Goal: Transaction & Acquisition: Purchase product/service

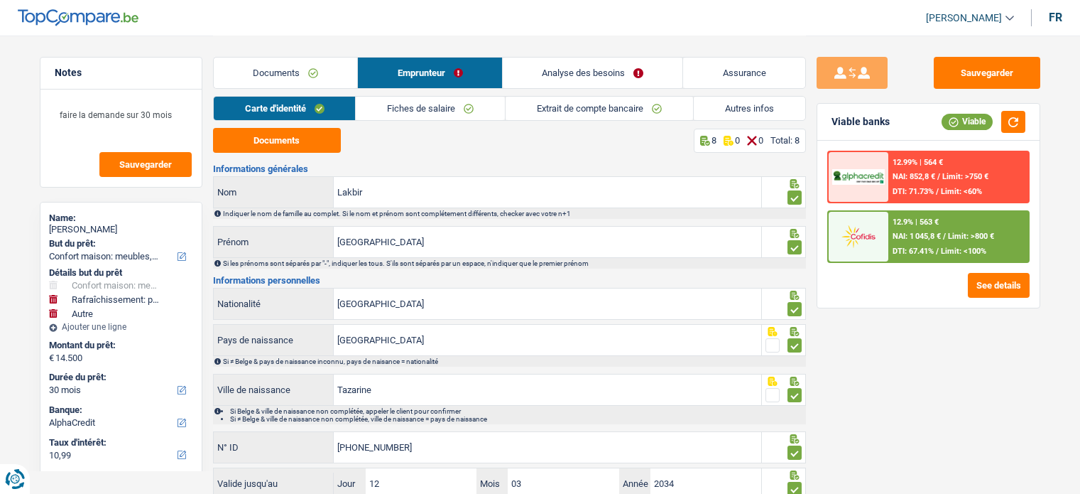
select select "household"
select select "houseOrGarden"
select select "other"
select select "30"
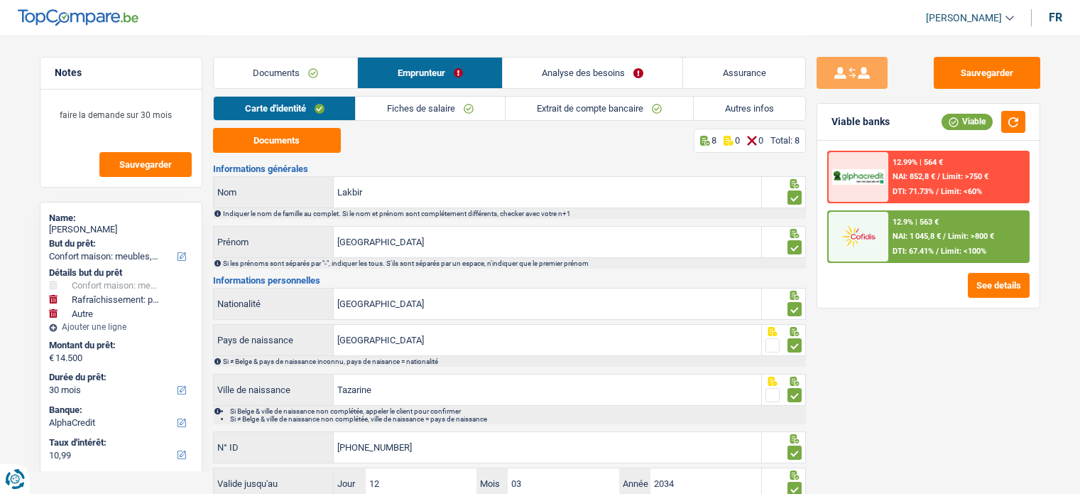
select select "alphacredit"
click at [584, 75] on link "Analyse des besoins" at bounding box center [593, 73] width 180 height 31
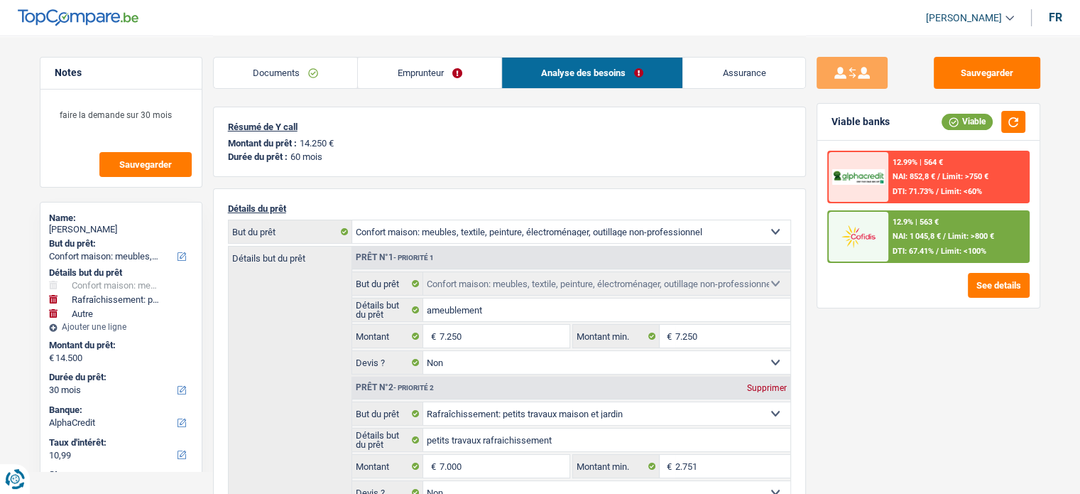
scroll to position [284, 0]
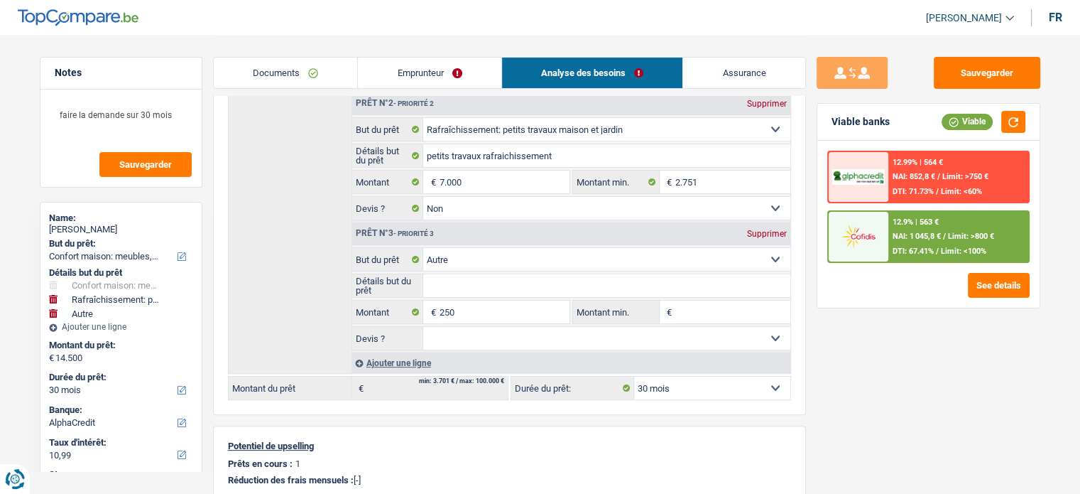
click at [935, 180] on span "NAI: 852,8 €" at bounding box center [914, 176] width 43 height 9
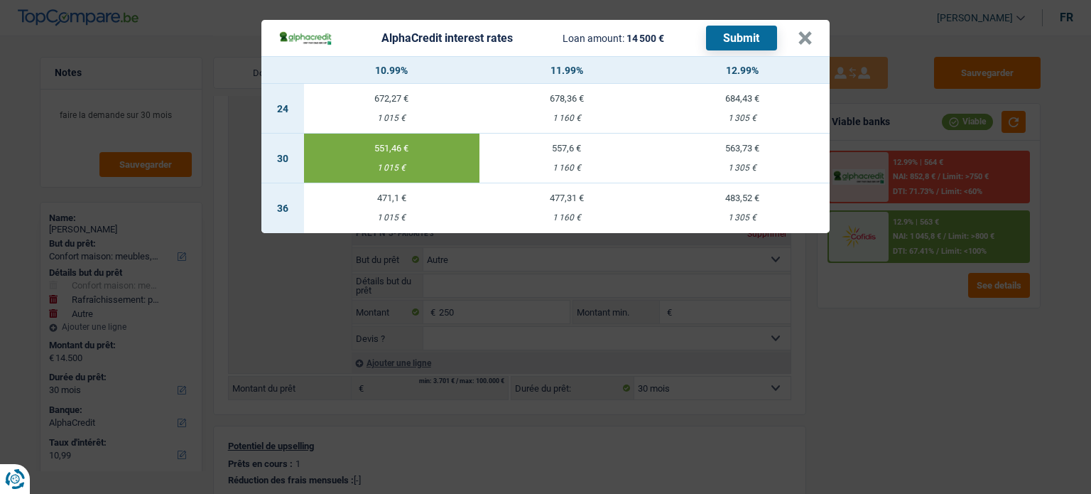
click at [889, 355] on div "AlphaCredit interest rates Loan amount: 14 500 € Submit × 10.99% 11.99% 12.99% …" at bounding box center [545, 247] width 1091 height 494
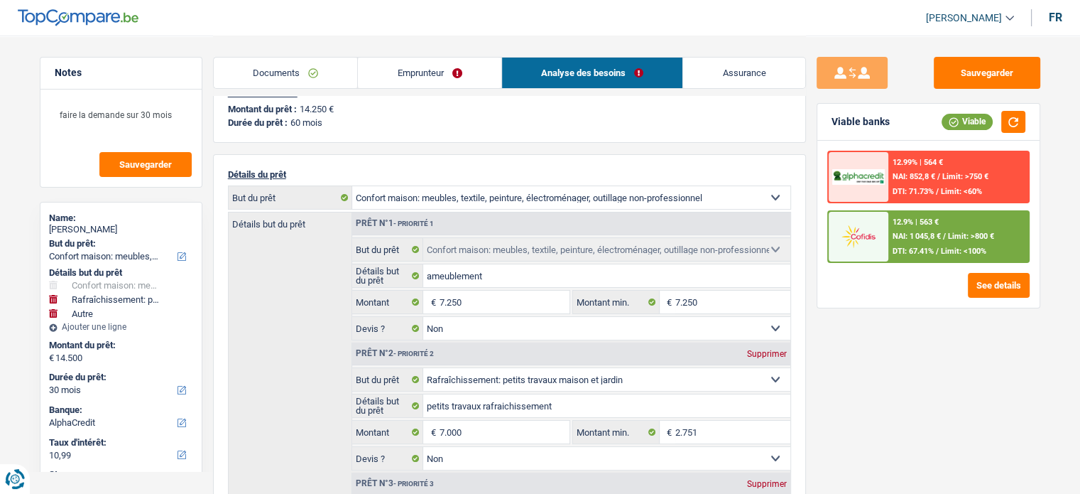
scroll to position [0, 0]
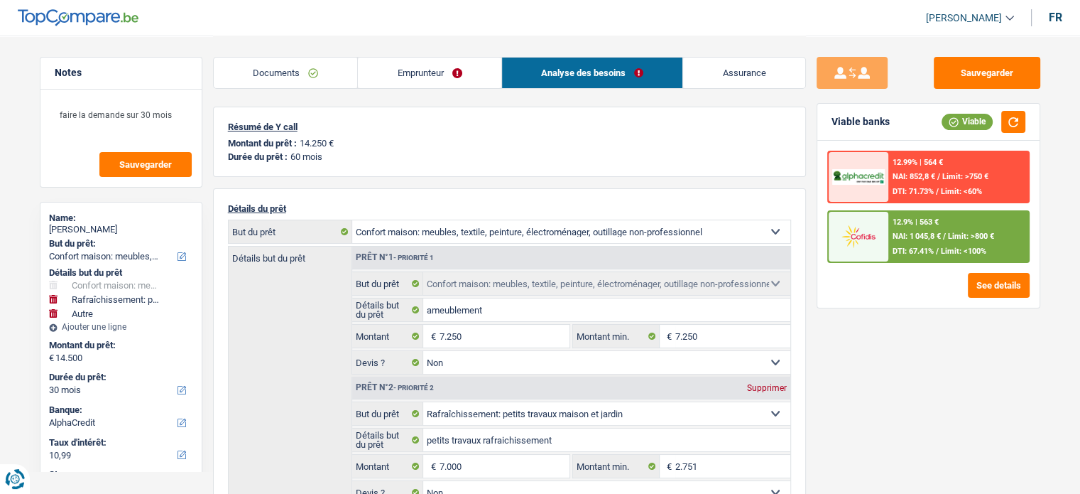
click at [459, 79] on link "Emprunteur" at bounding box center [429, 73] width 143 height 31
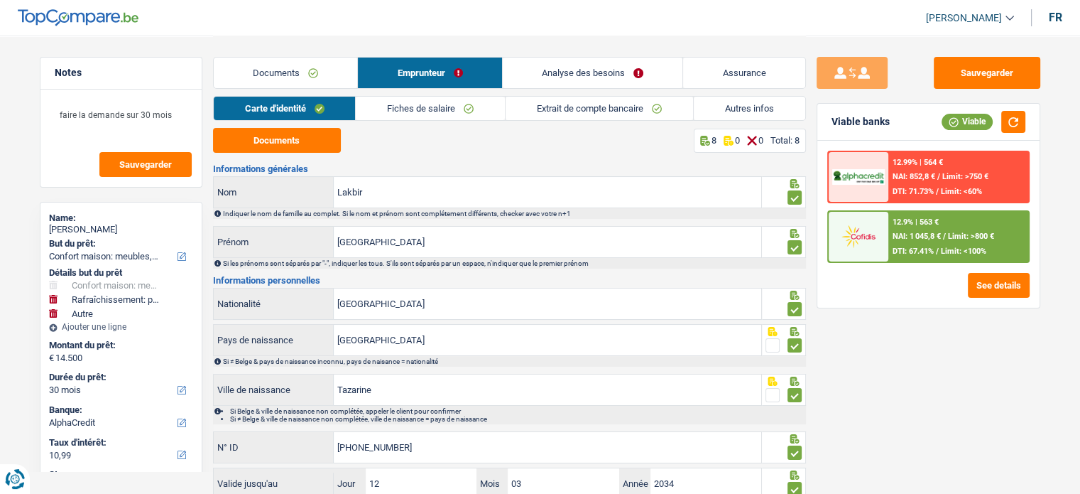
click at [384, 115] on link "Fiches de salaire" at bounding box center [430, 108] width 149 height 23
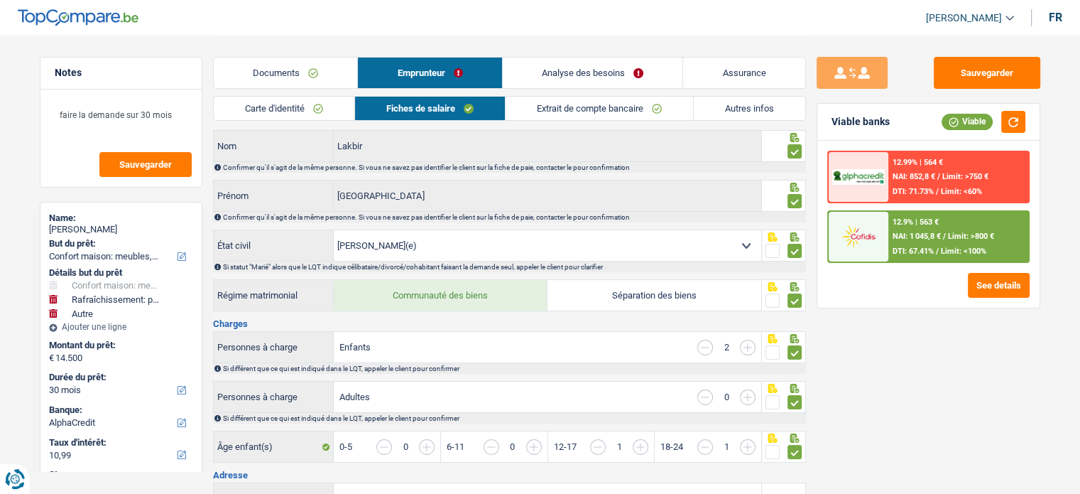
scroll to position [71, 0]
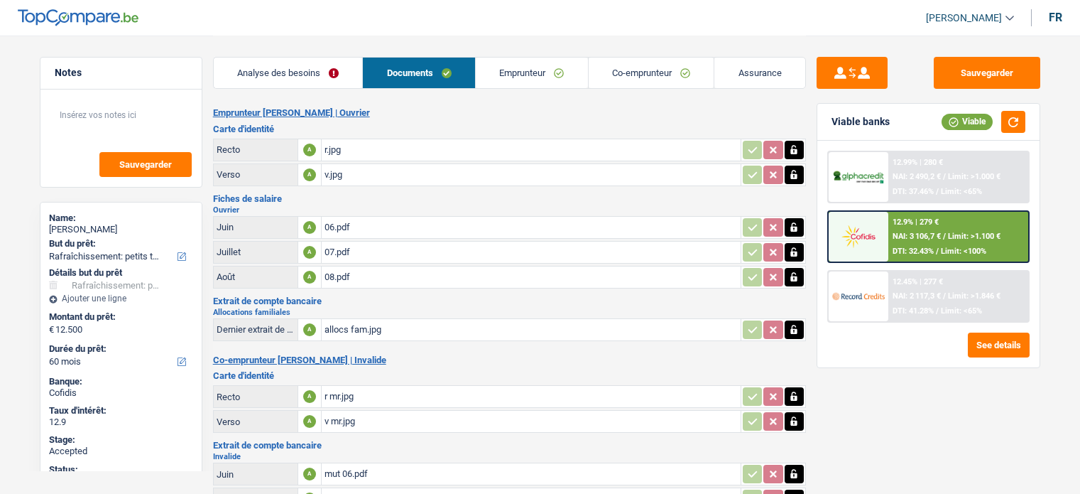
select select "houseOrGarden"
select select "60"
select select "applicant"
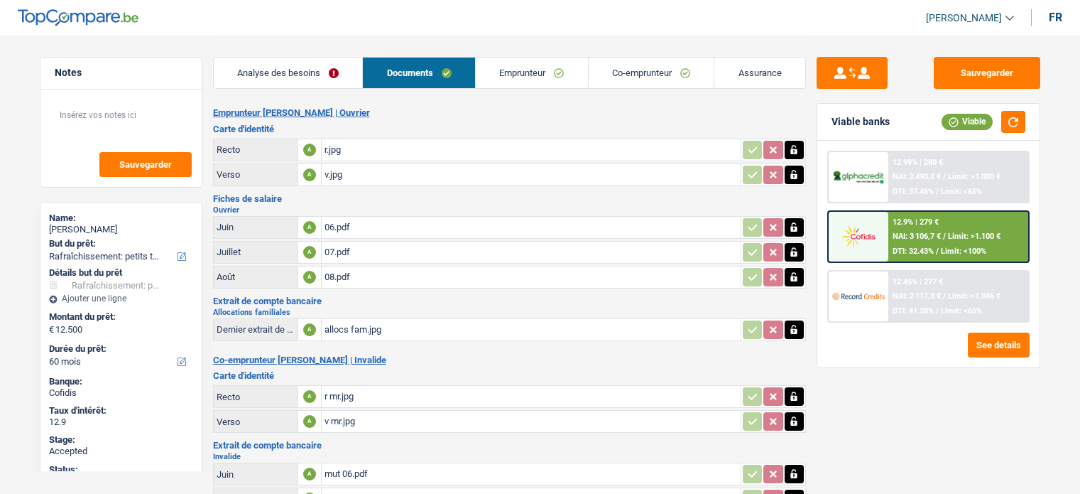
select select "coApplicant"
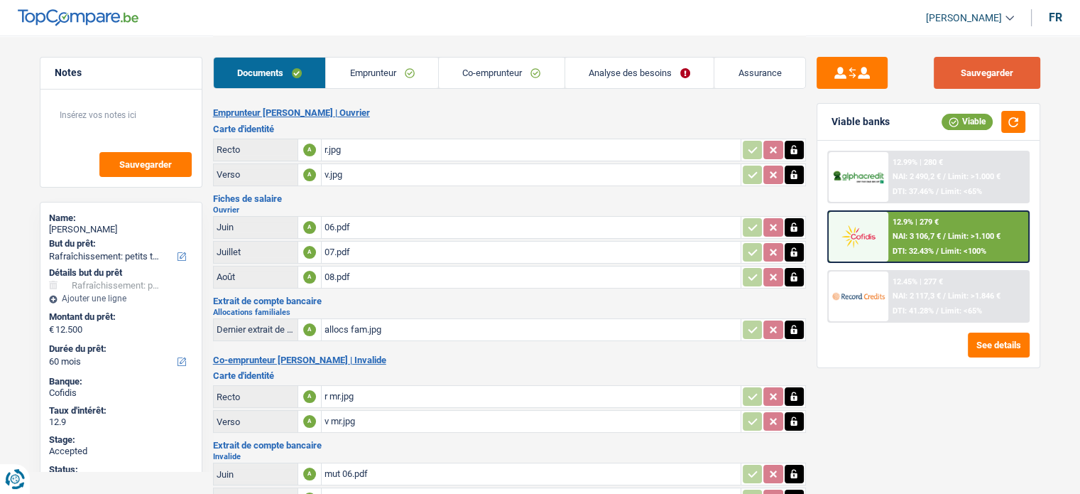
click at [971, 82] on button "Sauvegarder" at bounding box center [987, 73] width 107 height 32
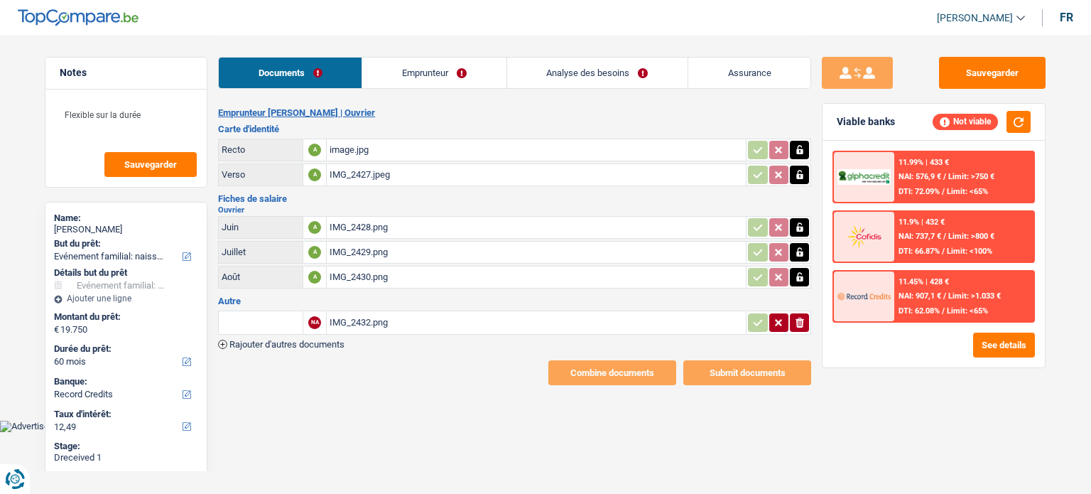
select select "familyEvent"
select select "60"
select select "record credits"
click at [359, 226] on div "IMG_2428.png" at bounding box center [535, 227] width 413 height 21
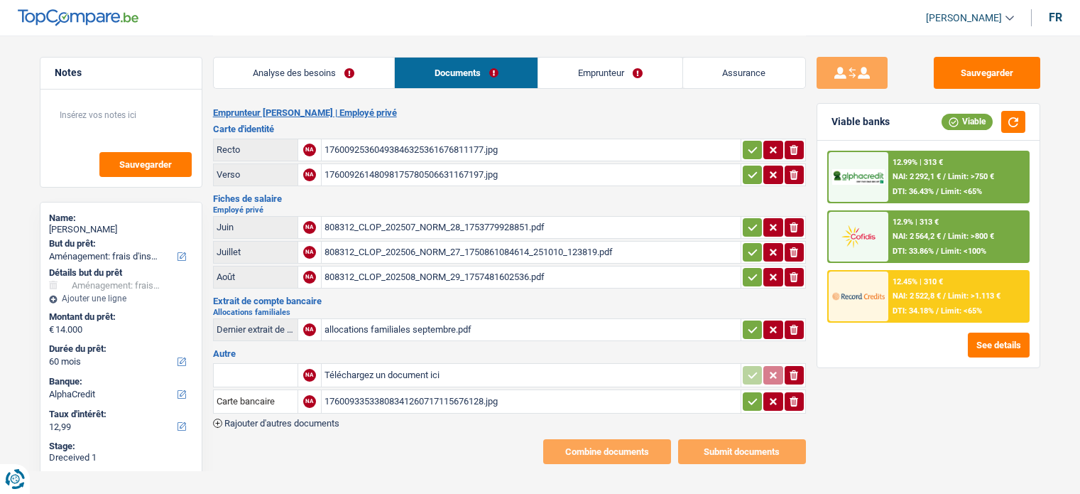
select select "movingOrInstallation"
select select "60"
select select "alphacredit"
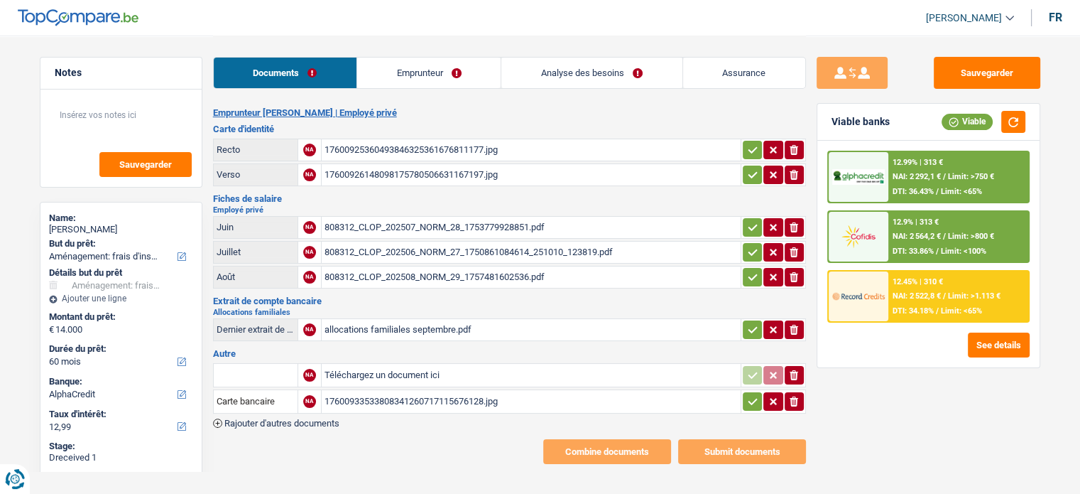
click at [492, 148] on div "17600925360493846325361676811177.jpg" at bounding box center [531, 149] width 413 height 21
drag, startPoint x: 742, startPoint y: 146, endPoint x: 744, endPoint y: 153, distance: 8.1
click at [743, 146] on button "button" at bounding box center [752, 150] width 19 height 18
click at [747, 169] on icon "button" at bounding box center [752, 175] width 11 height 14
click at [617, 175] on div "17600926148098175780506631167197.jpg" at bounding box center [531, 174] width 413 height 21
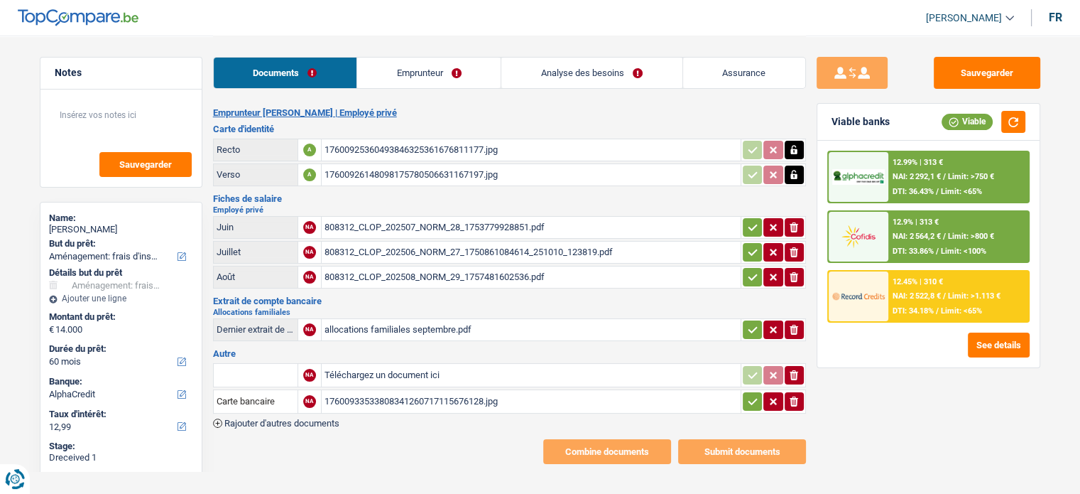
click at [410, 143] on div "17600925360493846325361676811177.jpg" at bounding box center [531, 149] width 413 height 21
click at [750, 214] on table "Juin NA 808312_CLOP_202507_NORM_28_1753779928851.pdf ionicons-v5-e Juillet NA 8…" at bounding box center [509, 252] width 593 height 77
click at [750, 228] on icon "button" at bounding box center [752, 227] width 11 height 14
drag, startPoint x: 745, startPoint y: 244, endPoint x: 746, endPoint y: 254, distance: 10.0
click at [747, 245] on icon "button" at bounding box center [752, 252] width 11 height 14
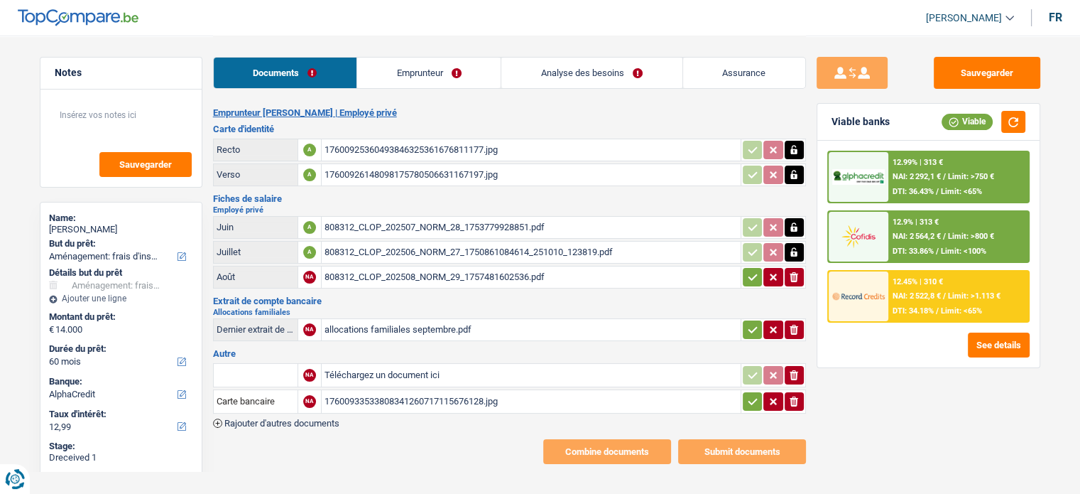
drag, startPoint x: 751, startPoint y: 269, endPoint x: 650, endPoint y: 249, distance: 102.2
click at [751, 270] on icon "button" at bounding box center [752, 277] width 11 height 14
click at [540, 223] on div "808312_CLOP_202507_NORM_28_1753779928851.pdf" at bounding box center [531, 227] width 413 height 21
click at [536, 246] on div "808312_CLOP_202506_NORM_27_1750861084614_251010_123819.pdf" at bounding box center [531, 251] width 413 height 21
click at [511, 270] on div "808312_CLOP_202508_NORM_29_1757481602536.pdf" at bounding box center [531, 276] width 413 height 21
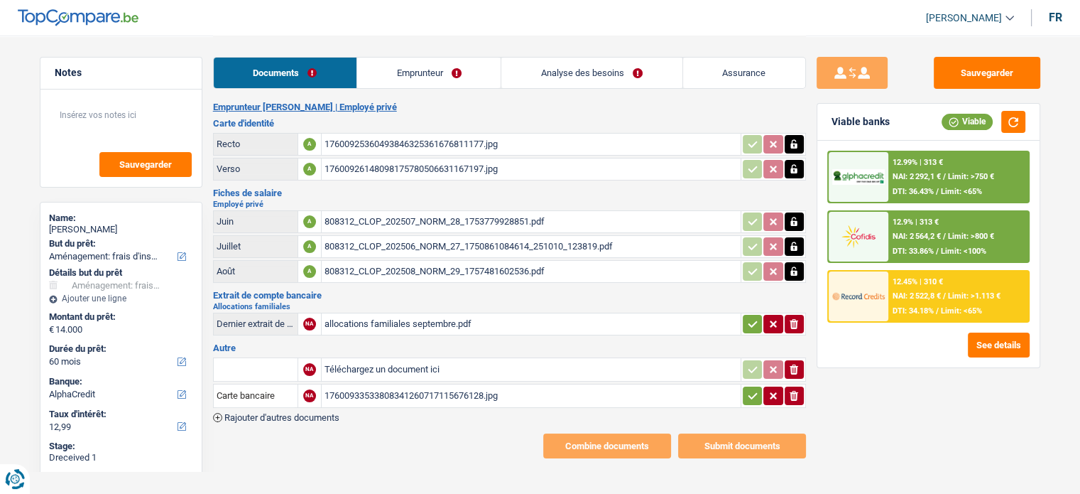
scroll to position [9, 0]
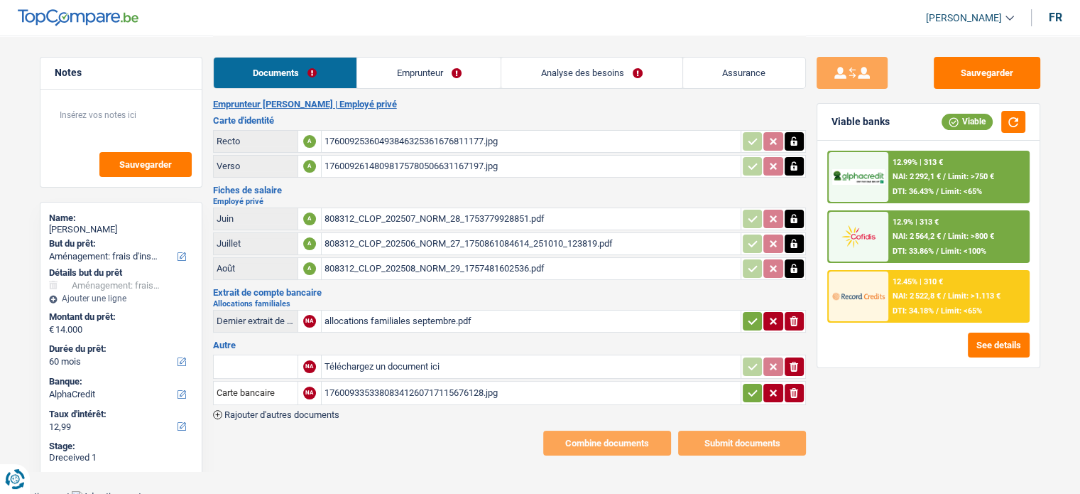
click at [462, 313] on div "allocations familiales septembre.pdf" at bounding box center [531, 320] width 413 height 21
click at [798, 360] on icon "ionicons-v5-e" at bounding box center [793, 366] width 11 height 14
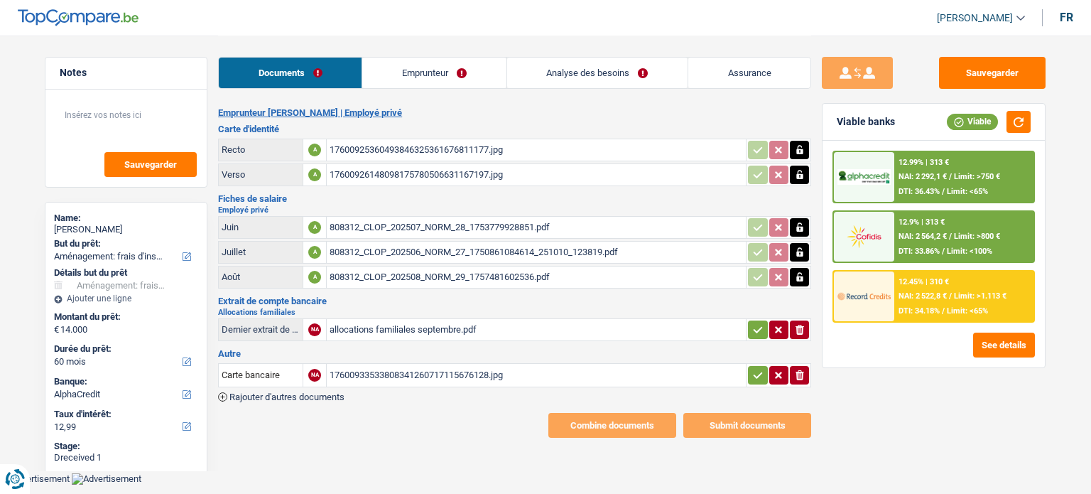
click at [754, 322] on icon "button" at bounding box center [757, 329] width 11 height 14
click at [506, 369] on div "17600933533808341260717115676128.jpg" at bounding box center [535, 374] width 413 height 21
click at [756, 368] on icon "button" at bounding box center [757, 375] width 11 height 14
click at [426, 80] on link "Emprunteur" at bounding box center [434, 73] width 143 height 31
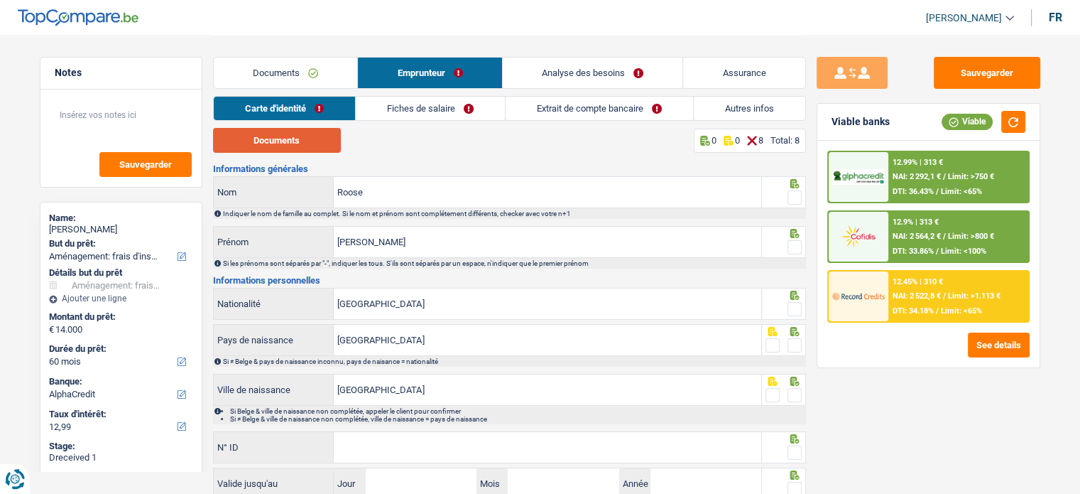
click at [310, 144] on button "Documents" at bounding box center [277, 140] width 128 height 25
click at [797, 197] on span at bounding box center [795, 197] width 14 height 14
click at [0, 0] on input "radio" at bounding box center [0, 0] width 0 height 0
click at [795, 240] on span at bounding box center [795, 247] width 14 height 14
click at [0, 0] on input "radio" at bounding box center [0, 0] width 0 height 0
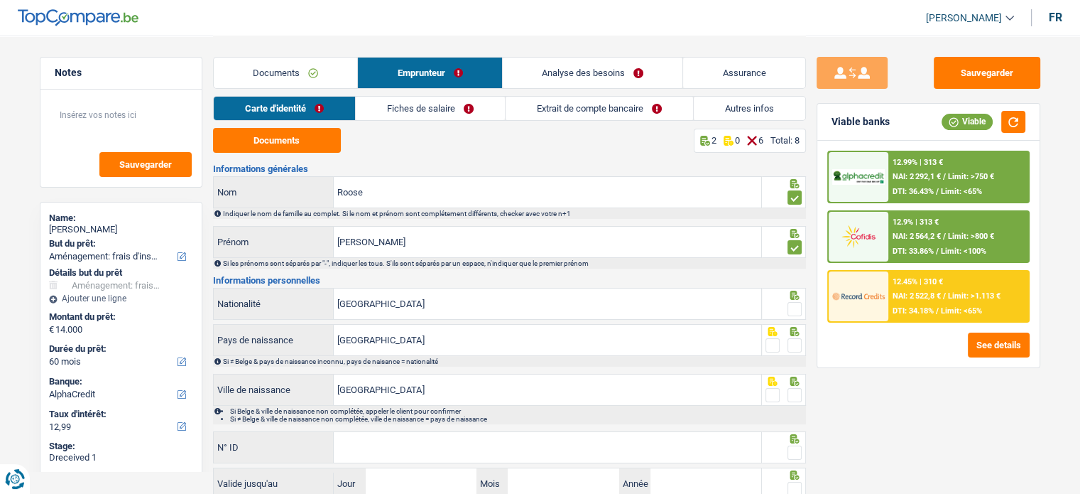
click at [793, 302] on span at bounding box center [795, 309] width 14 height 14
click at [0, 0] on input "radio" at bounding box center [0, 0] width 0 height 0
click at [790, 347] on span at bounding box center [795, 345] width 14 height 14
click at [0, 0] on input "radio" at bounding box center [0, 0] width 0 height 0
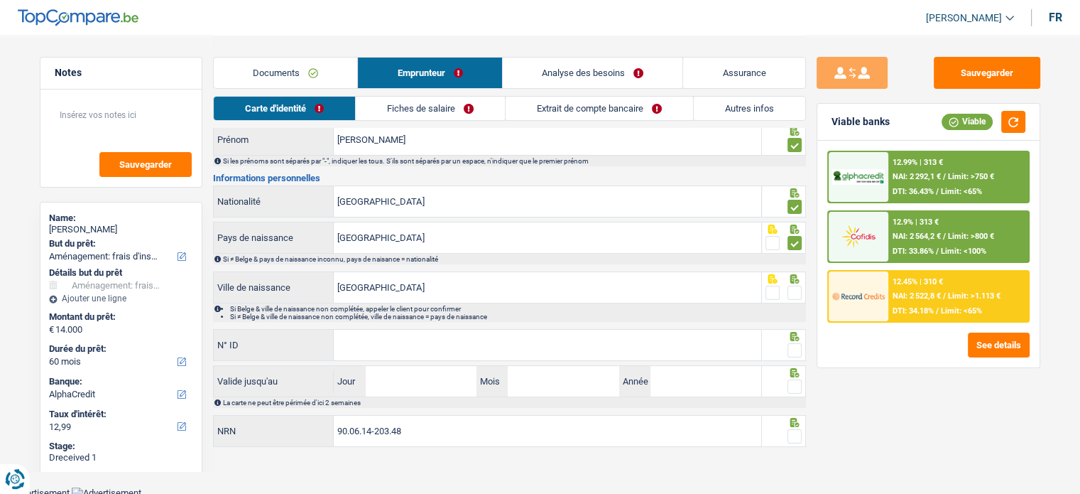
scroll to position [103, 0]
click at [798, 286] on div at bounding box center [784, 287] width 44 height 32
click at [798, 286] on span at bounding box center [795, 292] width 14 height 14
click at [0, 0] on input "radio" at bounding box center [0, 0] width 0 height 0
click at [795, 360] on div "Informations générales Roose Nom Indiquer le nom de famille au complet. Si le n…" at bounding box center [509, 254] width 593 height 387
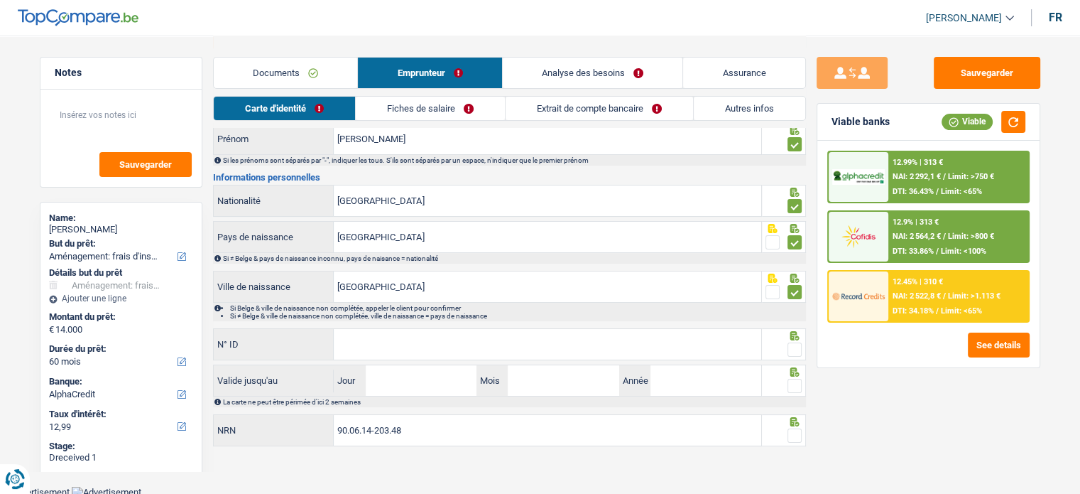
click at [794, 352] on span at bounding box center [795, 349] width 14 height 14
click at [0, 0] on input "radio" at bounding box center [0, 0] width 0 height 0
paste input "595-0997869-48"
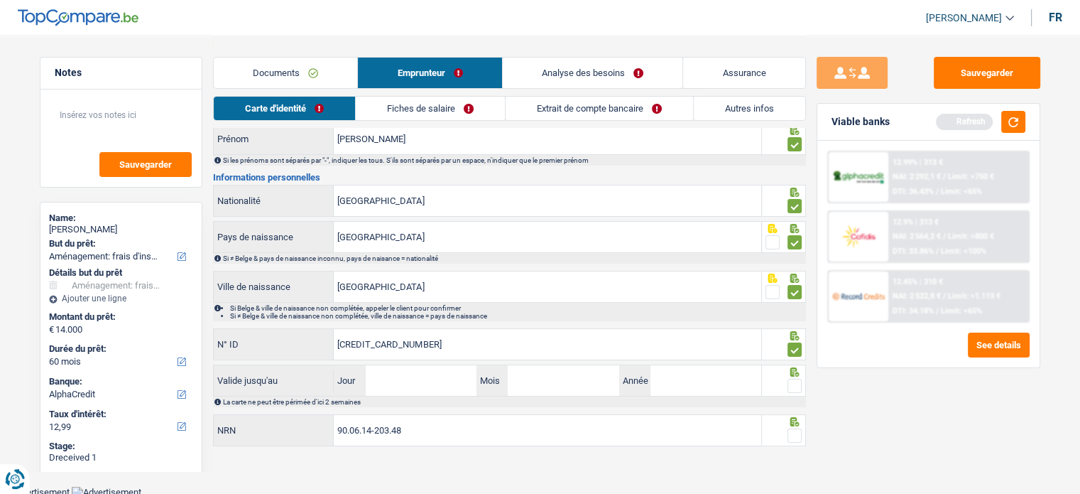
type input "595-0997869-48"
click at [422, 382] on input "Jour" at bounding box center [421, 380] width 111 height 31
type input "28"
type input "06"
drag, startPoint x: 664, startPoint y: 377, endPoint x: 762, endPoint y: 354, distance: 100.8
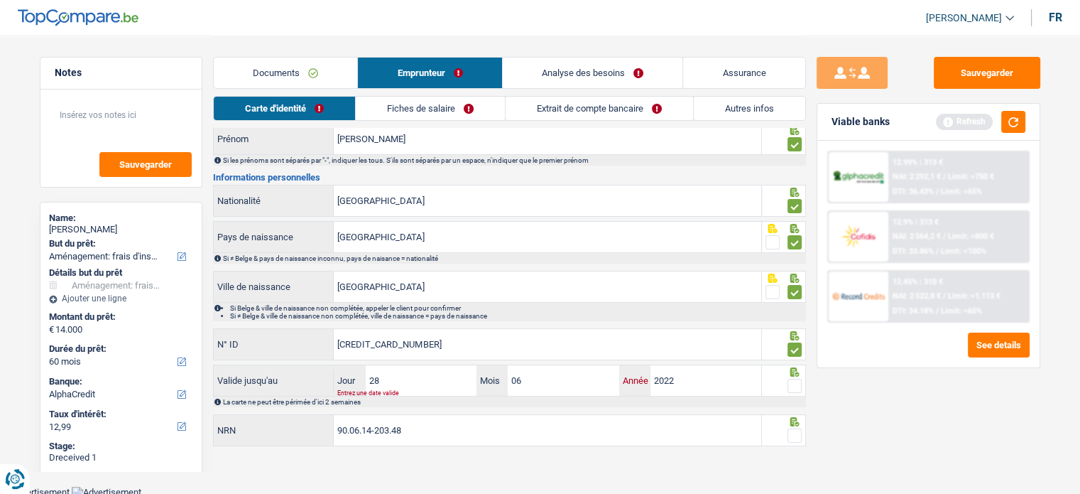
click at [736, 388] on input "2022" at bounding box center [705, 380] width 111 height 31
type input "2032"
drag, startPoint x: 797, startPoint y: 379, endPoint x: 804, endPoint y: 427, distance: 48.1
click at [797, 380] on span at bounding box center [795, 385] width 14 height 14
click at [0, 0] on input "radio" at bounding box center [0, 0] width 0 height 0
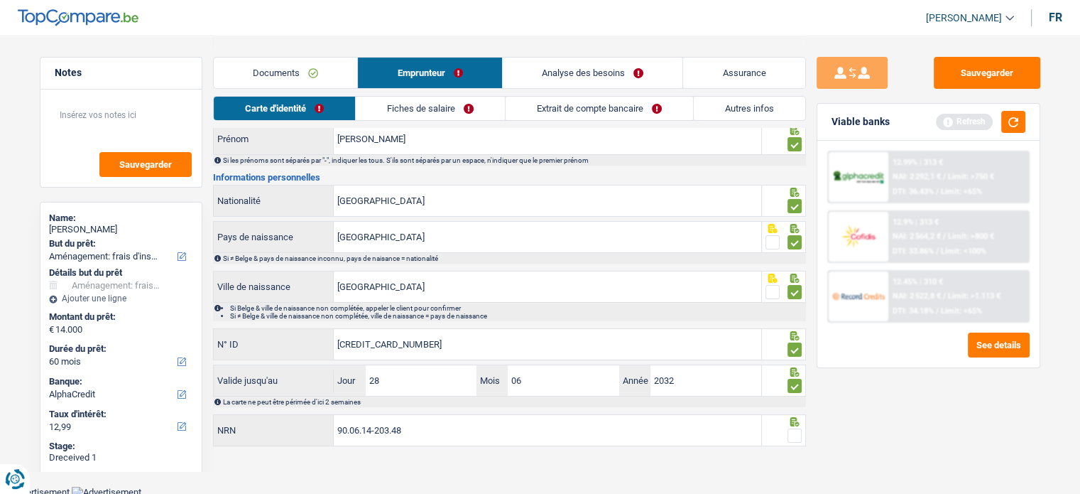
click at [798, 437] on span at bounding box center [795, 435] width 14 height 14
click at [0, 0] on input "radio" at bounding box center [0, 0] width 0 height 0
click at [420, 105] on link "Fiches de salaire" at bounding box center [430, 108] width 149 height 23
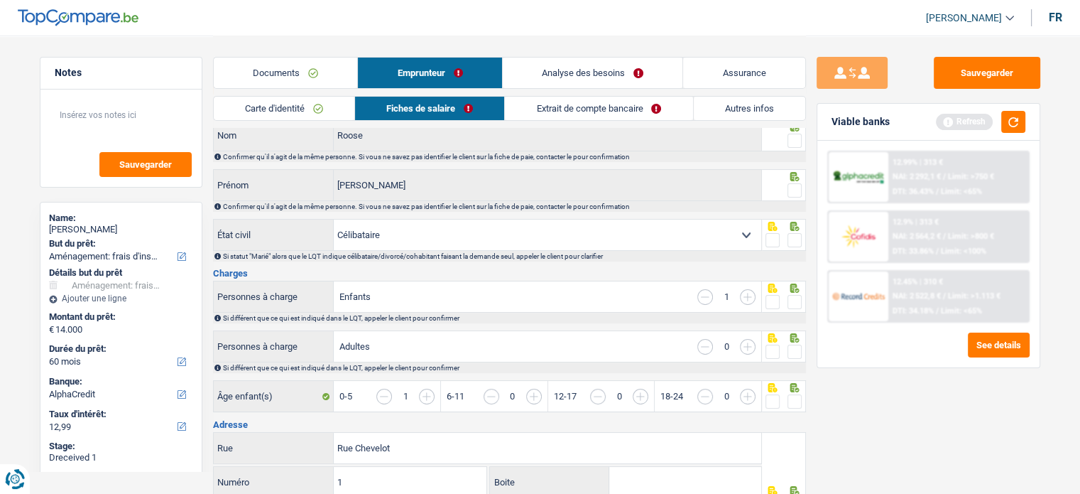
scroll to position [0, 0]
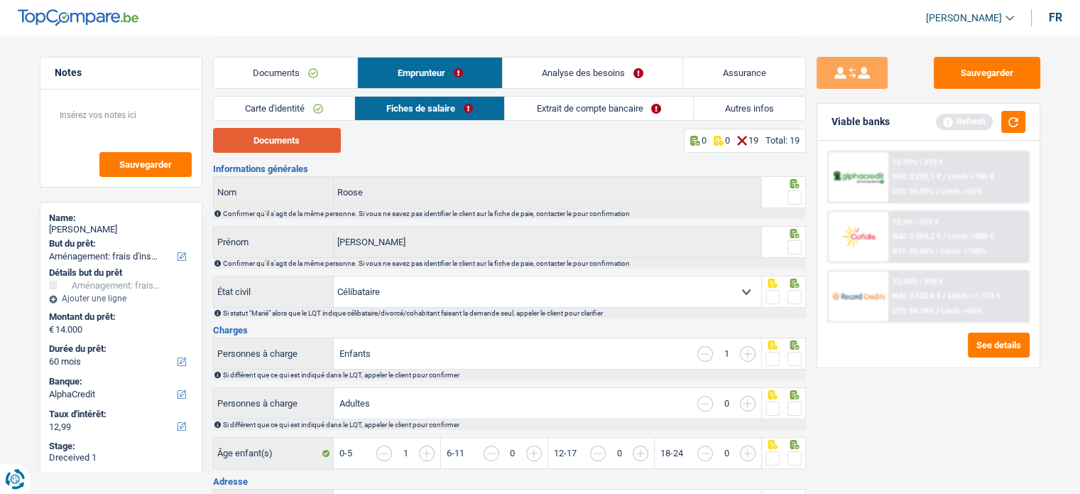
click at [298, 141] on button "Documents" at bounding box center [277, 140] width 128 height 25
click at [790, 192] on span at bounding box center [795, 197] width 14 height 14
click at [0, 0] on input "radio" at bounding box center [0, 0] width 0 height 0
click at [791, 251] on span at bounding box center [795, 247] width 14 height 14
click at [0, 0] on input "radio" at bounding box center [0, 0] width 0 height 0
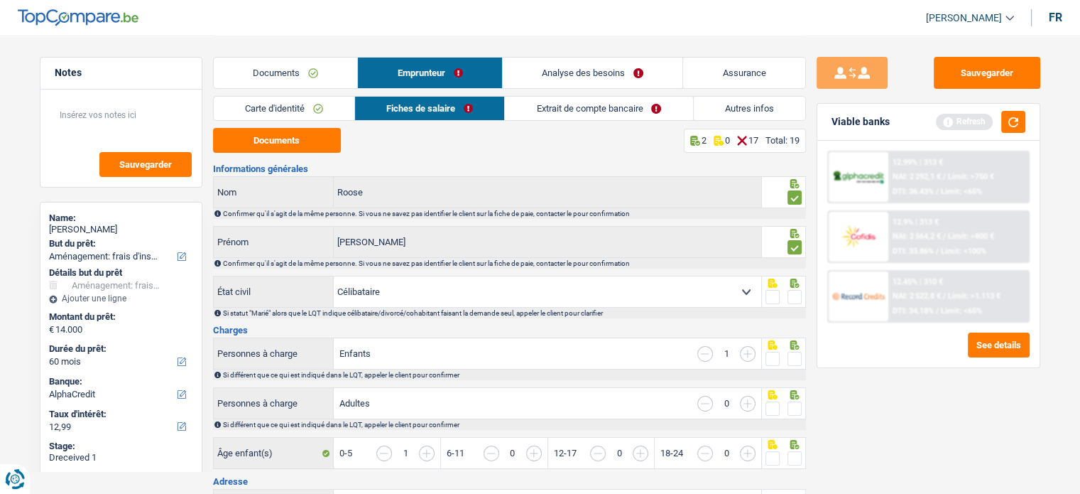
click at [796, 306] on div at bounding box center [784, 292] width 44 height 32
click at [795, 293] on span at bounding box center [795, 297] width 14 height 14
click at [0, 0] on input "radio" at bounding box center [0, 0] width 0 height 0
click at [795, 350] on div at bounding box center [795, 359] width 14 height 18
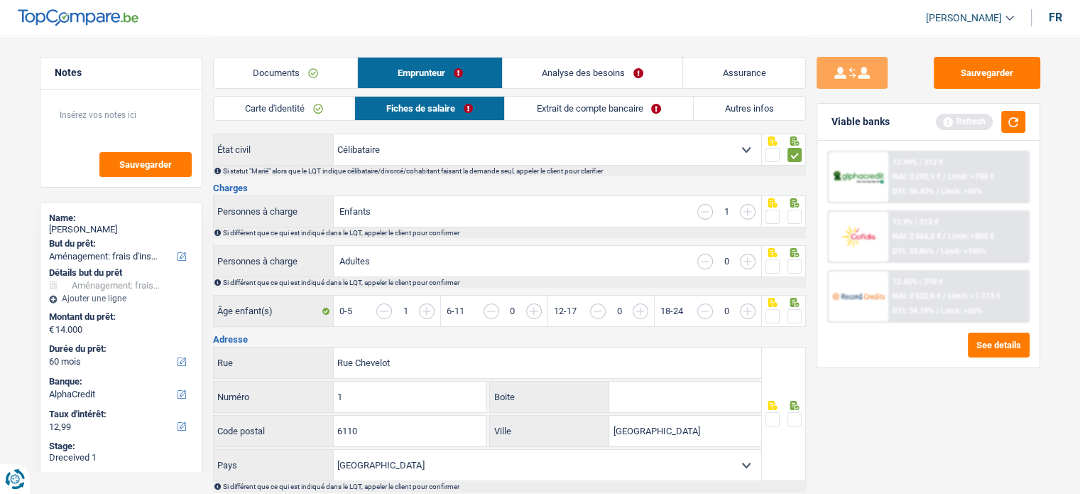
drag, startPoint x: 801, startPoint y: 204, endPoint x: 795, endPoint y: 217, distance: 14.3
click at [795, 214] on div at bounding box center [784, 211] width 44 height 32
click at [795, 217] on span at bounding box center [795, 216] width 14 height 14
click at [0, 0] on input "radio" at bounding box center [0, 0] width 0 height 0
click at [792, 268] on span at bounding box center [795, 266] width 14 height 14
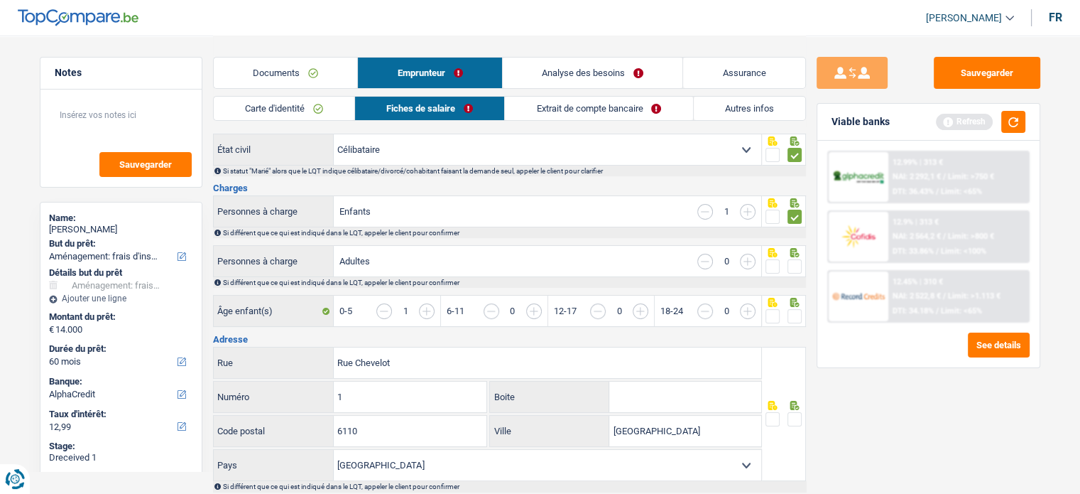
click at [0, 0] on input "radio" at bounding box center [0, 0] width 0 height 0
click at [792, 310] on span at bounding box center [795, 316] width 14 height 14
click at [0, 0] on input "radio" at bounding box center [0, 0] width 0 height 0
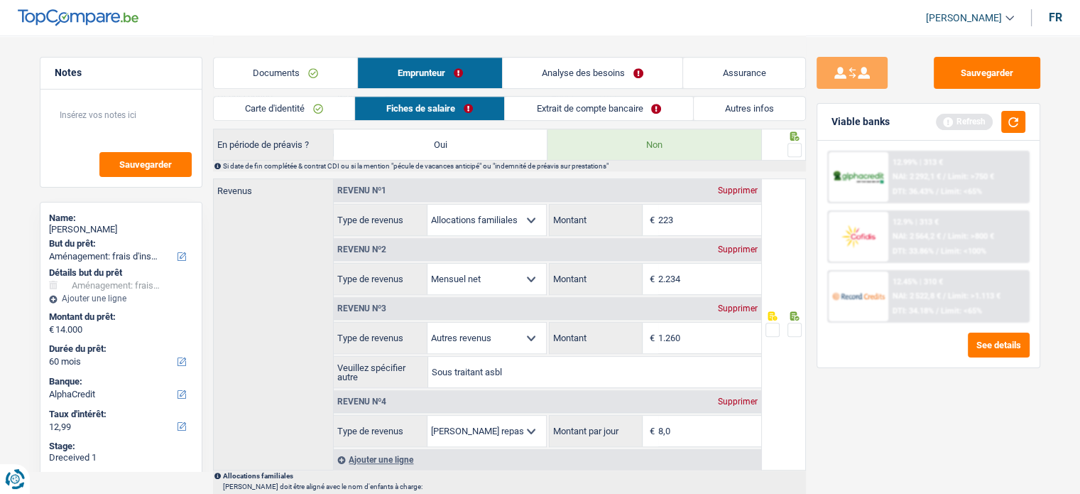
click at [789, 145] on span at bounding box center [795, 150] width 14 height 14
click at [0, 0] on input "radio" at bounding box center [0, 0] width 0 height 0
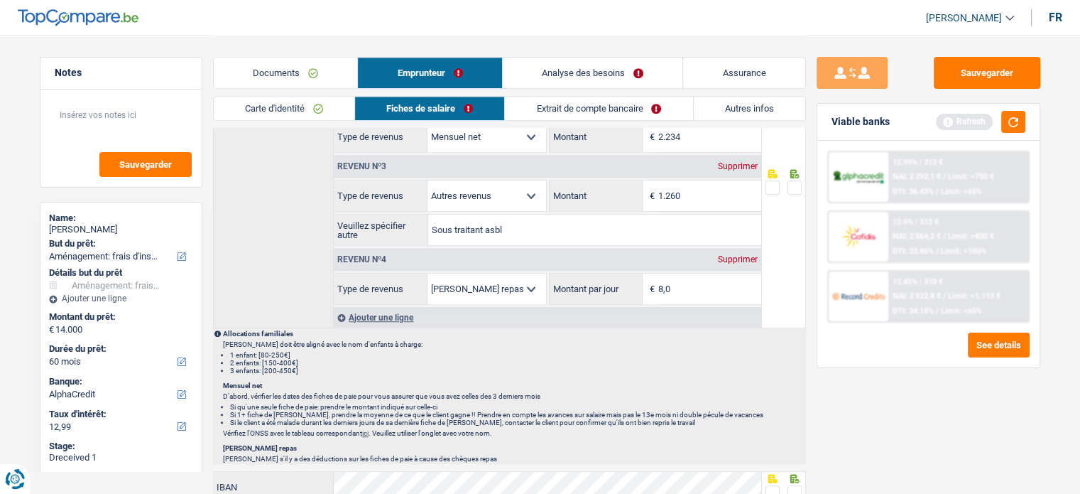
scroll to position [1207, 0]
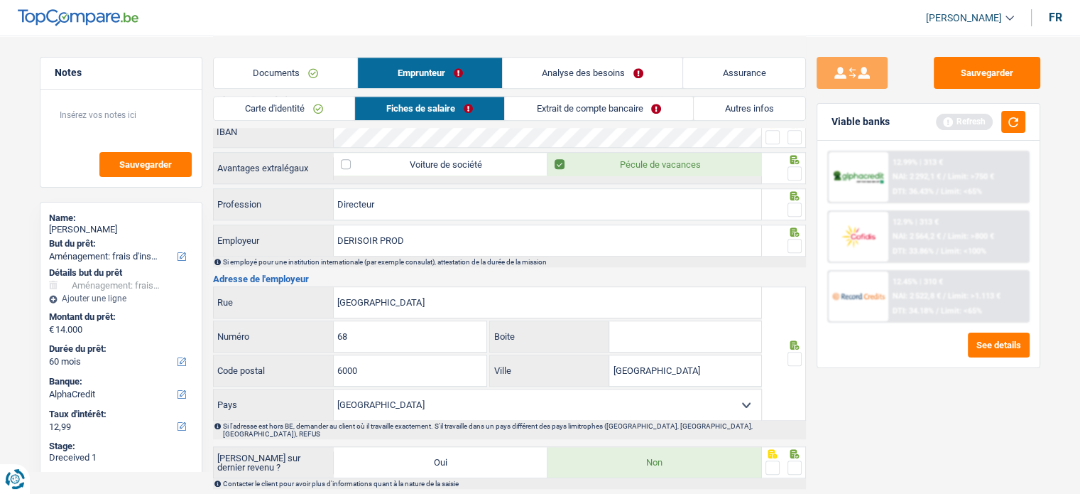
click at [795, 352] on span at bounding box center [795, 359] width 14 height 14
click at [0, 0] on input "radio" at bounding box center [0, 0] width 0 height 0
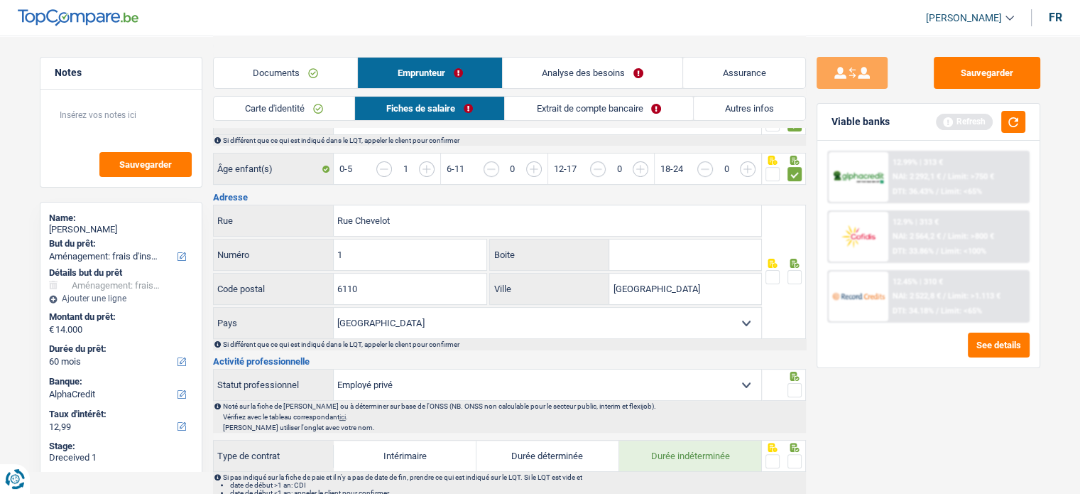
scroll to position [284, 0]
click at [327, 212] on div "Rue Chevelot Rue" at bounding box center [488, 220] width 548 height 31
paste input "Des Déportés,"
type input "Rue Des Déportés"
click at [277, 246] on div "1 Numéro" at bounding box center [350, 254] width 273 height 31
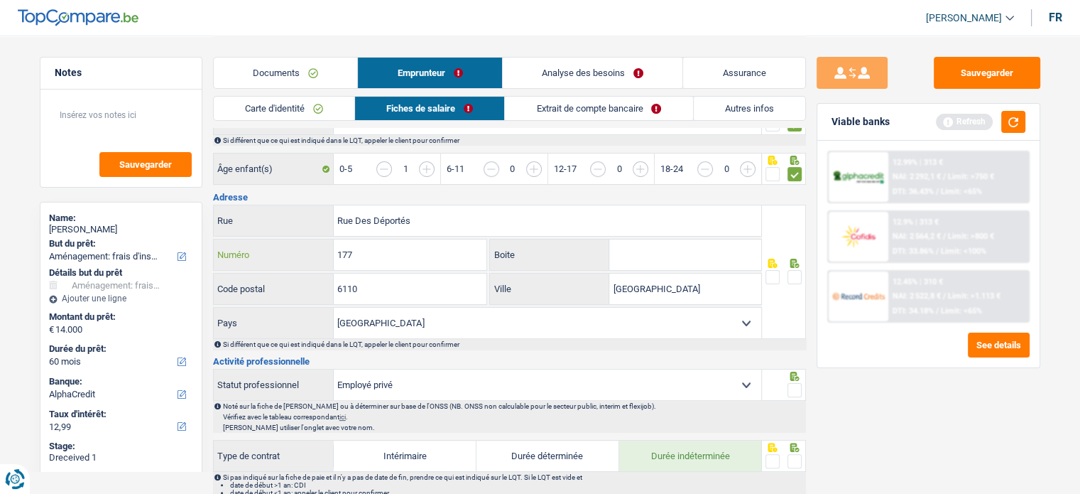
type input "177"
click at [678, 259] on input "Boite" at bounding box center [685, 254] width 152 height 31
type input "b001"
click at [798, 270] on span at bounding box center [795, 277] width 14 height 14
click at [0, 0] on input "radio" at bounding box center [0, 0] width 0 height 0
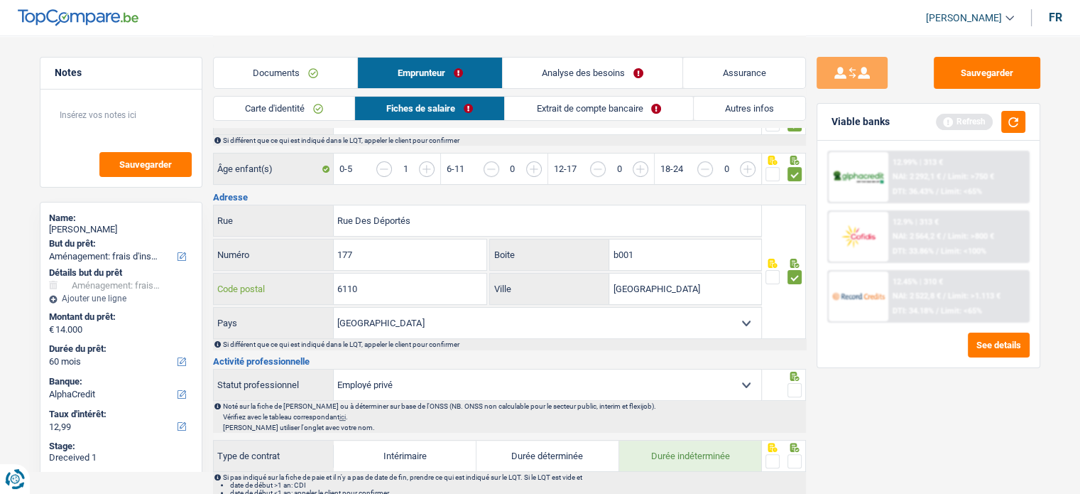
drag, startPoint x: 392, startPoint y: 293, endPoint x: 332, endPoint y: 282, distance: 60.6
click at [305, 280] on div "6110 Code postal" at bounding box center [350, 288] width 273 height 31
paste input "032"
type input "6032"
drag, startPoint x: 699, startPoint y: 292, endPoint x: 565, endPoint y: 272, distance: 135.0
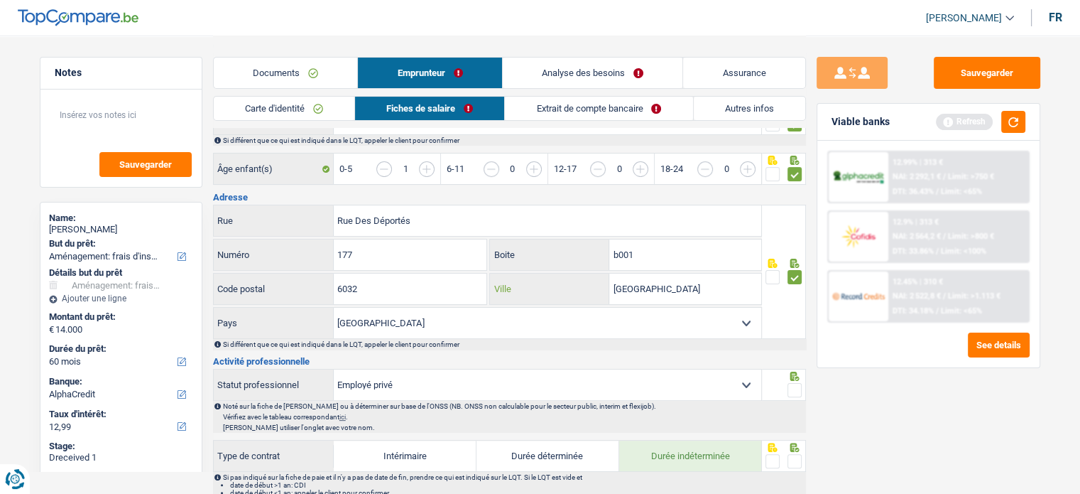
click at [565, 273] on div "Montigny-le-Tilleul Ville" at bounding box center [625, 288] width 271 height 31
paste input "-sur-Marchienne"
type input "Mont-sur-Marchienne"
click at [789, 384] on span at bounding box center [795, 390] width 14 height 14
click at [0, 0] on input "radio" at bounding box center [0, 0] width 0 height 0
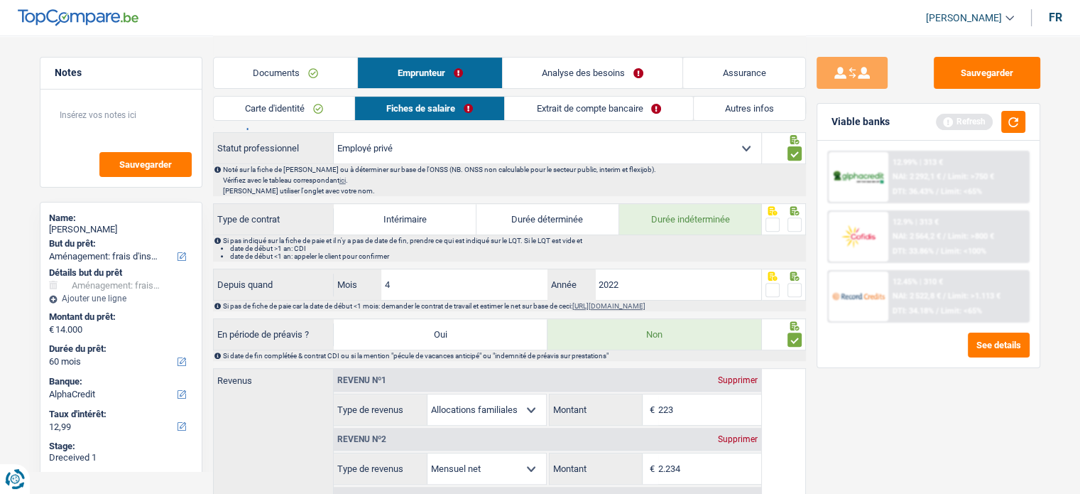
scroll to position [497, 0]
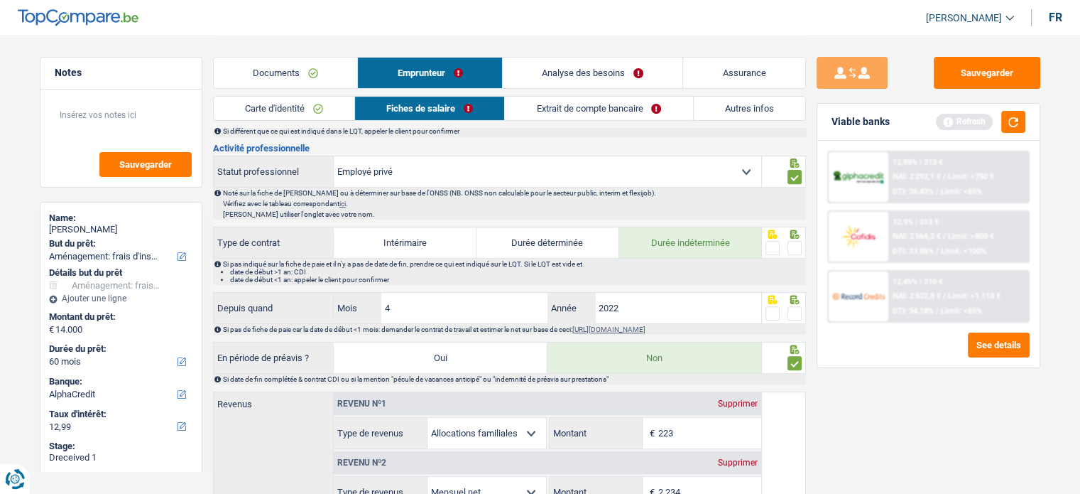
click at [789, 247] on span at bounding box center [795, 248] width 14 height 14
click at [0, 0] on input "radio" at bounding box center [0, 0] width 0 height 0
click at [791, 309] on span at bounding box center [795, 313] width 14 height 14
click at [0, 0] on input "radio" at bounding box center [0, 0] width 0 height 0
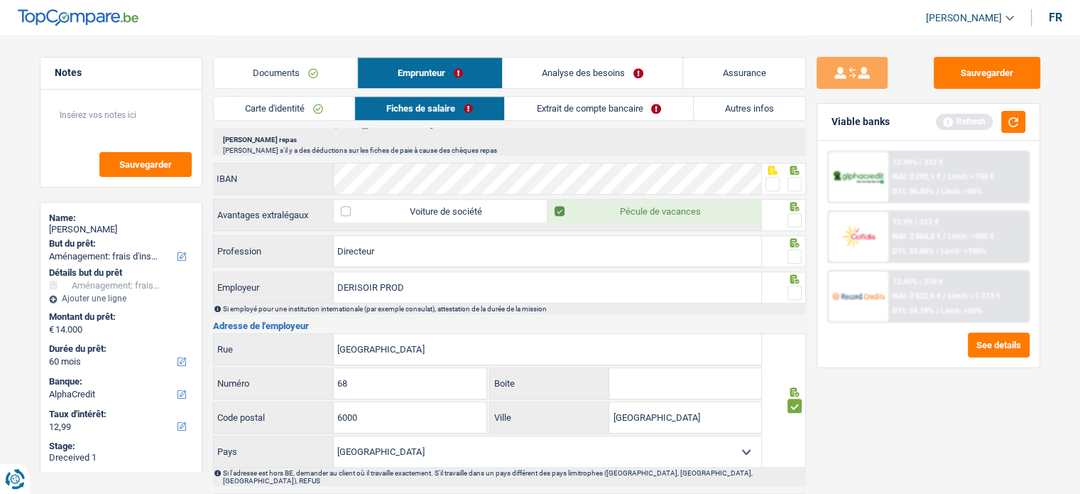
scroll to position [1136, 0]
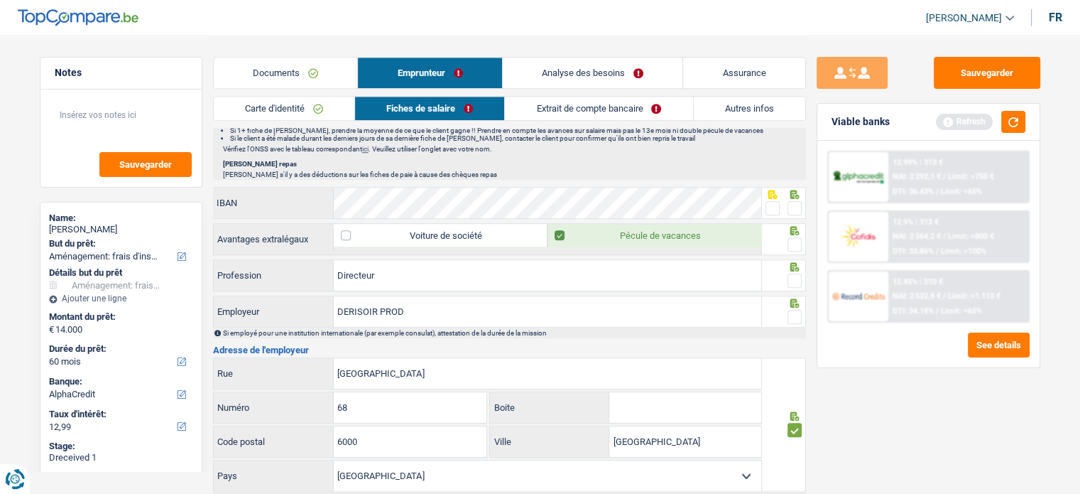
click at [765, 201] on span at bounding box center [772, 208] width 14 height 14
click at [0, 0] on input "radio" at bounding box center [0, 0] width 0 height 0
click at [792, 237] on span at bounding box center [795, 244] width 14 height 14
click at [0, 0] on input "radio" at bounding box center [0, 0] width 0 height 0
click at [790, 272] on div at bounding box center [795, 281] width 14 height 18
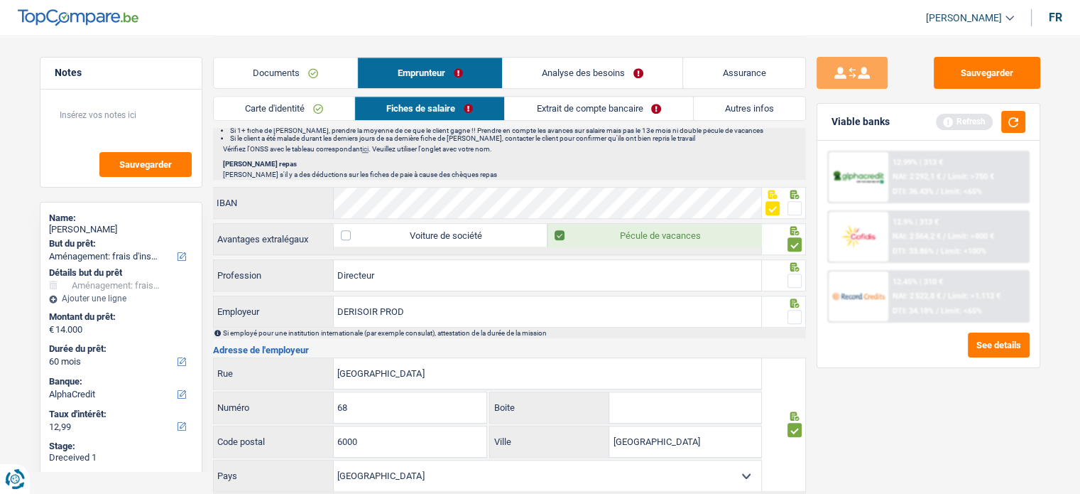
click at [791, 298] on icon at bounding box center [794, 302] width 9 height 9
click at [790, 273] on span at bounding box center [795, 280] width 14 height 14
click at [0, 0] on input "radio" at bounding box center [0, 0] width 0 height 0
click at [788, 310] on span at bounding box center [795, 317] width 14 height 14
click at [0, 0] on input "radio" at bounding box center [0, 0] width 0 height 0
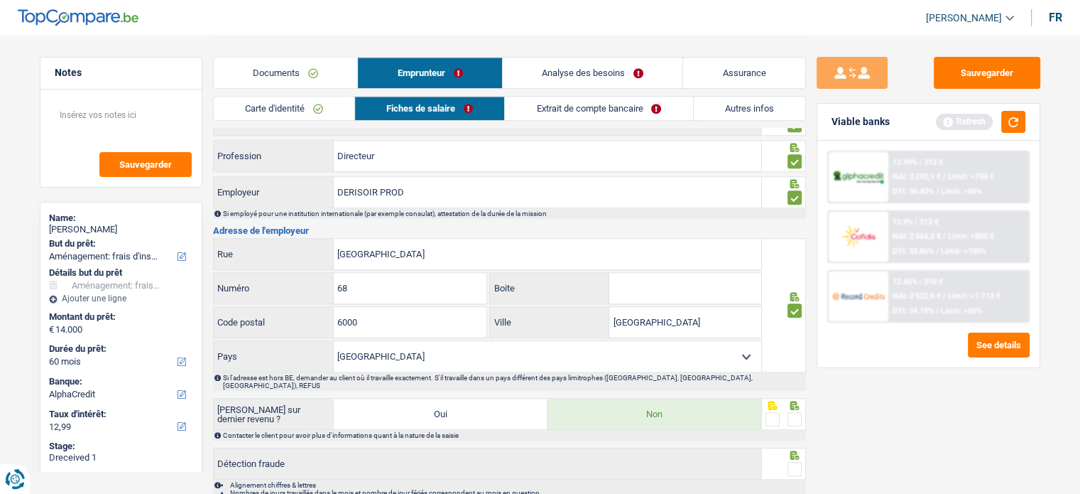
scroll to position [1320, 0]
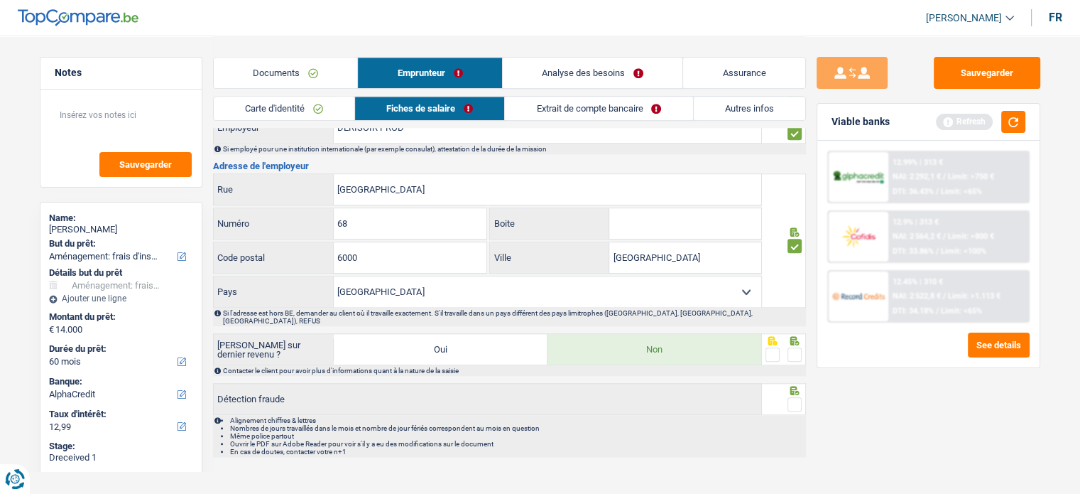
click at [784, 346] on fieldset at bounding box center [783, 355] width 36 height 18
click at [792, 347] on span at bounding box center [795, 354] width 14 height 14
click at [0, 0] on input "radio" at bounding box center [0, 0] width 0 height 0
click at [788, 397] on span at bounding box center [795, 404] width 14 height 14
click at [0, 0] on input "radio" at bounding box center [0, 0] width 0 height 0
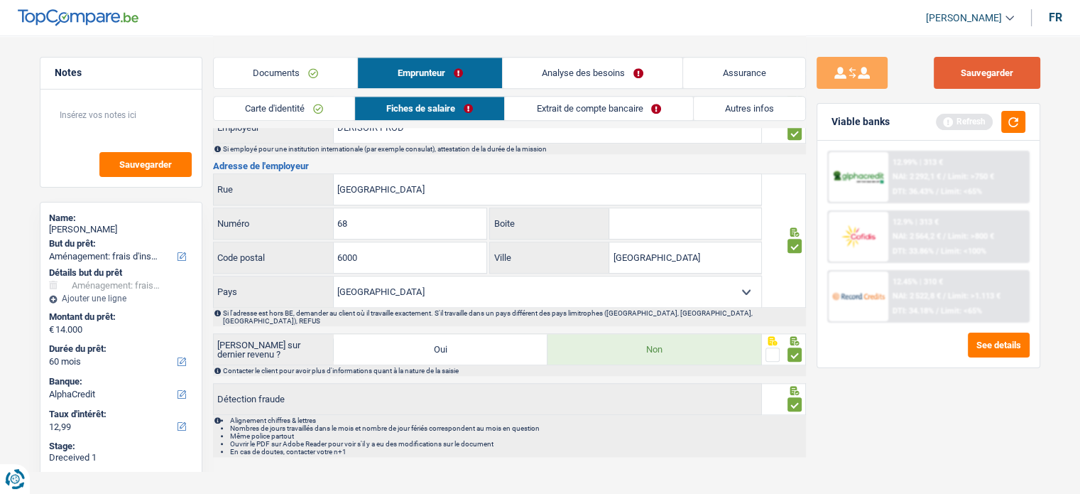
click at [963, 70] on button "Sauvegarder" at bounding box center [987, 73] width 107 height 32
click at [1013, 119] on button "button" at bounding box center [1013, 122] width 24 height 22
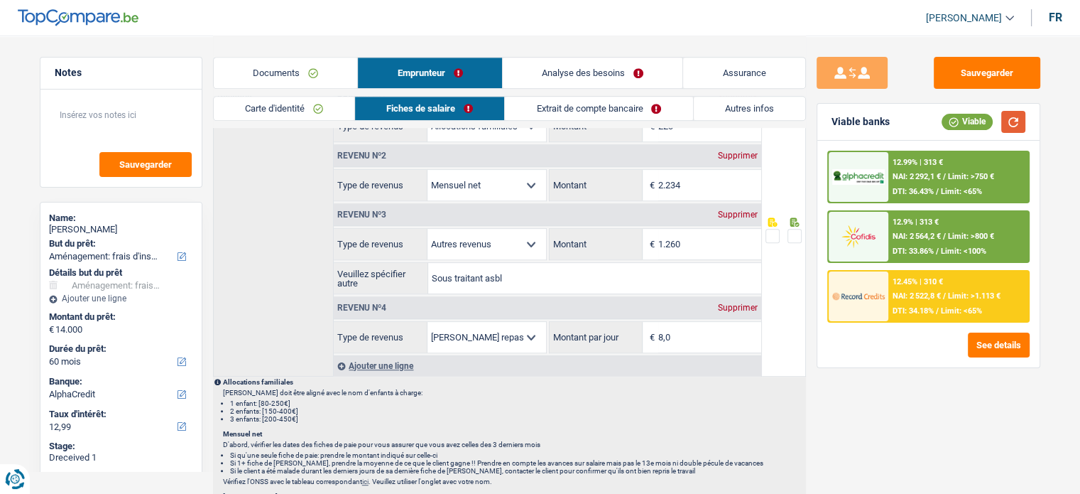
scroll to position [894, 0]
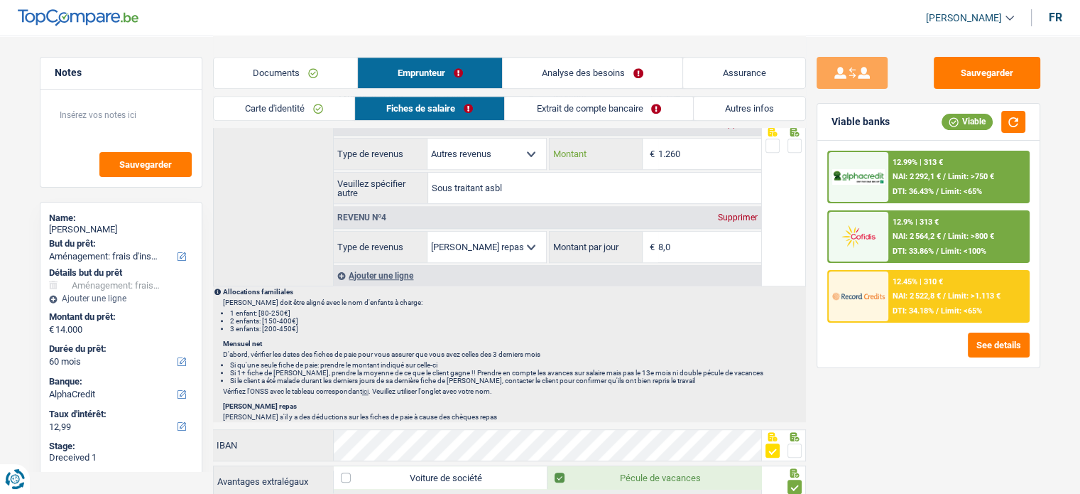
click at [706, 141] on input "1.260" at bounding box center [709, 153] width 103 height 31
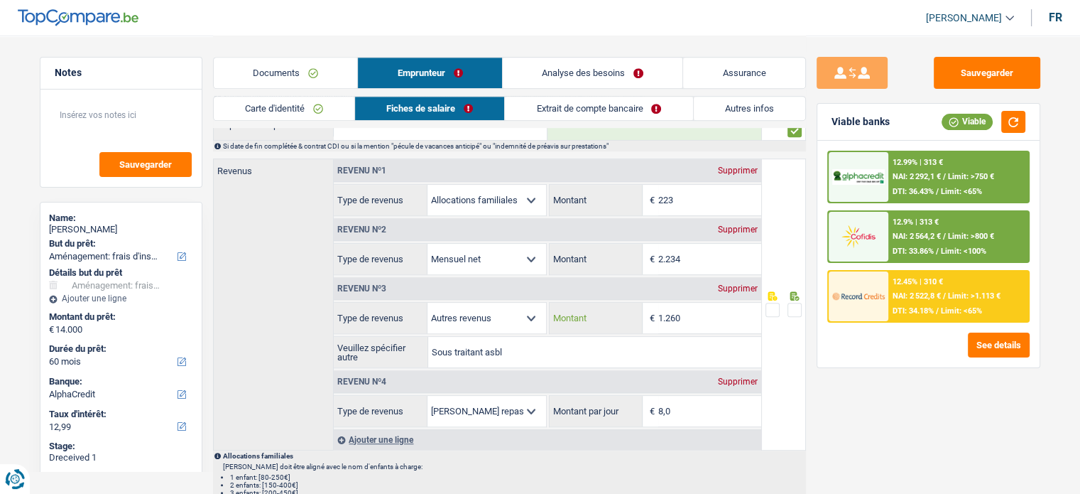
scroll to position [681, 0]
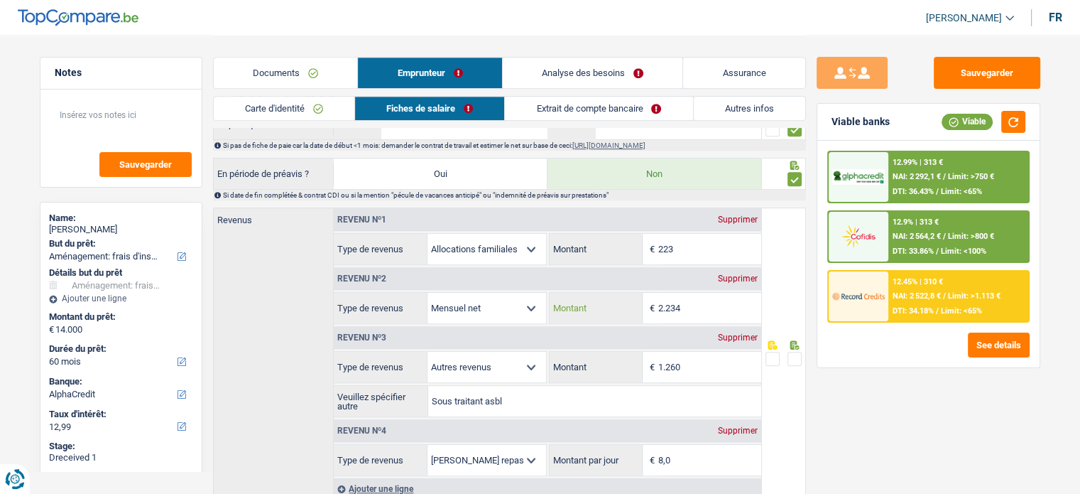
click at [704, 307] on input "2.234" at bounding box center [709, 308] width 103 height 31
click at [699, 238] on input "223" at bounding box center [709, 249] width 103 height 31
click at [324, 62] on link "Documents" at bounding box center [286, 73] width 144 height 31
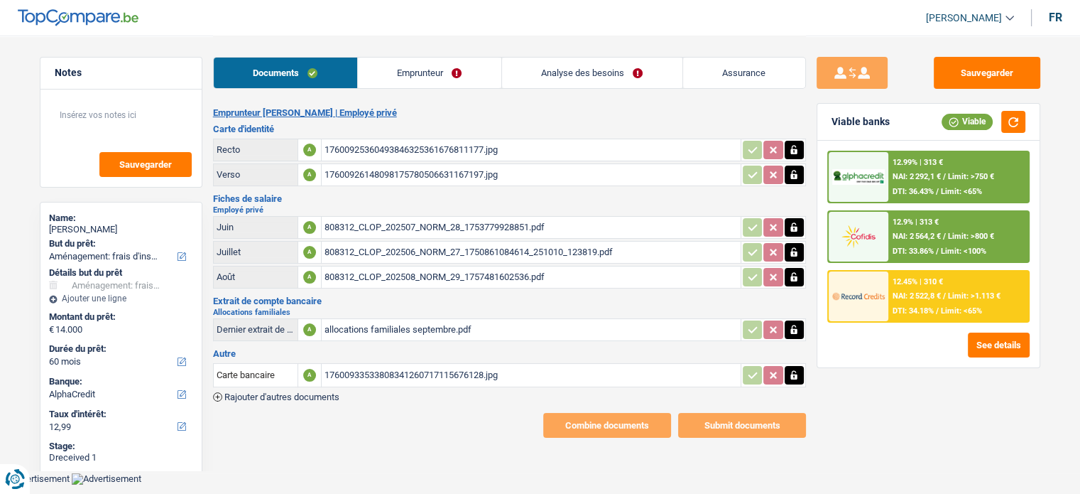
scroll to position [0, 0]
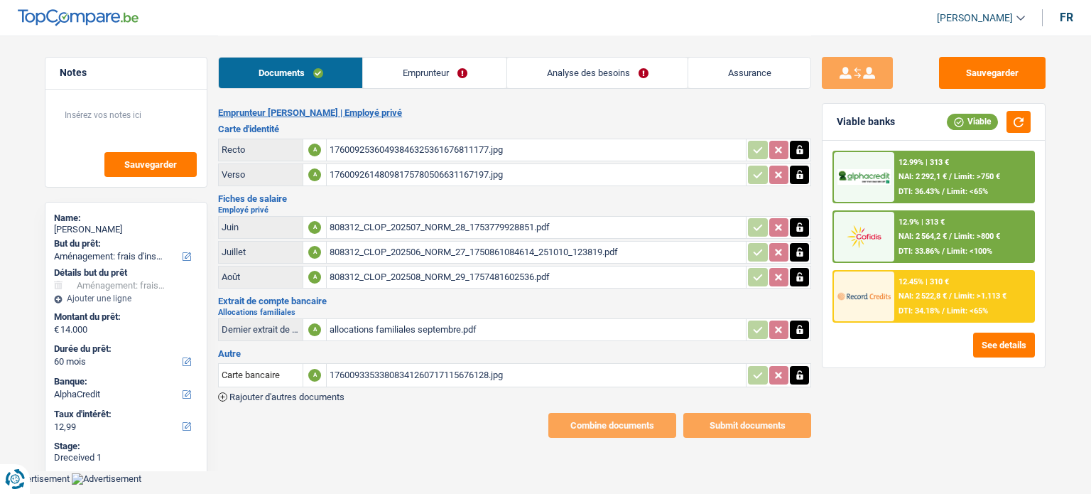
click at [422, 82] on link "Emprunteur" at bounding box center [434, 73] width 143 height 31
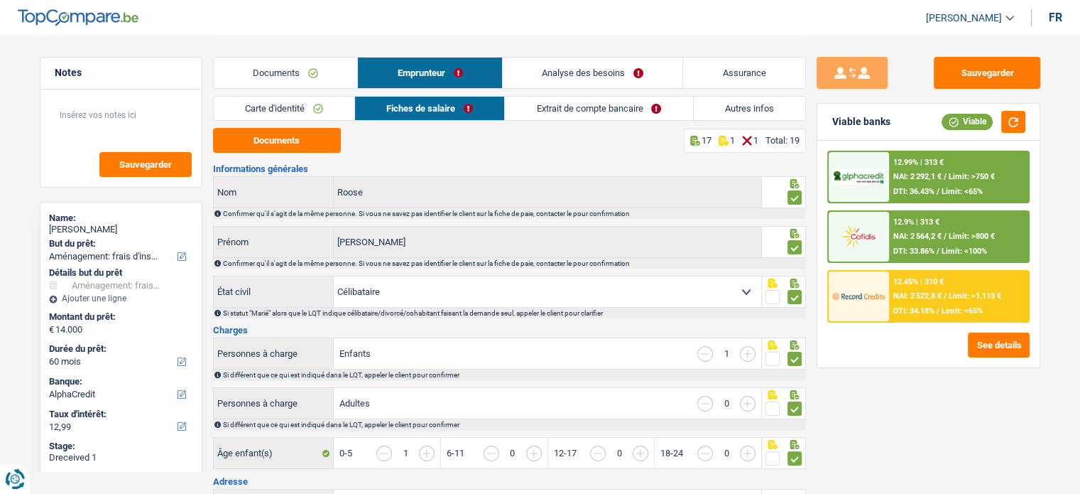
click at [582, 112] on link "Extrait de compte bancaire" at bounding box center [598, 108] width 187 height 23
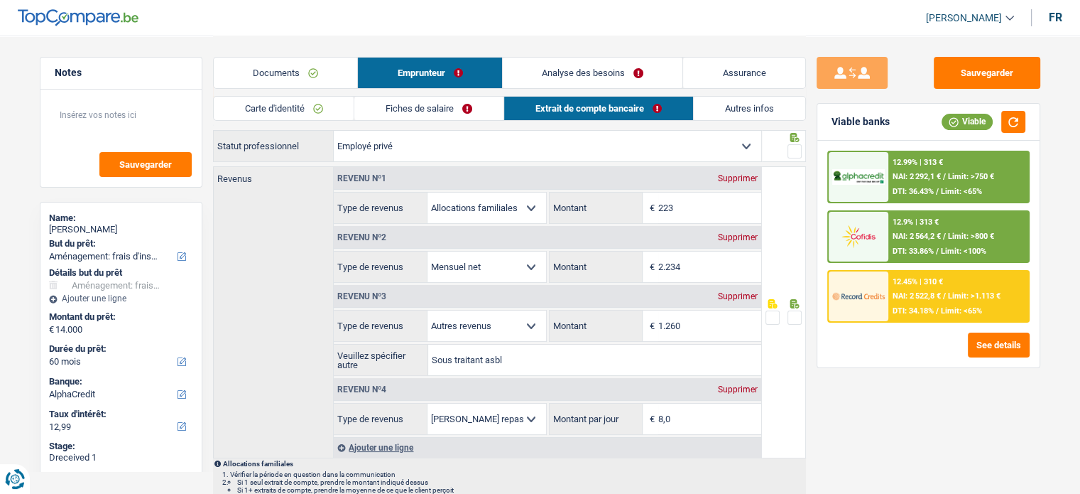
scroll to position [71, 0]
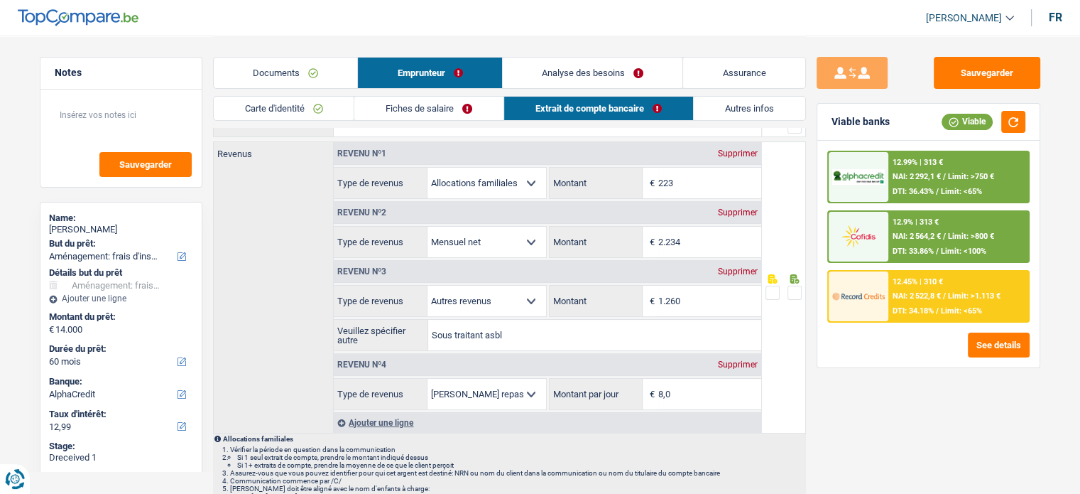
click at [734, 267] on div "Supprimer" at bounding box center [737, 271] width 47 height 9
select select "mealVouchers"
type input "8,0"
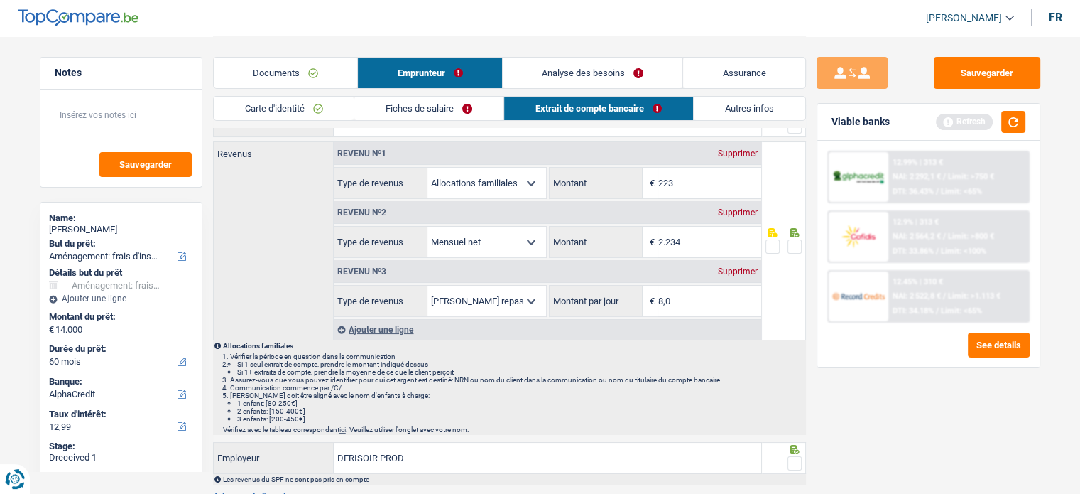
click at [795, 242] on span at bounding box center [795, 246] width 14 height 14
click at [0, 0] on input "radio" at bounding box center [0, 0] width 0 height 0
click at [745, 267] on div "Supprimer" at bounding box center [737, 271] width 47 height 9
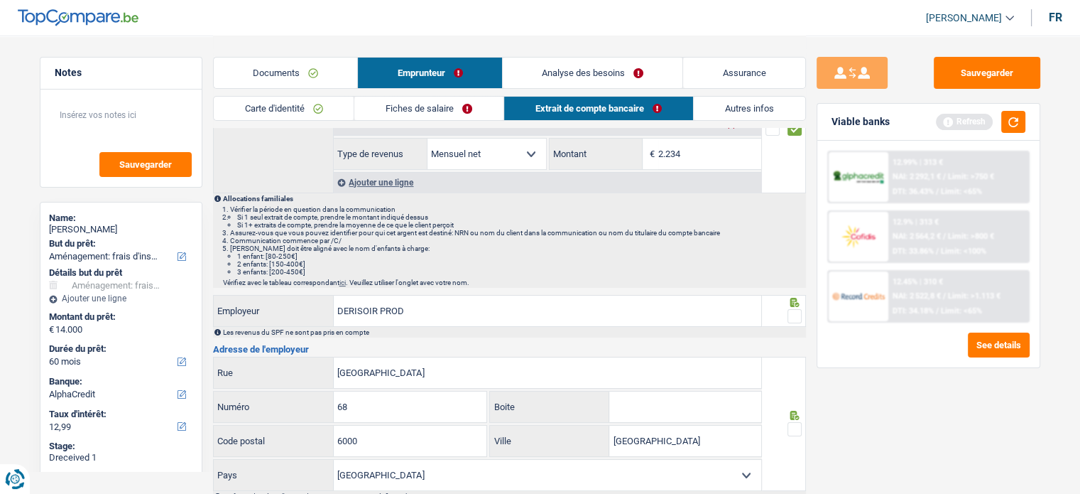
scroll to position [284, 0]
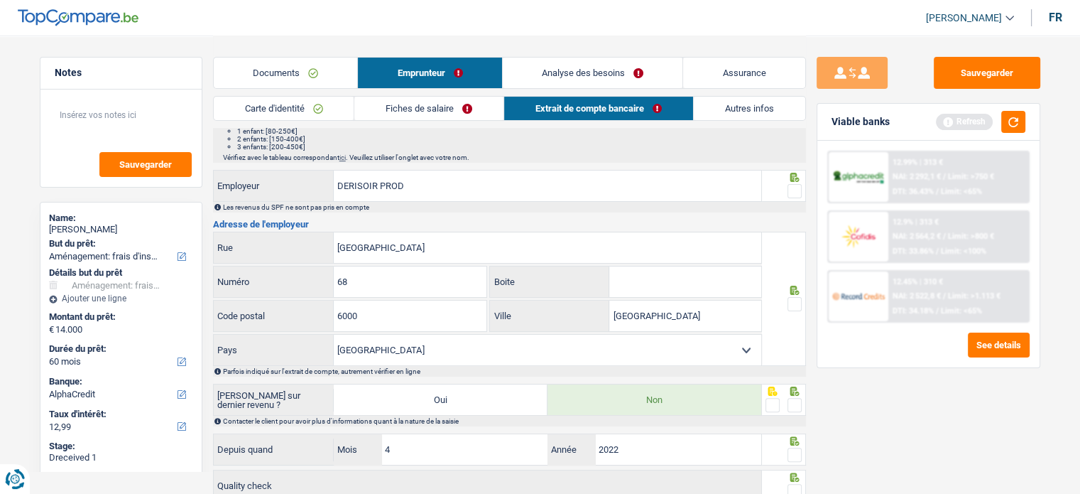
click at [790, 187] on span at bounding box center [795, 191] width 14 height 14
click at [0, 0] on input "radio" at bounding box center [0, 0] width 0 height 0
click at [1014, 75] on button "Sauvegarder" at bounding box center [987, 73] width 107 height 32
click at [1013, 126] on button "button" at bounding box center [1013, 122] width 24 height 22
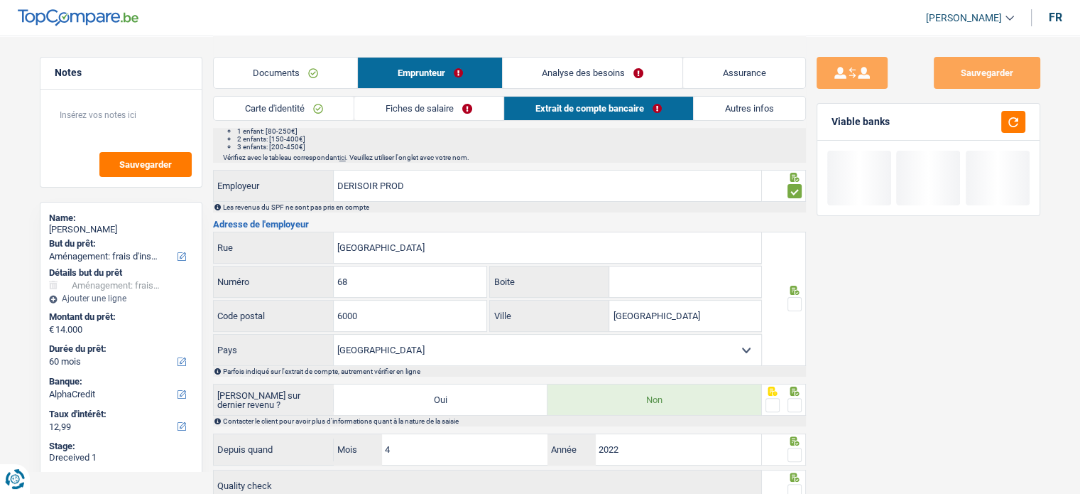
click at [789, 303] on span at bounding box center [795, 304] width 14 height 14
click at [0, 0] on input "radio" at bounding box center [0, 0] width 0 height 0
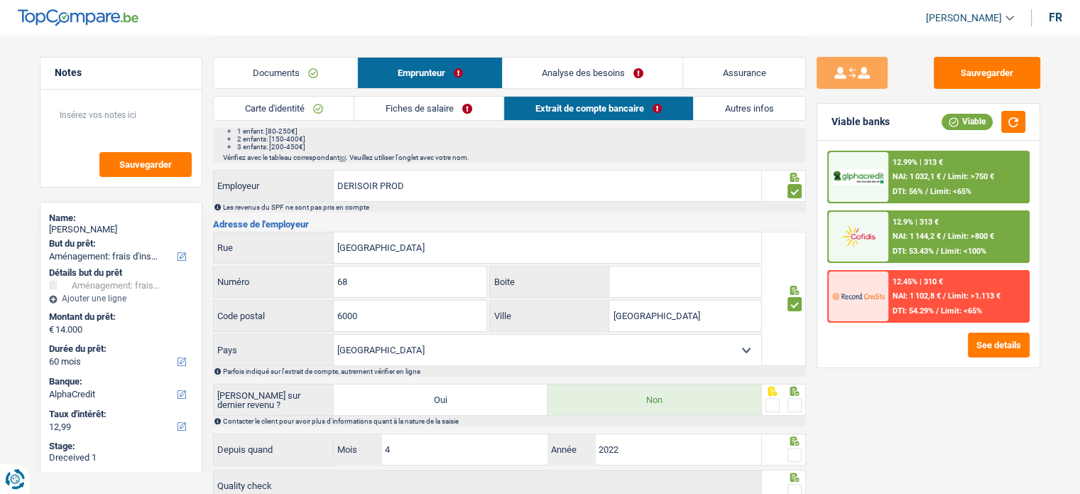
drag, startPoint x: 790, startPoint y: 402, endPoint x: 810, endPoint y: 417, distance: 24.9
click at [792, 402] on span at bounding box center [795, 405] width 14 height 14
click at [0, 0] on input "radio" at bounding box center [0, 0] width 0 height 0
click at [798, 454] on span at bounding box center [795, 454] width 14 height 14
click at [0, 0] on input "radio" at bounding box center [0, 0] width 0 height 0
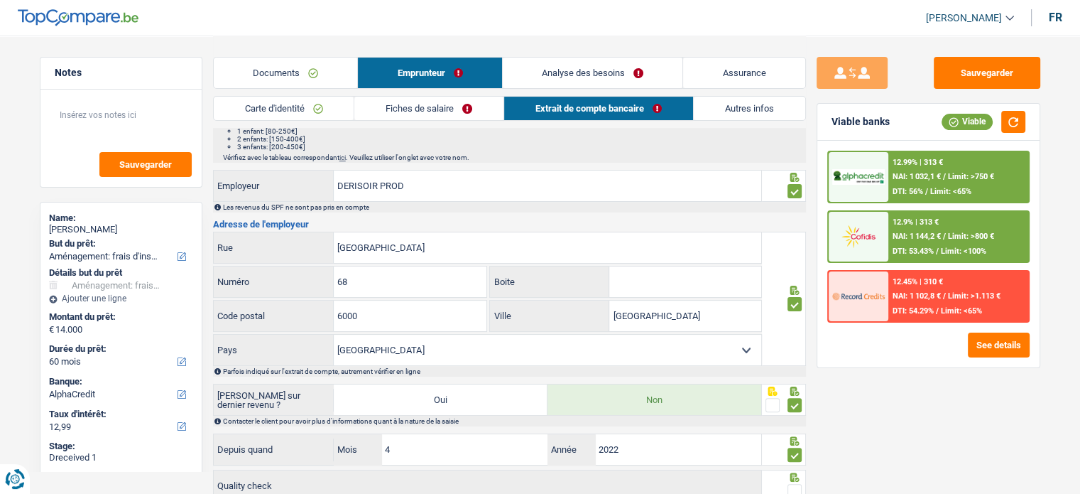
click at [794, 491] on span at bounding box center [795, 491] width 14 height 14
click at [0, 0] on input "radio" at bounding box center [0, 0] width 0 height 0
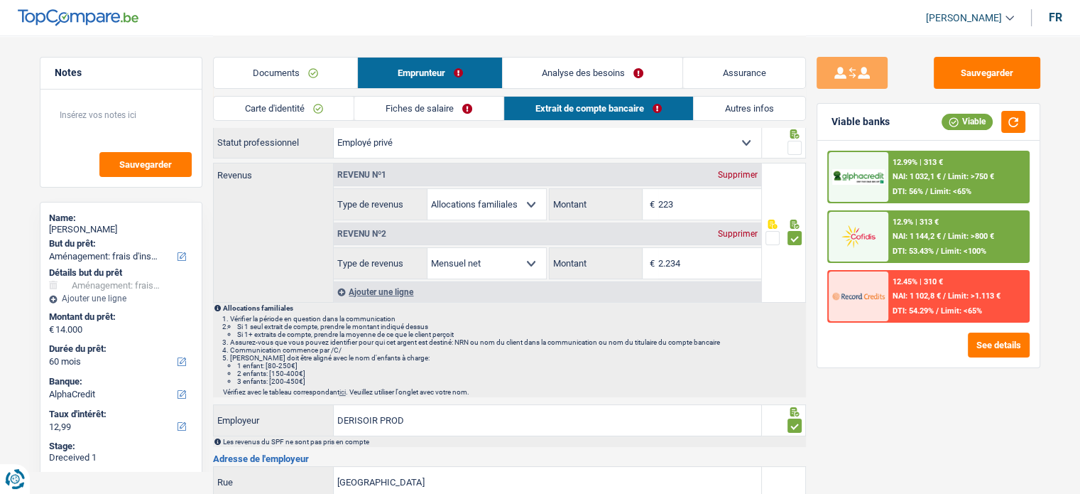
scroll to position [0, 0]
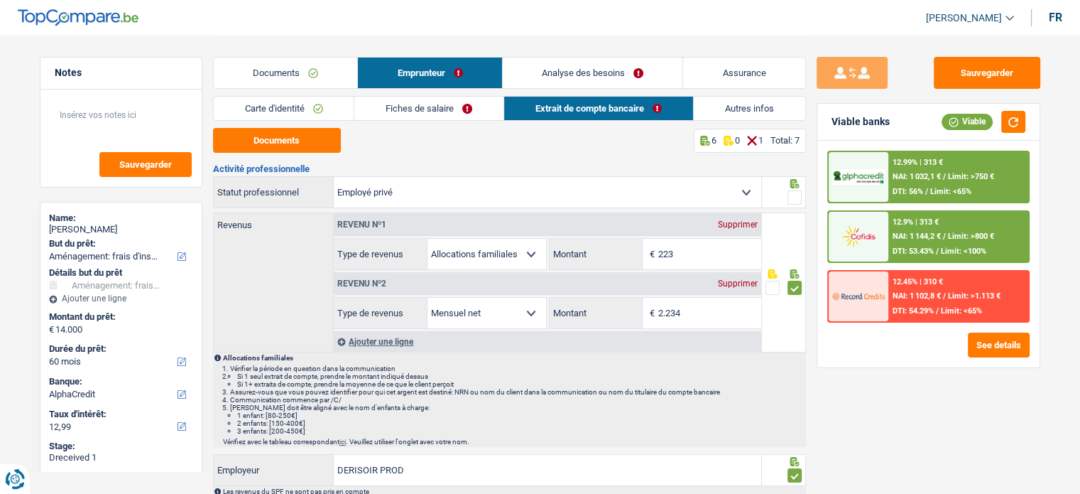
click at [798, 192] on span at bounding box center [795, 197] width 14 height 14
click at [0, 0] on input "radio" at bounding box center [0, 0] width 0 height 0
click at [737, 113] on link "Autres infos" at bounding box center [749, 108] width 111 height 23
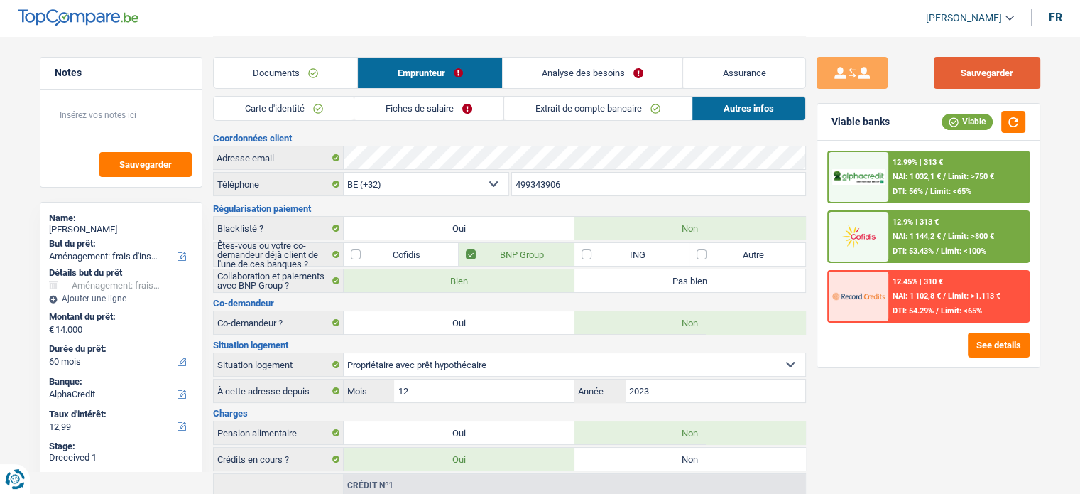
click at [971, 77] on button "Sauvegarder" at bounding box center [987, 73] width 107 height 32
drag, startPoint x: 1011, startPoint y: 118, endPoint x: 998, endPoint y: 125, distance: 15.2
click at [1010, 118] on button "button" at bounding box center [1013, 122] width 24 height 22
click at [617, 67] on link "Analyse des besoins" at bounding box center [593, 73] width 180 height 31
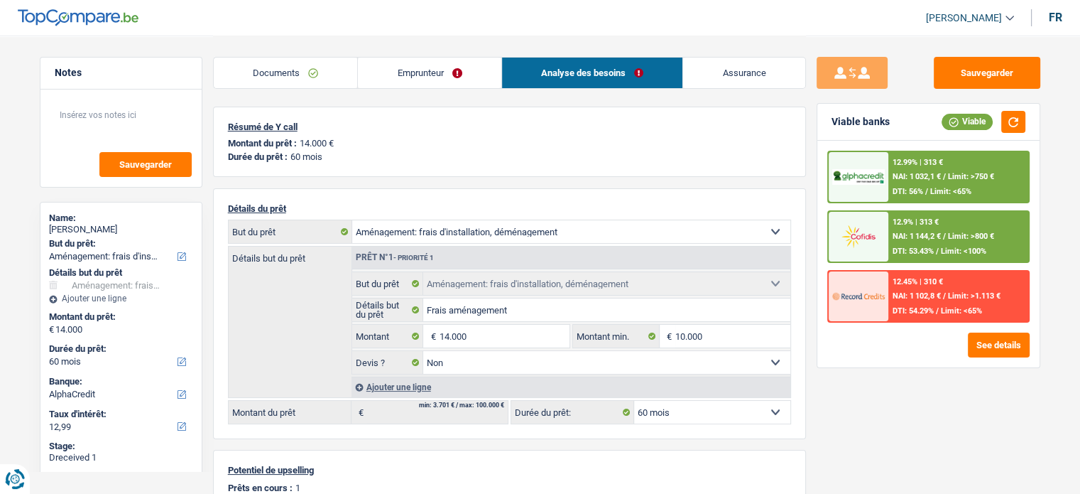
click at [420, 80] on link "Emprunteur" at bounding box center [429, 73] width 143 height 31
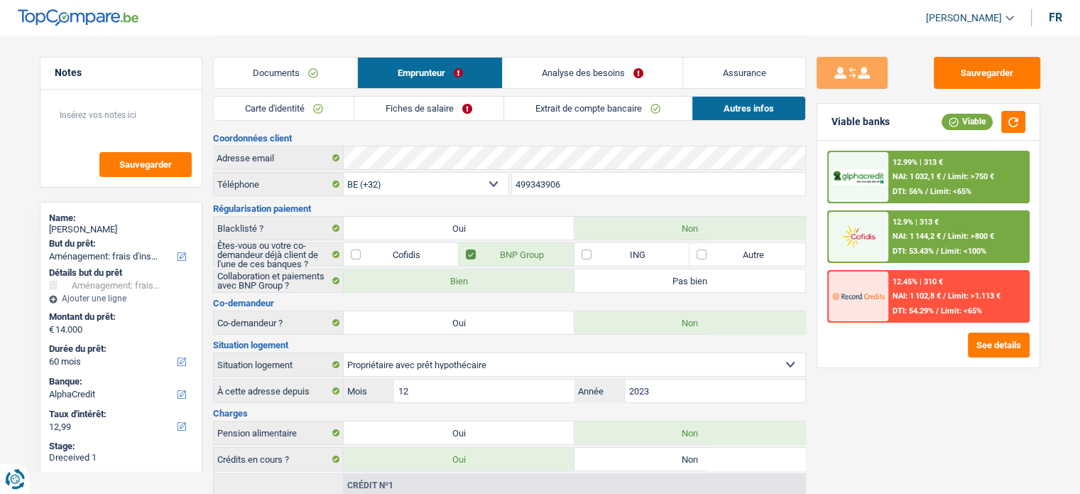
click at [631, 82] on link "Analyse des besoins" at bounding box center [593, 73] width 180 height 31
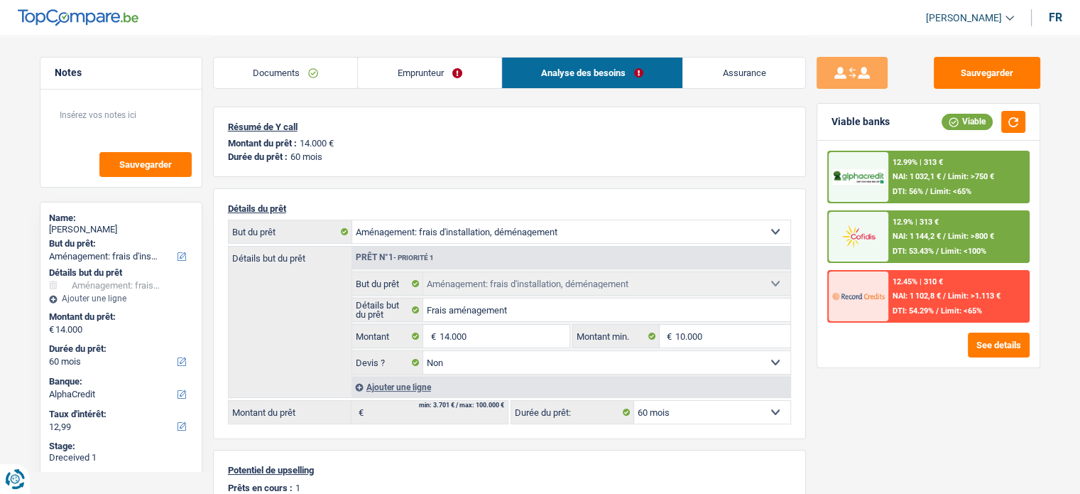
click at [930, 182] on div "12.99% | 313 € NAI: 1 032,1 € / Limit: >750 € DTI: 56% / Limit: <65%" at bounding box center [958, 177] width 140 height 50
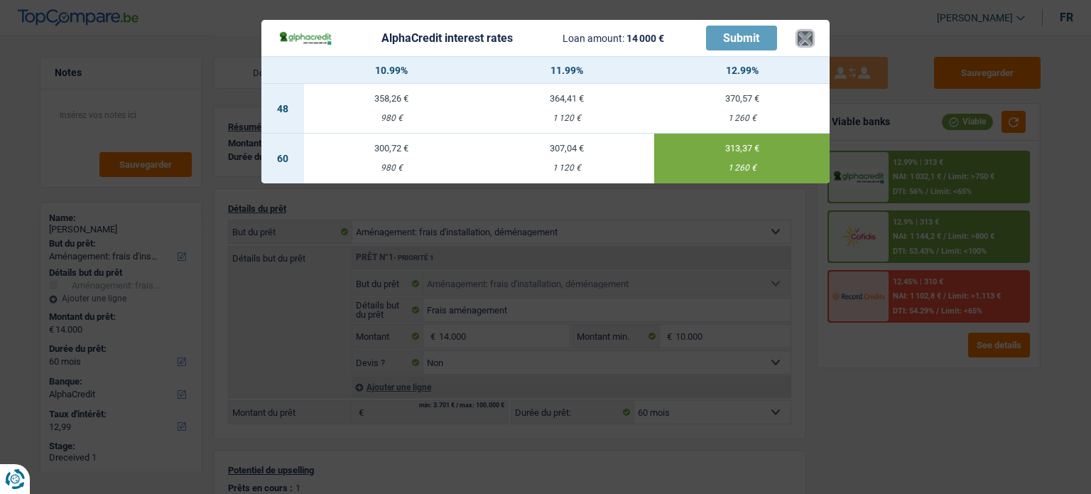
click at [808, 42] on button "×" at bounding box center [804, 38] width 15 height 14
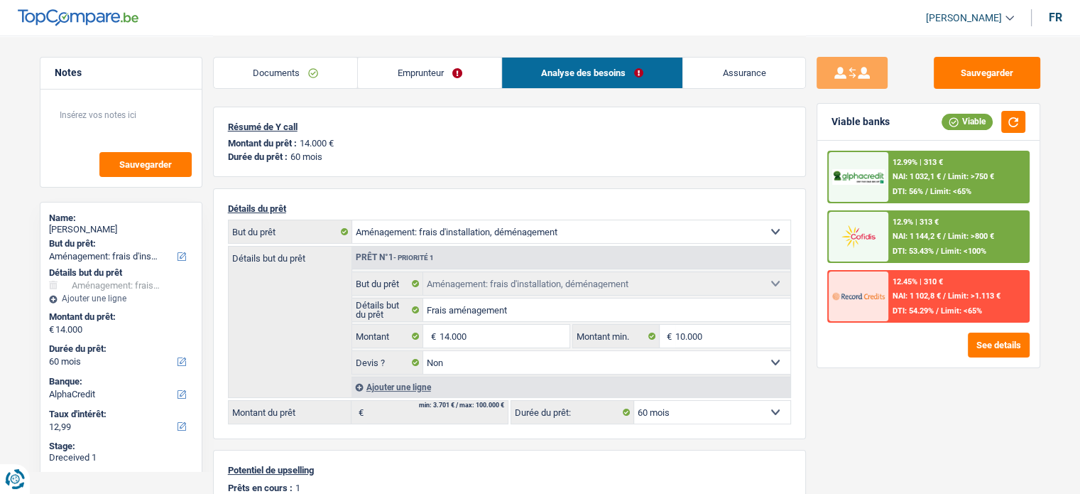
click at [417, 80] on link "Emprunteur" at bounding box center [429, 73] width 143 height 31
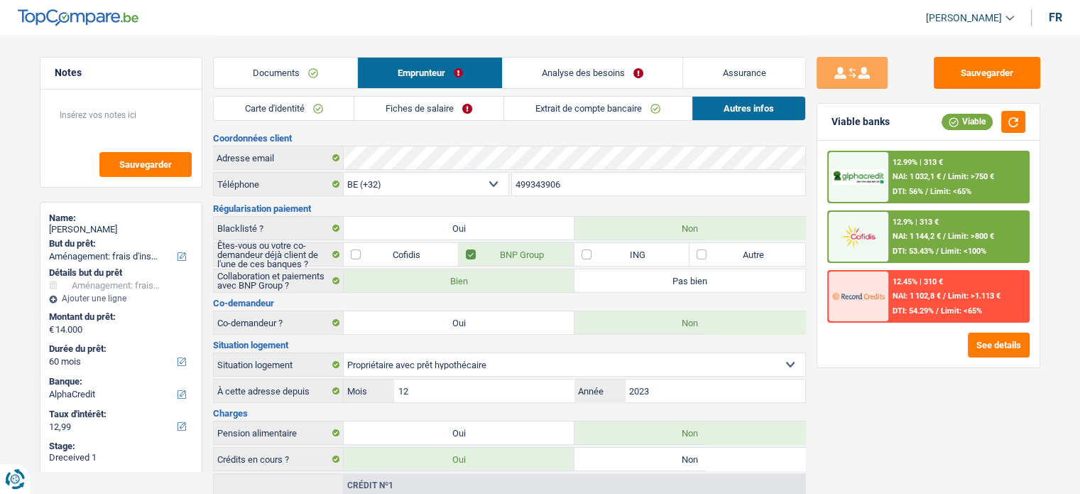
click at [339, 117] on link "Carte d'identité" at bounding box center [284, 108] width 141 height 23
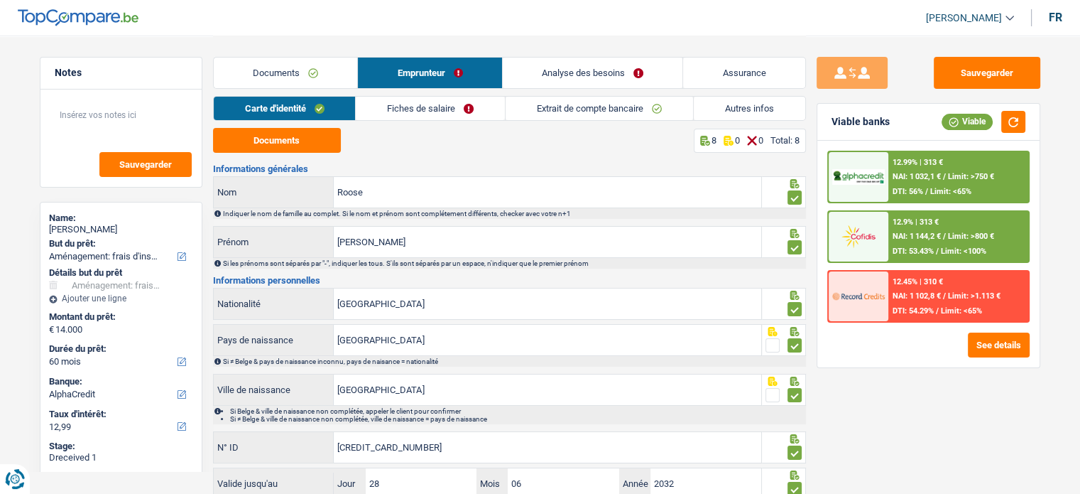
click at [423, 117] on link "Fiches de salaire" at bounding box center [430, 108] width 149 height 23
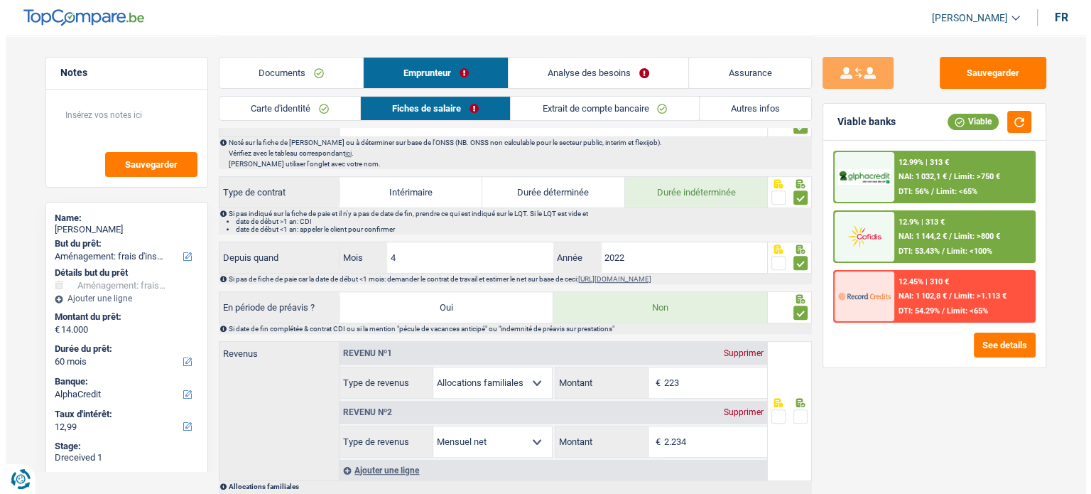
scroll to position [639, 0]
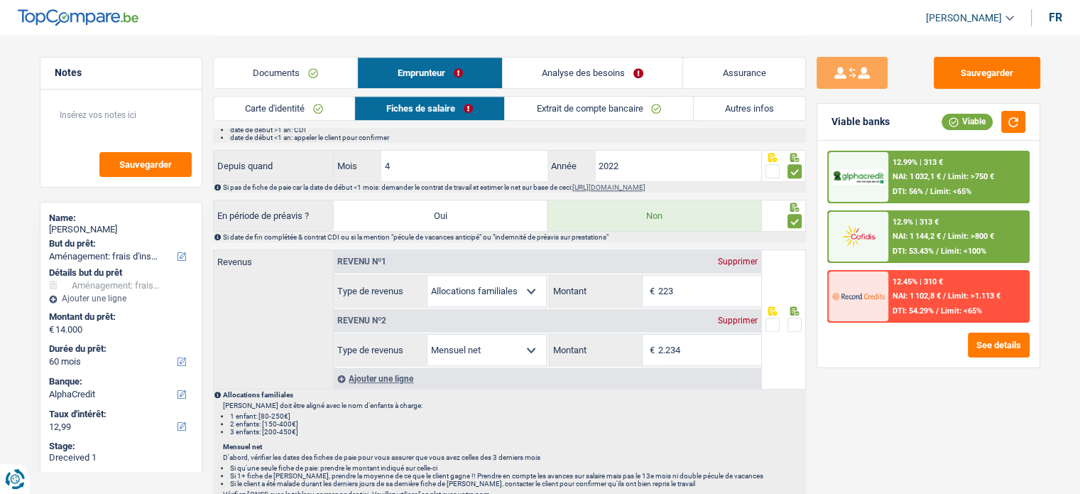
click at [798, 317] on span at bounding box center [795, 324] width 14 height 14
click at [0, 0] on input "radio" at bounding box center [0, 0] width 0 height 0
click at [946, 200] on div "12.99% | 313 € NAI: 1 032,1 € / Limit: >750 € DTI: 56% / Limit: <65%" at bounding box center [958, 177] width 140 height 50
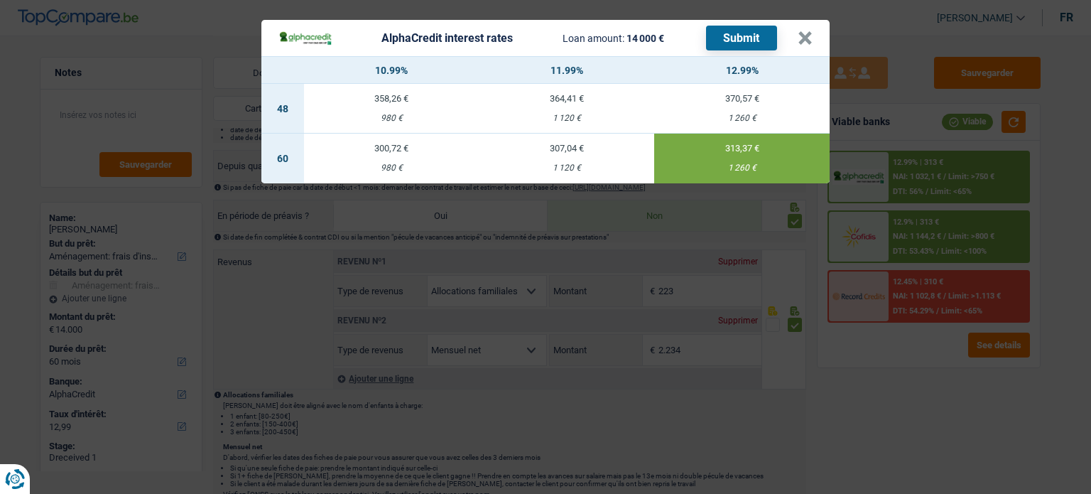
click at [734, 43] on button "Submit" at bounding box center [741, 38] width 71 height 25
click at [802, 38] on button "×" at bounding box center [804, 38] width 15 height 14
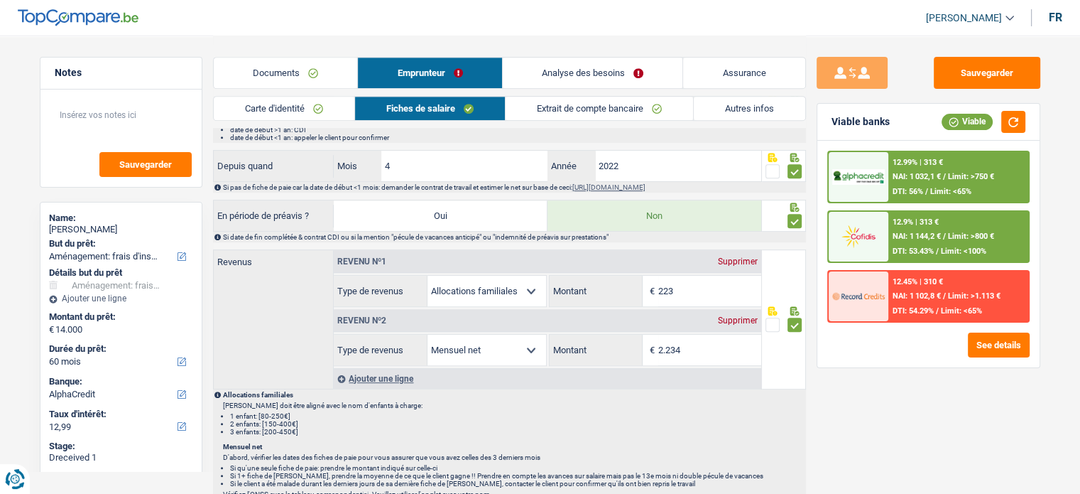
click at [912, 234] on span "NAI: 1 144,2 €" at bounding box center [917, 235] width 48 height 9
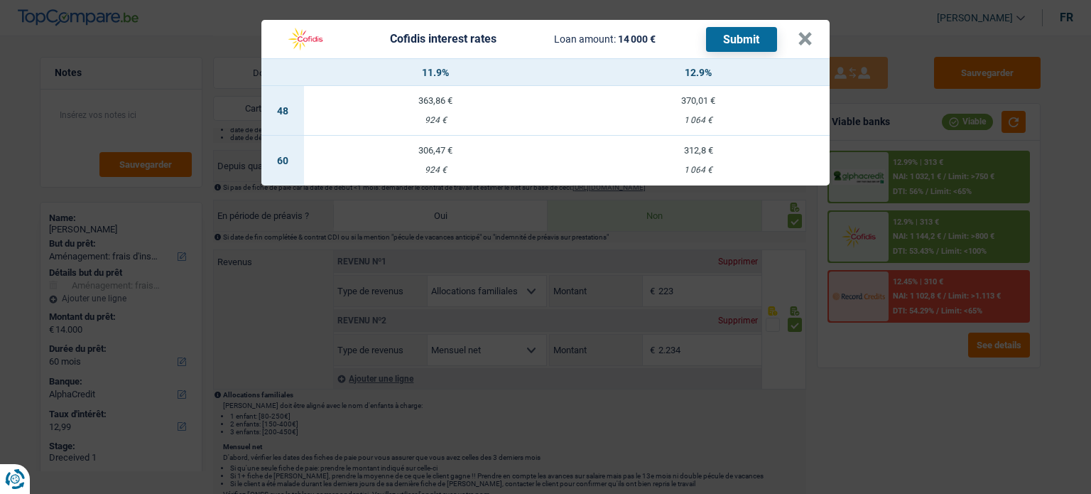
click at [513, 165] on div "924 €" at bounding box center [435, 169] width 263 height 9
select select "cofidis"
type input "11,90"
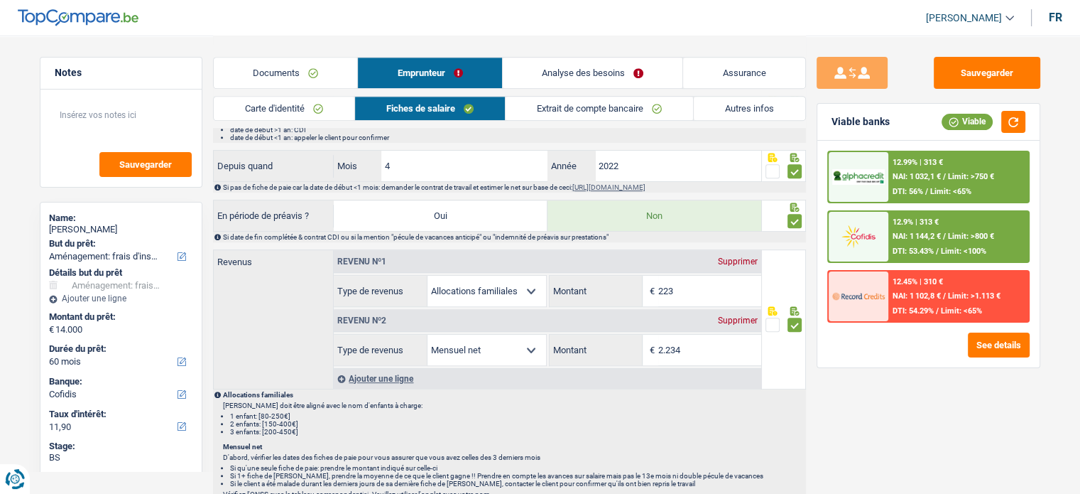
click at [971, 224] on div "12.9% | 313 € NAI: 1 144,2 € / Limit: >800 € DTI: 53.43% / Limit: <100%" at bounding box center [958, 237] width 140 height 50
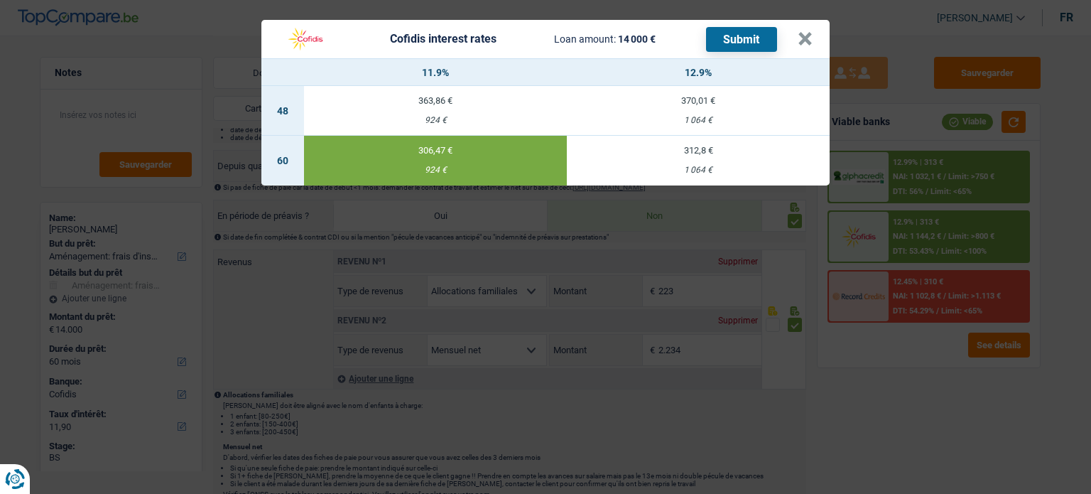
click at [736, 45] on button "Submit" at bounding box center [741, 39] width 71 height 25
click at [807, 38] on button "×" at bounding box center [804, 39] width 15 height 14
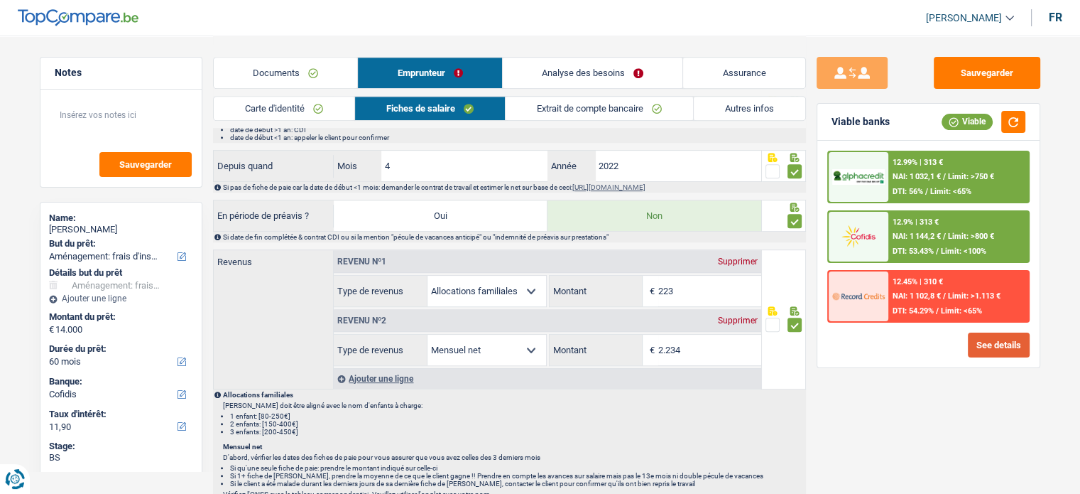
click at [981, 342] on button "See details" at bounding box center [999, 344] width 62 height 25
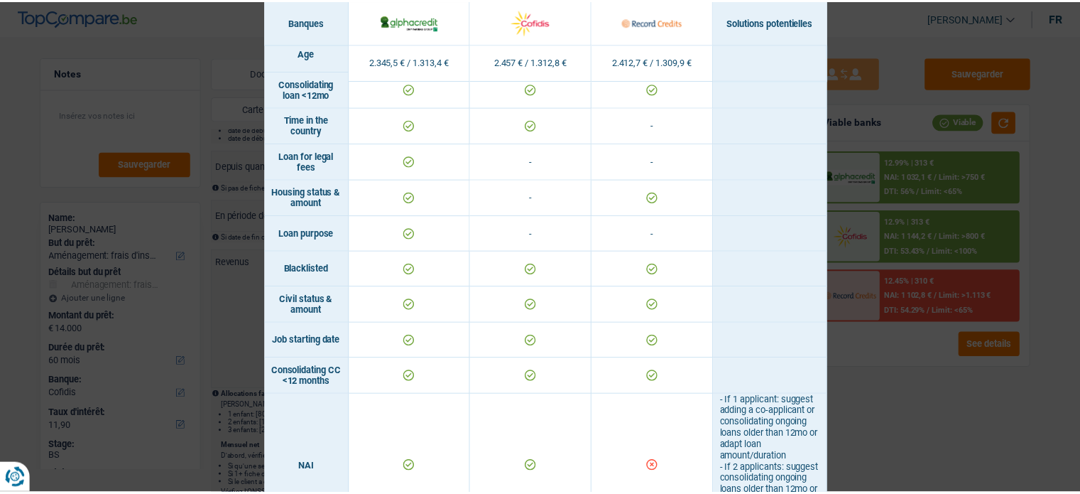
scroll to position [568, 0]
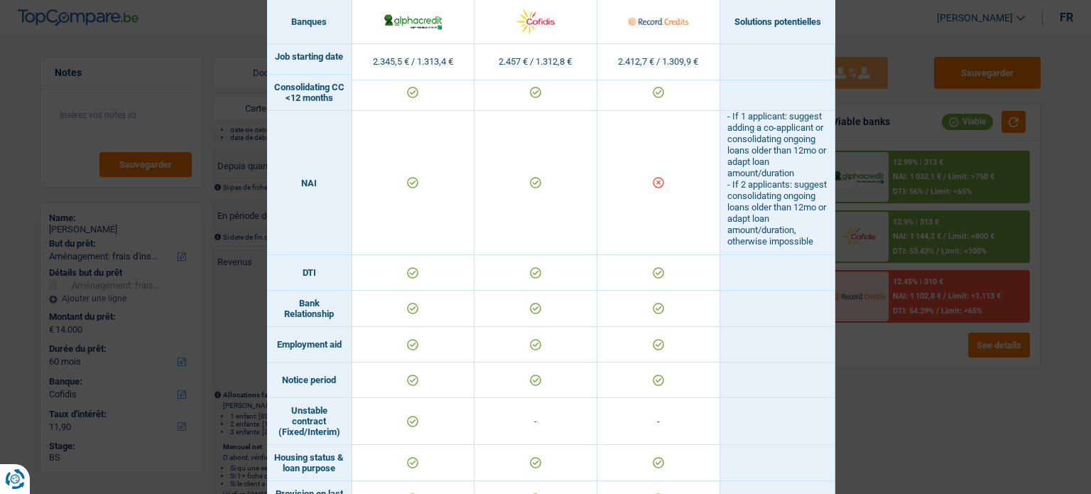
click at [900, 394] on div "Banks conditions × Banques Solutions potentielles Revenus / Charges 2.345,5 € /…" at bounding box center [545, 247] width 1091 height 494
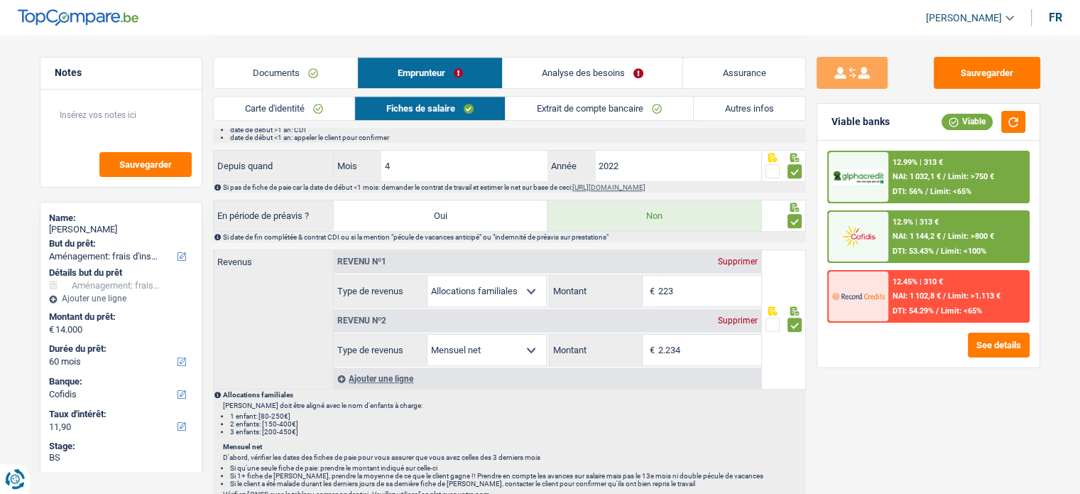
click at [943, 190] on span "Limit: <65%" at bounding box center [950, 191] width 41 height 9
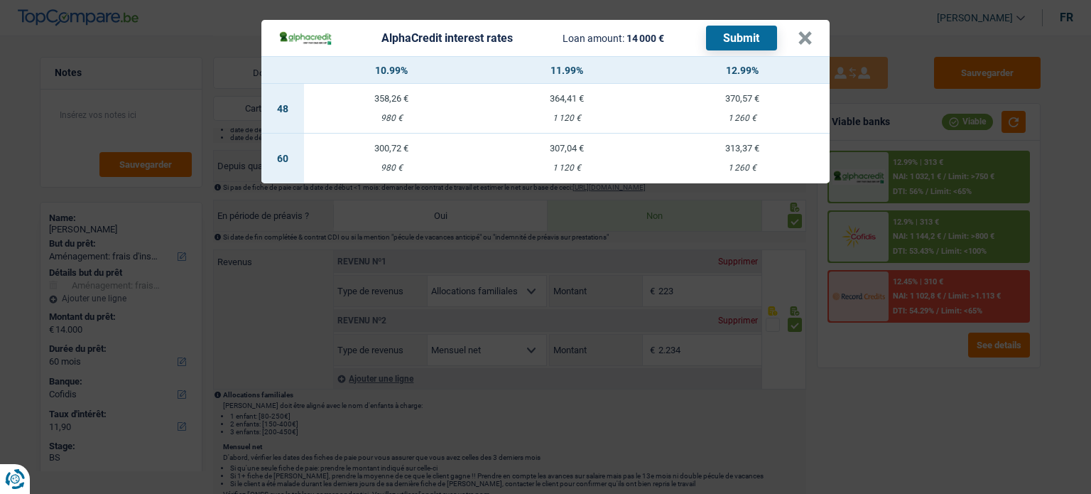
click at [884, 377] on div "AlphaCredit interest rates Loan amount: 14 000 € Submit × 10.99% 11.99% 12.99% …" at bounding box center [545, 247] width 1091 height 494
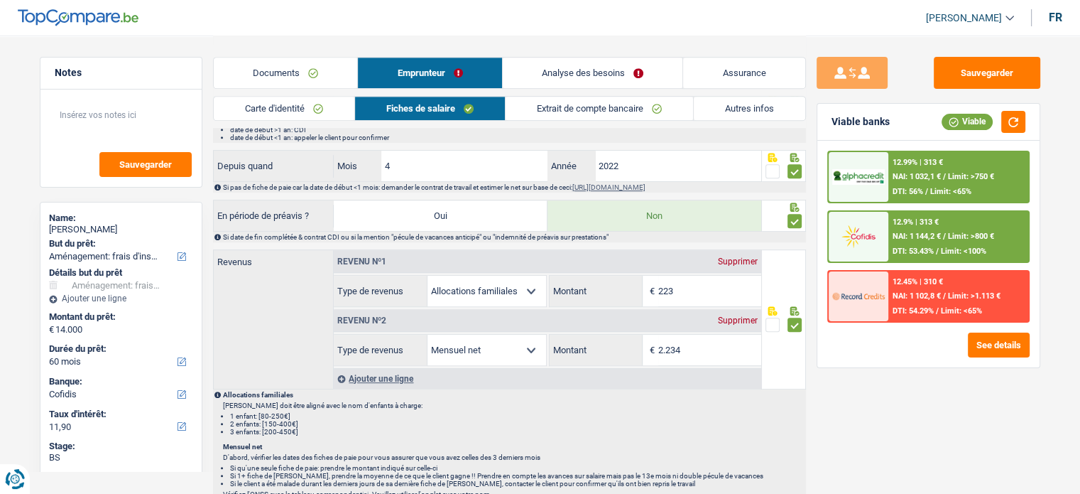
click at [911, 293] on span "NAI: 1 102,8 €" at bounding box center [917, 295] width 48 height 9
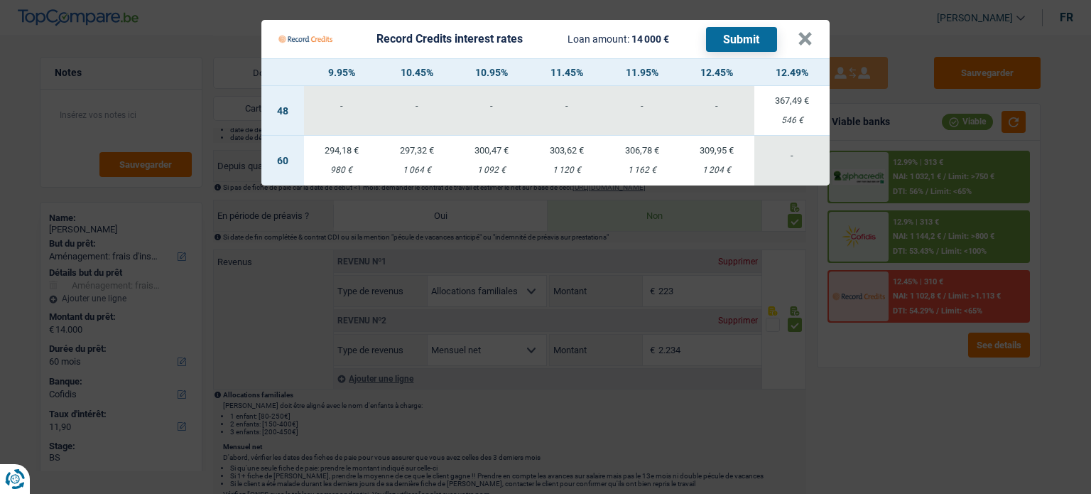
click at [702, 167] on div "1 204 €" at bounding box center [717, 169] width 75 height 9
select select "record credits"
type input "12,45"
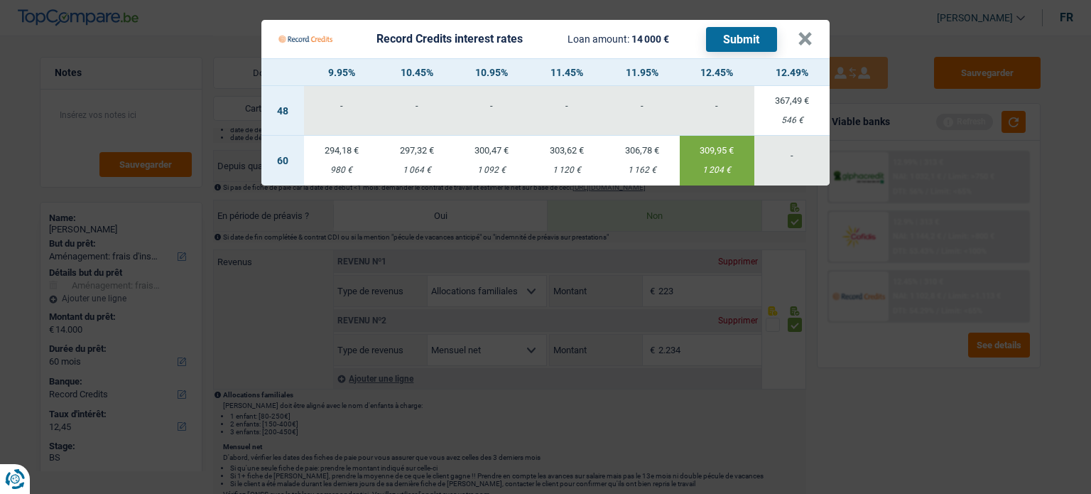
click at [739, 34] on button "Submit" at bounding box center [741, 39] width 71 height 25
click at [812, 43] on Credits___BV_modal_header_ "Record Credits interest rates Loan amount: 14 000 € Submit ×" at bounding box center [545, 39] width 568 height 38
click at [806, 37] on button "×" at bounding box center [804, 39] width 15 height 14
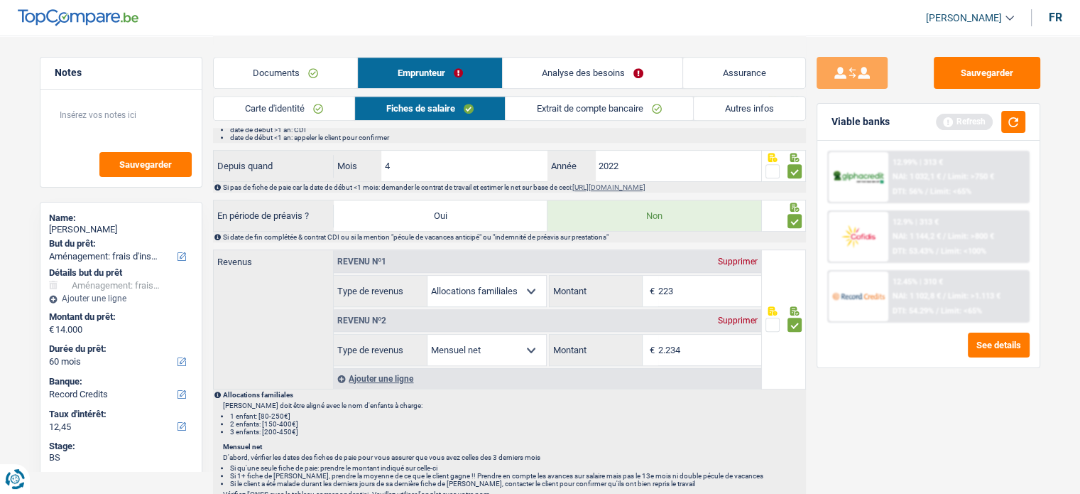
click at [110, 229] on div "[PERSON_NAME]" at bounding box center [121, 229] width 144 height 11
click at [92, 229] on div "[PERSON_NAME]" at bounding box center [121, 229] width 144 height 11
copy div "Roose"
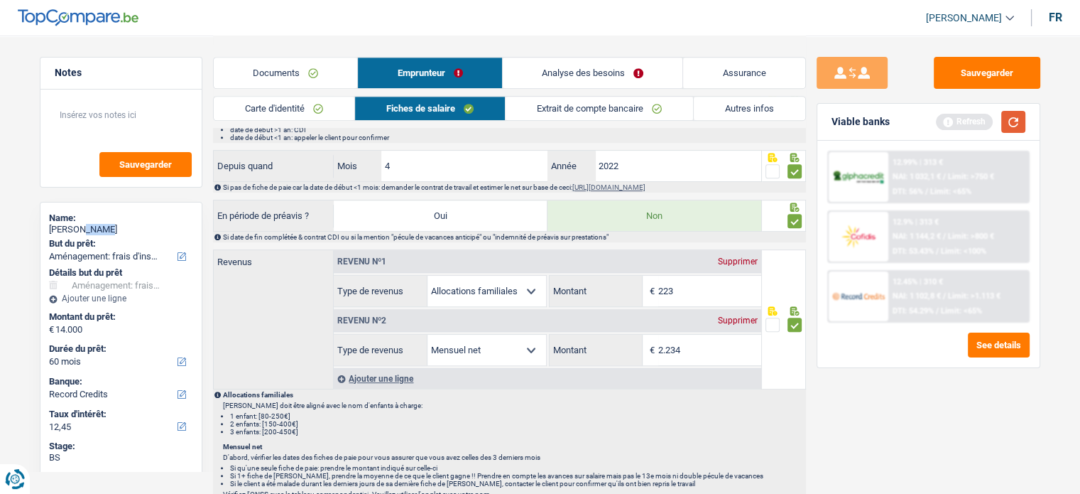
click at [1016, 119] on button "button" at bounding box center [1013, 122] width 24 height 22
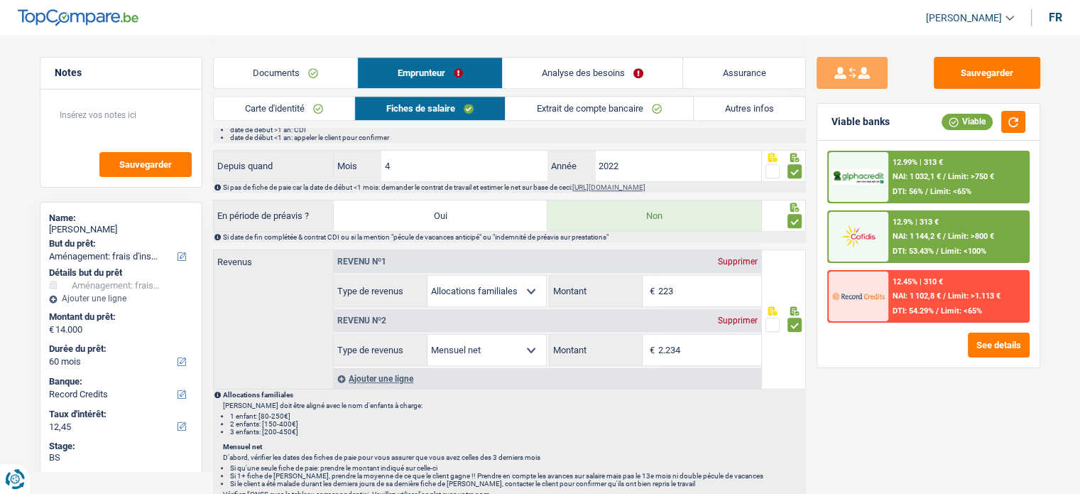
click at [961, 298] on span "Limit: >1.113 €" at bounding box center [974, 295] width 53 height 9
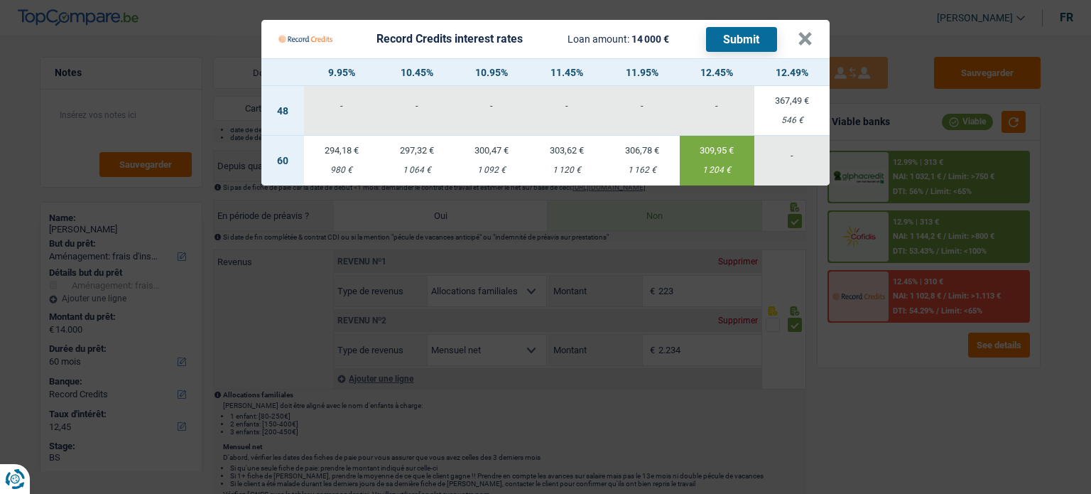
click at [841, 376] on Credits "Record Credits interest rates Loan amount: 14 000 € Submit × 9.95% 10.45% 10.95…" at bounding box center [545, 247] width 1091 height 494
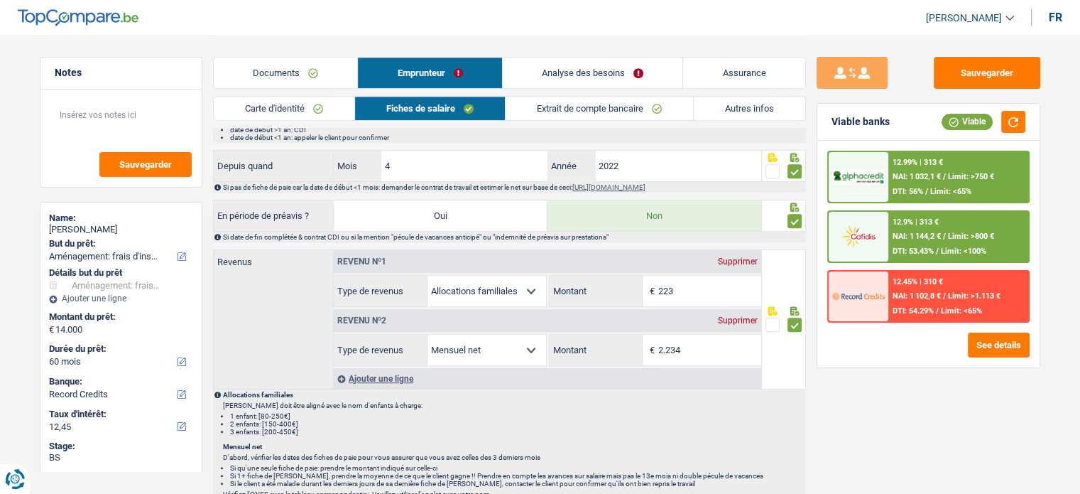
click at [915, 306] on span "DTI: 54.29%" at bounding box center [913, 310] width 41 height 9
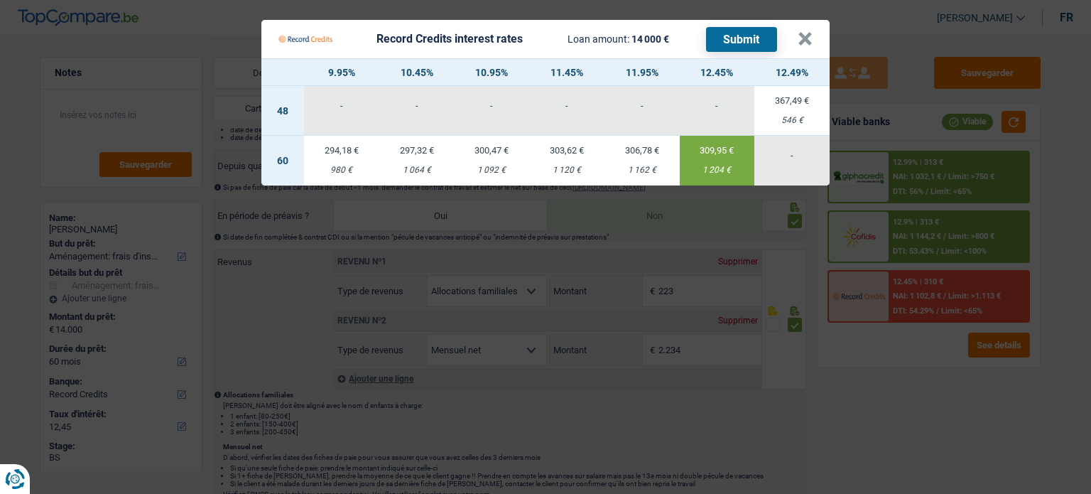
click at [741, 33] on button "Submit" at bounding box center [741, 39] width 71 height 25
click at [969, 294] on Credits "Record Credits interest rates Loan amount: 14 000 € Submit × 9.95% 10.45% 10.95…" at bounding box center [545, 247] width 1091 height 494
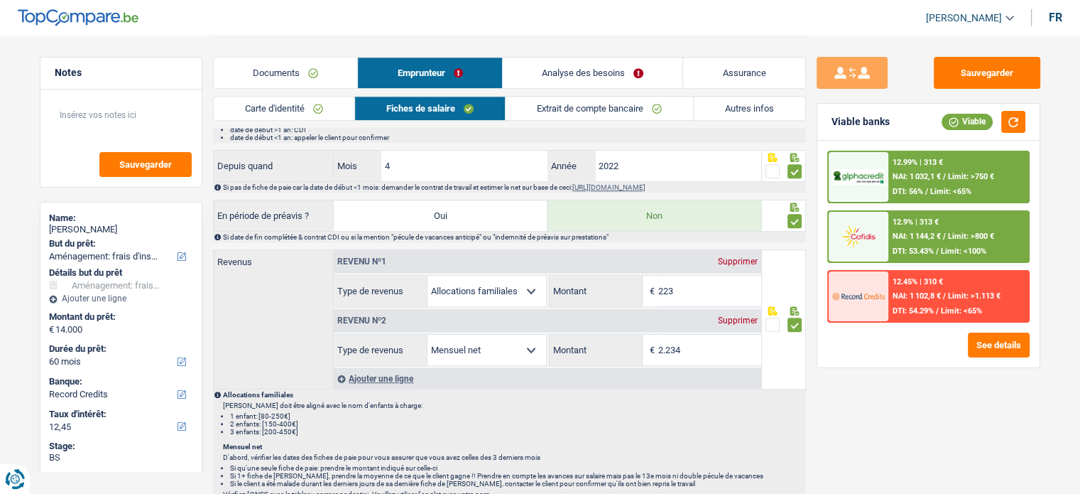
click at [964, 293] on span "Limit: >1.113 €" at bounding box center [974, 295] width 53 height 9
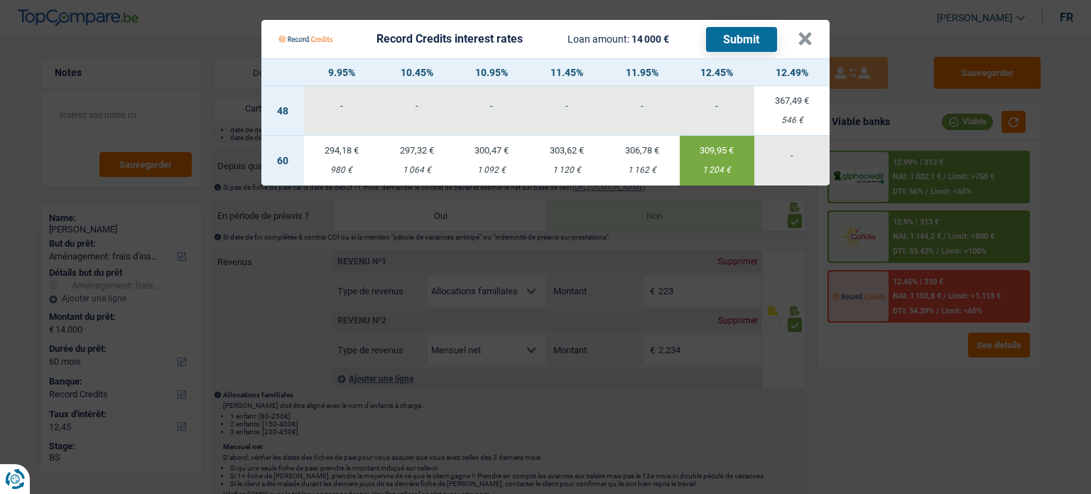
click at [880, 384] on Credits "Record Credits interest rates Loan amount: 14 000 € Submit × 9.95% 10.45% 10.95…" at bounding box center [545, 247] width 1091 height 494
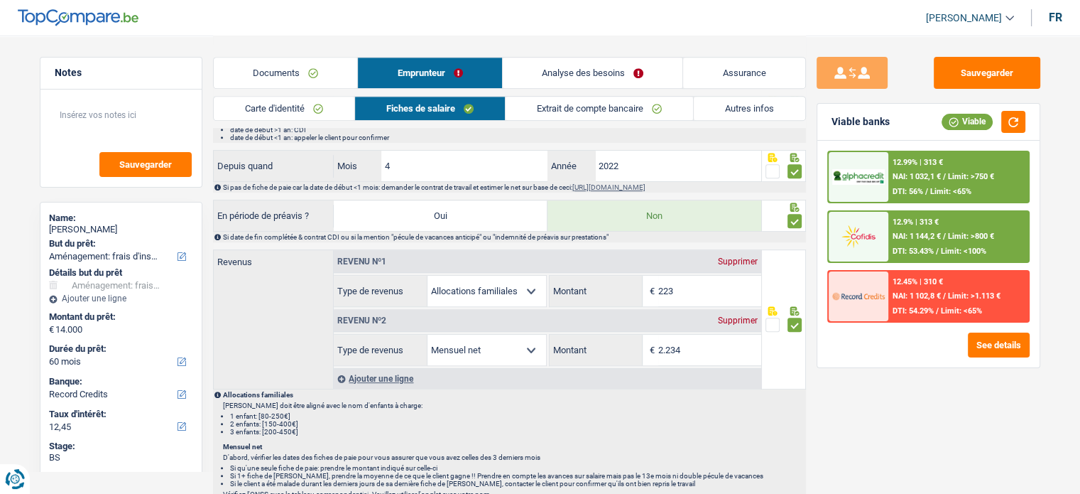
click at [919, 288] on div "12.45% | 310 € NAI: 1 102,8 € / Limit: >1.113 € DTI: 54.29% / Limit: <65%" at bounding box center [958, 296] width 140 height 50
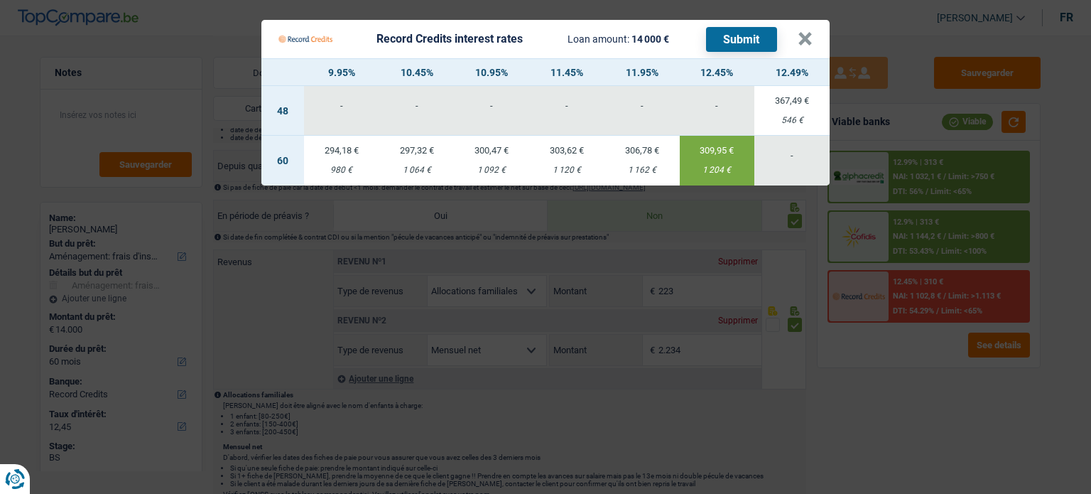
click at [917, 368] on Credits "Record Credits interest rates Loan amount: 14 000 € Submit × 9.95% 10.45% 10.95…" at bounding box center [545, 247] width 1091 height 494
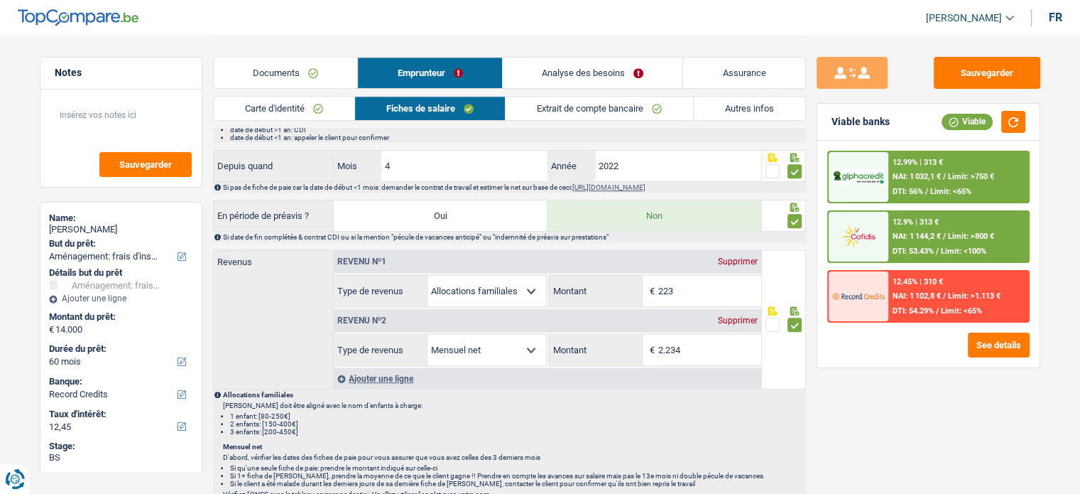
click at [628, 75] on link "Analyse des besoins" at bounding box center [593, 73] width 180 height 31
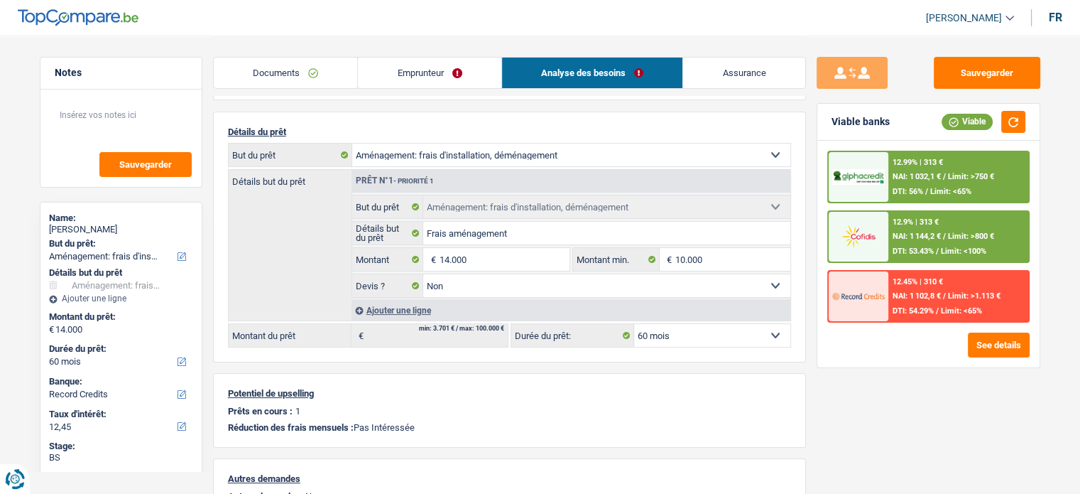
scroll to position [0, 0]
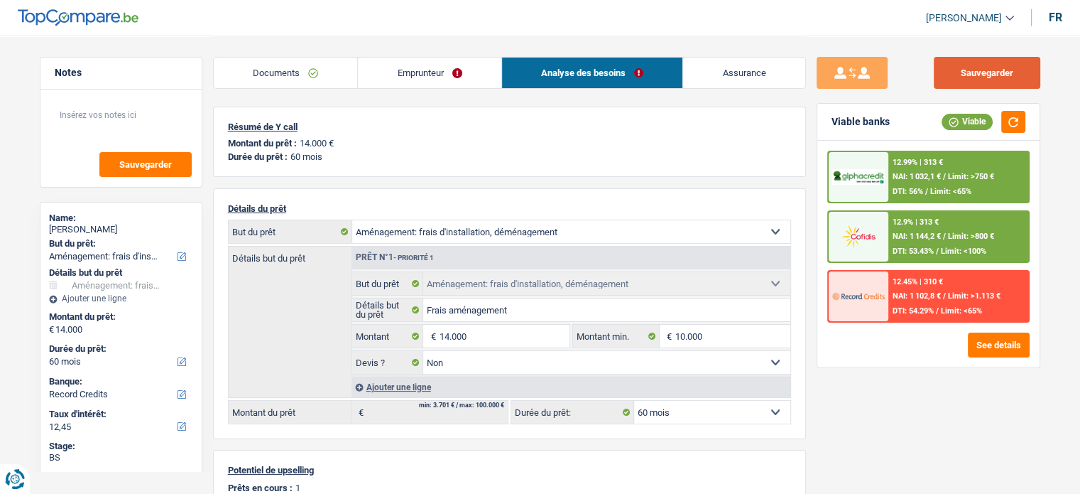
click at [980, 65] on button "Sauvegarder" at bounding box center [987, 73] width 107 height 32
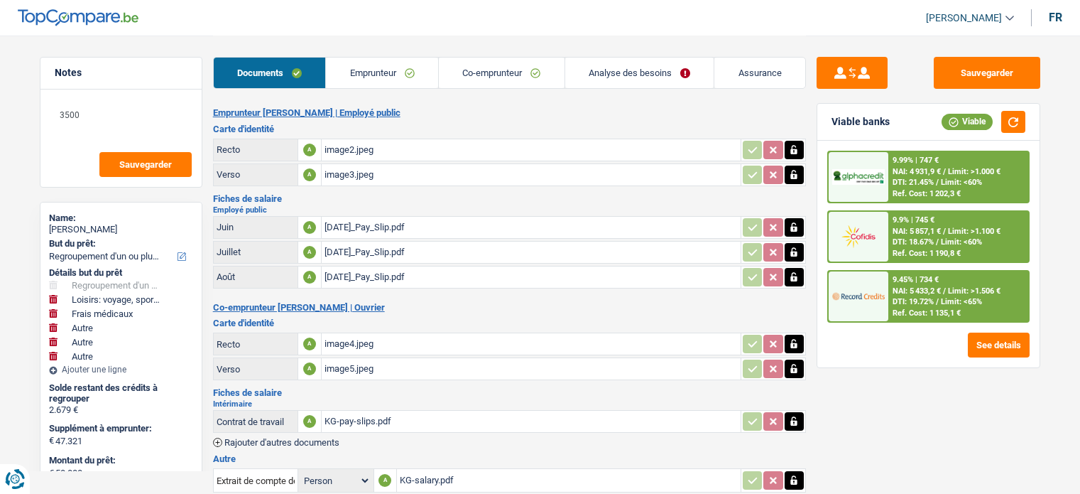
select select "refinancing"
select select "hobbies"
select select "medical"
select select "other"
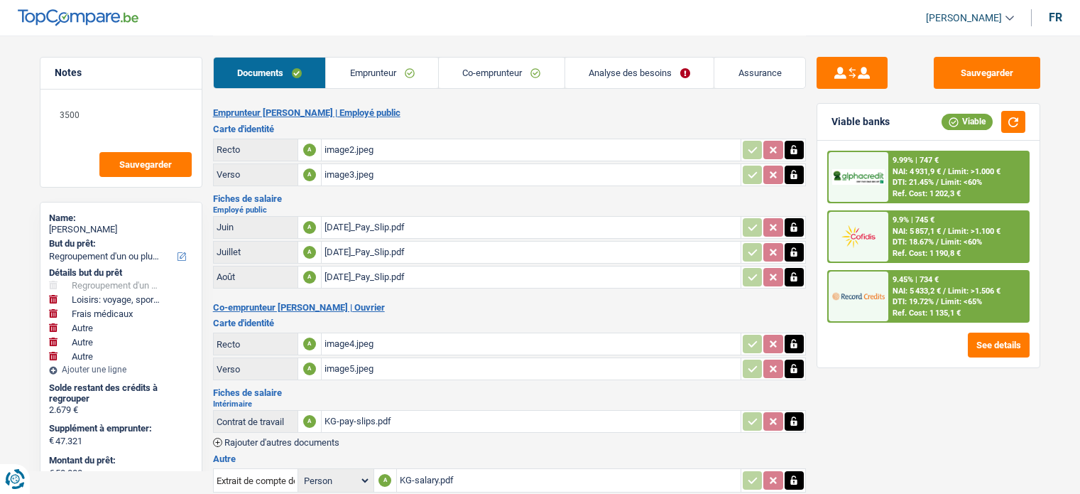
select select "other"
select select "96"
select select "cofidis"
click at [350, 68] on link "Emprunteur" at bounding box center [382, 73] width 112 height 31
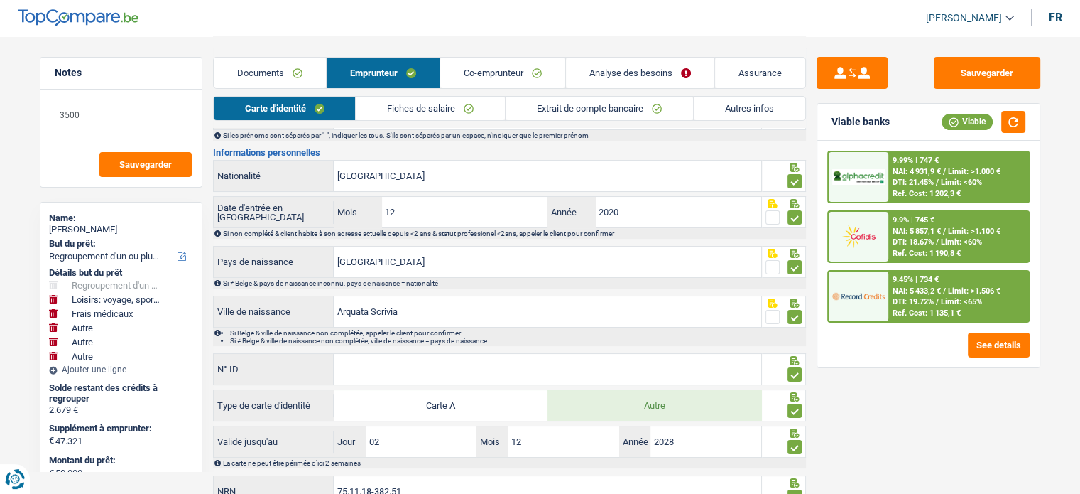
scroll to position [189, 0]
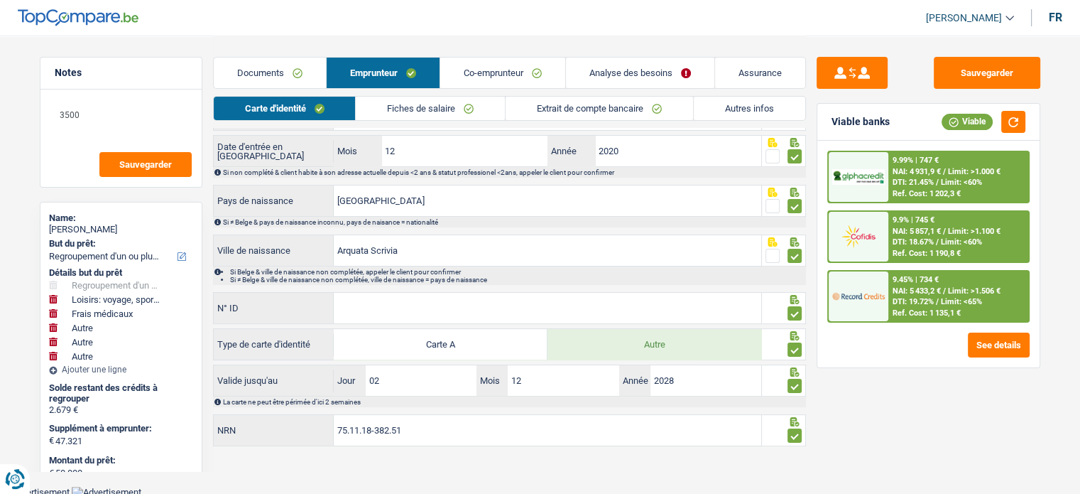
click at [642, 73] on link "Analyse des besoins" at bounding box center [640, 73] width 148 height 31
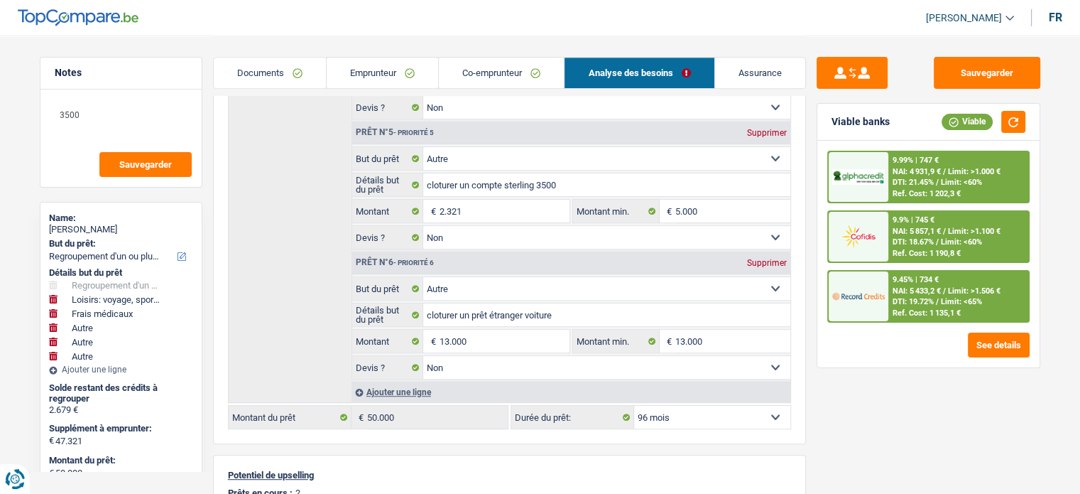
scroll to position [544, 0]
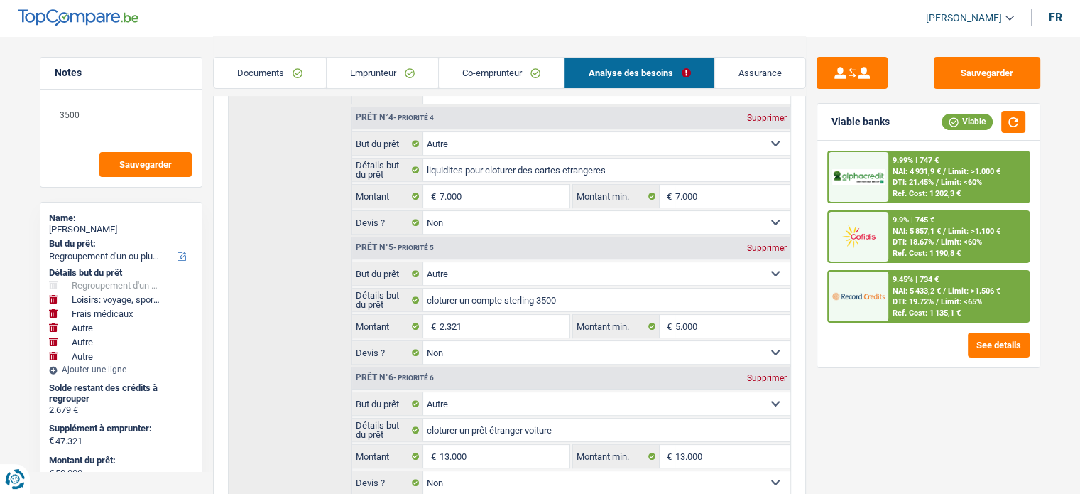
click at [484, 73] on link "Co-emprunteur" at bounding box center [501, 73] width 125 height 31
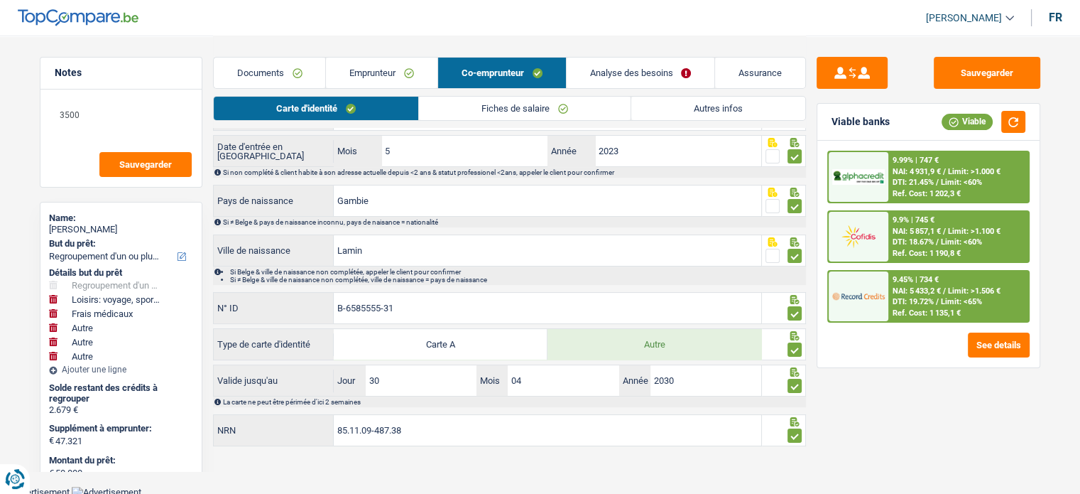
click at [378, 73] on link "Emprunteur" at bounding box center [381, 73] width 111 height 31
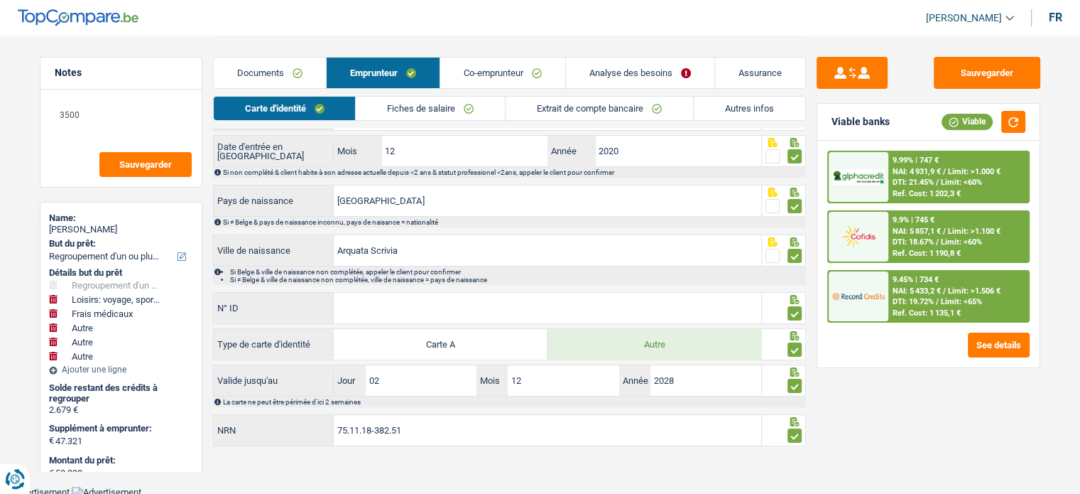
click at [264, 72] on link "Documents" at bounding box center [270, 73] width 112 height 31
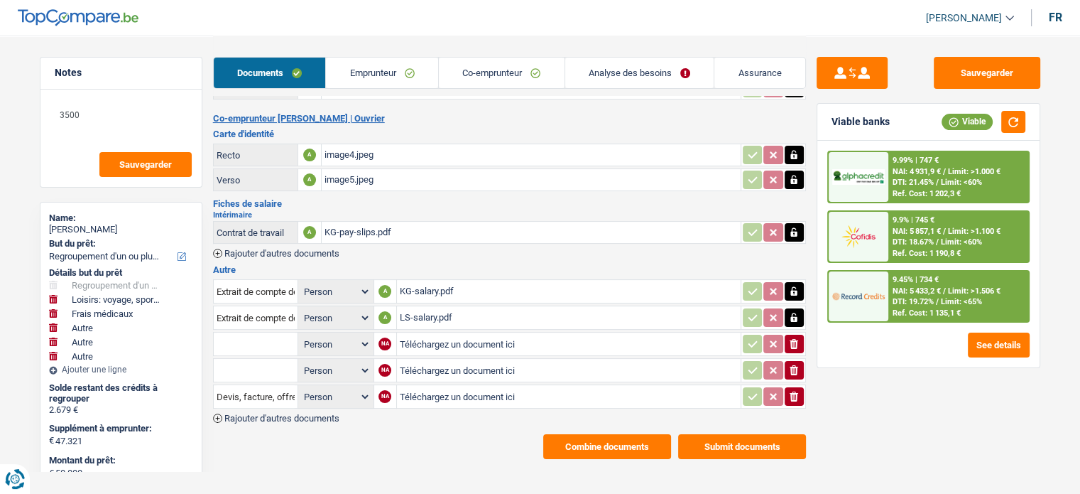
click at [522, 67] on link "Co-emprunteur" at bounding box center [502, 73] width 126 height 31
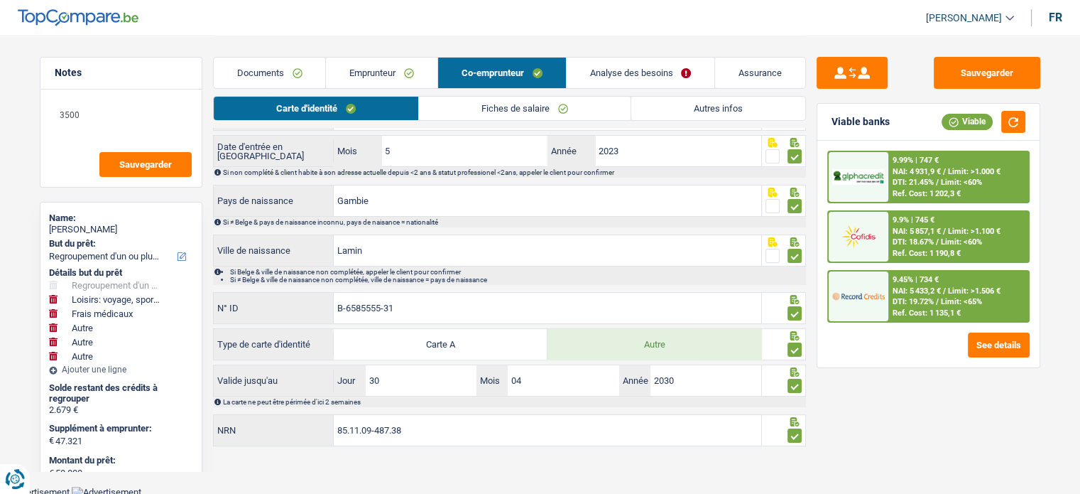
click at [741, 114] on link "Autres infos" at bounding box center [718, 108] width 174 height 23
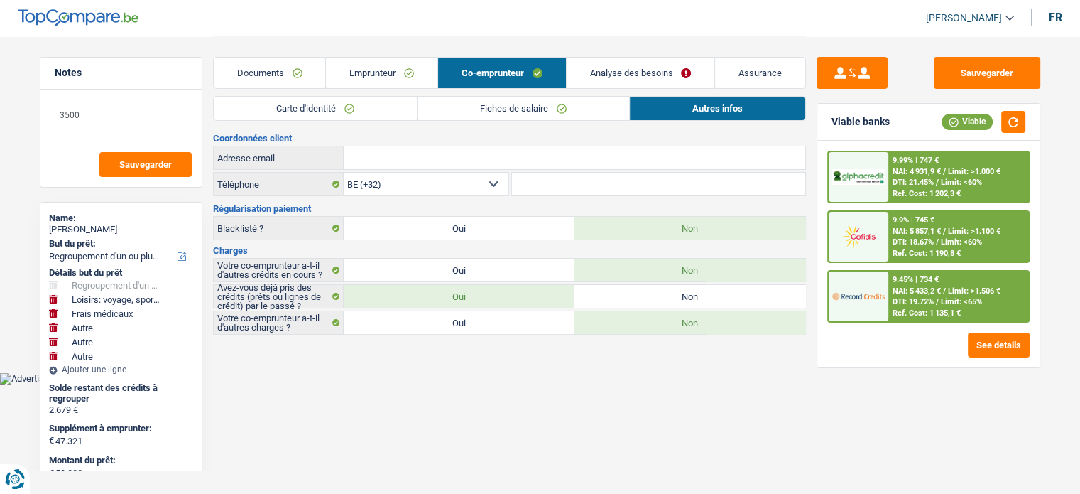
scroll to position [0, 0]
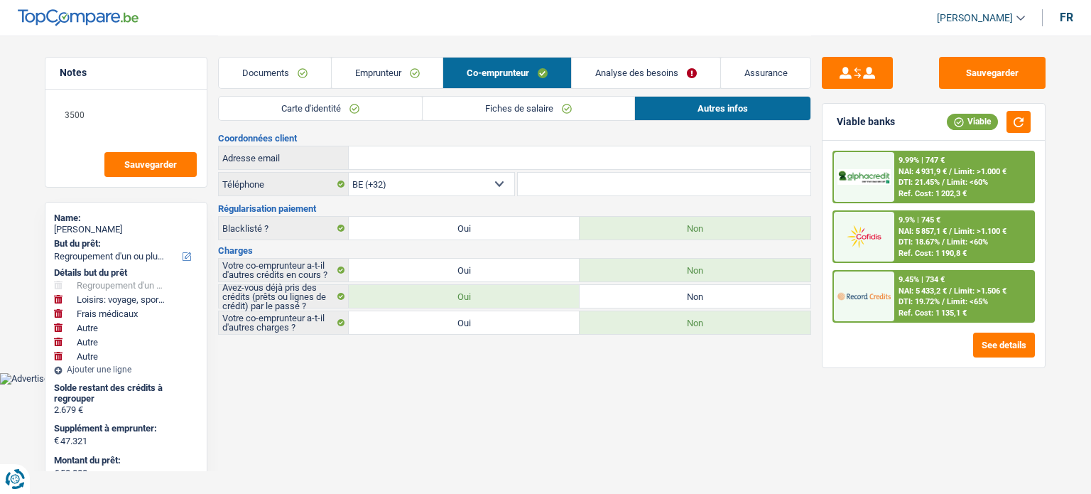
click at [261, 81] on link "Documents" at bounding box center [275, 73] width 112 height 31
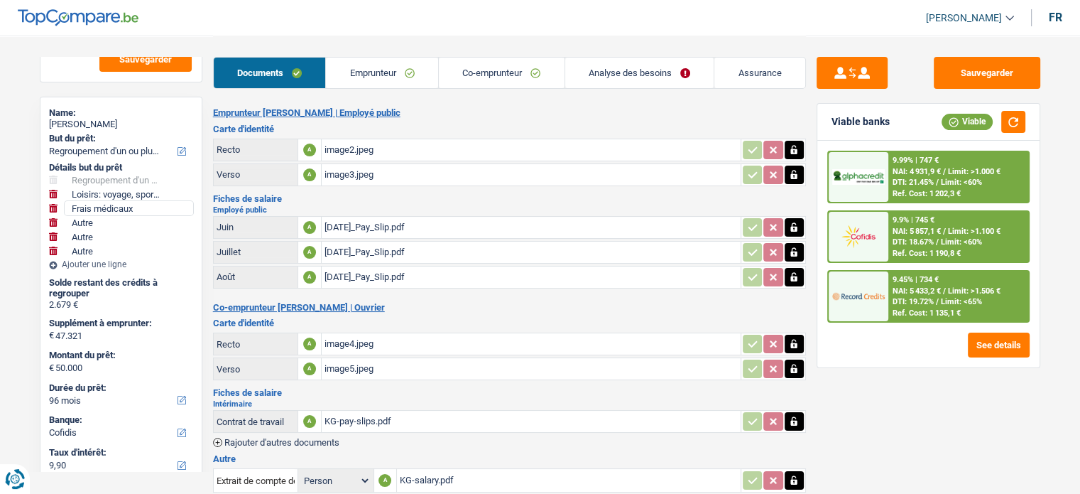
scroll to position [213, 0]
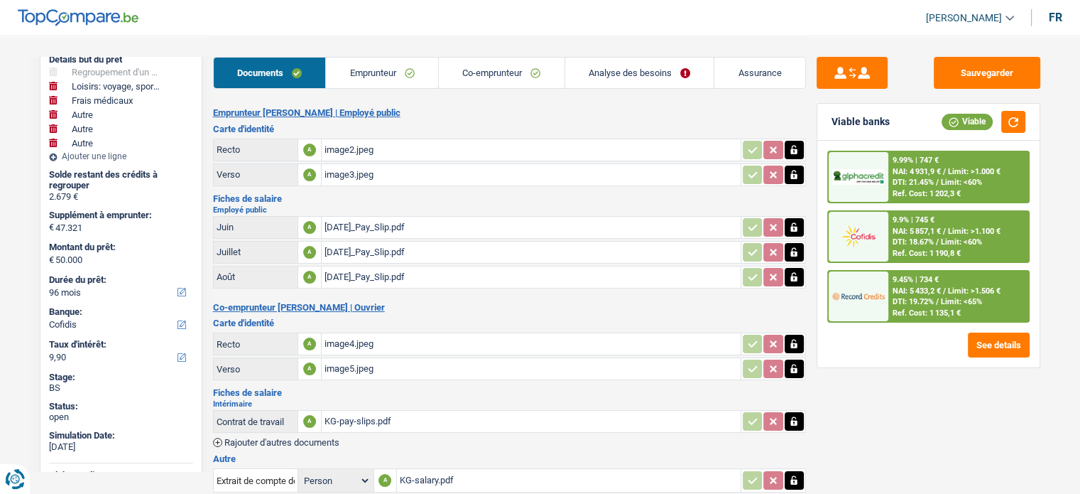
click at [645, 67] on link "Analyse des besoins" at bounding box center [639, 73] width 149 height 31
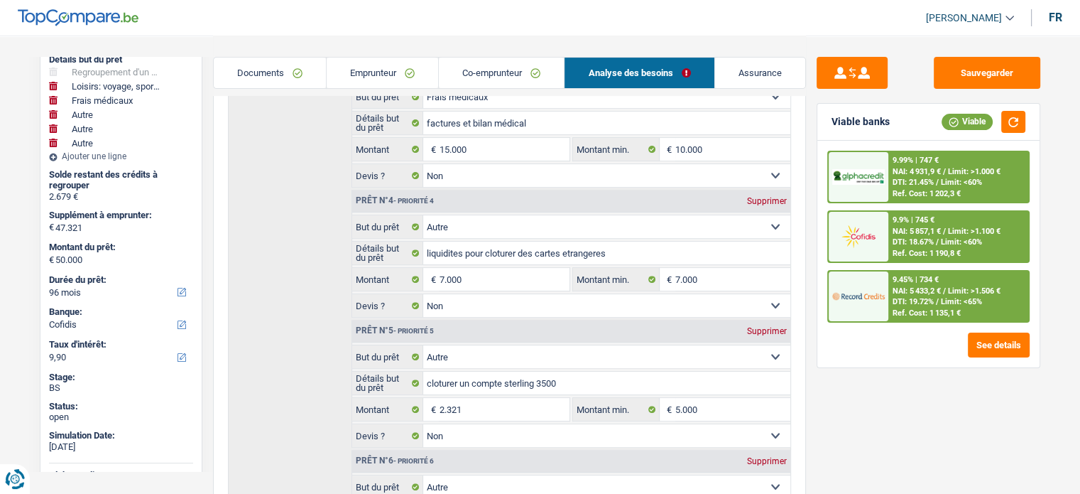
scroll to position [639, 0]
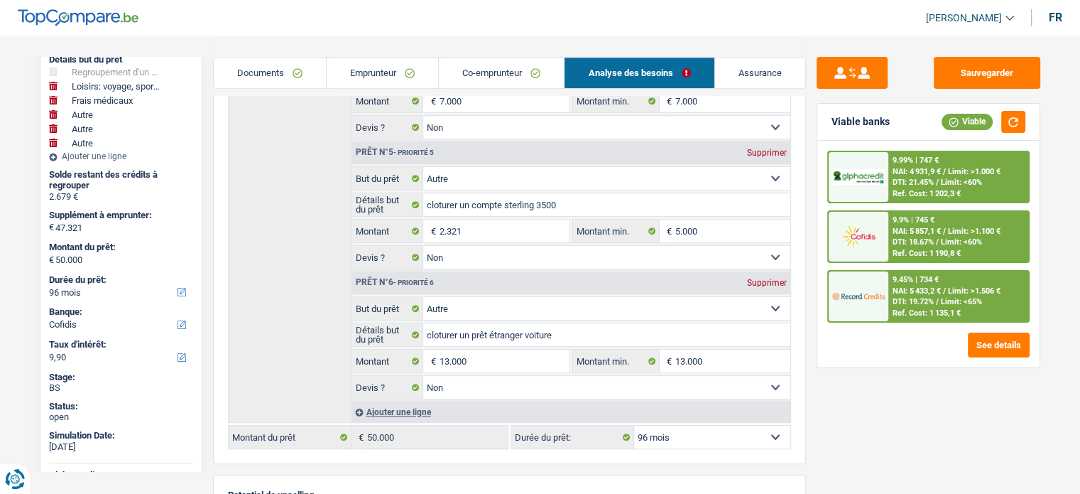
click at [557, 76] on link "Co-emprunteur" at bounding box center [501, 73] width 125 height 31
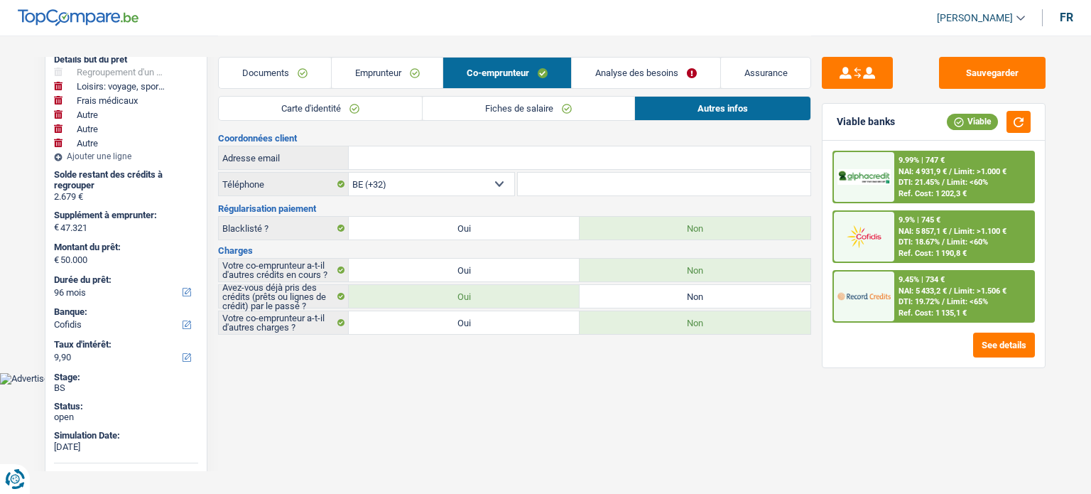
click at [342, 67] on link "Emprunteur" at bounding box center [387, 73] width 111 height 31
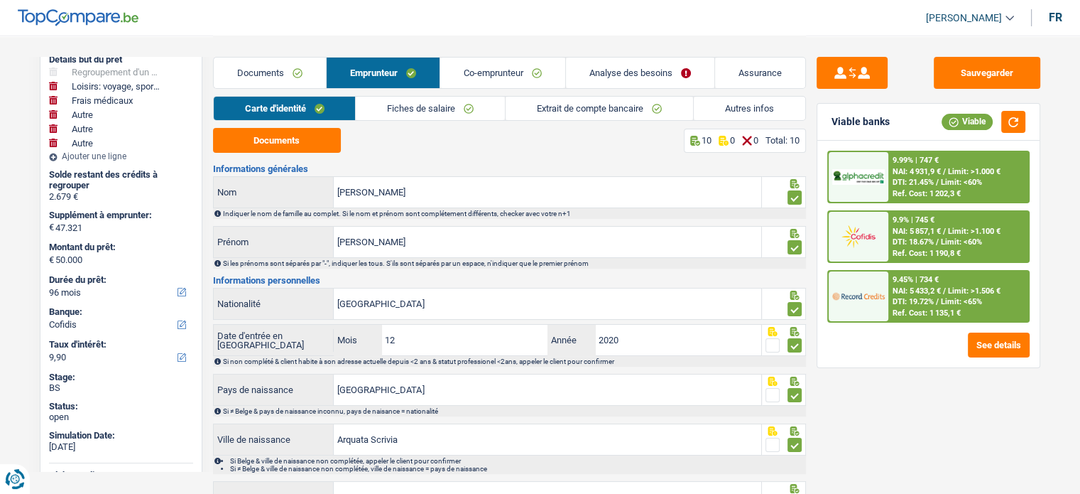
click at [258, 68] on link "Documents" at bounding box center [270, 73] width 112 height 31
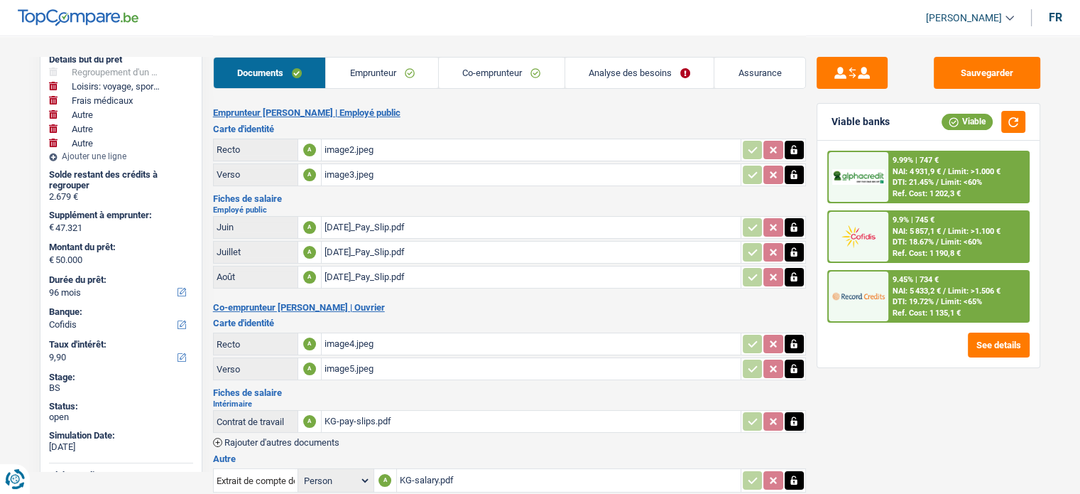
click at [410, 62] on link "Emprunteur" at bounding box center [382, 73] width 112 height 31
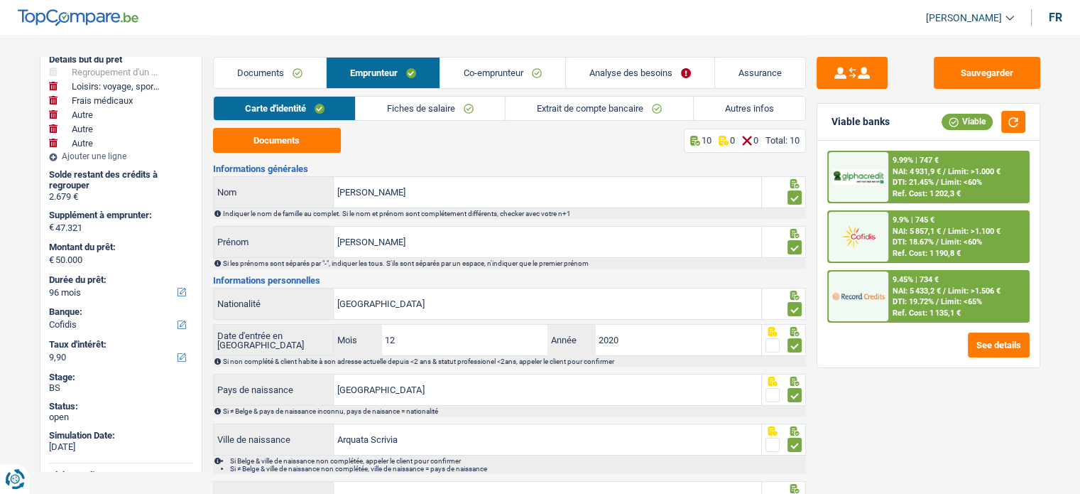
click at [465, 109] on link "Fiches de salaire" at bounding box center [430, 108] width 149 height 23
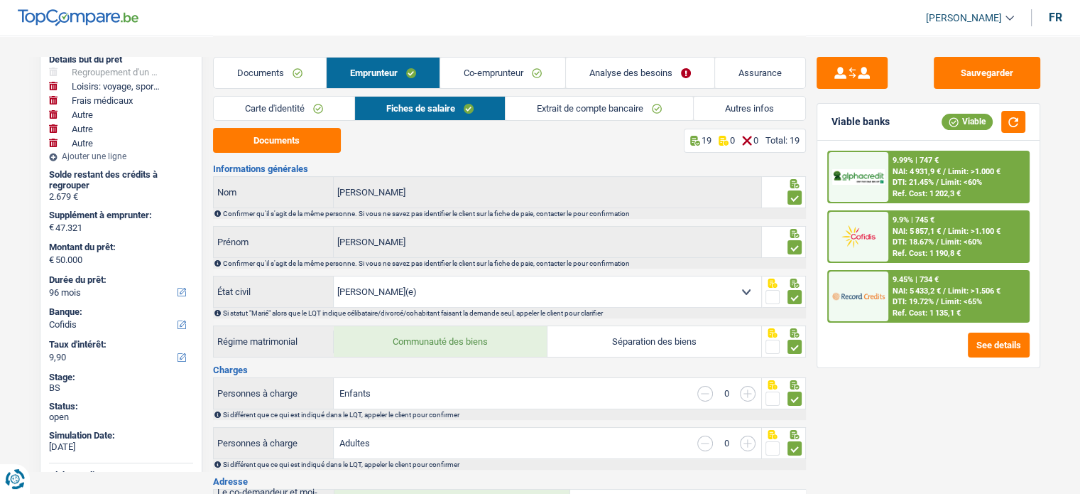
click at [714, 107] on link "Autres infos" at bounding box center [749, 108] width 111 height 23
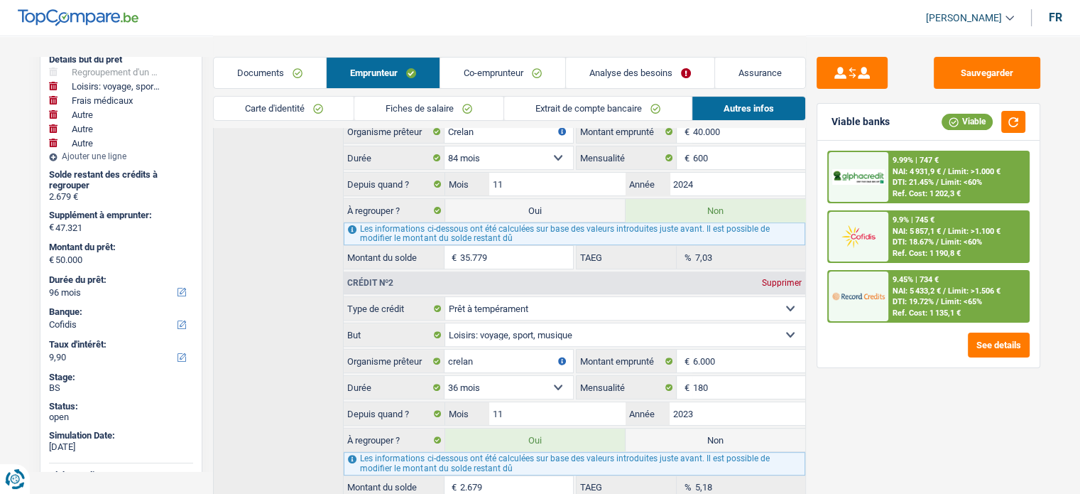
scroll to position [502, 0]
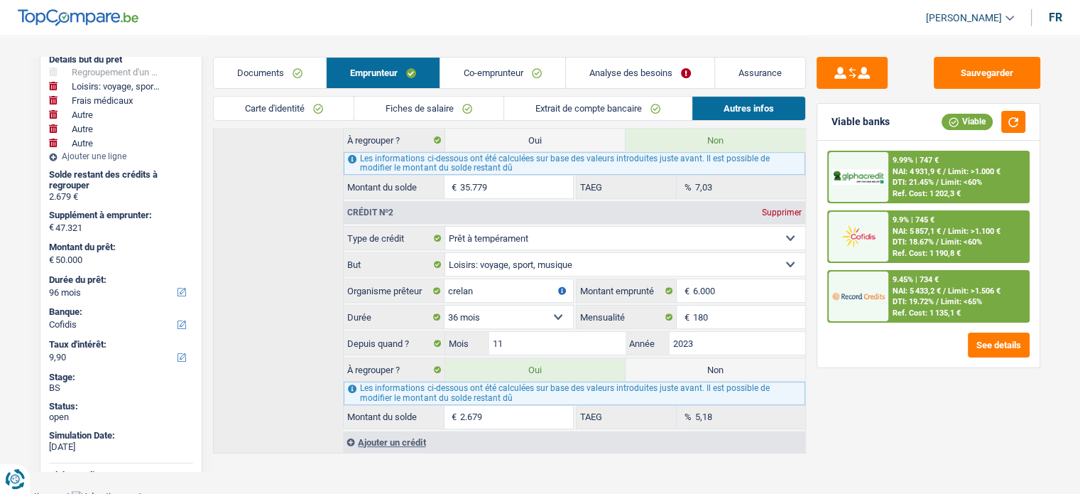
drag, startPoint x: 697, startPoint y: 361, endPoint x: 685, endPoint y: 170, distance: 191.4
click at [697, 361] on label "Non" at bounding box center [716, 369] width 180 height 23
click at [697, 361] on input "Non" at bounding box center [716, 369] width 180 height 23
radio input "true"
select select "hobbies"
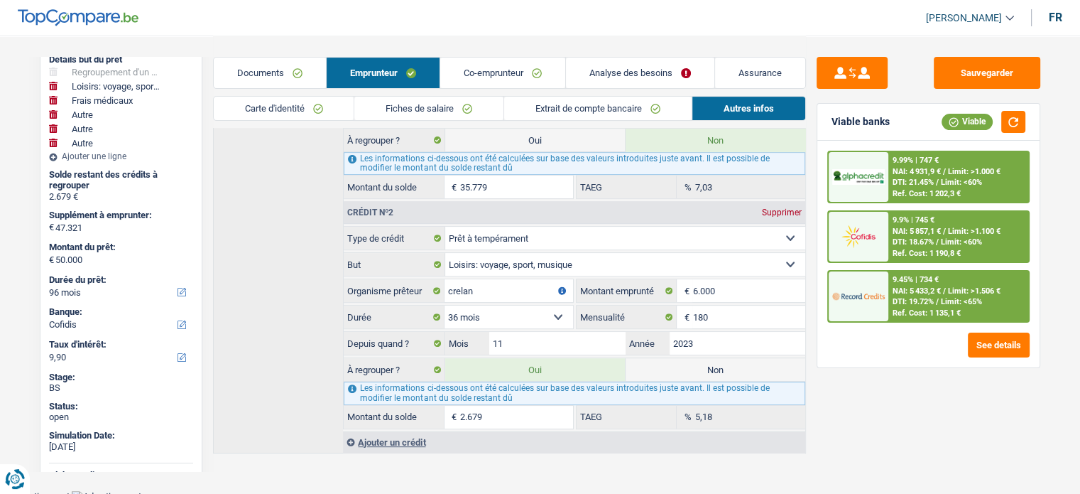
select select
select select "medical"
select select "other"
select select "144"
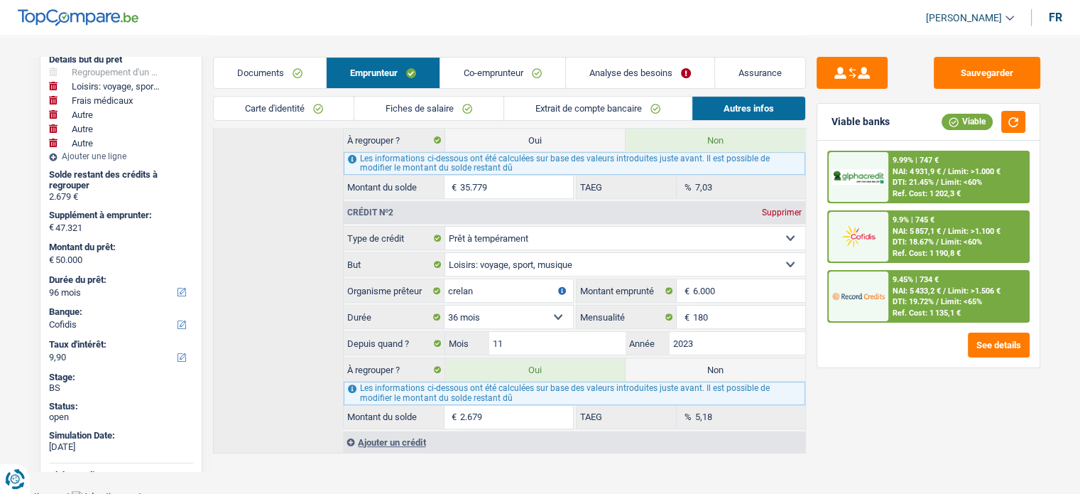
radio input "false"
select select "other"
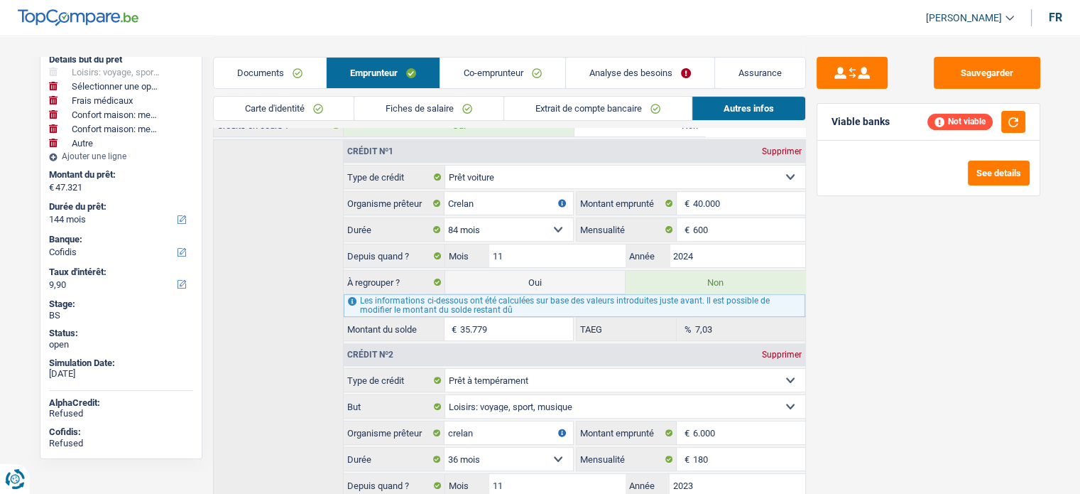
click at [276, 78] on link "Documents" at bounding box center [270, 73] width 112 height 31
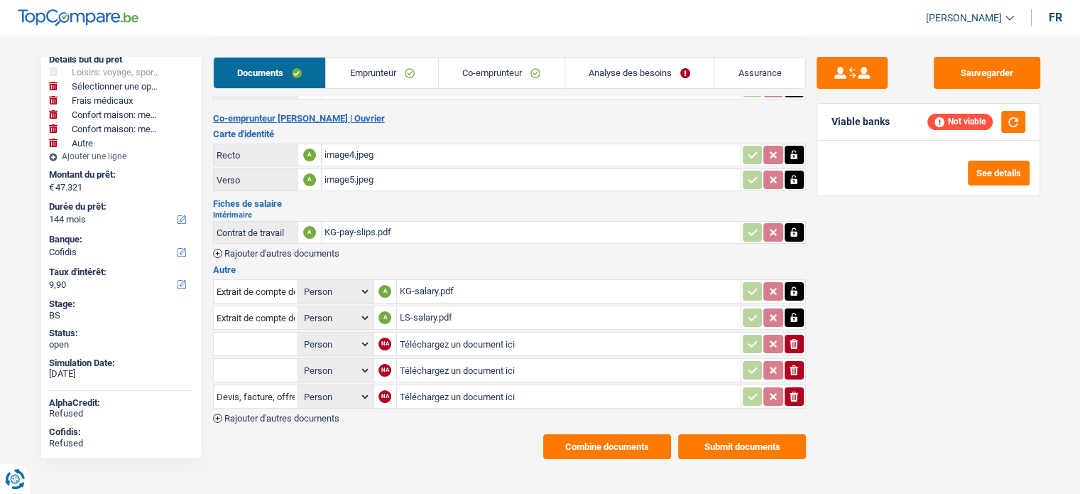
click at [793, 389] on icon "ionicons-v5-e" at bounding box center [793, 396] width 11 height 14
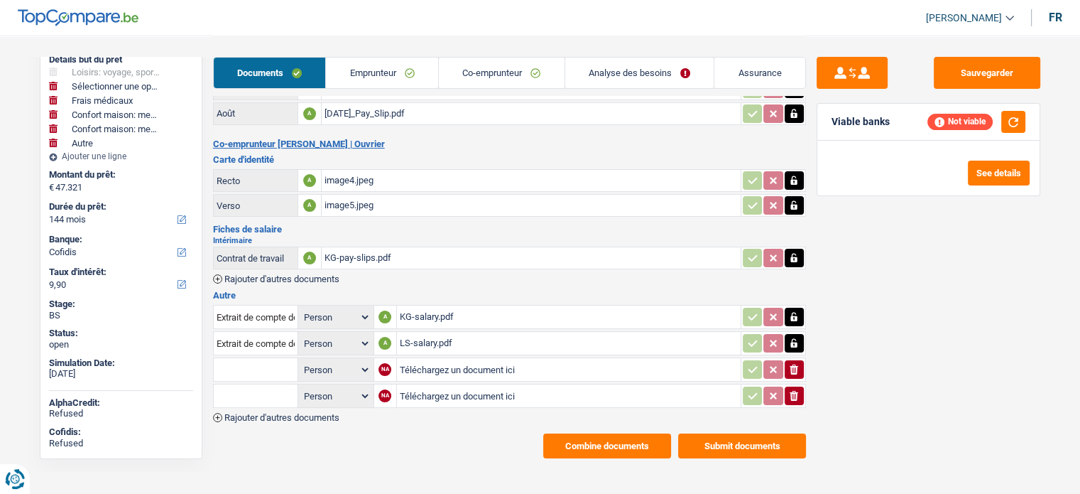
click at [794, 367] on button "ionicons-v5-e" at bounding box center [794, 369] width 19 height 18
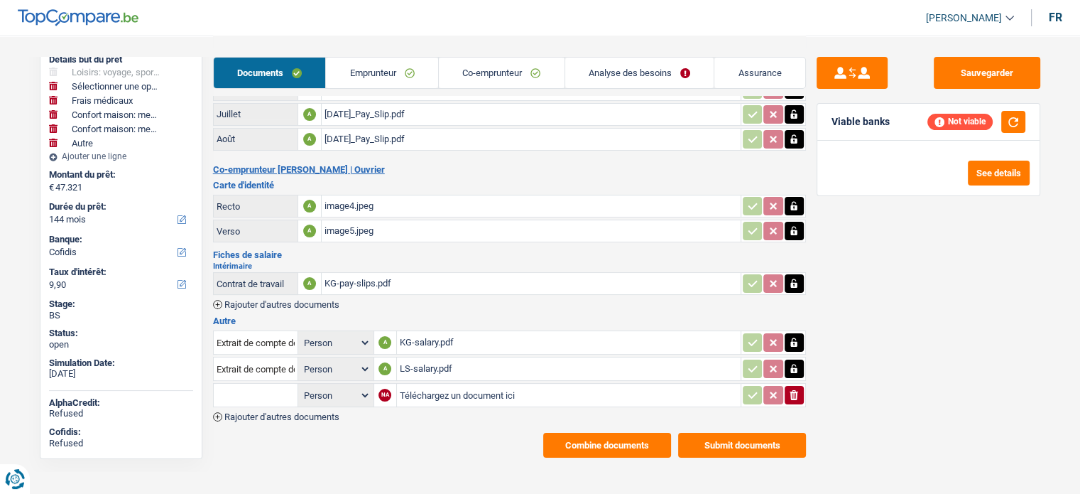
click at [795, 388] on icon "ionicons-v5-e" at bounding box center [793, 395] width 11 height 14
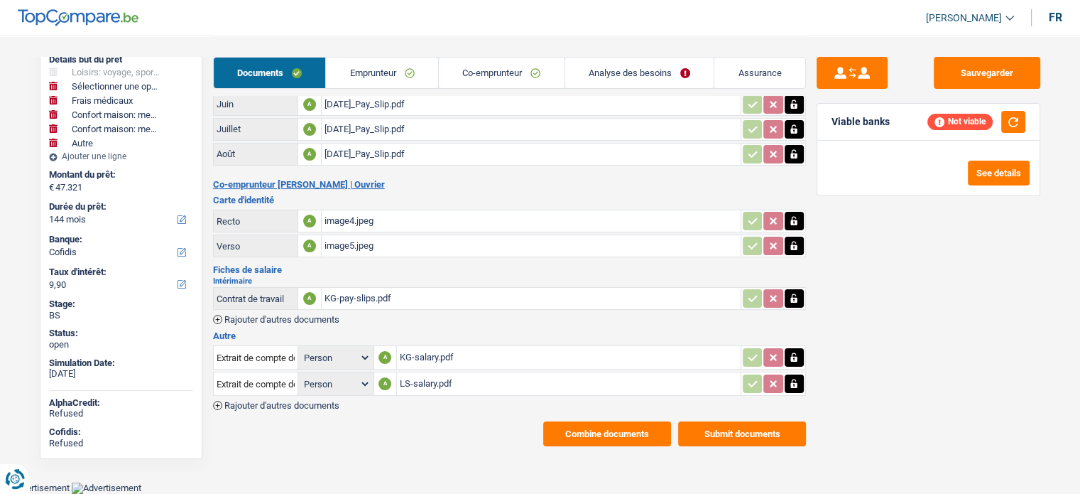
scroll to position [112, 0]
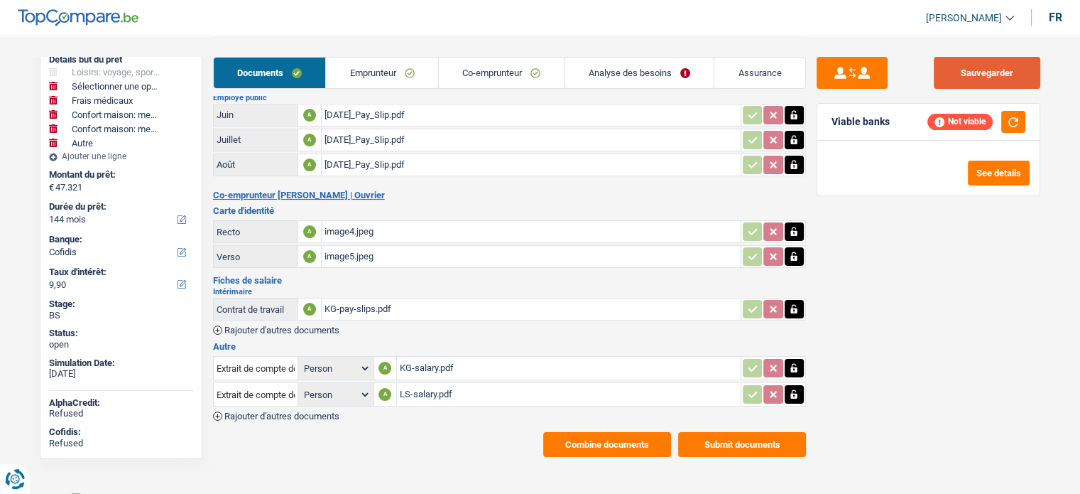
click at [1003, 71] on button "Sauvegarder" at bounding box center [987, 73] width 107 height 32
drag, startPoint x: 1010, startPoint y: 115, endPoint x: 996, endPoint y: 133, distance: 22.7
click at [1010, 116] on button "button" at bounding box center [1013, 122] width 24 height 22
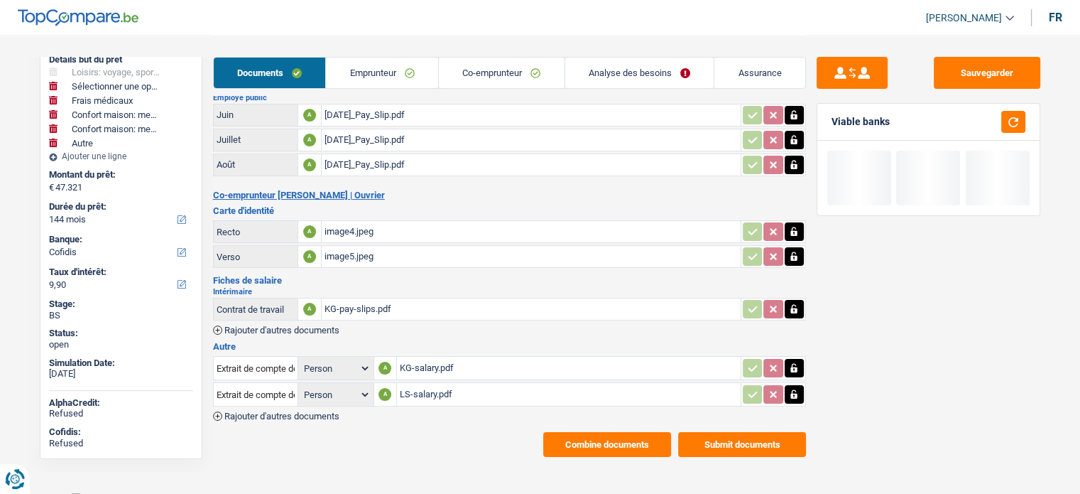
drag, startPoint x: 609, startPoint y: 77, endPoint x: 628, endPoint y: 83, distance: 20.0
click at [609, 77] on link "Analyse des besoins" at bounding box center [639, 73] width 149 height 31
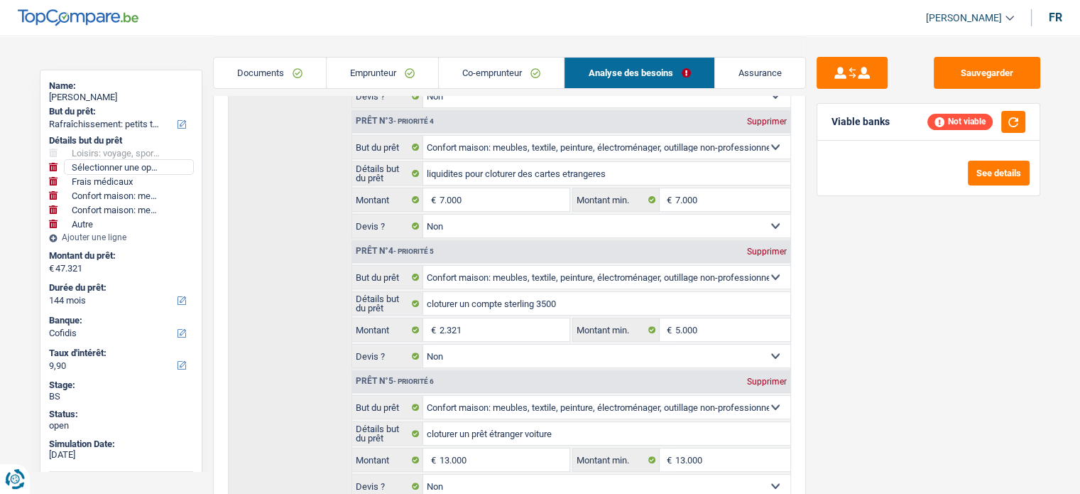
scroll to position [71, 0]
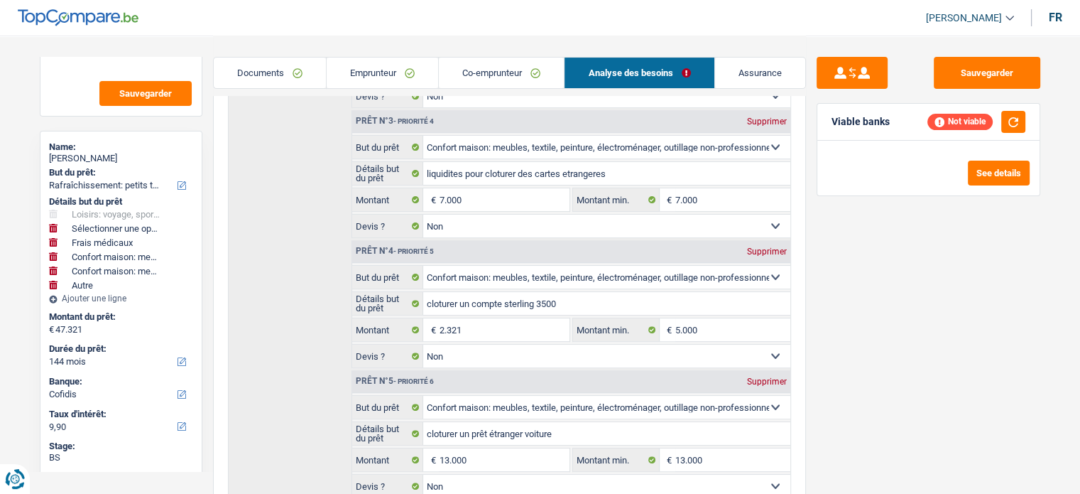
click at [304, 80] on link "Documents" at bounding box center [270, 73] width 112 height 31
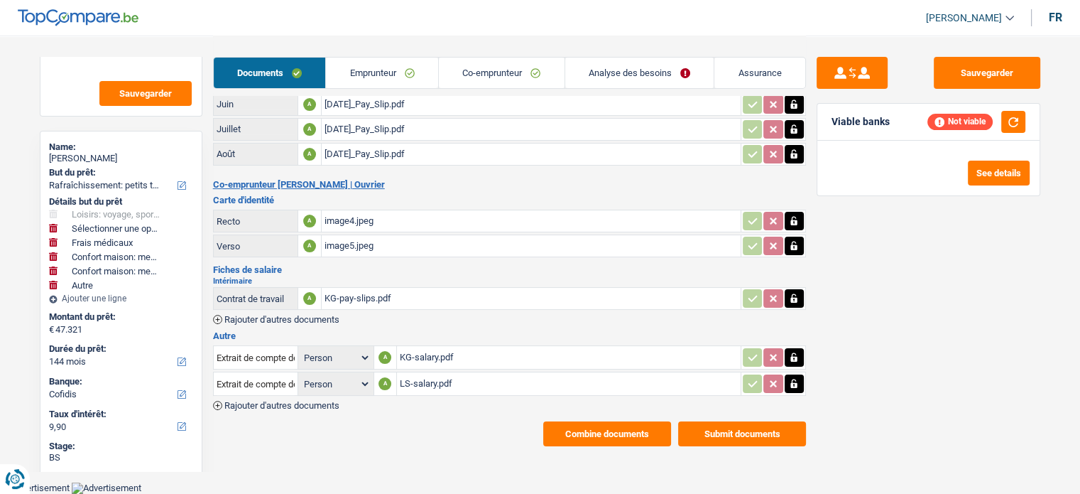
scroll to position [112, 0]
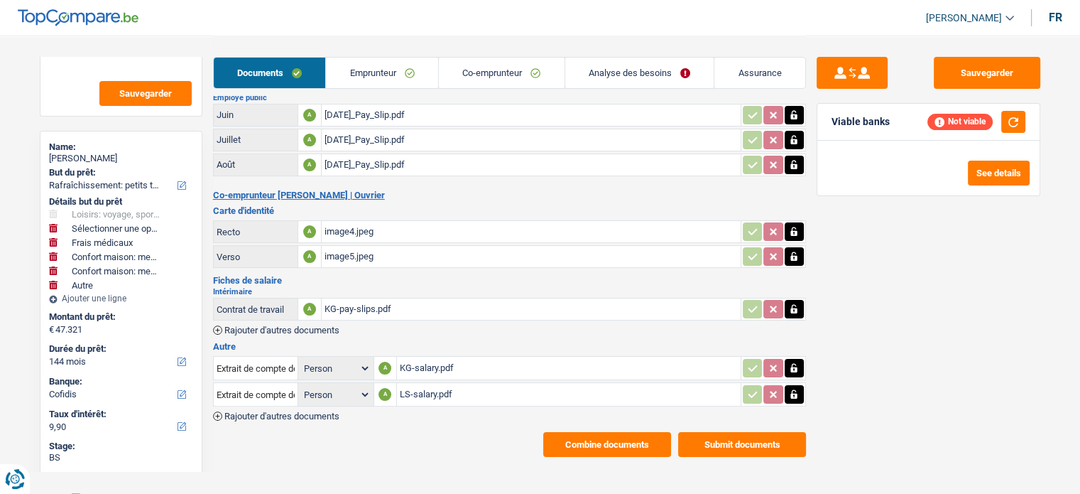
click at [629, 85] on link "Analyse des besoins" at bounding box center [639, 73] width 149 height 31
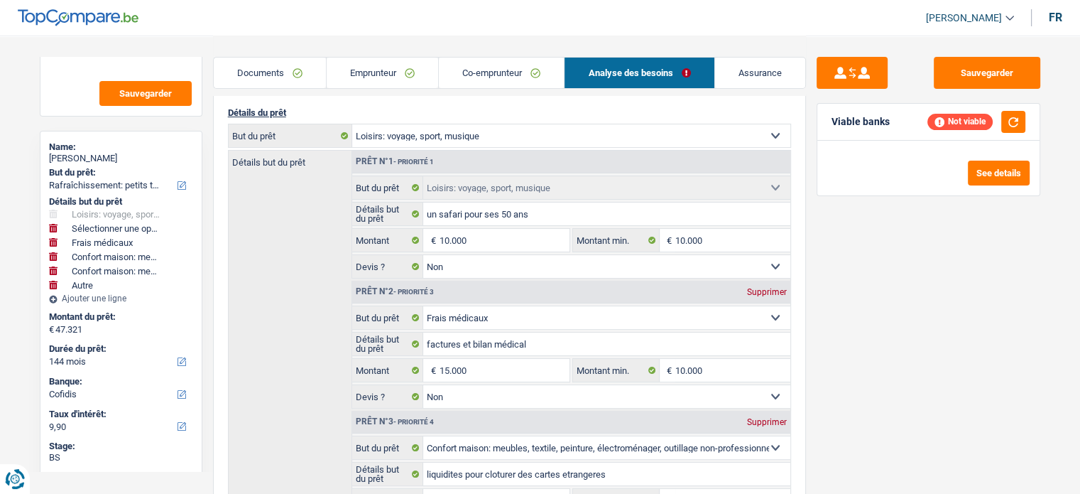
scroll to position [71, 0]
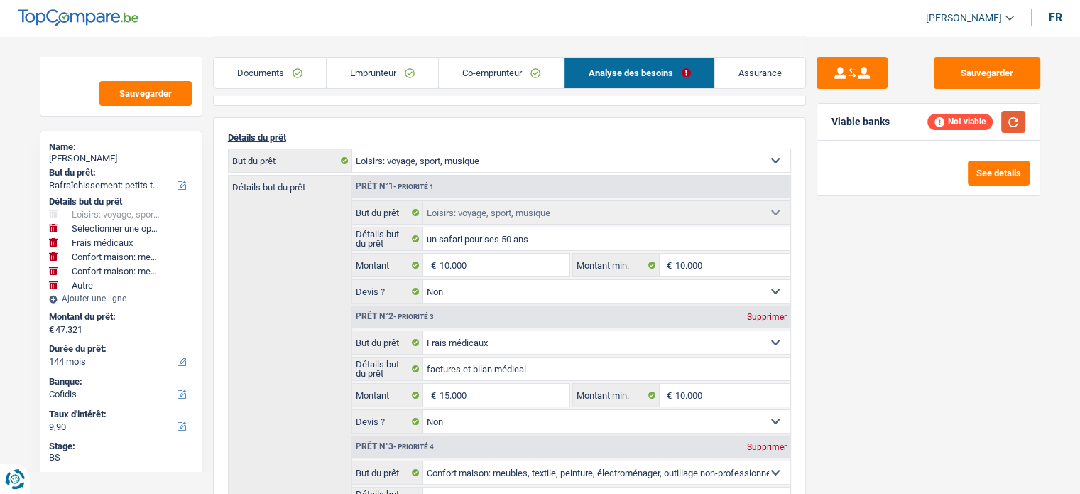
click at [1010, 123] on button "button" at bounding box center [1013, 122] width 24 height 22
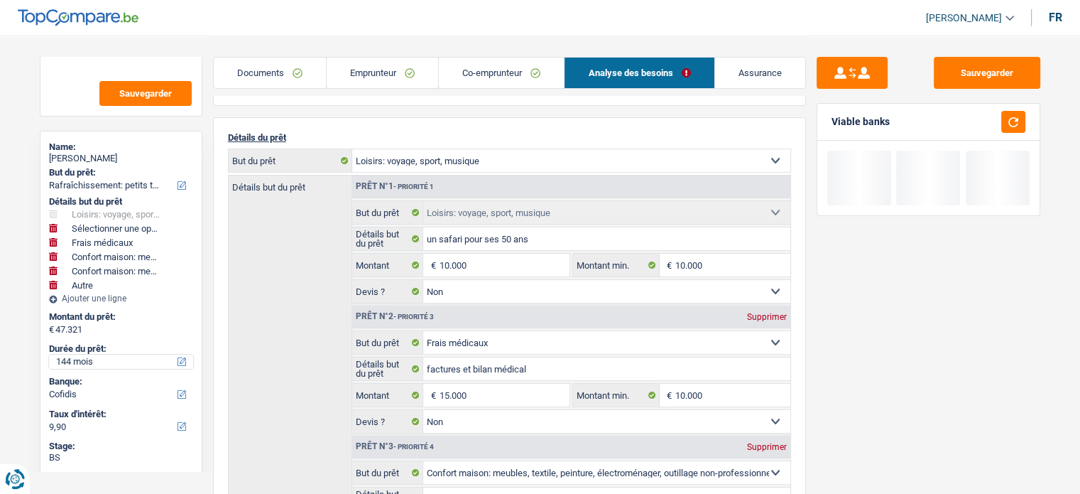
drag, startPoint x: 125, startPoint y: 365, endPoint x: 125, endPoint y: 378, distance: 12.8
click at [125, 365] on select "12 mois 18 mois 24 mois 30 mois 36 mois 42 mois 48 mois 60 mois 72 mois 84 mois…" at bounding box center [121, 361] width 144 height 14
select select "120"
click at [49, 354] on select "12 mois 18 mois 24 mois 30 mois 36 mois 42 mois 48 mois 60 mois 72 mois 84 mois…" at bounding box center [121, 361] width 144 height 14
select select "120"
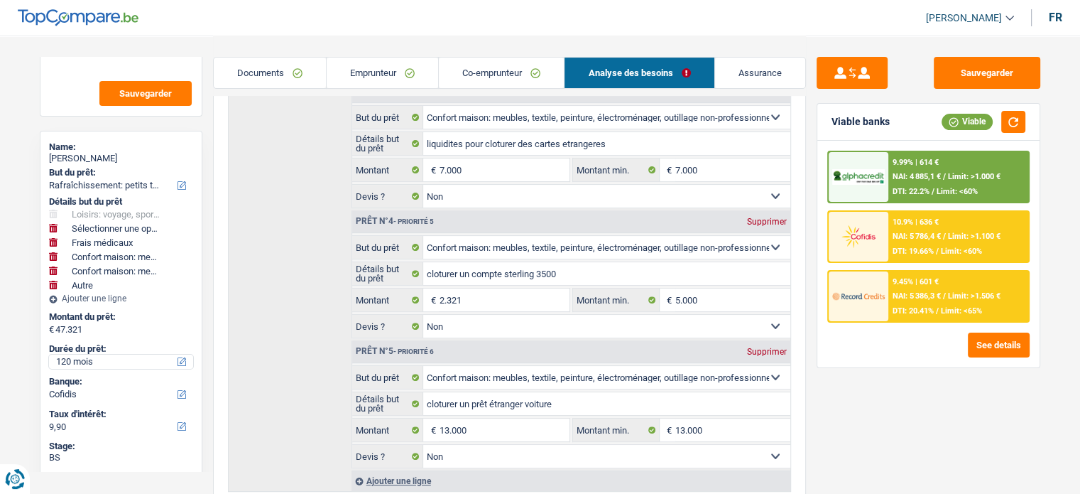
scroll to position [213, 0]
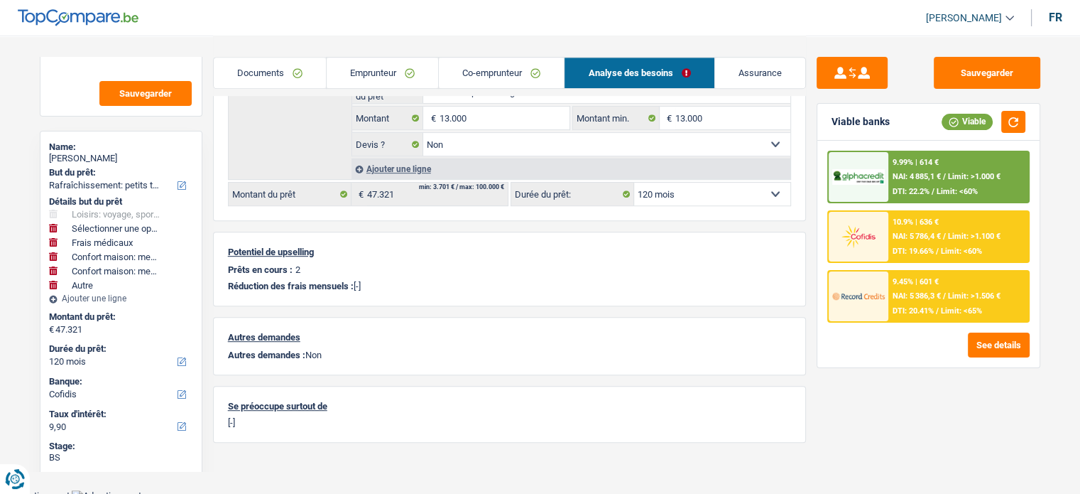
drag, startPoint x: 417, startPoint y: 82, endPoint x: 426, endPoint y: 81, distance: 9.3
click at [417, 82] on link "Emprunteur" at bounding box center [382, 73] width 111 height 31
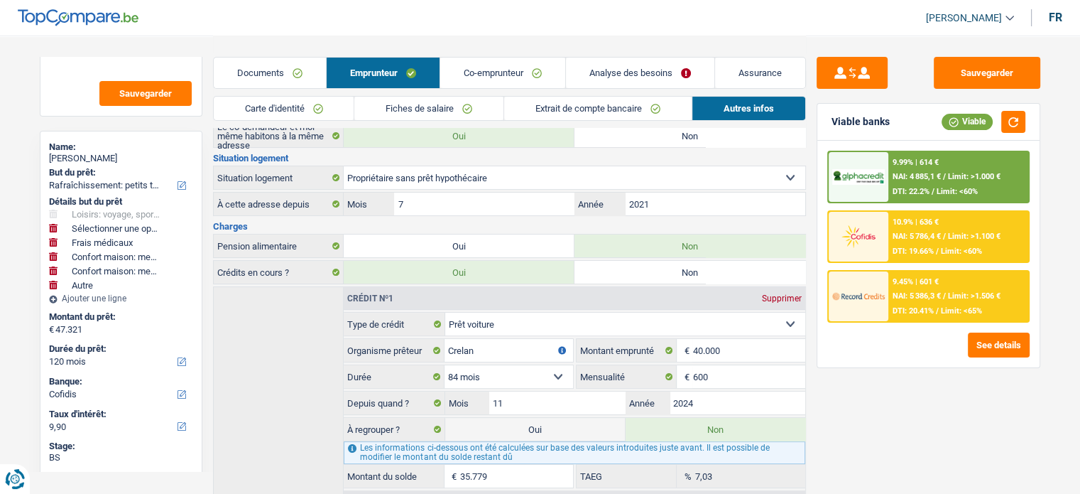
scroll to position [147, 0]
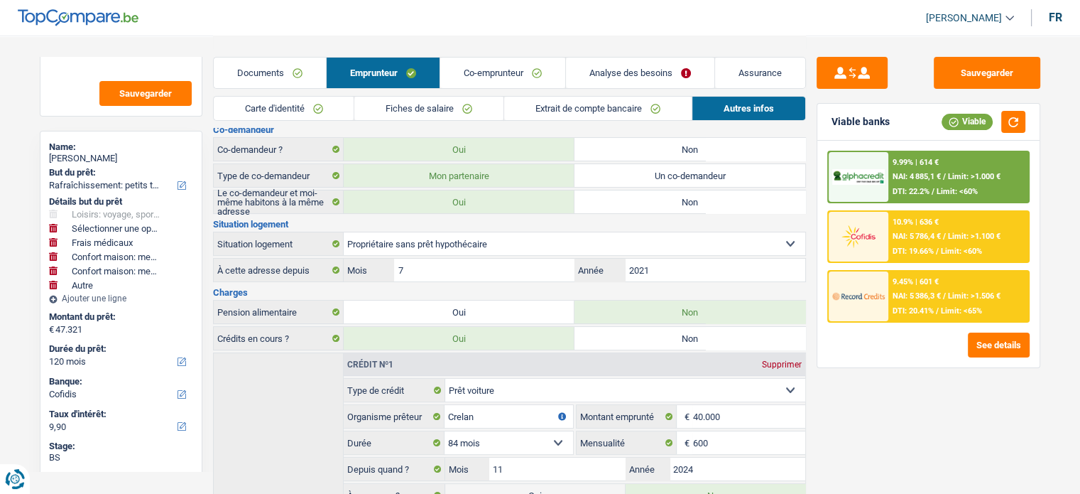
click at [290, 78] on link "Documents" at bounding box center [270, 73] width 112 height 31
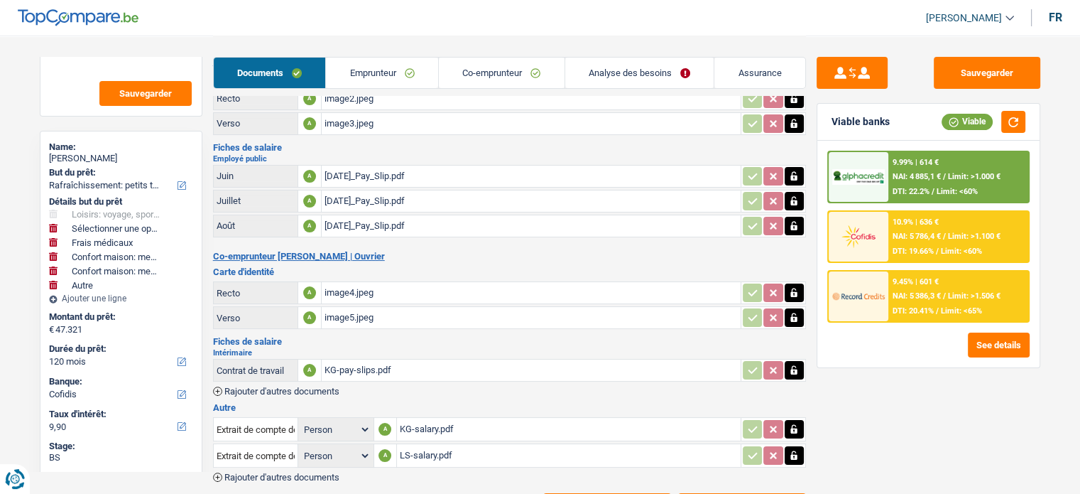
scroll to position [0, 0]
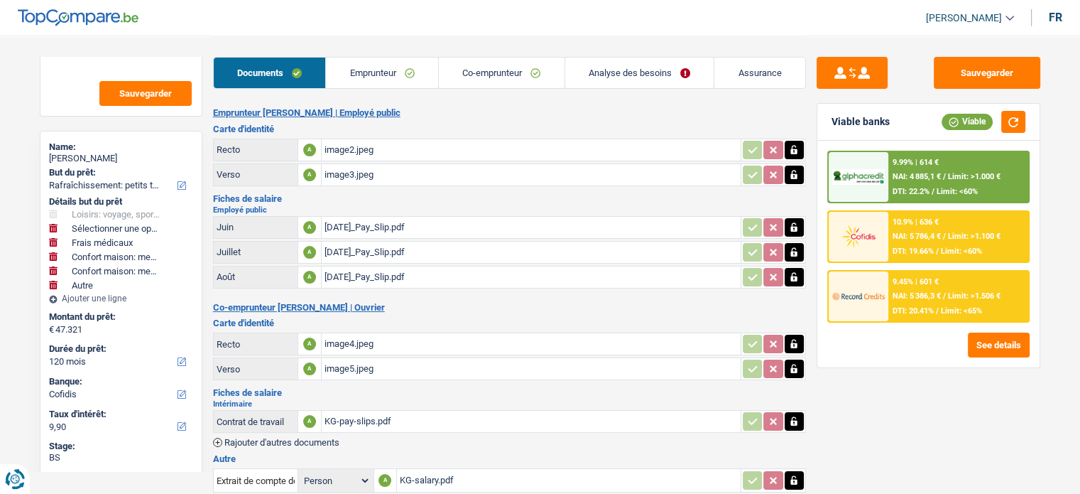
click at [593, 75] on link "Analyse des besoins" at bounding box center [639, 73] width 149 height 31
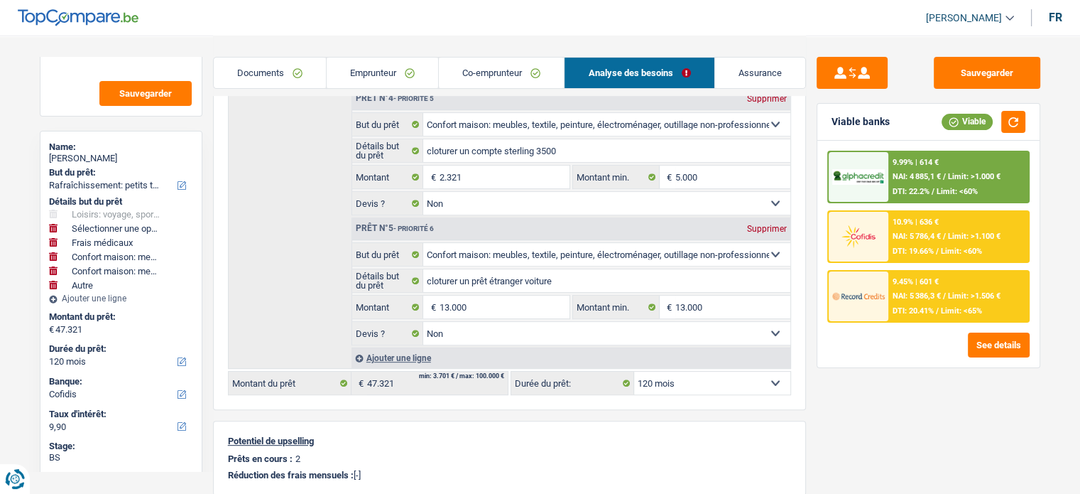
scroll to position [639, 0]
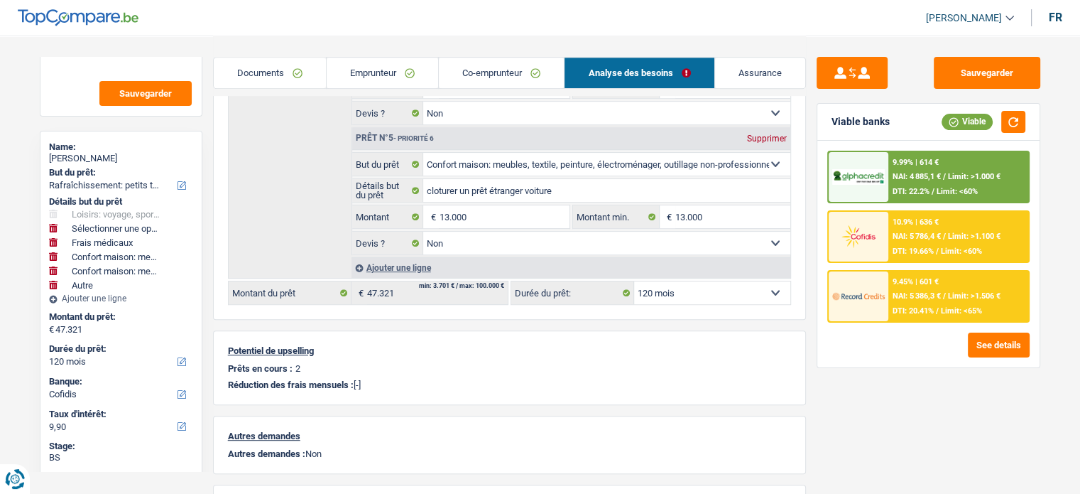
click at [409, 263] on div "Ajouter une ligne" at bounding box center [571, 267] width 439 height 21
select select "medical"
select select "other"
select select
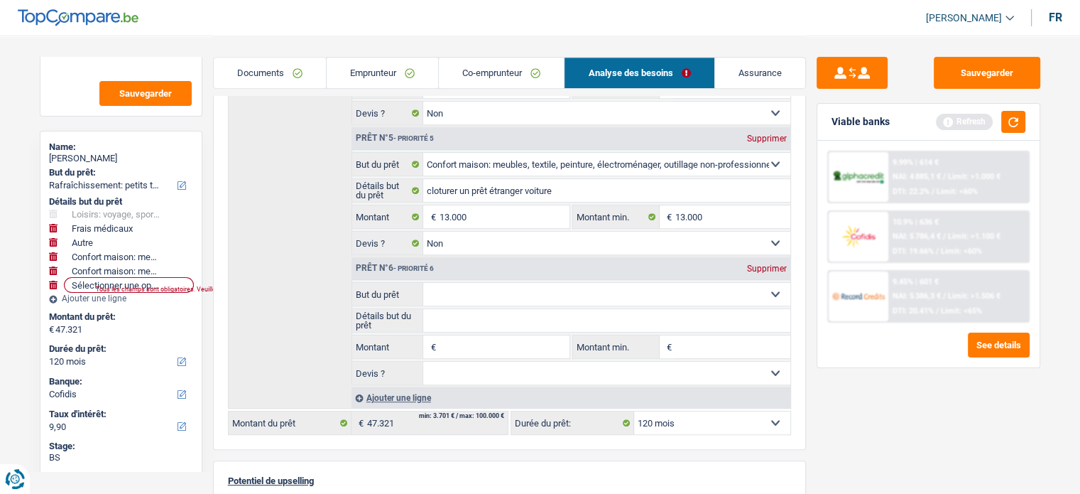
click at [469, 293] on select "Confort maison: meubles, textile, peinture, électroménager, outillage non-profe…" at bounding box center [606, 294] width 367 height 23
select select "other"
click at [423, 283] on select "Confort maison: meubles, textile, peinture, électroménager, outillage non-profe…" at bounding box center [606, 294] width 367 height 23
select select "other"
click at [474, 317] on input "Détails but du prêt" at bounding box center [606, 320] width 367 height 23
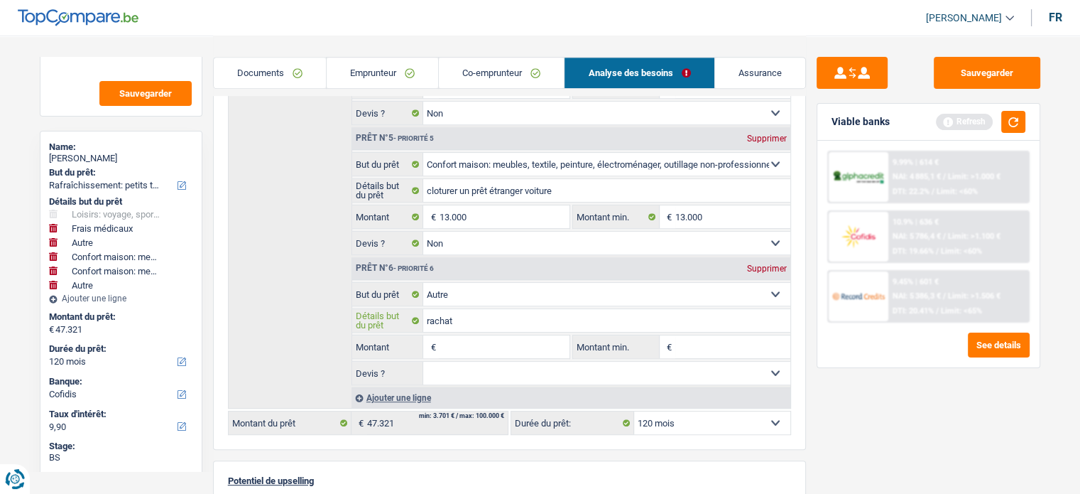
type input "rachat"
click at [491, 362] on select "Oui Non Non répondu Sélectionner une option" at bounding box center [606, 372] width 367 height 23
click at [490, 346] on input "Montant" at bounding box center [504, 346] width 130 height 23
type input "2"
select select "144"
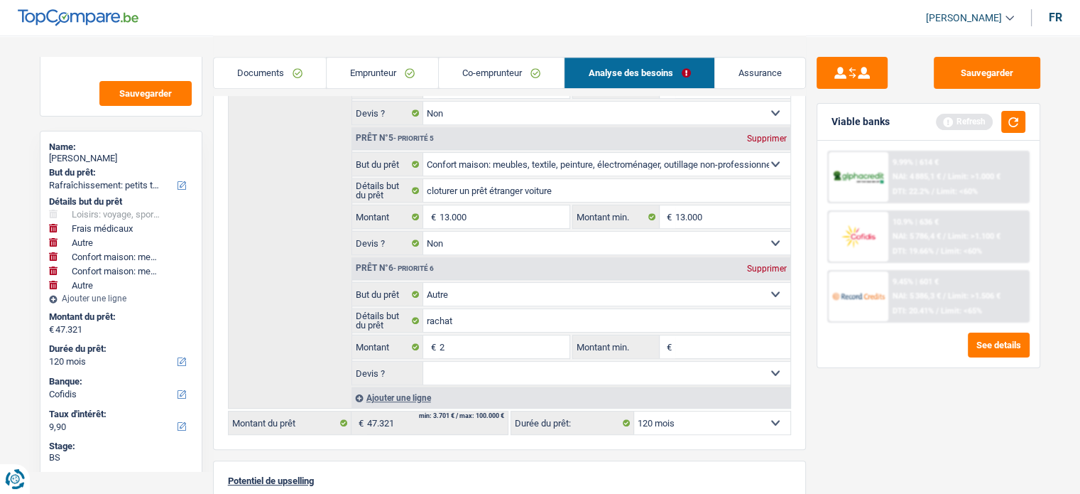
select select "144"
type input "47.323"
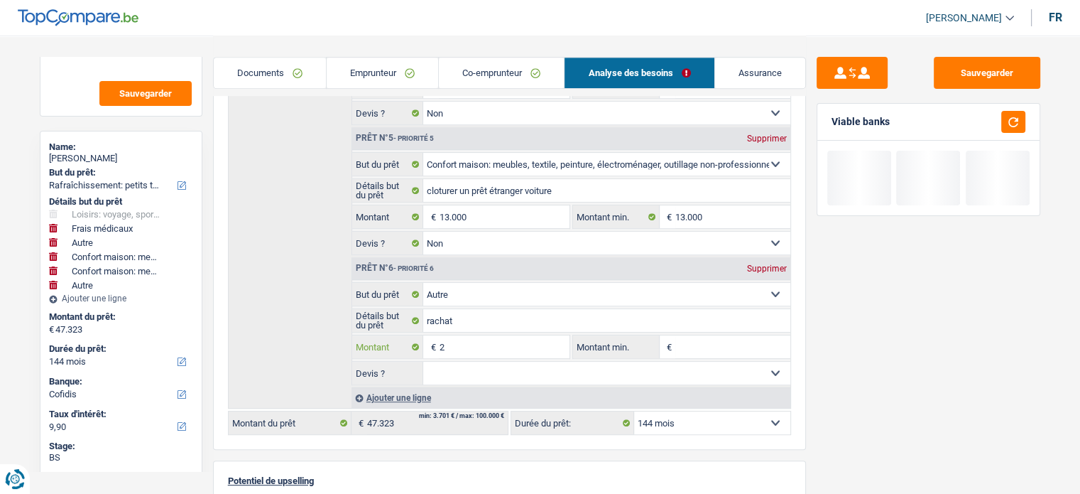
click at [496, 337] on input "2" at bounding box center [504, 346] width 130 height 23
type input "2.679"
type input "50.000"
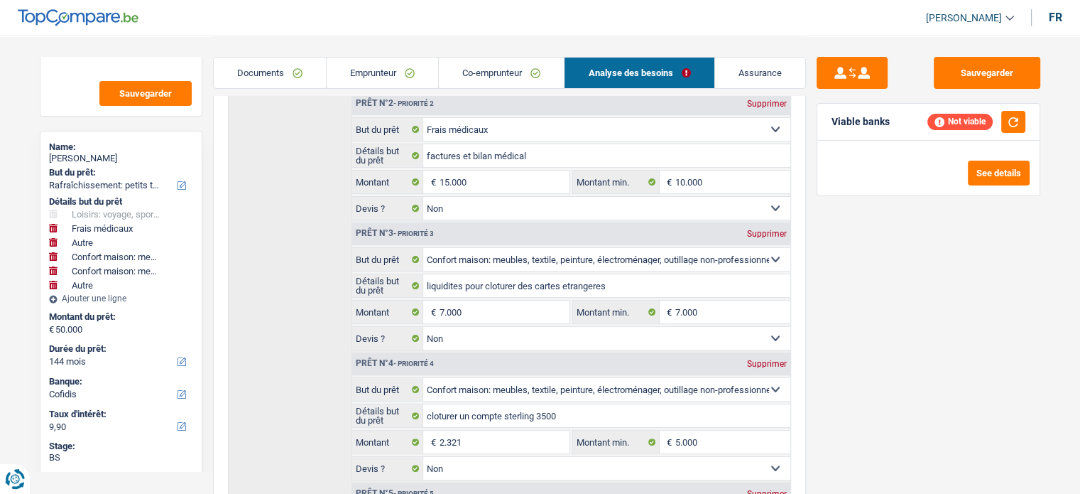
scroll to position [0, 0]
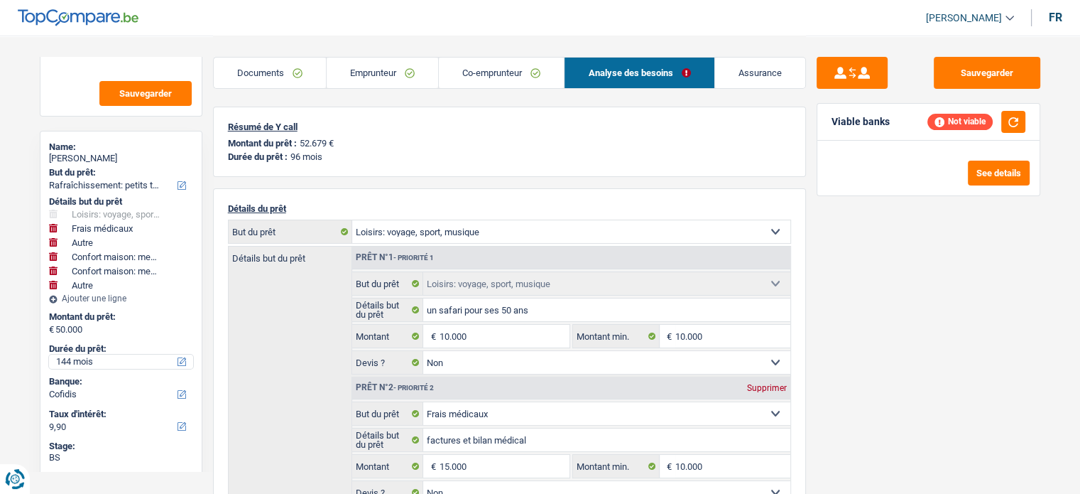
drag, startPoint x: 96, startPoint y: 358, endPoint x: 88, endPoint y: 366, distance: 11.0
click at [96, 358] on select "12 mois 18 mois 24 mois 30 mois 36 mois 42 mois 48 mois 60 mois 72 mois 84 mois…" at bounding box center [121, 361] width 144 height 14
select select "96"
click at [49, 354] on select "12 mois 18 mois 24 mois 30 mois 36 mois 42 mois 48 mois 60 mois 72 mois 84 mois…" at bounding box center [121, 361] width 144 height 14
select select "96"
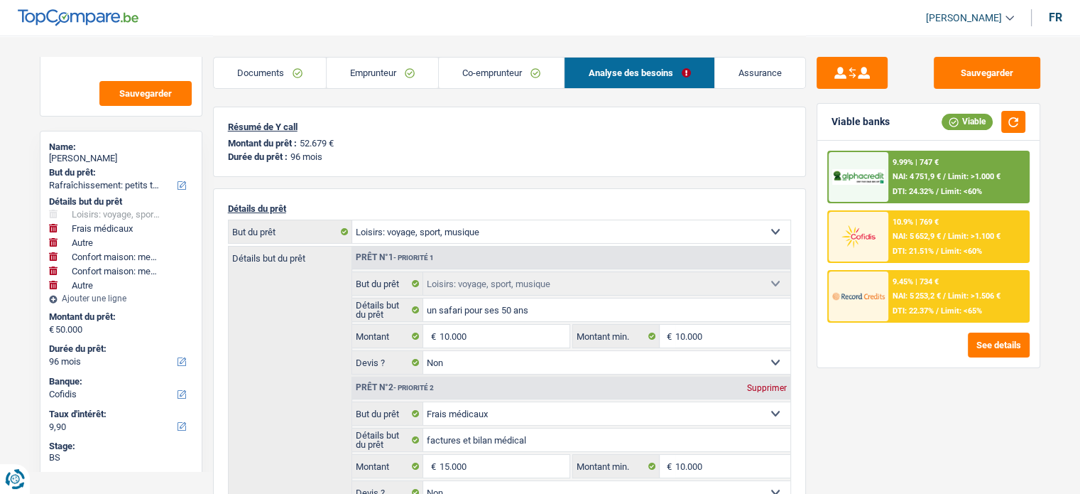
click at [937, 217] on div "10.9% | 769 €" at bounding box center [916, 221] width 46 height 9
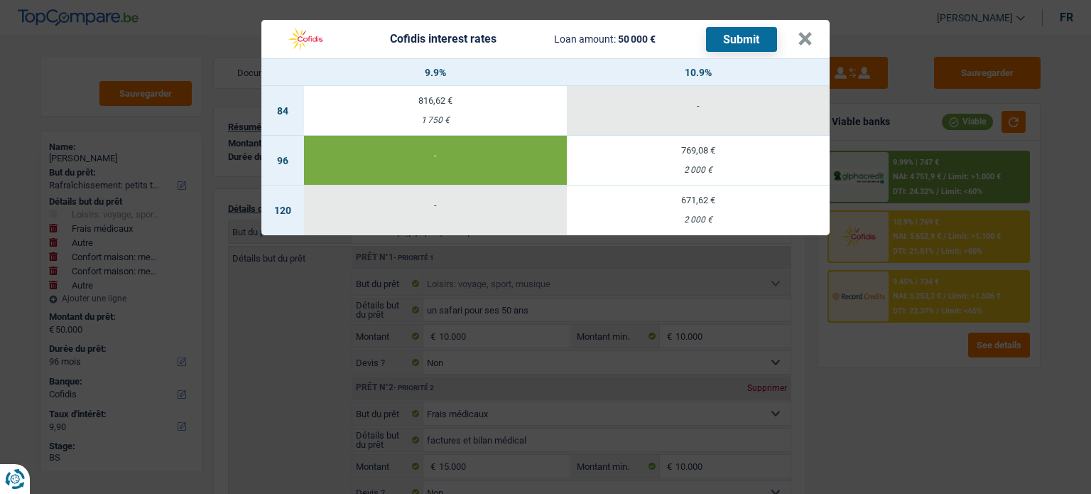
click at [663, 158] on td "769,08 € 2 000 €" at bounding box center [698, 161] width 263 height 50
type input "10,90"
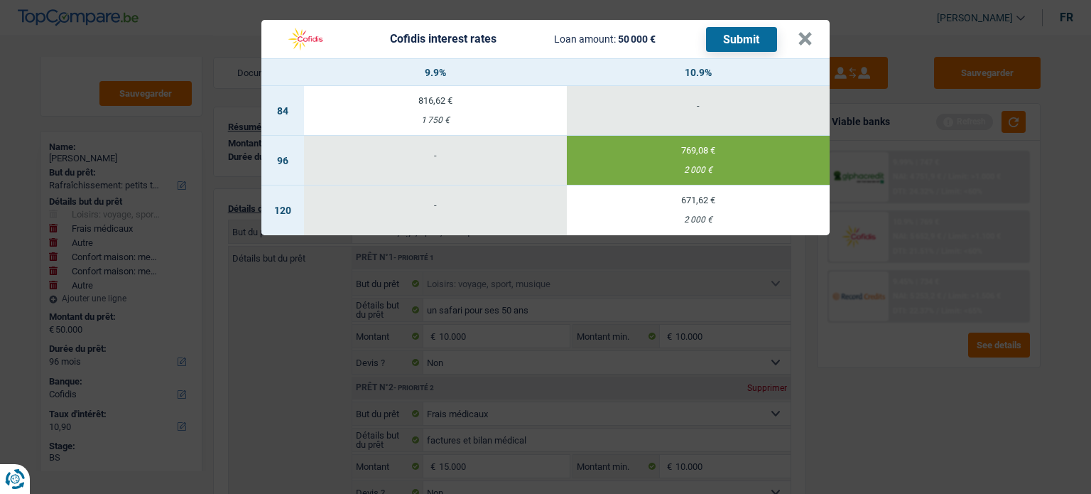
click at [732, 38] on button "Submit" at bounding box center [741, 39] width 71 height 25
click at [795, 40] on div "Cofidis interest rates Loan amount: 50 000 € Submit" at bounding box center [537, 39] width 519 height 27
click at [807, 42] on button "×" at bounding box center [804, 39] width 15 height 14
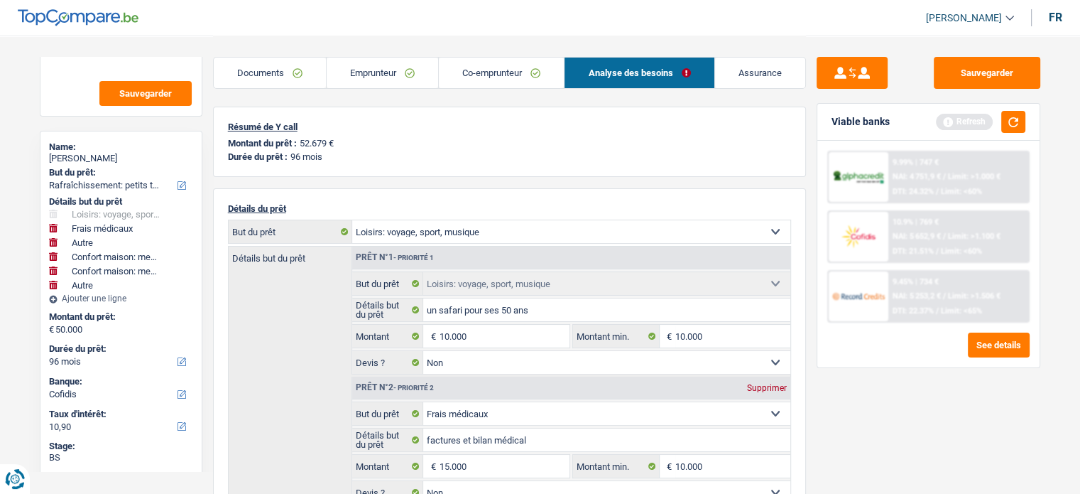
click at [292, 82] on link "Documents" at bounding box center [270, 73] width 112 height 31
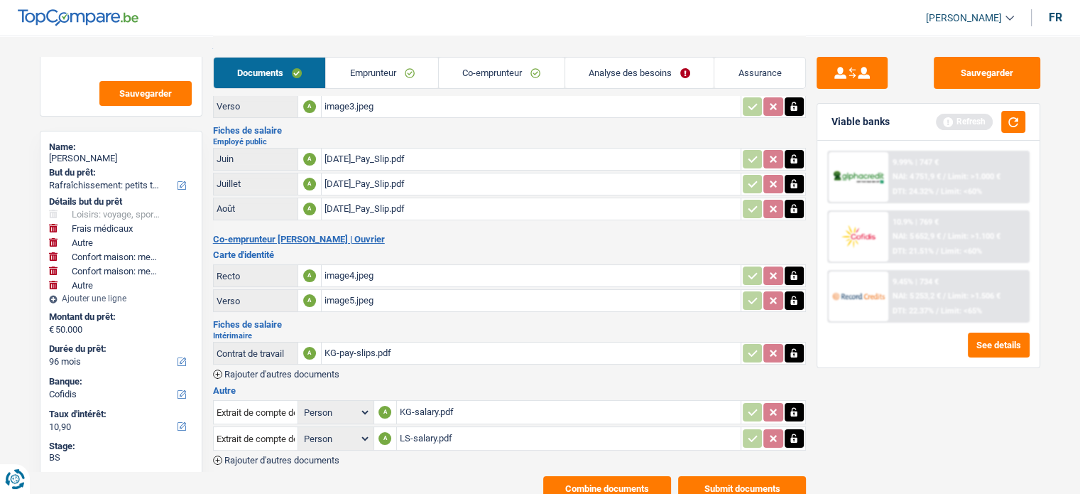
scroll to position [112, 0]
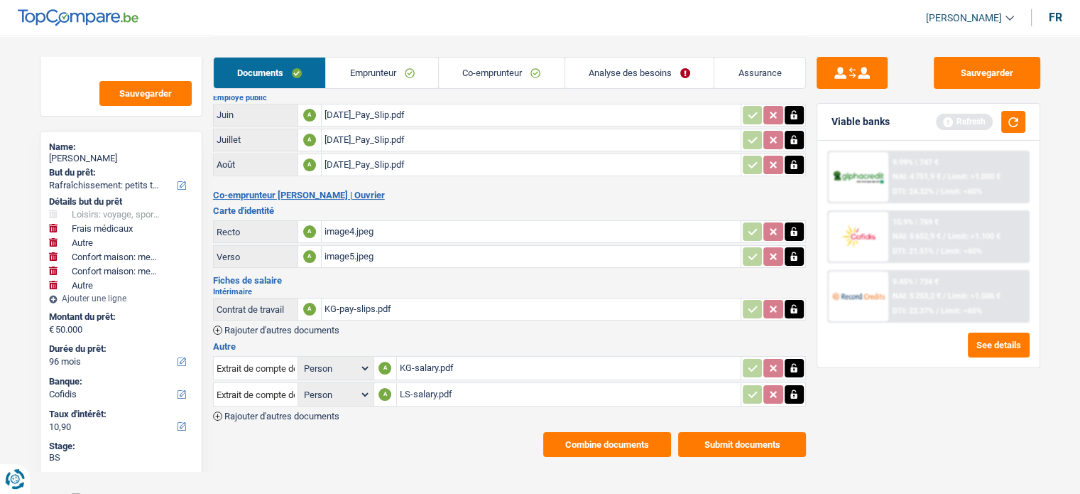
click at [704, 437] on button "Submit documents" at bounding box center [742, 444] width 128 height 25
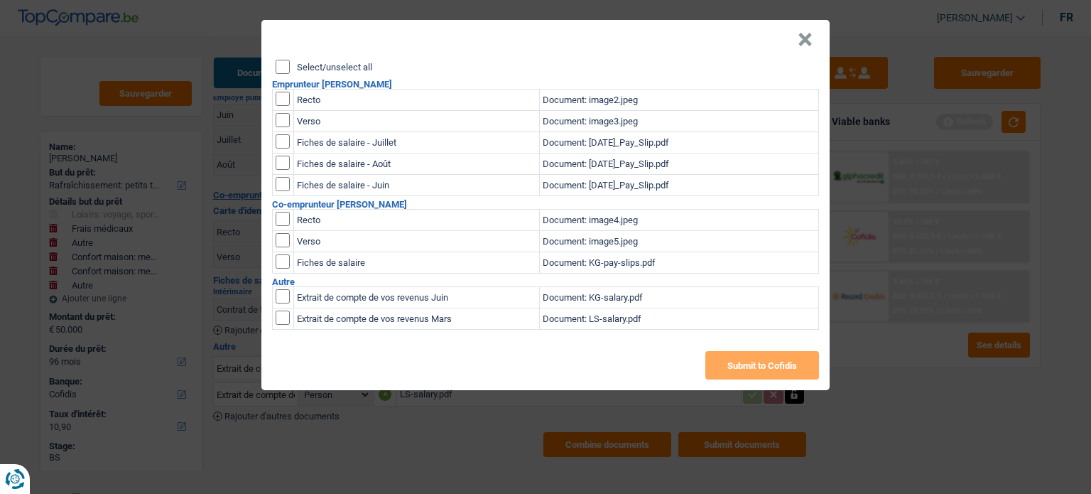
click at [281, 67] on input "Select/unselect all" at bounding box center [283, 67] width 14 height 14
checkbox input "true"
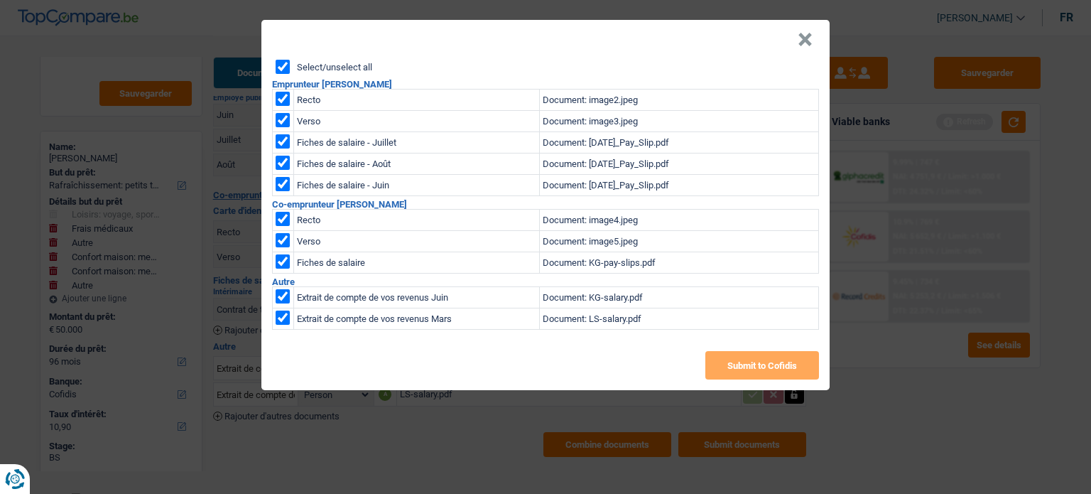
checkbox input "true"
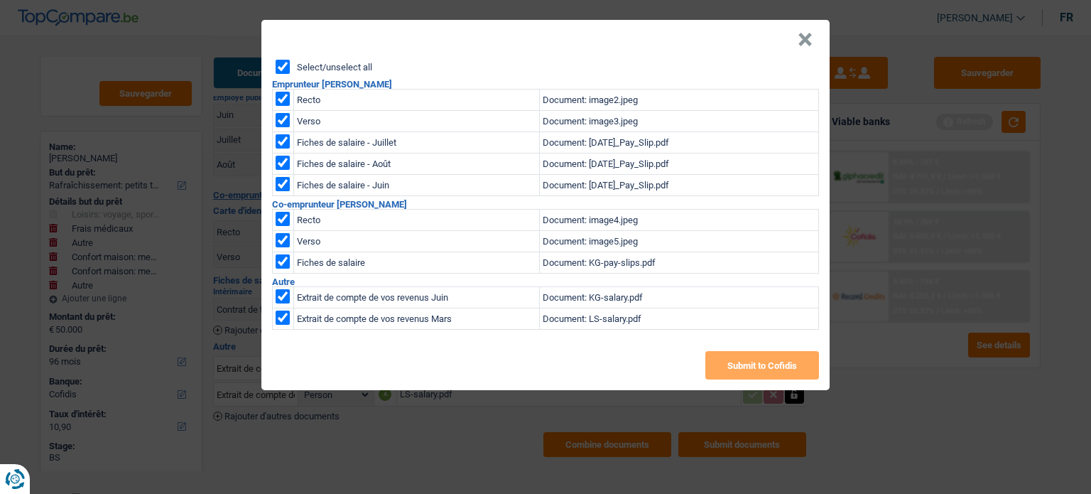
checkbox input "true"
click at [768, 367] on button "Submit to Cofidis" at bounding box center [762, 365] width 114 height 28
click at [815, 42] on header "×" at bounding box center [545, 40] width 568 height 40
click at [810, 42] on button "×" at bounding box center [804, 40] width 15 height 14
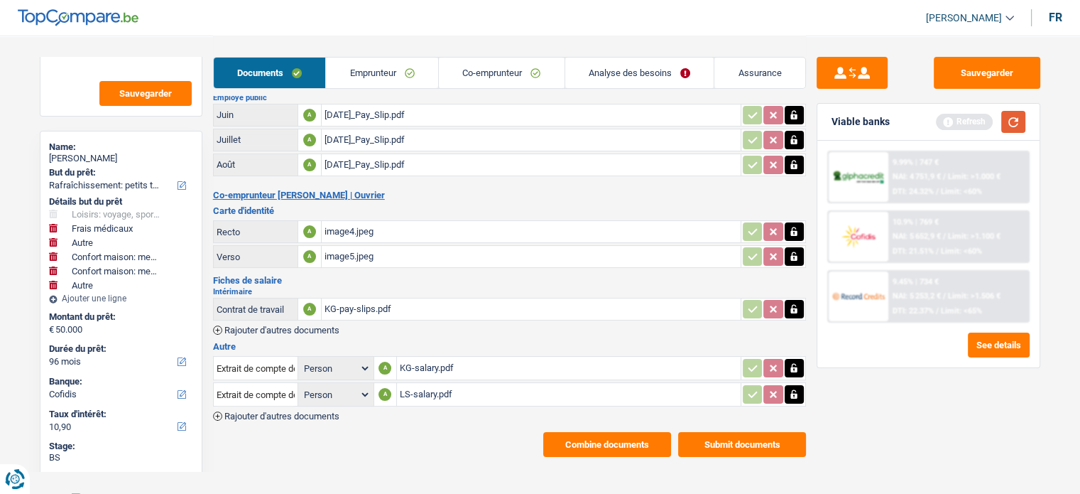
click at [1017, 116] on button "button" at bounding box center [1013, 122] width 24 height 22
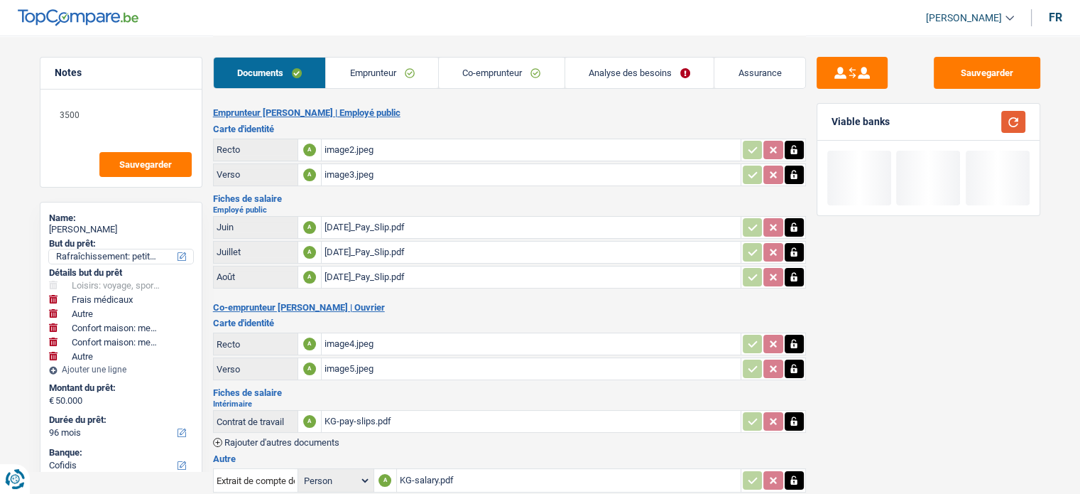
scroll to position [0, 0]
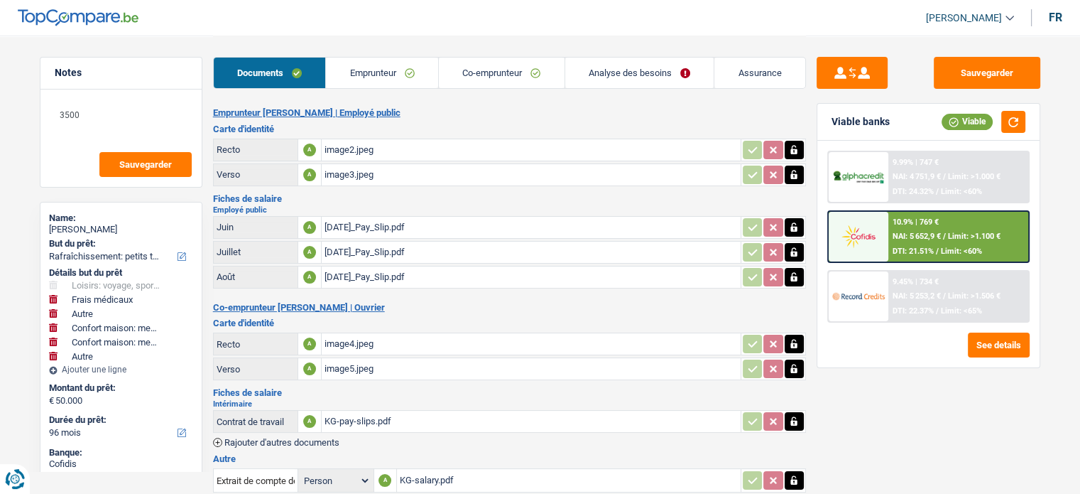
click at [481, 65] on link "Co-emprunteur" at bounding box center [502, 73] width 126 height 31
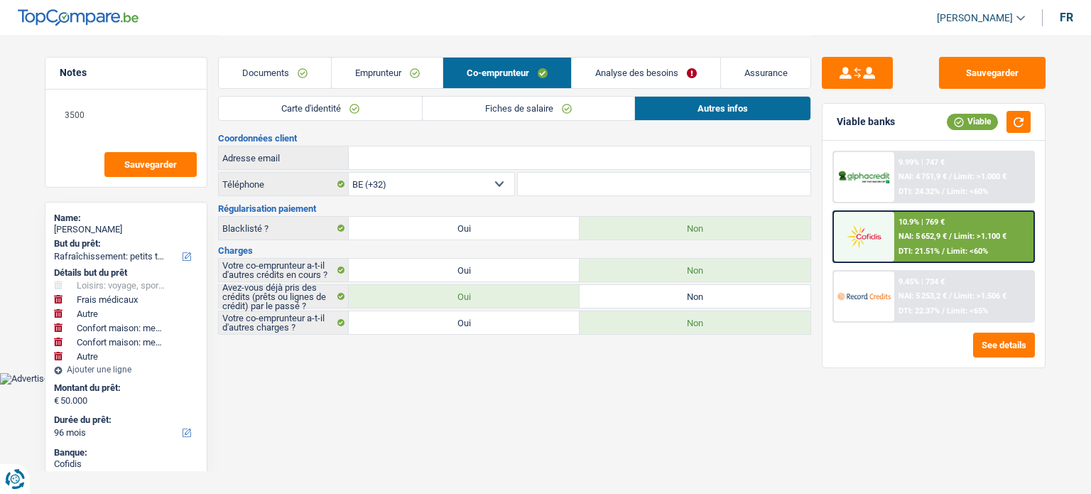
click at [629, 76] on link "Analyse des besoins" at bounding box center [646, 73] width 148 height 31
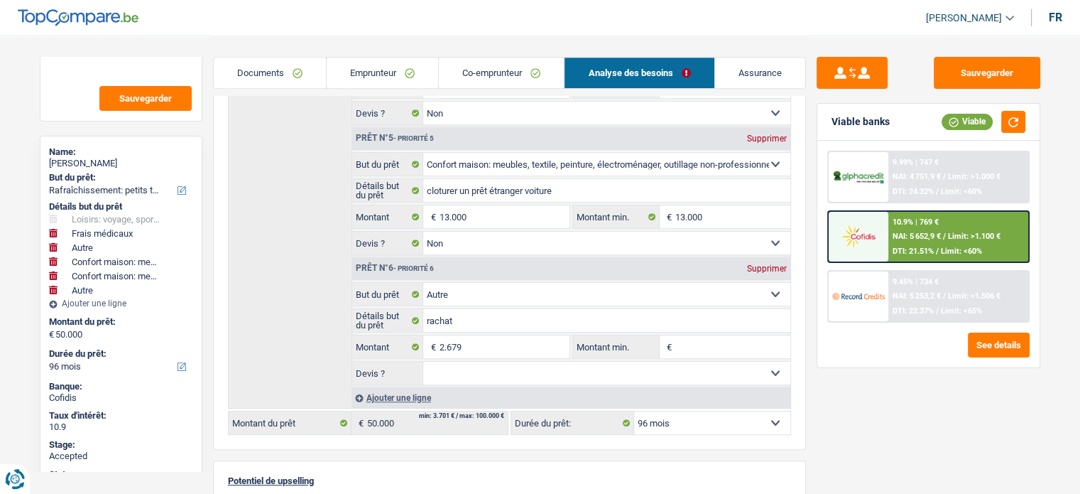
scroll to position [208, 0]
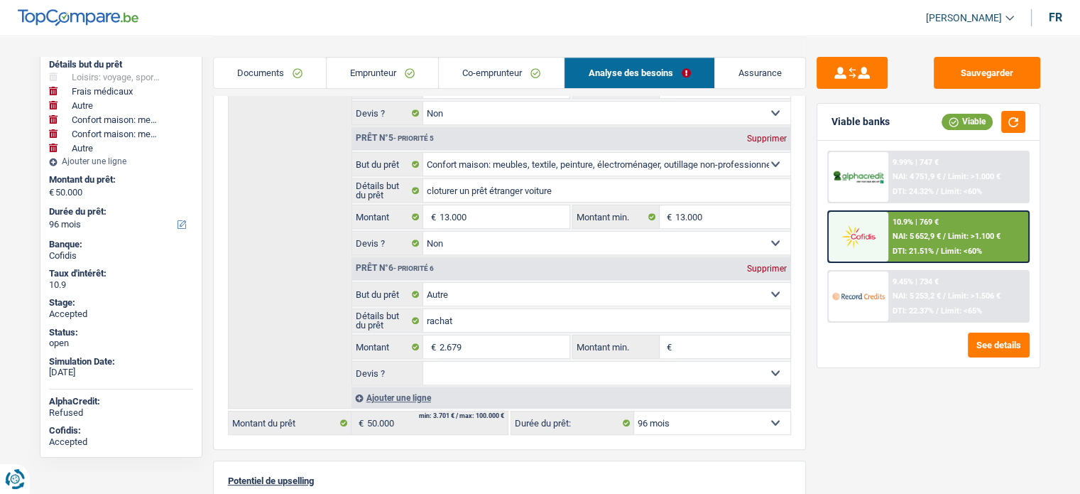
click at [758, 264] on div "Supprimer" at bounding box center [766, 268] width 47 height 9
select select "144"
type input "47.321"
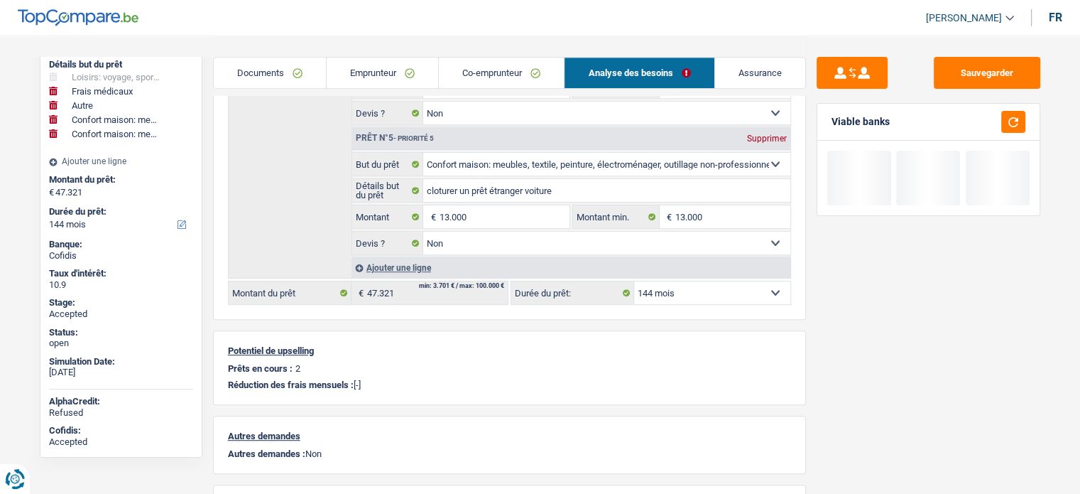
scroll to position [194, 0]
click at [375, 72] on link "Emprunteur" at bounding box center [382, 73] width 111 height 31
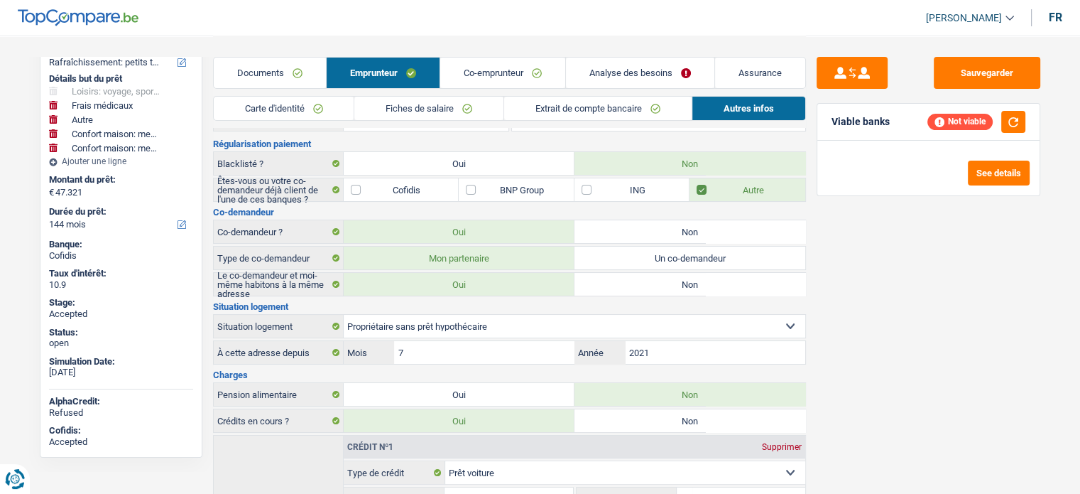
scroll to position [0, 0]
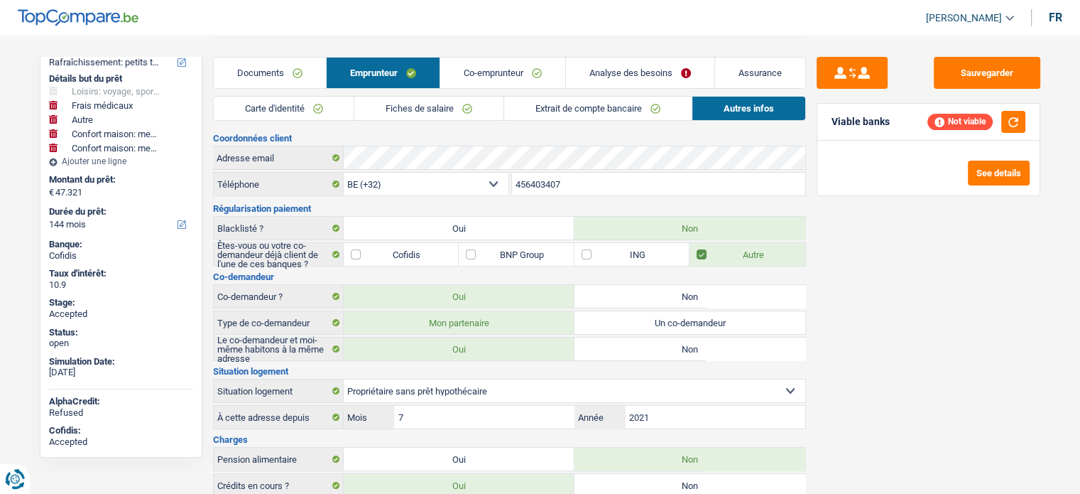
drag, startPoint x: 688, startPoint y: 65, endPoint x: 665, endPoint y: 73, distance: 24.7
click at [689, 66] on link "Analyse des besoins" at bounding box center [640, 73] width 148 height 31
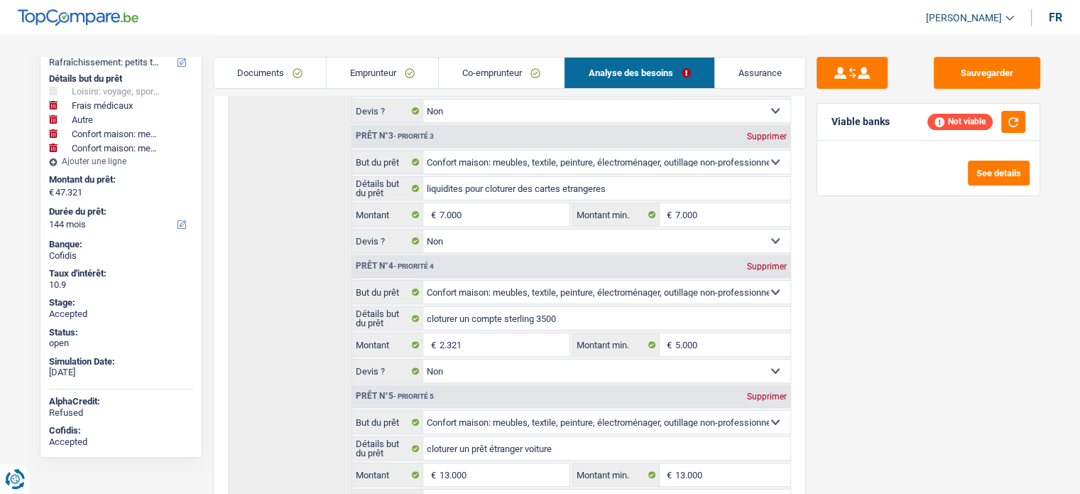
scroll to position [497, 0]
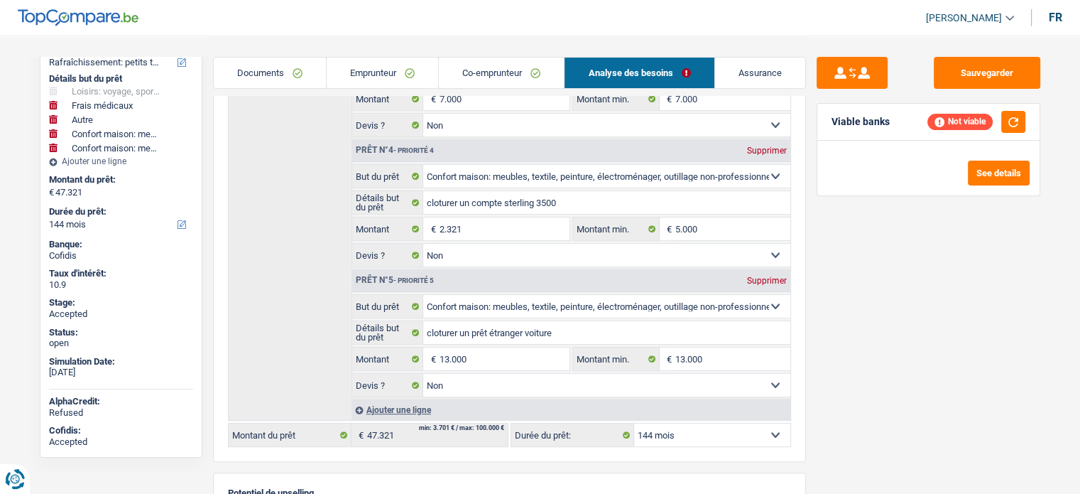
click at [379, 84] on link "Emprunteur" at bounding box center [382, 73] width 111 height 31
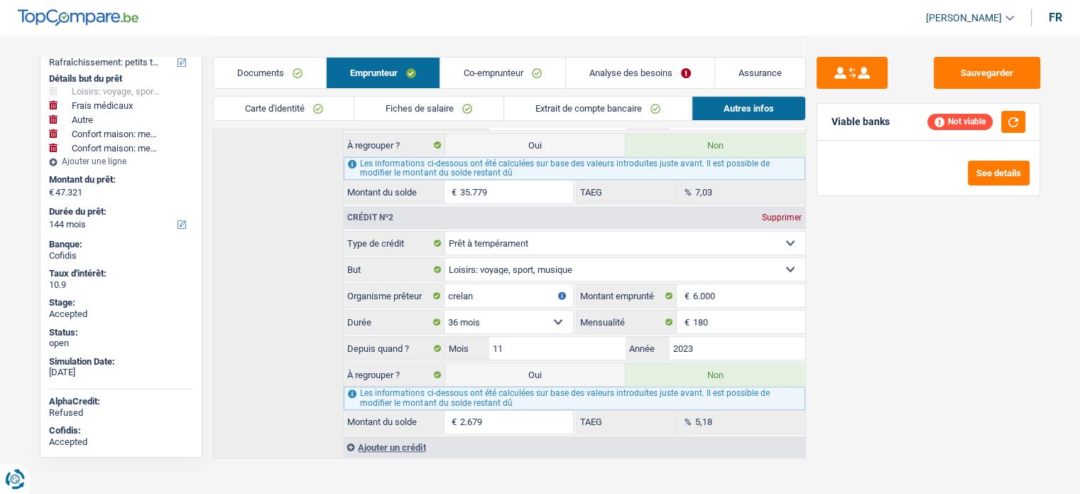
click at [565, 371] on label "Oui" at bounding box center [535, 374] width 180 height 23
click at [565, 371] on input "Oui" at bounding box center [535, 374] width 180 height 23
radio input "true"
radio input "false"
type input "50.000"
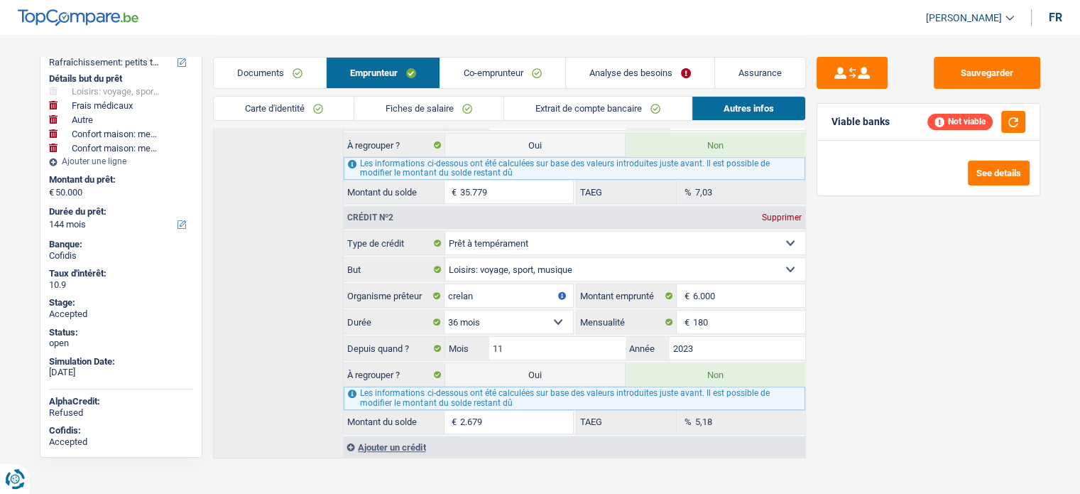
select select "refinancing"
select select "hobbies"
select select "medical"
select select "other"
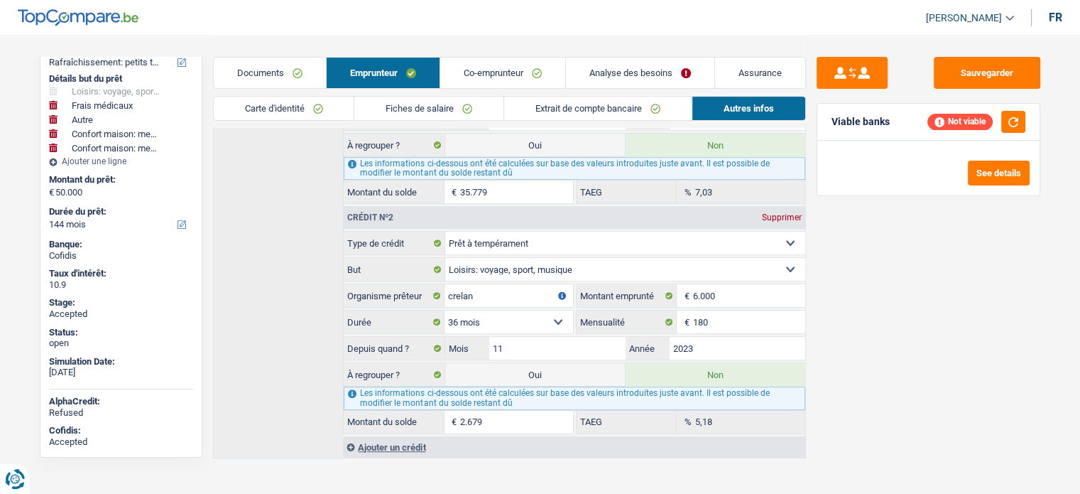
select select "other"
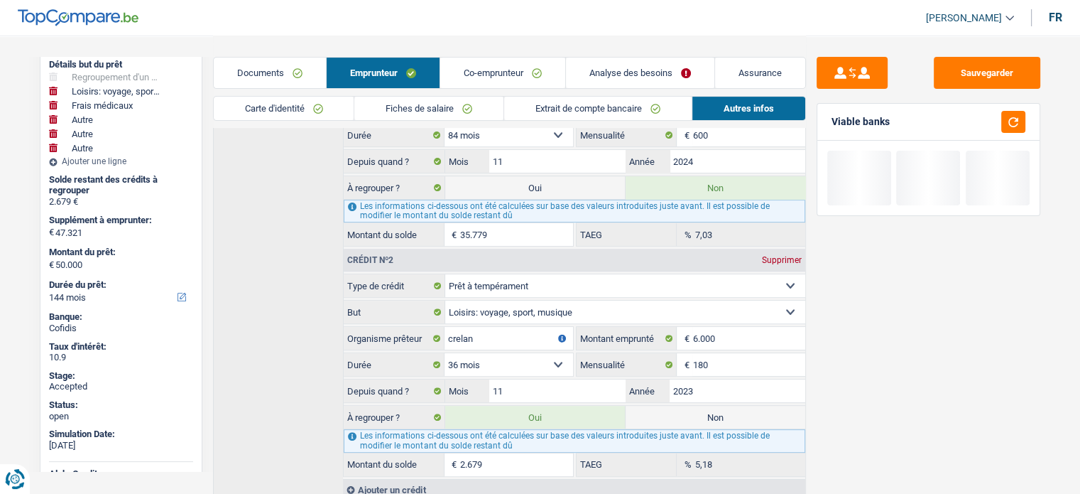
scroll to position [502, 0]
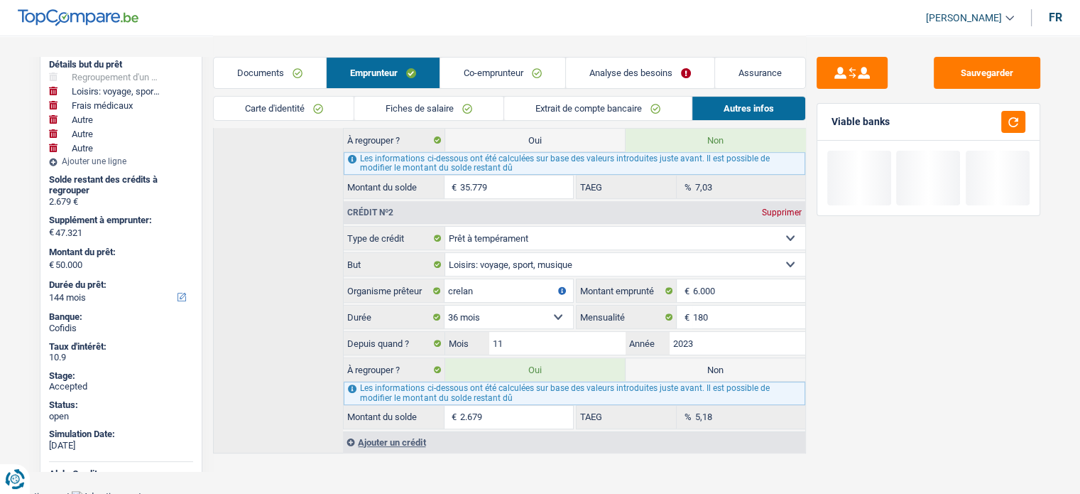
click at [680, 371] on label "Non" at bounding box center [716, 369] width 180 height 23
click at [680, 371] on input "Non" at bounding box center [716, 369] width 180 height 23
radio input "true"
select select "hobbies"
select select
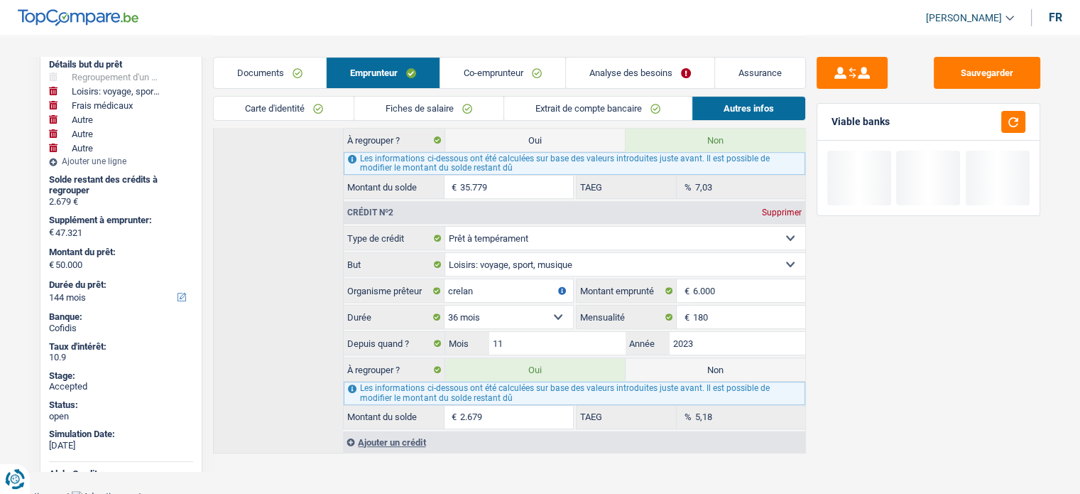
select select "medical"
select select "other"
radio input "false"
select select "other"
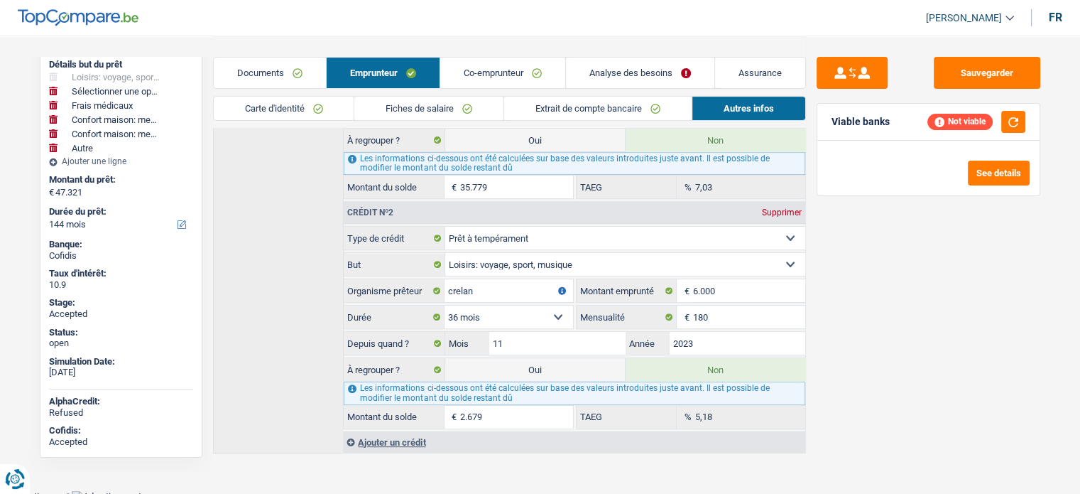
click at [516, 359] on label "Oui" at bounding box center [535, 369] width 180 height 23
click at [516, 359] on input "Oui" at bounding box center [535, 369] width 180 height 23
radio input "true"
radio input "false"
type input "50.000"
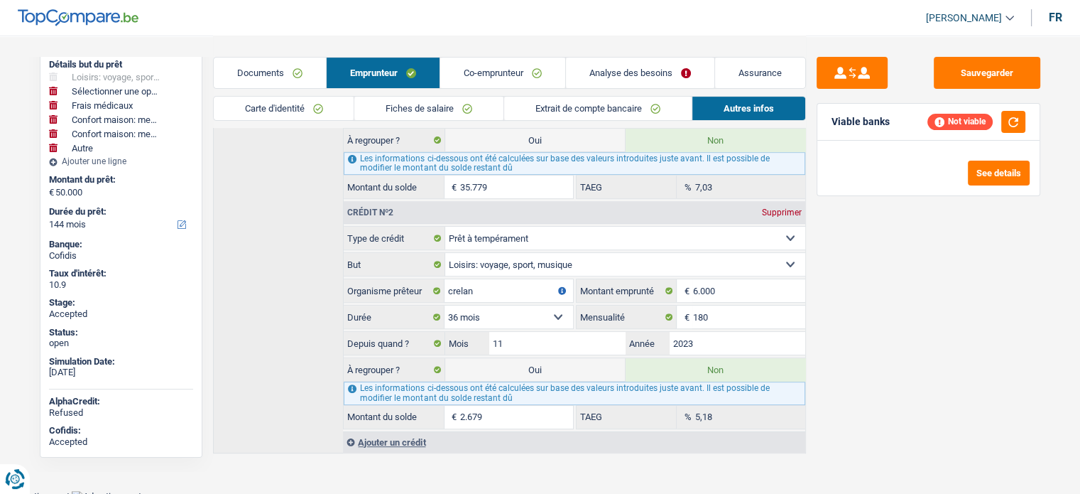
select select "refinancing"
select select "hobbies"
select select "other"
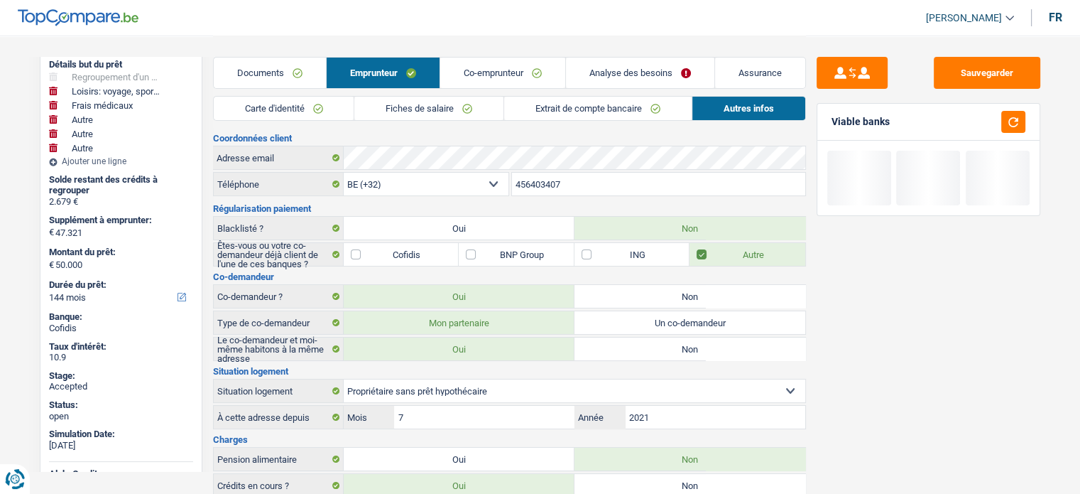
scroll to position [0, 0]
click at [996, 70] on button "Sauvegarder" at bounding box center [987, 73] width 107 height 32
click at [1008, 119] on button "button" at bounding box center [1013, 122] width 24 height 22
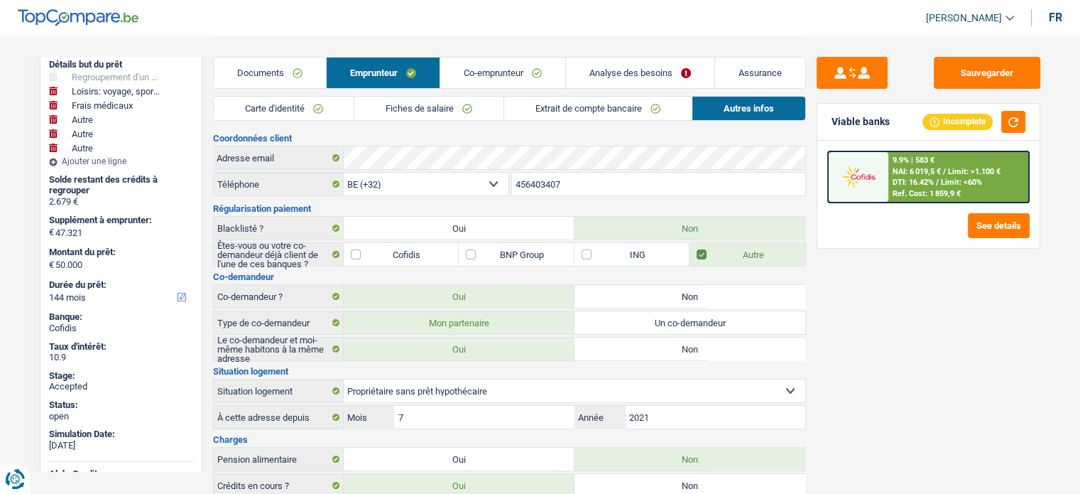
click at [609, 70] on link "Analyse des besoins" at bounding box center [640, 73] width 148 height 31
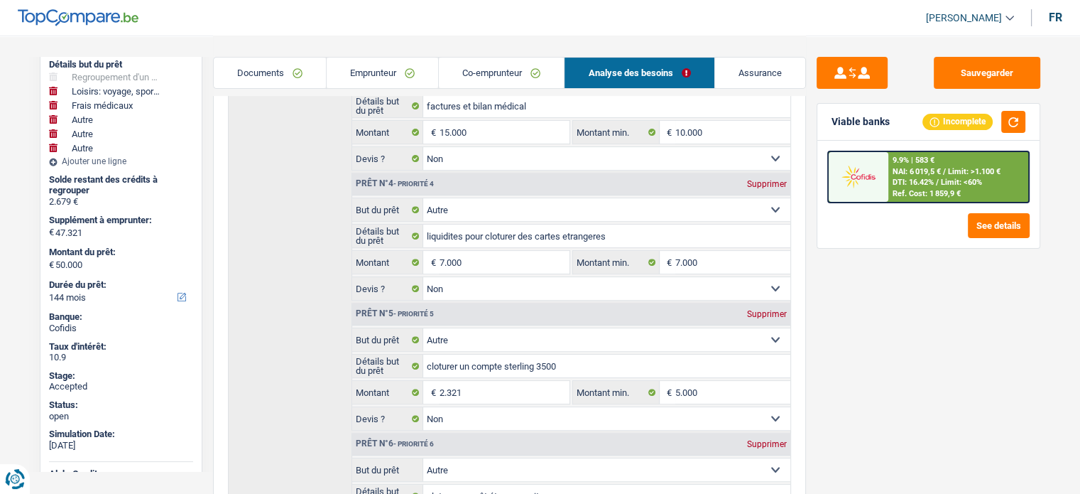
scroll to position [568, 0]
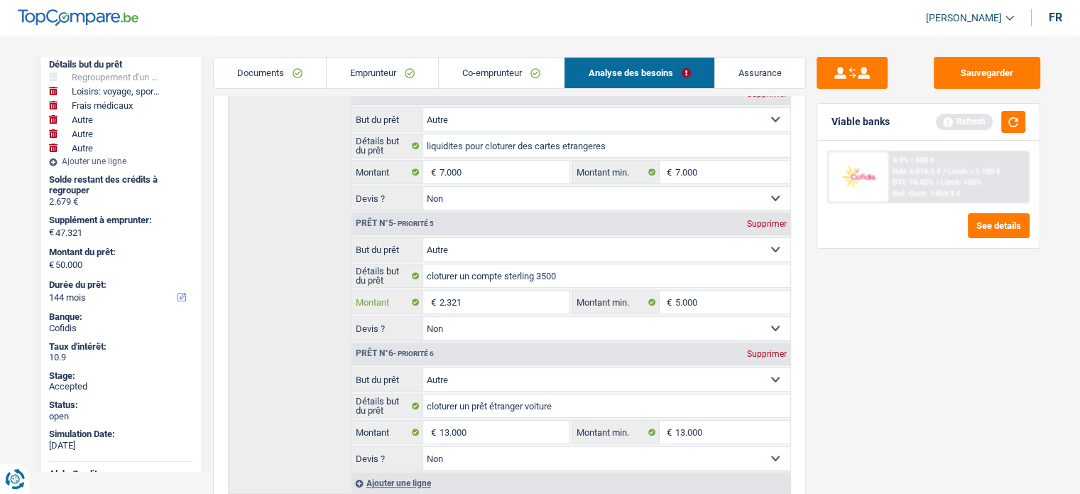
click at [443, 295] on input "2.321" at bounding box center [504, 301] width 130 height 23
type input "5.000"
type input "50.000"
type input "52.679"
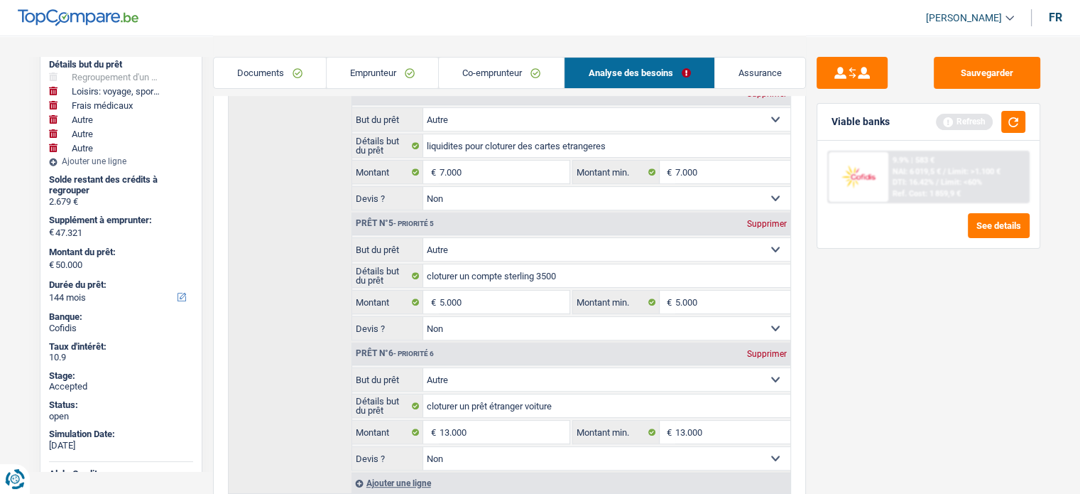
type input "52.679"
click at [845, 352] on div "Sauvegarder Viable banks Refresh 9.9% | 583 € NAI: 6 019,5 € / Limit: >1.100 € …" at bounding box center [928, 264] width 245 height 414
click at [1007, 120] on button "button" at bounding box center [1013, 122] width 24 height 22
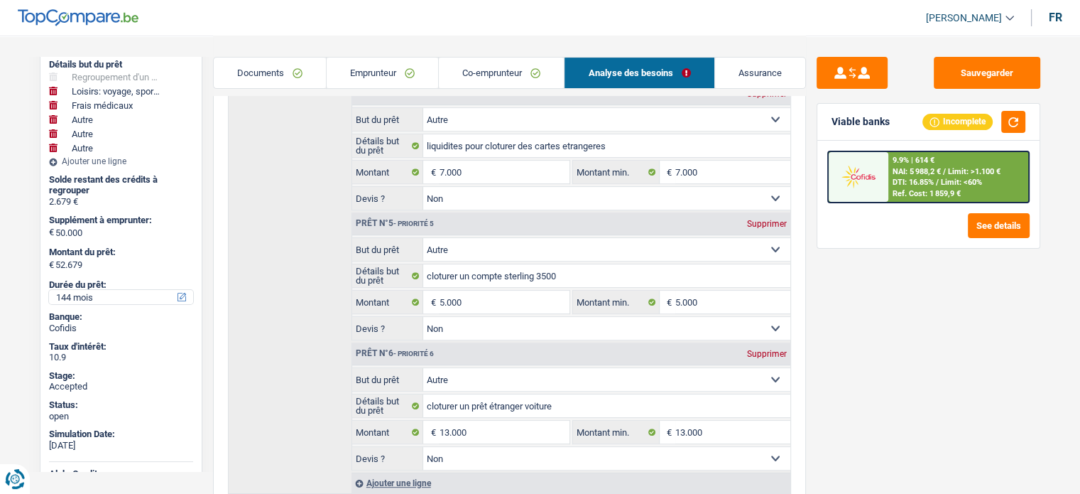
drag, startPoint x: 78, startPoint y: 298, endPoint x: 82, endPoint y: 323, distance: 25.2
click at [78, 298] on select "12 mois 18 mois 24 mois 30 mois 36 mois 42 mois 48 mois 60 mois 72 mois 84 mois…" at bounding box center [121, 297] width 144 height 14
select select "120"
click at [49, 290] on select "12 mois 18 mois 24 mois 30 mois 36 mois 42 mois 48 mois 60 mois 72 mois 84 mois…" at bounding box center [121, 297] width 144 height 14
select select "120"
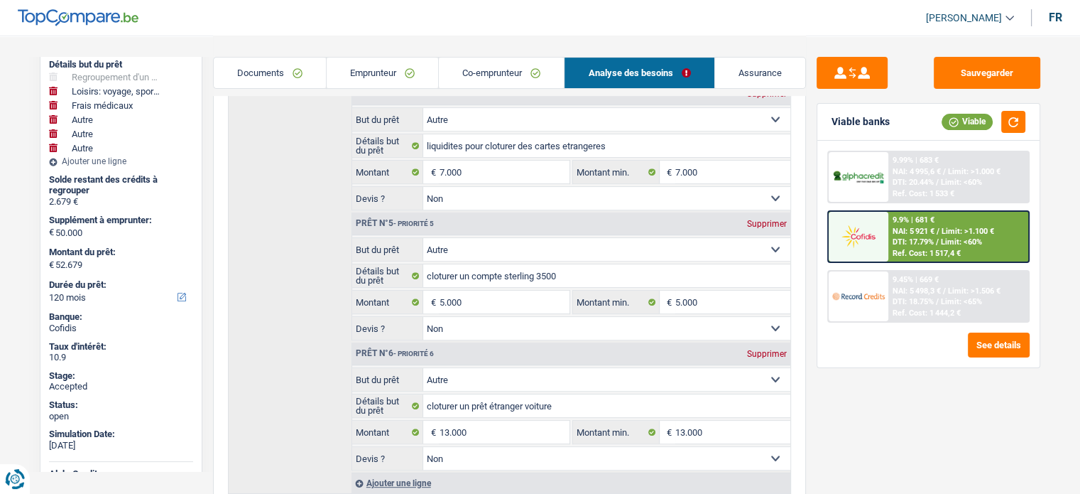
click at [260, 263] on div "Détails but du prêt Prêt n°1 - Priorité 1 Confort maison: meubles, textile, pei…" at bounding box center [509, 93] width 563 height 802
click at [901, 431] on div "Sauvegarder Viable banks Viable 9.99% | 683 € NAI: 4 995,6 € / Limit: >1.000 € …" at bounding box center [928, 264] width 245 height 414
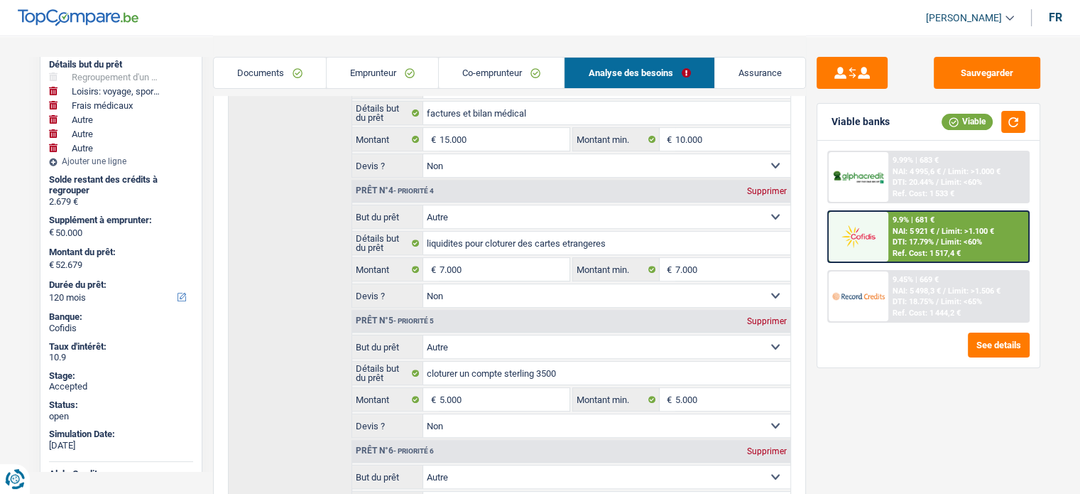
scroll to position [497, 0]
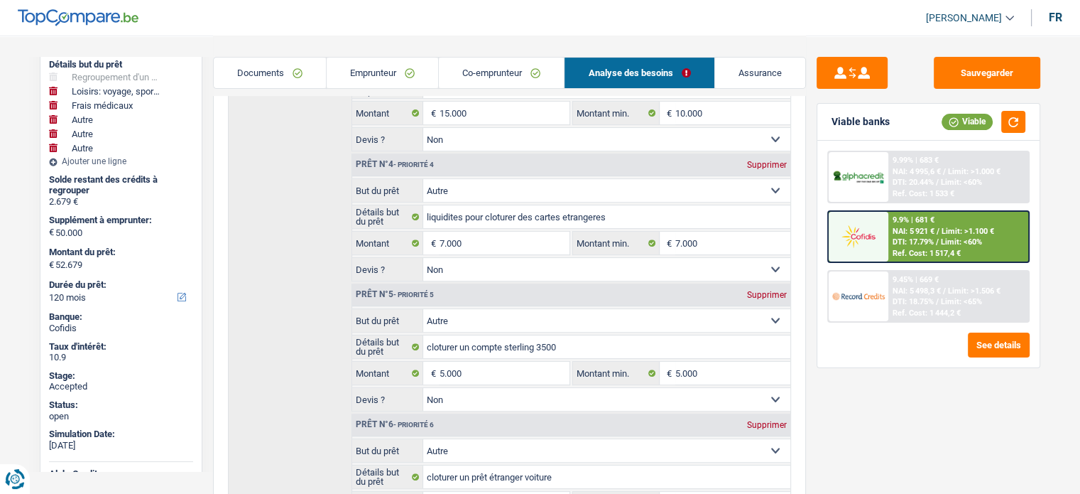
drag, startPoint x: 405, startPoint y: 84, endPoint x: 415, endPoint y: 82, distance: 9.3
click at [405, 83] on link "Emprunteur" at bounding box center [382, 73] width 111 height 31
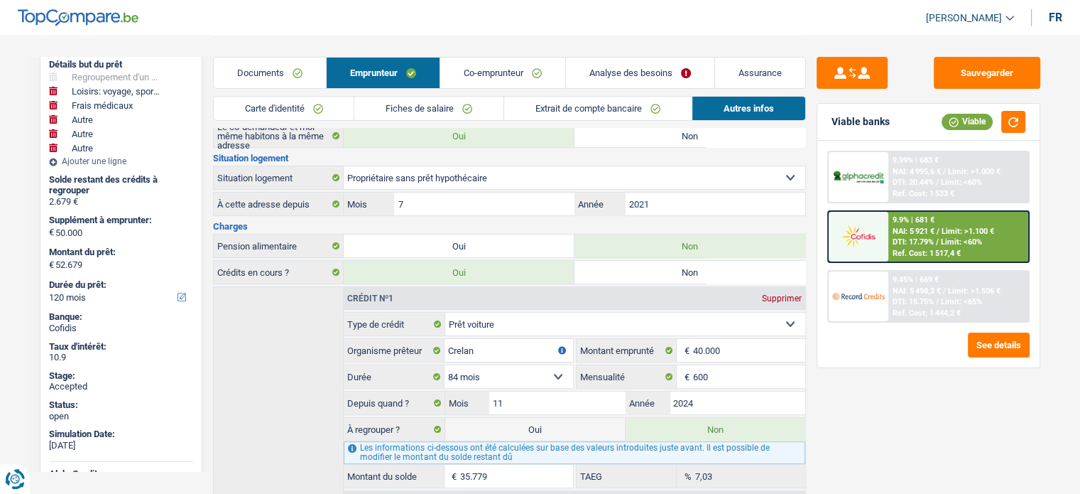
scroll to position [0, 0]
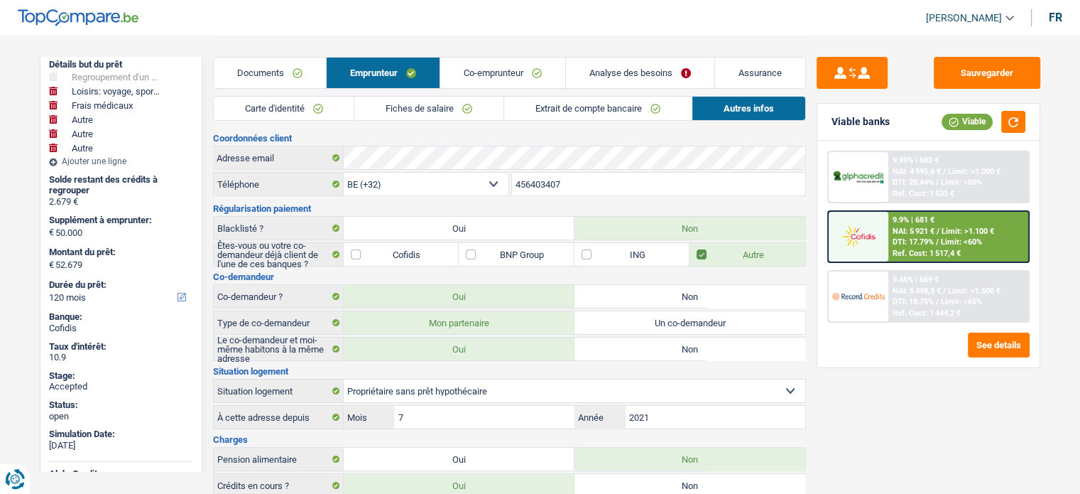
click at [268, 82] on link "Documents" at bounding box center [270, 73] width 112 height 31
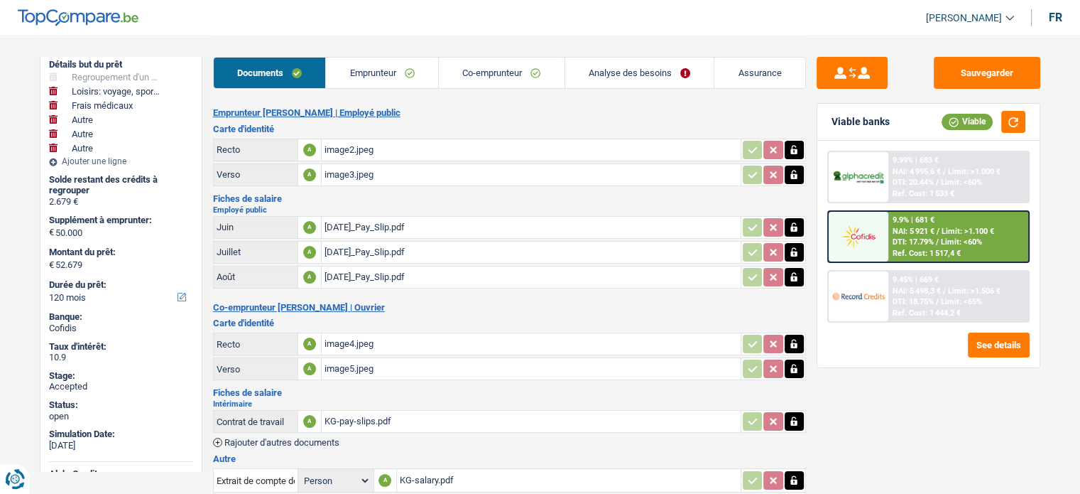
click at [356, 156] on div "image2.jpeg" at bounding box center [531, 149] width 413 height 21
click at [411, 334] on div "image4.jpeg" at bounding box center [531, 343] width 413 height 21
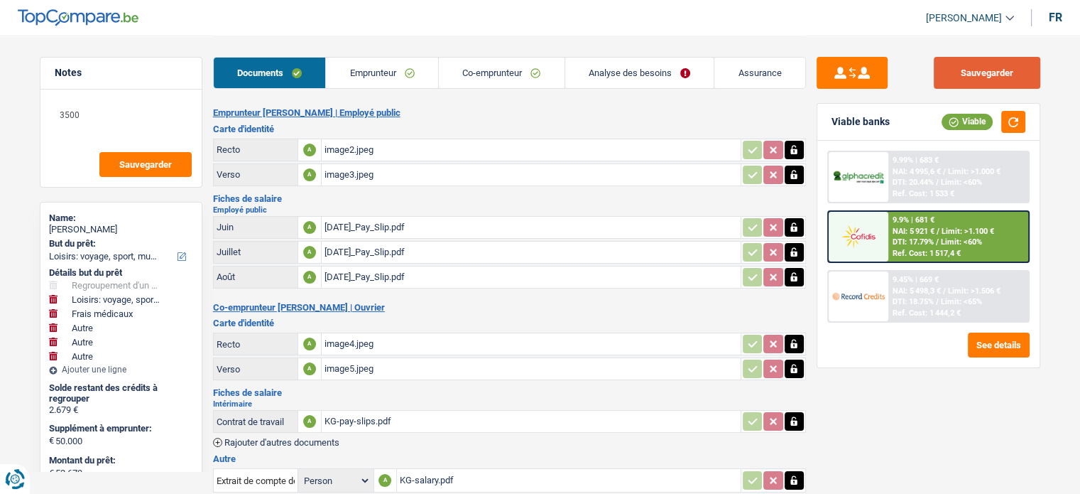
drag, startPoint x: 1012, startPoint y: 65, endPoint x: 591, endPoint y: 7, distance: 425.0
click at [1008, 65] on button "Sauvegarder" at bounding box center [987, 73] width 107 height 32
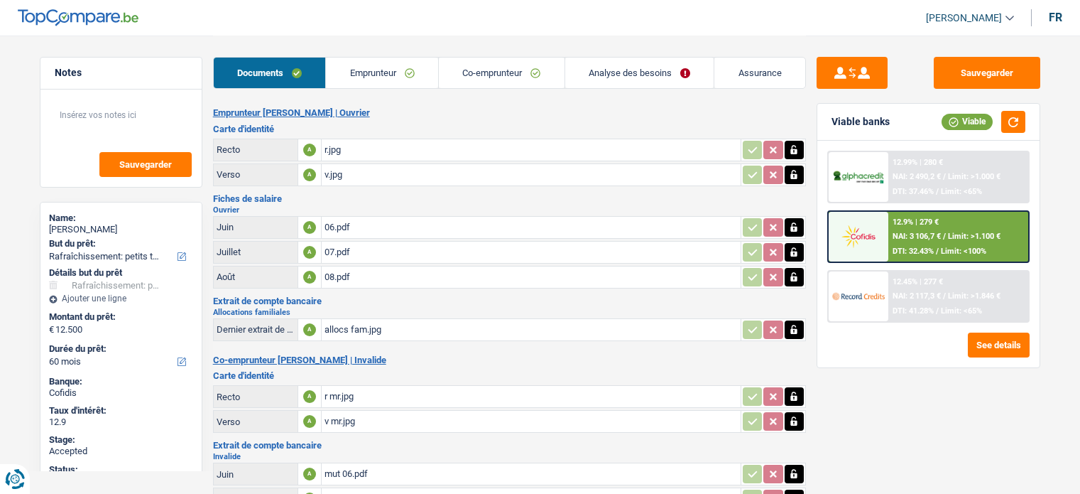
select select "houseOrGarden"
select select "60"
select select "applicant"
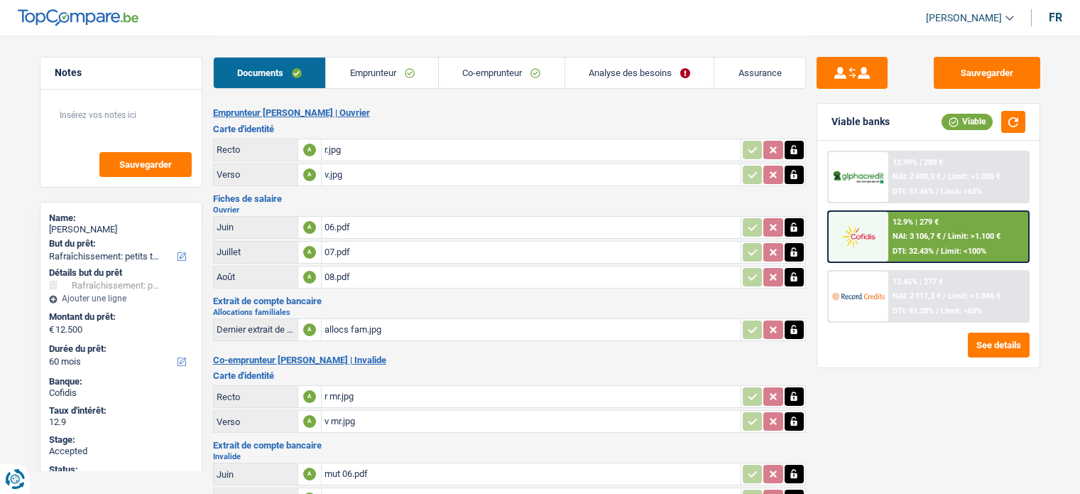
select select "coApplicant"
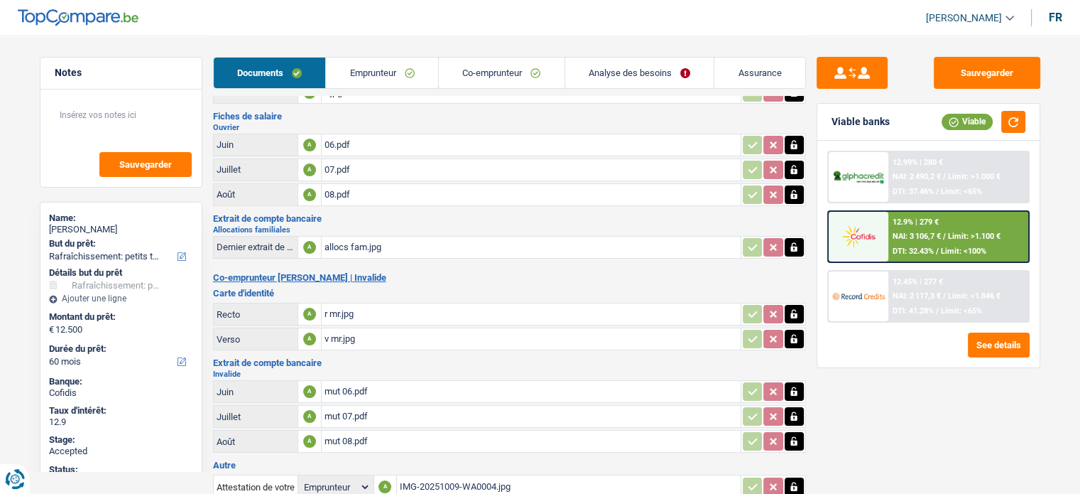
scroll to position [82, 0]
click at [361, 80] on link "Emprunteur" at bounding box center [382, 73] width 112 height 31
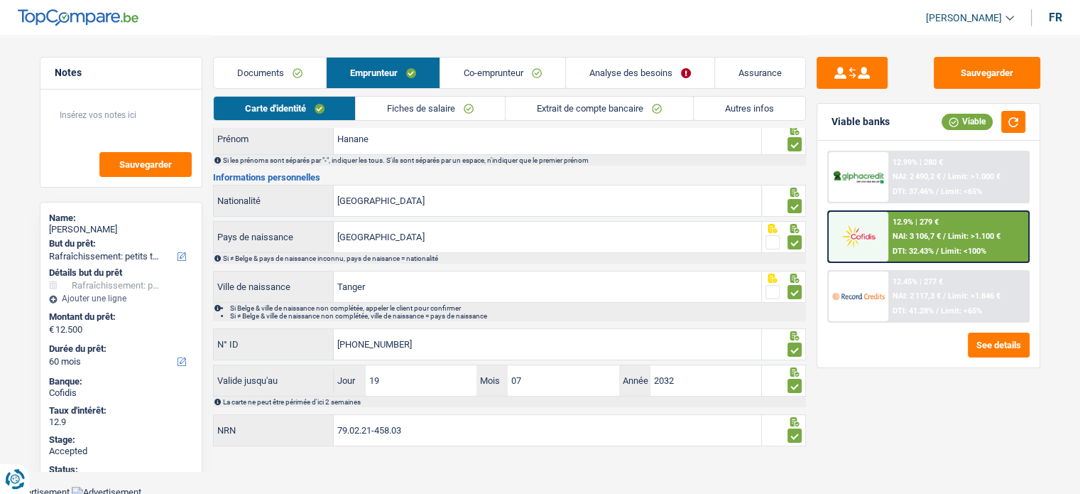
scroll to position [32, 0]
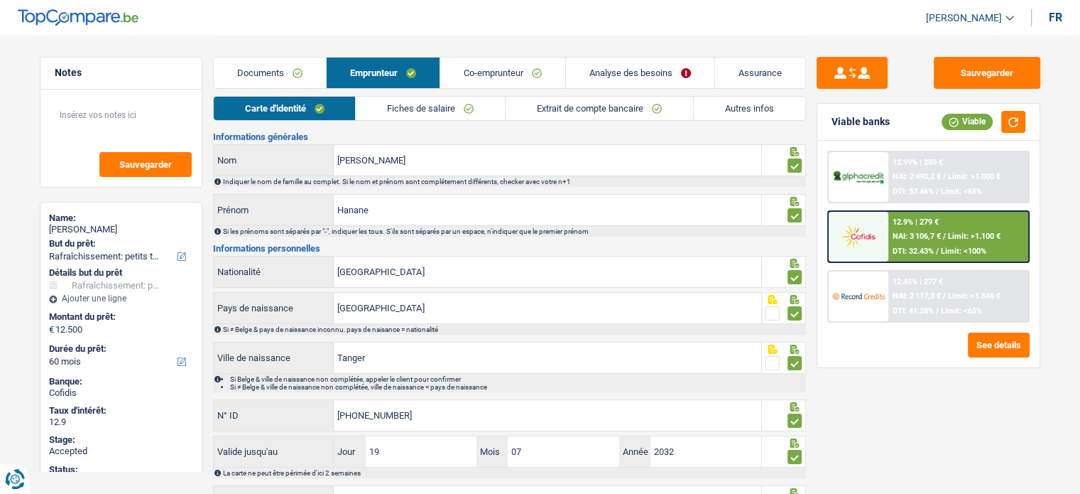
drag, startPoint x: 143, startPoint y: 228, endPoint x: 84, endPoint y: 232, distance: 59.8
click at [84, 232] on div "[PERSON_NAME]" at bounding box center [121, 229] width 144 height 11
copy div "[PERSON_NAME]"
click at [269, 65] on link "Documents" at bounding box center [270, 73] width 112 height 31
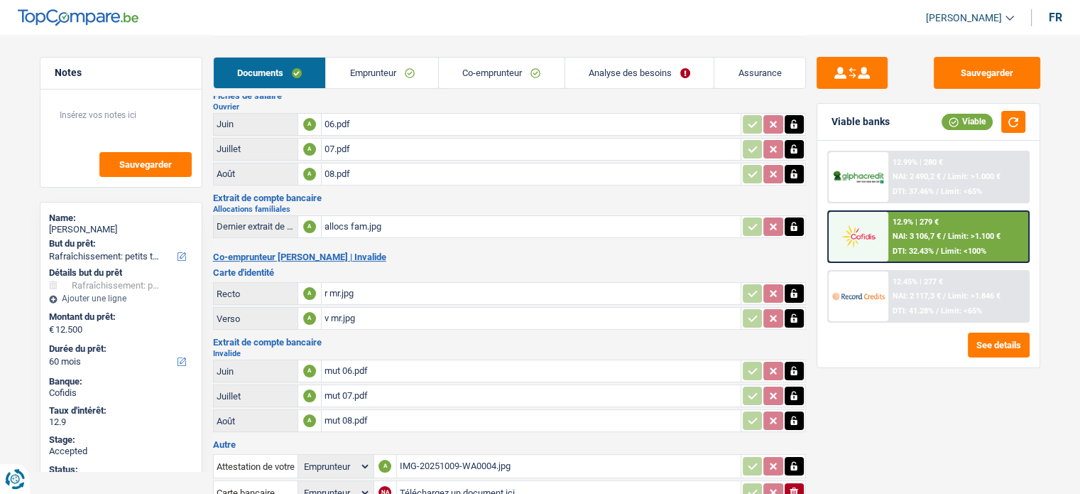
scroll to position [0, 0]
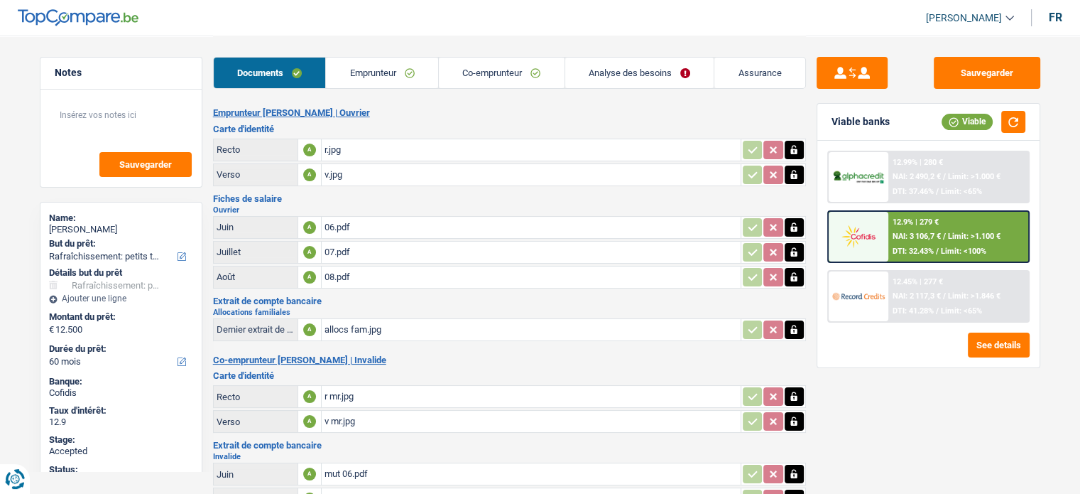
click at [358, 218] on div "06.pdf" at bounding box center [531, 227] width 413 height 21
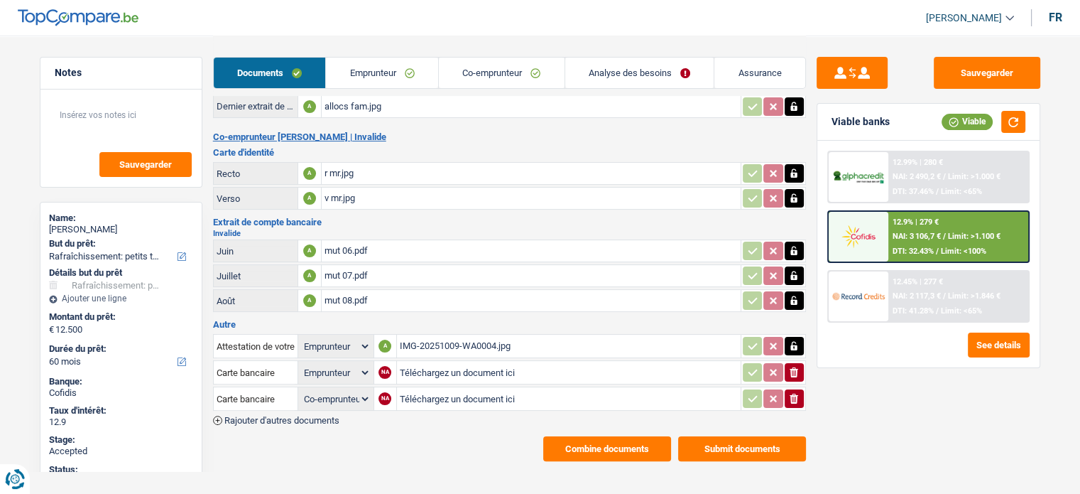
scroll to position [224, 0]
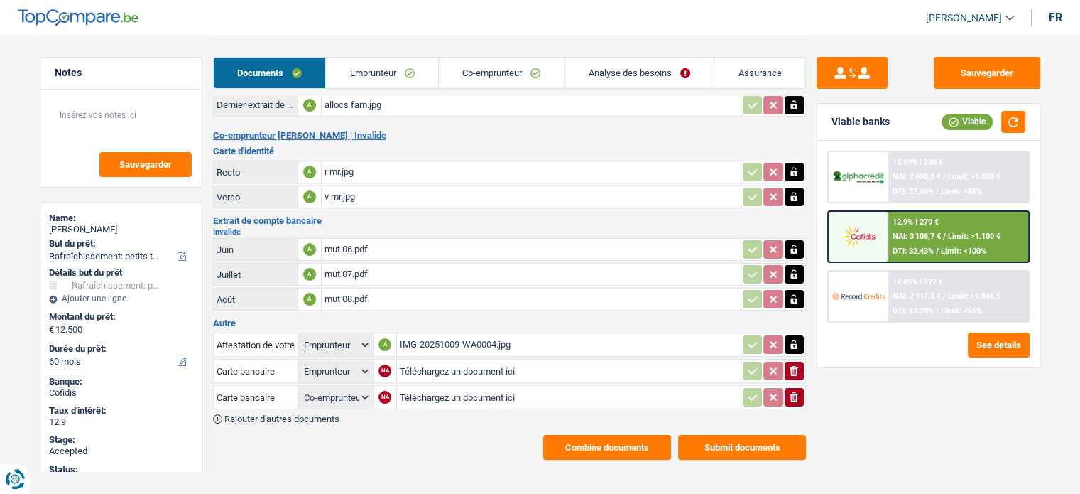
click at [383, 241] on div "mut 06.pdf" at bounding box center [531, 249] width 413 height 21
click at [435, 334] on div "IMG-20251009-WA0004.jpg" at bounding box center [569, 344] width 338 height 21
click at [441, 337] on div "IMG-20251009-WA0004.jpg" at bounding box center [569, 344] width 338 height 21
click at [795, 392] on icon "button" at bounding box center [794, 397] width 9 height 10
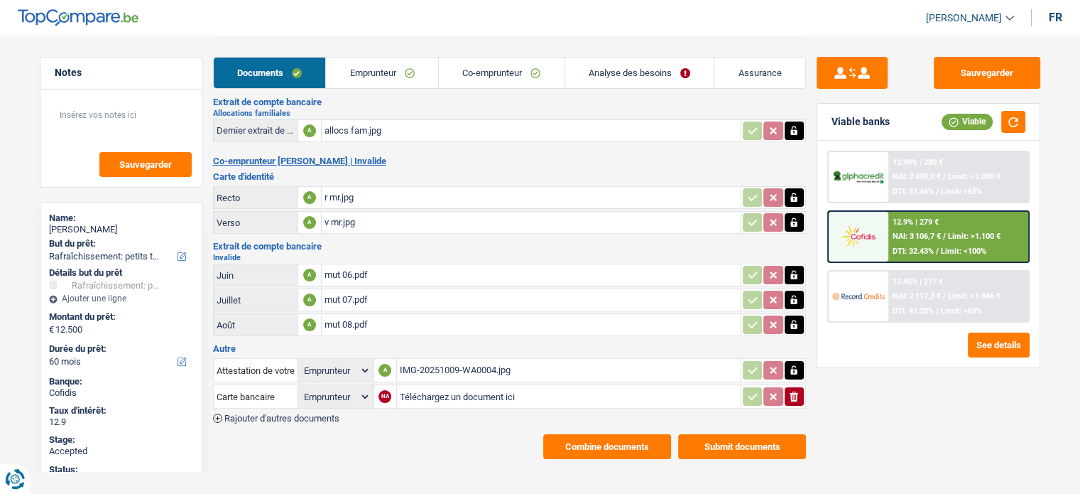
click at [792, 391] on icon "button" at bounding box center [794, 396] width 9 height 10
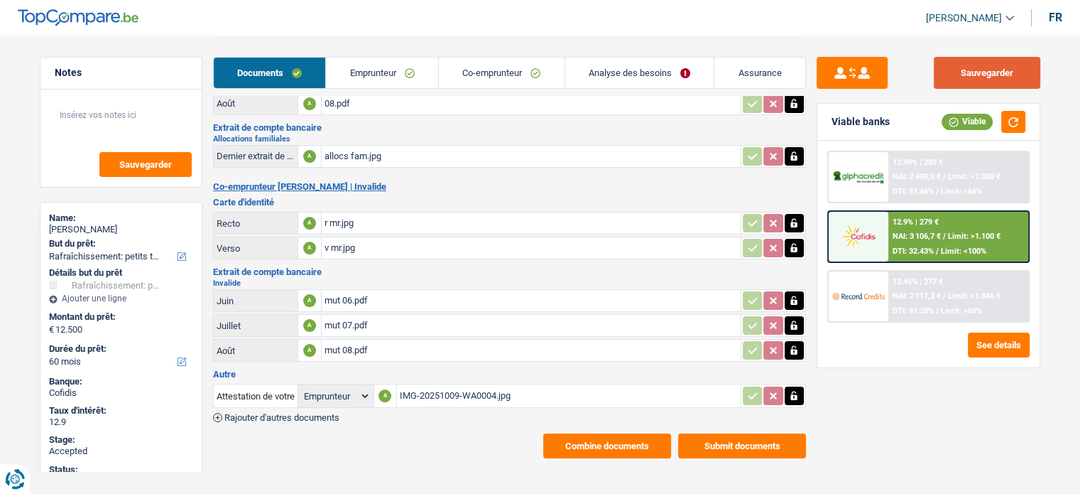
drag, startPoint x: 977, startPoint y: 67, endPoint x: 1005, endPoint y: 109, distance: 50.8
click at [979, 67] on button "Sauvegarder" at bounding box center [987, 73] width 107 height 32
click at [1011, 124] on button "button" at bounding box center [1013, 122] width 24 height 22
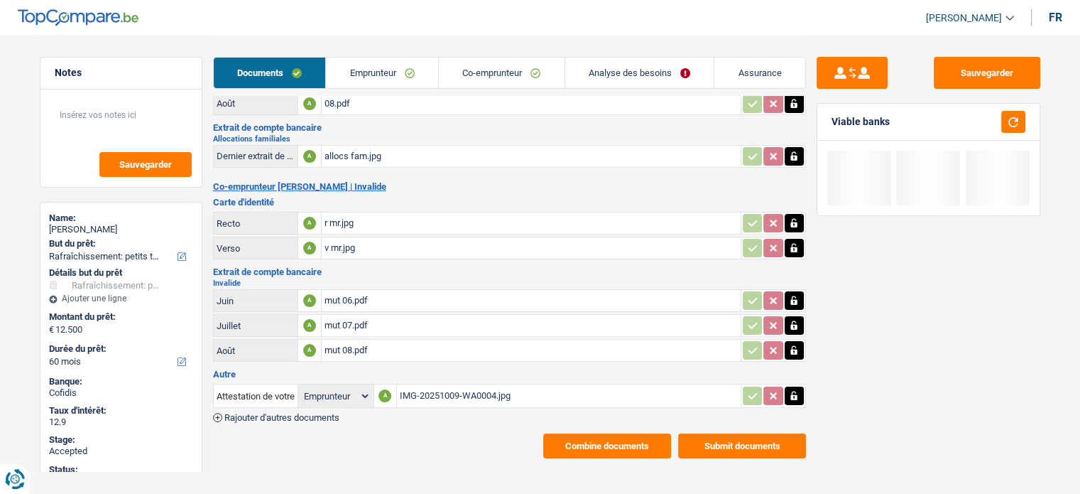
click at [793, 434] on button "Submit documents" at bounding box center [742, 445] width 128 height 25
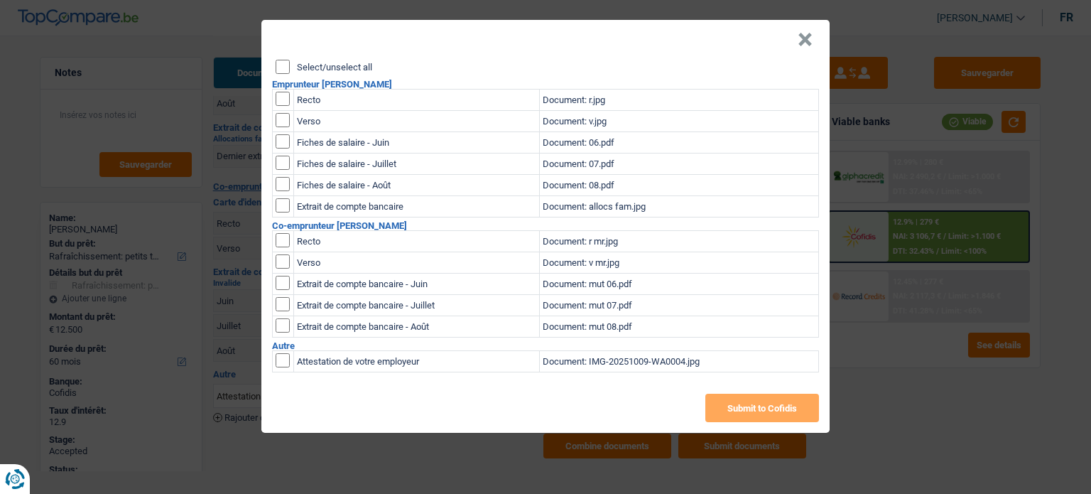
click at [285, 354] on input "checkbox" at bounding box center [283, 360] width 14 height 14
checkbox input "true"
click at [810, 38] on button "×" at bounding box center [804, 40] width 15 height 14
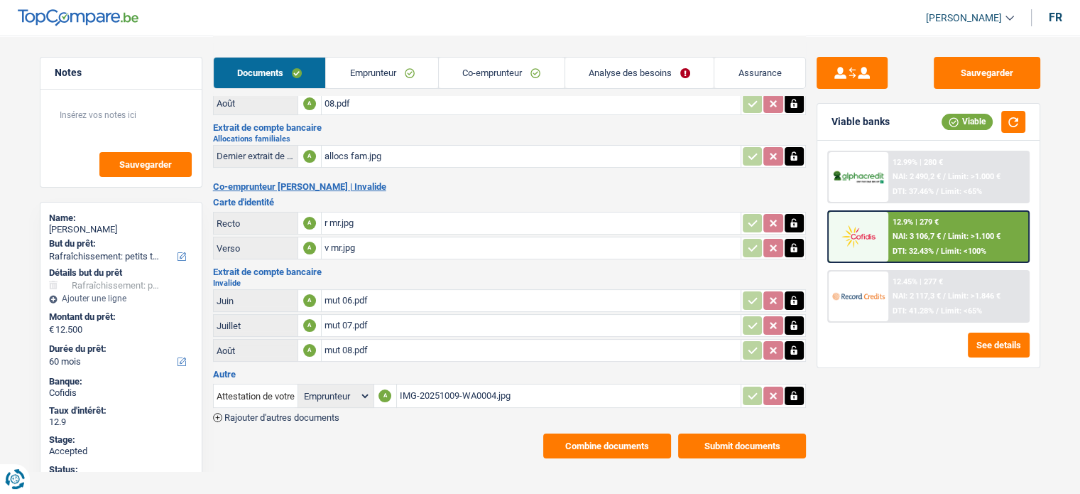
click at [627, 72] on link "Analyse des besoins" at bounding box center [639, 73] width 149 height 31
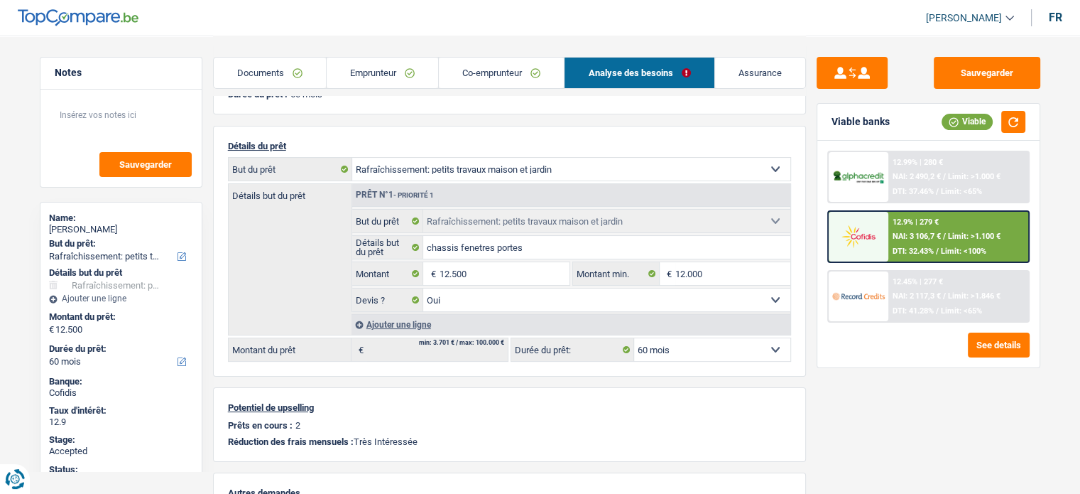
scroll to position [0, 0]
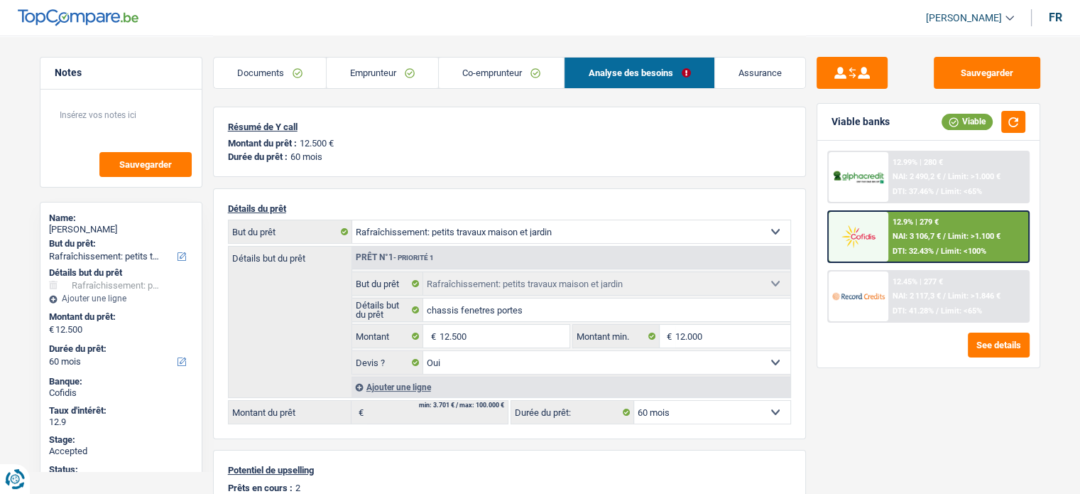
drag, startPoint x: 285, startPoint y: 75, endPoint x: 325, endPoint y: 80, distance: 39.3
click at [285, 76] on link "Documents" at bounding box center [270, 73] width 112 height 31
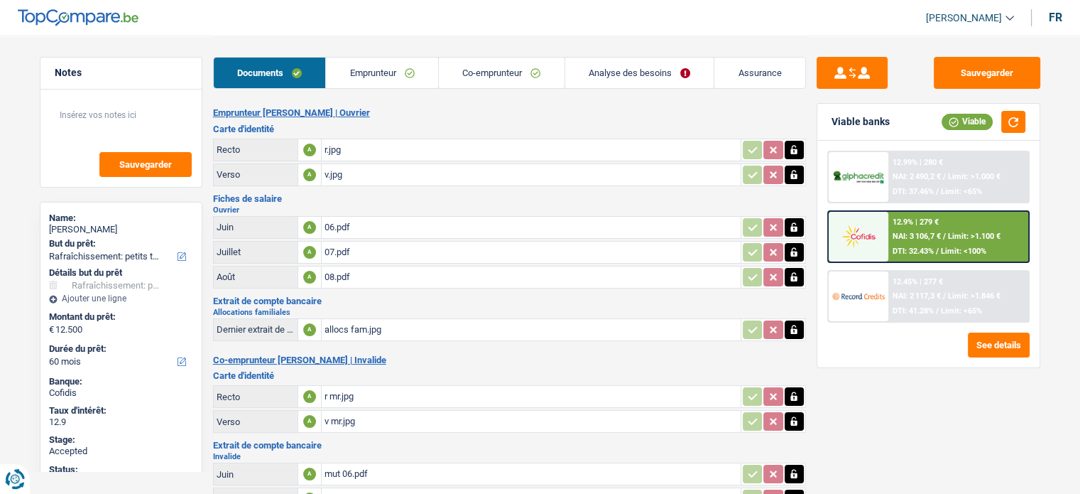
click at [616, 75] on link "Analyse des besoins" at bounding box center [639, 73] width 149 height 31
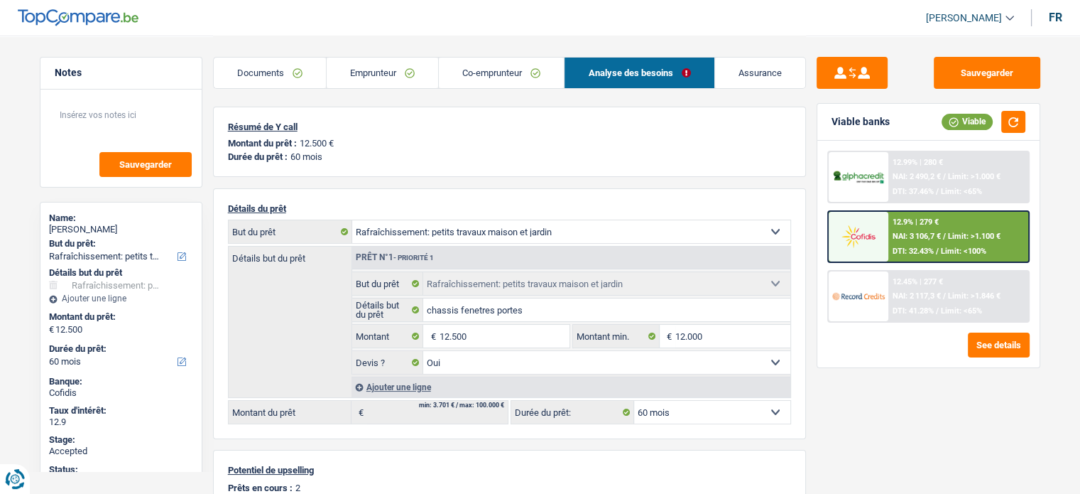
click at [412, 85] on link "Emprunteur" at bounding box center [382, 73] width 111 height 31
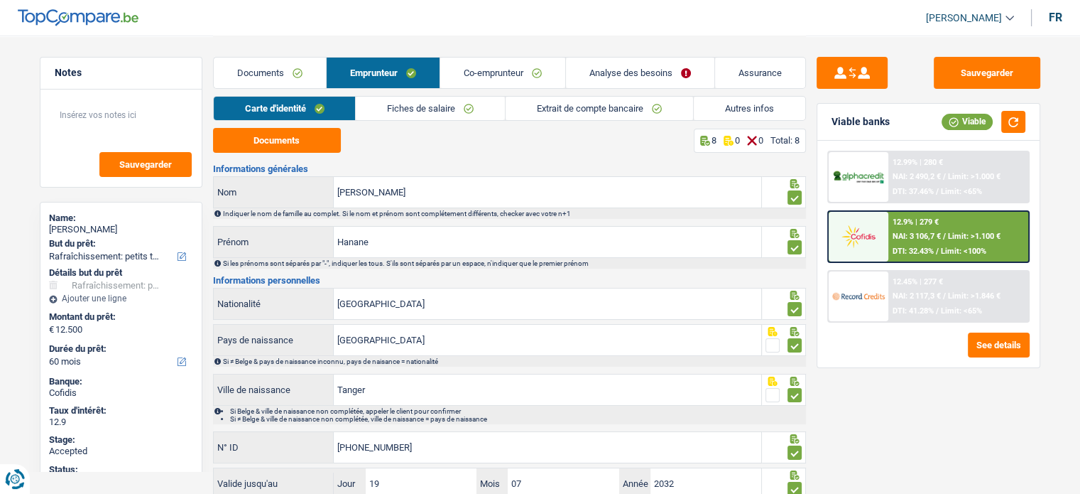
click at [638, 85] on link "Analyse des besoins" at bounding box center [640, 73] width 148 height 31
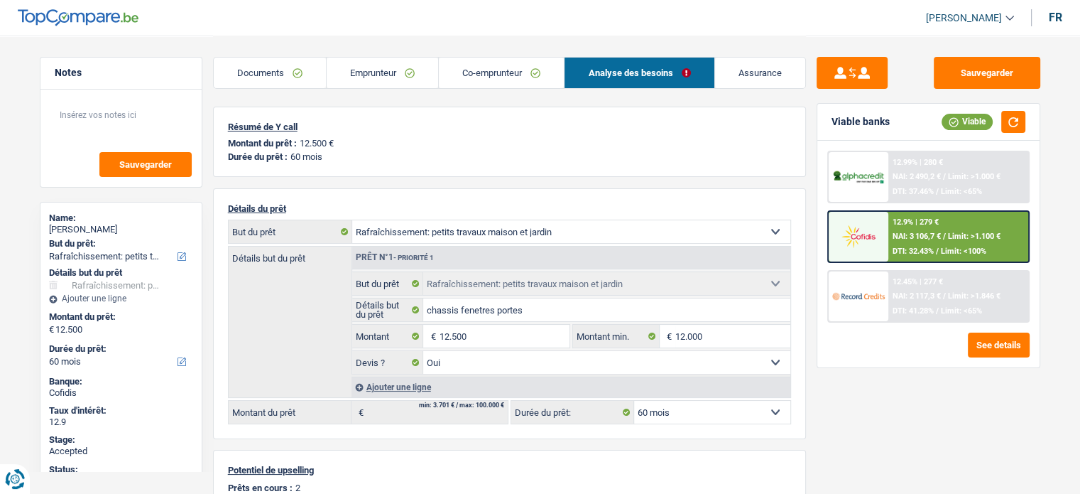
click at [386, 81] on link "Emprunteur" at bounding box center [382, 73] width 111 height 31
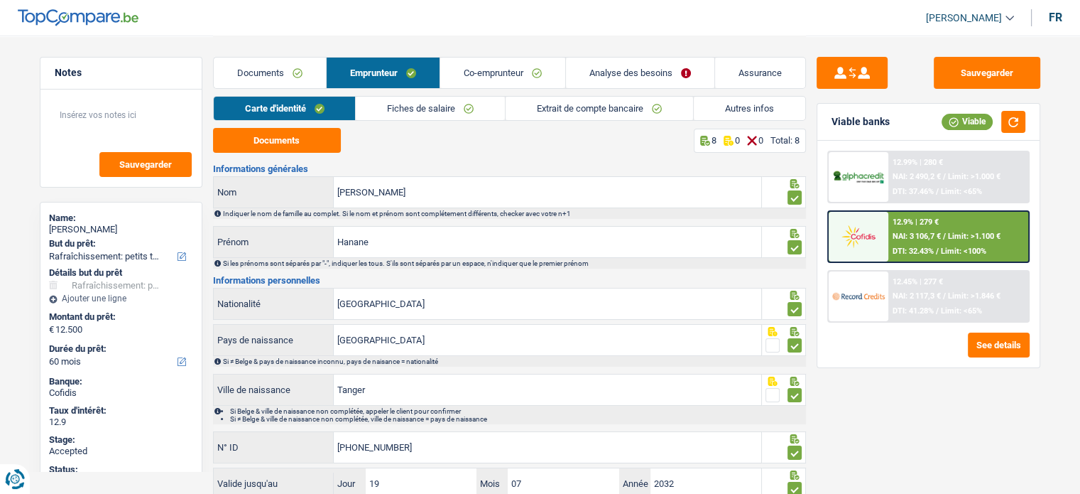
click at [665, 104] on link "Extrait de compte bancaire" at bounding box center [599, 108] width 187 height 23
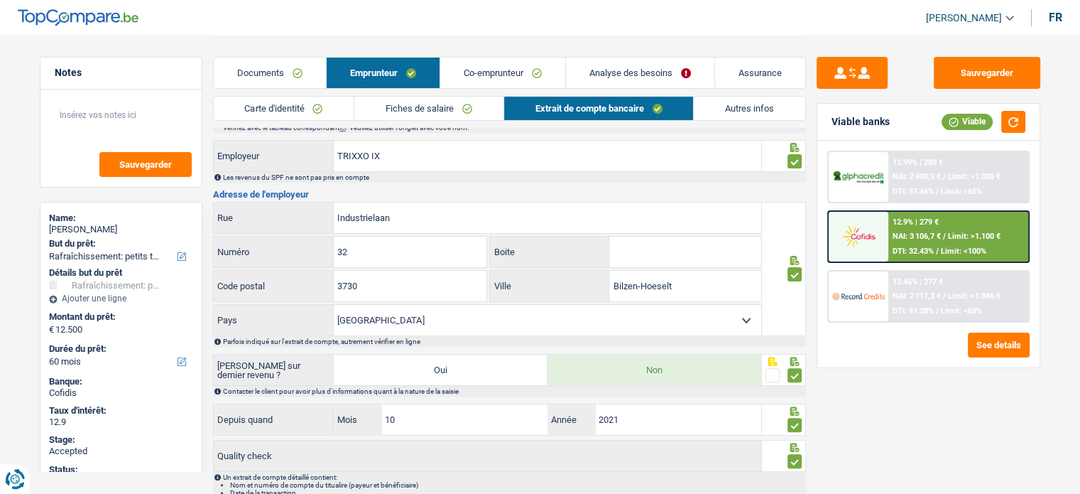
scroll to position [450, 0]
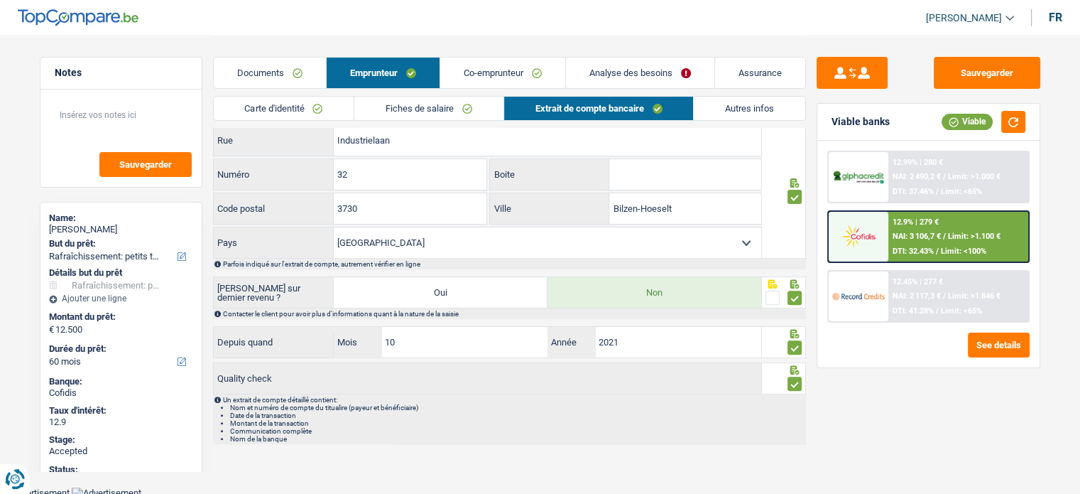
click at [726, 109] on link "Autres infos" at bounding box center [749, 108] width 111 height 23
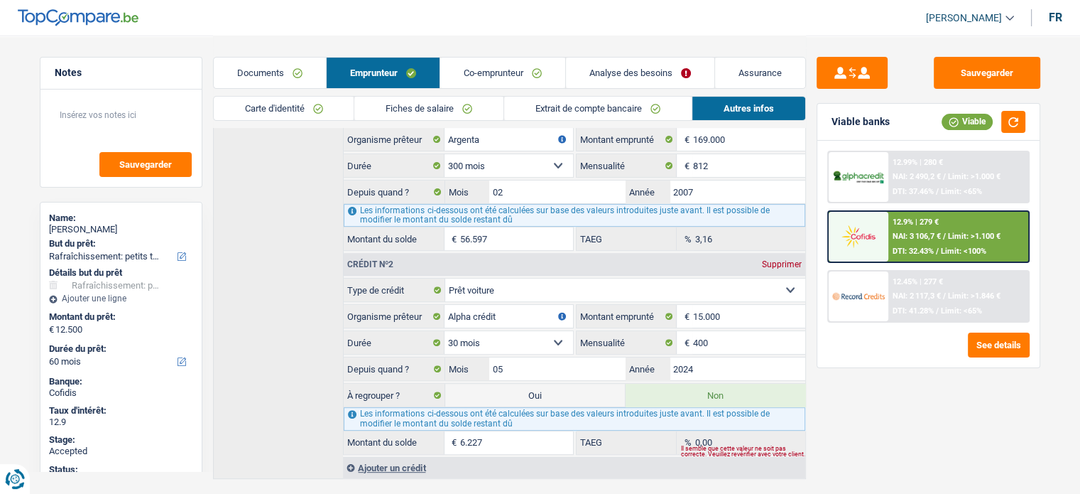
scroll to position [476, 0]
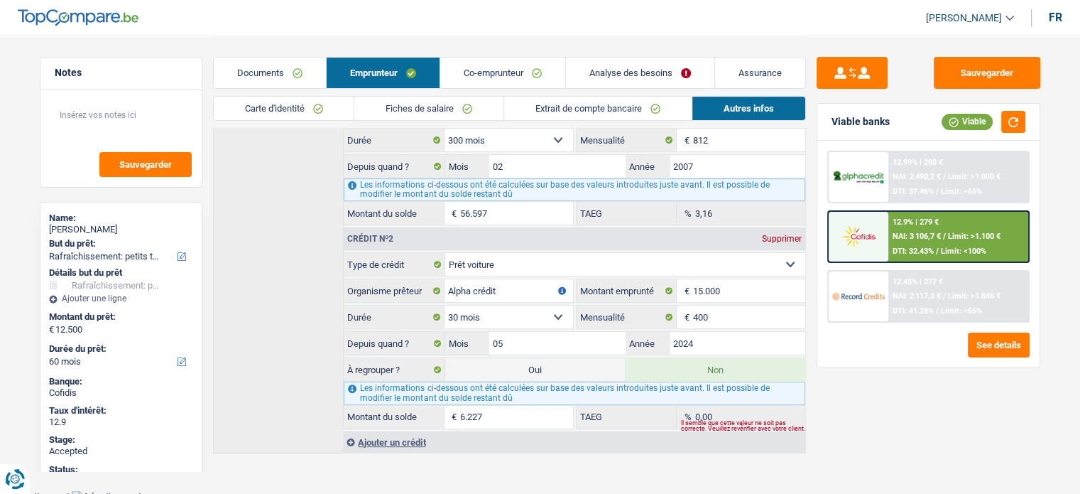
click at [278, 70] on link "Documents" at bounding box center [270, 73] width 112 height 31
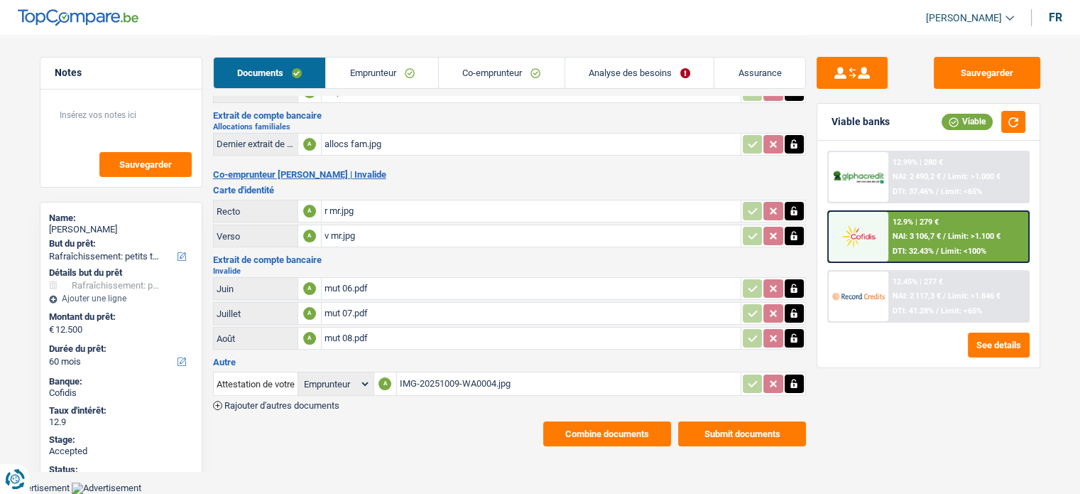
scroll to position [173, 0]
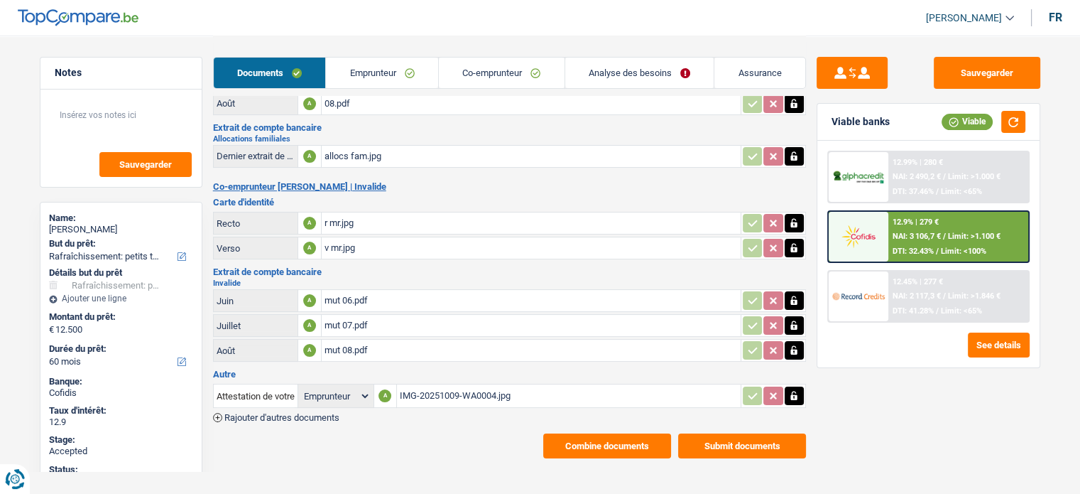
click at [393, 70] on link "Emprunteur" at bounding box center [382, 73] width 112 height 31
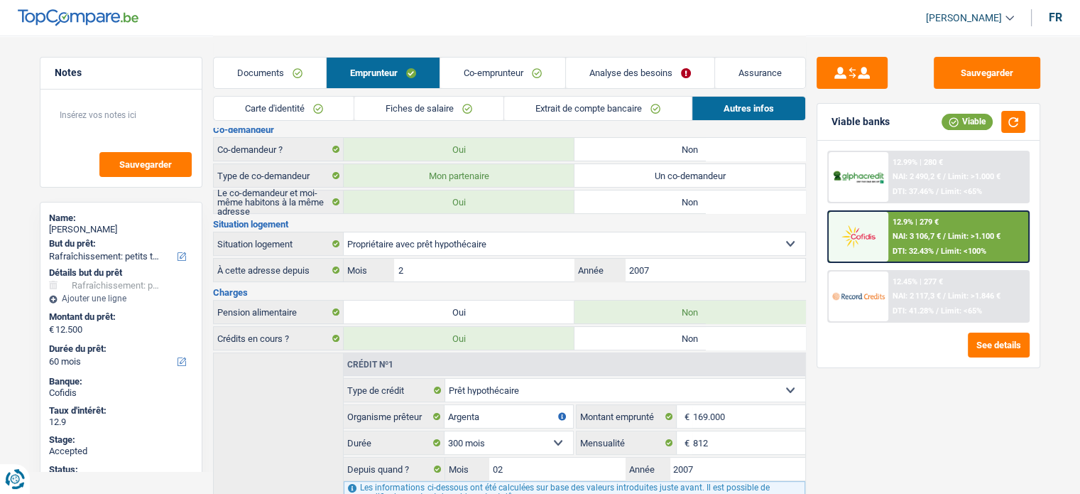
scroll to position [457, 0]
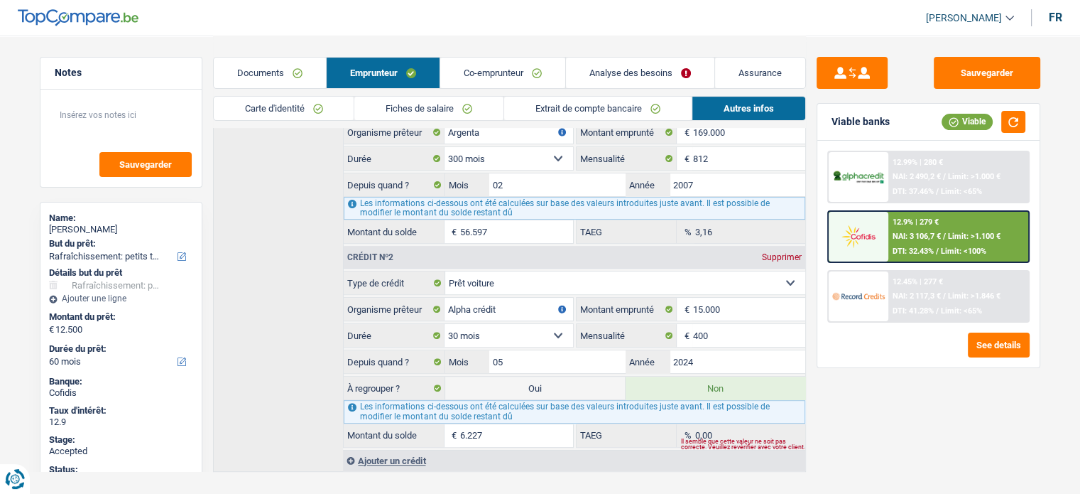
click at [635, 58] on link "Analyse des besoins" at bounding box center [640, 73] width 148 height 31
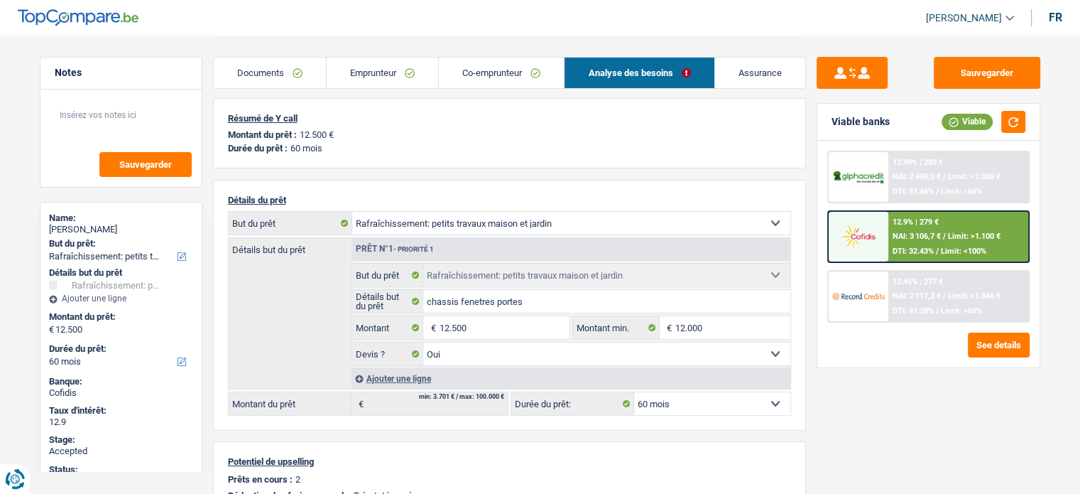
scroll to position [0, 0]
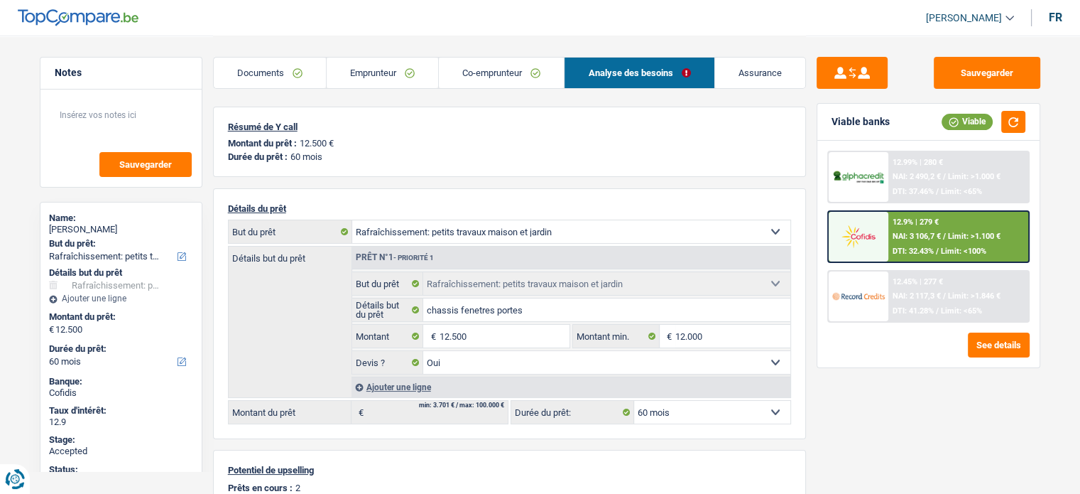
click at [406, 383] on div "Ajouter une ligne" at bounding box center [571, 386] width 439 height 21
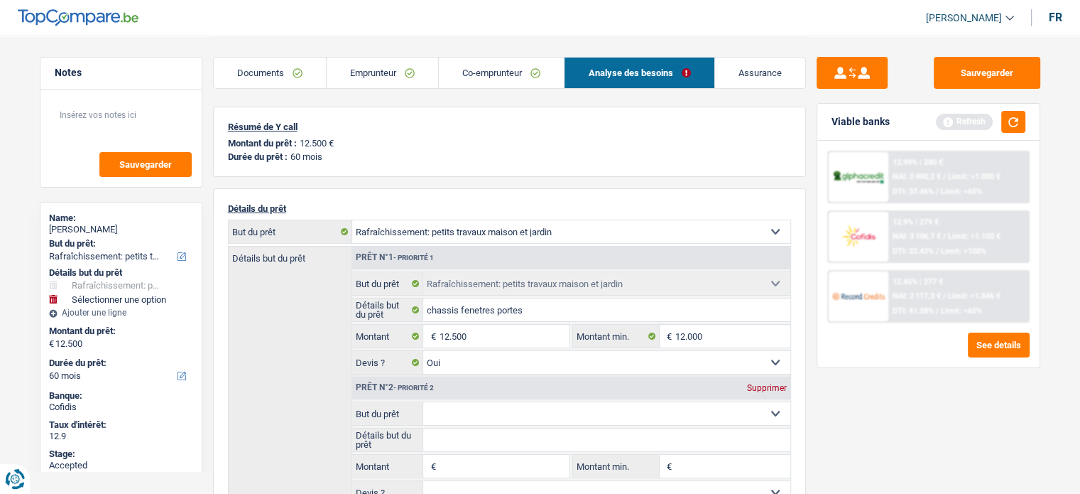
click at [471, 468] on input "Montant" at bounding box center [504, 465] width 130 height 23
type input "6.300"
type input "18.800"
click at [465, 410] on select "Confort maison: meubles, textile, peinture, électroménager, outillage non-profe…" at bounding box center [606, 413] width 367 height 23
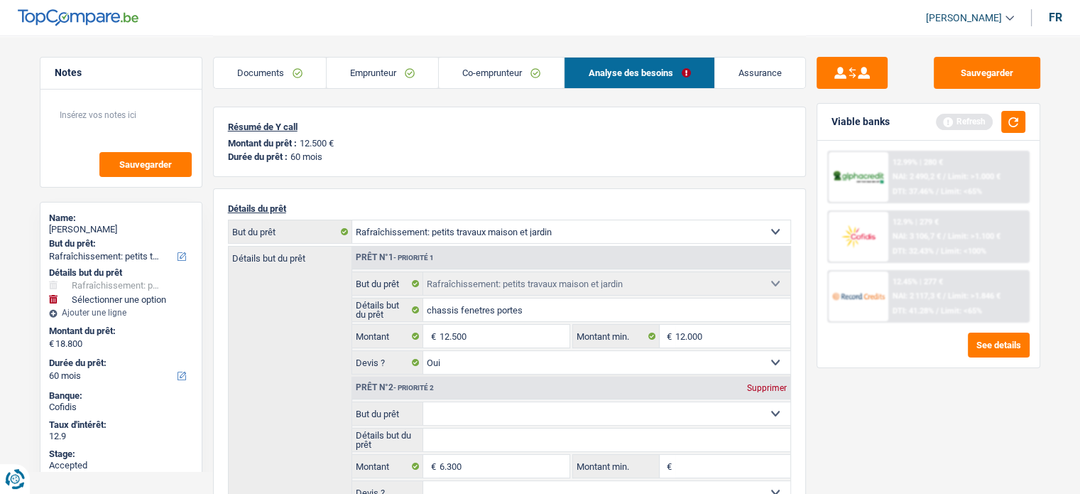
select select "84"
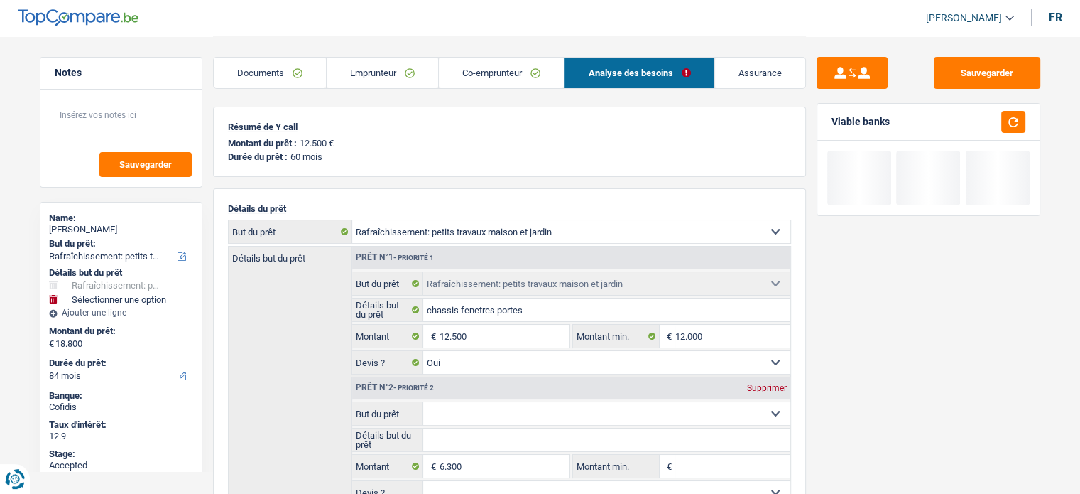
select select "other"
click at [423, 402] on select "Confort maison: meubles, textile, peinture, électroménager, outillage non-profe…" at bounding box center [606, 413] width 367 height 23
select select "other"
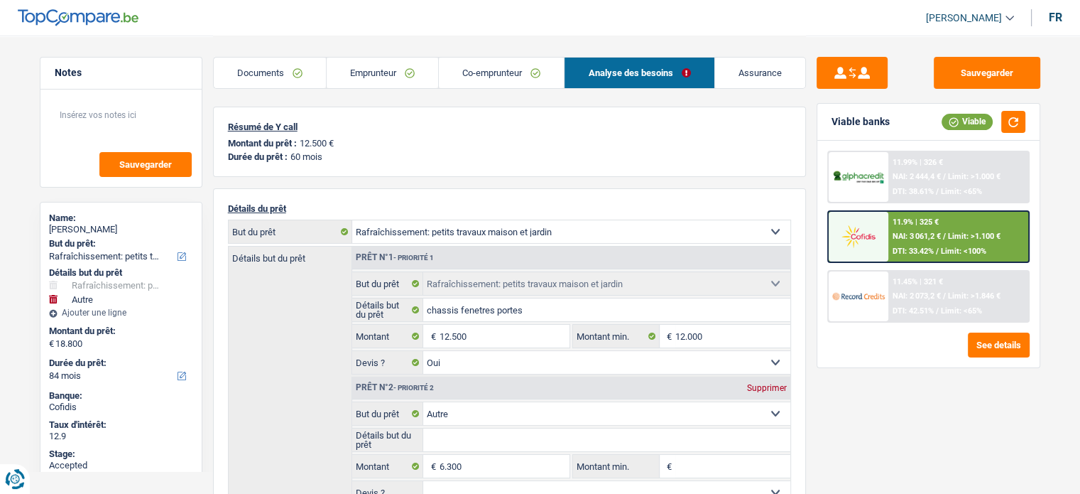
click at [443, 447] on input "Détails but du prêt" at bounding box center [606, 439] width 367 height 23
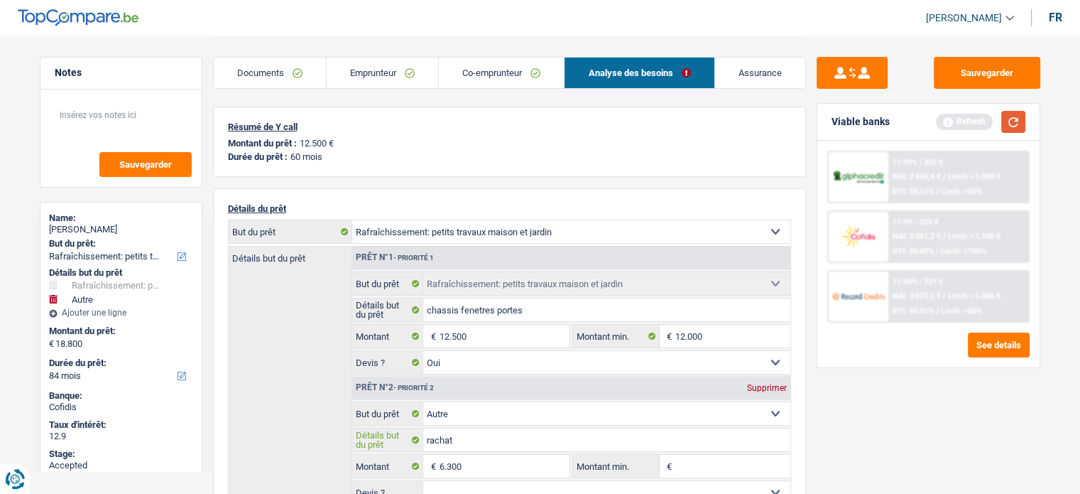
type input "rachat"
click at [1020, 119] on button "button" at bounding box center [1013, 122] width 24 height 22
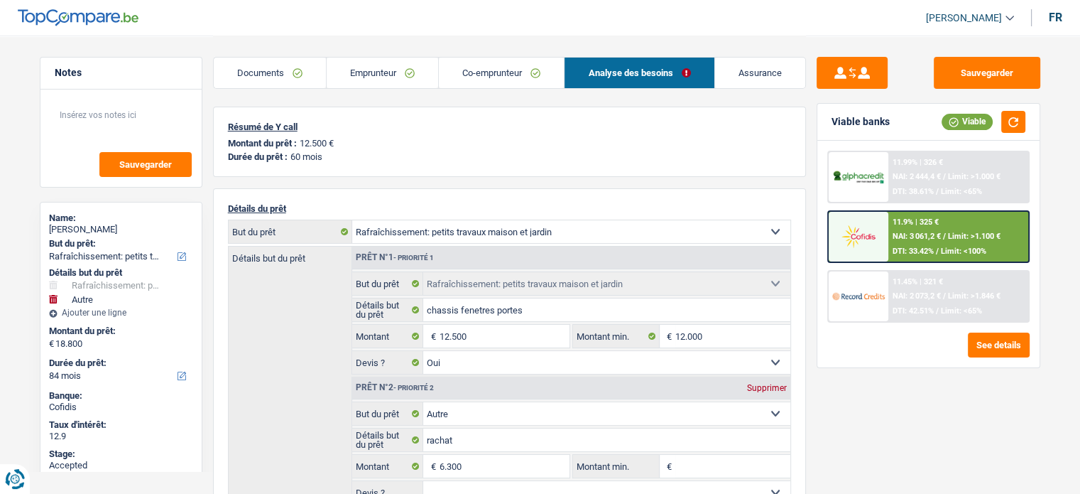
click at [920, 377] on div "Sauvegarder Viable banks Viable 11.99% | 326 € NAI: 2 444,4 € / Limit: >1.000 €…" at bounding box center [928, 264] width 245 height 414
click at [938, 236] on span "NAI: 3 061,2 €" at bounding box center [917, 235] width 48 height 9
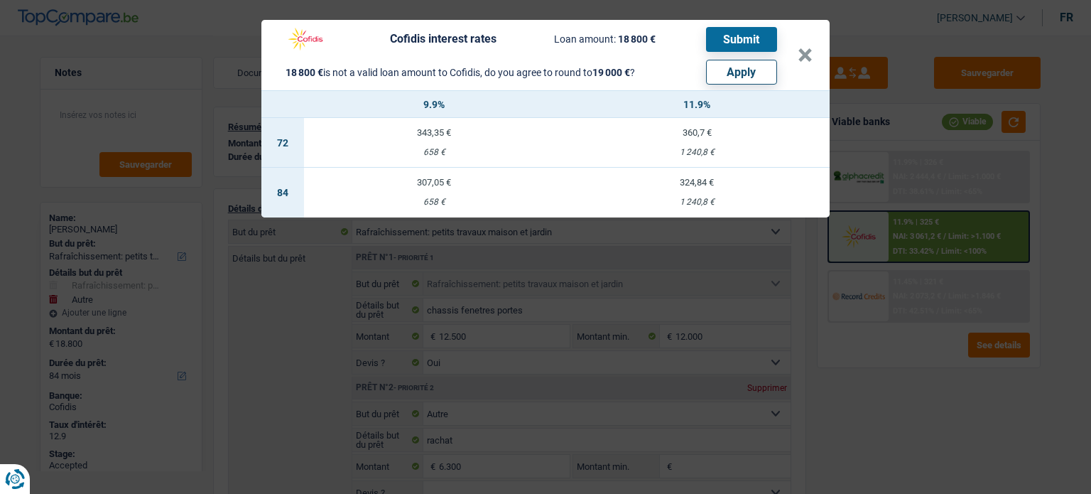
click at [765, 74] on button "Apply" at bounding box center [741, 72] width 71 height 25
type input "19.000"
type input "6.500"
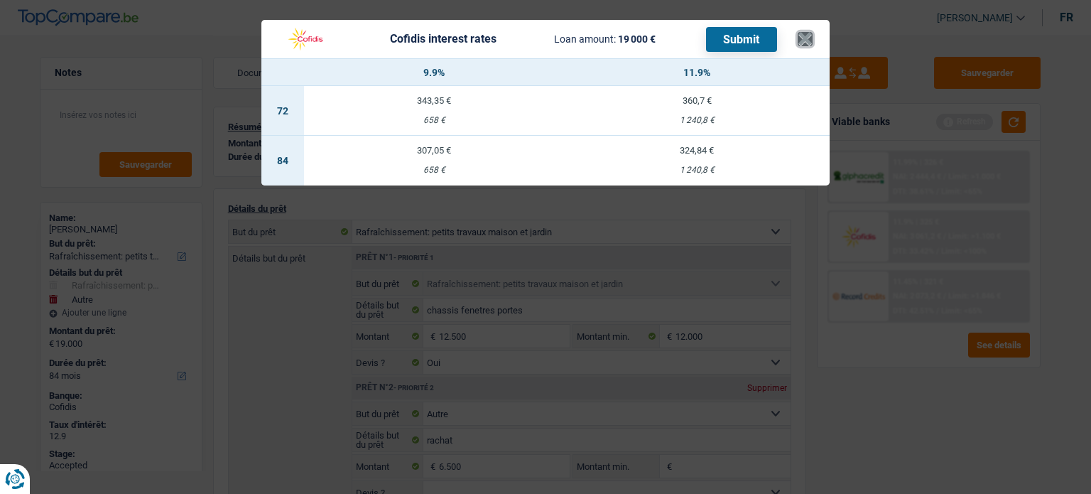
click at [804, 33] on button "×" at bounding box center [804, 39] width 15 height 14
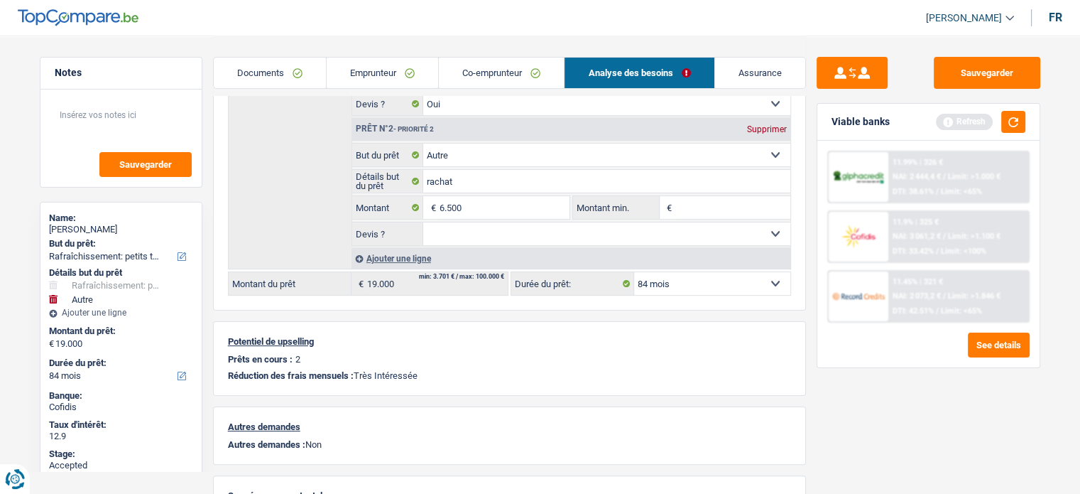
scroll to position [138, 0]
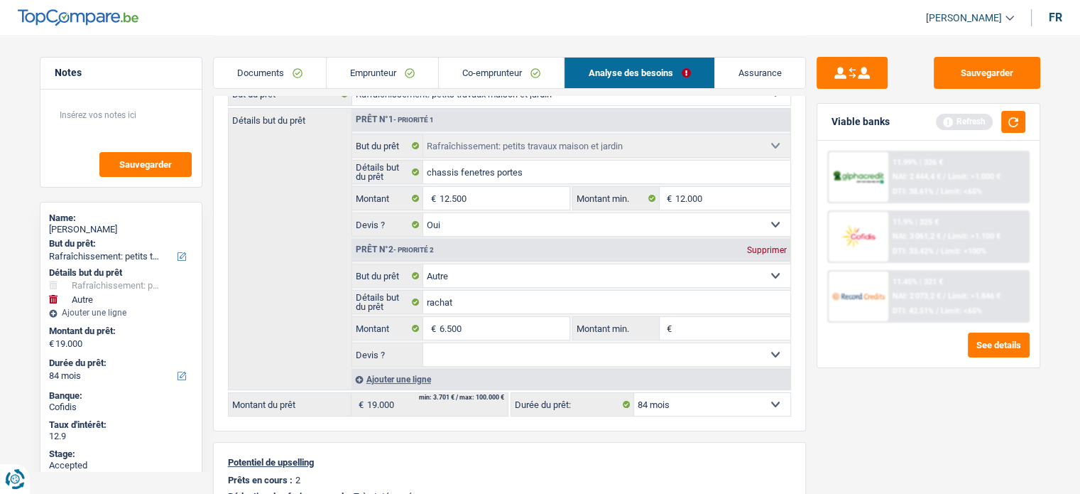
click at [770, 249] on div "Supprimer" at bounding box center [766, 250] width 47 height 9
type input "12.500"
select select "60"
type input "12.500"
select select "60"
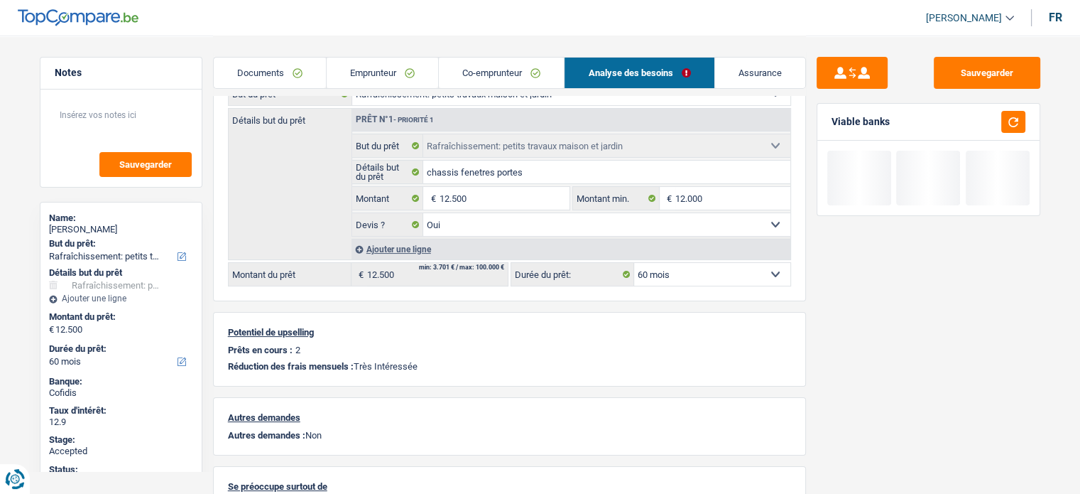
click at [378, 75] on link "Emprunteur" at bounding box center [382, 73] width 111 height 31
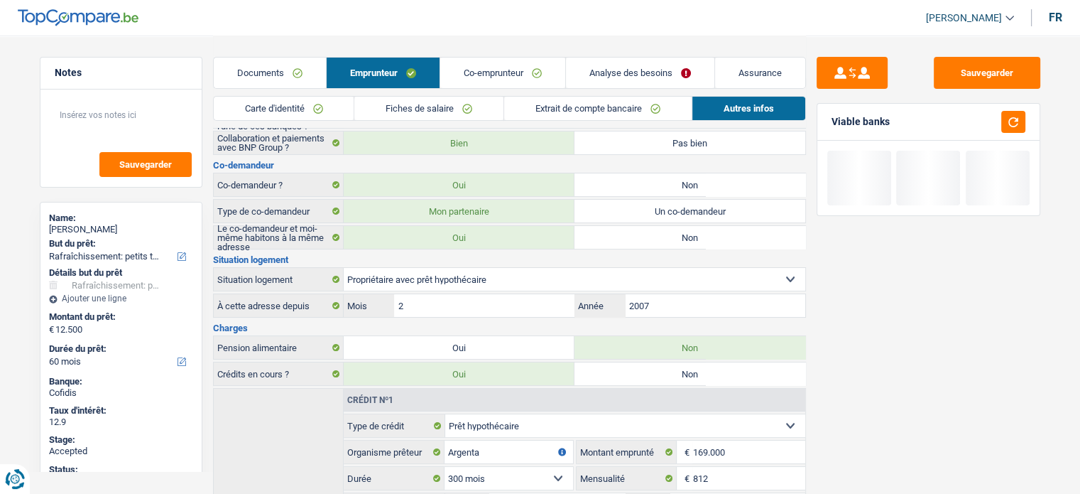
scroll to position [476, 0]
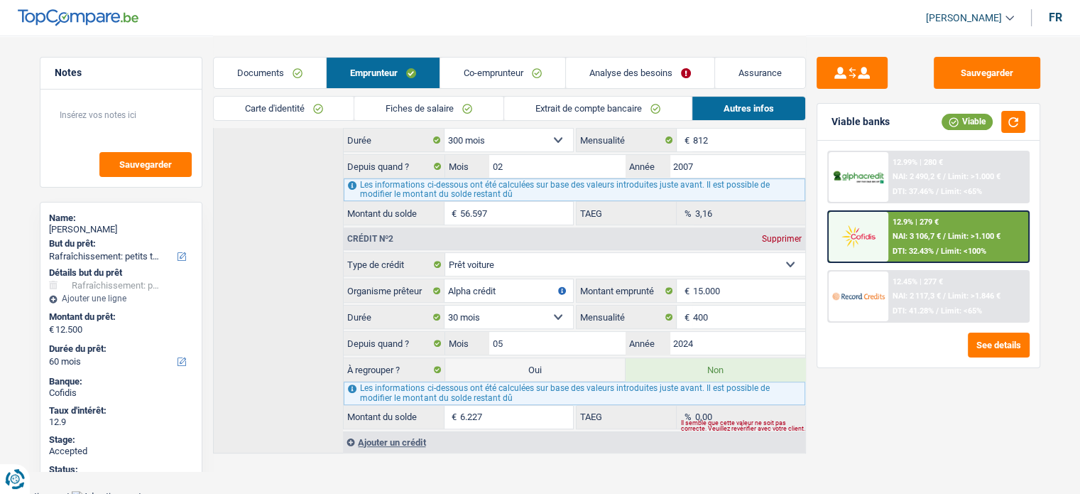
click at [574, 358] on label "Oui" at bounding box center [535, 369] width 180 height 23
click at [574, 358] on input "Oui" at bounding box center [535, 369] width 180 height 23
radio input "true"
type input "18.727"
radio input "false"
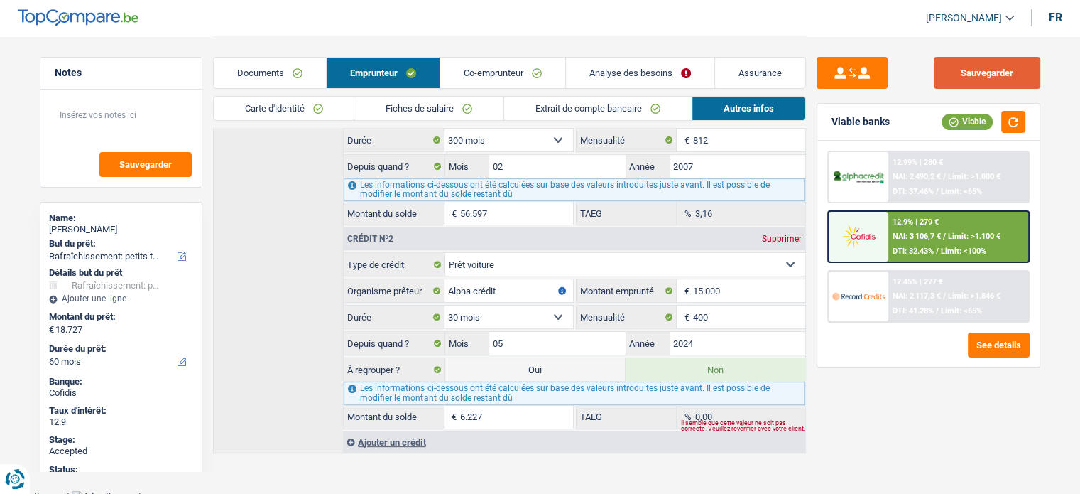
select select "refinancing"
select select "84"
select select "houseOrGarden"
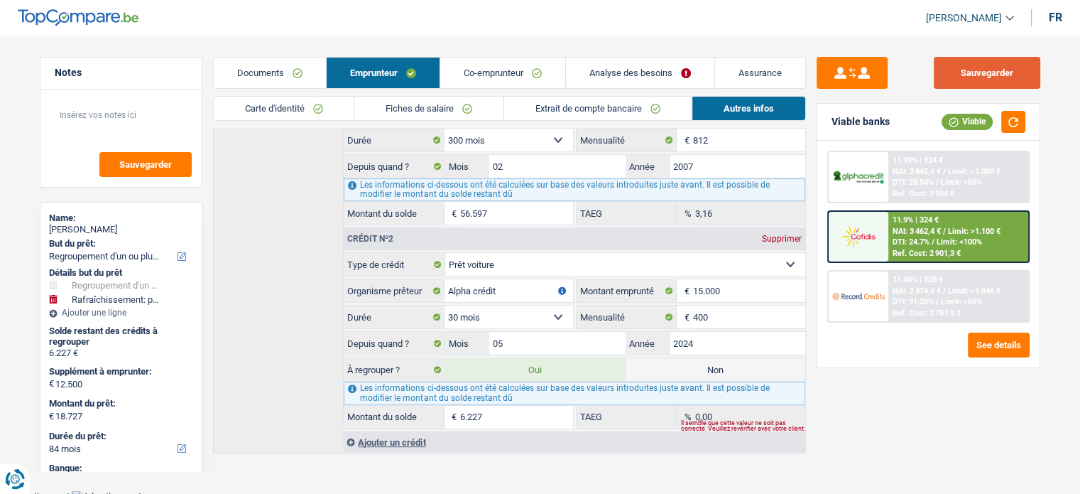
click at [994, 70] on button "Sauvegarder" at bounding box center [987, 73] width 107 height 32
click at [1017, 122] on button "button" at bounding box center [1013, 122] width 24 height 22
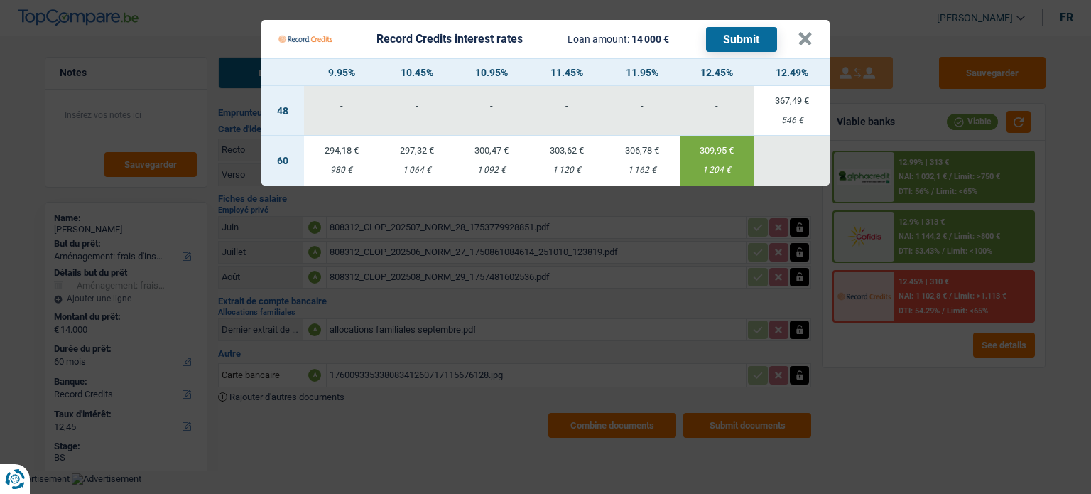
select select "movingOrInstallation"
select select "60"
select select "record credits"
click at [969, 429] on Credits "Record Credits interest rates Loan amount: 14 000 € Submit × 9.95% 10.45% 10.95…" at bounding box center [545, 247] width 1091 height 494
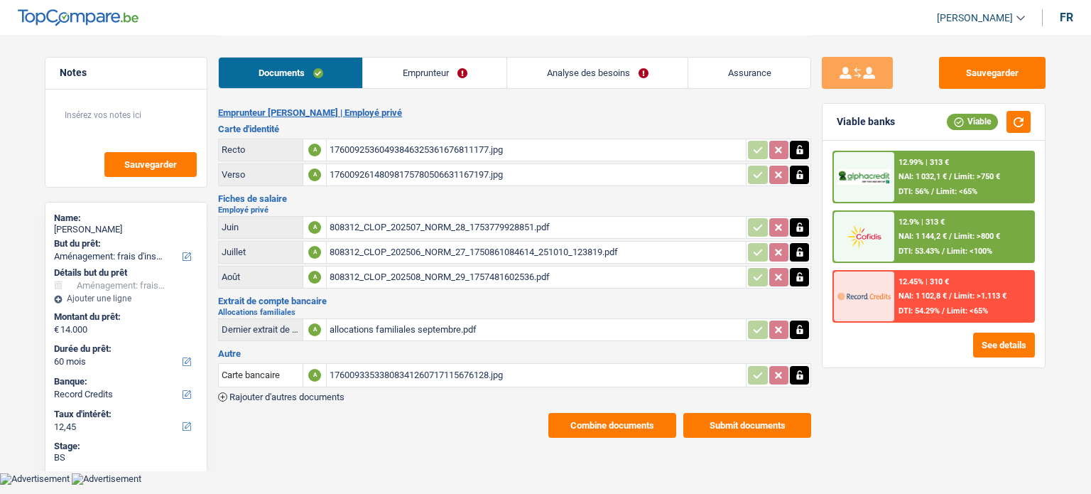
select select "movingOrInstallation"
select select "60"
select select "record credits"
click at [466, 73] on link "Emprunteur" at bounding box center [434, 73] width 143 height 31
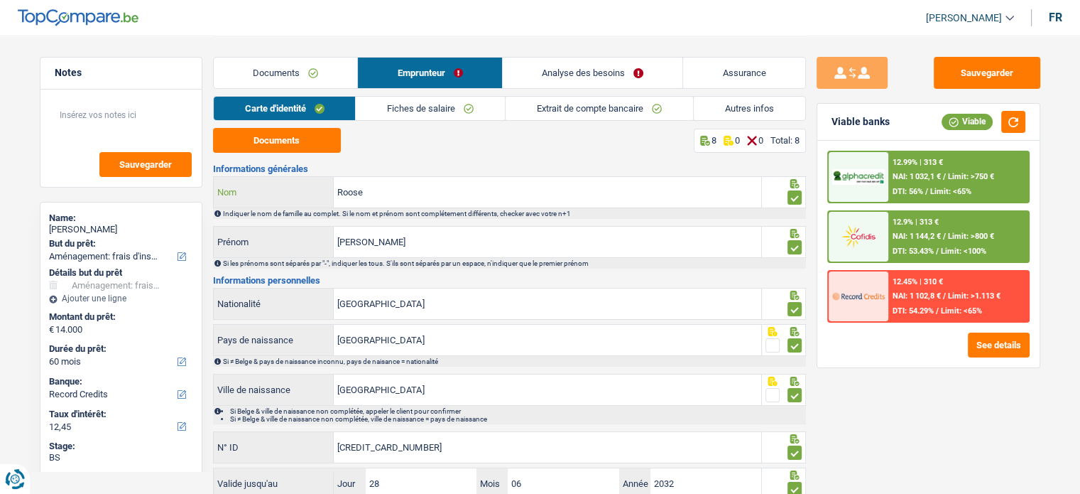
drag, startPoint x: 362, startPoint y: 192, endPoint x: 374, endPoint y: 192, distance: 12.1
click at [325, 192] on div "Roose Nom" at bounding box center [488, 192] width 548 height 31
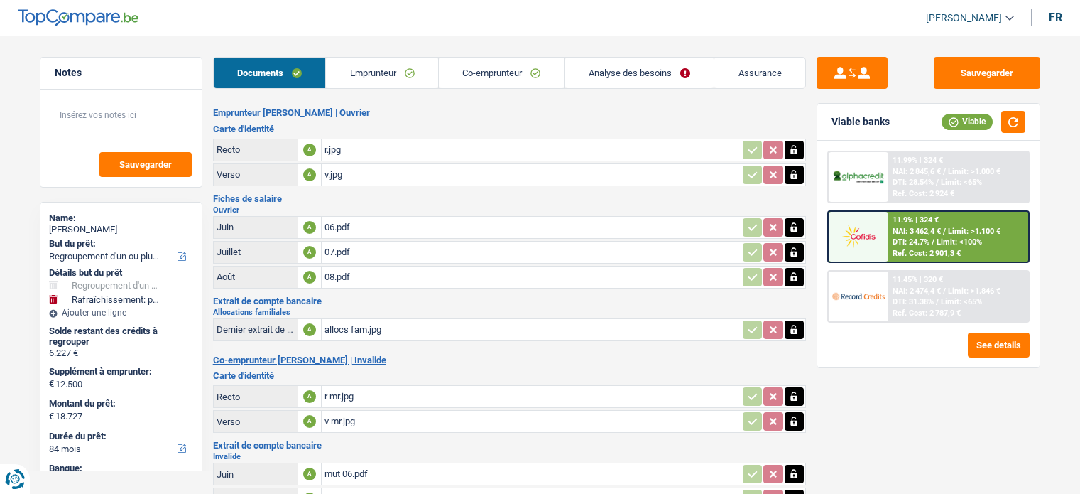
select select "refinancing"
select select "houseOrGarden"
select select "84"
select select "applicant"
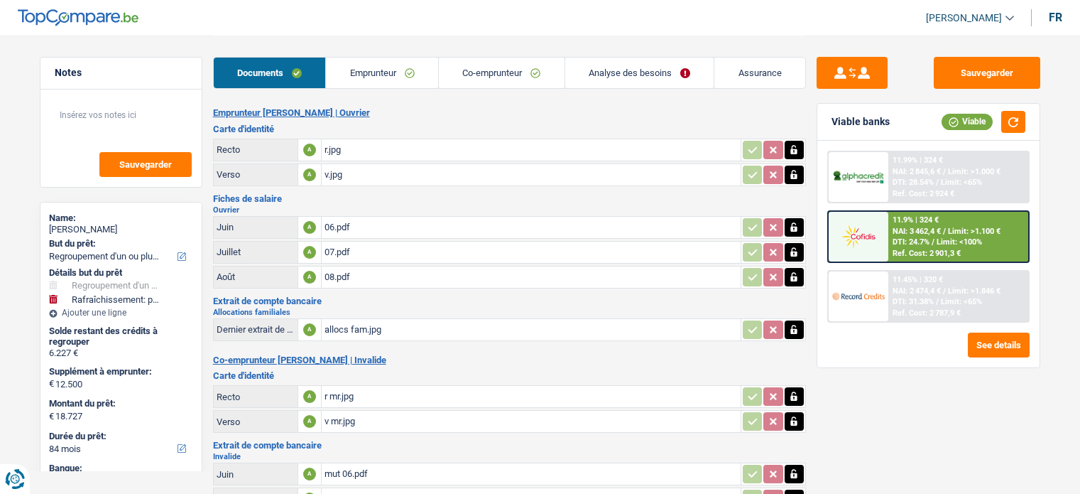
select select "applicant"
select select "coApplicant"
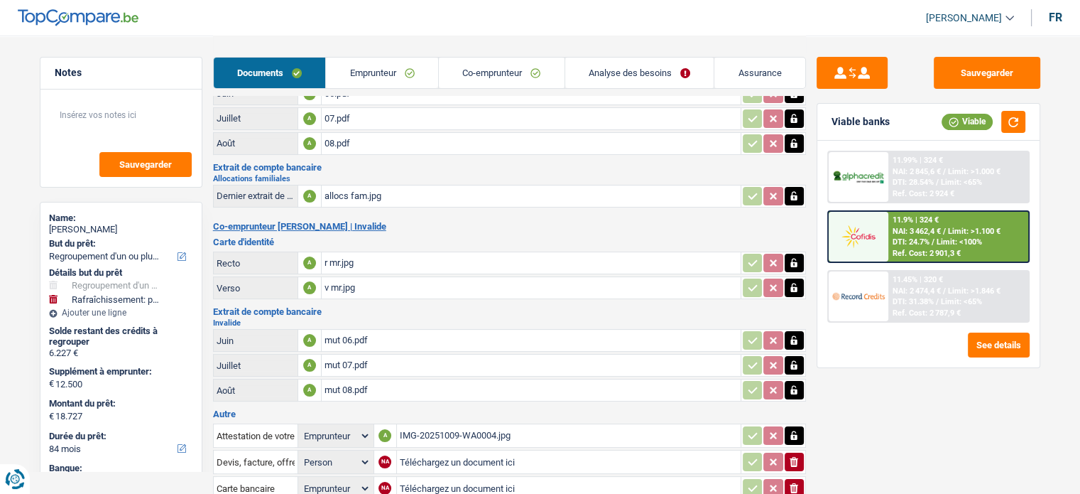
scroll to position [250, 0]
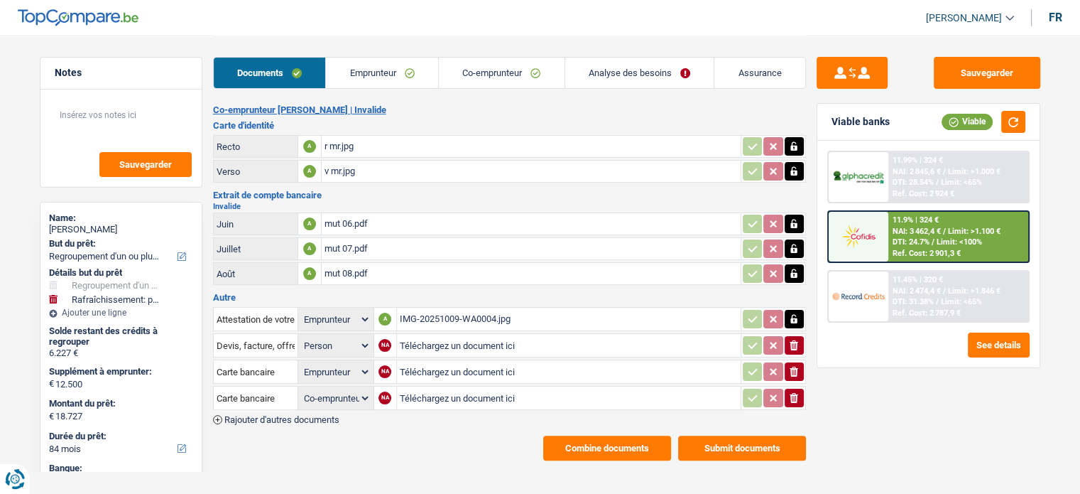
click at [627, 435] on button "Combine documents" at bounding box center [607, 447] width 128 height 25
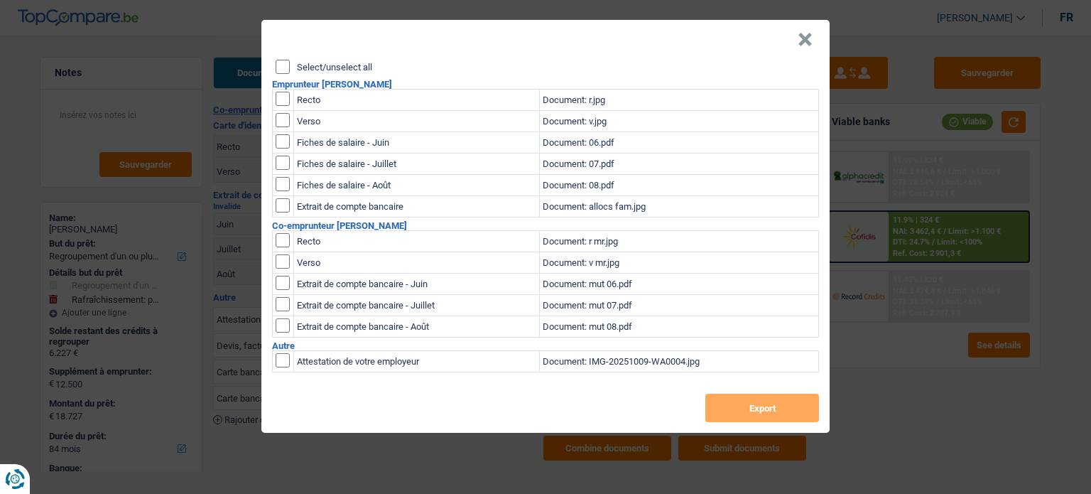
click at [279, 61] on input "Select/unselect all" at bounding box center [283, 67] width 14 height 14
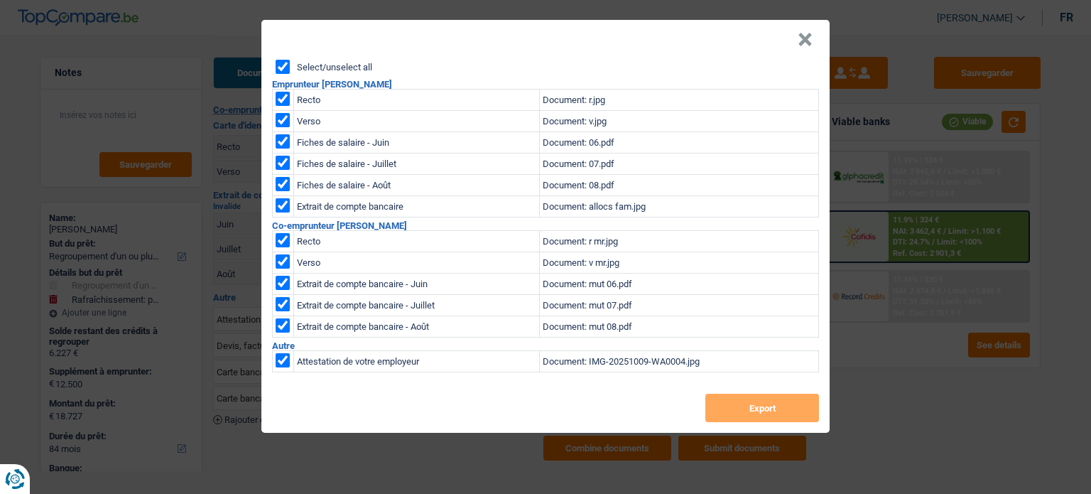
checkbox input "true"
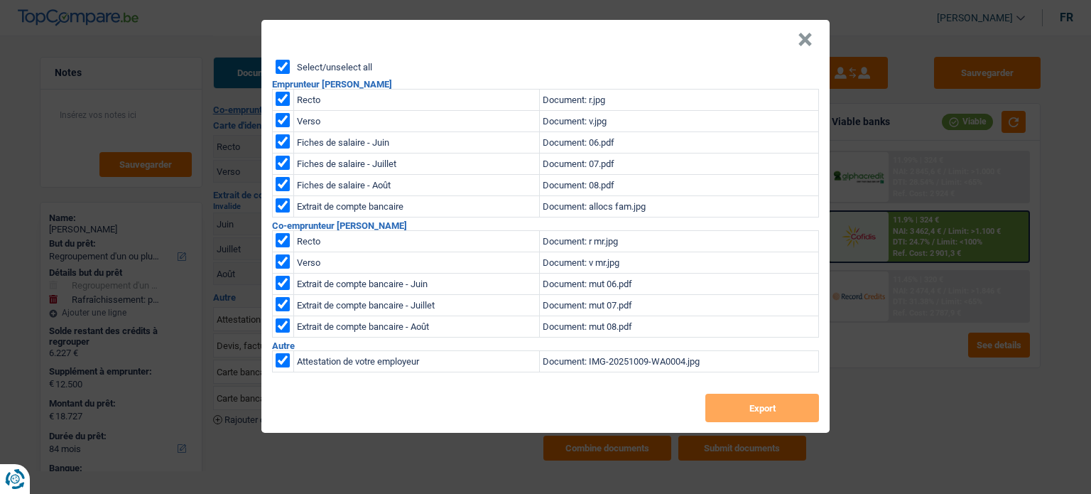
checkbox input "true"
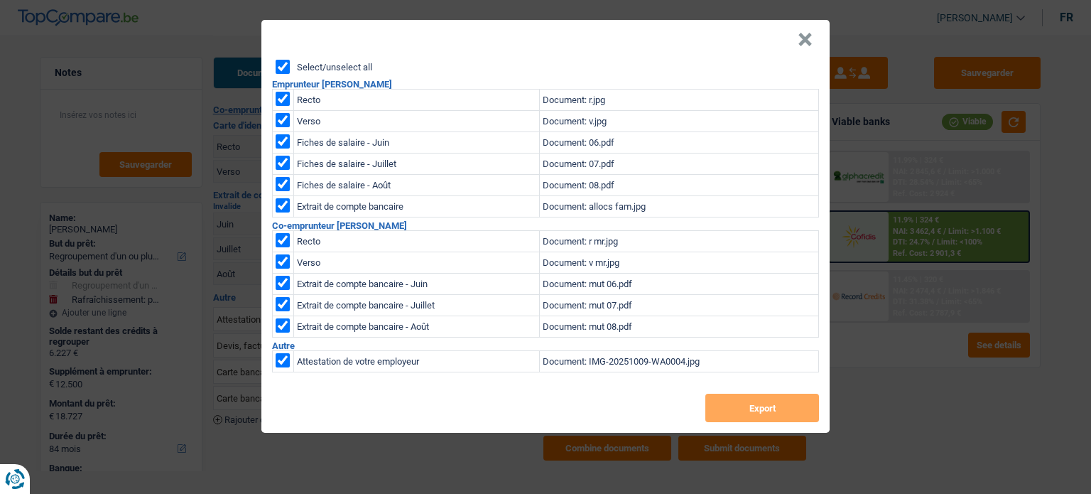
checkbox input "true"
click at [756, 406] on button "Export" at bounding box center [762, 407] width 114 height 28
click at [807, 43] on button "×" at bounding box center [804, 40] width 15 height 14
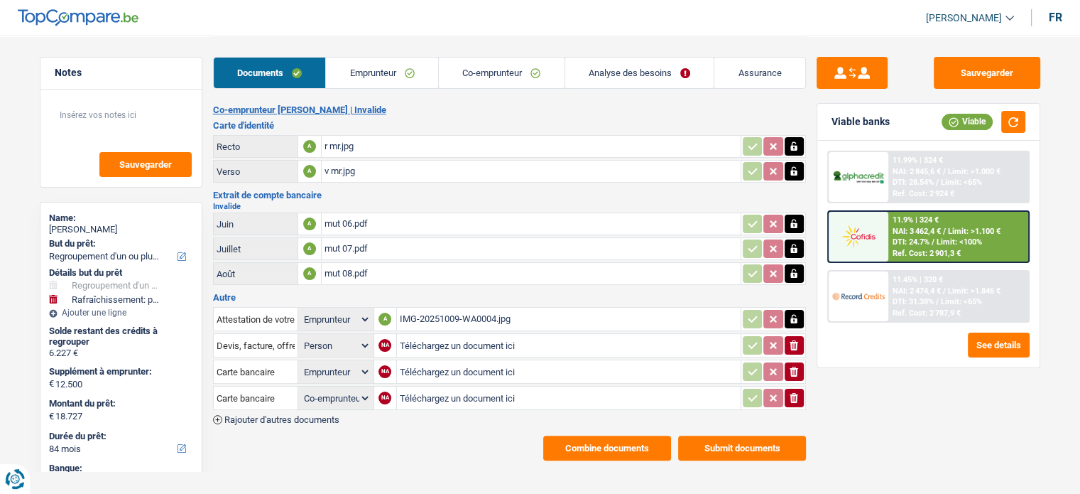
click at [949, 222] on div "11.9% | 324 € NAI: 3 462,4 € / Limit: >1.100 € DTI: 24.7% / Limit: <100% Ref. C…" at bounding box center [958, 237] width 140 height 50
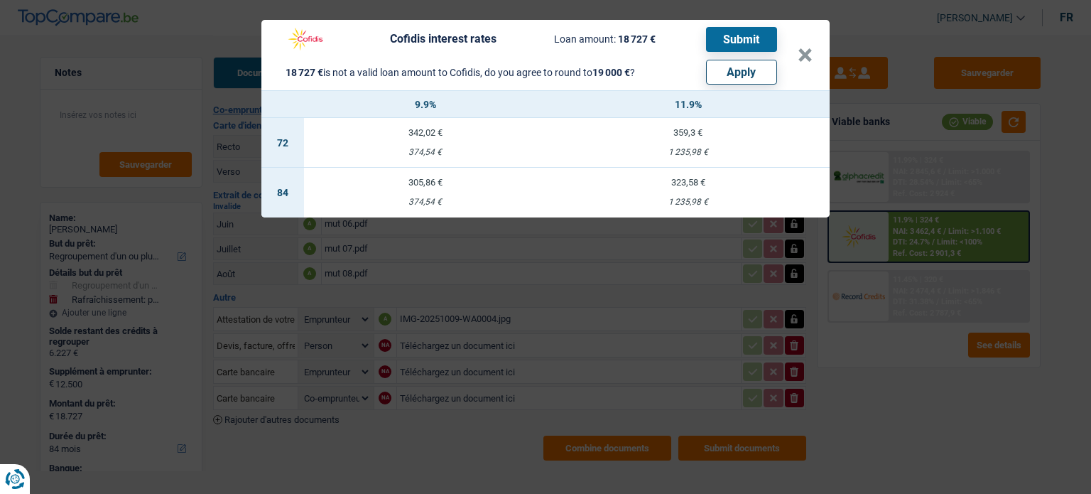
click at [301, 420] on div "Cofidis interest rates Loan amount: 18 727 € Submit 18 727 € is not a valid loa…" at bounding box center [545, 247] width 1091 height 494
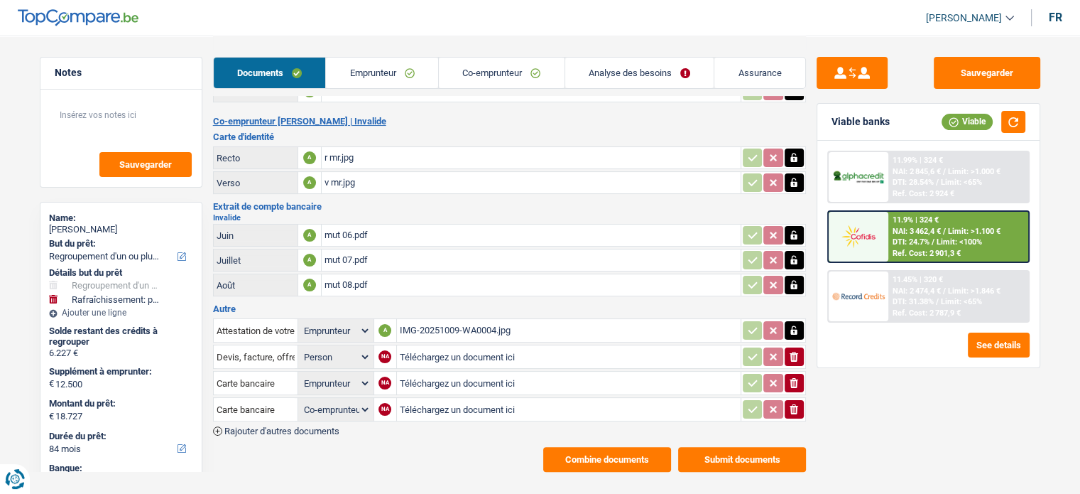
scroll to position [108, 0]
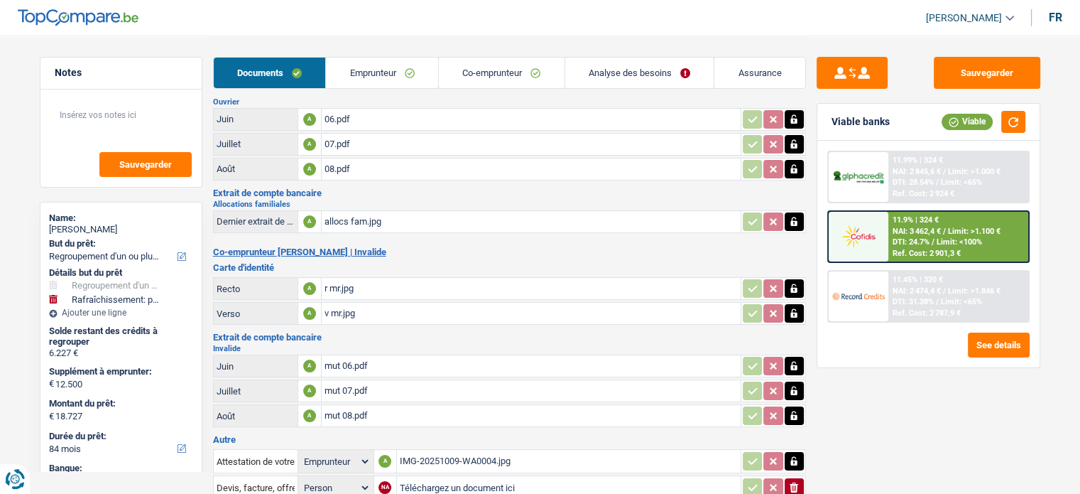
click at [607, 77] on link "Analyse des besoins" at bounding box center [639, 73] width 149 height 31
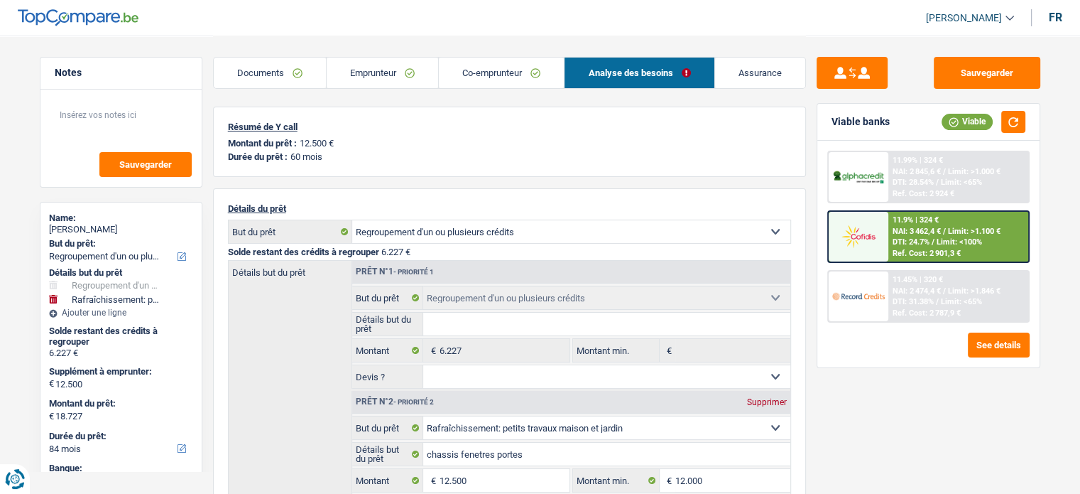
scroll to position [213, 0]
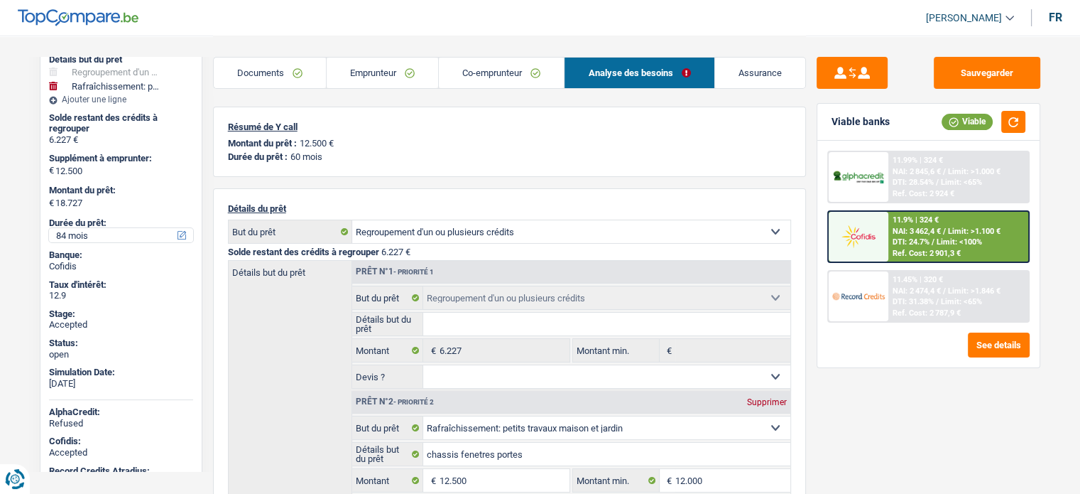
click at [92, 231] on select "12 mois 18 mois 24 mois 30 mois 36 mois 42 mois 48 mois 60 mois 72 mois 84 mois…" at bounding box center [121, 235] width 144 height 14
select select "60"
click at [49, 228] on select "12 mois 18 mois 24 mois 30 mois 36 mois 42 mois 48 mois 60 mois 72 mois 84 mois…" at bounding box center [121, 235] width 144 height 14
select select "60"
click at [952, 240] on span "Limit: <100%" at bounding box center [963, 241] width 45 height 9
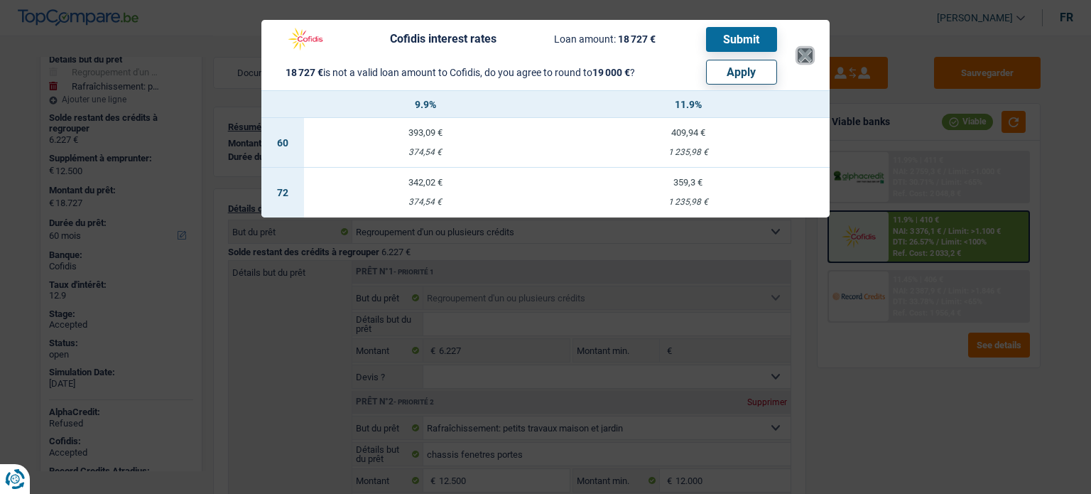
click at [804, 62] on button "×" at bounding box center [804, 55] width 15 height 14
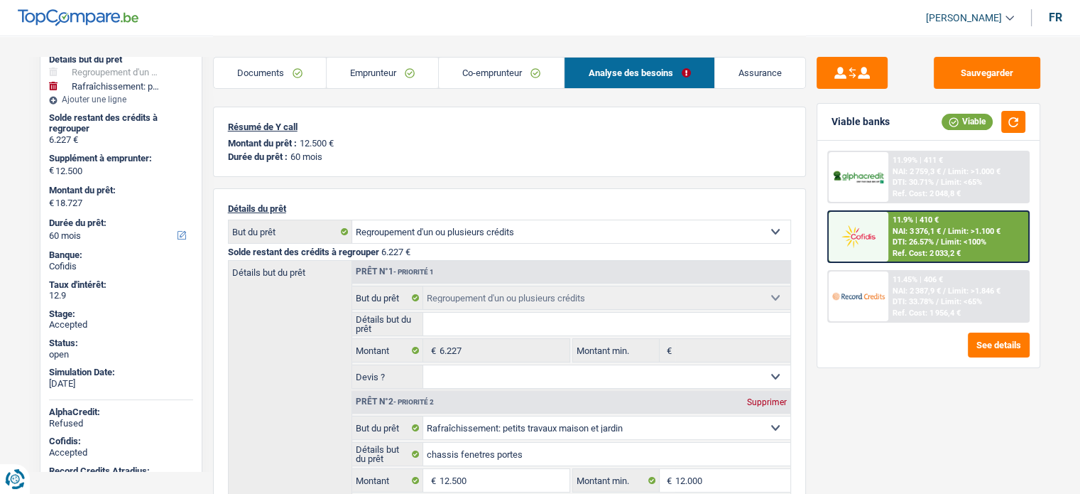
click at [915, 233] on span "NAI: 3 376,1 €" at bounding box center [917, 231] width 48 height 9
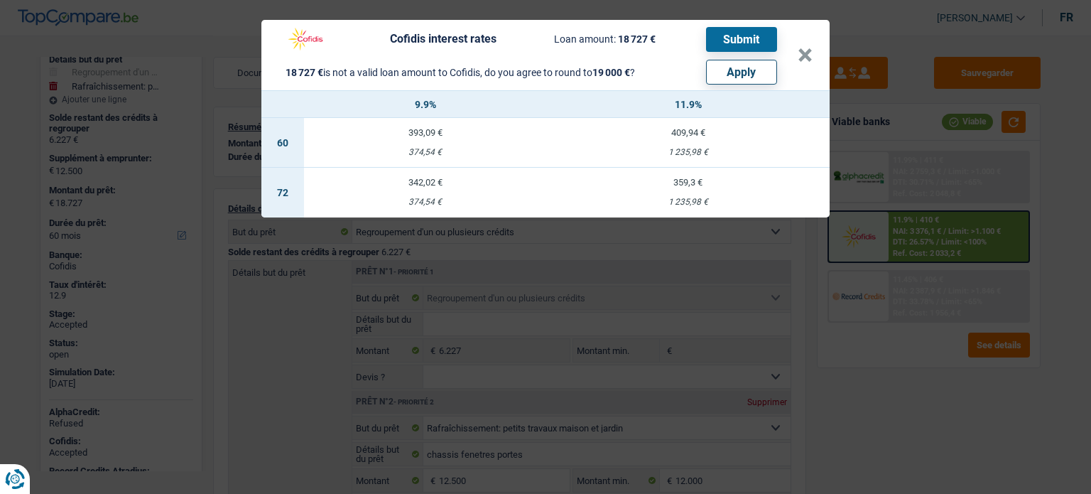
click at [821, 357] on div "Cofidis interest rates Loan amount: 18 727 € Submit 18 727 € is not a valid loa…" at bounding box center [545, 247] width 1091 height 494
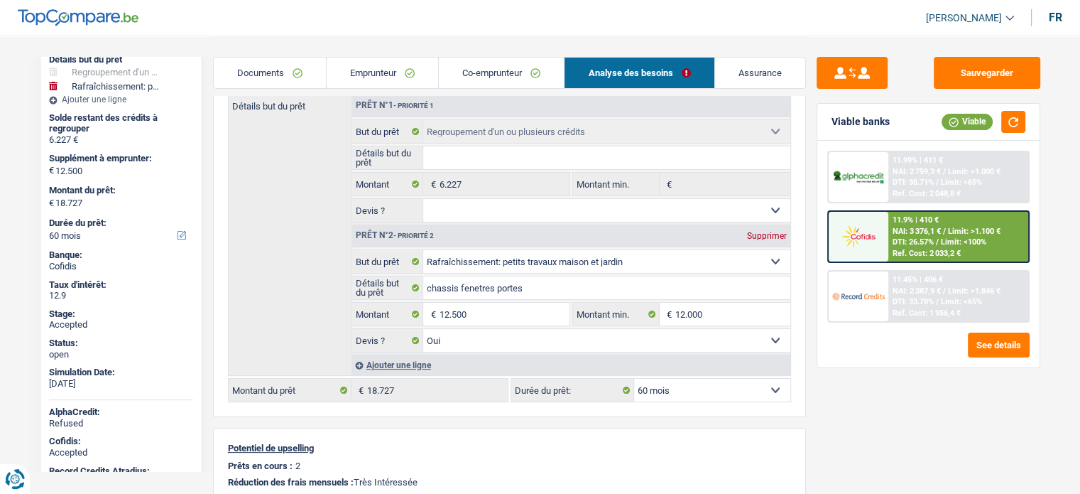
scroll to position [142, 0]
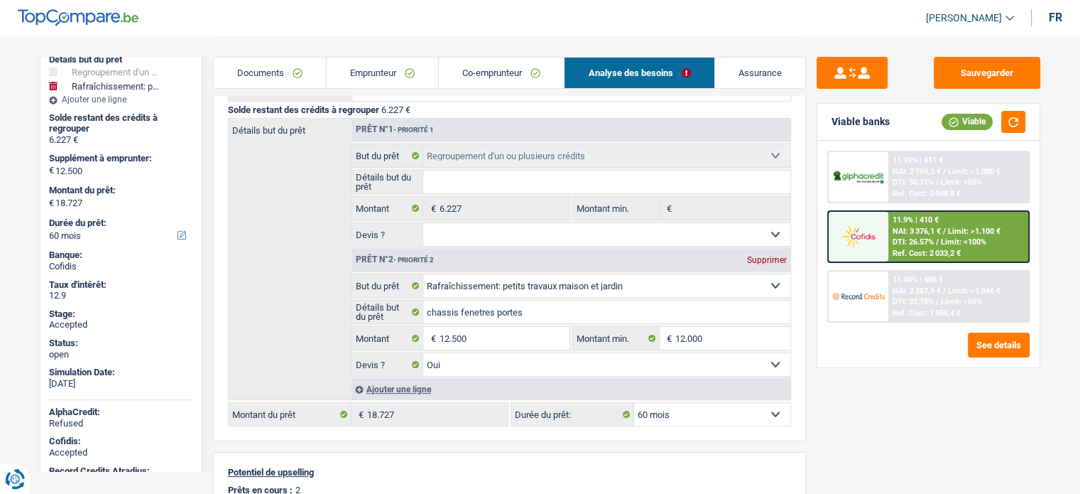
click at [383, 73] on link "Emprunteur" at bounding box center [382, 73] width 111 height 31
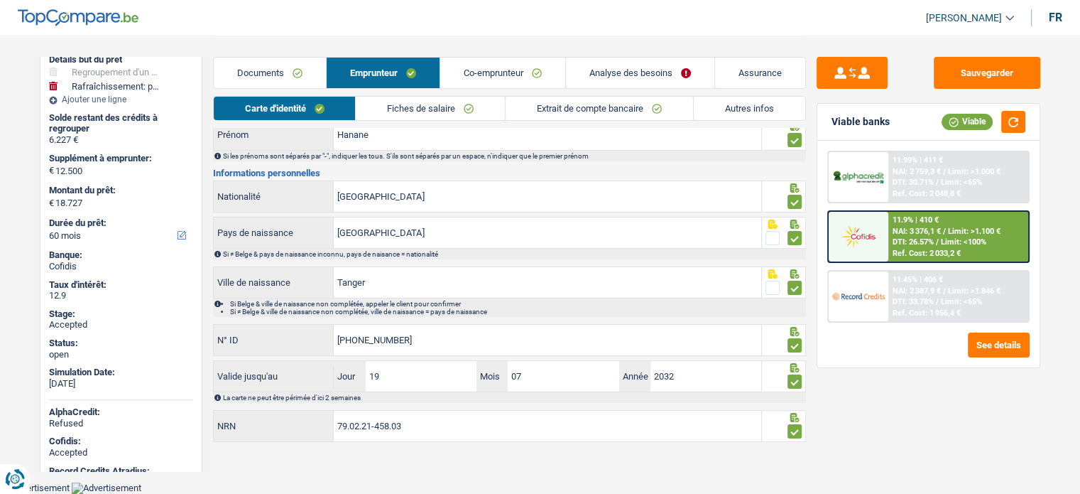
scroll to position [103, 0]
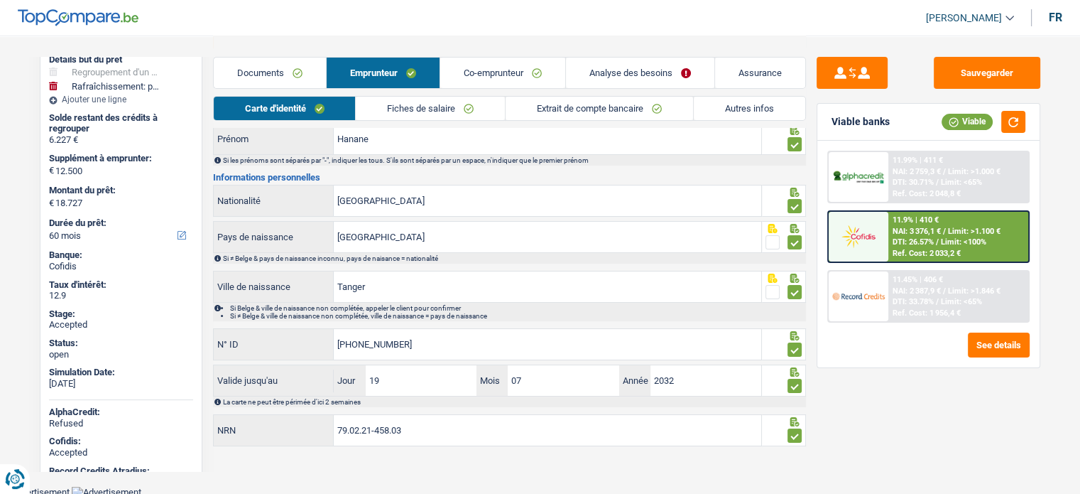
click at [736, 109] on link "Autres infos" at bounding box center [749, 108] width 111 height 23
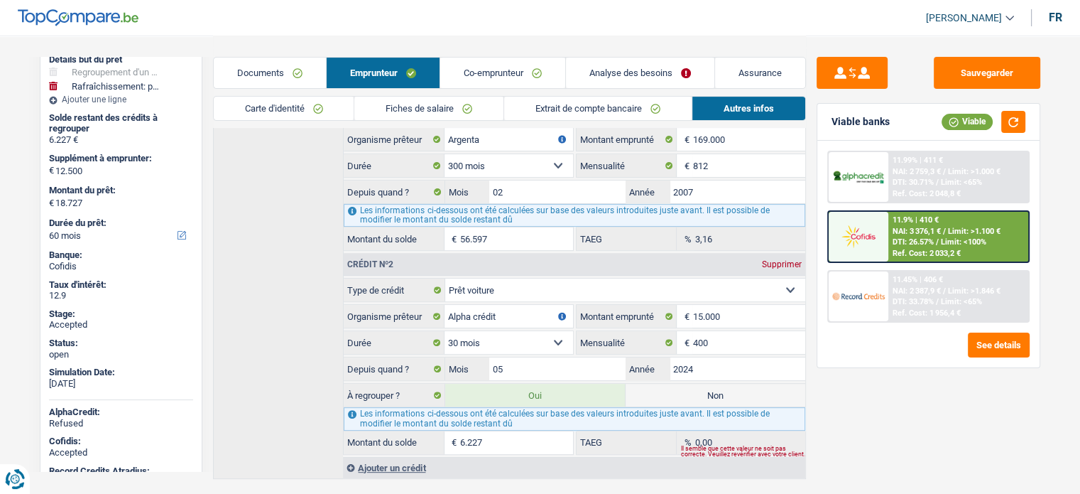
scroll to position [476, 0]
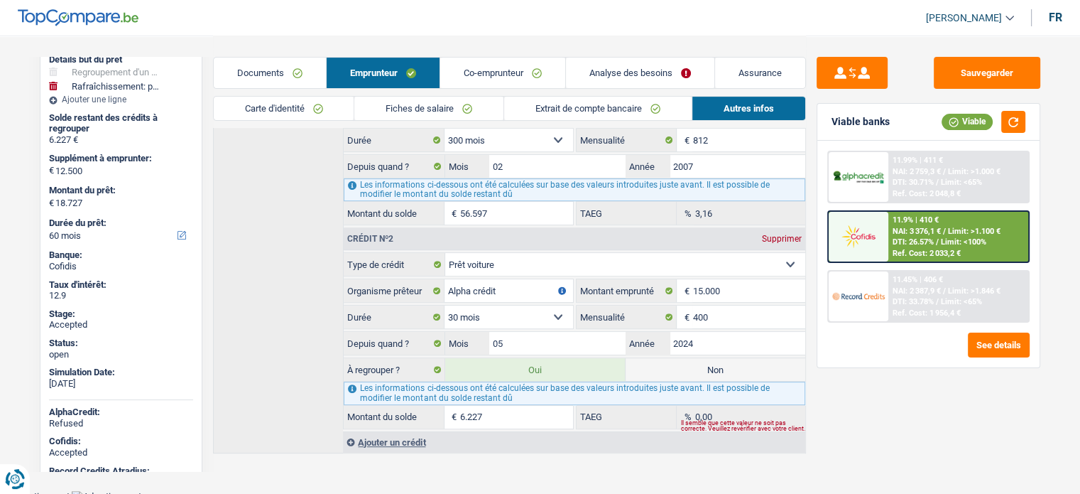
click at [751, 359] on label "Non" at bounding box center [716, 369] width 180 height 23
click at [751, 359] on input "Non" at bounding box center [716, 369] width 180 height 23
radio input "true"
select select "houseOrGarden"
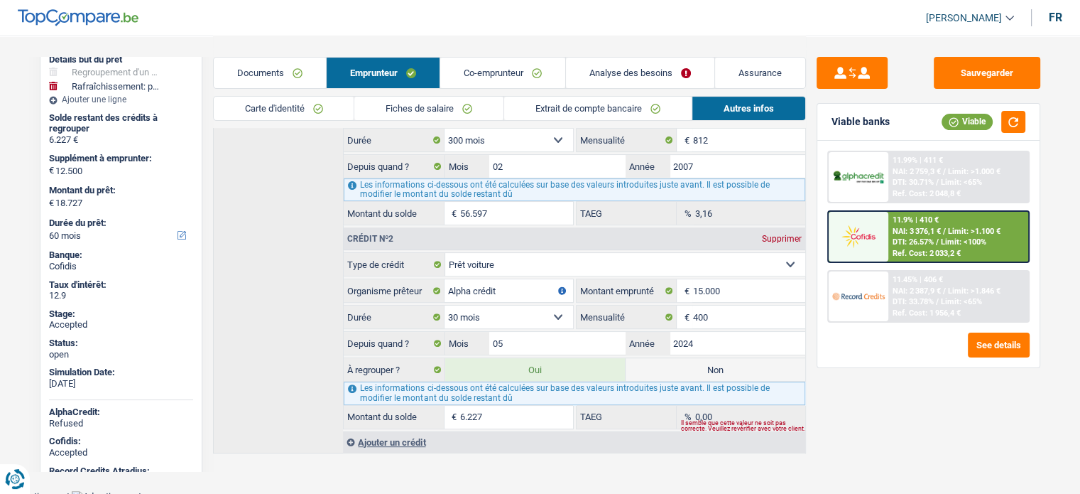
select select "60"
radio input "false"
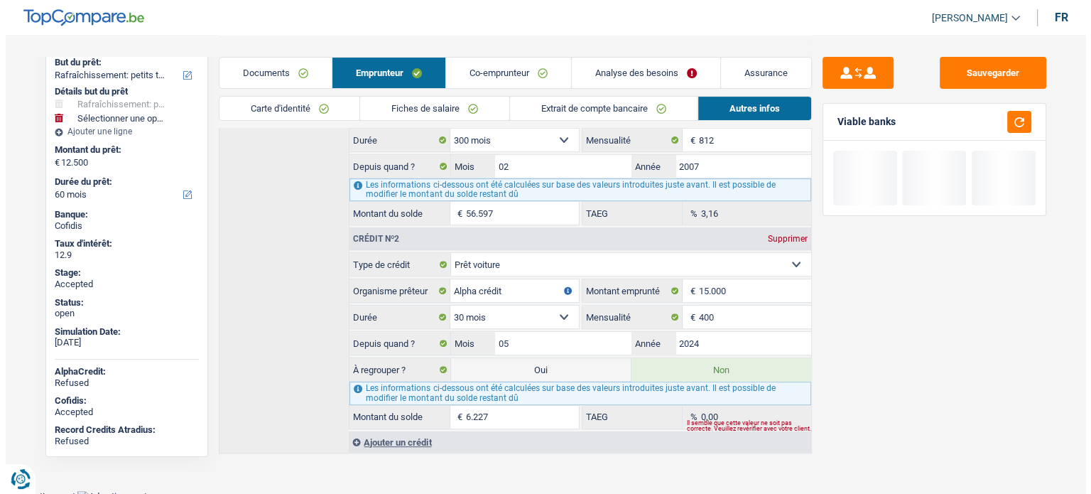
scroll to position [180, 0]
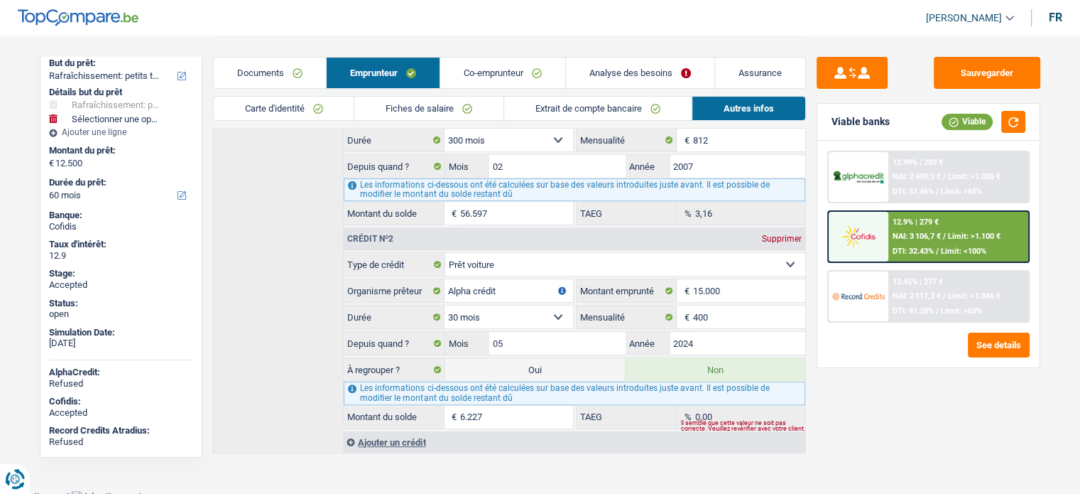
click at [961, 231] on span "Limit: >1.100 €" at bounding box center [974, 235] width 53 height 9
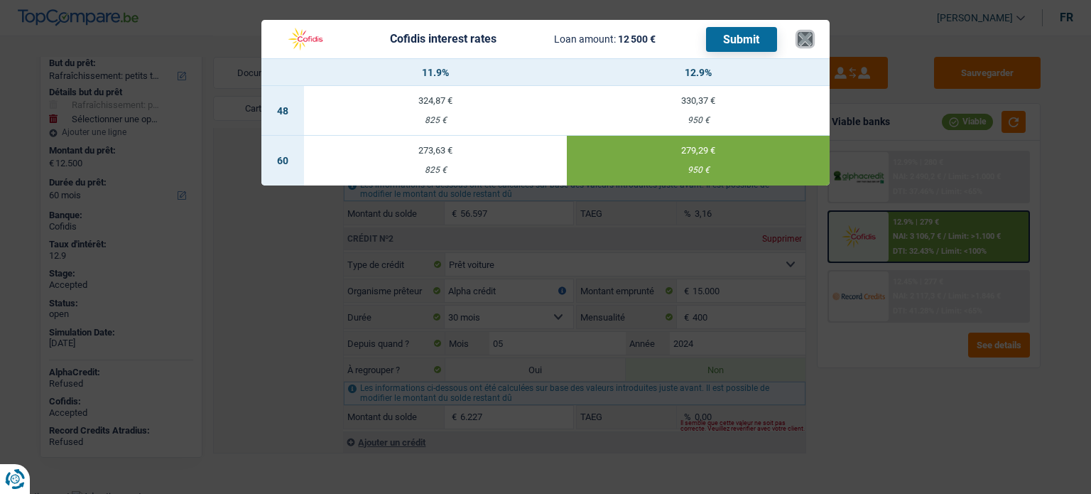
click at [798, 33] on button "×" at bounding box center [804, 39] width 15 height 14
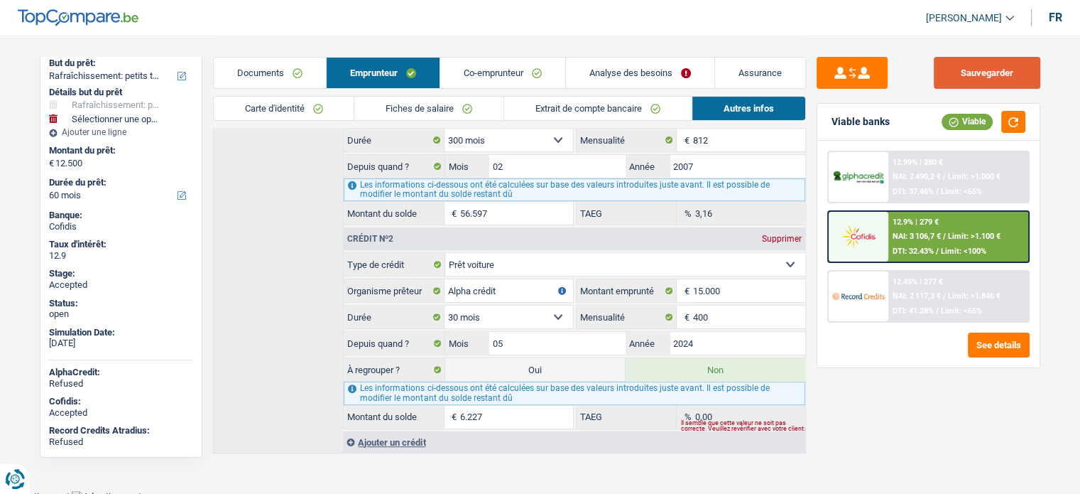
click at [995, 67] on button "Sauvegarder" at bounding box center [987, 73] width 107 height 32
click at [937, 249] on span "/" at bounding box center [937, 250] width 3 height 9
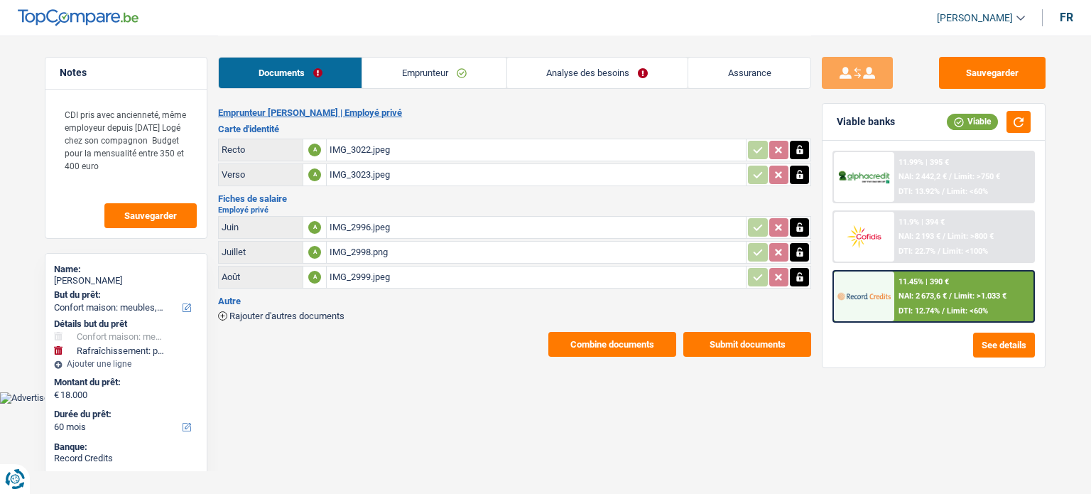
select select "household"
select select "houseOrGarden"
select select "60"
click at [637, 332] on button "Combine documents" at bounding box center [612, 344] width 128 height 25
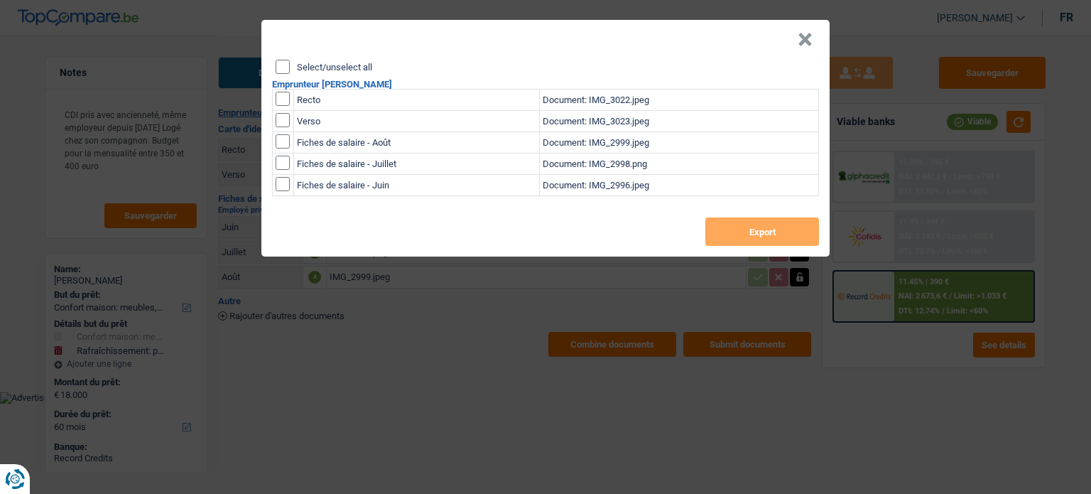
click at [280, 62] on input "Select/unselect all" at bounding box center [283, 67] width 14 height 14
checkbox input "true"
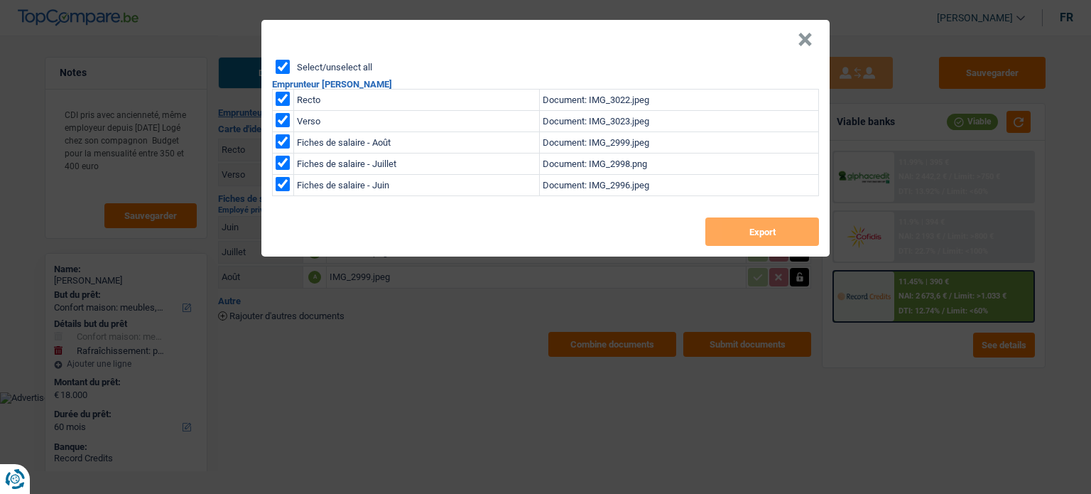
checkbox input "true"
click at [782, 229] on button "Export" at bounding box center [762, 231] width 114 height 28
click at [947, 388] on div "× Select/unselect all Emprunteur [PERSON_NAME] Recto Document: IMG_3022.jpeg Ve…" at bounding box center [545, 247] width 1091 height 494
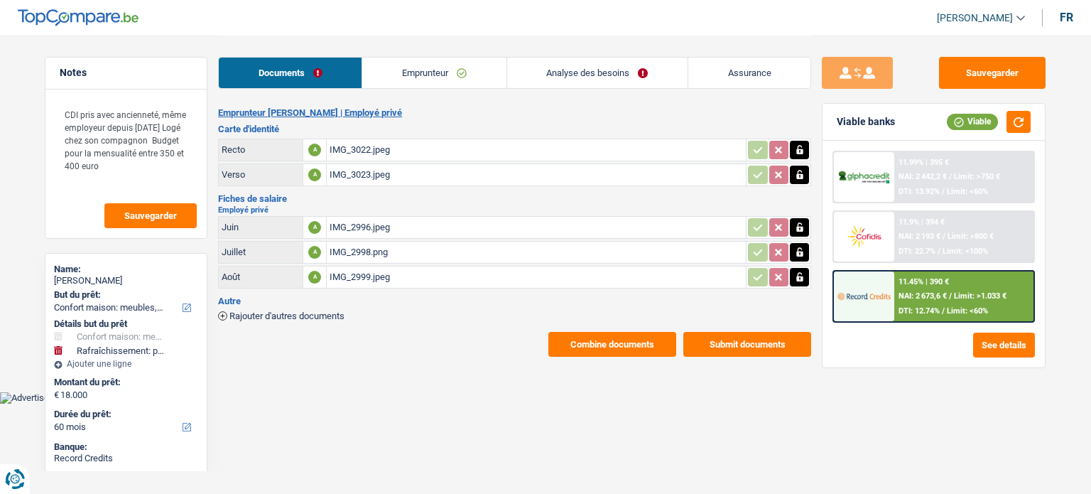
click at [938, 283] on div "11.45% | 390 €" at bounding box center [923, 281] width 50 height 9
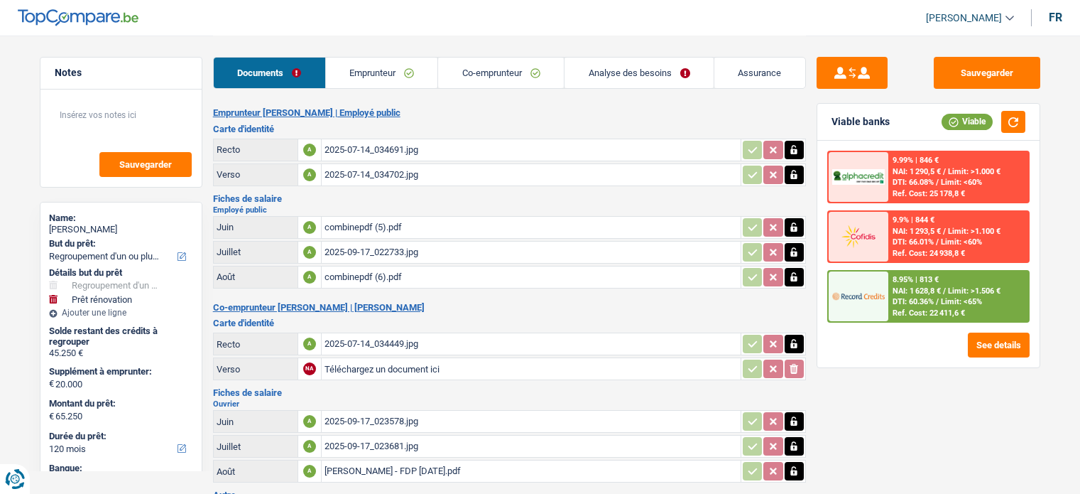
select select "refinancing"
select select "renovation"
select select "120"
select select "alphacredit"
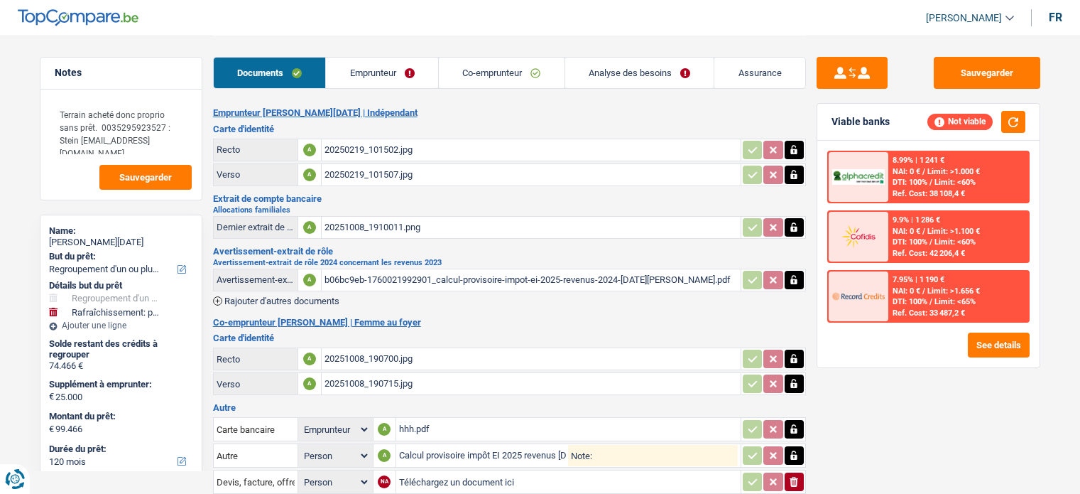
select select "refinancing"
select select "houseOrGarden"
select select "120"
select select "record credits"
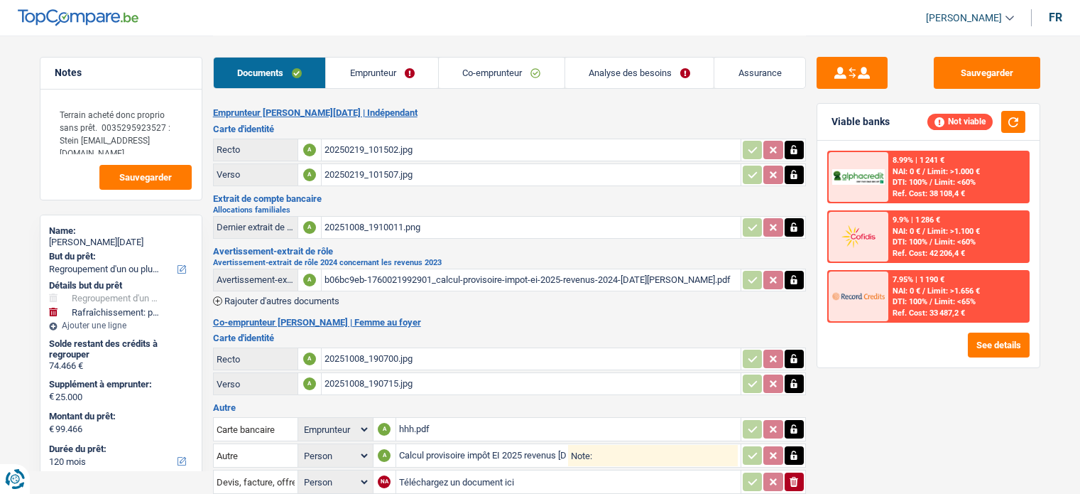
select select "applicant"
select select "refinancing"
select select "yes"
select select "houseOrGarden"
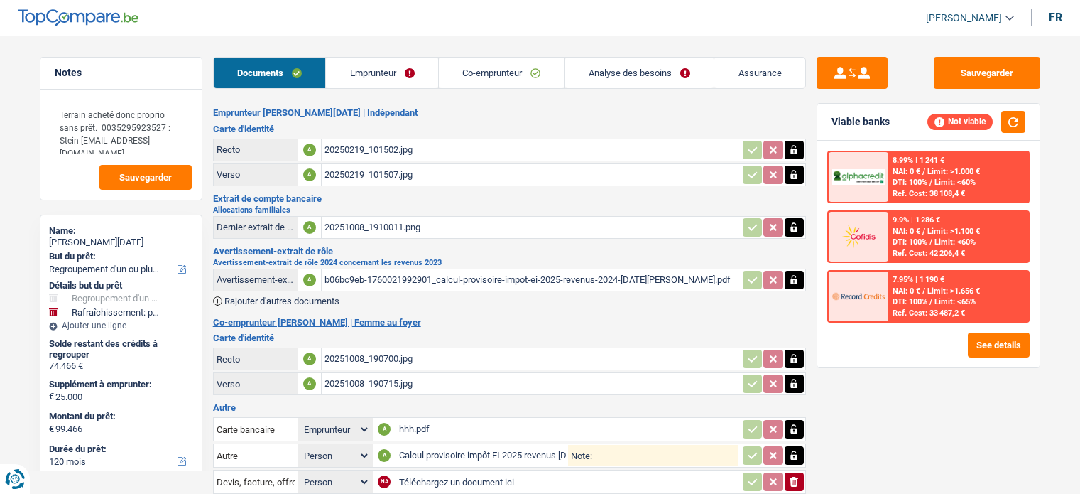
select select "yes"
select select "120"
drag, startPoint x: 640, startPoint y: 50, endPoint x: 641, endPoint y: 66, distance: 15.6
click at [641, 51] on div "Documents Emprunteur Co-emprunteur Analyse des besoins Assurance" at bounding box center [509, 66] width 593 height 60
click at [641, 66] on link "Analyse des besoins" at bounding box center [639, 73] width 149 height 31
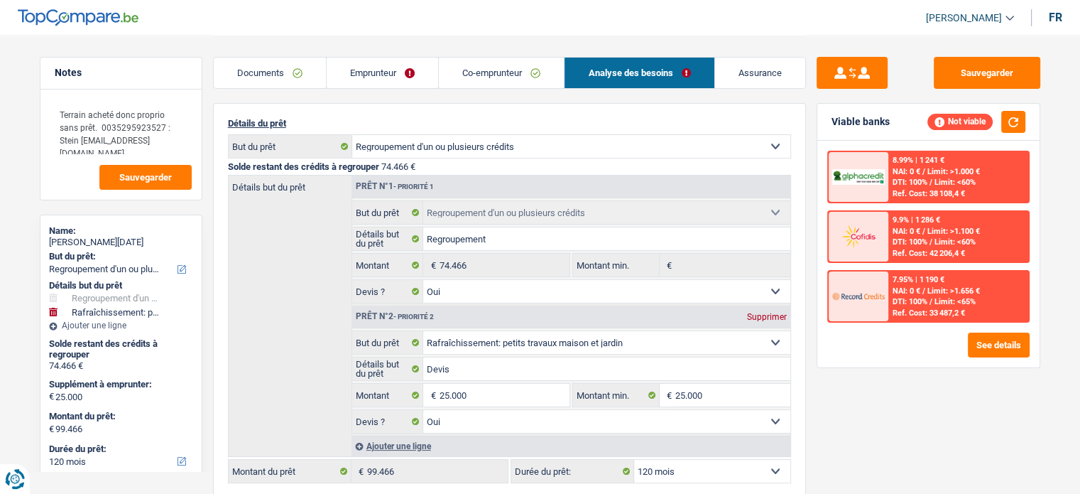
scroll to position [213, 0]
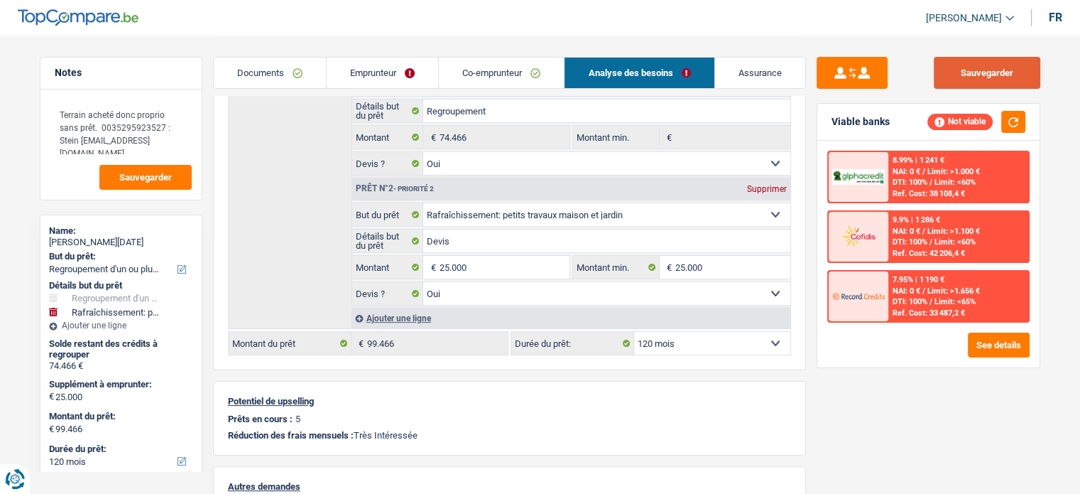
drag, startPoint x: 999, startPoint y: 69, endPoint x: 792, endPoint y: 8, distance: 215.5
click at [983, 67] on button "Sauvegarder" at bounding box center [987, 73] width 107 height 32
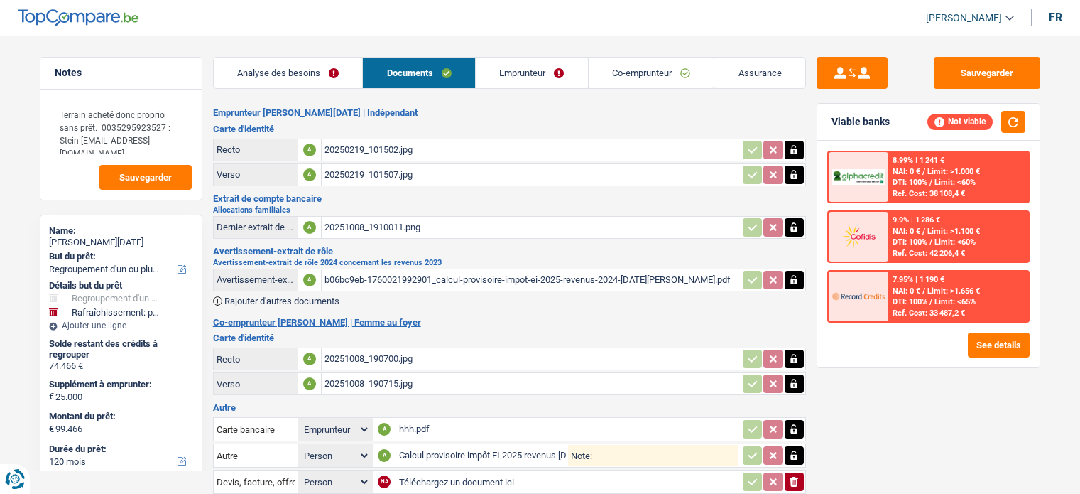
select select "refinancing"
select select "houseOrGarden"
select select "120"
select select "record credits"
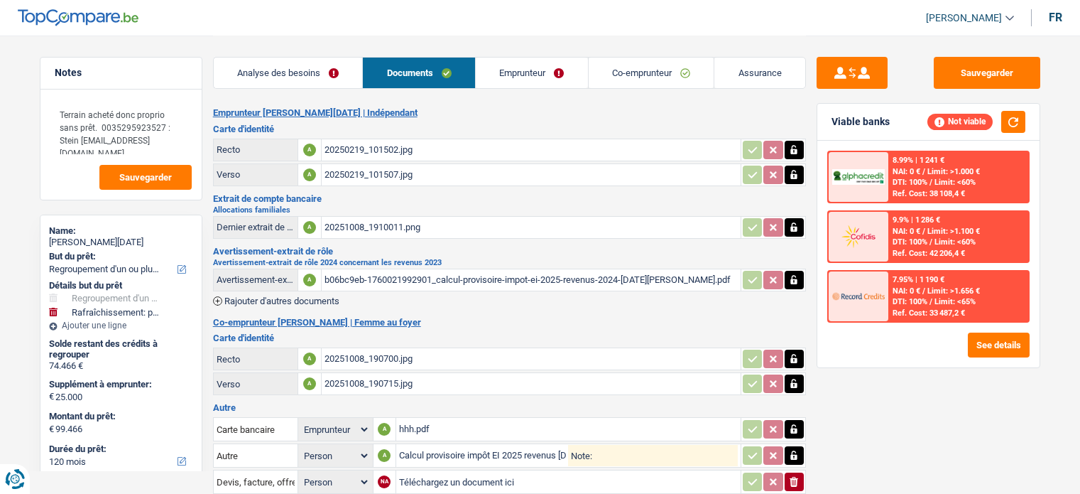
select select "applicant"
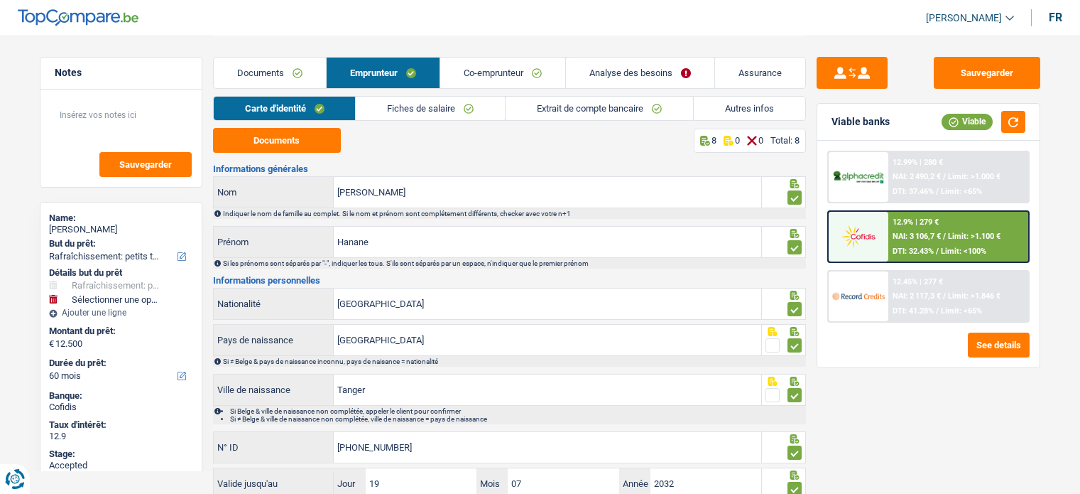
select select "houseOrGarden"
select select "60"
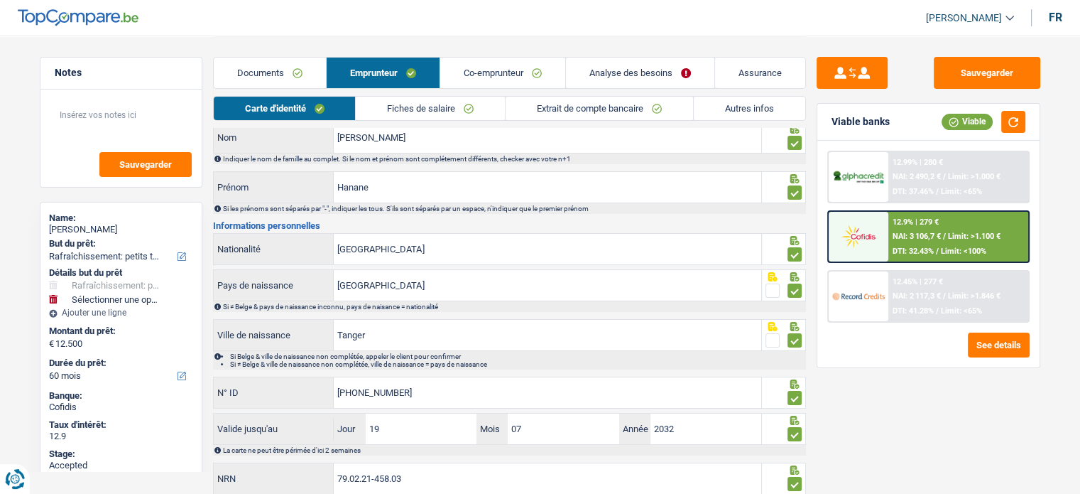
scroll to position [103, 0]
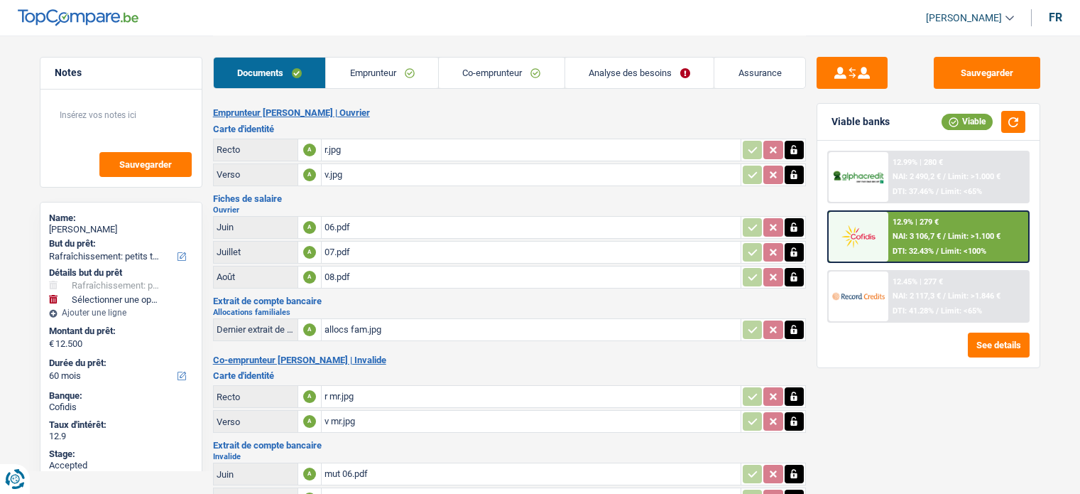
select select "houseOrGarden"
select select "60"
select select "applicant"
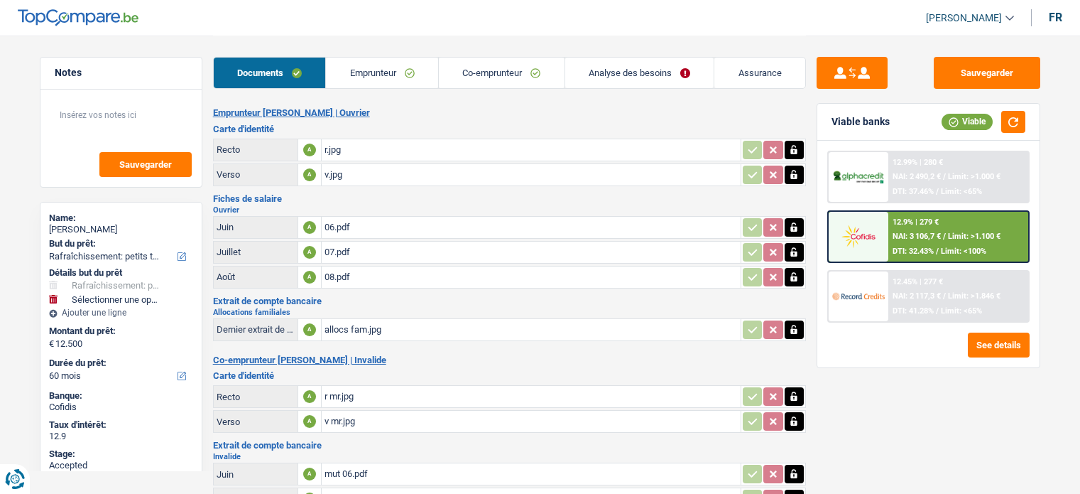
select select "coApplicant"
click at [988, 219] on div "12.9% | 279 € NAI: 3 106,7 € / Limit: >1.100 € DTI: 32.43% / Limit: <100%" at bounding box center [958, 237] width 140 height 50
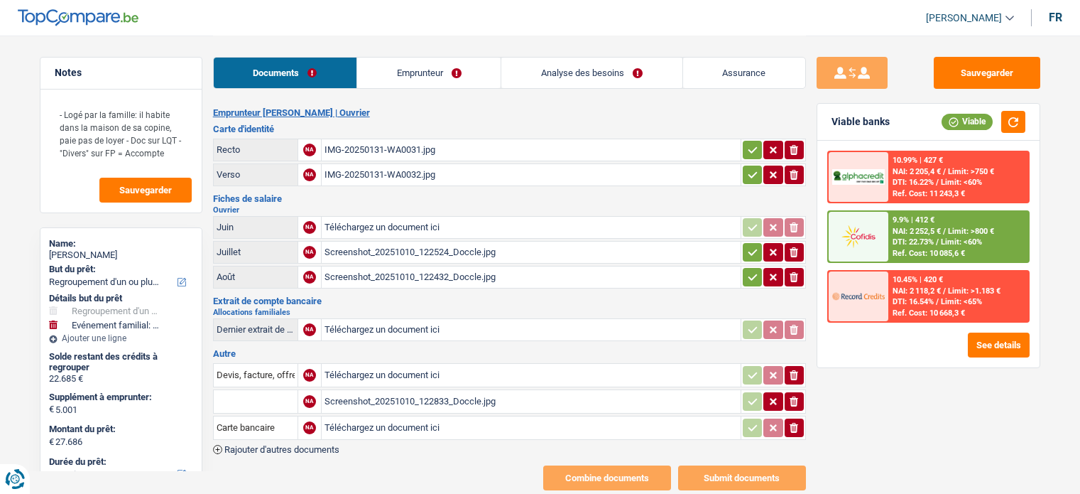
select select "refinancing"
select select "familyEvent"
select select "96"
select select "cofidis"
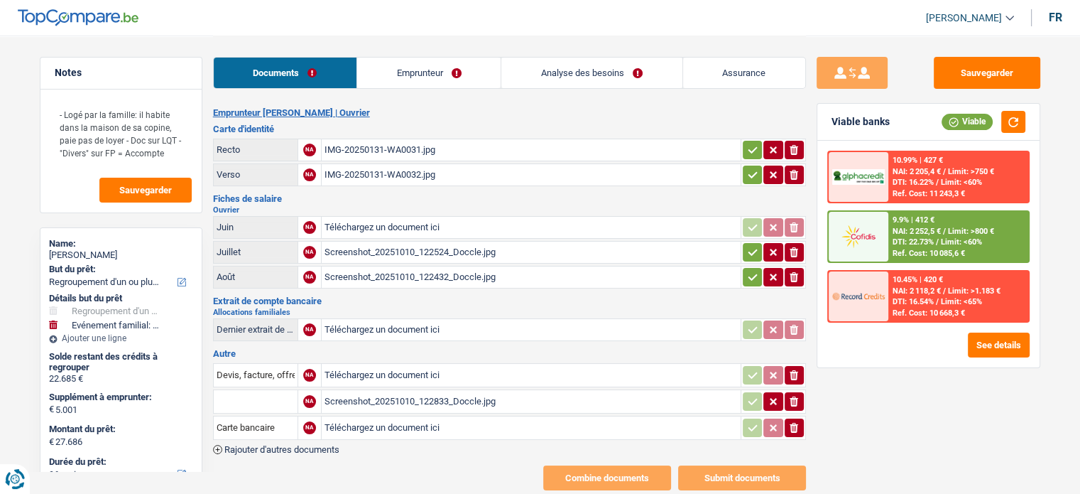
click at [449, 141] on div "IMG-20250131-WA0031.jpg" at bounding box center [531, 149] width 413 height 21
click at [531, 176] on div "IMG-20250131-WA0032.jpg" at bounding box center [531, 174] width 413 height 21
click at [747, 150] on icon "button" at bounding box center [752, 150] width 11 height 14
click at [748, 173] on icon "button" at bounding box center [752, 174] width 9 height 6
click at [525, 244] on div "Screenshot_20251010_122524_Doccle.jpg" at bounding box center [531, 251] width 413 height 21
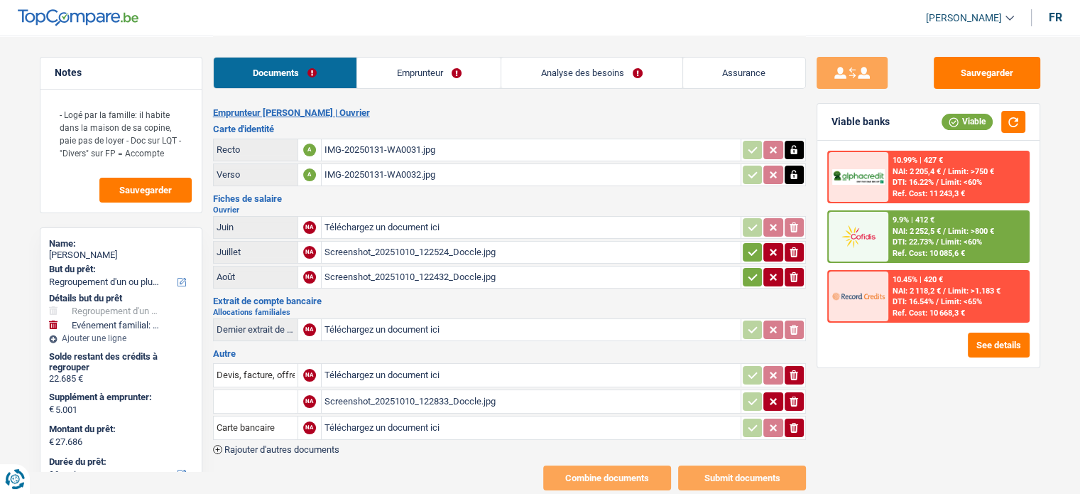
click at [412, 287] on div "Emprunteur Laurent AKAKPO | Ouvrier Carte d'identité Recto A IMG-20250131-WA003…" at bounding box center [509, 298] width 593 height 383
click at [407, 279] on div "Screenshot_20251010_122432_Doccle.jpg" at bounding box center [531, 276] width 413 height 21
drag, startPoint x: 750, startPoint y: 272, endPoint x: 750, endPoint y: 245, distance: 27.0
click at [750, 271] on icon "button" at bounding box center [752, 277] width 11 height 14
click at [404, 398] on div "Screenshot_20251010_122833_Doccle.jpg" at bounding box center [531, 401] width 413 height 21
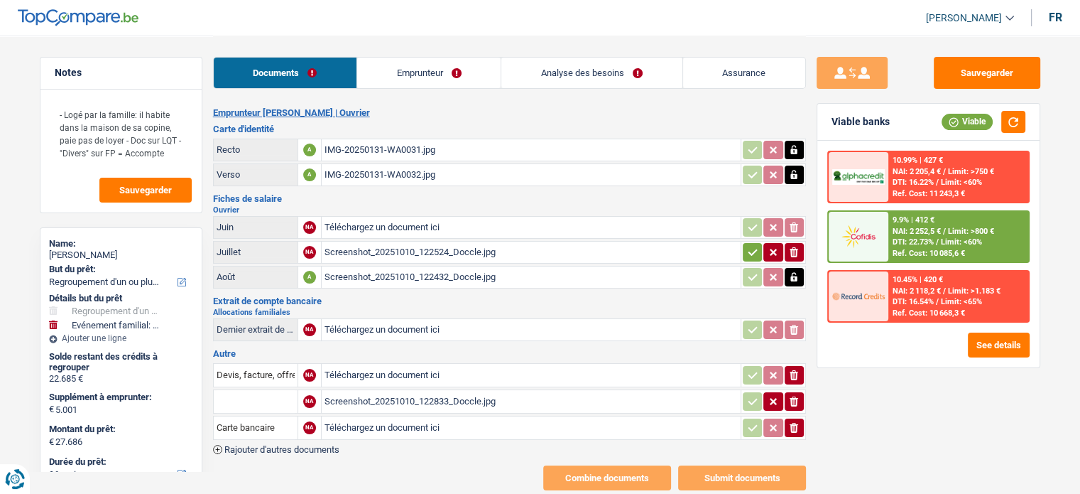
click at [450, 253] on div "Screenshot_20251010_122524_Doccle.jpg" at bounding box center [531, 251] width 413 height 21
click at [797, 389] on td "ionicons-v5-e" at bounding box center [773, 401] width 65 height 24
click at [791, 394] on icon "ionicons-v5-e" at bounding box center [793, 401] width 11 height 14
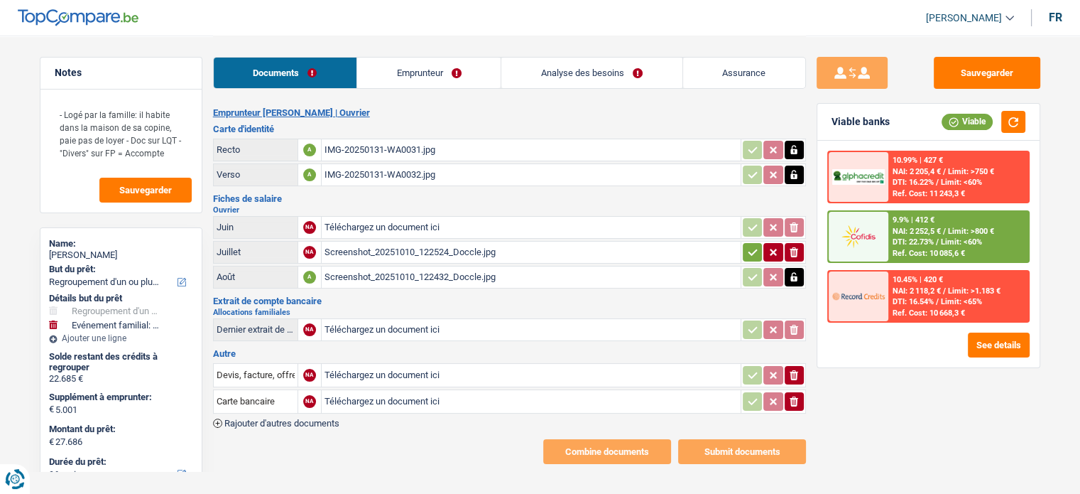
click at [791, 394] on icon "ionicons-v5-e" at bounding box center [793, 401] width 11 height 14
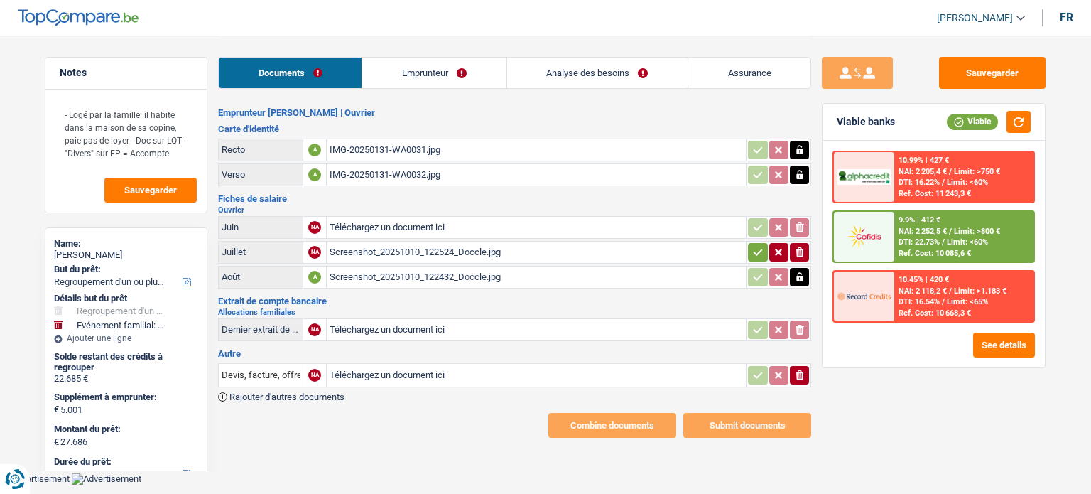
click at [797, 370] on icon "button" at bounding box center [799, 375] width 9 height 10
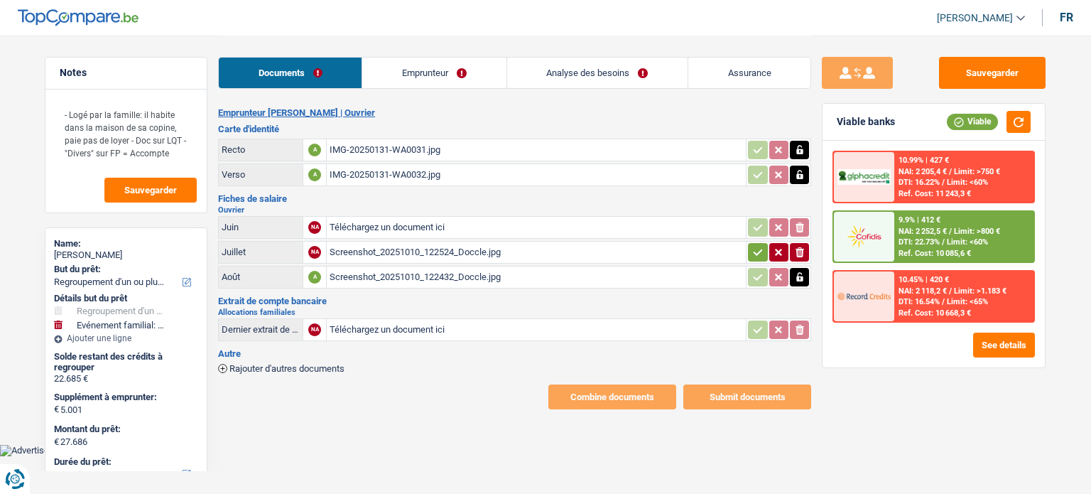
click at [749, 254] on button "button" at bounding box center [757, 252] width 19 height 18
click at [503, 250] on div "Screenshot_20251010_122524_Doccle.jpg" at bounding box center [535, 251] width 413 height 21
click at [442, 269] on div "Screenshot_20251010_122432_Doccle.jpg" at bounding box center [535, 276] width 413 height 21
click at [420, 80] on link "Emprunteur" at bounding box center [433, 73] width 143 height 31
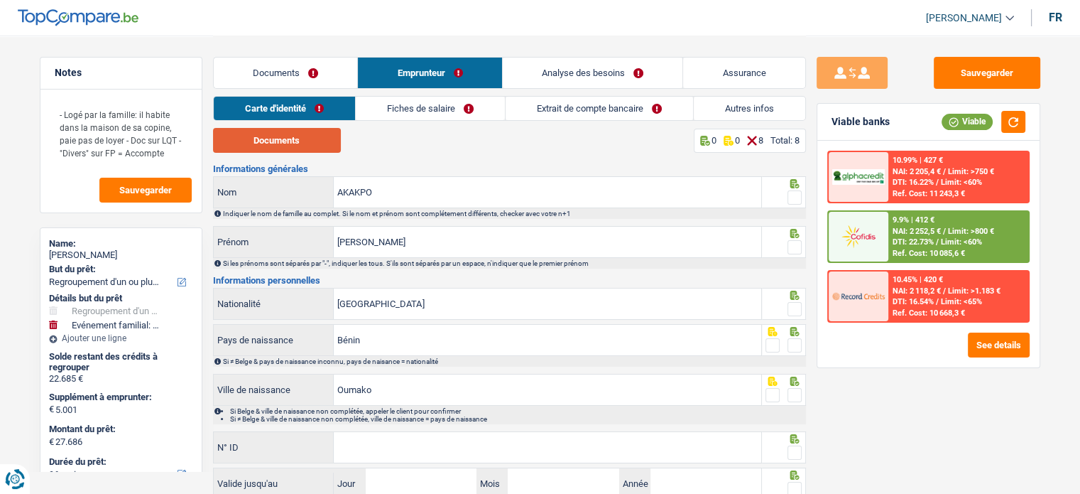
click at [295, 140] on button "Documents" at bounding box center [277, 140] width 128 height 25
drag, startPoint x: 791, startPoint y: 201, endPoint x: 743, endPoint y: 175, distance: 54.0
click at [791, 201] on span at bounding box center [795, 197] width 14 height 14
click at [0, 0] on input "radio" at bounding box center [0, 0] width 0 height 0
click at [795, 248] on span at bounding box center [795, 247] width 14 height 14
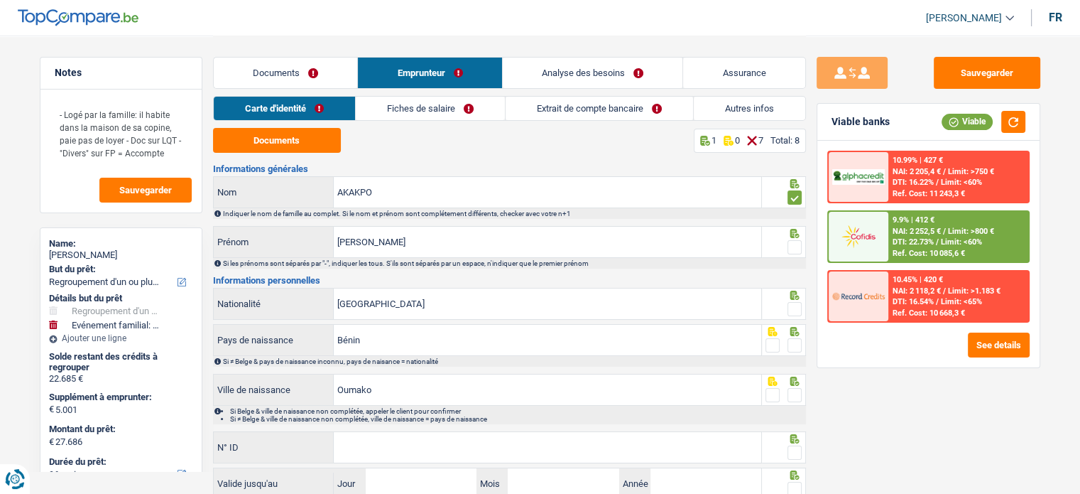
click at [0, 0] on input "radio" at bounding box center [0, 0] width 0 height 0
click at [802, 307] on div at bounding box center [784, 304] width 44 height 32
click at [795, 309] on span at bounding box center [795, 309] width 14 height 14
click at [0, 0] on input "radio" at bounding box center [0, 0] width 0 height 0
click at [792, 349] on span at bounding box center [795, 345] width 14 height 14
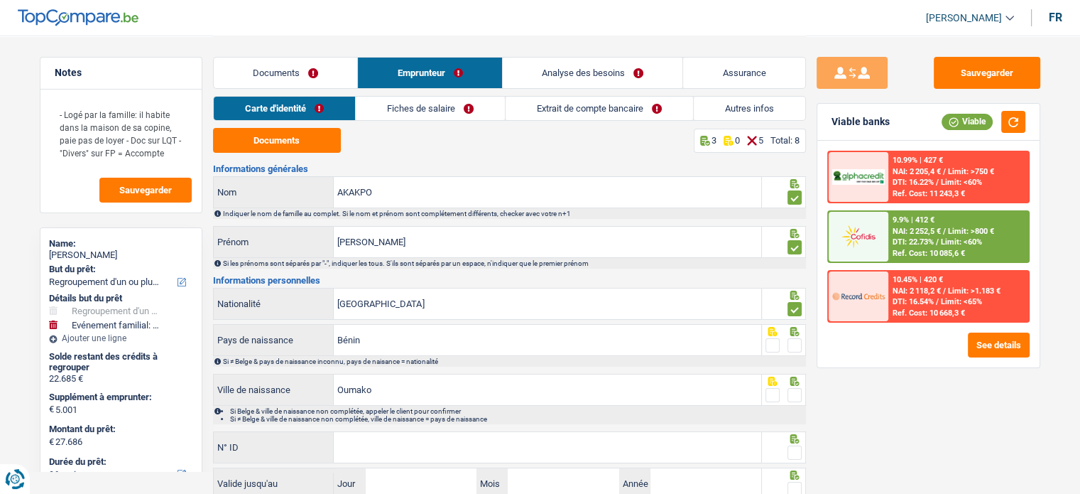
click at [0, 0] on input "radio" at bounding box center [0, 0] width 0 height 0
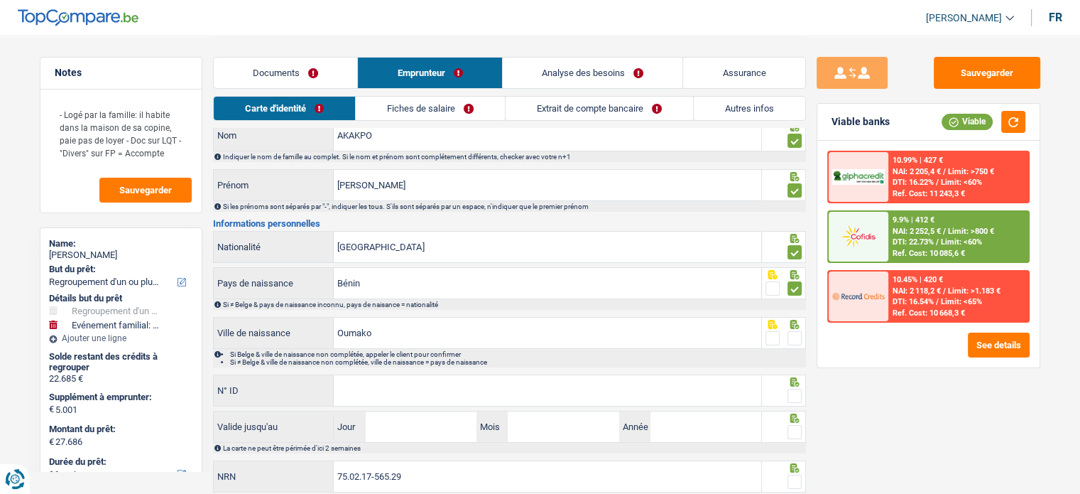
scroll to position [103, 0]
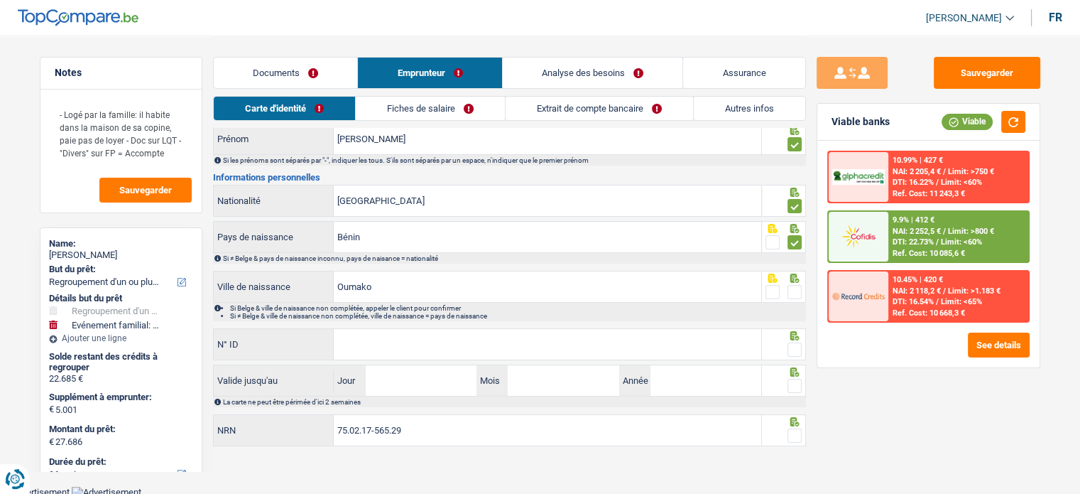
click at [795, 285] on span at bounding box center [795, 292] width 14 height 14
click at [0, 0] on input "radio" at bounding box center [0, 0] width 0 height 0
click at [797, 348] on span at bounding box center [795, 349] width 14 height 14
click at [0, 0] on input "radio" at bounding box center [0, 0] width 0 height 0
paste input "592-9184837-85"
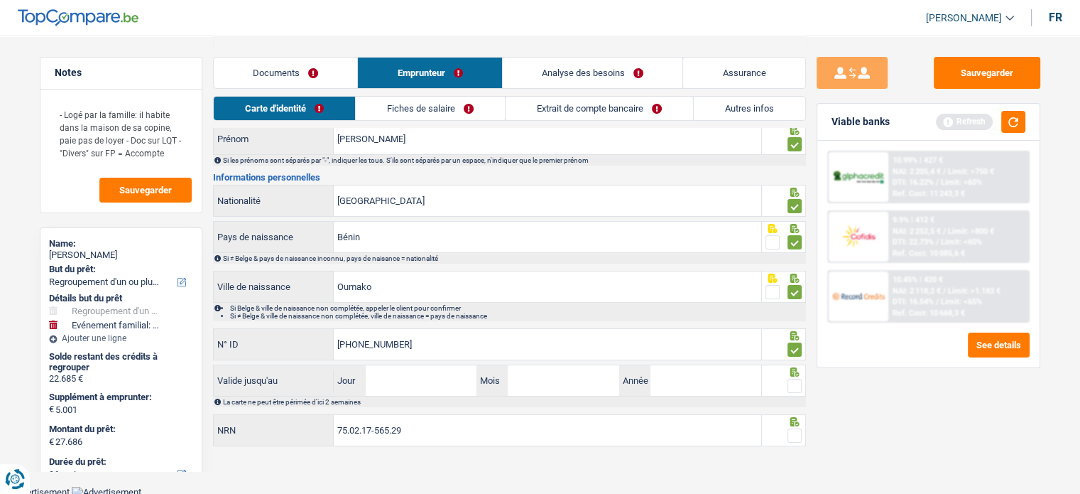
type input "592-9184837-85"
drag, startPoint x: 792, startPoint y: 379, endPoint x: 804, endPoint y: 443, distance: 64.9
click at [792, 380] on span at bounding box center [795, 385] width 14 height 14
click at [0, 0] on input "radio" at bounding box center [0, 0] width 0 height 0
click at [804, 443] on div "75.02.17-565.29 NRN" at bounding box center [509, 431] width 593 height 34
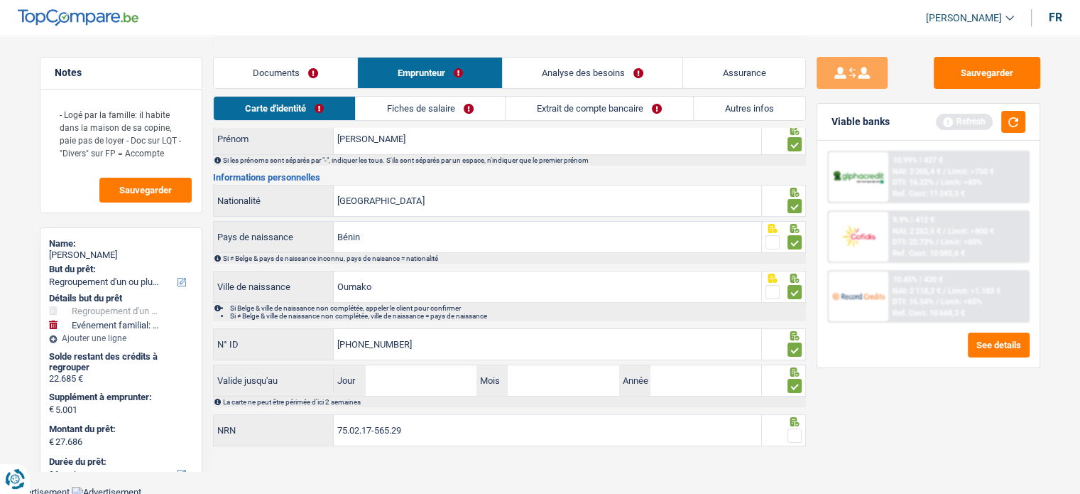
click at [799, 438] on span at bounding box center [795, 435] width 14 height 14
click at [0, 0] on input "radio" at bounding box center [0, 0] width 0 height 0
click at [425, 365] on input "Jour" at bounding box center [421, 380] width 111 height 31
type input "05"
type input "02"
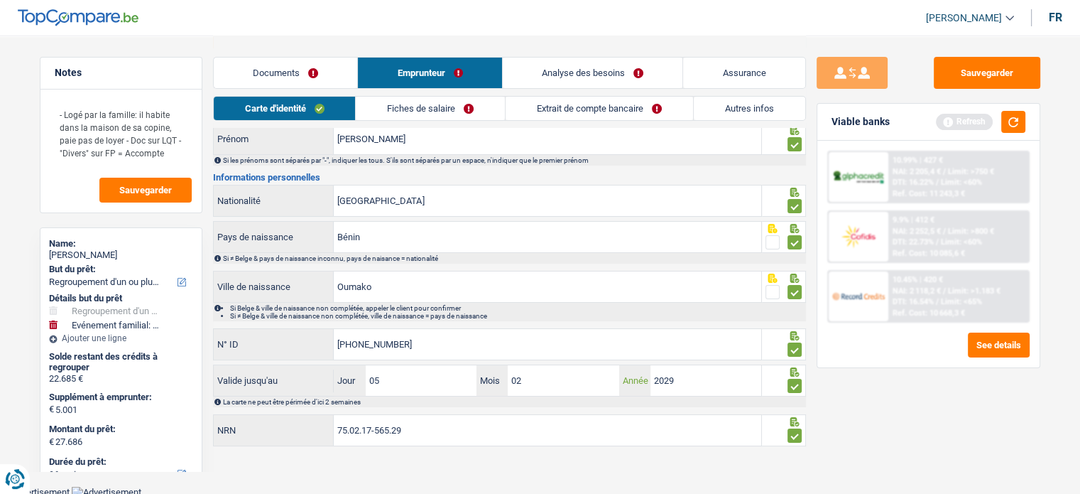
type input "2029"
click at [404, 107] on link "Fiches de salaire" at bounding box center [430, 108] width 149 height 23
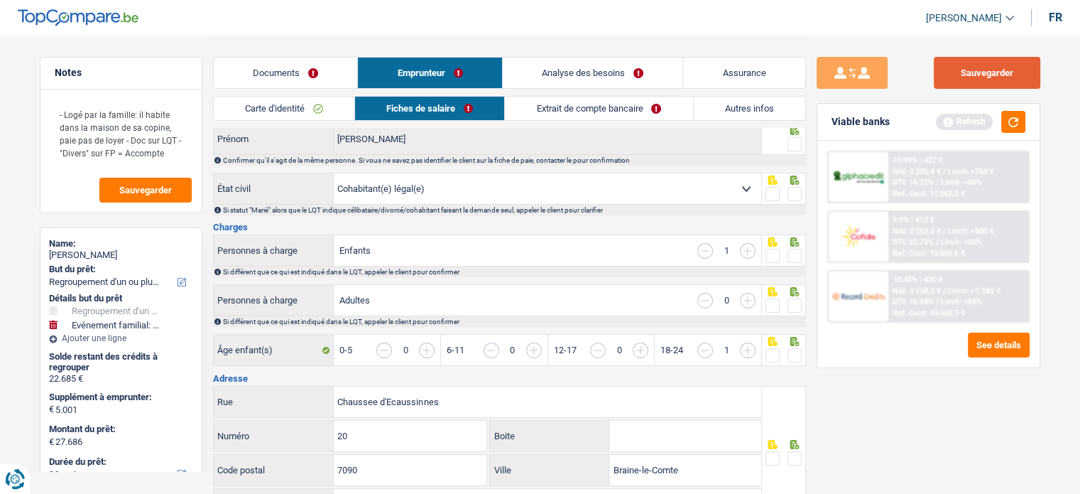
drag, startPoint x: 974, startPoint y: 73, endPoint x: 819, endPoint y: 104, distance: 157.8
click at [975, 75] on button "Sauvegarder" at bounding box center [987, 73] width 107 height 32
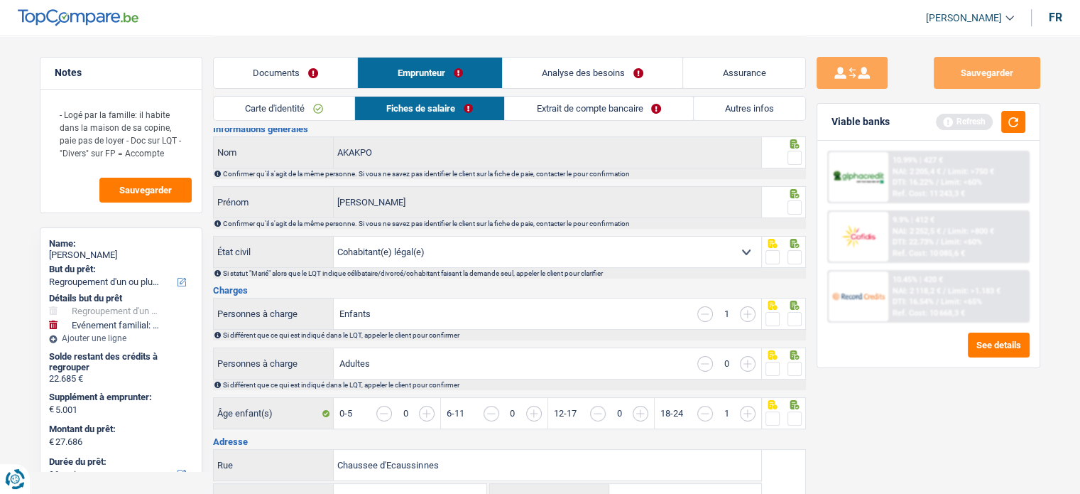
scroll to position [0, 0]
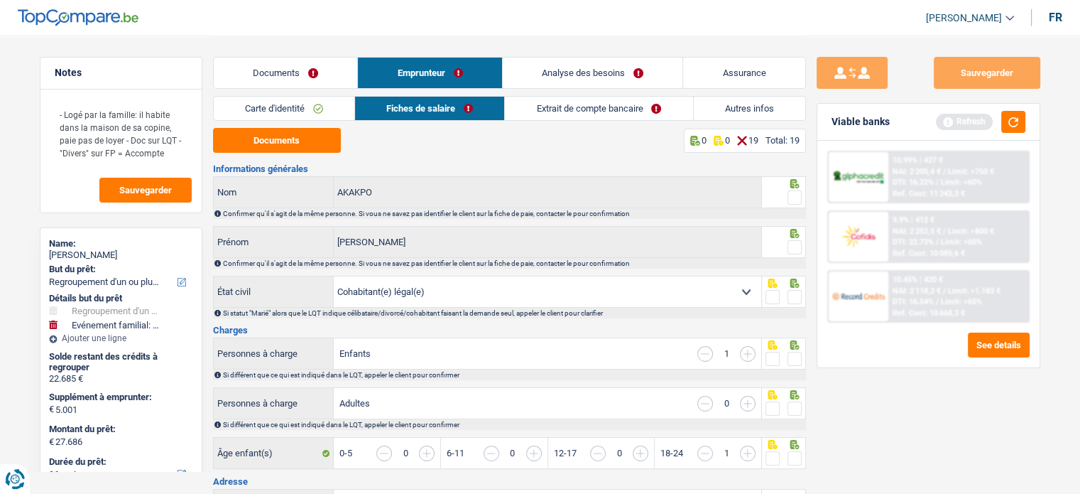
click at [793, 192] on span at bounding box center [795, 197] width 14 height 14
click at [0, 0] on input "radio" at bounding box center [0, 0] width 0 height 0
click at [799, 246] on span at bounding box center [795, 247] width 14 height 14
click at [0, 0] on input "radio" at bounding box center [0, 0] width 0 height 0
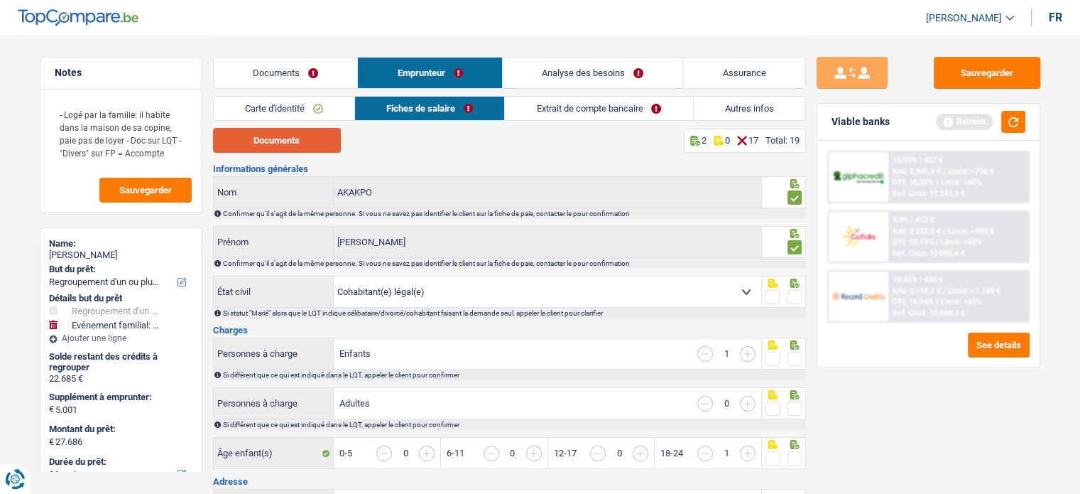
click at [294, 143] on button "Documents" at bounding box center [277, 140] width 128 height 25
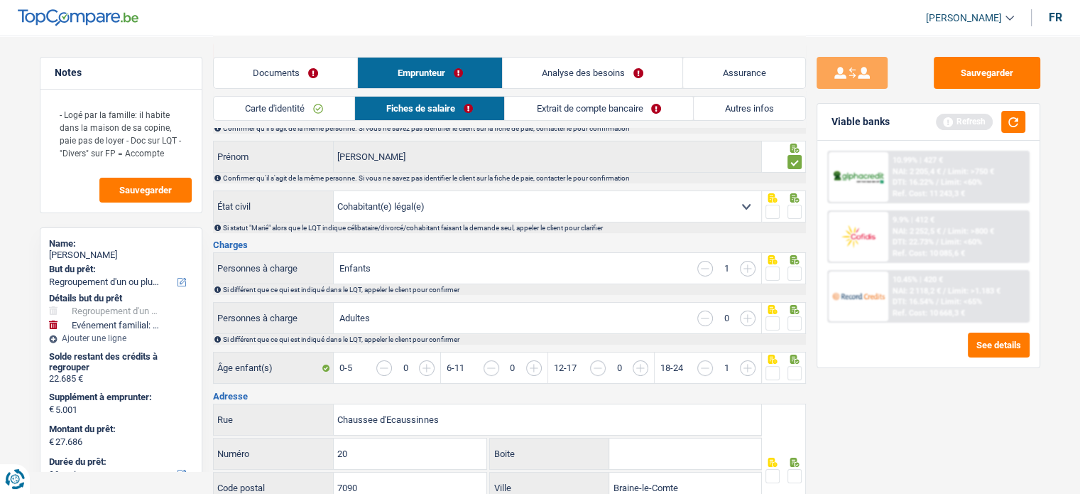
scroll to position [142, 0]
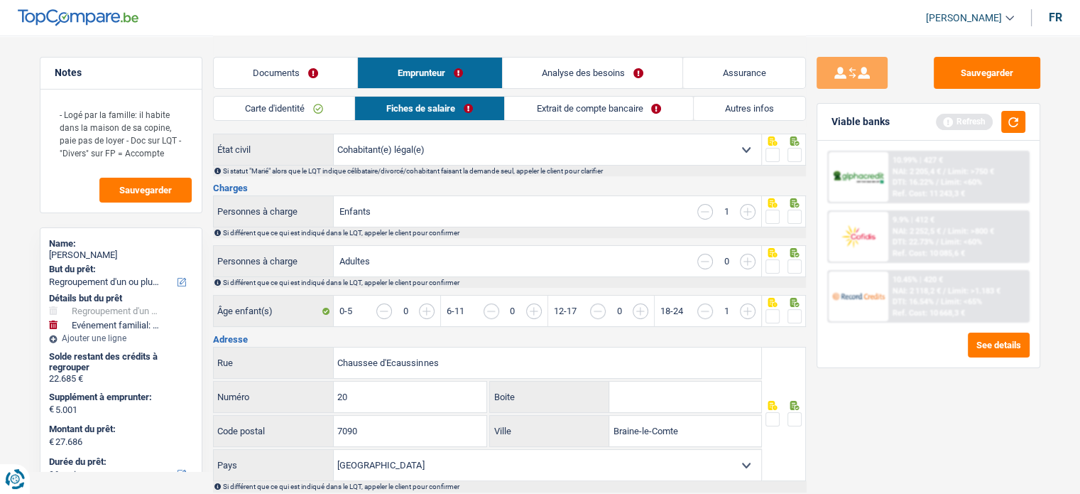
click at [795, 153] on span at bounding box center [795, 155] width 14 height 14
click at [0, 0] on input "radio" at bounding box center [0, 0] width 0 height 0
click at [795, 210] on span at bounding box center [795, 216] width 14 height 14
click at [0, 0] on input "radio" at bounding box center [0, 0] width 0 height 0
drag, startPoint x: 801, startPoint y: 258, endPoint x: 798, endPoint y: 280, distance: 22.2
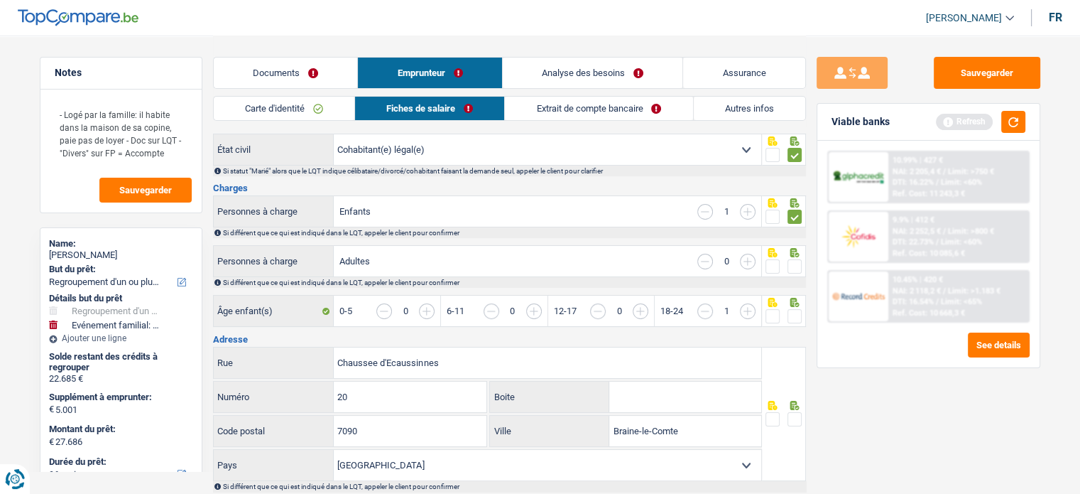
click at [799, 260] on label at bounding box center [795, 266] width 14 height 14
click at [0, 0] on input "radio" at bounding box center [0, 0] width 0 height 0
click at [795, 309] on span at bounding box center [795, 316] width 14 height 14
click at [0, 0] on input "radio" at bounding box center [0, 0] width 0 height 0
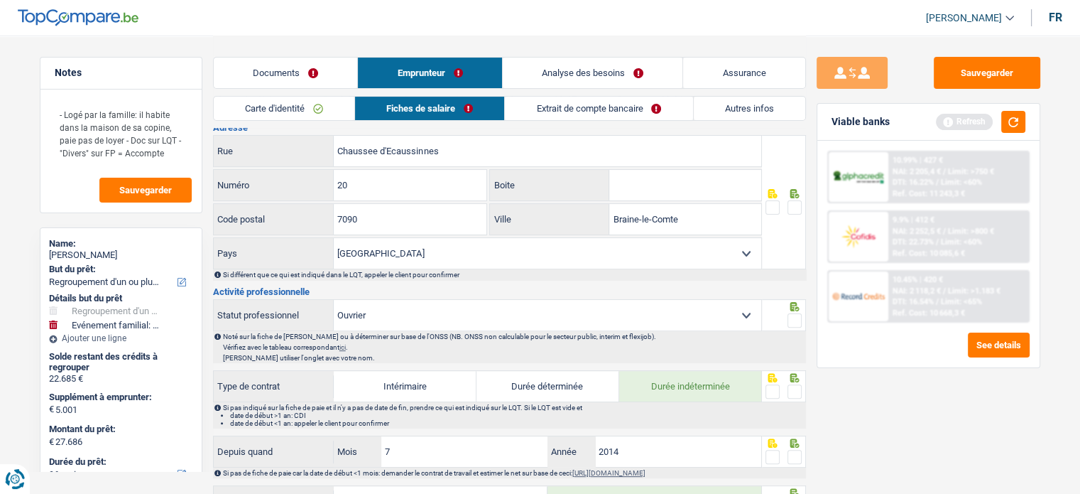
scroll to position [426, 0]
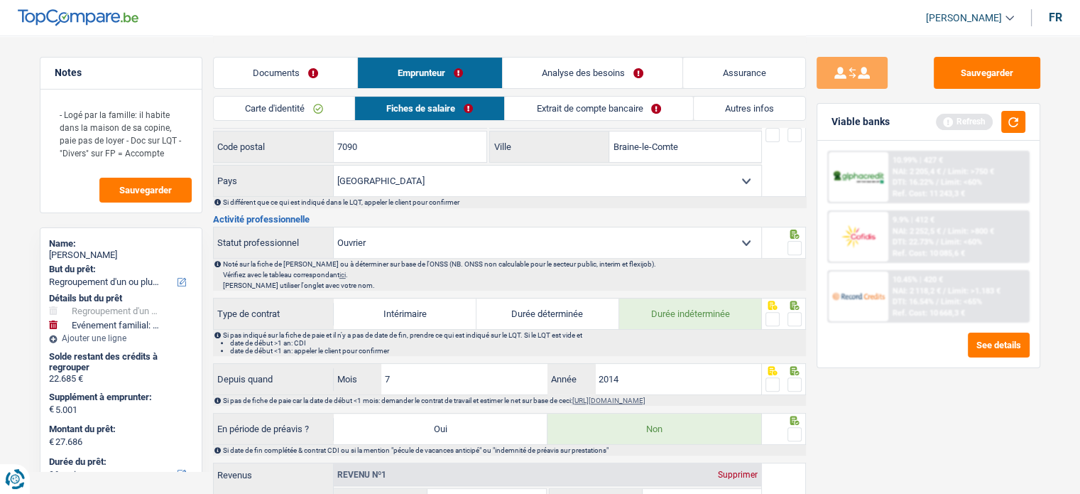
click at [791, 367] on icon at bounding box center [794, 370] width 9 height 9
click at [793, 377] on span at bounding box center [795, 384] width 14 height 14
click at [0, 0] on input "radio" at bounding box center [0, 0] width 0 height 0
click at [697, 364] on input "2014" at bounding box center [678, 379] width 167 height 31
type input "2016"
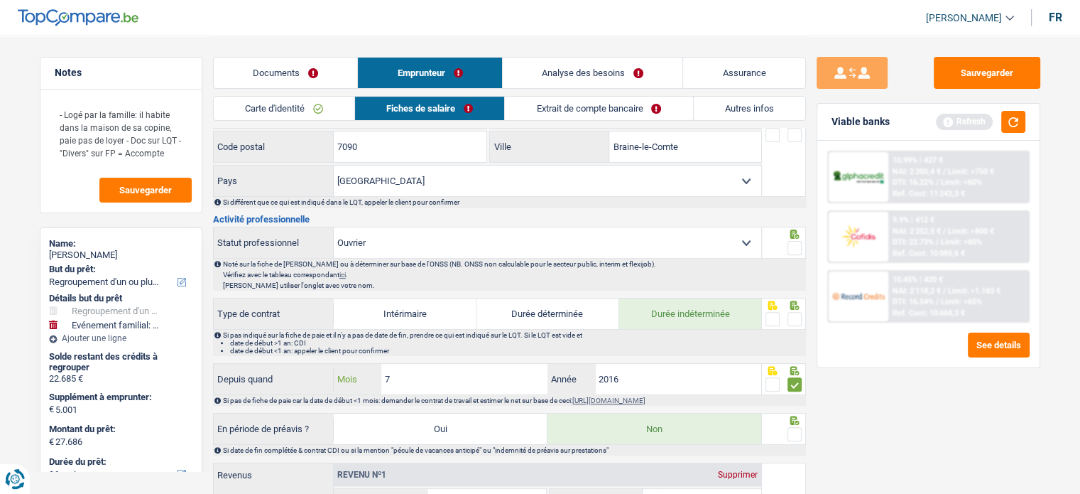
click at [483, 381] on input "7" at bounding box center [464, 379] width 167 height 31
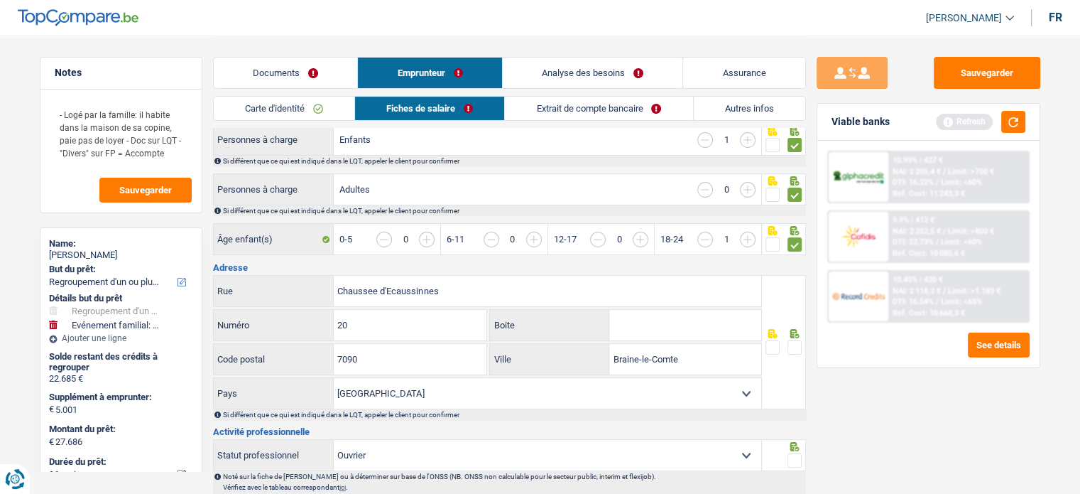
scroll to position [355, 0]
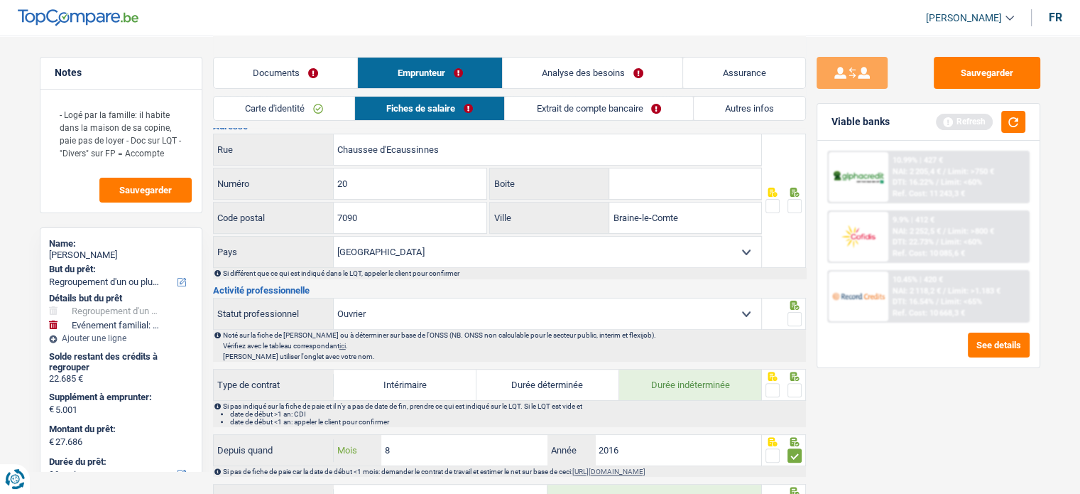
type input "8"
click at [792, 204] on span at bounding box center [795, 206] width 14 height 14
click at [0, 0] on input "radio" at bounding box center [0, 0] width 0 height 0
click at [799, 315] on span at bounding box center [795, 319] width 14 height 14
click at [0, 0] on input "radio" at bounding box center [0, 0] width 0 height 0
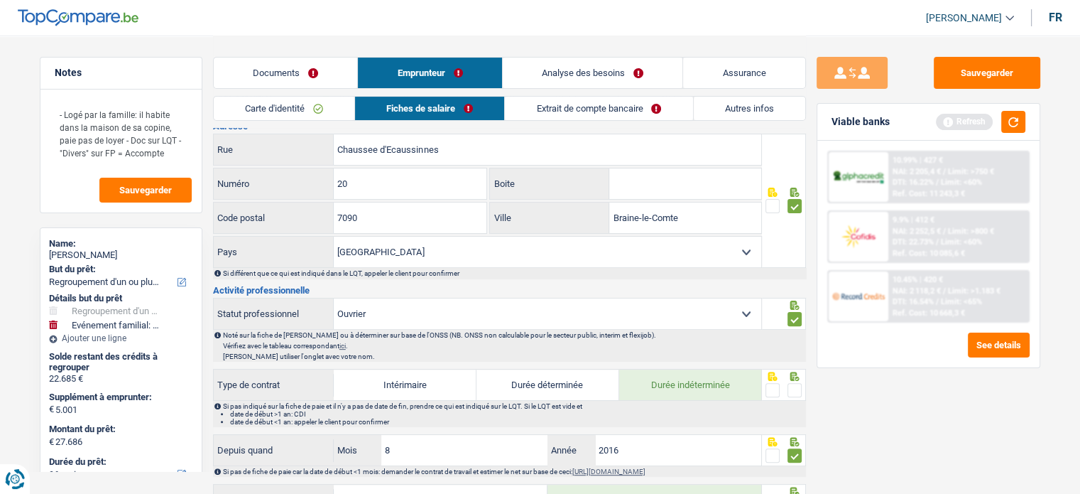
click at [792, 383] on span at bounding box center [795, 390] width 14 height 14
click at [0, 0] on input "radio" at bounding box center [0, 0] width 0 height 0
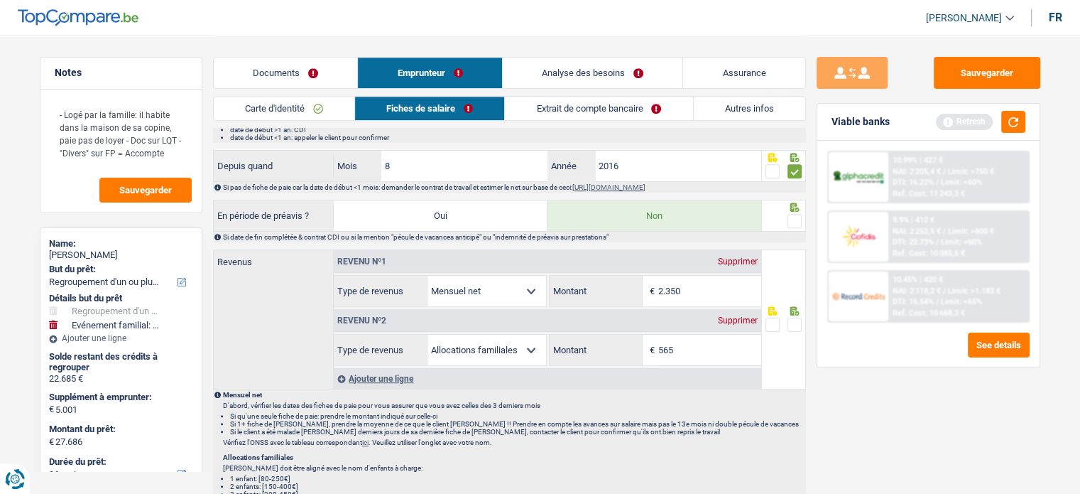
drag, startPoint x: 792, startPoint y: 217, endPoint x: 773, endPoint y: 247, distance: 35.8
click at [792, 217] on span at bounding box center [795, 221] width 14 height 14
click at [0, 0] on input "radio" at bounding box center [0, 0] width 0 height 0
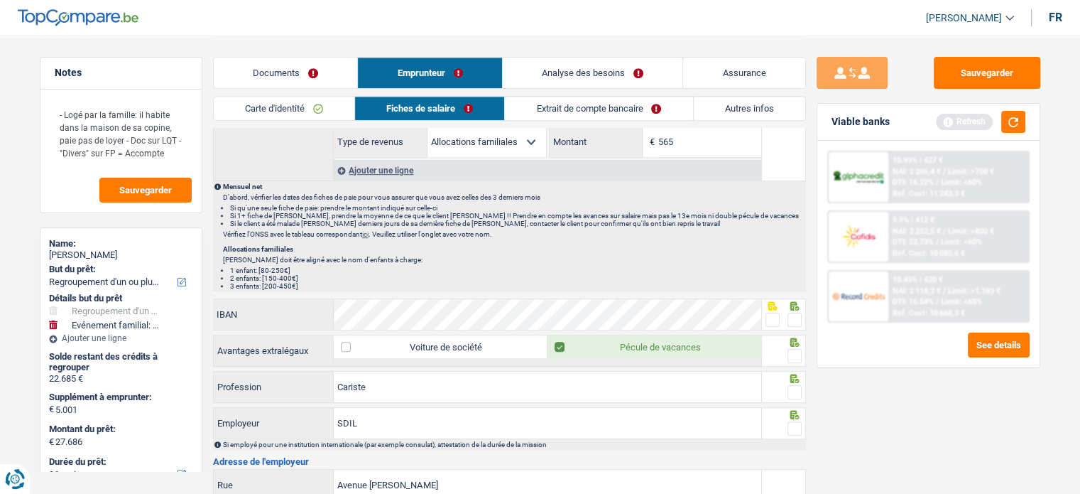
scroll to position [923, 0]
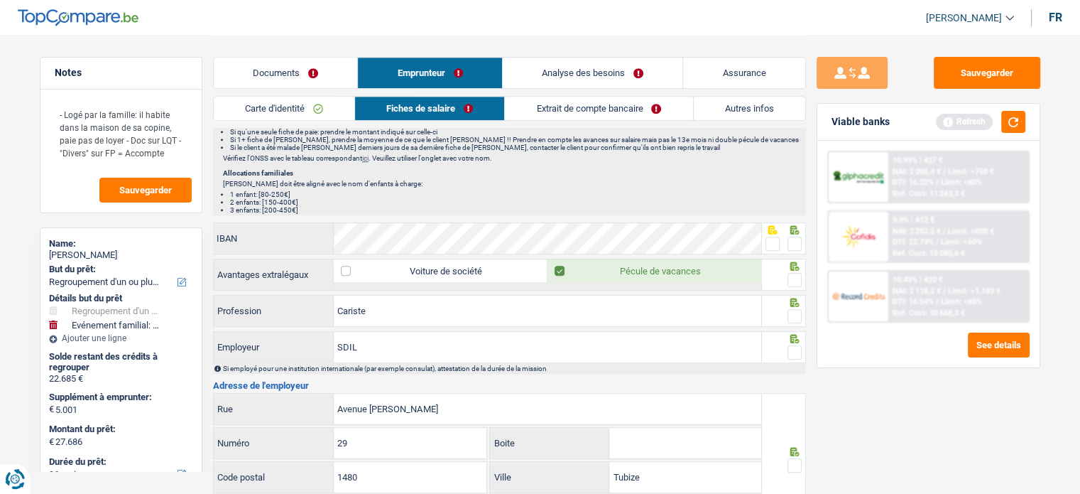
click at [792, 309] on span at bounding box center [795, 316] width 14 height 14
click at [0, 0] on input "radio" at bounding box center [0, 0] width 0 height 0
drag, startPoint x: 795, startPoint y: 268, endPoint x: 788, endPoint y: 258, distance: 12.8
click at [795, 273] on span at bounding box center [795, 280] width 14 height 14
click at [0, 0] on input "radio" at bounding box center [0, 0] width 0 height 0
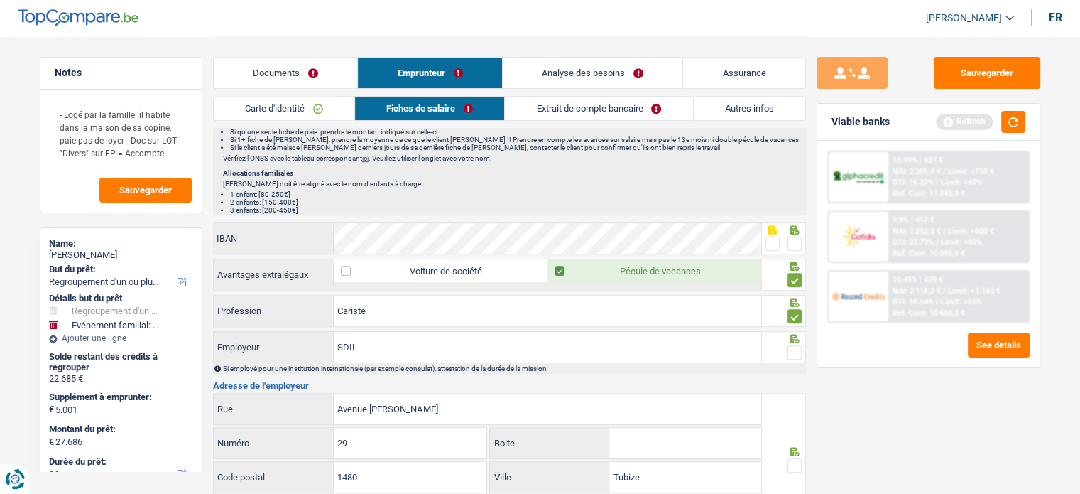
drag, startPoint x: 775, startPoint y: 235, endPoint x: 807, endPoint y: 360, distance: 128.8
click at [775, 236] on span at bounding box center [772, 243] width 14 height 14
click at [0, 0] on input "radio" at bounding box center [0, 0] width 0 height 0
click at [793, 349] on span at bounding box center [795, 352] width 14 height 14
click at [0, 0] on input "radio" at bounding box center [0, 0] width 0 height 0
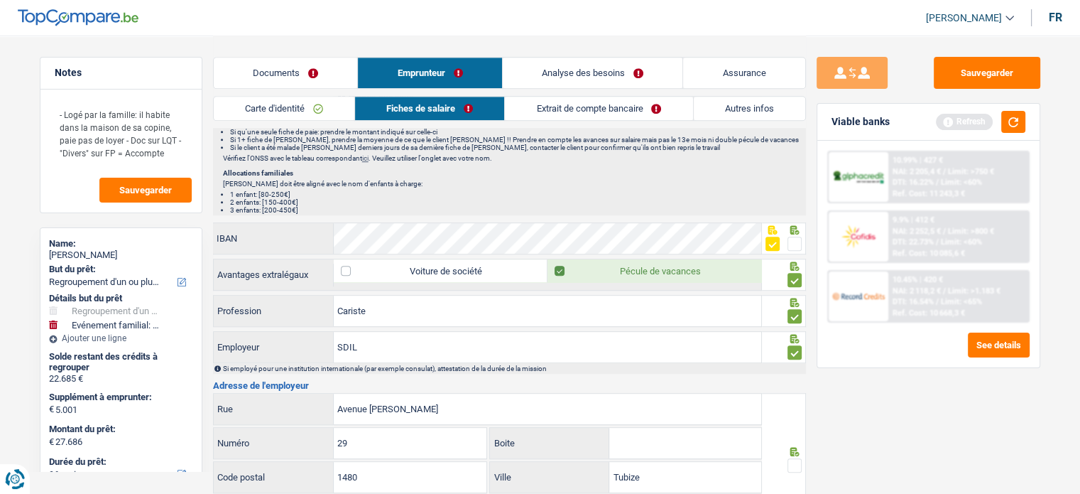
click at [793, 458] on span at bounding box center [795, 465] width 14 height 14
click at [0, 0] on input "radio" at bounding box center [0, 0] width 0 height 0
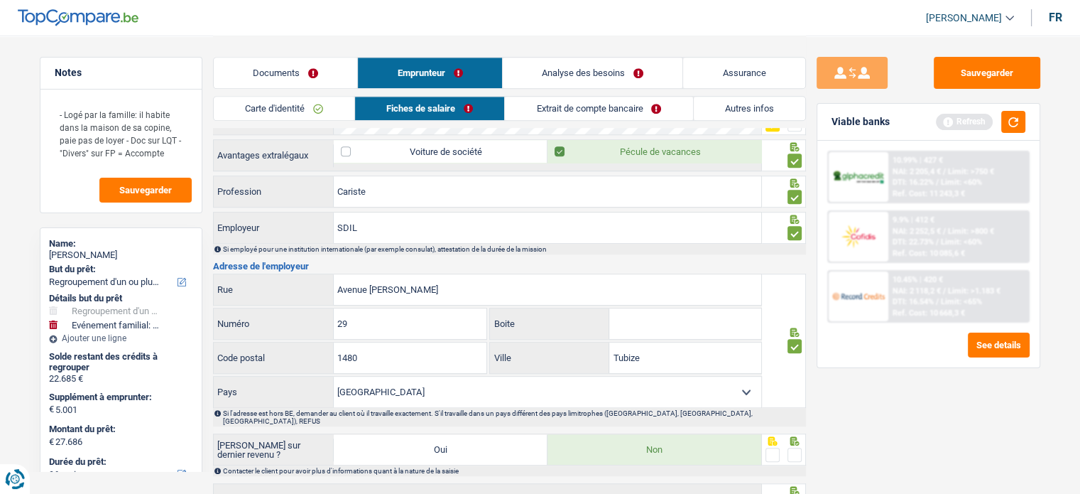
scroll to position [1143, 0]
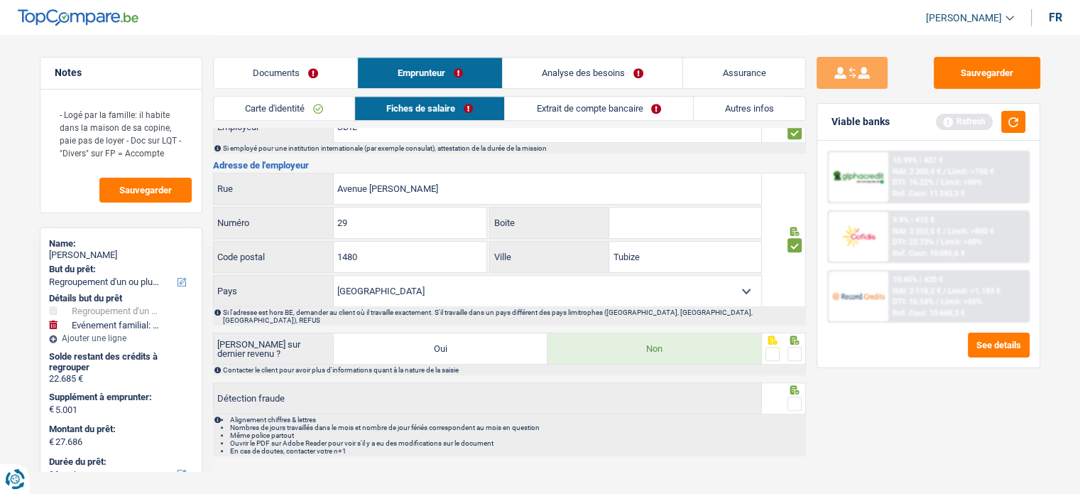
drag, startPoint x: 795, startPoint y: 337, endPoint x: 792, endPoint y: 344, distance: 7.6
click at [794, 347] on span at bounding box center [795, 354] width 14 height 14
click at [0, 0] on input "radio" at bounding box center [0, 0] width 0 height 0
click at [792, 396] on span at bounding box center [795, 403] width 14 height 14
click at [0, 0] on input "radio" at bounding box center [0, 0] width 0 height 0
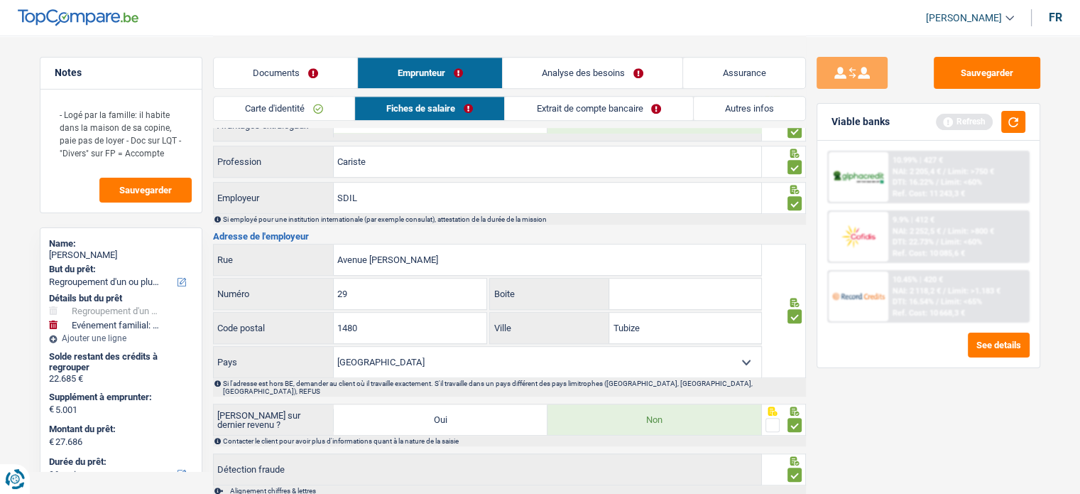
drag, startPoint x: 621, startPoint y: 110, endPoint x: 592, endPoint y: 128, distance: 33.5
click at [620, 110] on link "Extrait de compte bancaire" at bounding box center [598, 108] width 187 height 23
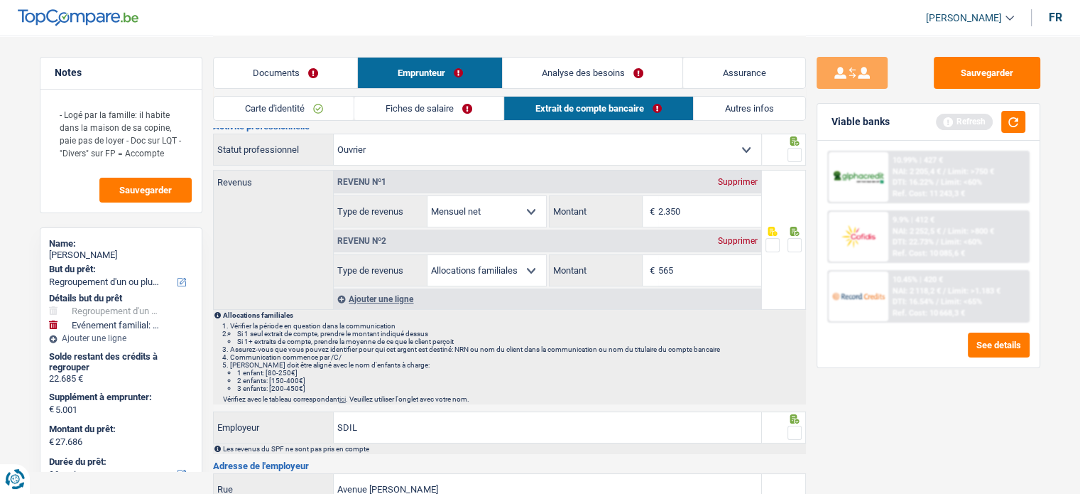
scroll to position [0, 0]
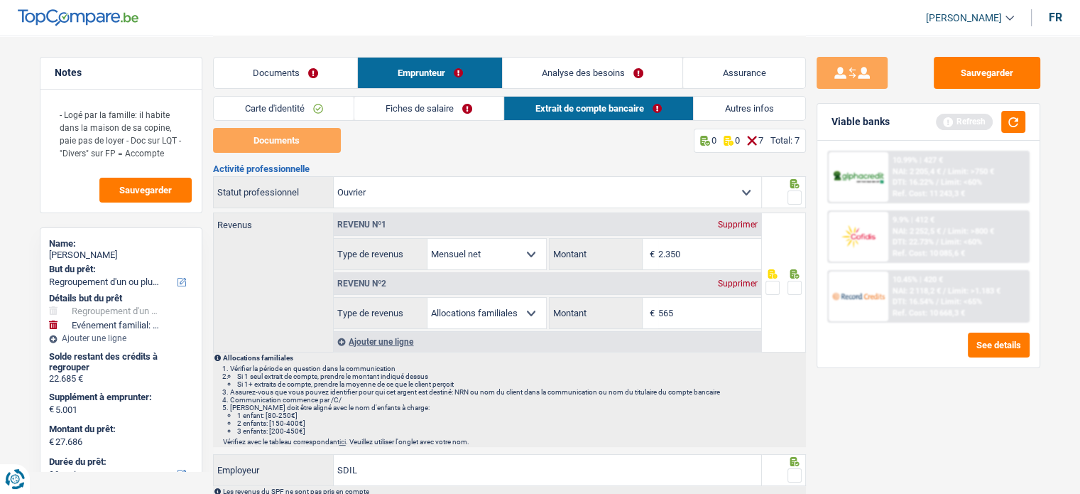
click at [792, 202] on span at bounding box center [795, 197] width 14 height 14
click at [0, 0] on input "radio" at bounding box center [0, 0] width 0 height 0
click at [708, 244] on input "2.350" at bounding box center [709, 254] width 103 height 31
drag, startPoint x: 708, startPoint y: 244, endPoint x: 555, endPoint y: 229, distance: 154.1
click at [608, 247] on div "2.350 € Montant" at bounding box center [656, 254] width 212 height 31
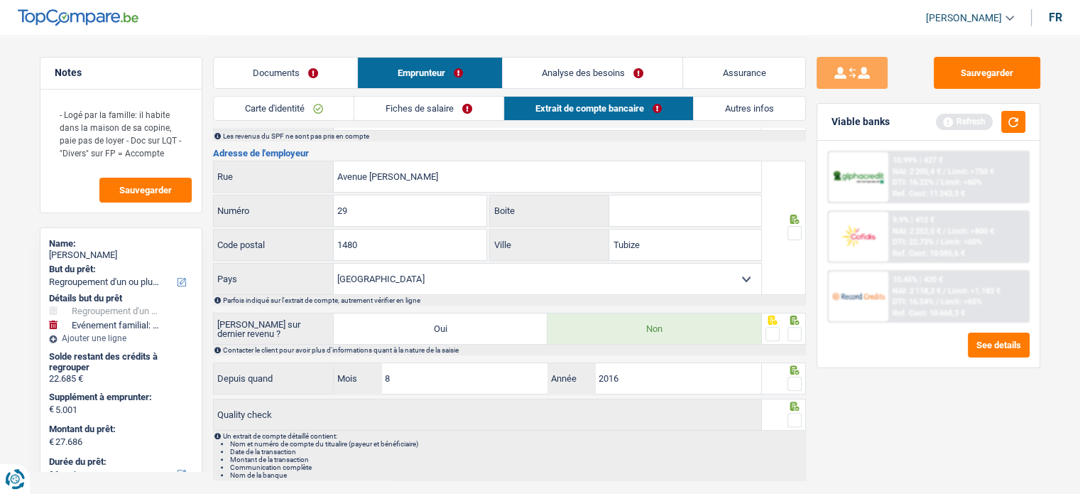
scroll to position [284, 0]
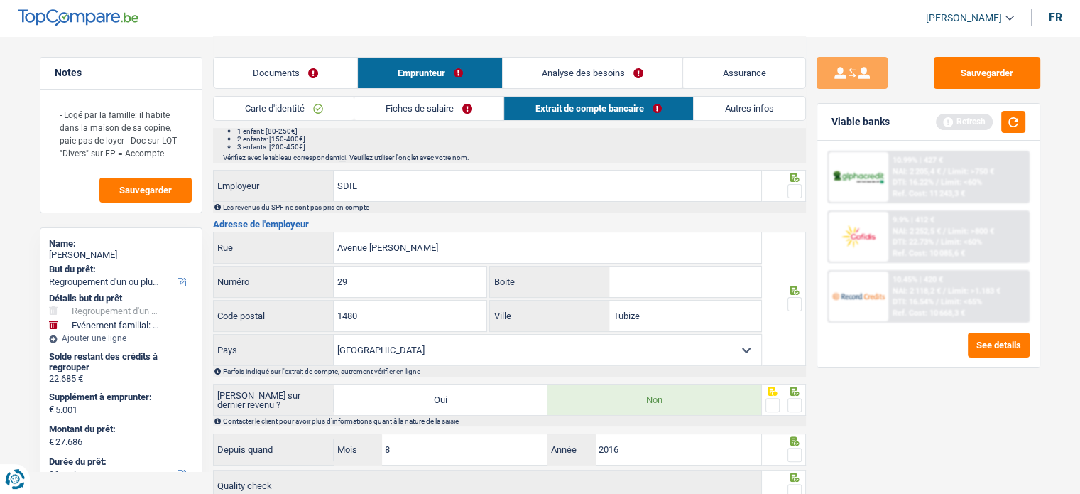
type input "2.256"
click at [798, 311] on div at bounding box center [784, 298] width 44 height 134
click at [794, 303] on span at bounding box center [795, 304] width 14 height 14
click at [0, 0] on input "radio" at bounding box center [0, 0] width 0 height 0
click at [795, 398] on span at bounding box center [795, 405] width 14 height 14
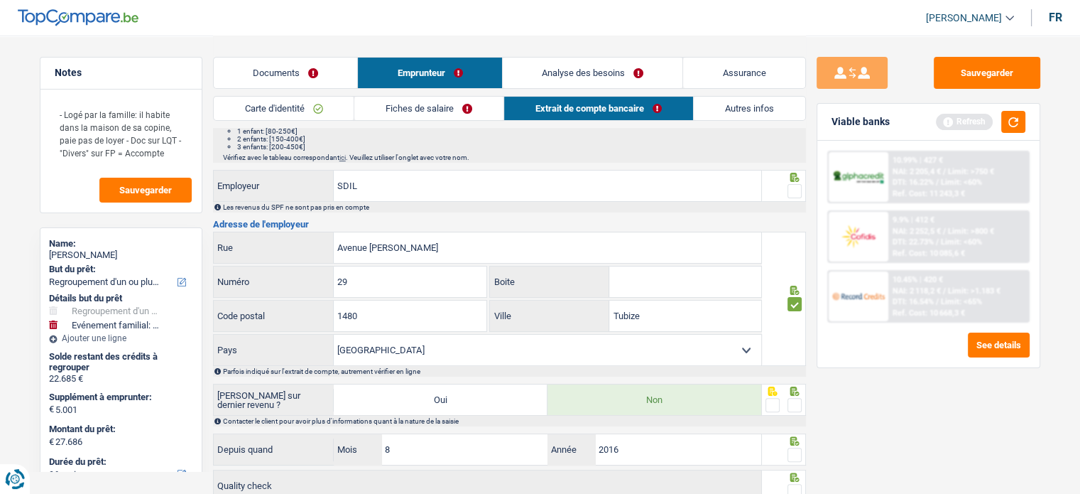
click at [0, 0] on input "radio" at bounding box center [0, 0] width 0 height 0
drag, startPoint x: 790, startPoint y: 450, endPoint x: 797, endPoint y: 480, distance: 30.5
click at [792, 450] on span at bounding box center [795, 454] width 14 height 14
click at [0, 0] on input "radio" at bounding box center [0, 0] width 0 height 0
click at [797, 484] on span at bounding box center [795, 491] width 14 height 14
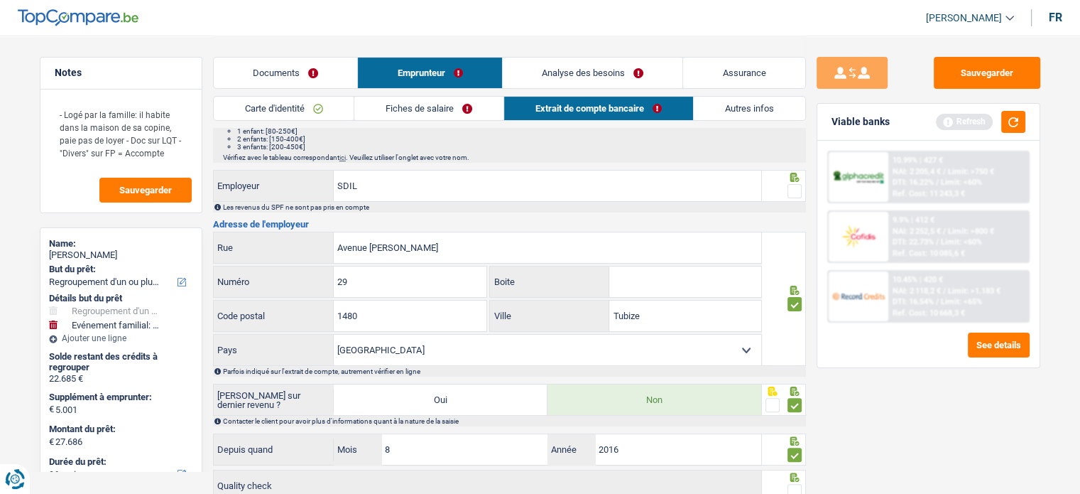
click at [0, 0] on input "radio" at bounding box center [0, 0] width 0 height 0
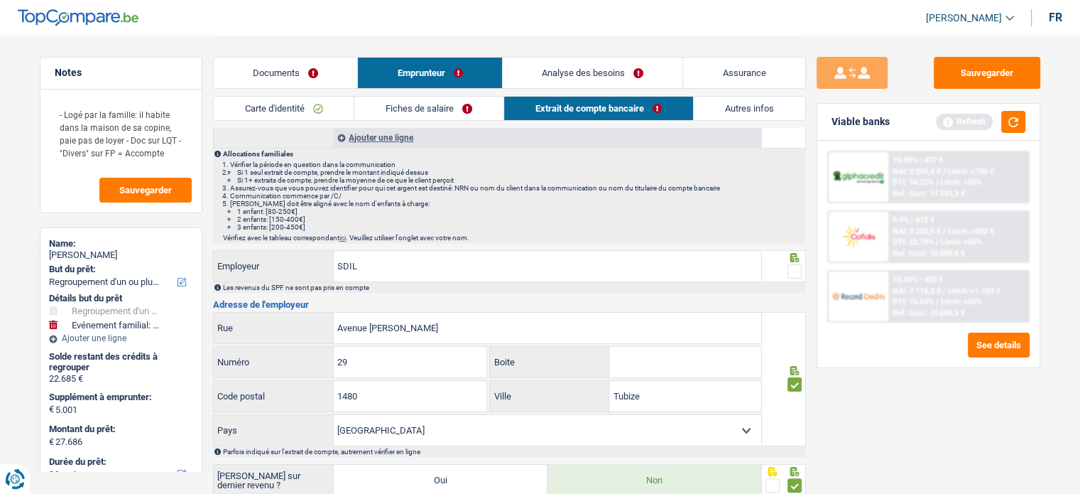
scroll to position [36, 0]
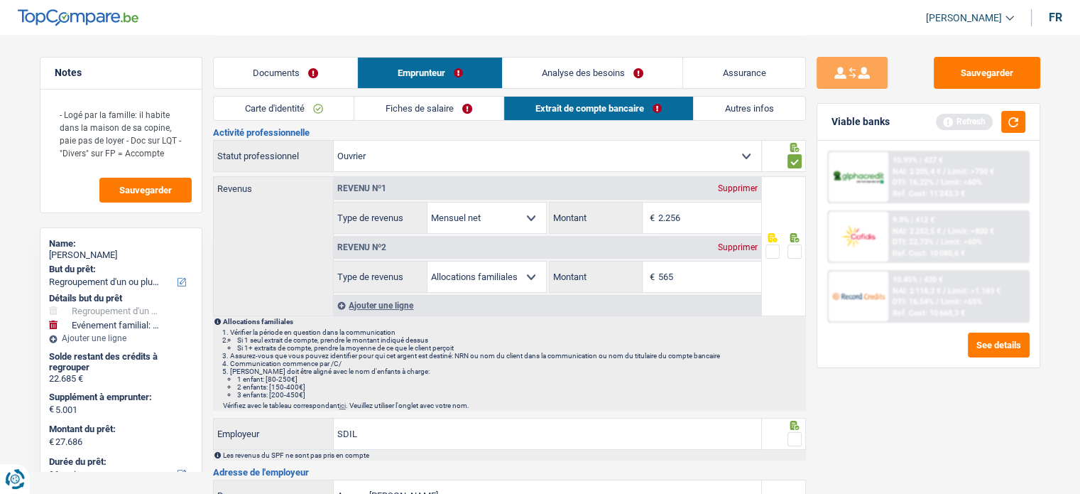
click at [278, 84] on link "Documents" at bounding box center [286, 73] width 144 height 31
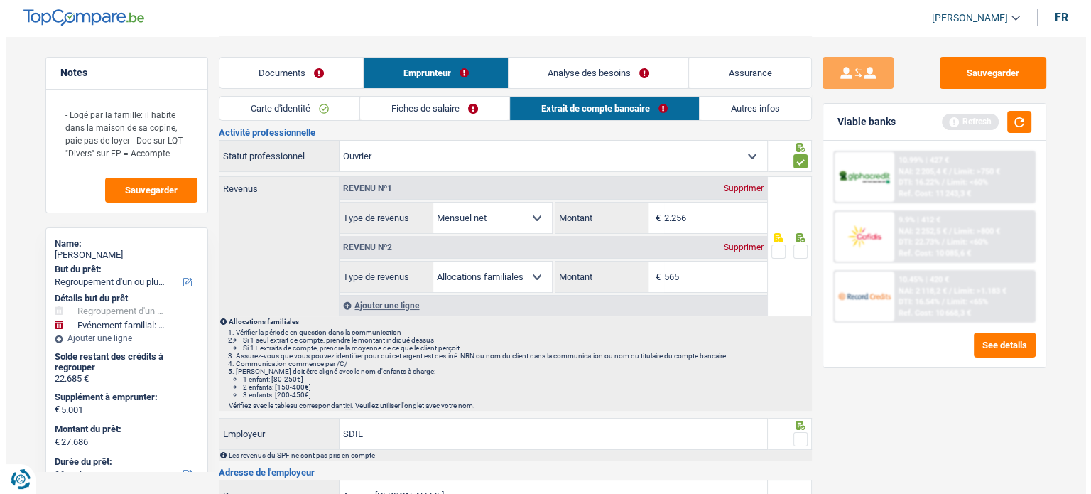
scroll to position [0, 0]
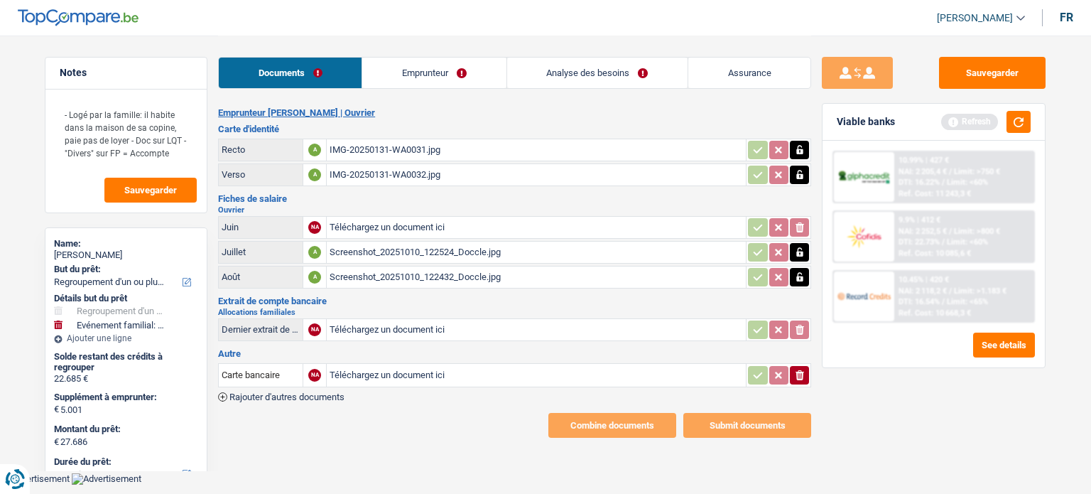
click at [802, 371] on icon "button" at bounding box center [799, 375] width 9 height 10
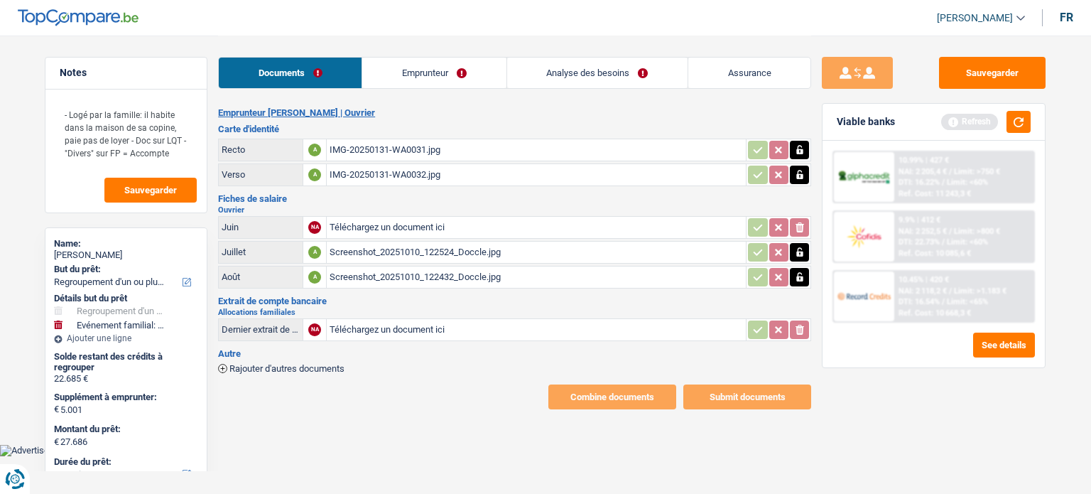
click at [423, 73] on link "Emprunteur" at bounding box center [433, 73] width 143 height 31
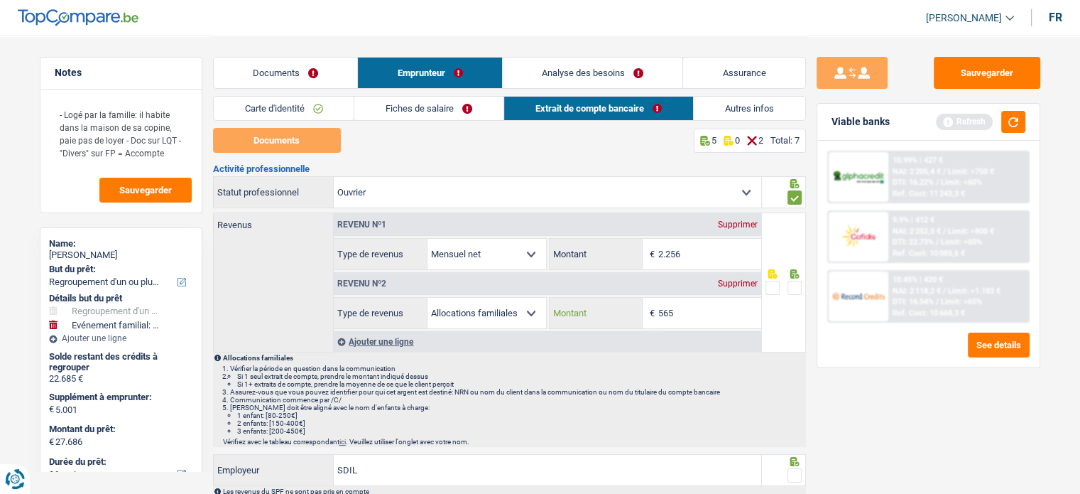
drag, startPoint x: 700, startPoint y: 315, endPoint x: 596, endPoint y: 304, distance: 105.0
click at [596, 305] on div "565 € Montant" at bounding box center [656, 313] width 212 height 31
type input "1"
click at [886, 398] on div "Sauvegarder Viable banks Refresh 10.99% | 427 € NAI: 2 205,4 € / Limit: >750 € …" at bounding box center [928, 264] width 245 height 414
click at [795, 283] on span at bounding box center [795, 287] width 14 height 14
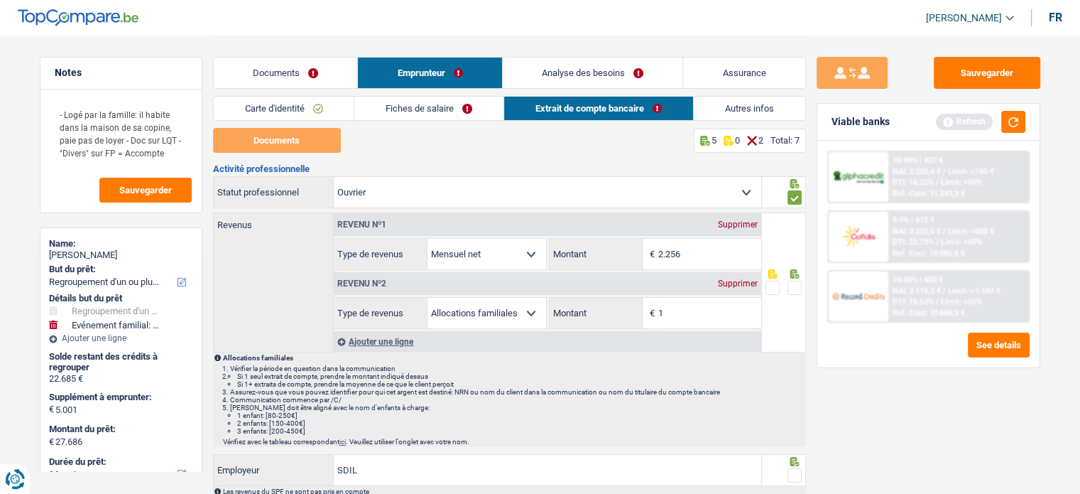
click at [0, 0] on input "radio" at bounding box center [0, 0] width 0 height 0
click at [977, 70] on button "Sauvegarder" at bounding box center [987, 73] width 107 height 32
click at [1011, 130] on button "button" at bounding box center [1013, 122] width 24 height 22
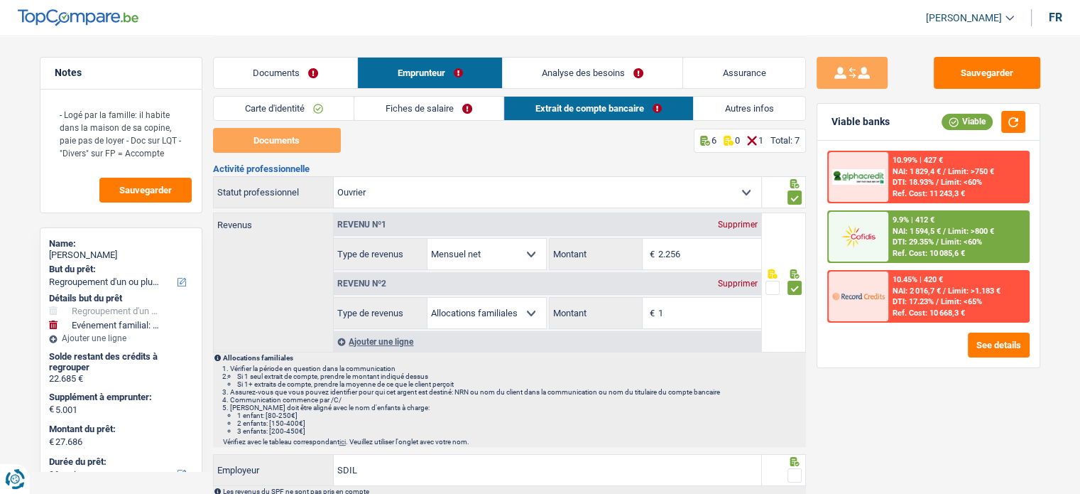
click at [728, 102] on link "Autres infos" at bounding box center [749, 108] width 111 height 23
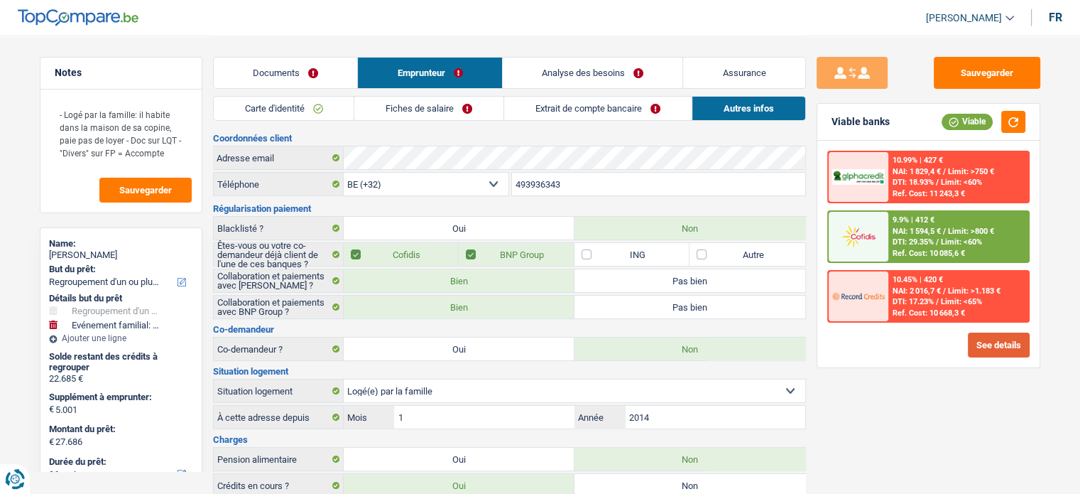
click at [991, 342] on button "See details" at bounding box center [999, 344] width 62 height 25
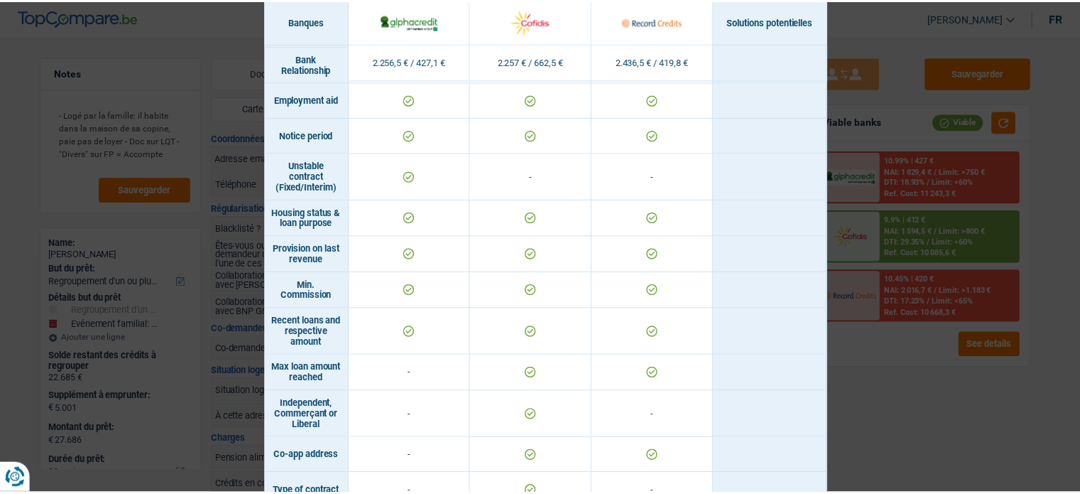
scroll to position [568, 0]
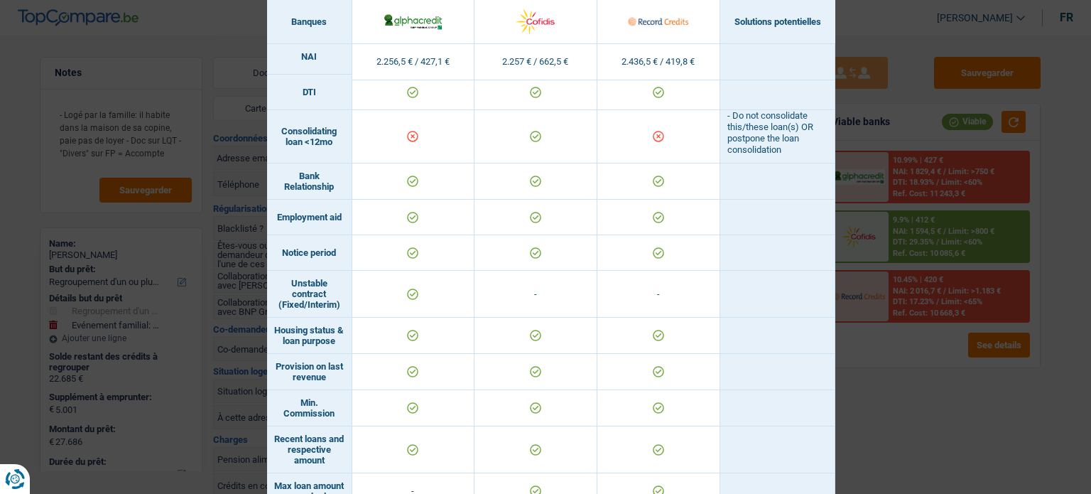
click at [951, 425] on div "Banks conditions × Banques Solutions potentielles Revenus / Charges 2.256,5 € /…" at bounding box center [545, 247] width 1091 height 494
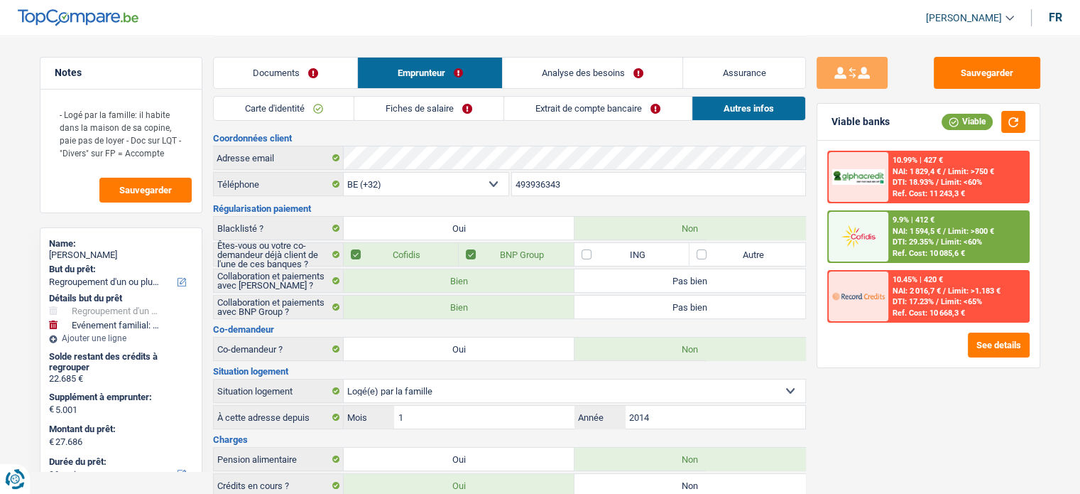
click at [966, 255] on div "9.9% | 412 € NAI: 1 594,5 € / Limit: >800 € DTI: 29.35% / Limit: <60% Ref. Cost…" at bounding box center [958, 237] width 140 height 50
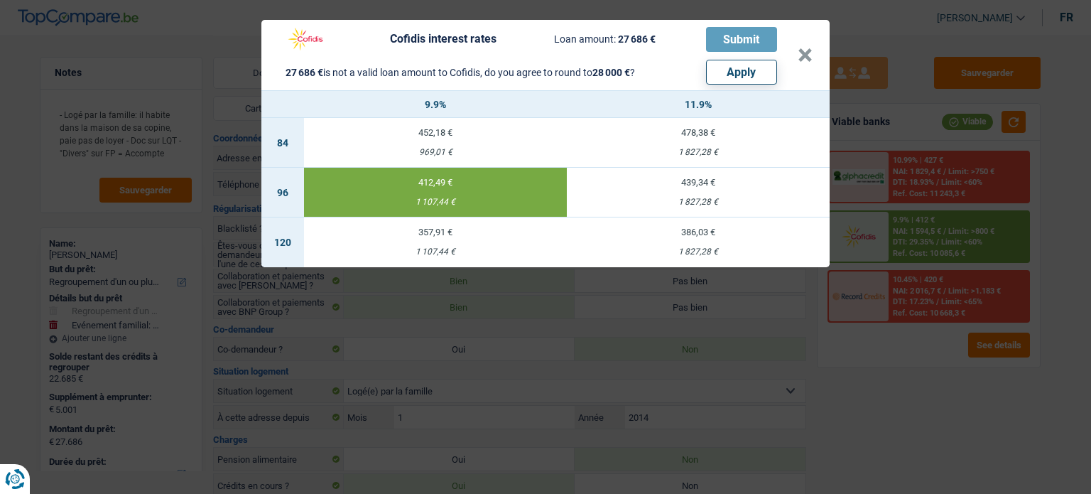
click at [760, 77] on button "Apply" at bounding box center [741, 72] width 71 height 25
type input "5.315"
type input "28.000"
select select "120"
select select "other"
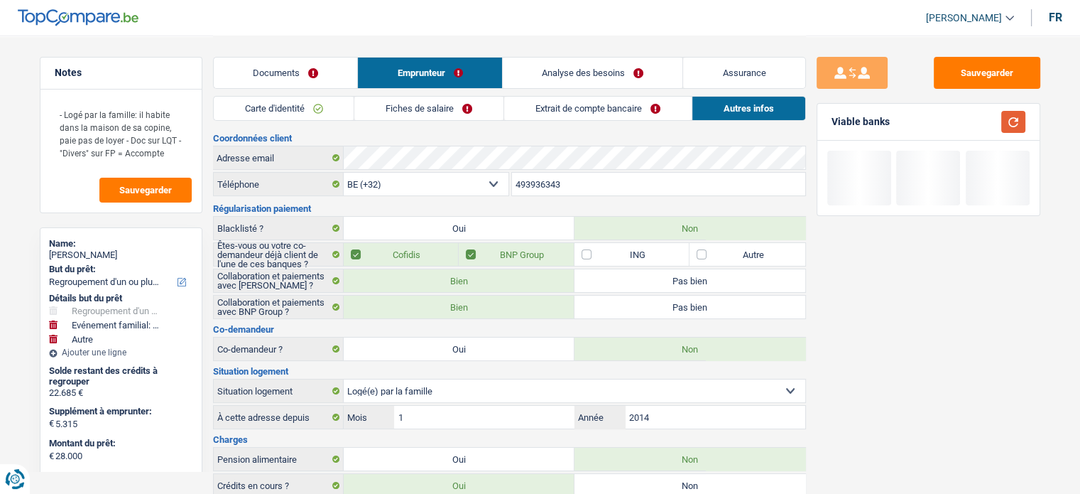
click at [1012, 120] on button "button" at bounding box center [1013, 122] width 24 height 22
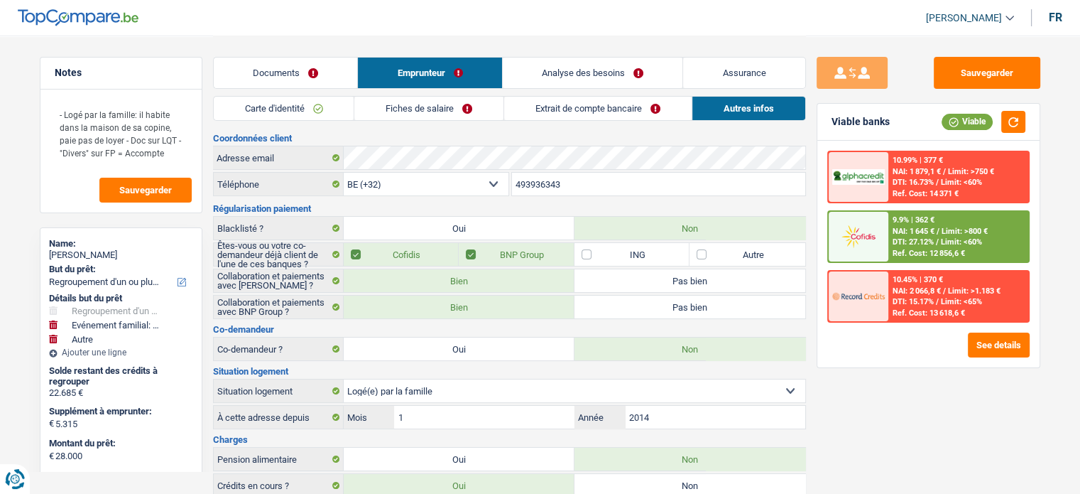
click at [1000, 241] on div "9.9% | 362 € NAI: 1 645 € / Limit: >800 € DTI: 27.12% / Limit: <60% Ref. Cost: …" at bounding box center [958, 237] width 140 height 50
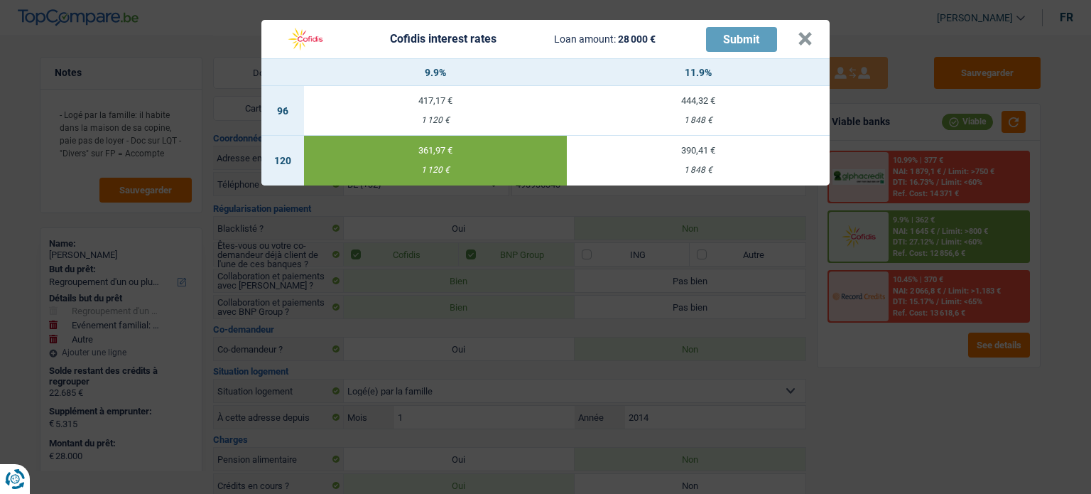
click at [637, 165] on div "1 848 €" at bounding box center [698, 169] width 263 height 9
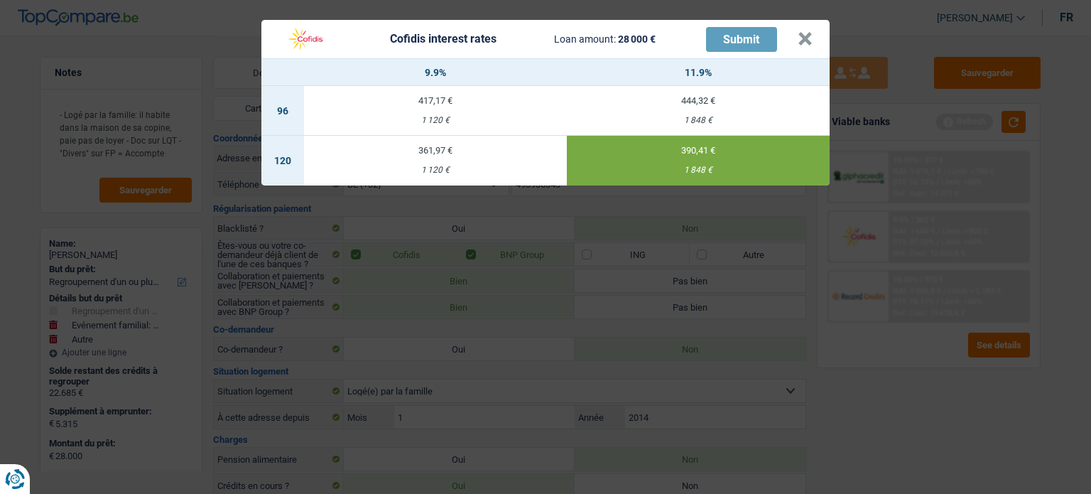
click at [508, 153] on div "361,97 €" at bounding box center [435, 150] width 263 height 9
type input "9,90"
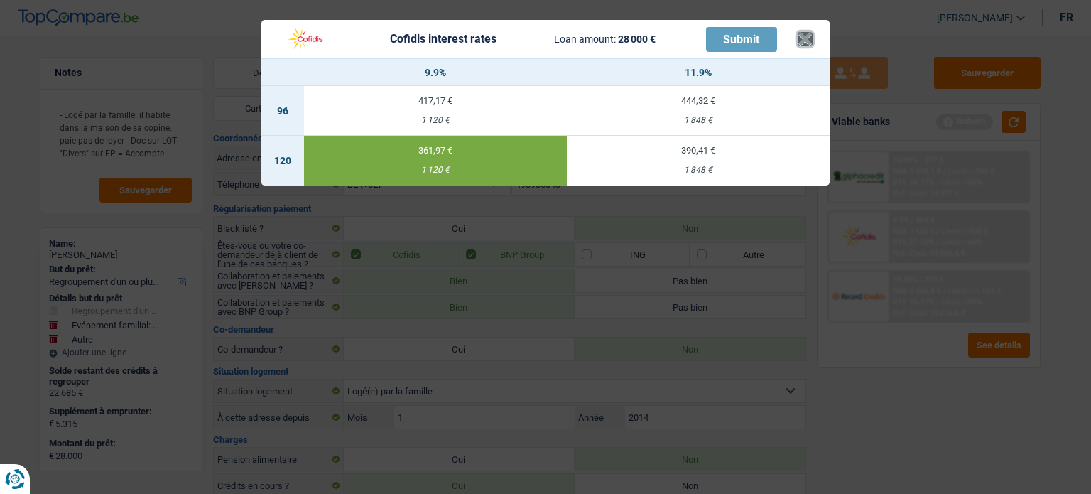
click at [797, 41] on button "×" at bounding box center [804, 39] width 15 height 14
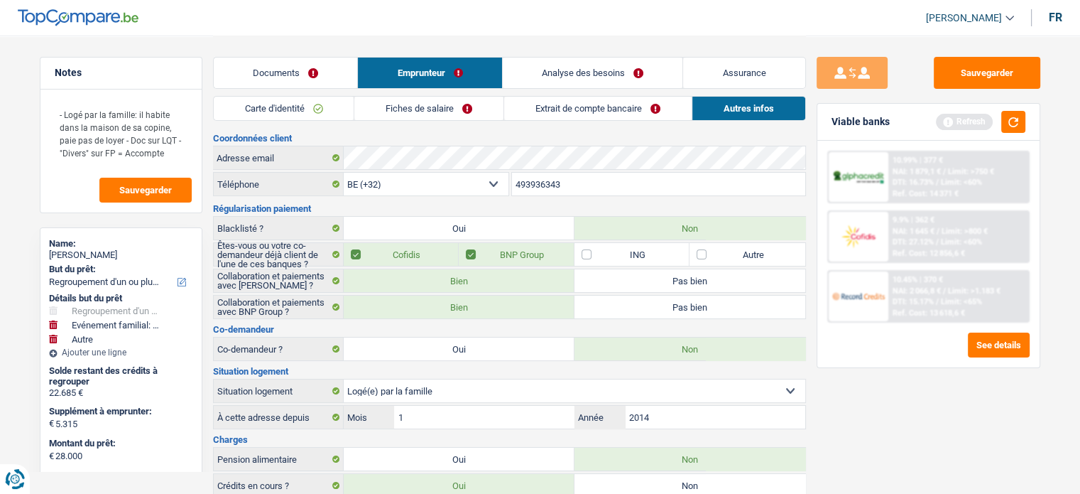
click at [329, 119] on link "Carte d'identité" at bounding box center [284, 108] width 141 height 23
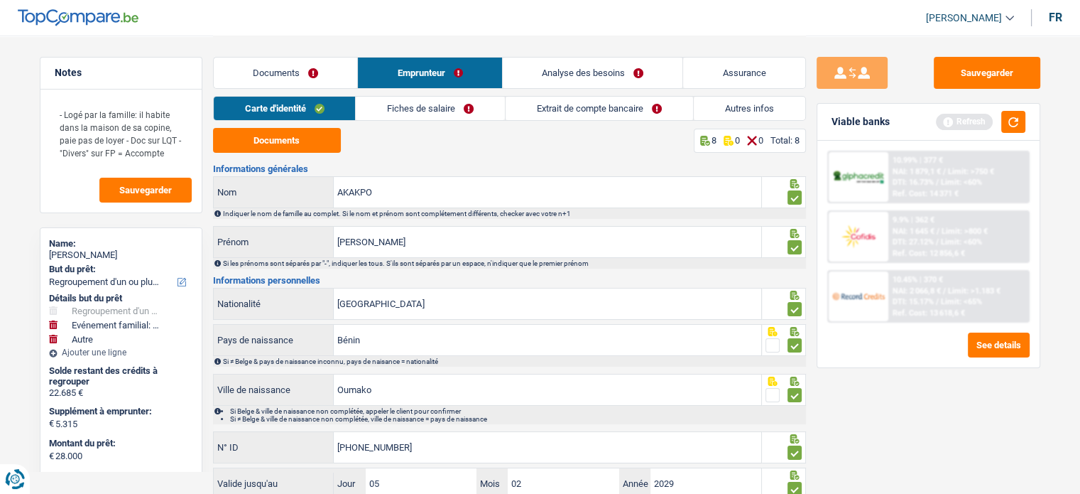
click at [406, 116] on link "Fiches de salaire" at bounding box center [430, 108] width 149 height 23
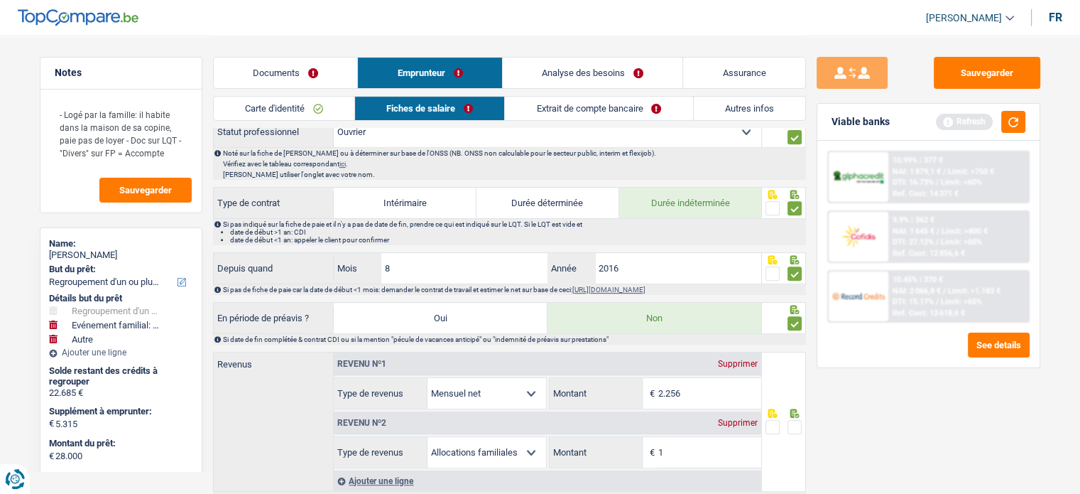
scroll to position [639, 0]
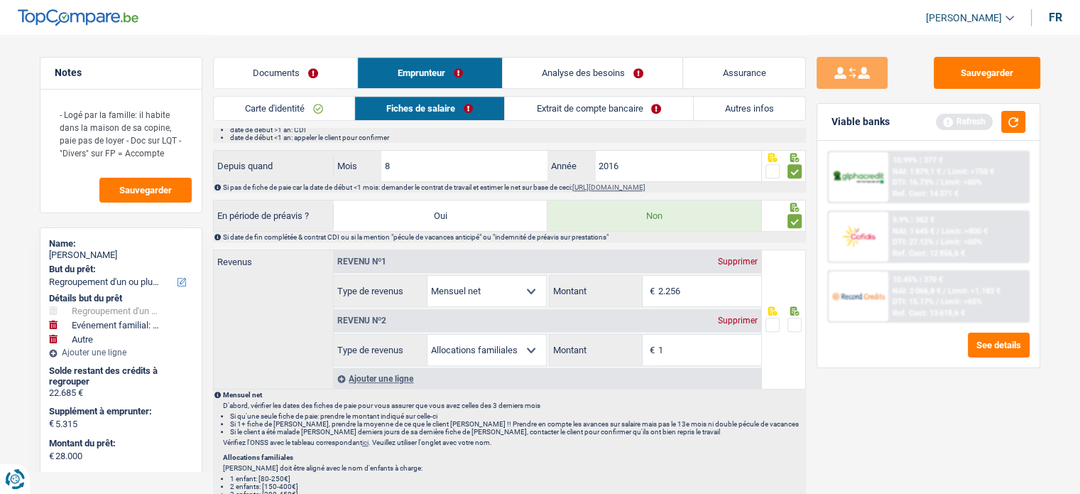
click at [801, 321] on span at bounding box center [795, 324] width 14 height 14
click at [0, 0] on input "radio" at bounding box center [0, 0] width 0 height 0
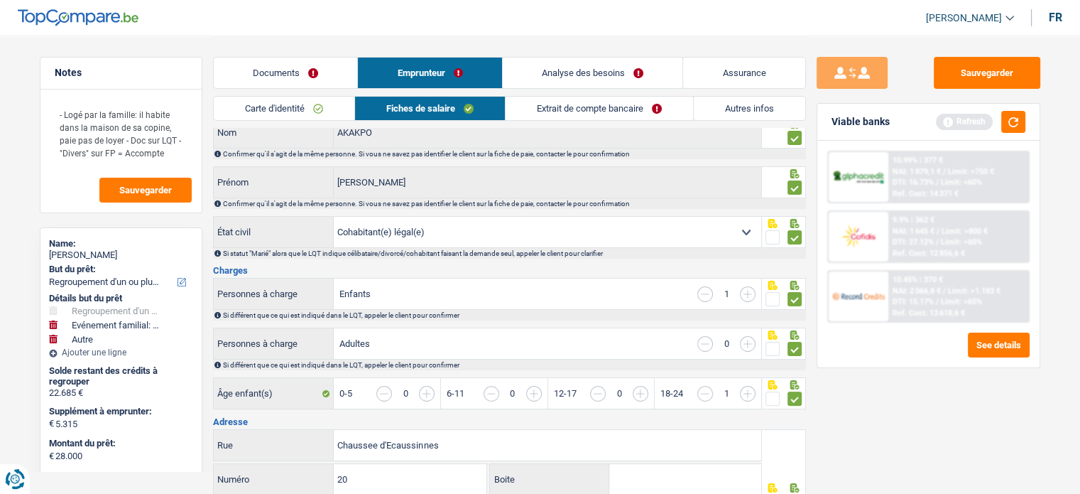
scroll to position [0, 0]
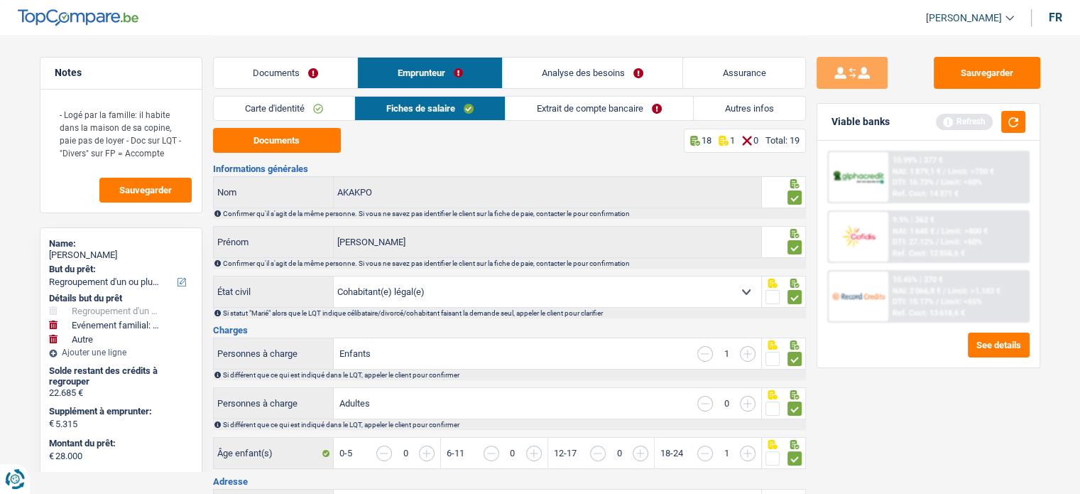
drag, startPoint x: 552, startPoint y: 103, endPoint x: 646, endPoint y: 119, distance: 95.7
click at [552, 104] on link "Extrait de compte bancaire" at bounding box center [599, 108] width 187 height 23
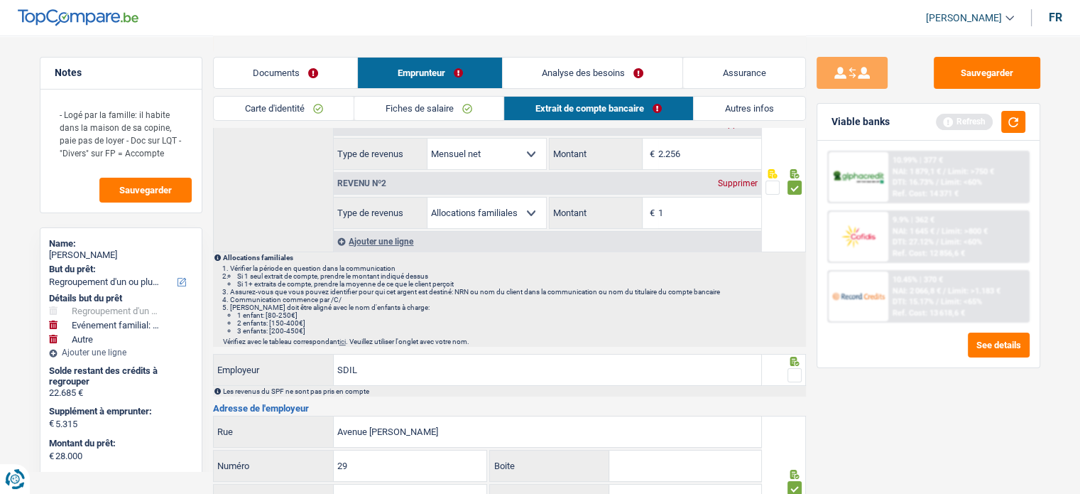
scroll to position [284, 0]
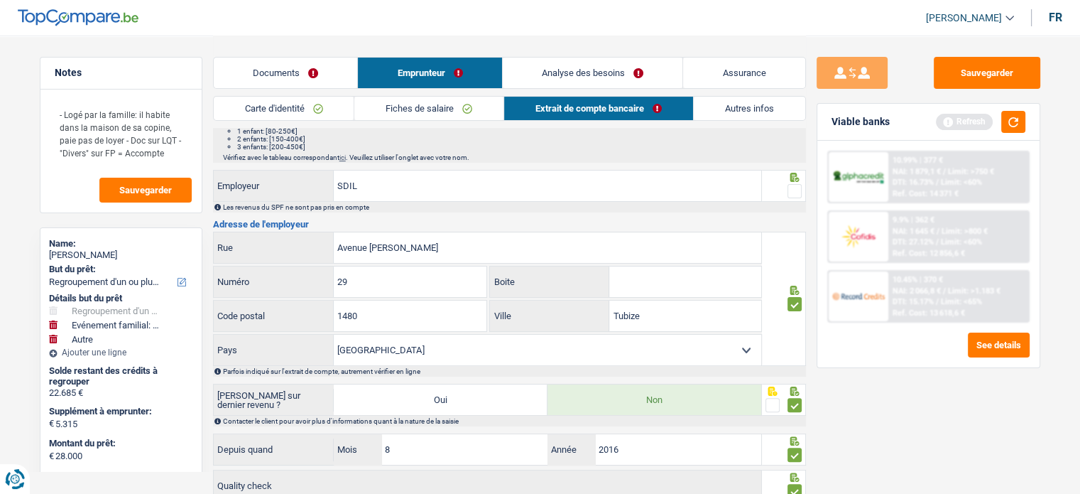
drag, startPoint x: 790, startPoint y: 185, endPoint x: 800, endPoint y: 207, distance: 24.8
click at [790, 185] on span at bounding box center [795, 191] width 14 height 14
click at [0, 0] on input "radio" at bounding box center [0, 0] width 0 height 0
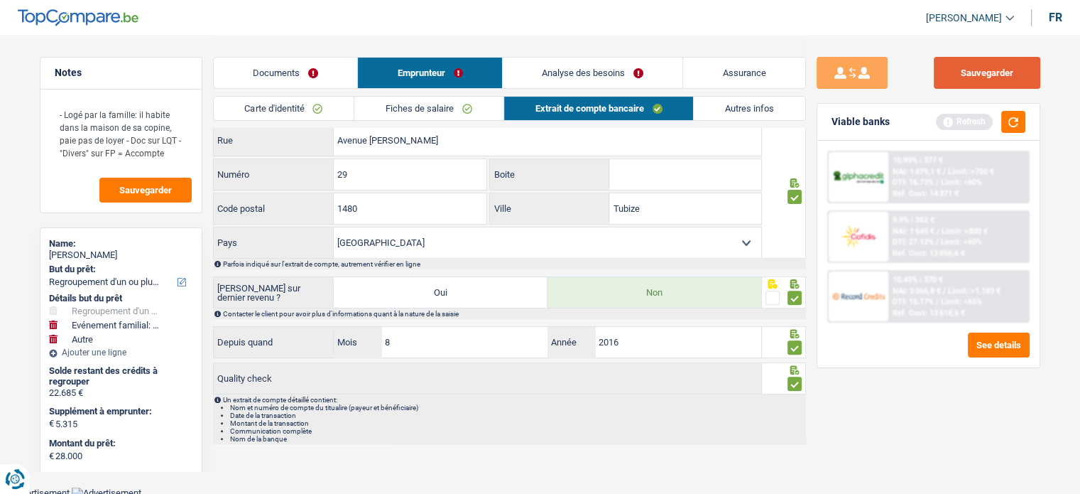
click at [969, 77] on button "Sauvegarder" at bounding box center [987, 73] width 107 height 32
click at [1017, 116] on button "button" at bounding box center [1013, 122] width 24 height 22
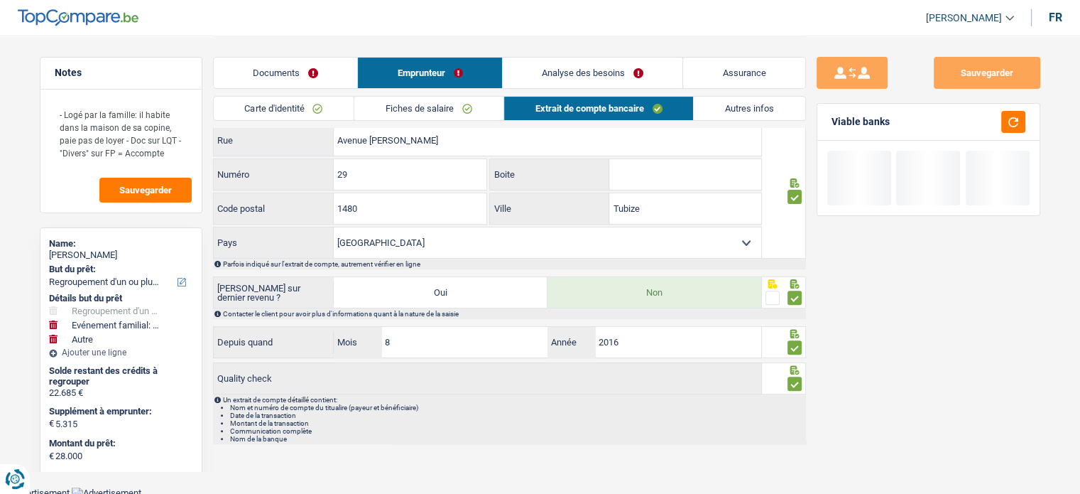
click at [749, 103] on link "Autres infos" at bounding box center [749, 108] width 111 height 23
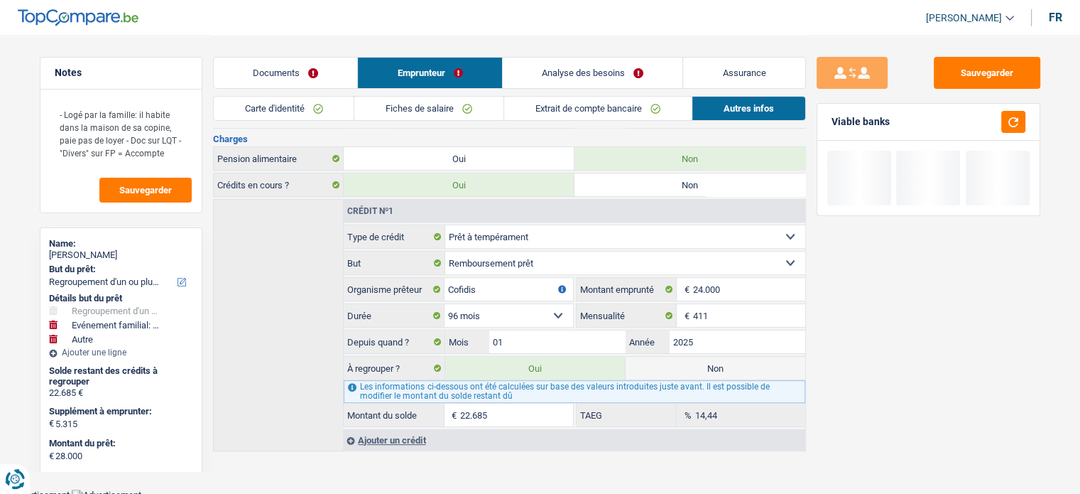
click at [601, 76] on link "Analyse des besoins" at bounding box center [593, 73] width 180 height 31
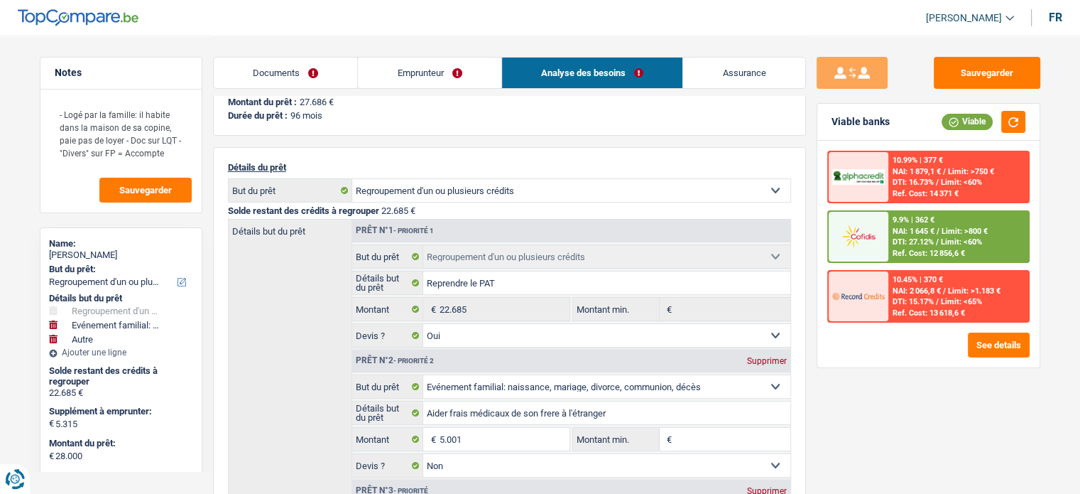
scroll to position [0, 0]
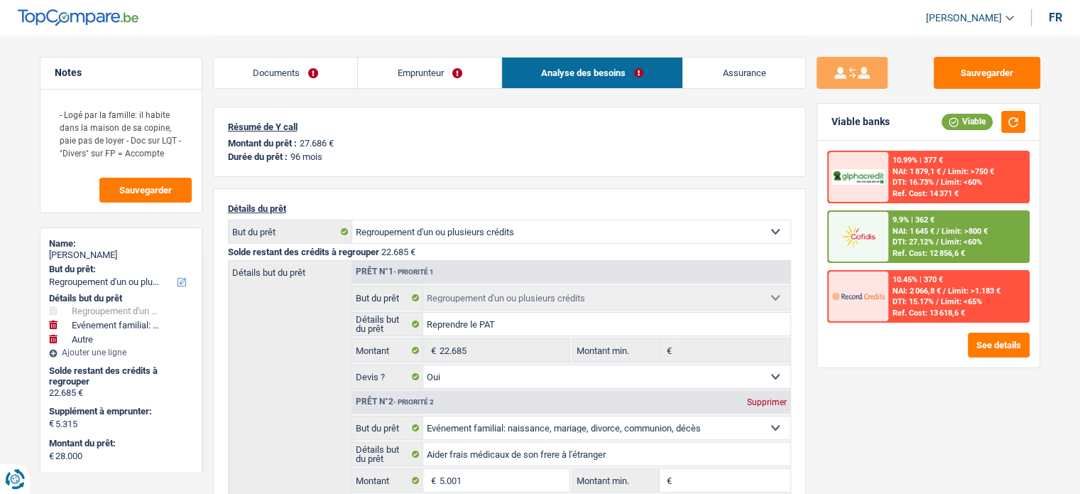
click at [895, 242] on span "DTI: 27.12%" at bounding box center [913, 241] width 41 height 9
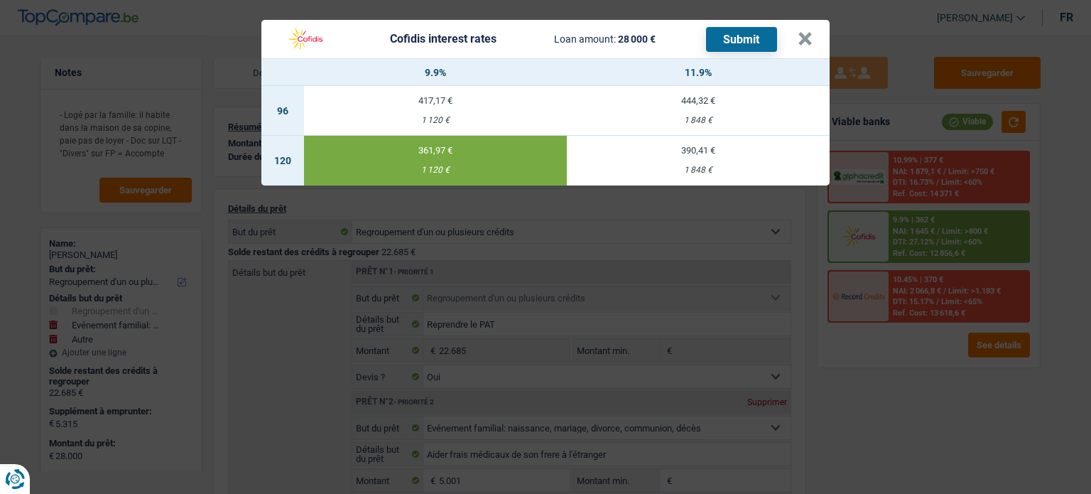
click at [750, 45] on button "Submit" at bounding box center [741, 39] width 71 height 25
click at [802, 38] on button "×" at bounding box center [804, 39] width 15 height 14
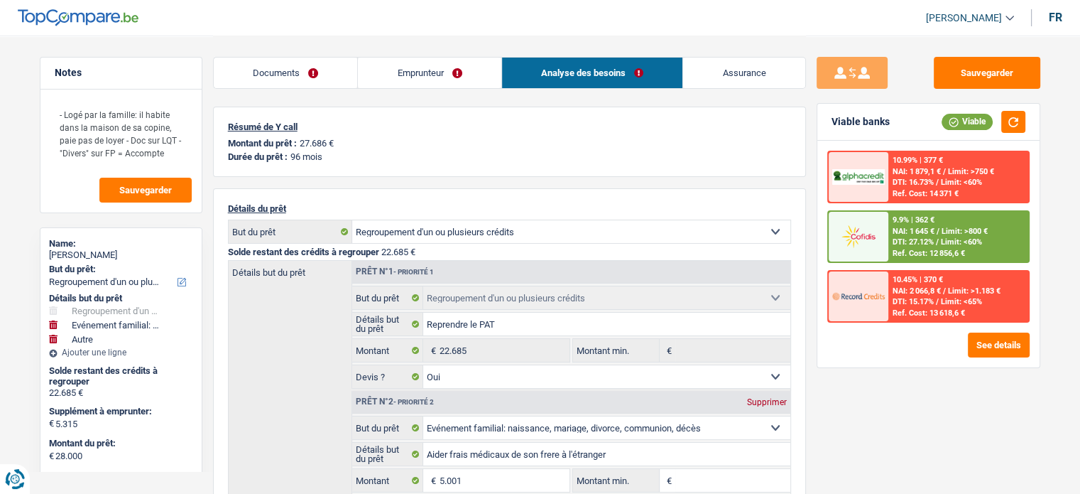
drag, startPoint x: 454, startPoint y: 76, endPoint x: 685, endPoint y: 82, distance: 231.6
click at [455, 76] on link "Emprunteur" at bounding box center [429, 73] width 143 height 31
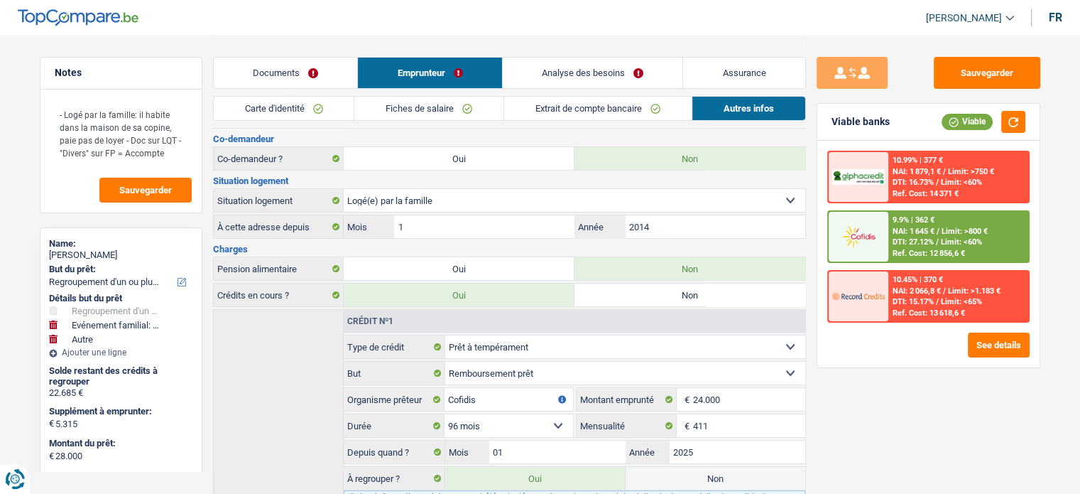
scroll to position [300, 0]
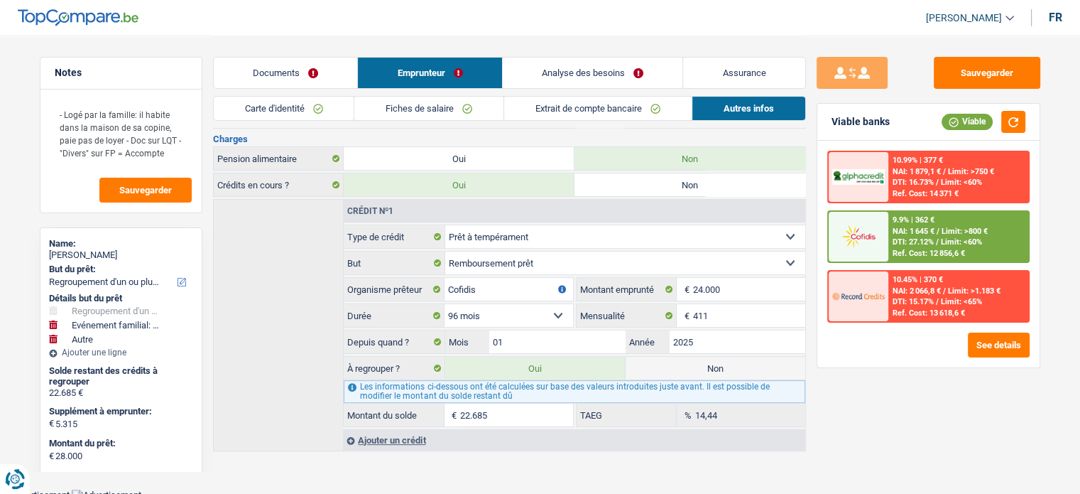
click at [649, 363] on label "Non" at bounding box center [716, 367] width 180 height 23
click at [649, 363] on input "Non" at bounding box center [716, 367] width 180 height 23
radio input "true"
select select "familyEvent"
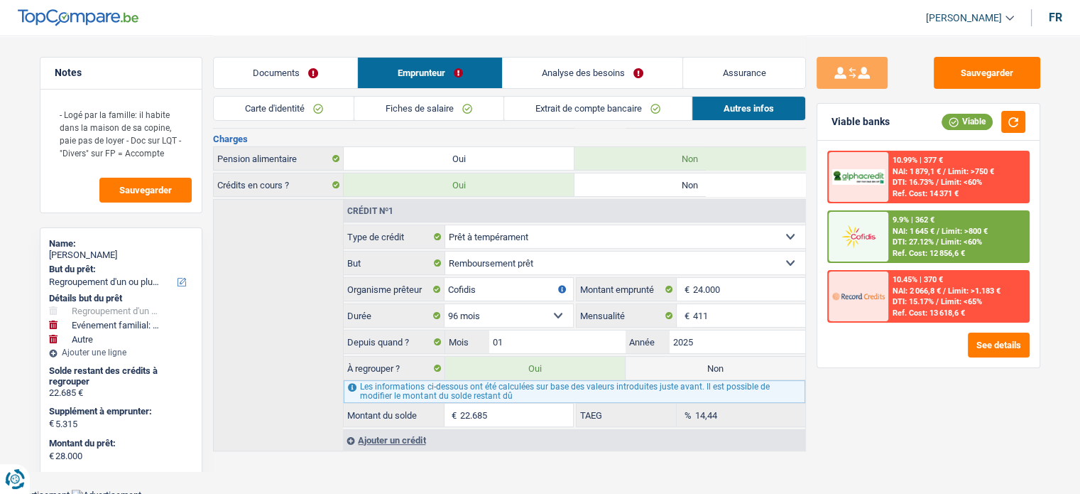
select select
select select "36"
radio input "false"
select select "other"
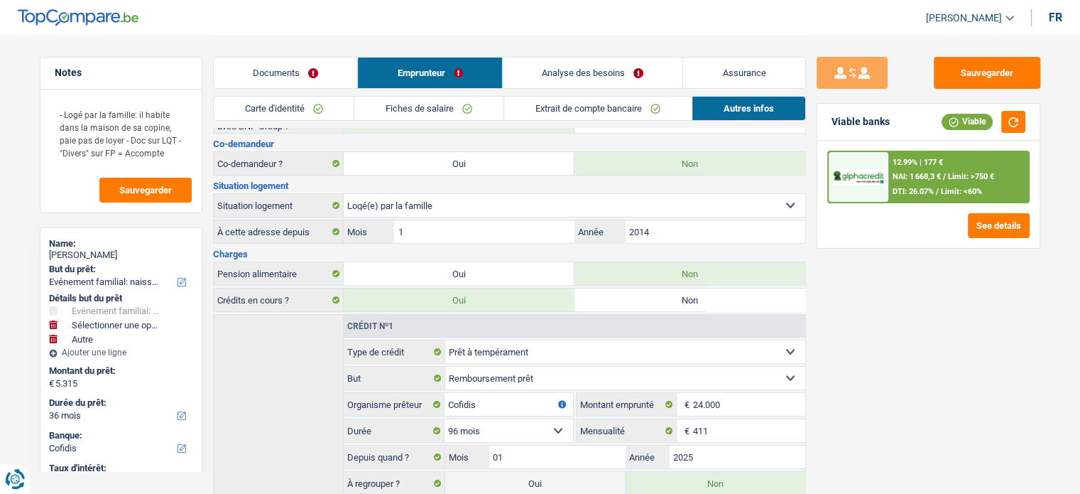
scroll to position [87, 0]
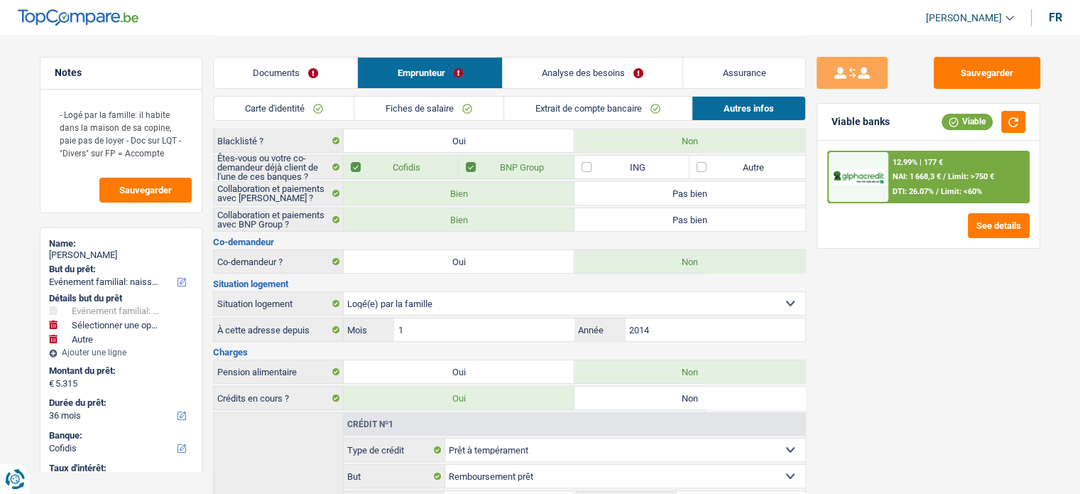
click at [274, 78] on link "Documents" at bounding box center [286, 73] width 144 height 31
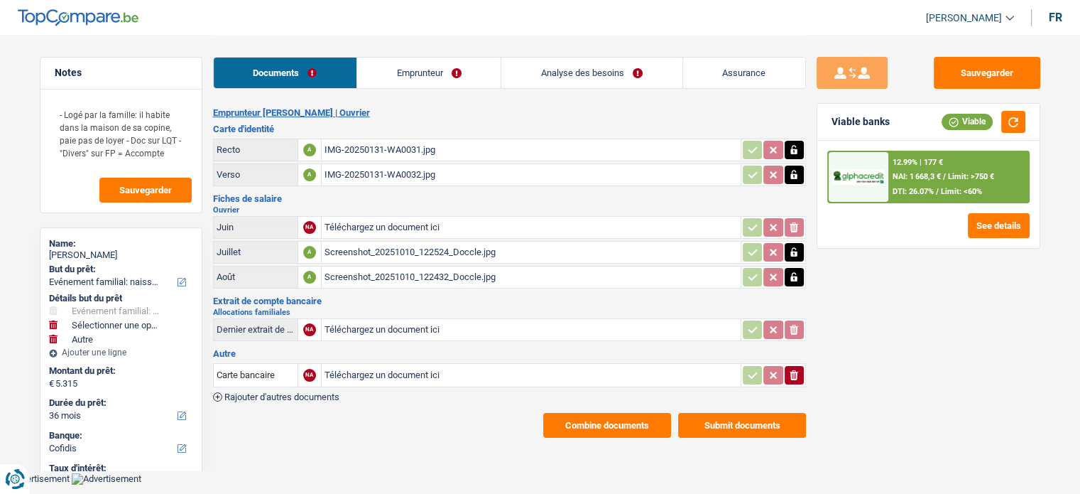
scroll to position [0, 0]
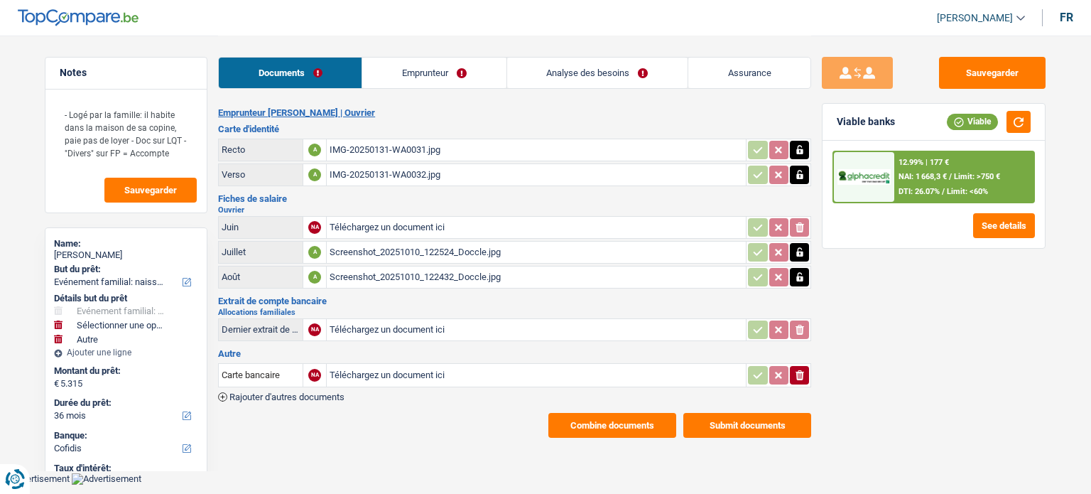
click at [607, 73] on link "Analyse des besoins" at bounding box center [597, 73] width 180 height 31
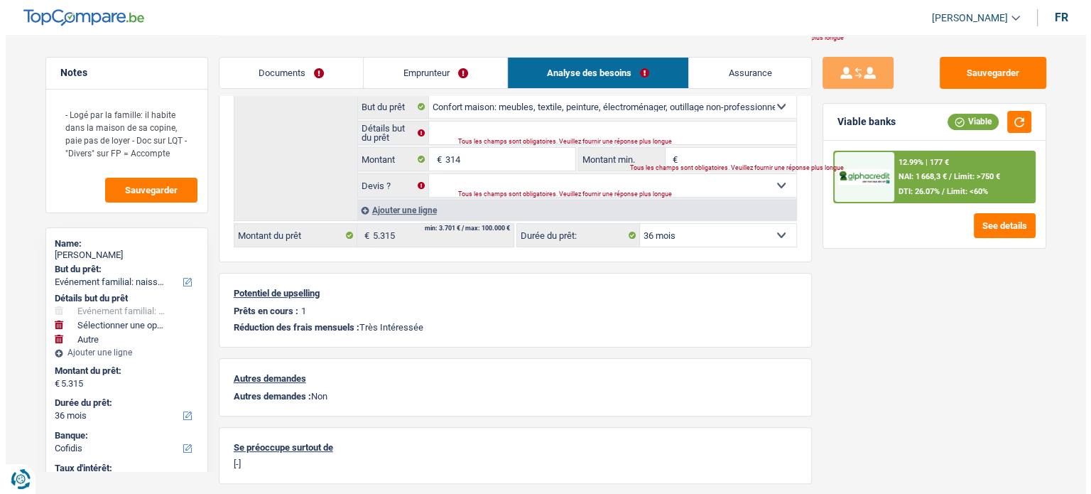
scroll to position [213, 0]
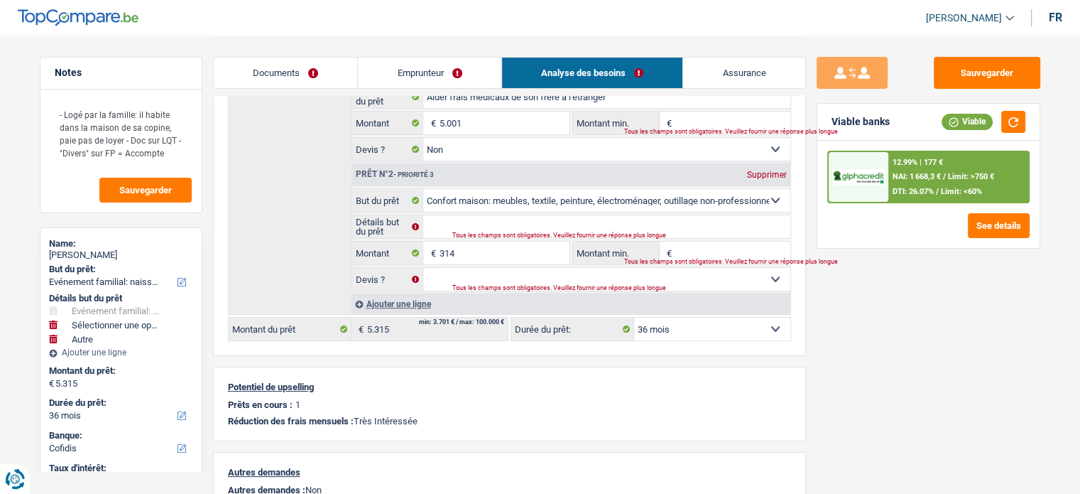
click at [414, 303] on div "Ajouter une ligne" at bounding box center [571, 303] width 439 height 21
select select "other"
select select
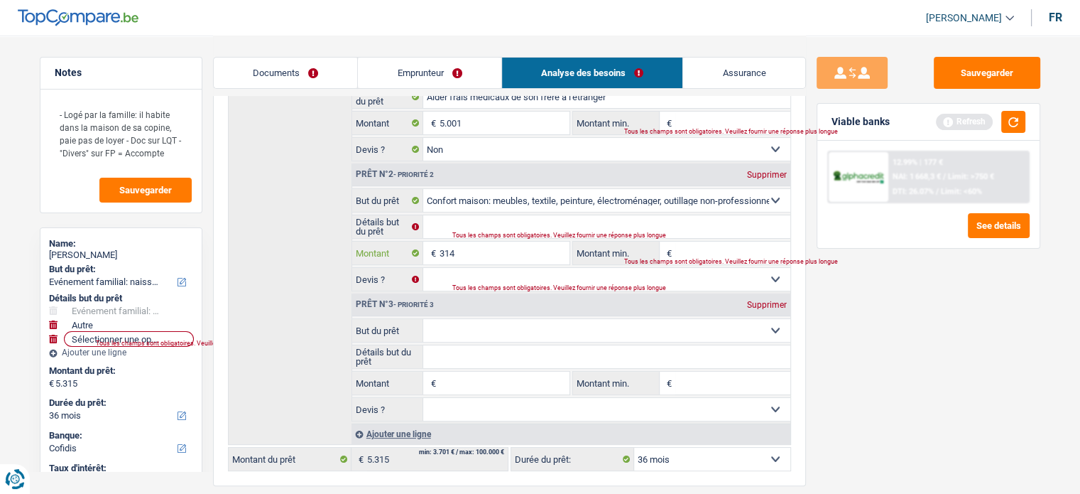
click at [475, 249] on input "314" at bounding box center [504, 252] width 130 height 23
drag, startPoint x: 475, startPoint y: 249, endPoint x: 408, endPoint y: 249, distance: 66.7
click at [408, 249] on div "314 € Montant" at bounding box center [460, 252] width 217 height 23
type input "2"
select select
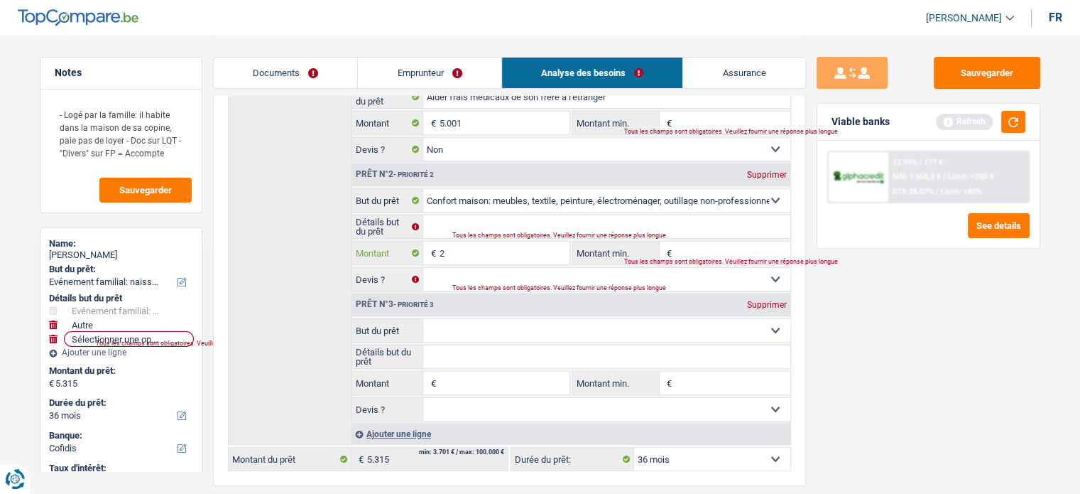
type input "22"
select select
type input "226"
select select
type input "2.268"
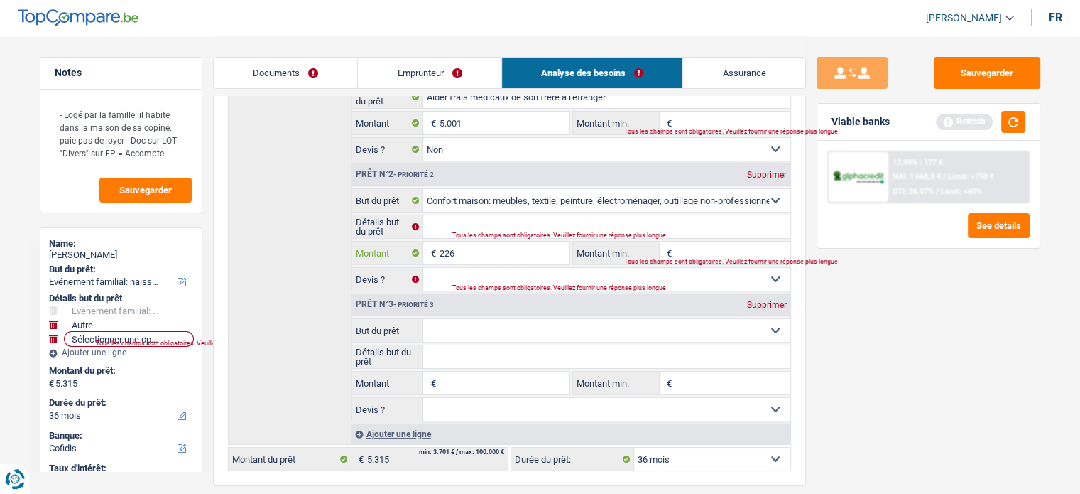
select select
type input "22.685"
select select
type input "22.685"
select select
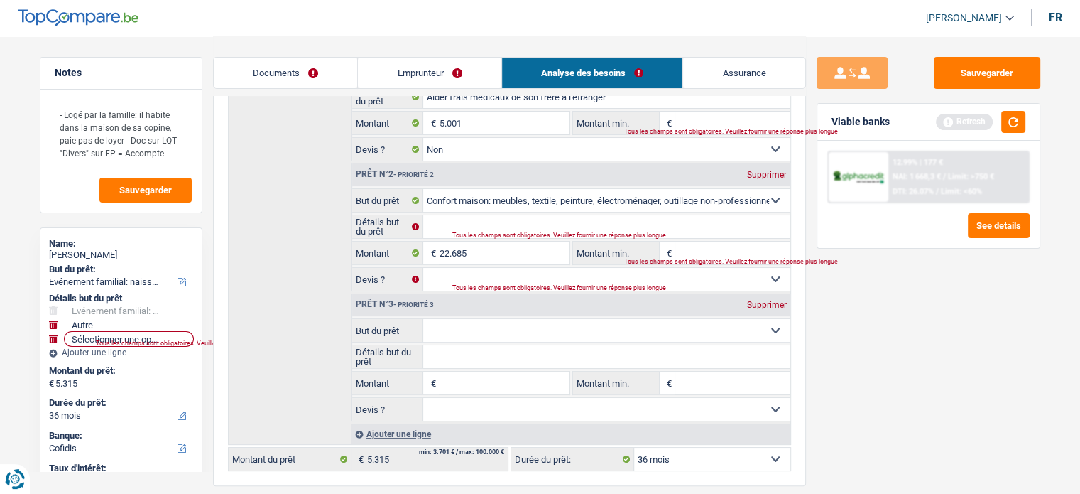
type input "27.686"
click at [882, 334] on div "Sauvegarder Viable banks Refresh 12.99% | 177 € NAI: 1 668,3 € / Limit: >750 € …" at bounding box center [928, 264] width 245 height 414
select select "120"
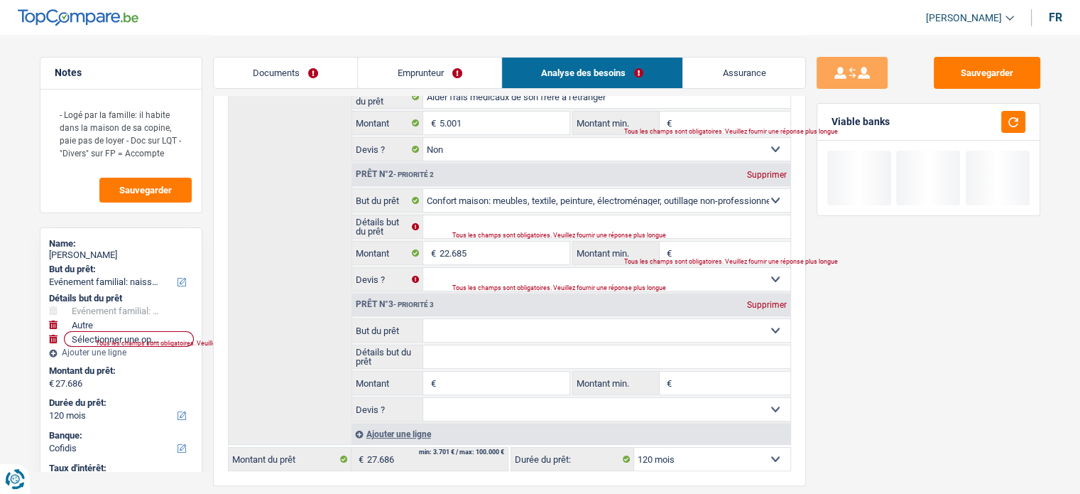
click at [787, 305] on div "Supprimer" at bounding box center [766, 304] width 47 height 9
select select
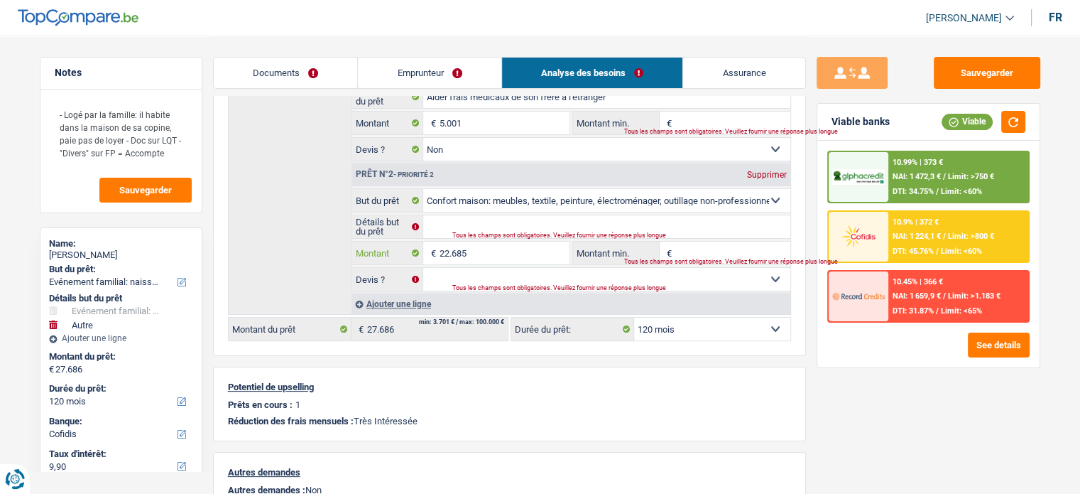
click at [508, 250] on input "22.685" at bounding box center [504, 252] width 130 height 23
type input "2.268"
select select
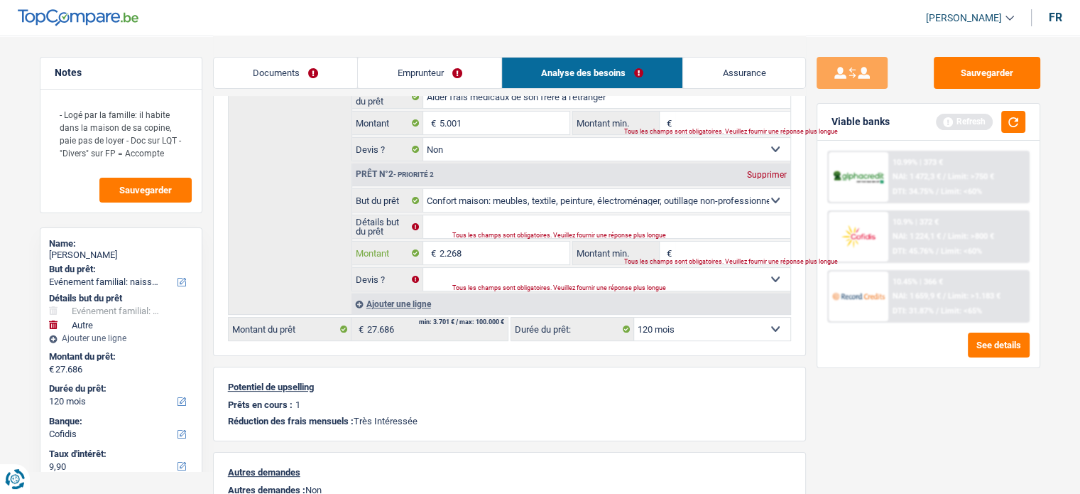
type input "22.689"
select select
type input "22.689"
type input "27.690"
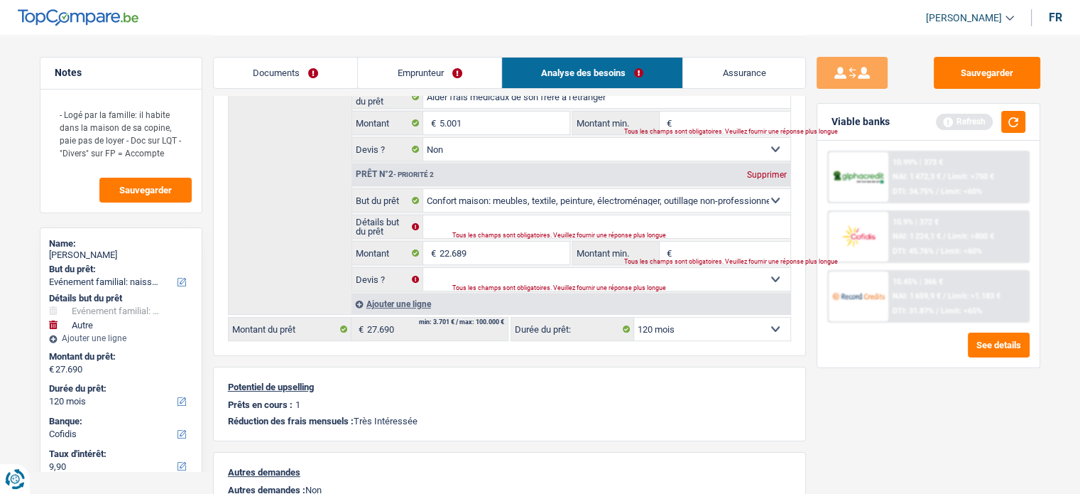
click at [927, 420] on div "Sauvegarder Viable banks Refresh 10.99% | 373 € NAI: 1 472,3 € / Limit: >750 € …" at bounding box center [928, 264] width 245 height 414
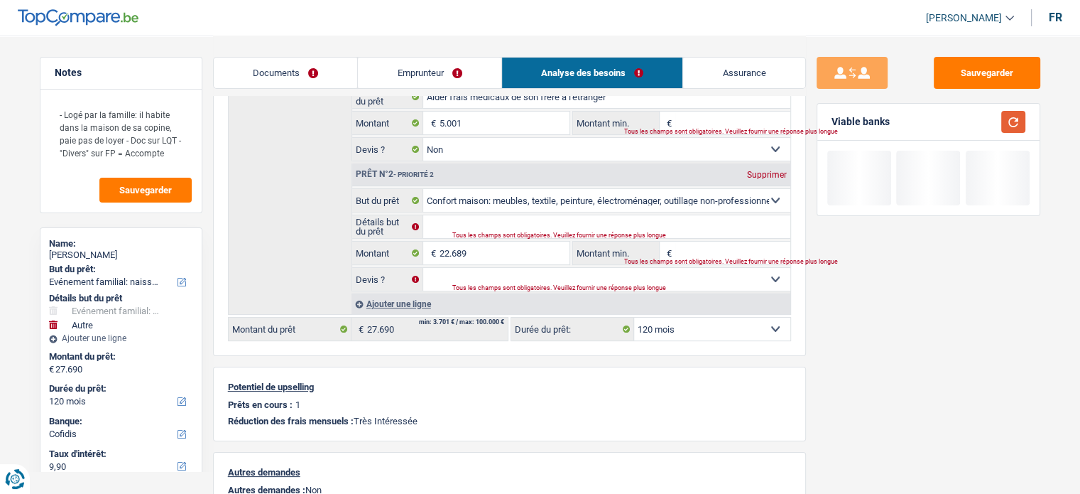
click at [1023, 116] on button "button" at bounding box center [1013, 122] width 24 height 22
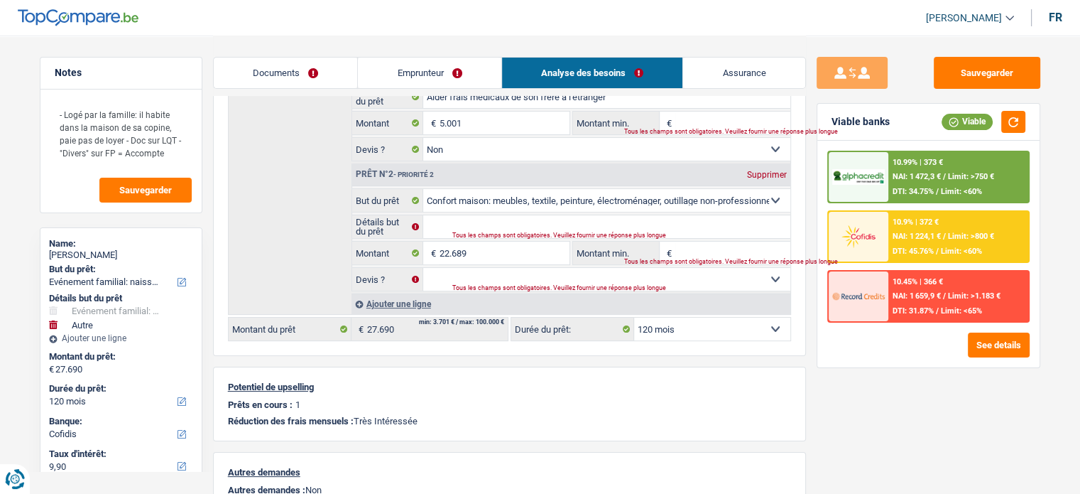
click at [881, 402] on div "Sauvegarder Viable banks Viable 10.99% | 373 € NAI: 1 472,3 € / Limit: >750 € D…" at bounding box center [928, 264] width 245 height 414
click at [981, 175] on span "Limit: >750 €" at bounding box center [971, 176] width 46 height 9
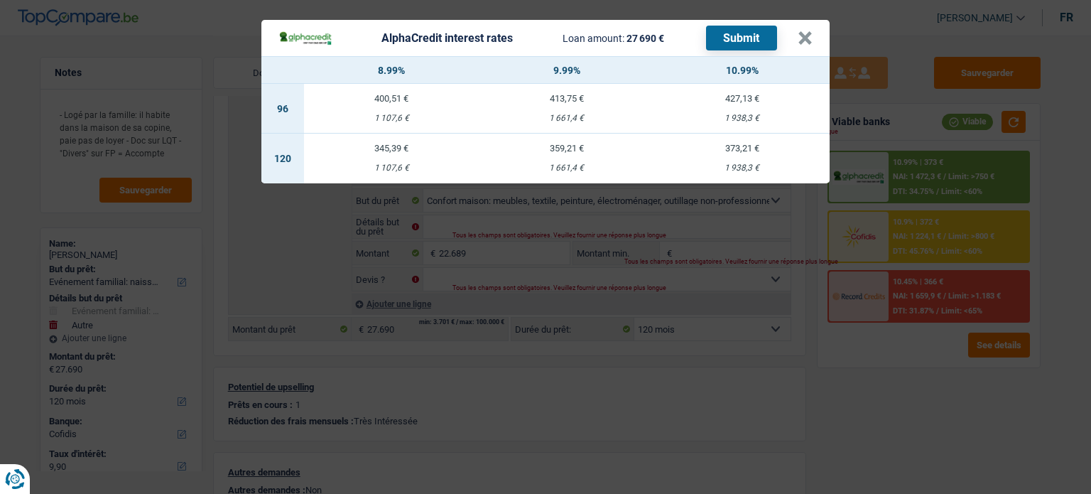
click at [956, 415] on div "AlphaCredit interest rates Loan amount: 27 690 € Submit × 8.99% 9.99% 10.99% 96…" at bounding box center [545, 247] width 1091 height 494
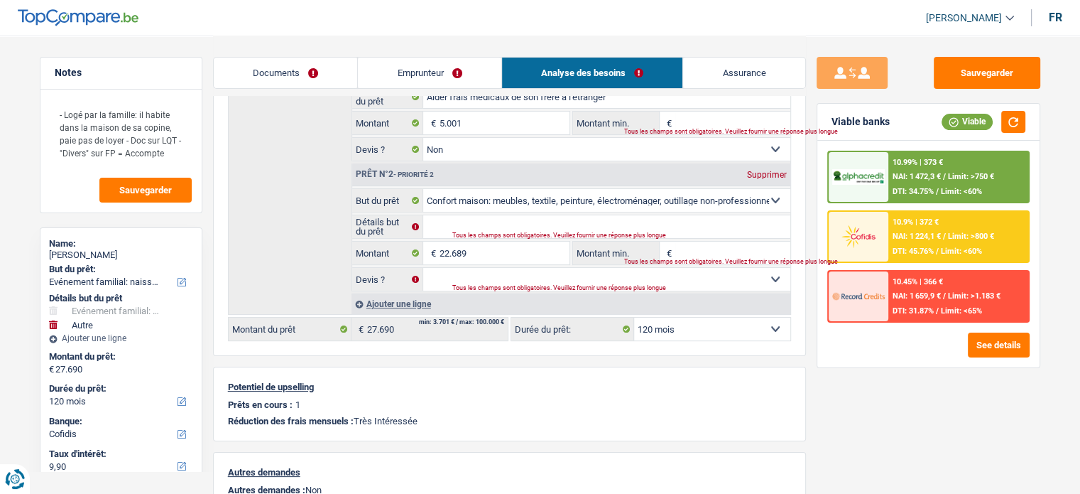
click at [945, 227] on div "10.9% | 372 € NAI: 1 224,1 € / Limit: >800 € DTI: 45.76% / Limit: <60%" at bounding box center [958, 237] width 140 height 50
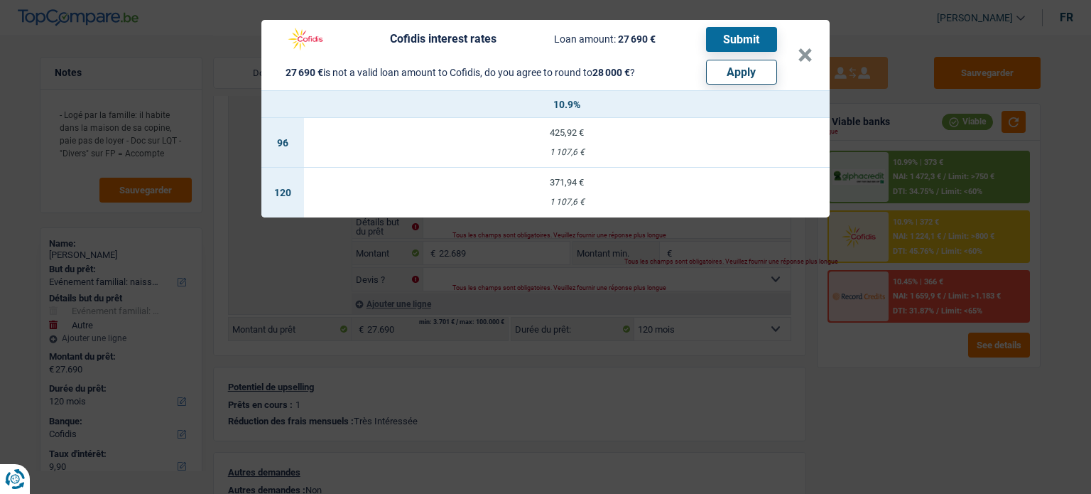
click at [968, 434] on div "Cofidis interest rates Loan amount: 27 690 € Submit 27 690 € is not a valid loa…" at bounding box center [545, 247] width 1091 height 494
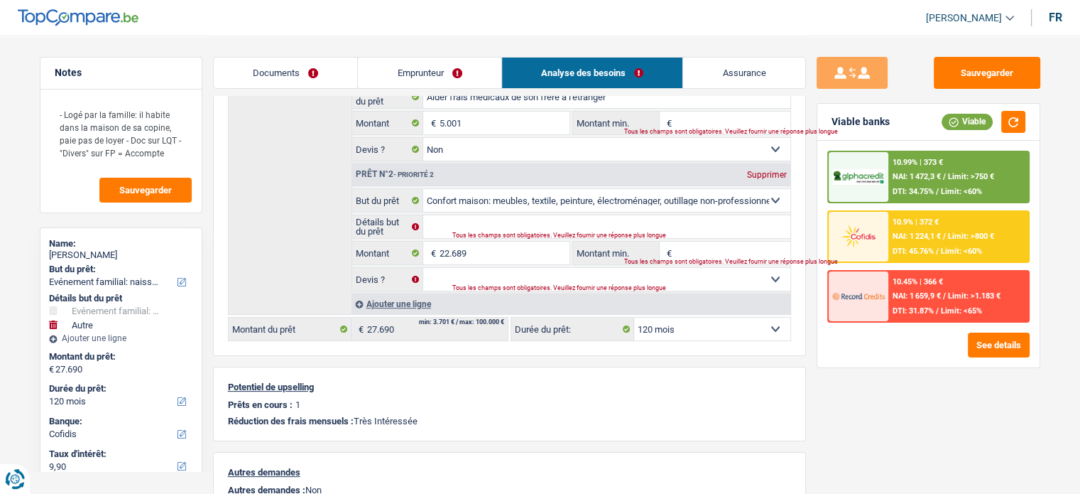
click at [991, 178] on span "Limit: >750 €" at bounding box center [971, 176] width 46 height 9
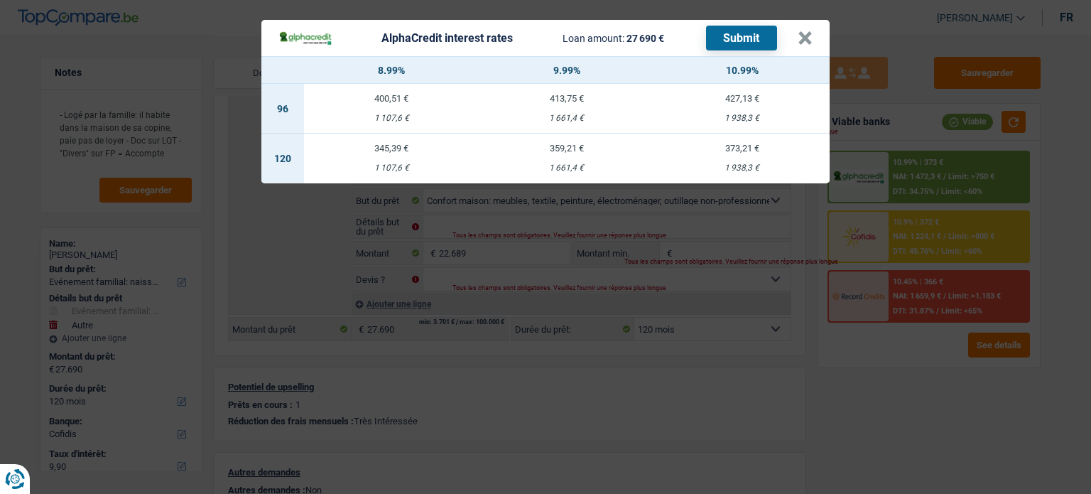
click at [552, 151] on div "359,21 €" at bounding box center [566, 147] width 175 height 9
select select "alphacredit"
type input "9,99"
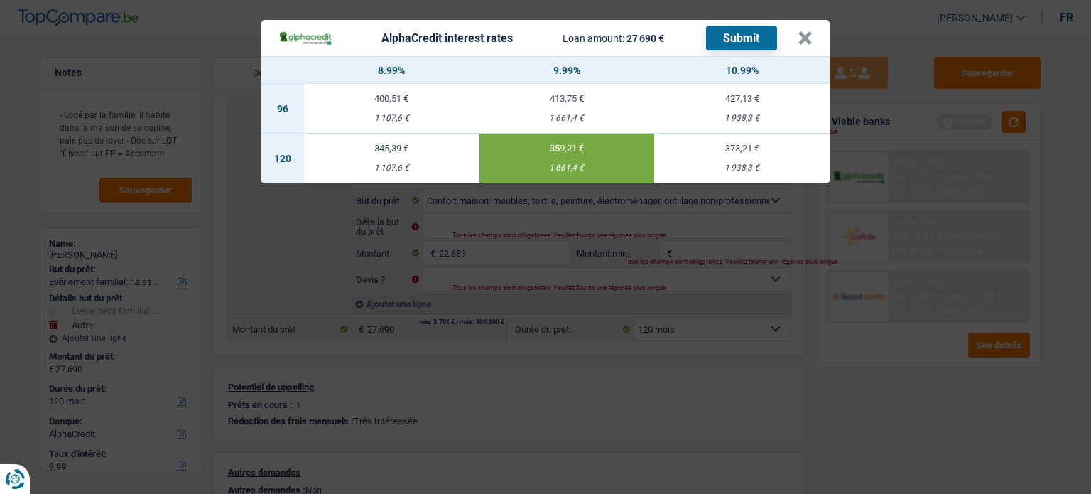
click at [730, 30] on button "Submit" at bounding box center [741, 38] width 71 height 25
click at [805, 43] on button "×" at bounding box center [804, 38] width 15 height 14
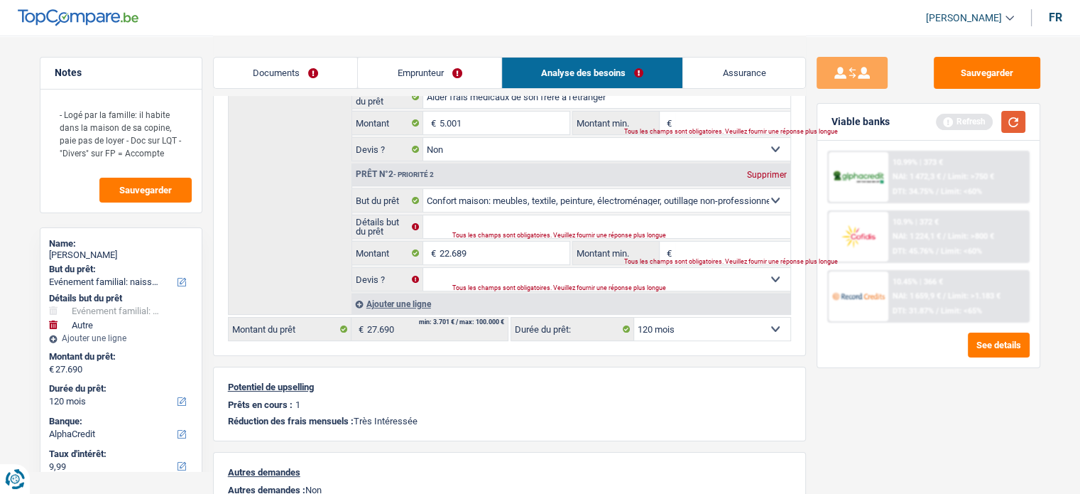
click at [1014, 116] on button "button" at bounding box center [1013, 122] width 24 height 22
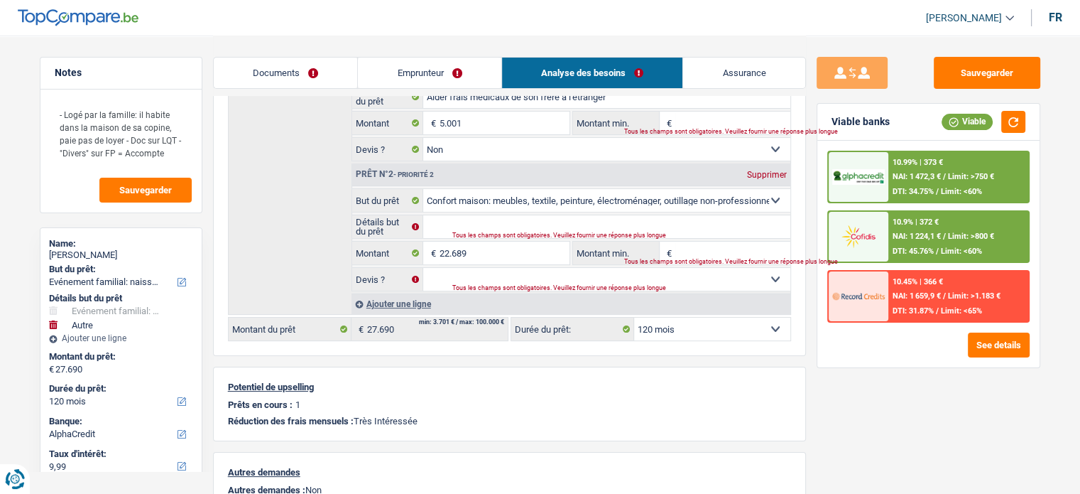
click at [966, 178] on span "Limit: >750 €" at bounding box center [971, 176] width 46 height 9
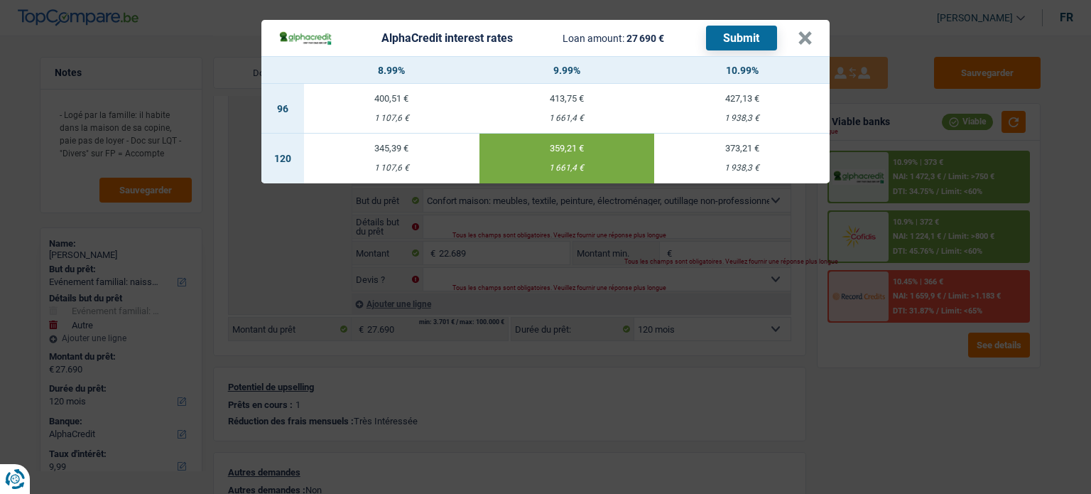
click at [937, 457] on div "AlphaCredit interest rates Loan amount: 27 690 € Submit × 8.99% 9.99% 10.99% 96…" at bounding box center [545, 247] width 1091 height 494
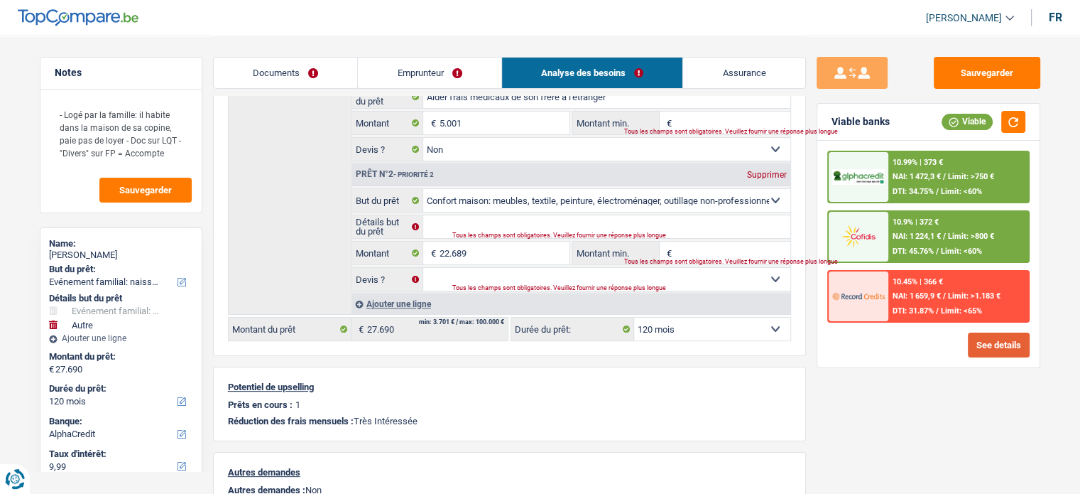
click at [987, 327] on div "10.99% | 373 € NAI: 1 472,3 € / Limit: >750 € DTI: 34.75% / Limit: <60% 10.9% |…" at bounding box center [928, 254] width 222 height 227
click at [988, 339] on button "See details" at bounding box center [999, 344] width 62 height 25
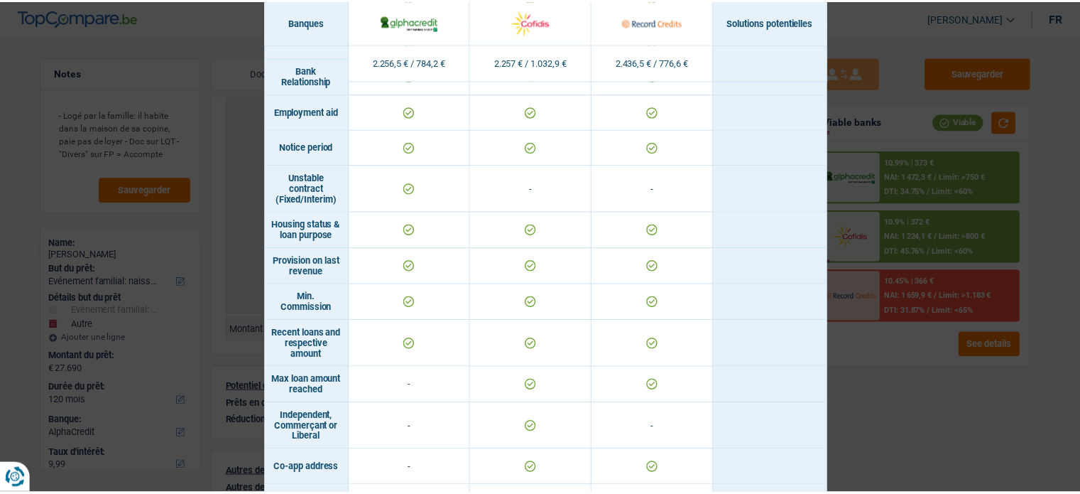
scroll to position [905, 0]
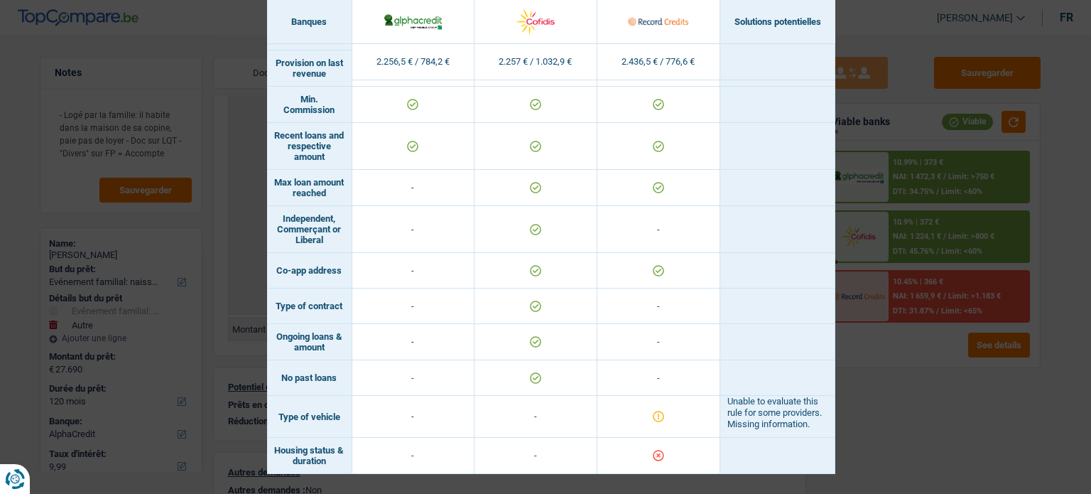
click at [914, 426] on div "Banks conditions × Banques Solutions potentielles Revenus / Charges 2.256,5 € /…" at bounding box center [545, 247] width 1091 height 494
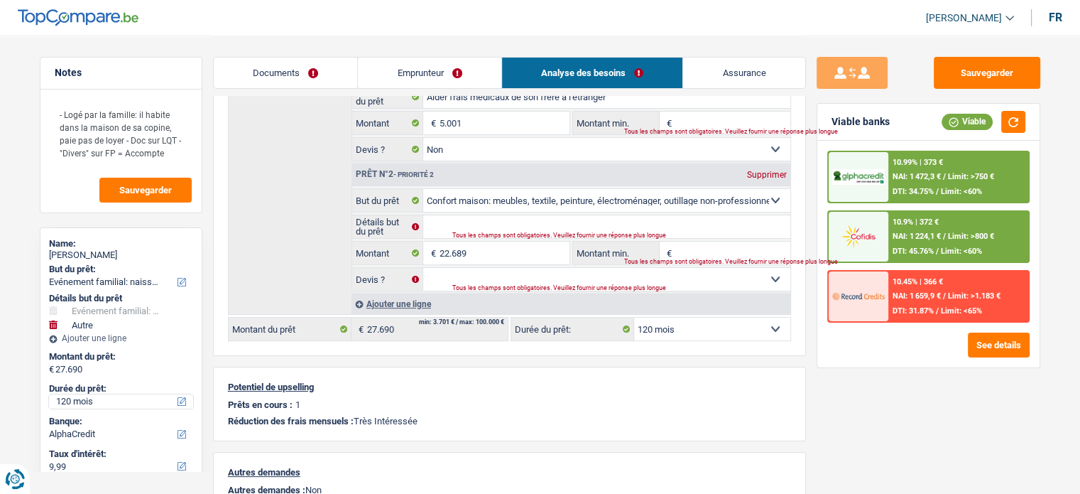
click at [94, 406] on select "12 mois 18 mois 24 mois 30 mois 36 mois 42 mois 48 mois 60 mois 72 mois 84 mois…" at bounding box center [121, 401] width 144 height 14
select select "84"
click at [49, 394] on select "12 mois 18 mois 24 mois 30 mois 36 mois 42 mois 48 mois 60 mois 72 mois 84 mois…" at bounding box center [121, 401] width 144 height 14
select select "84"
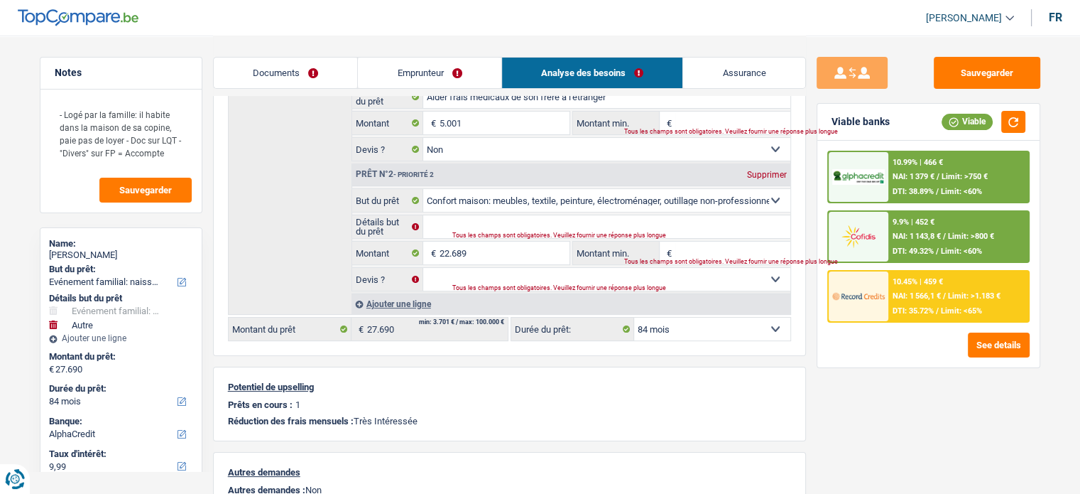
click at [961, 271] on div "10.45% | 459 € NAI: 1 566,1 € / Limit: >1.183 € DTI: 35.72% / Limit: <65%" at bounding box center [958, 296] width 140 height 50
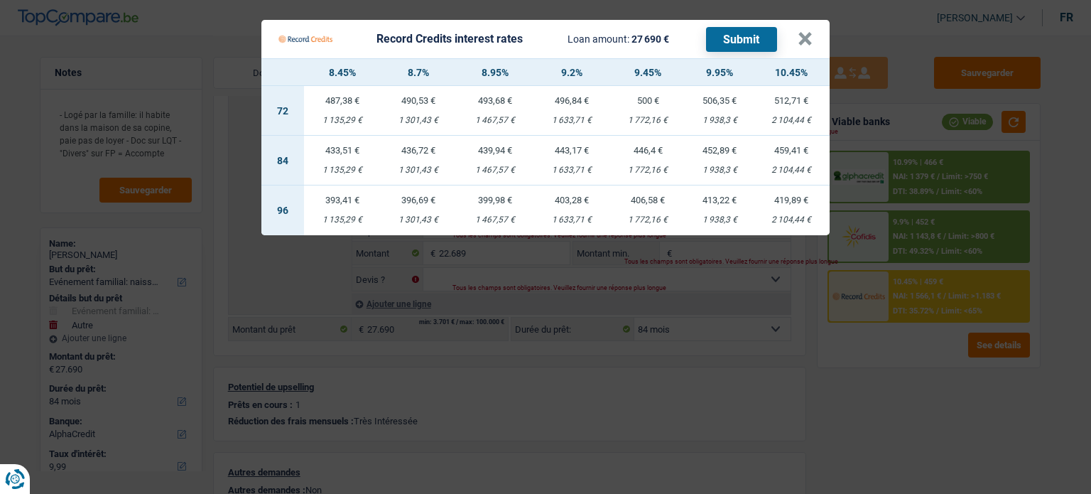
click at [740, 170] on div "1 938,3 €" at bounding box center [719, 169] width 67 height 9
select select "record credits"
type input "9,95"
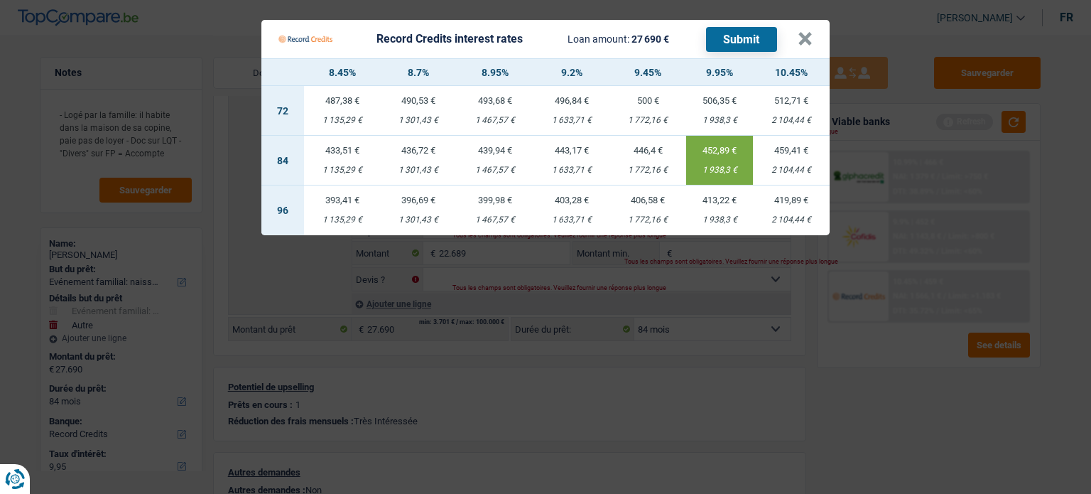
click at [736, 31] on button "Submit" at bounding box center [741, 39] width 71 height 25
click at [806, 40] on button "×" at bounding box center [804, 39] width 15 height 14
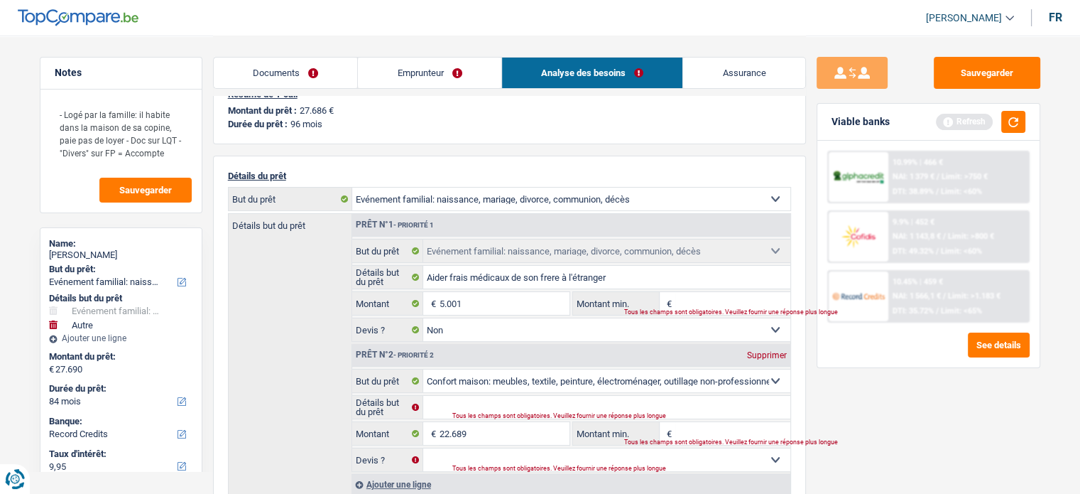
scroll to position [0, 0]
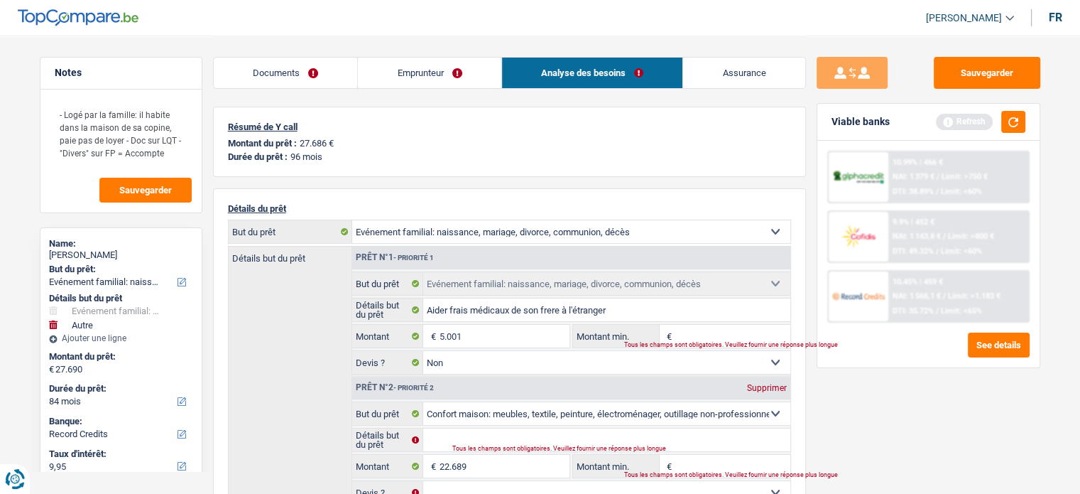
click at [253, 59] on link "Documents" at bounding box center [286, 73] width 144 height 31
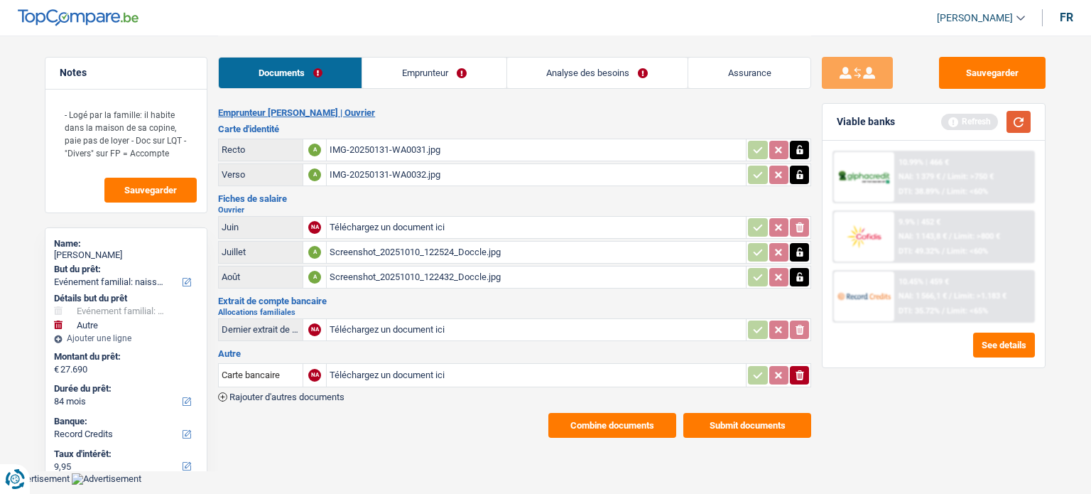
click at [1011, 123] on button "button" at bounding box center [1018, 122] width 24 height 22
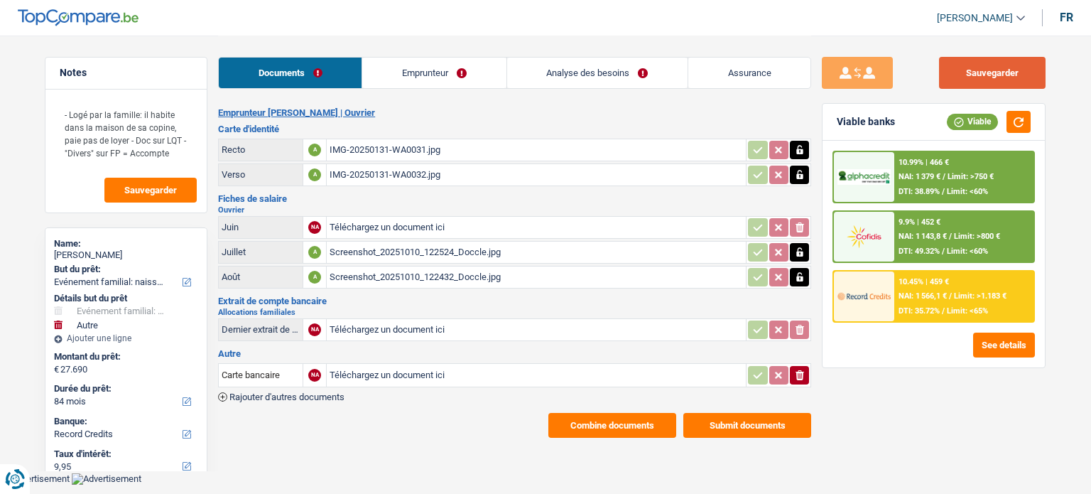
click at [1008, 65] on button "Sauvegarder" at bounding box center [992, 73] width 107 height 32
click at [448, 73] on link "Emprunteur" at bounding box center [433, 73] width 143 height 31
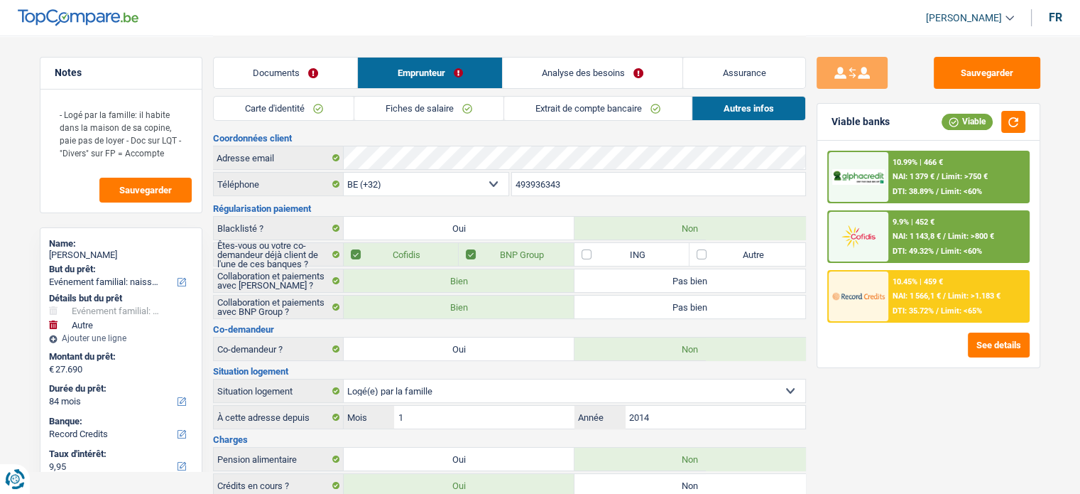
click at [287, 65] on link "Documents" at bounding box center [286, 73] width 144 height 31
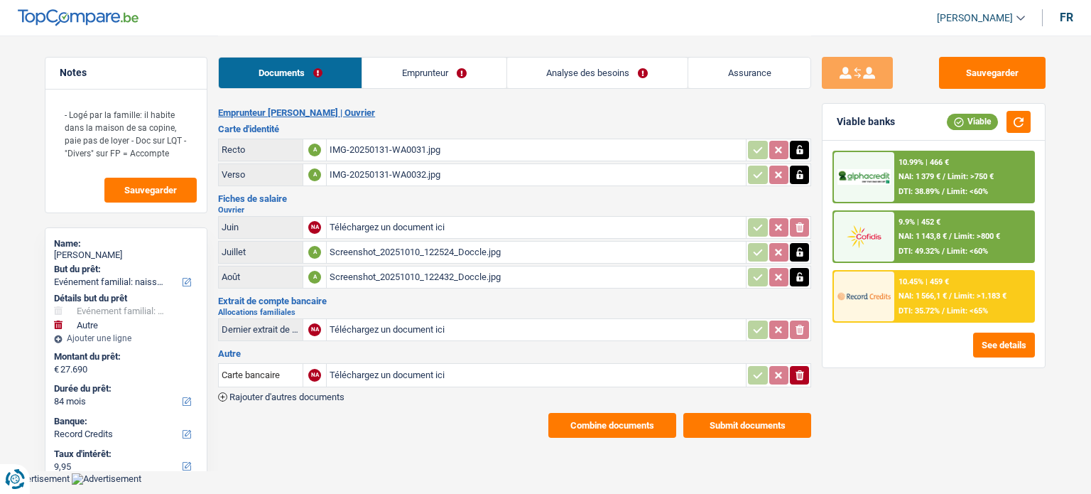
click at [596, 72] on link "Analyse des besoins" at bounding box center [597, 73] width 180 height 31
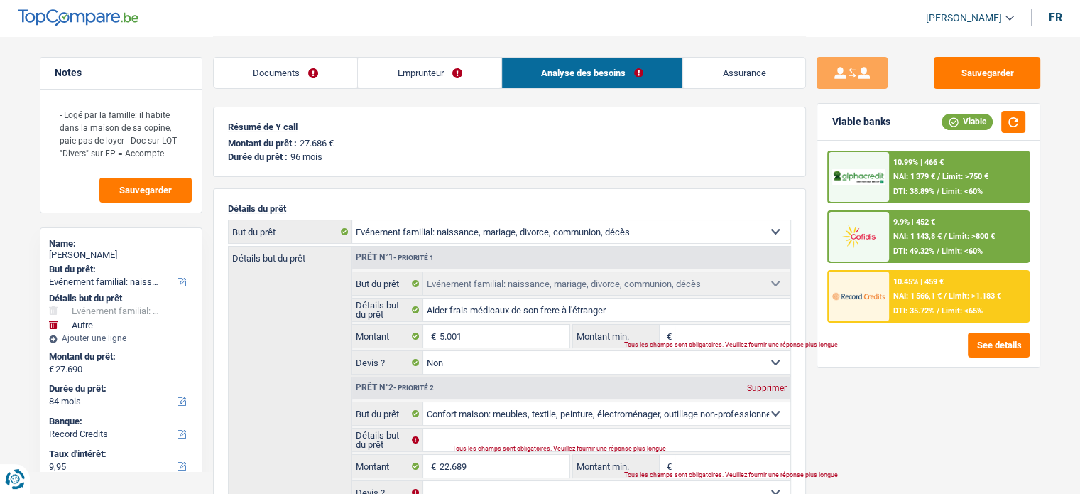
scroll to position [213, 0]
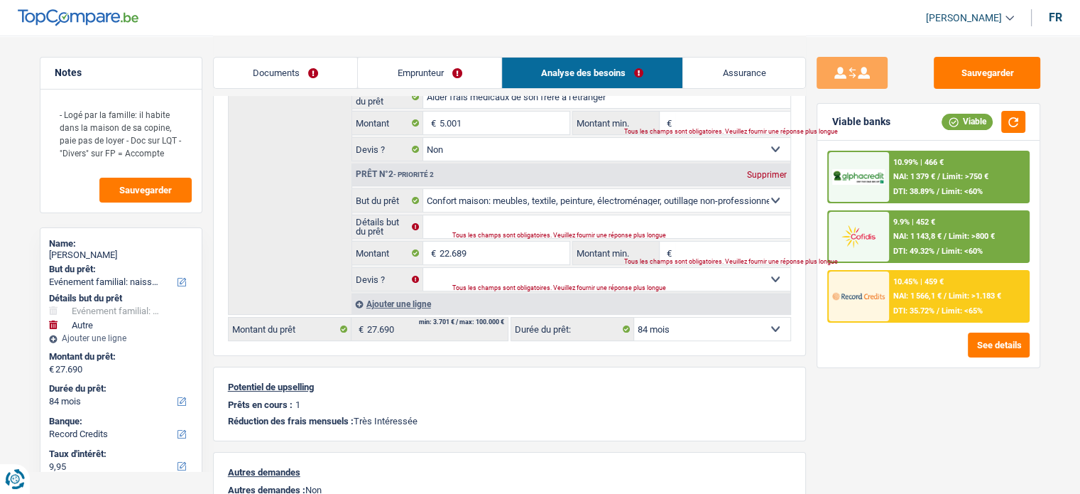
click at [736, 69] on link "Assurance" at bounding box center [744, 73] width 122 height 31
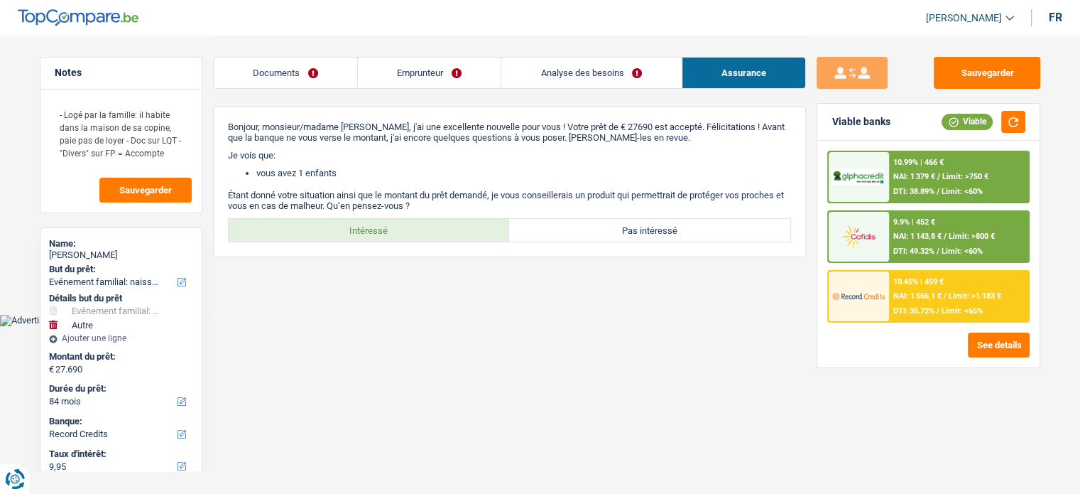
scroll to position [0, 0]
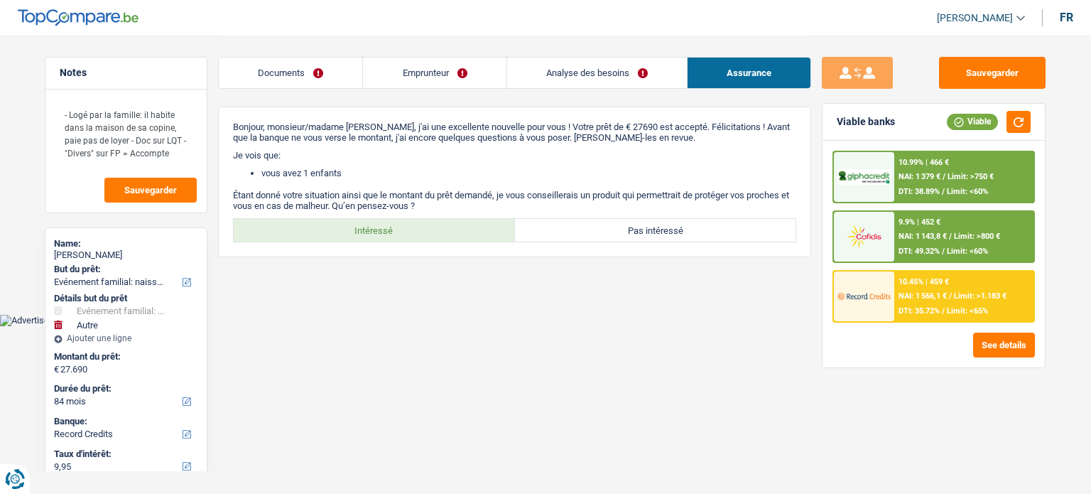
click at [933, 295] on span "NAI: 1 566,1 €" at bounding box center [922, 295] width 48 height 9
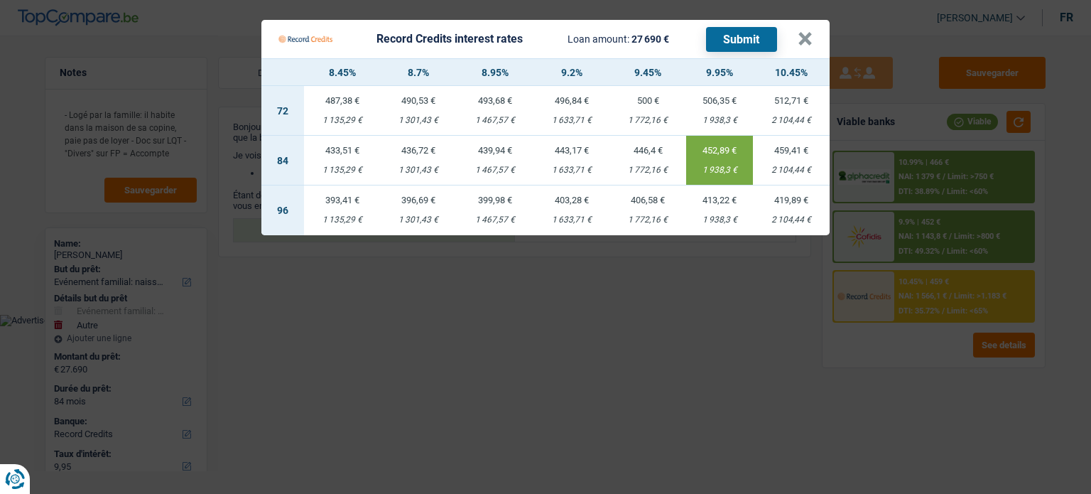
click at [656, 372] on Credits "Record Credits interest rates Loan amount: 27 690 € Submit × 8.45% 8.7% 8.95% 9…" at bounding box center [545, 247] width 1091 height 494
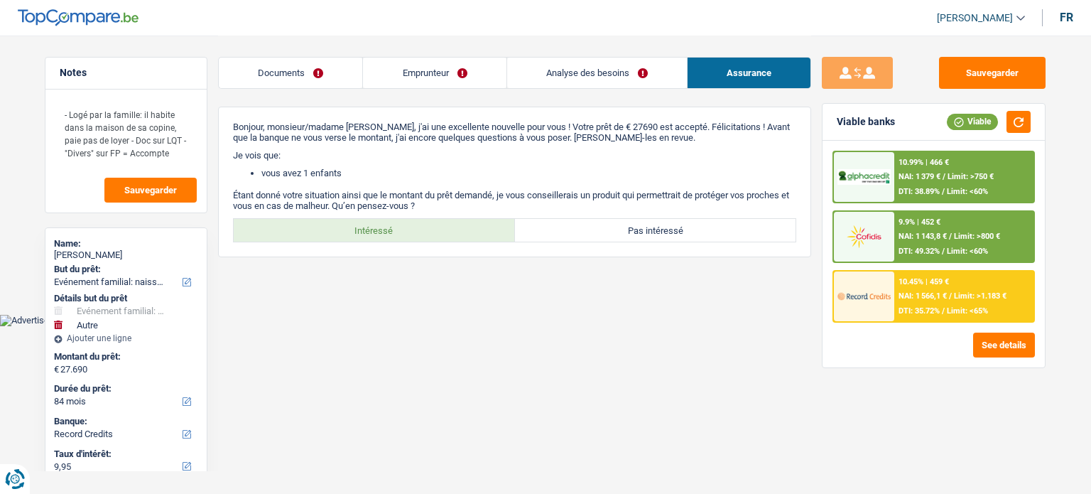
click at [982, 298] on span "Limit: >1.183 €" at bounding box center [980, 295] width 53 height 9
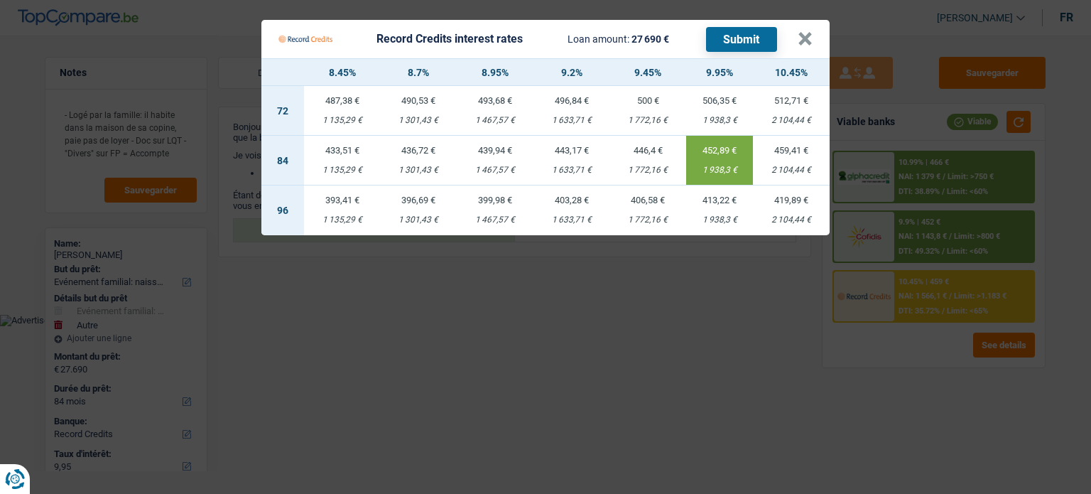
click at [737, 39] on button "Submit" at bounding box center [741, 39] width 71 height 25
click at [809, 36] on button "×" at bounding box center [804, 39] width 15 height 14
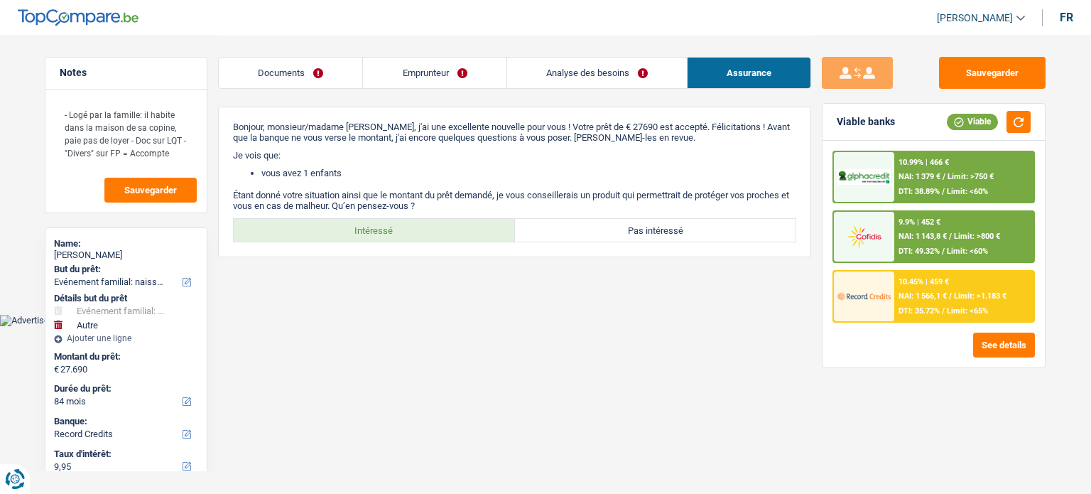
click at [111, 249] on div "Laurent AKAKPO" at bounding box center [126, 254] width 144 height 11
copy div "AKAKPO"
click at [983, 299] on div "10.45% | 459 € NAI: 1 566,1 € / Limit: >1.183 € DTI: 35.72% / Limit: <65%" at bounding box center [964, 296] width 140 height 50
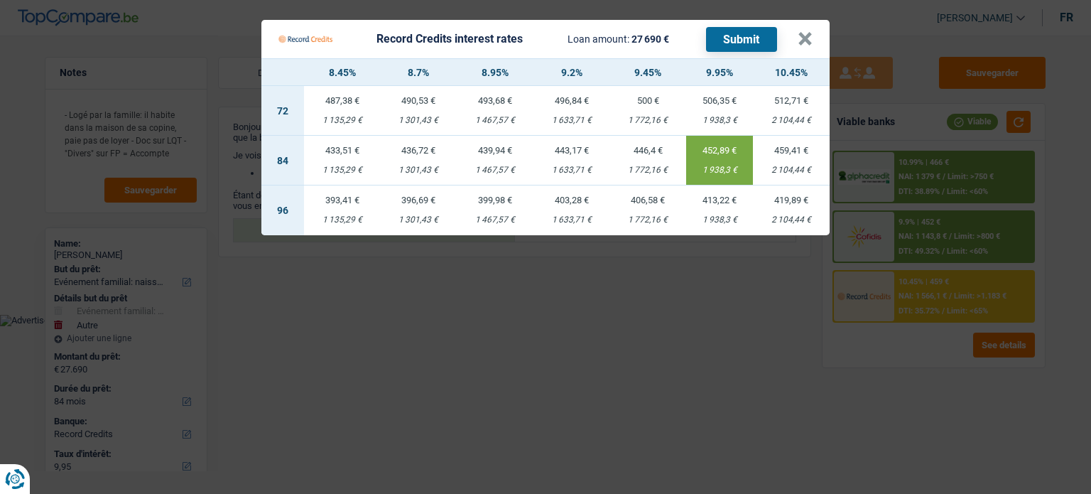
click at [704, 323] on Credits "Record Credits interest rates Loan amount: 27 690 € Submit × 8.45% 8.7% 8.95% 9…" at bounding box center [545, 247] width 1091 height 494
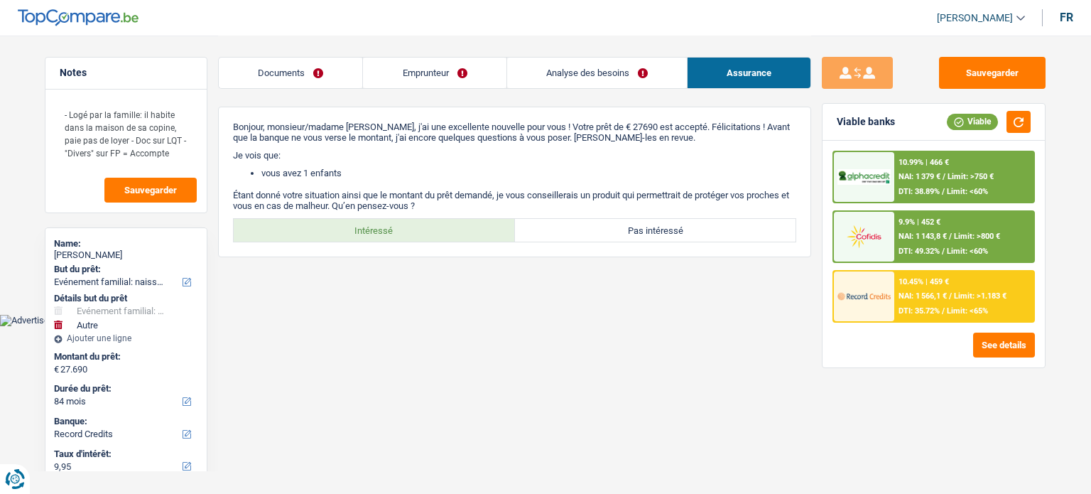
click at [925, 306] on span "DTI: 35.72%" at bounding box center [918, 310] width 41 height 9
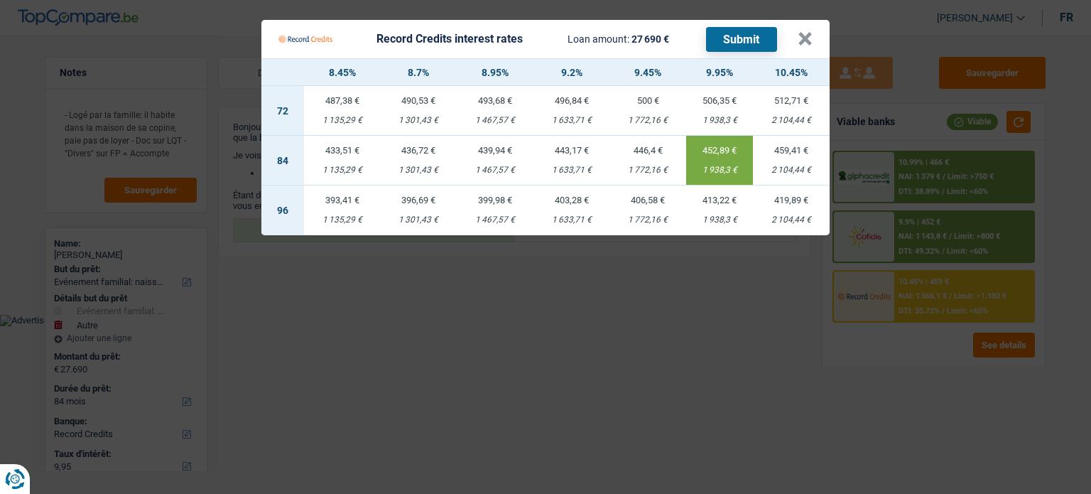
click at [768, 334] on Credits "Record Credits interest rates Loan amount: 27 690 € Submit × 8.45% 8.7% 8.95% 9…" at bounding box center [545, 247] width 1091 height 494
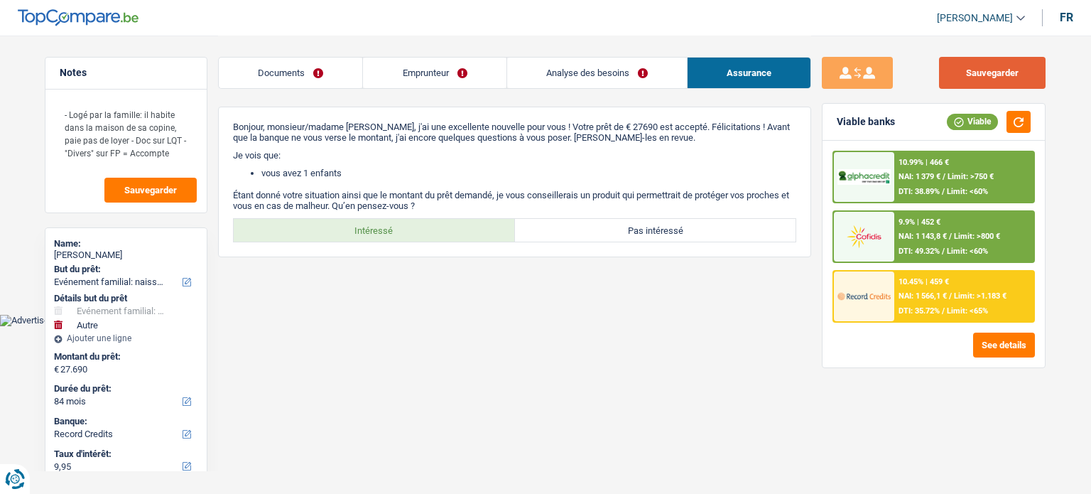
drag, startPoint x: 972, startPoint y: 69, endPoint x: 840, endPoint y: 97, distance: 135.0
click at [972, 69] on button "Sauvegarder" at bounding box center [992, 73] width 107 height 32
click at [937, 303] on div "10.45% | 459 € NAI: 1 566,1 € / Limit: >1.183 € DTI: 35.72% / Limit: <65%" at bounding box center [964, 296] width 140 height 50
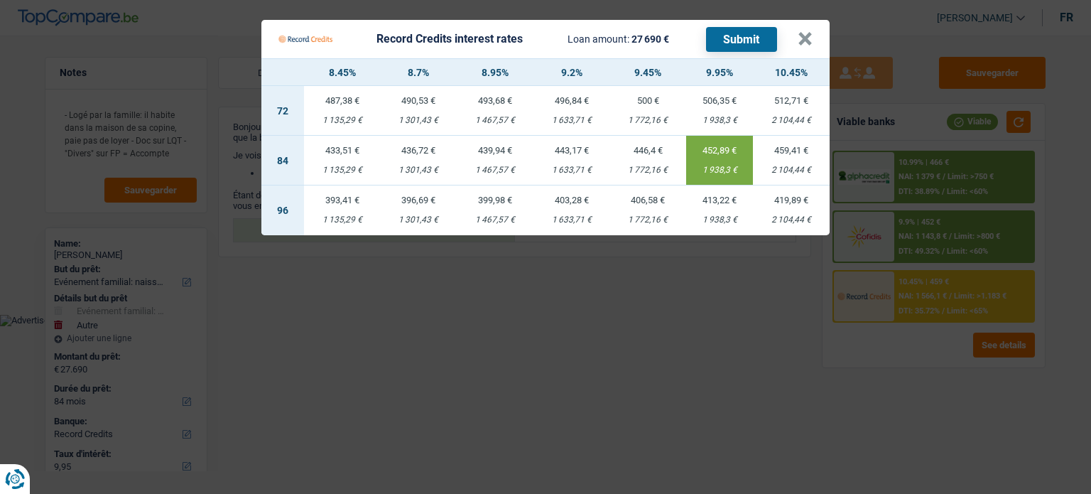
click at [931, 388] on Credits "Record Credits interest rates Loan amount: 27 690 € Submit × 8.45% 8.7% 8.95% 9…" at bounding box center [545, 247] width 1091 height 494
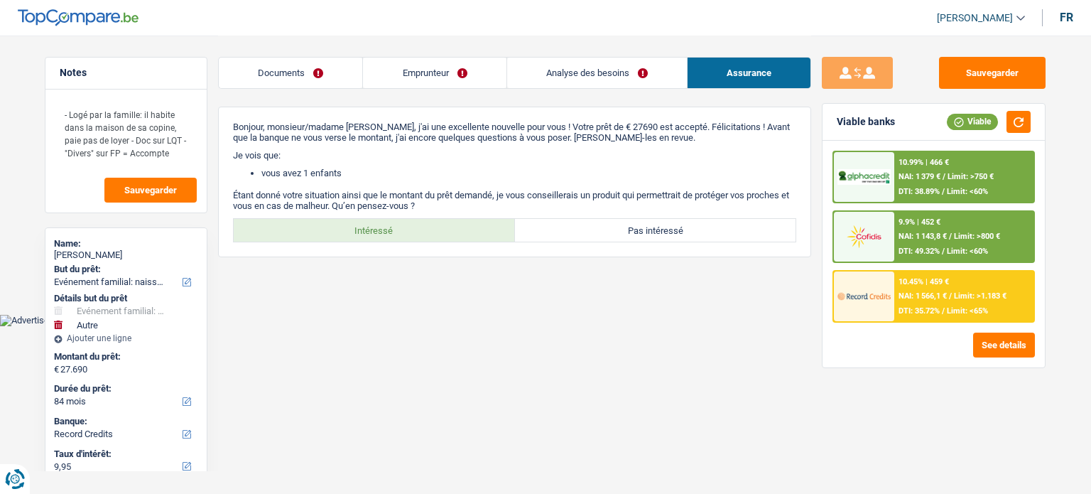
click at [612, 65] on link "Analyse des besoins" at bounding box center [597, 73] width 180 height 31
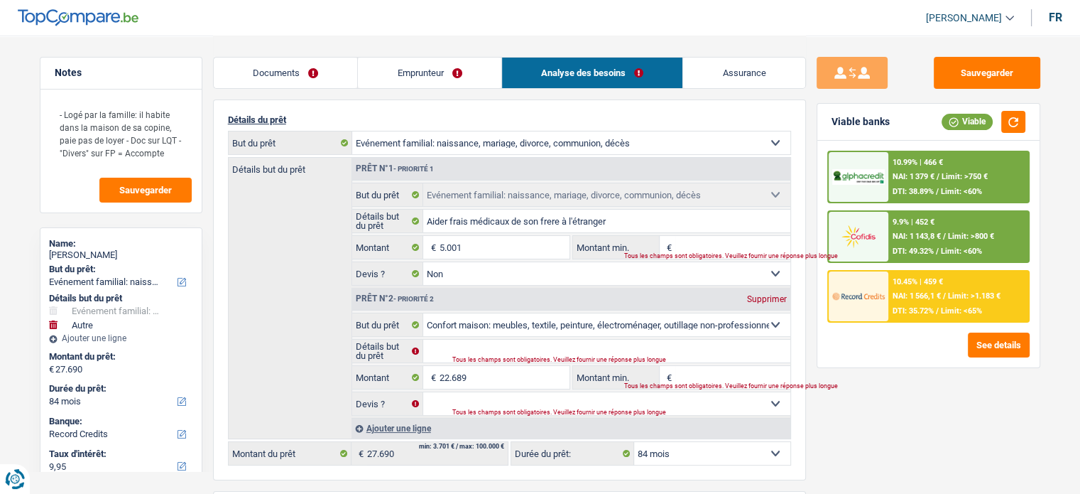
scroll to position [142, 0]
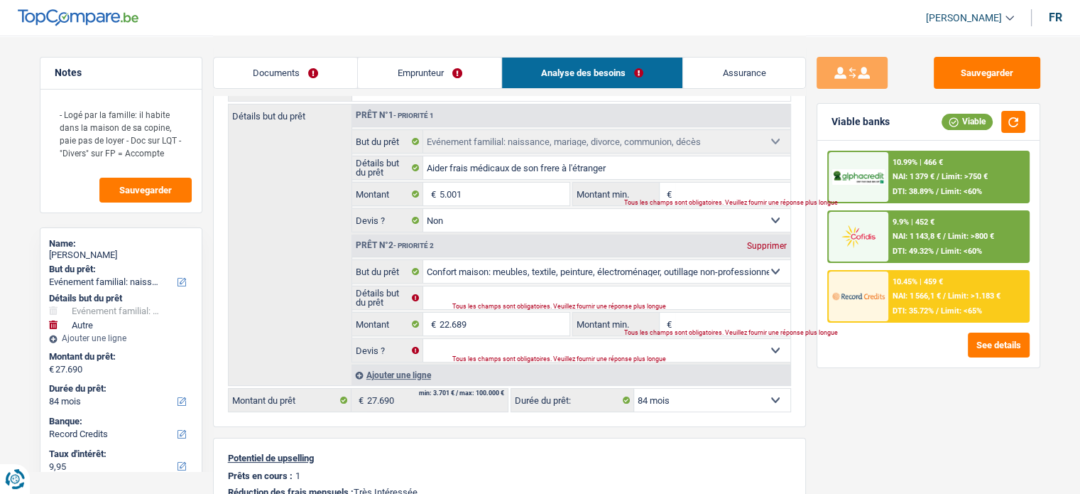
click at [376, 65] on link "Emprunteur" at bounding box center [429, 73] width 143 height 31
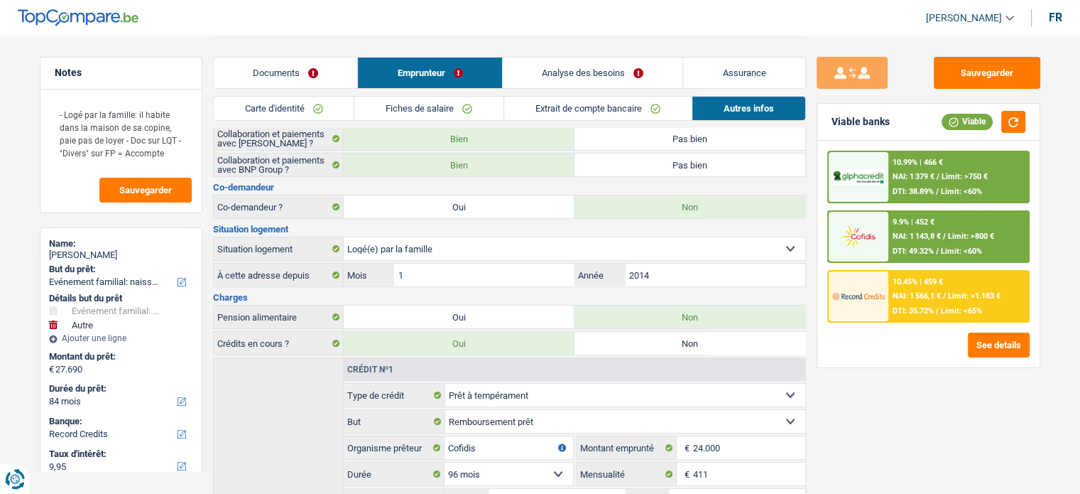
click at [304, 84] on link "Documents" at bounding box center [286, 73] width 144 height 31
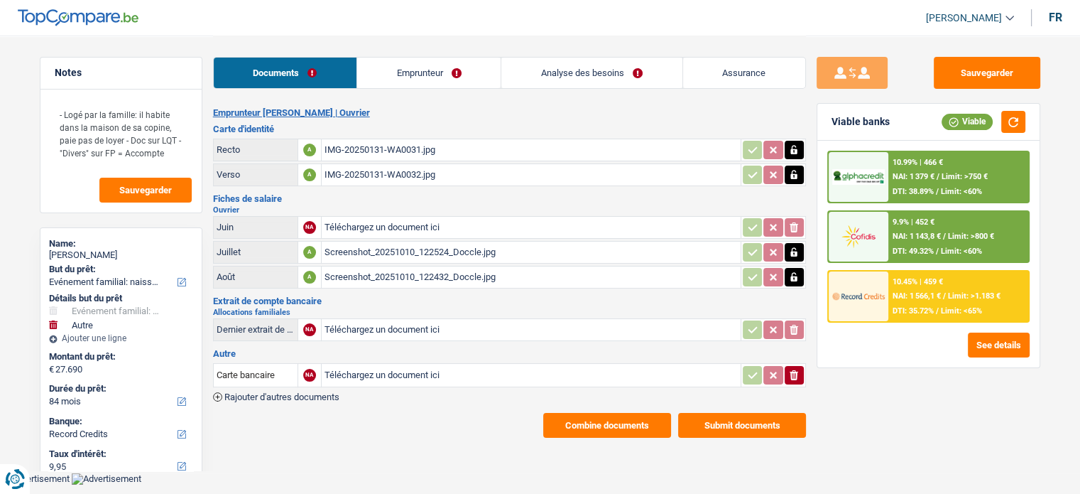
scroll to position [0, 0]
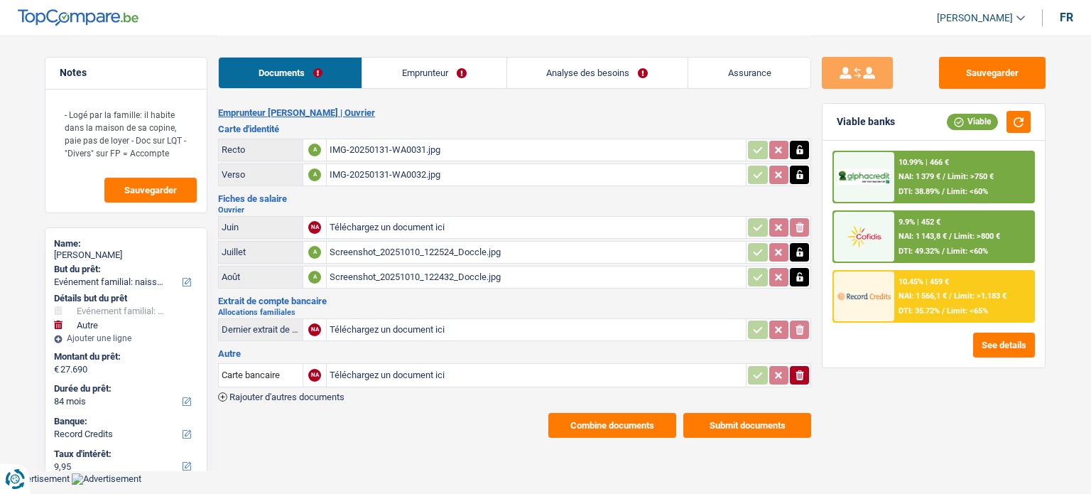
click at [366, 151] on div "IMG-20250131-WA0031.jpg" at bounding box center [535, 149] width 413 height 21
click at [472, 79] on link "Emprunteur" at bounding box center [433, 73] width 143 height 31
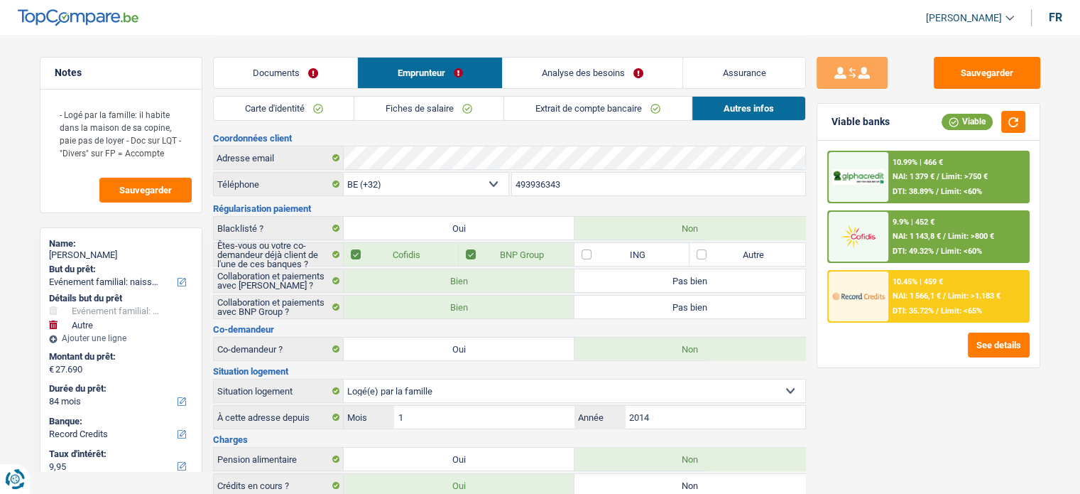
click at [574, 74] on link "Analyse des besoins" at bounding box center [593, 73] width 180 height 31
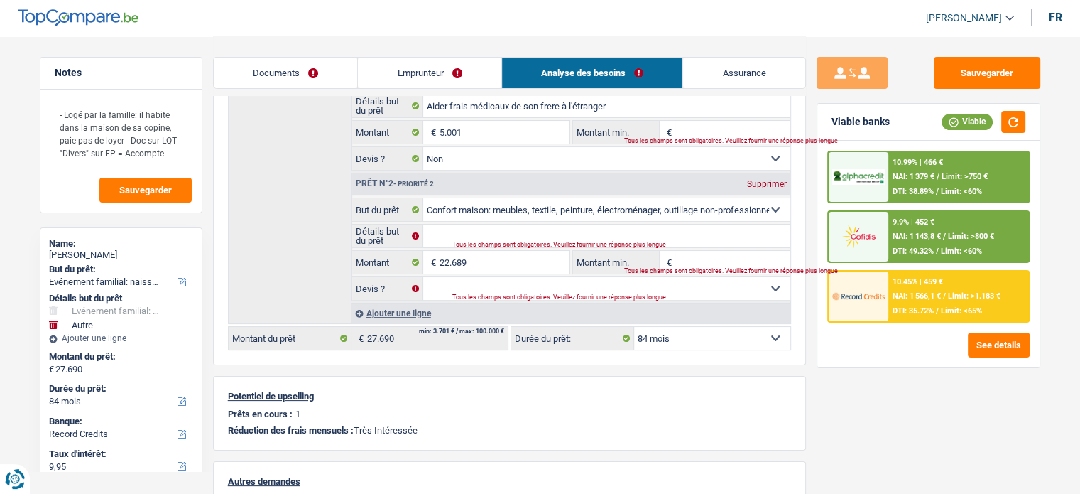
scroll to position [142, 0]
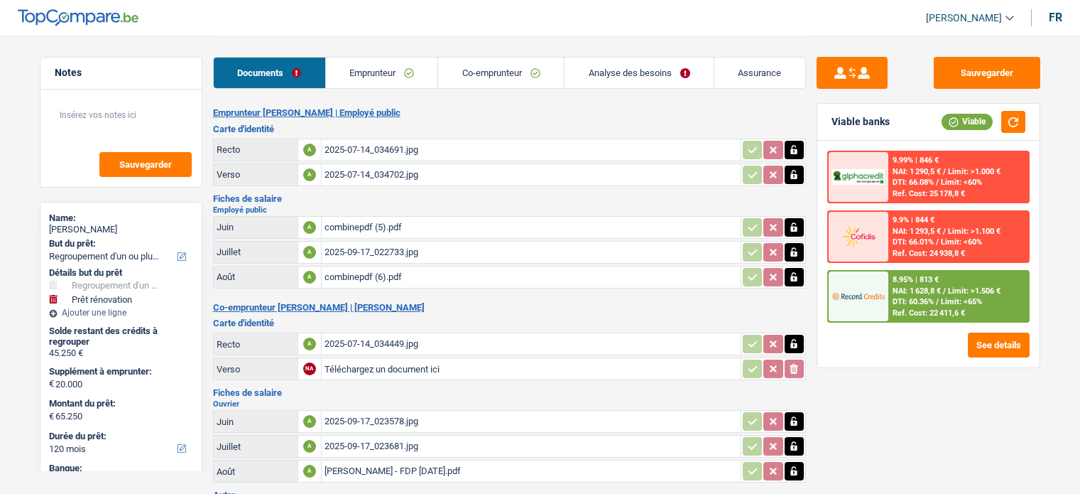
select select "refinancing"
select select "renovation"
select select "120"
select select "alphacredit"
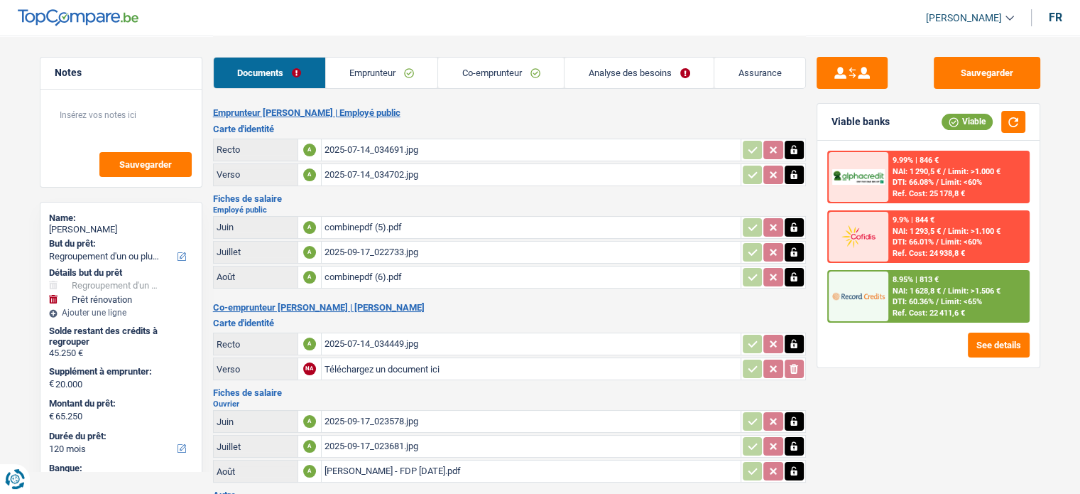
click at [350, 410] on div "2025-09-17_023578.jpg" at bounding box center [531, 420] width 413 height 21
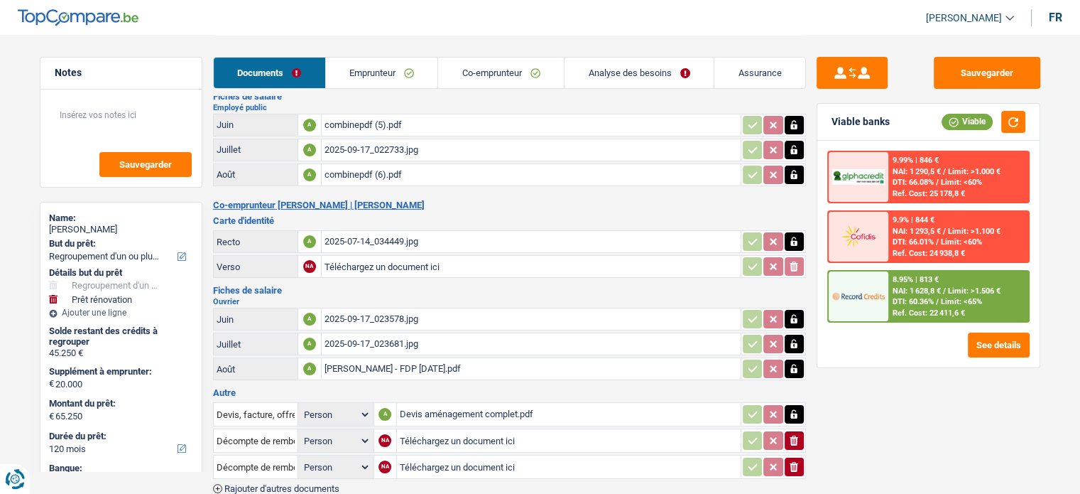
scroll to position [173, 0]
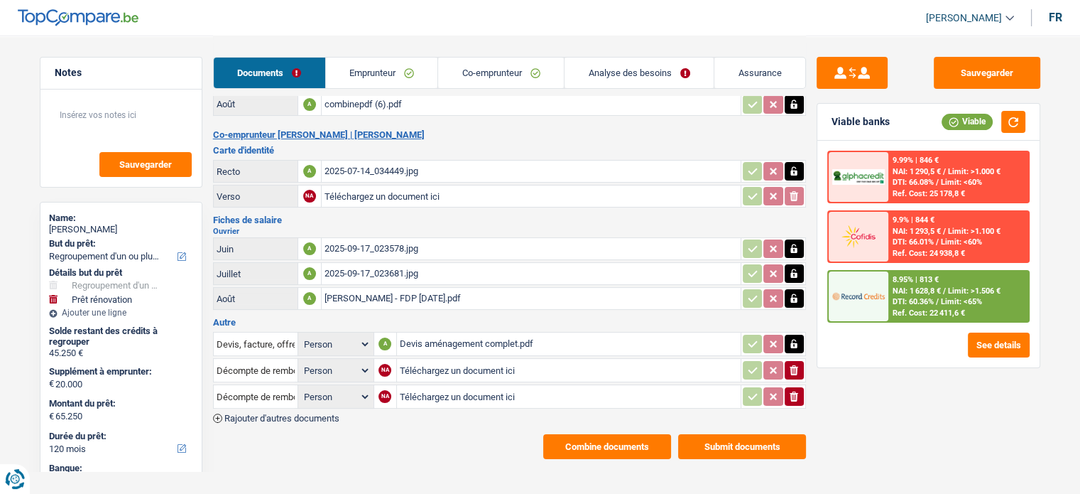
click at [795, 391] on icon "button" at bounding box center [794, 396] width 9 height 10
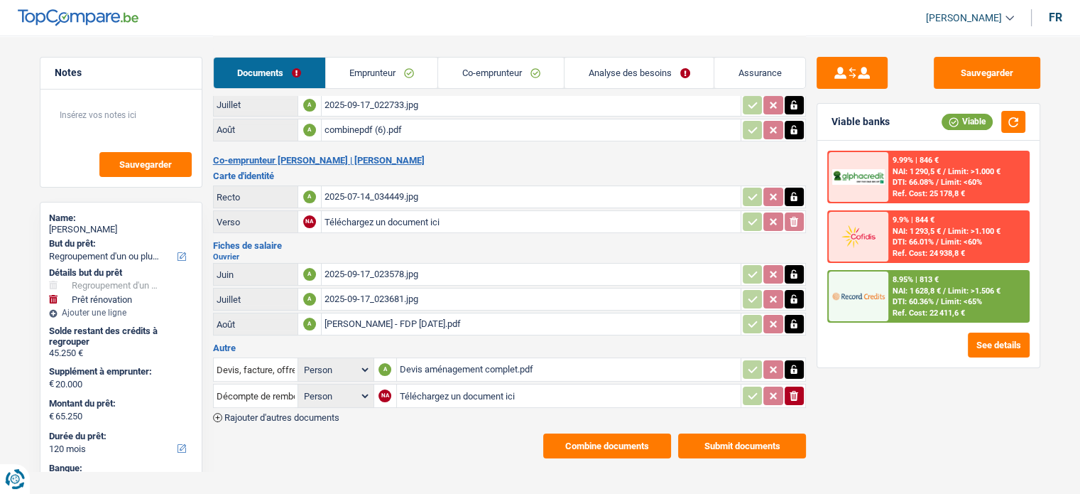
click at [795, 365] on icon "button" at bounding box center [794, 369] width 6 height 9
click at [794, 391] on icon "button" at bounding box center [794, 396] width 9 height 10
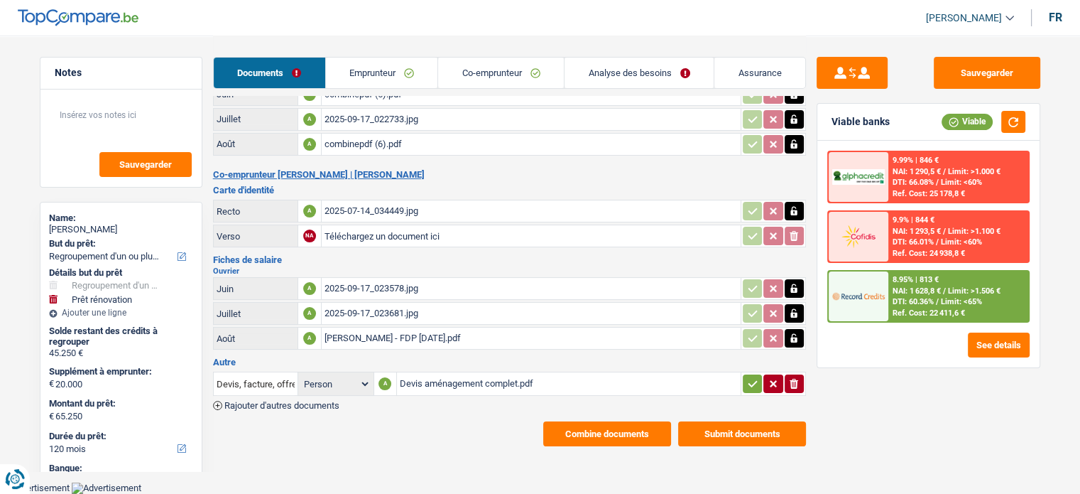
scroll to position [121, 0]
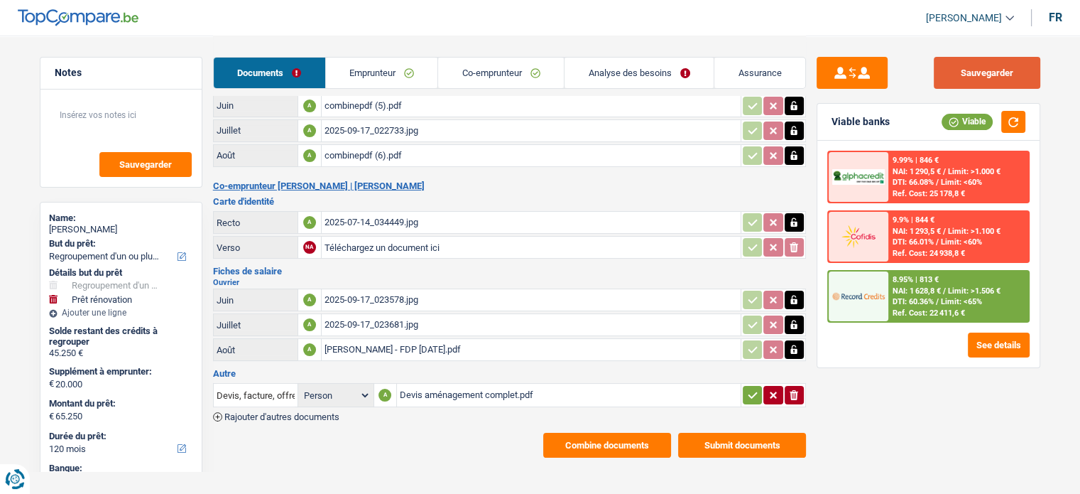
drag, startPoint x: 983, startPoint y: 61, endPoint x: 979, endPoint y: 72, distance: 11.5
click at [981, 67] on button "Sauvegarder" at bounding box center [987, 73] width 107 height 32
click at [604, 93] on div "Documents Emprunteur Co-emprunteur Analyse des besoins Assurance" at bounding box center [509, 66] width 593 height 60
click at [602, 80] on link "Analyse des besoins" at bounding box center [639, 73] width 149 height 31
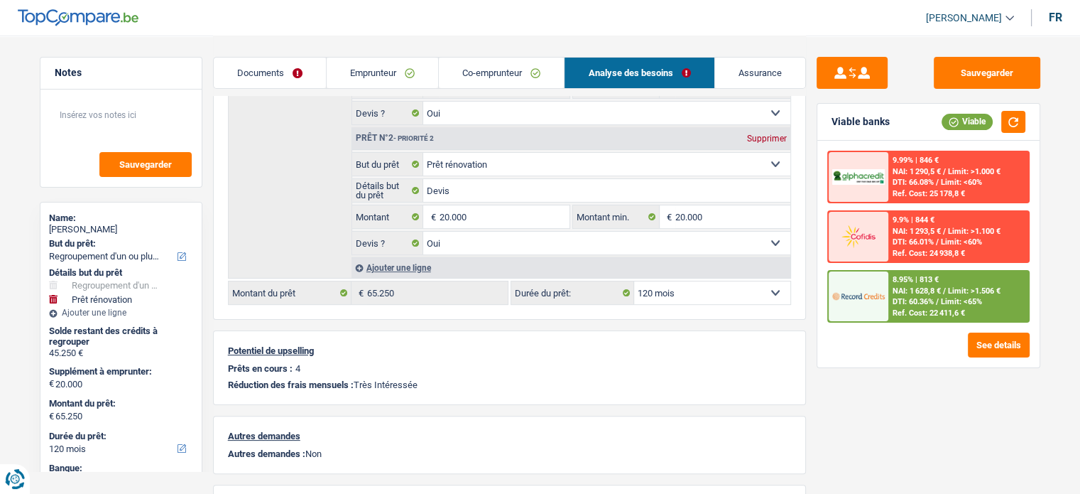
click at [489, 75] on link "Co-emprunteur" at bounding box center [501, 73] width 125 height 31
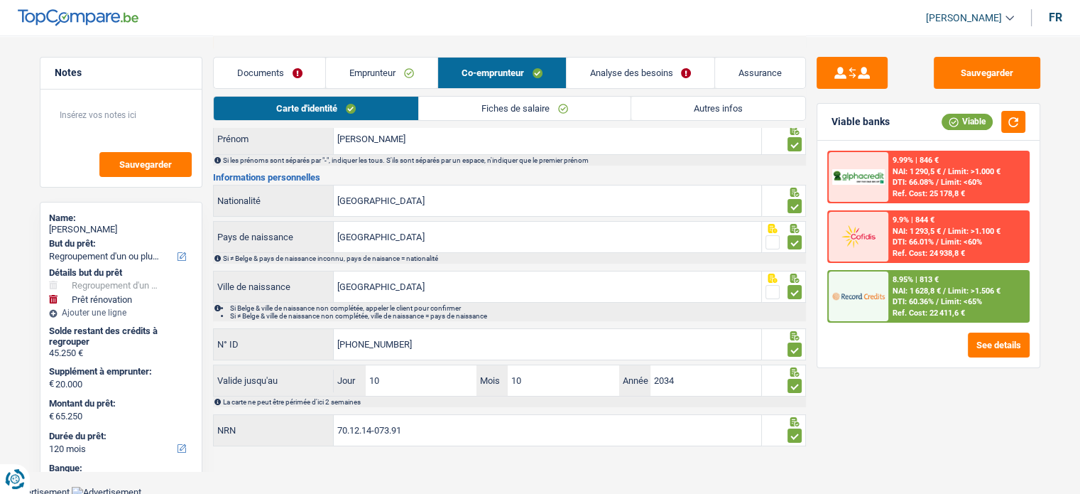
click at [407, 75] on link "Emprunteur" at bounding box center [381, 73] width 111 height 31
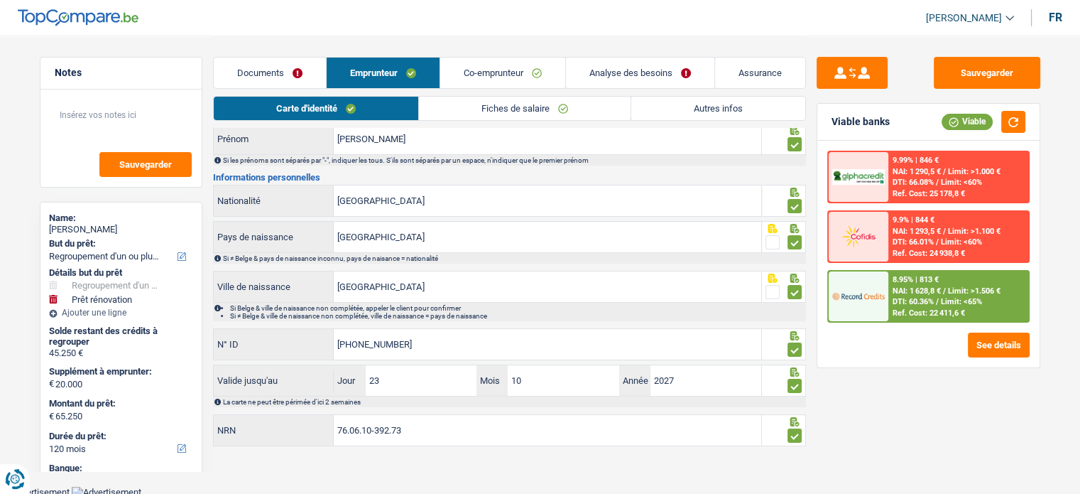
click at [685, 102] on link "Autres infos" at bounding box center [718, 108] width 174 height 23
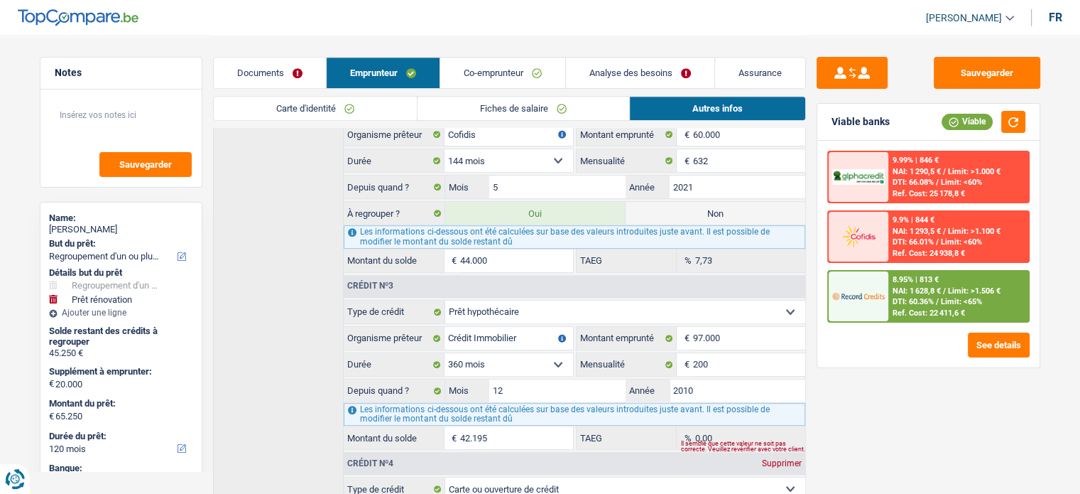
scroll to position [860, 0]
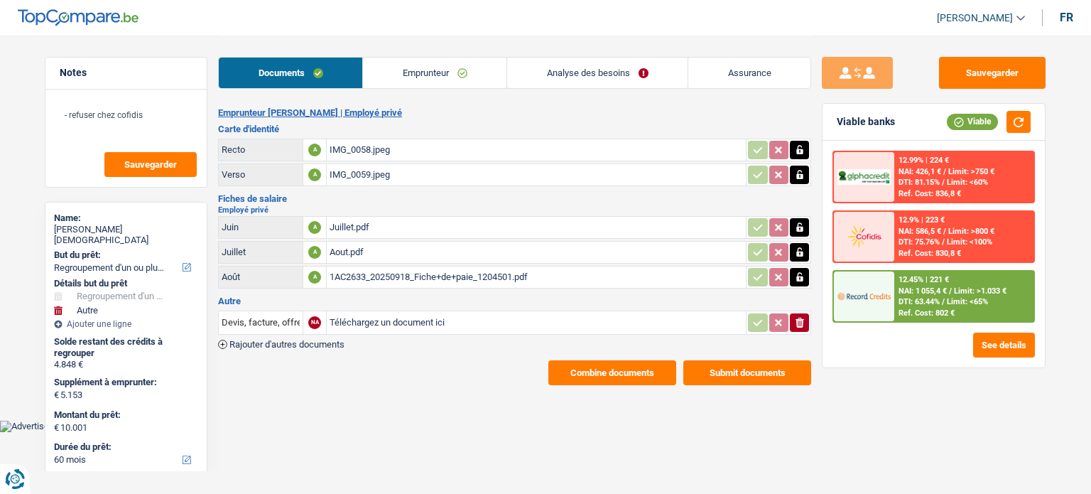
select select "refinancing"
select select "other"
select select "60"
select select "record credits"
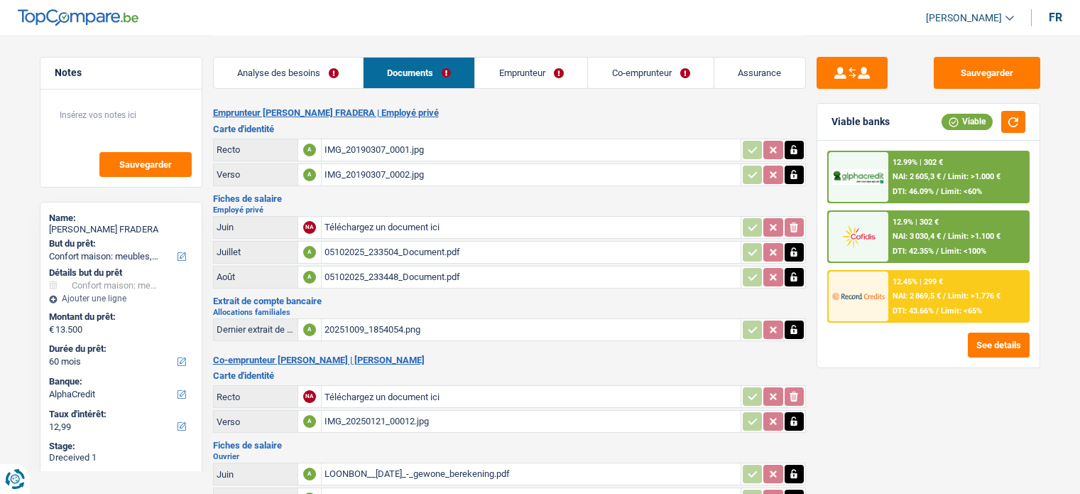
select select "household"
select select "60"
select select "alphacredit"
select select "coApplicant"
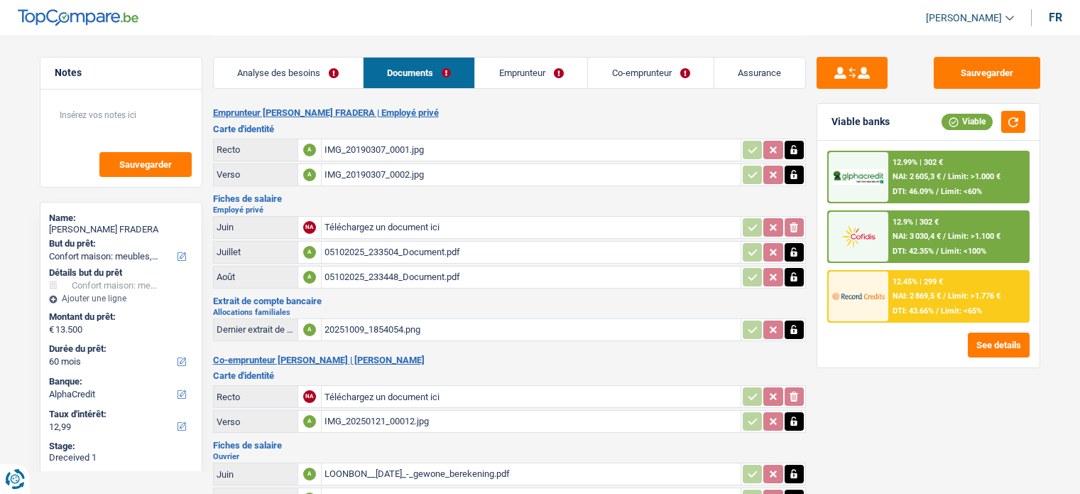
select select "applicant"
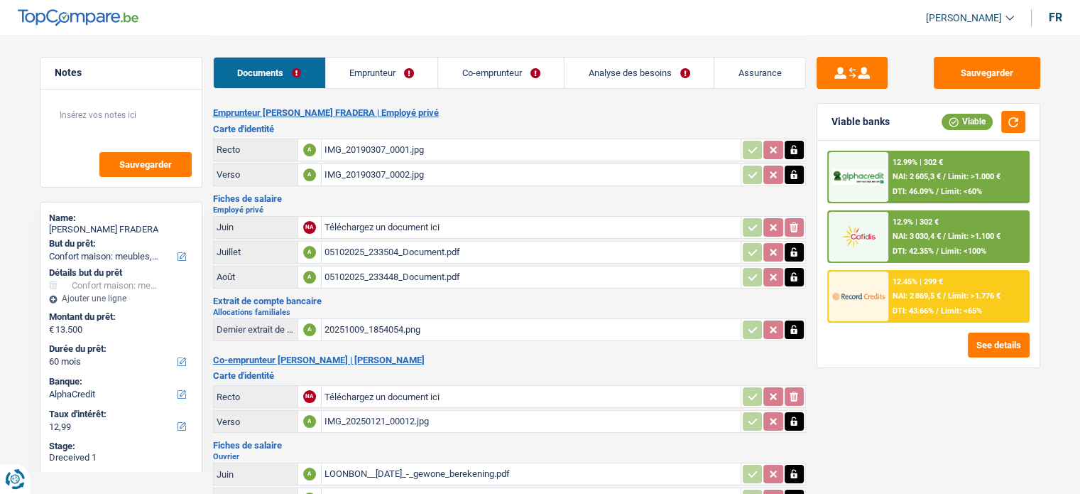
click at [381, 217] on input "Téléchargez un document ici" at bounding box center [531, 227] width 413 height 21
type input "C:\fakepath\05102025_160656_Document.pdf"
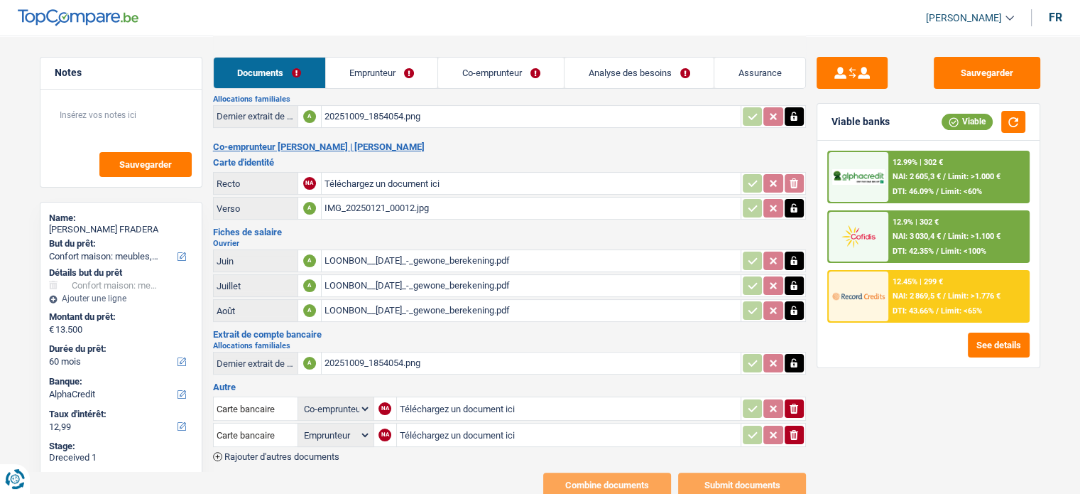
type input "C:\fakepath\IMG_20250121_0001.jpg"
click at [794, 427] on icon "ionicons-v5-e" at bounding box center [793, 434] width 11 height 14
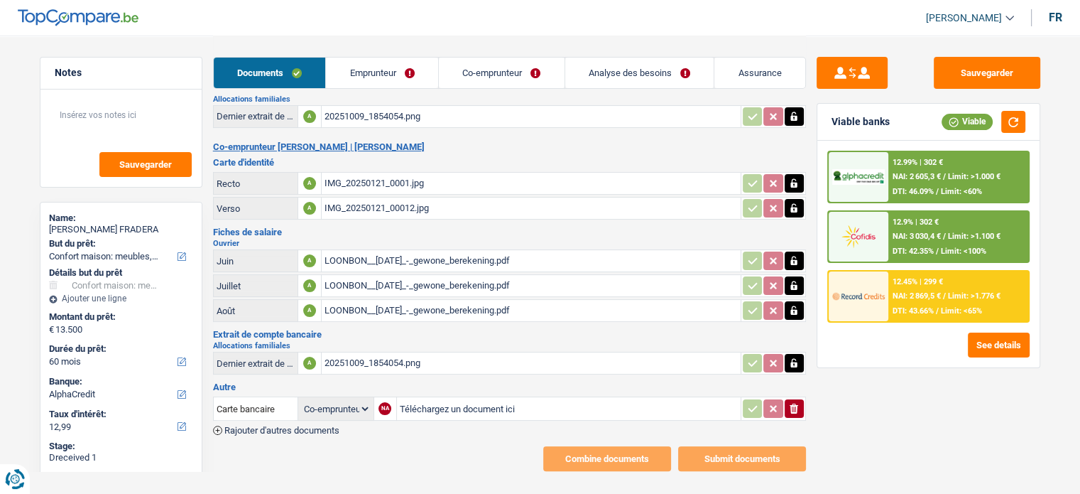
click at [798, 401] on icon "ionicons-v5-e" at bounding box center [793, 408] width 11 height 14
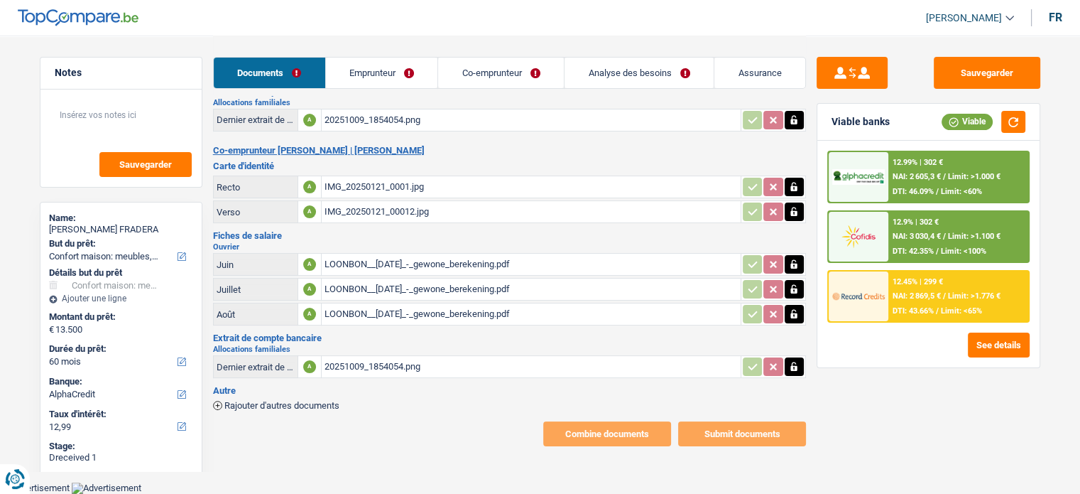
scroll to position [197, 0]
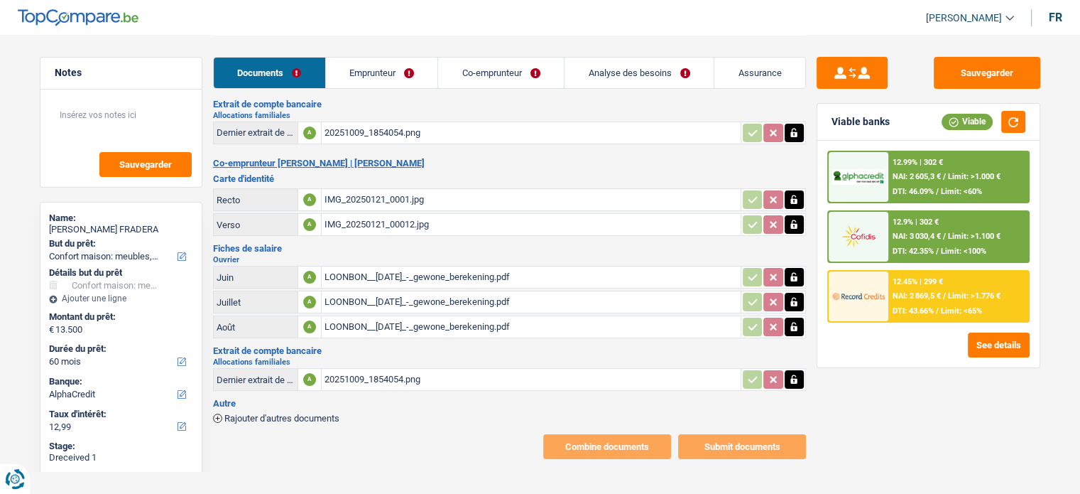
click at [978, 50] on div "Sauvegarder Viable banks Viable 12.99% | 302 € NAI: 2 605,3 € / Limit: >1.000 €…" at bounding box center [929, 149] width 246 height 620
click at [979, 62] on button "Sauvegarder" at bounding box center [987, 73] width 107 height 32
click at [1008, 116] on button "button" at bounding box center [1013, 122] width 24 height 22
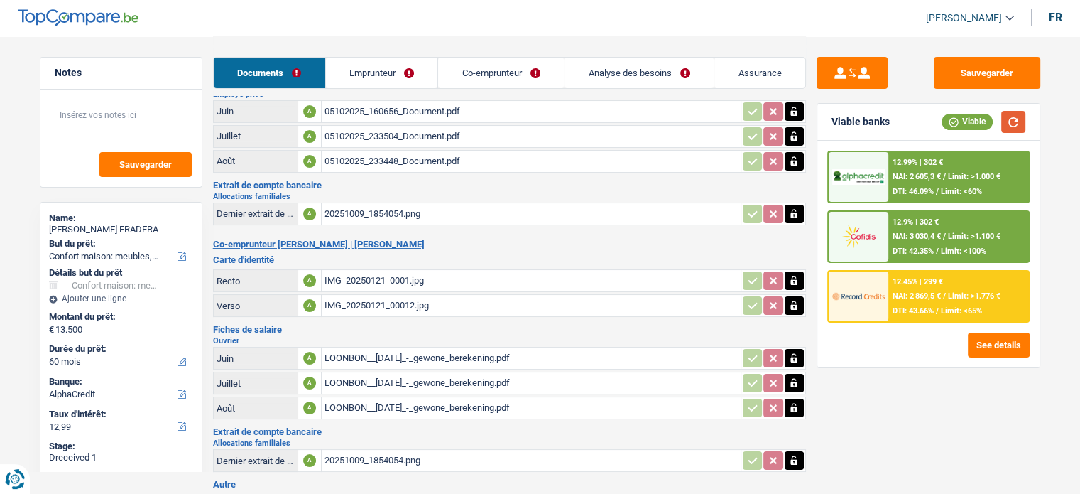
scroll to position [0, 0]
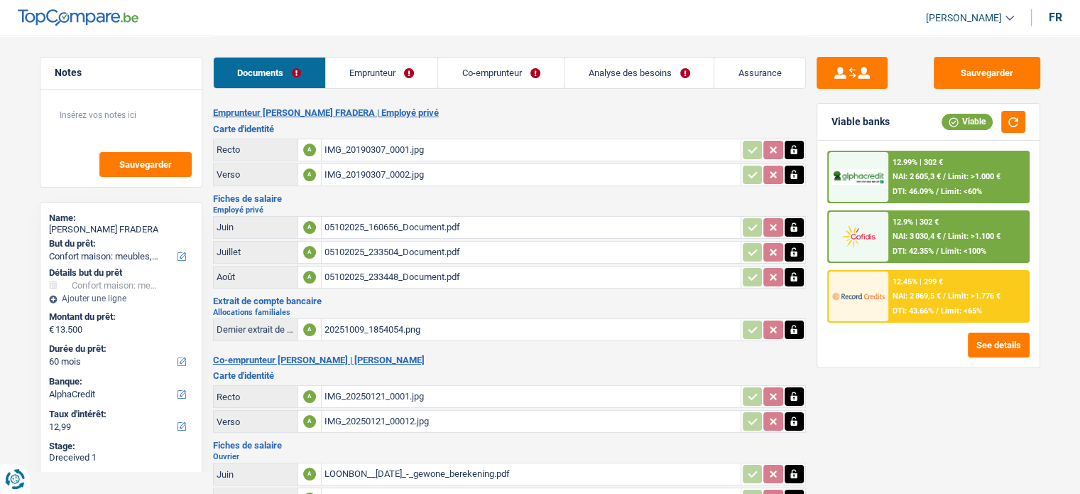
click at [347, 67] on link "Emprunteur" at bounding box center [382, 73] width 112 height 31
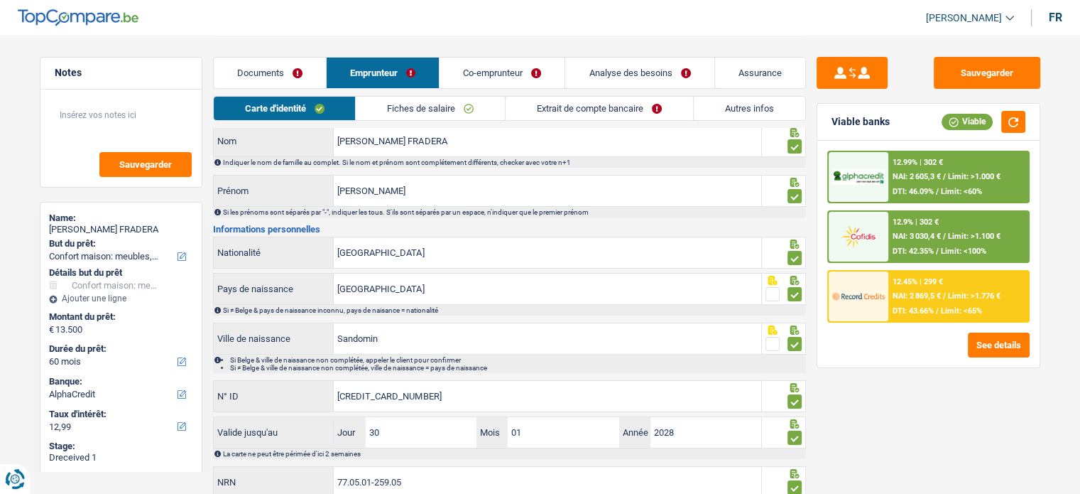
scroll to position [103, 0]
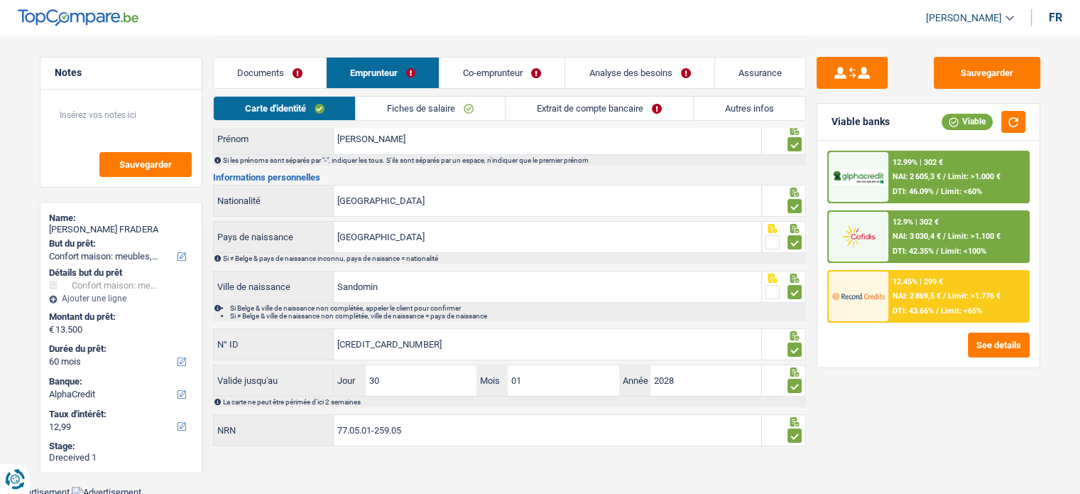
click at [428, 113] on link "Fiches de salaire" at bounding box center [430, 108] width 149 height 23
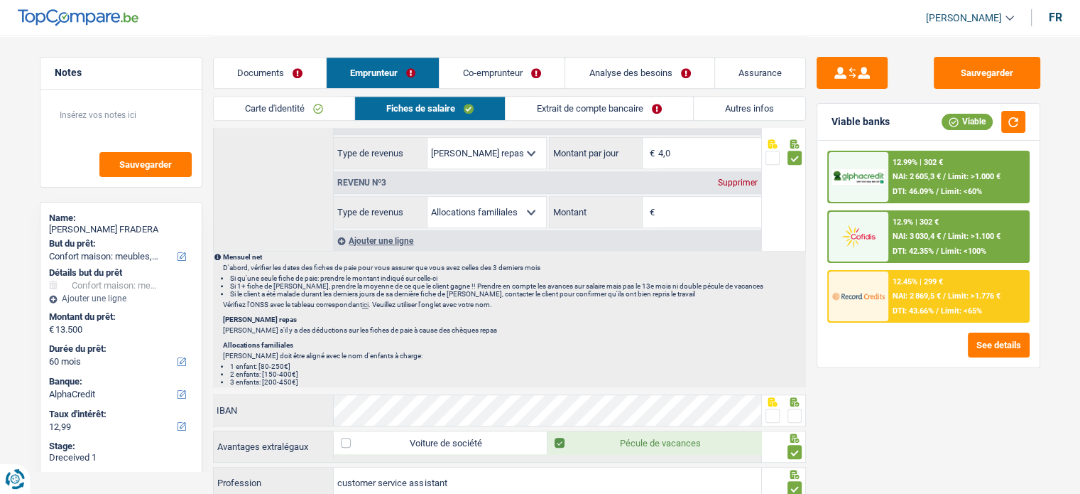
scroll to position [813, 0]
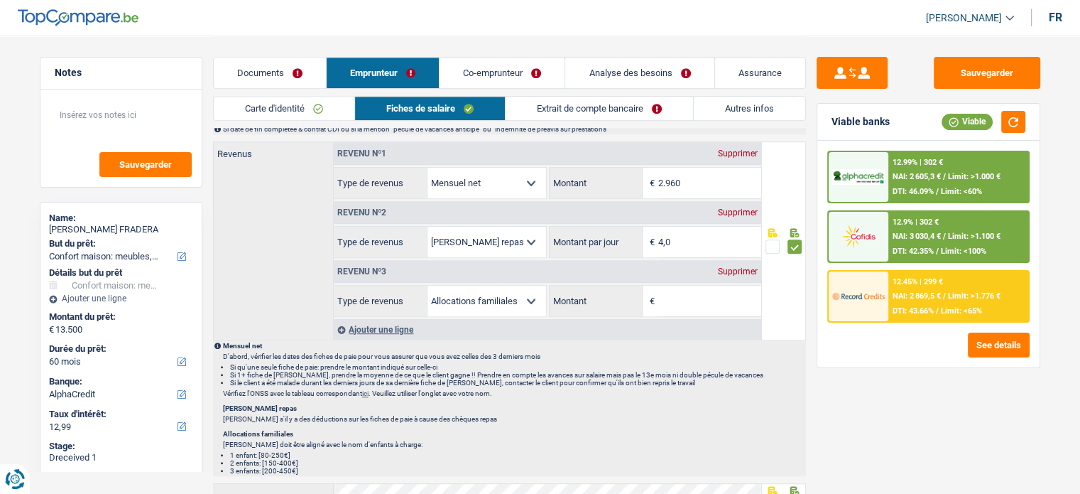
click at [742, 267] on div "Supprimer" at bounding box center [737, 271] width 47 height 9
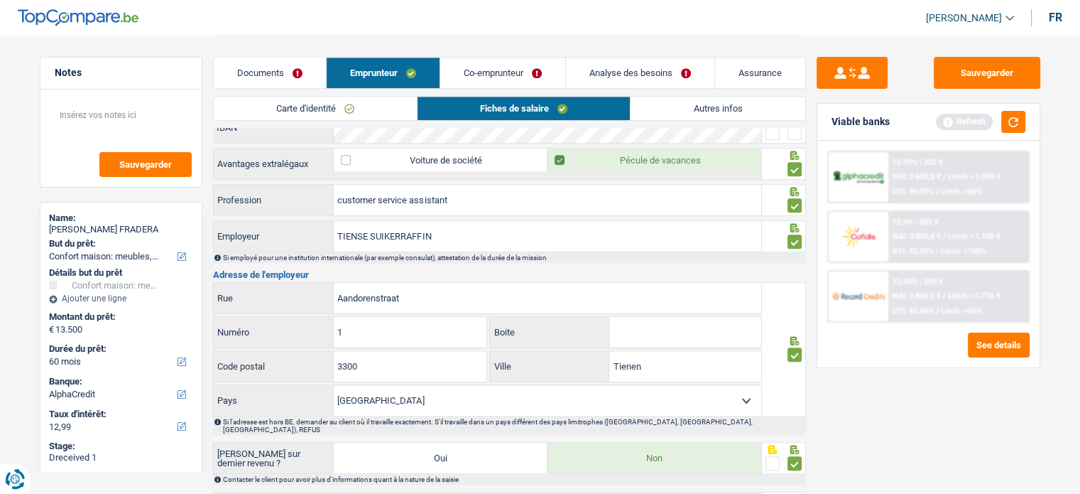
scroll to position [969, 0]
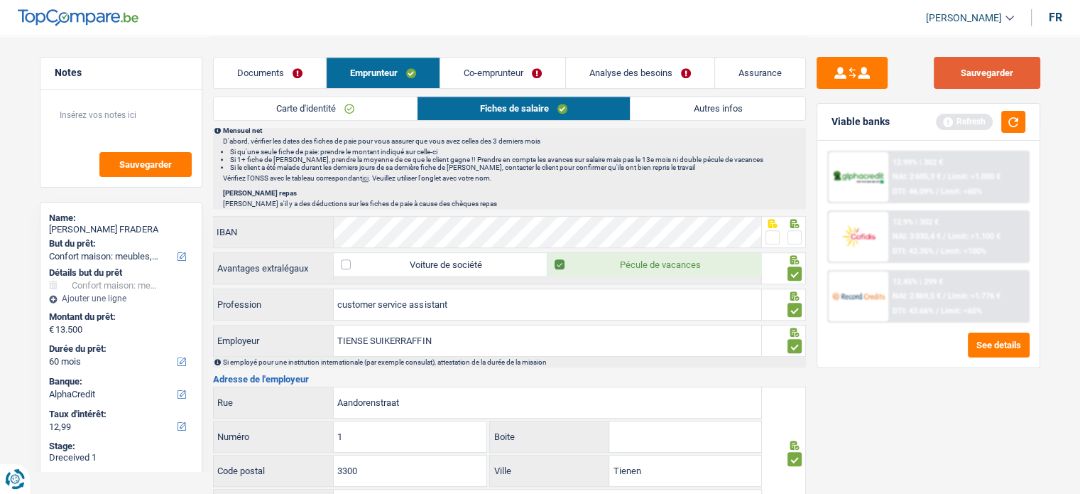
click at [1017, 65] on button "Sauvegarder" at bounding box center [987, 73] width 107 height 32
click at [1018, 130] on button "button" at bounding box center [1013, 122] width 24 height 22
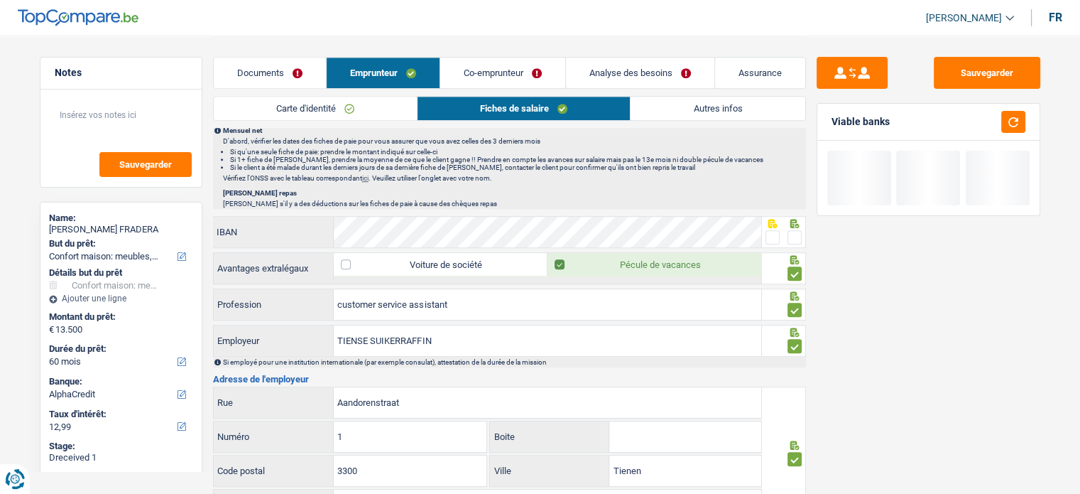
drag, startPoint x: 719, startPoint y: 104, endPoint x: 568, endPoint y: 104, distance: 151.3
click at [718, 104] on link "Autres infos" at bounding box center [718, 108] width 174 height 23
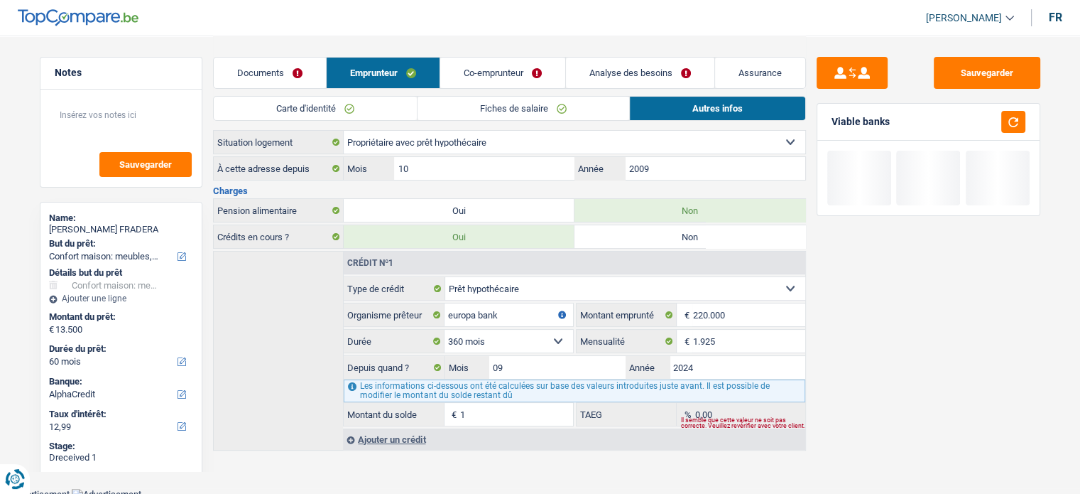
click at [489, 82] on link "Co-emprunteur" at bounding box center [502, 73] width 125 height 31
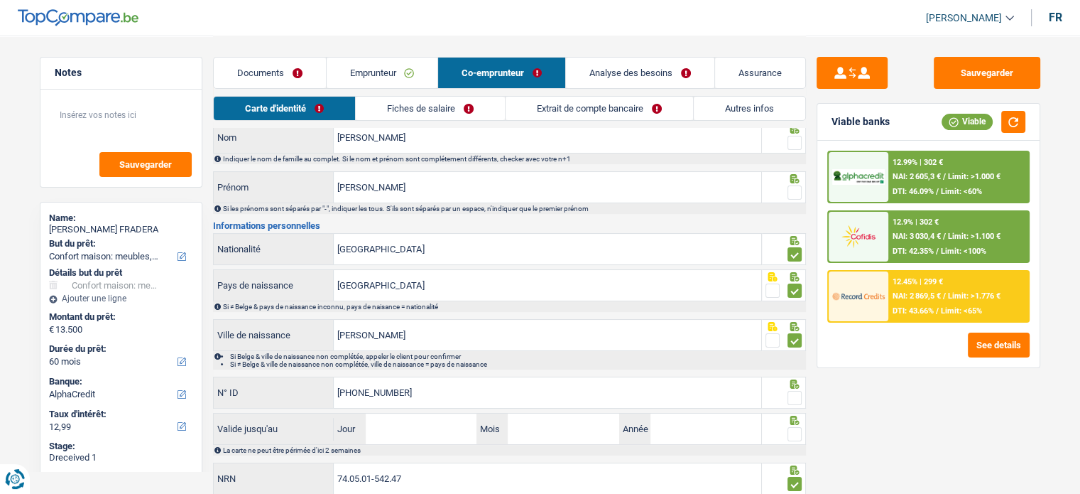
scroll to position [0, 0]
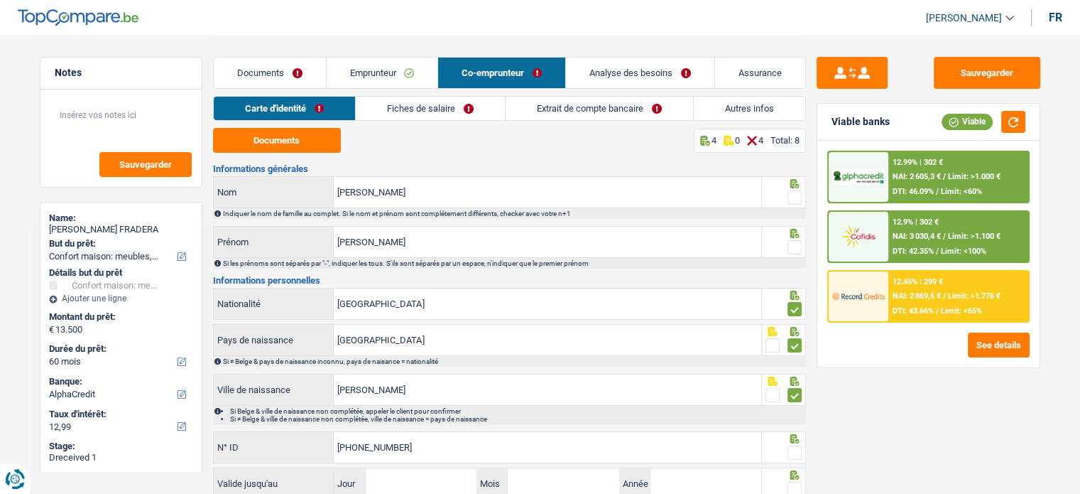
click at [793, 194] on span at bounding box center [795, 197] width 14 height 14
click at [0, 0] on input "radio" at bounding box center [0, 0] width 0 height 0
click at [795, 251] on span at bounding box center [795, 247] width 14 height 14
click at [0, 0] on input "radio" at bounding box center [0, 0] width 0 height 0
click at [310, 136] on button "Documents" at bounding box center [277, 140] width 128 height 25
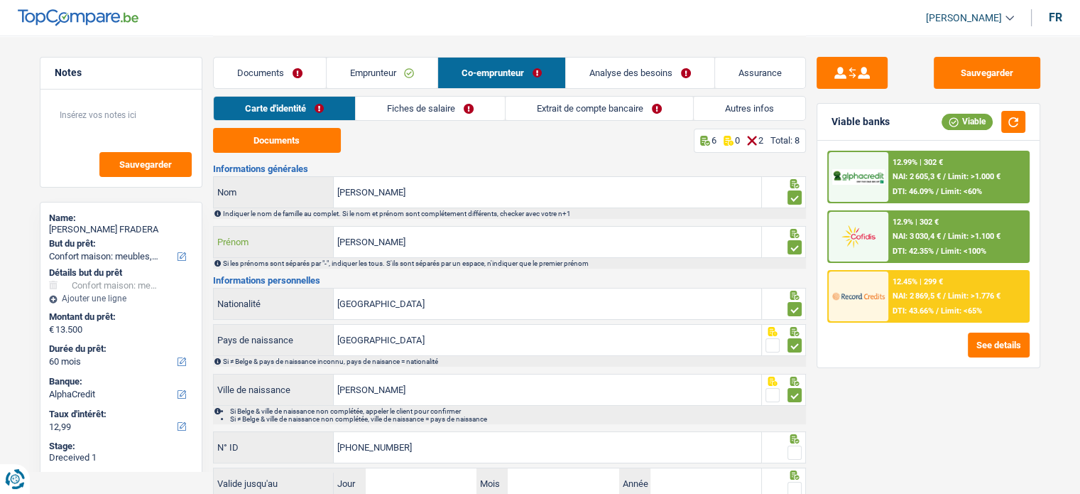
click at [404, 236] on input "YISSELL" at bounding box center [547, 242] width 427 height 31
drag, startPoint x: 344, startPoint y: 237, endPoint x: 511, endPoint y: 255, distance: 168.5
click at [510, 256] on input "YISSELL" at bounding box center [547, 242] width 427 height 31
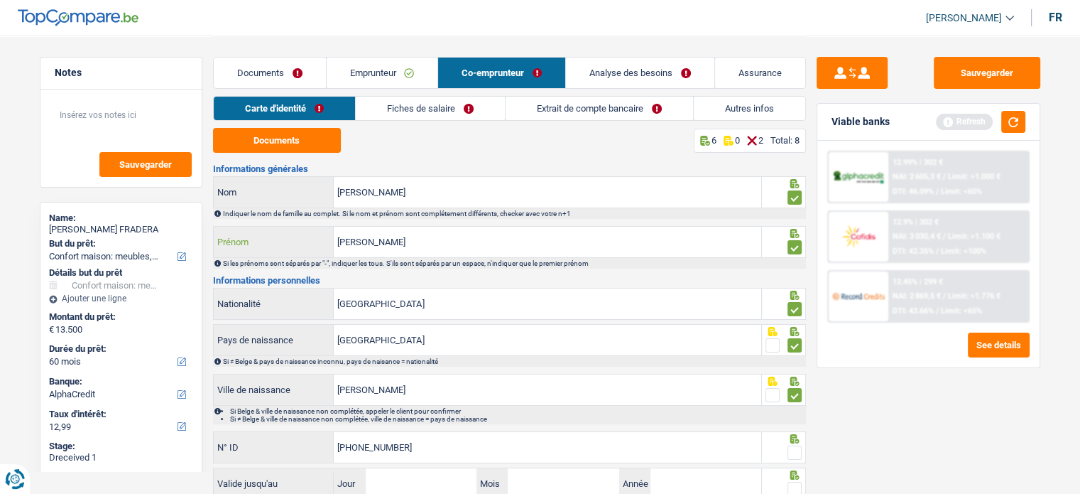
type input "Yissell"
click at [876, 406] on div "Sauvegarder Viable banks Refresh 12.99% | 302 € NAI: 2 605,3 € / Limit: >1.000 …" at bounding box center [928, 264] width 245 height 414
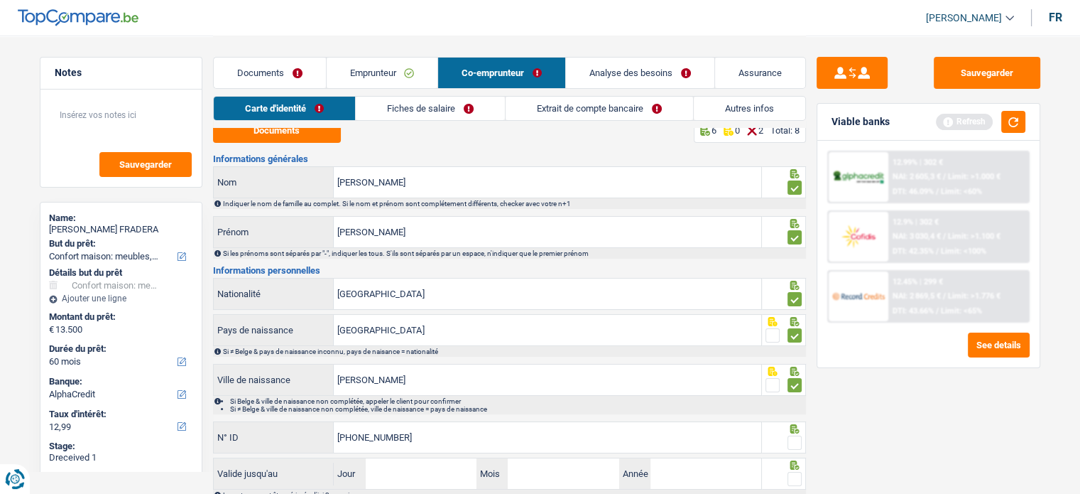
scroll to position [103, 0]
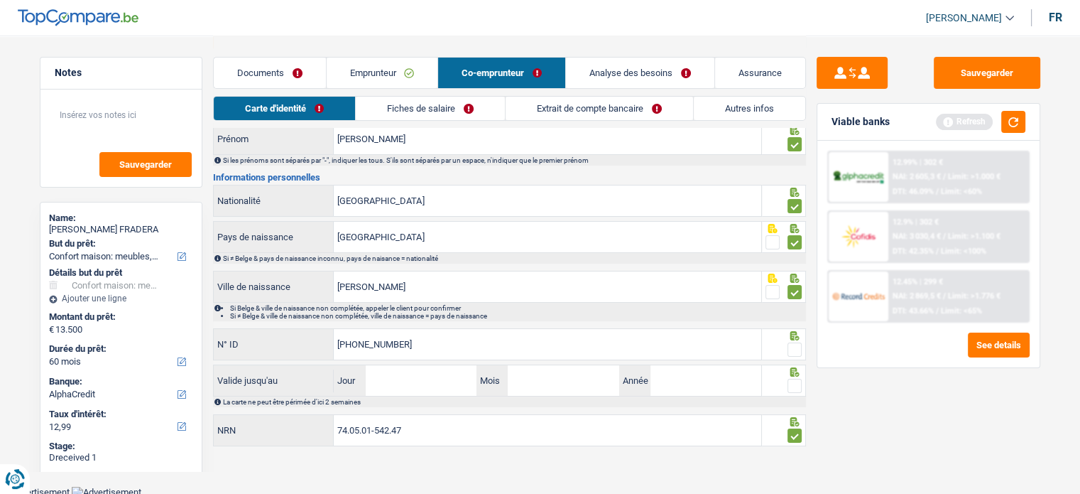
click at [788, 346] on span at bounding box center [795, 349] width 14 height 14
click at [0, 0] on input "radio" at bounding box center [0, 0] width 0 height 0
click at [797, 381] on span at bounding box center [795, 385] width 14 height 14
click at [0, 0] on input "radio" at bounding box center [0, 0] width 0 height 0
click at [398, 386] on input "Jour" at bounding box center [421, 380] width 111 height 31
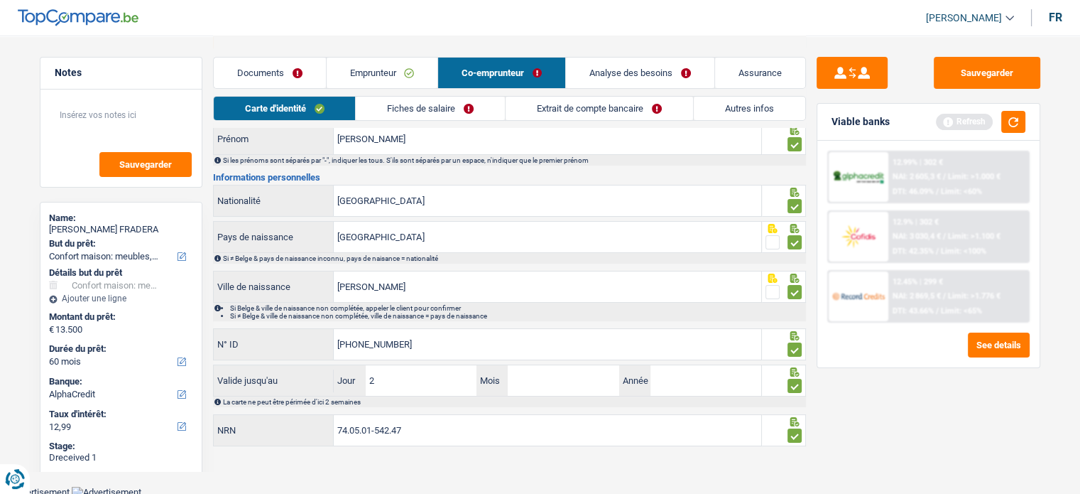
type input "20"
type input "05"
type input "2030"
click at [1006, 62] on button "Sauvegarder" at bounding box center [987, 73] width 107 height 32
click at [1010, 120] on button "button" at bounding box center [1013, 122] width 24 height 22
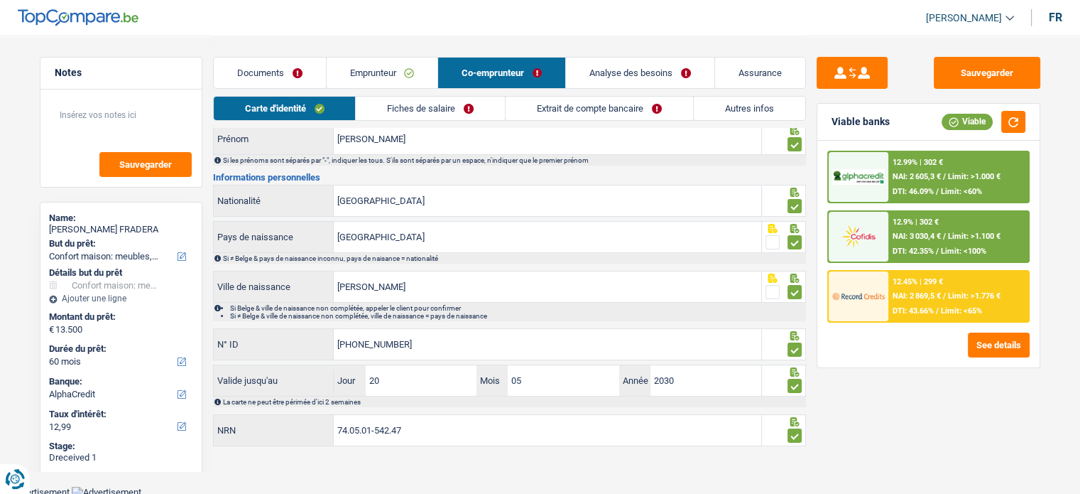
click at [954, 170] on div "12.99% | 302 € NAI: 2 605,3 € / Limit: >1.000 € DTI: 46.09% / Limit: <60%" at bounding box center [958, 177] width 140 height 50
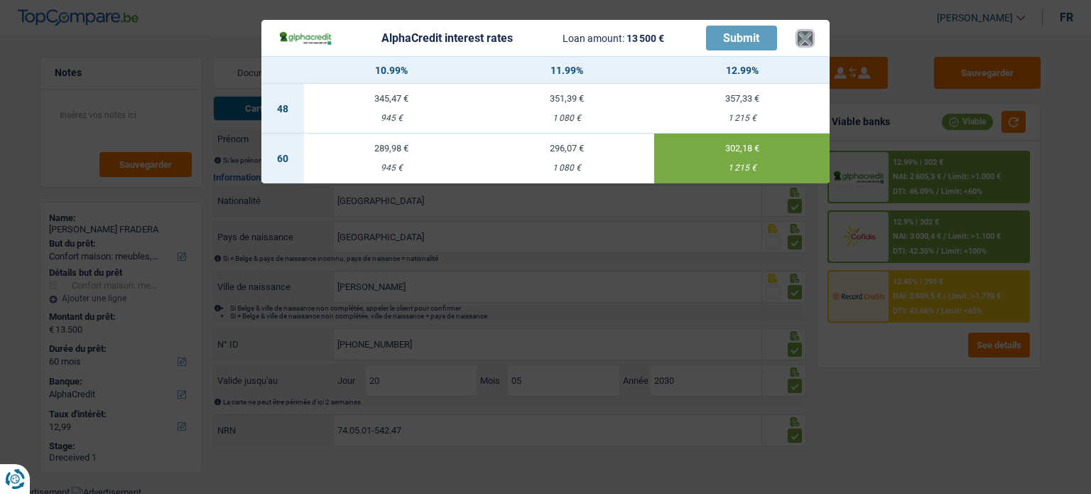
click at [809, 36] on button "×" at bounding box center [804, 38] width 15 height 14
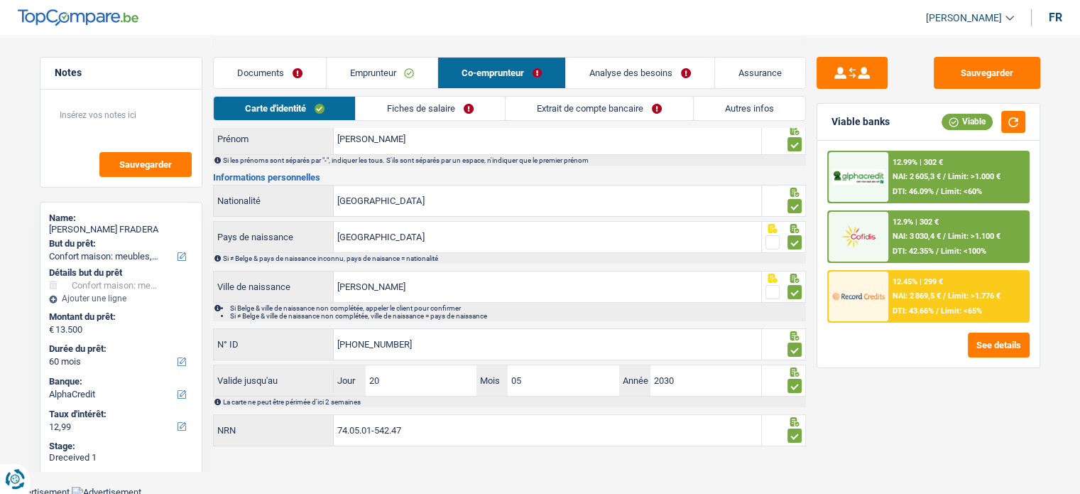
click at [391, 109] on link "Fiches de salaire" at bounding box center [430, 108] width 149 height 23
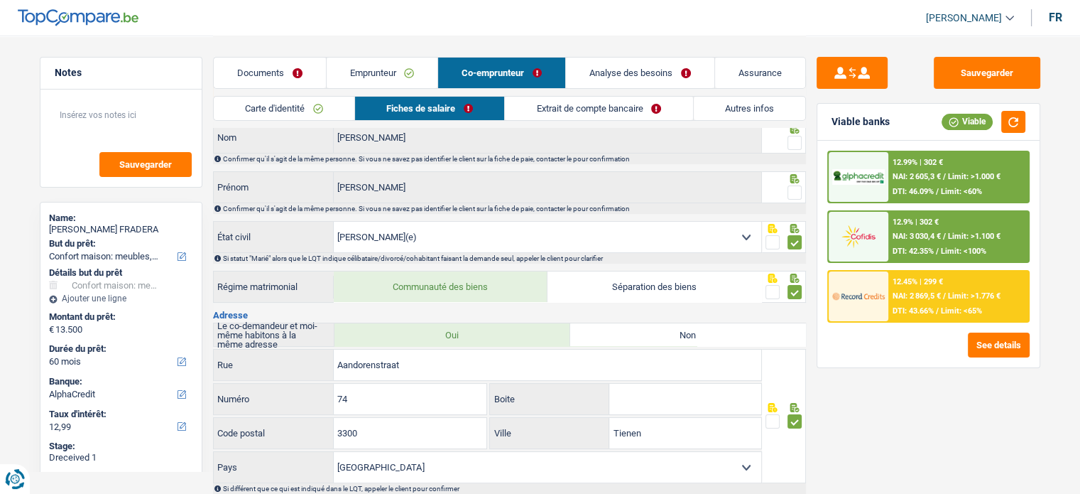
scroll to position [0, 0]
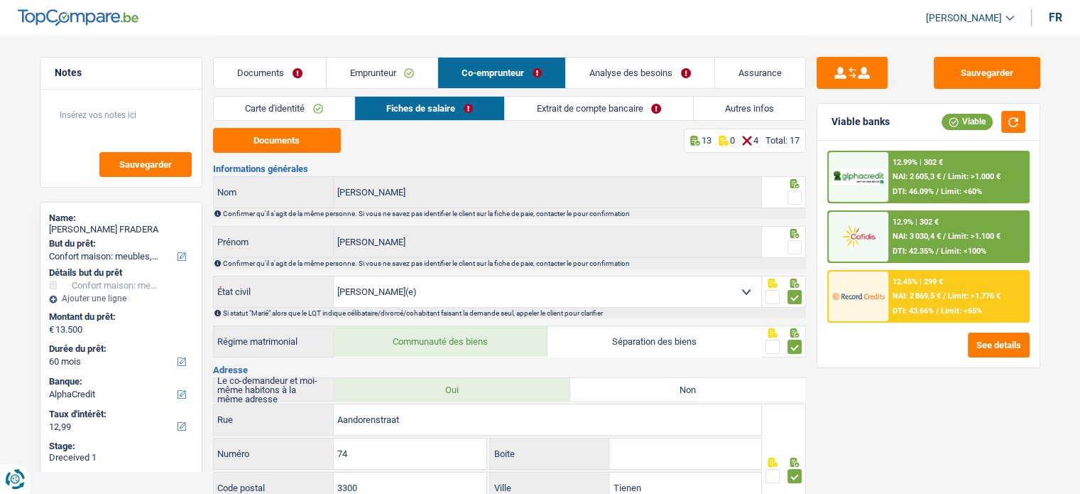
click at [799, 244] on span at bounding box center [795, 247] width 14 height 14
click at [0, 0] on input "radio" at bounding box center [0, 0] width 0 height 0
click at [792, 204] on span at bounding box center [795, 197] width 14 height 14
click at [0, 0] on input "radio" at bounding box center [0, 0] width 0 height 0
click at [302, 141] on button "Documents" at bounding box center [277, 140] width 128 height 25
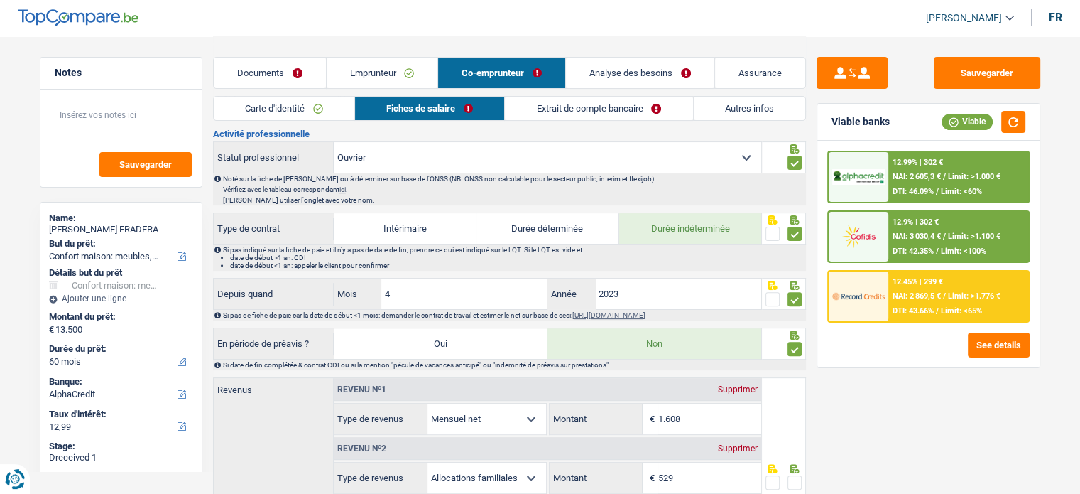
scroll to position [639, 0]
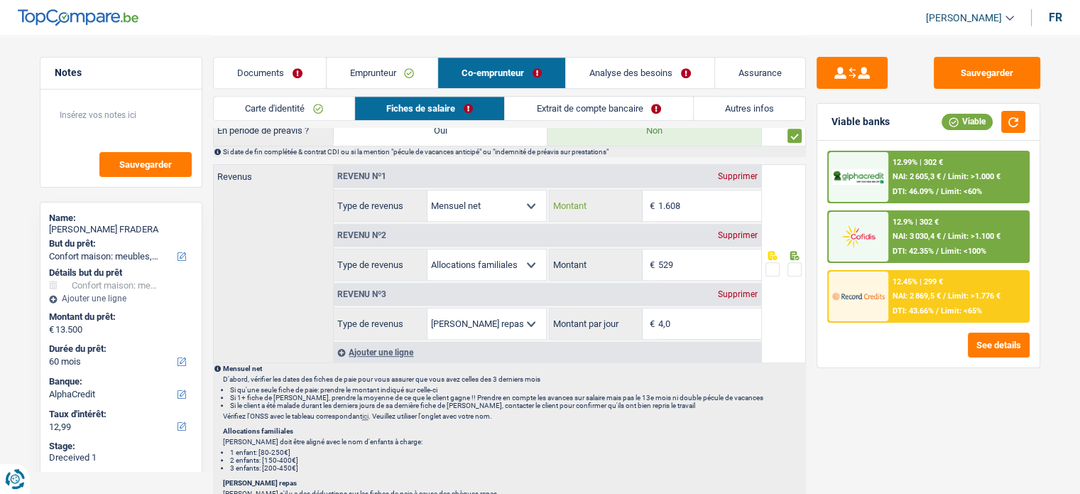
click at [702, 193] on input "1.608" at bounding box center [709, 205] width 103 height 31
drag, startPoint x: 696, startPoint y: 204, endPoint x: 582, endPoint y: 201, distance: 114.4
click at [583, 201] on div "1.608 € Montant" at bounding box center [656, 205] width 212 height 31
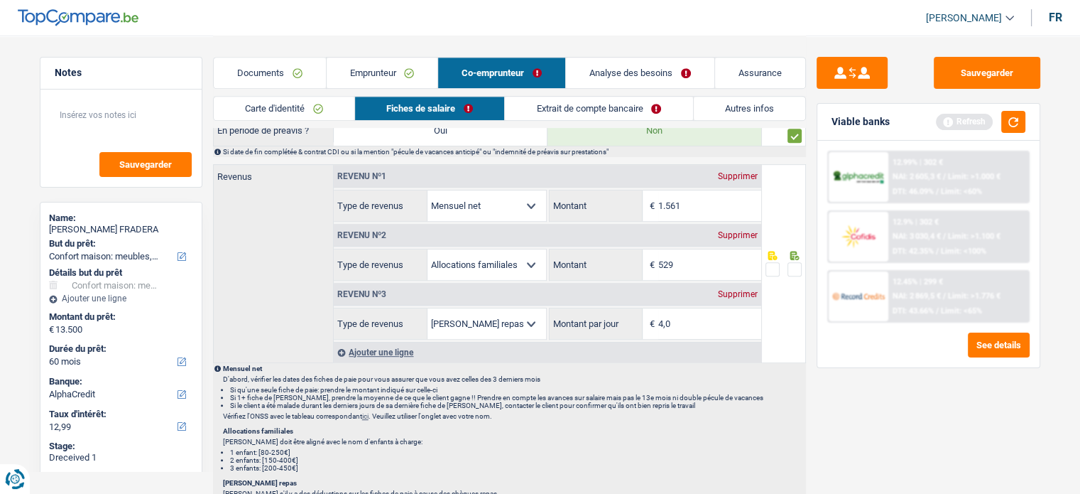
type input "1.561"
click at [881, 410] on div "Sauvegarder Viable banks Refresh 12.99% | 302 € NAI: 2 605,3 € / Limit: >1.000 …" at bounding box center [928, 264] width 245 height 414
click at [806, 263] on div "Sauvegarder Viable banks Refresh 12.99% | 302 € NAI: 2 605,3 € / Limit: >1.000 …" at bounding box center [928, 264] width 245 height 414
click at [801, 263] on span at bounding box center [795, 269] width 14 height 14
click at [0, 0] on input "radio" at bounding box center [0, 0] width 0 height 0
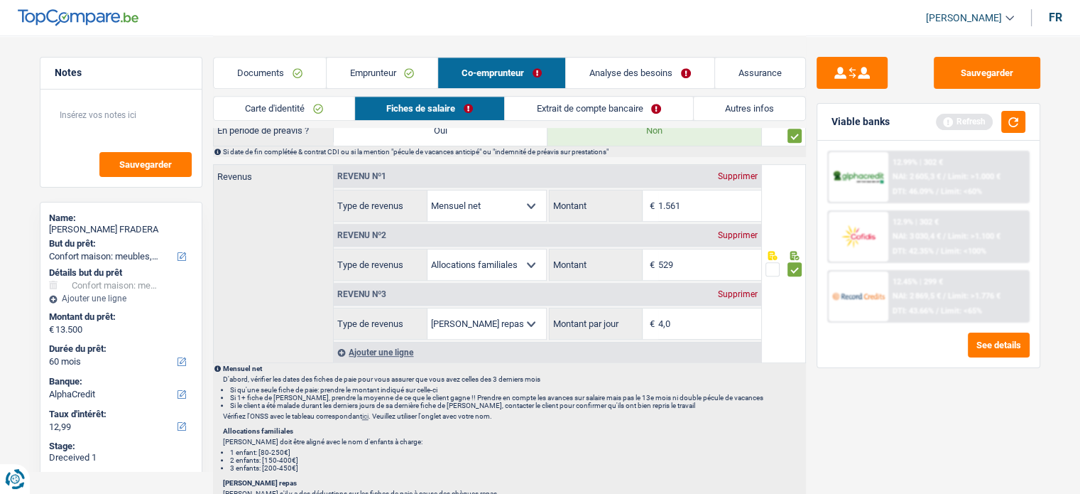
click at [571, 114] on link "Extrait de compte bancaire" at bounding box center [598, 108] width 187 height 23
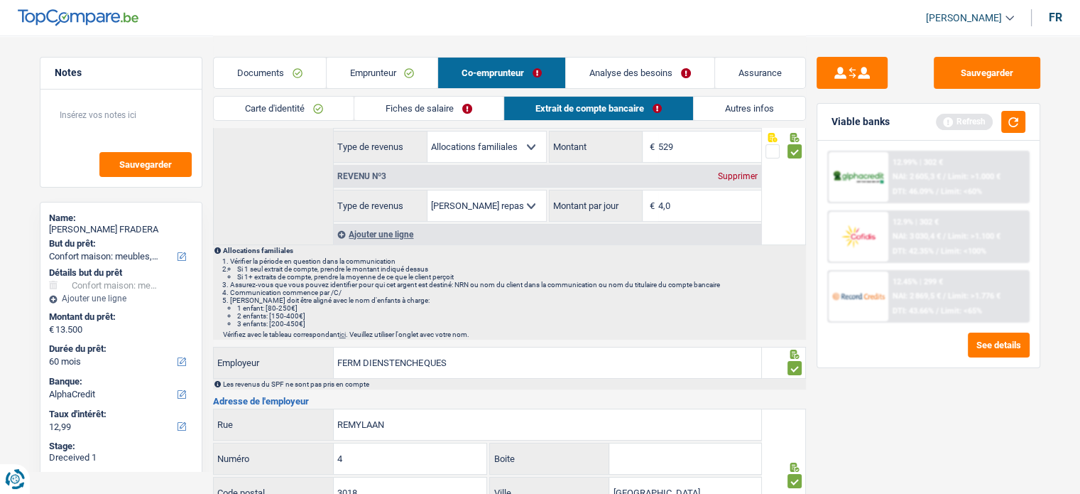
scroll to position [0, 0]
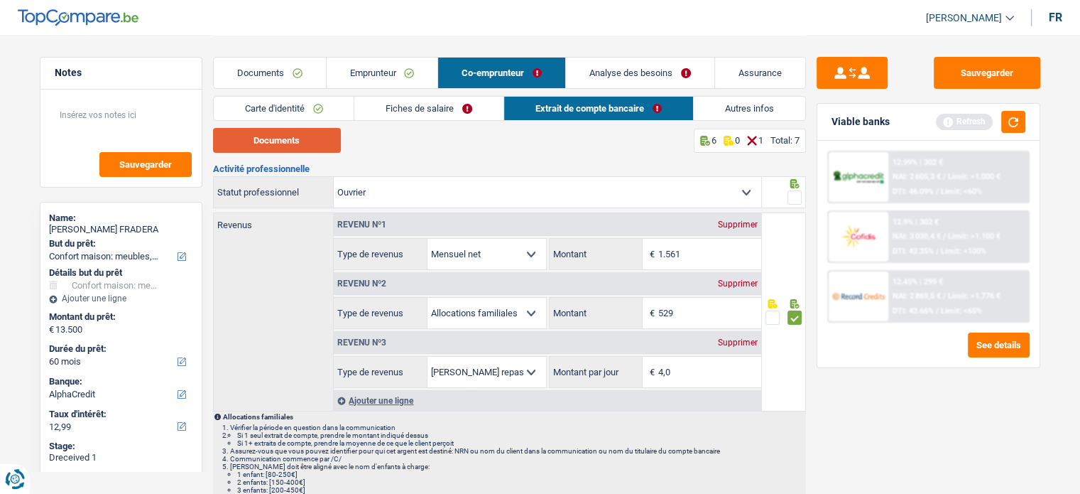
click at [290, 144] on button "Documents" at bounding box center [277, 140] width 128 height 25
click at [496, 112] on link "Fiches de salaire" at bounding box center [428, 108] width 149 height 23
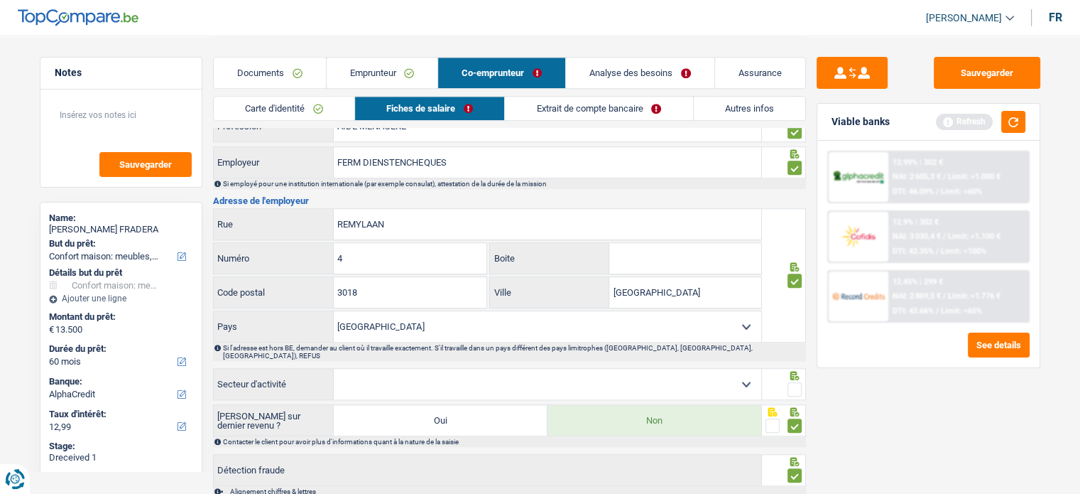
scroll to position [1143, 0]
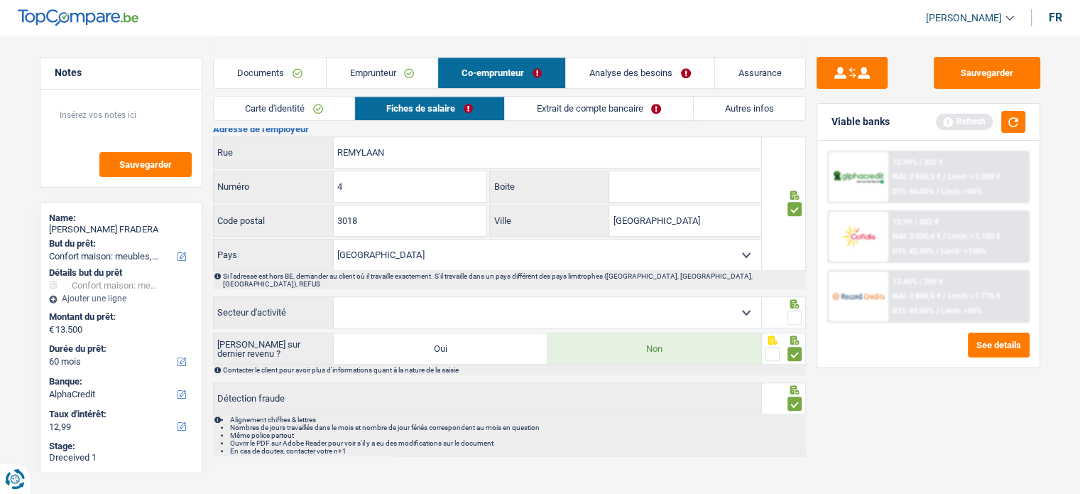
click at [795, 310] on span at bounding box center [795, 317] width 14 height 14
click at [0, 0] on input "radio" at bounding box center [0, 0] width 0 height 0
click at [686, 303] on select "Agriculture/Pêche Industrie Horeca Courier/Fitness/Taxi Construction Banques/As…" at bounding box center [547, 312] width 427 height 31
select select "smallCompanies"
click at [334, 297] on select "Agriculture/Pêche Industrie Horeca Courier/Fitness/Taxi Construction Banques/As…" at bounding box center [547, 312] width 427 height 31
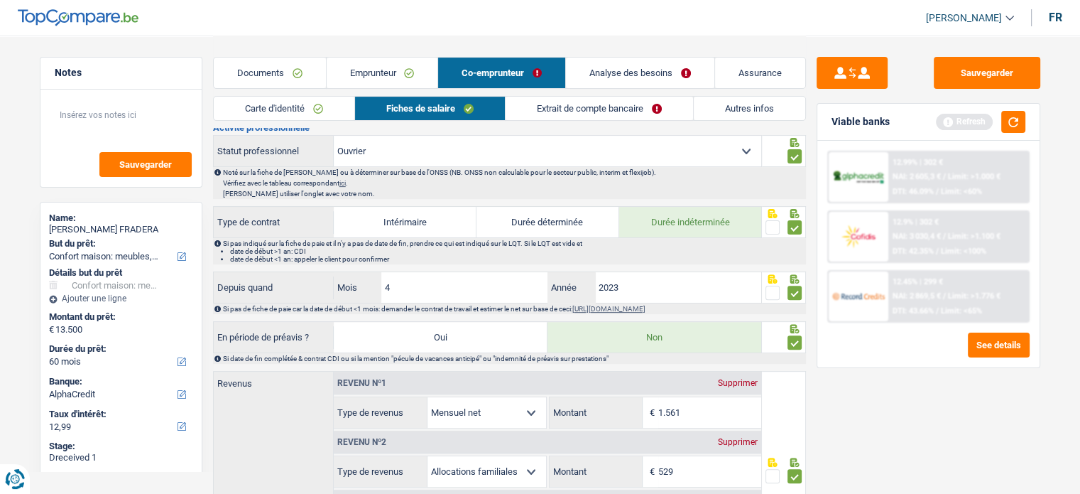
scroll to position [148, 0]
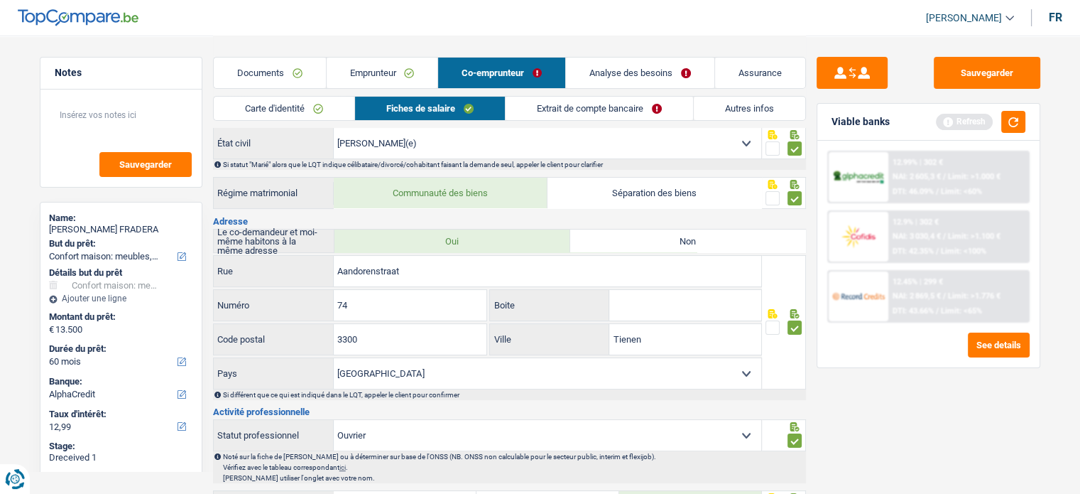
click at [614, 108] on link "Extrait de compte bancaire" at bounding box center [599, 108] width 187 height 23
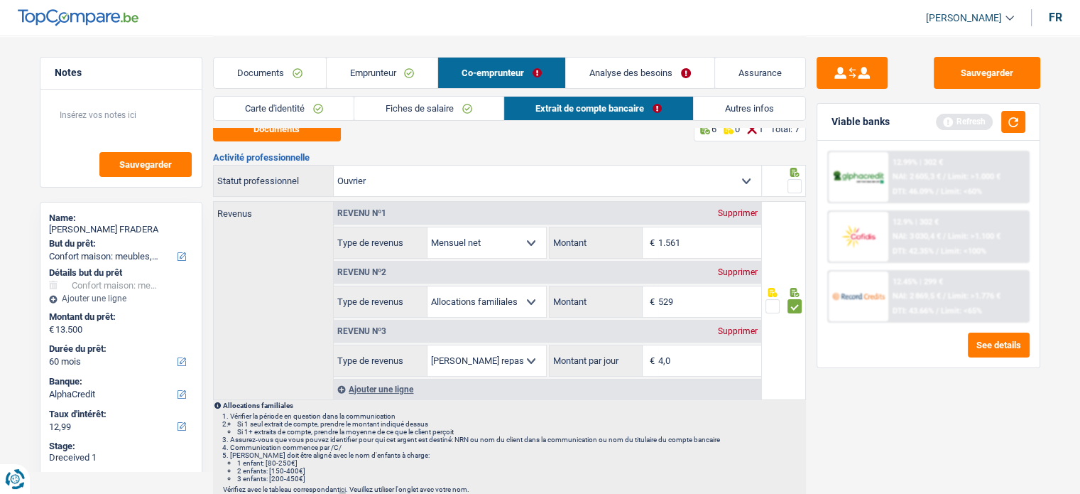
scroll to position [0, 0]
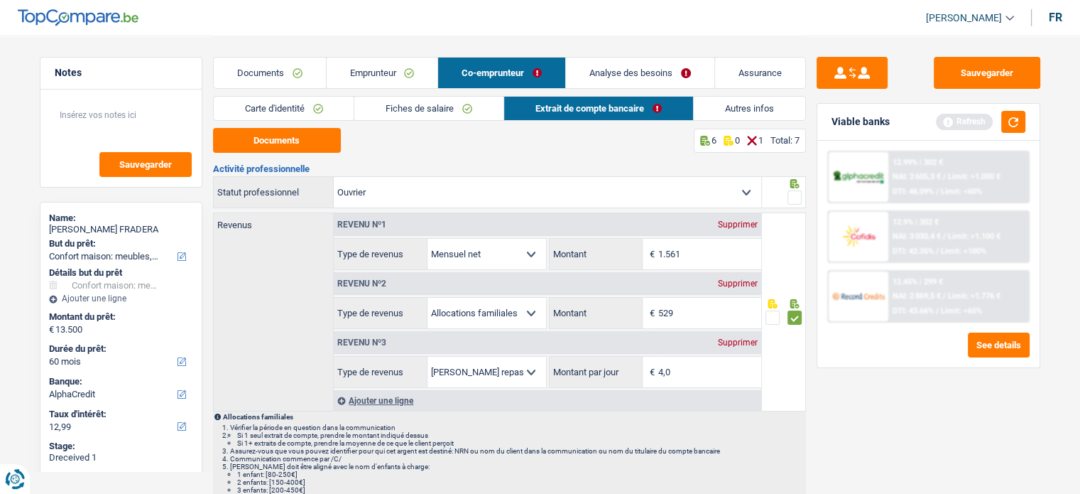
click at [794, 195] on span at bounding box center [795, 197] width 14 height 14
click at [0, 0] on input "radio" at bounding box center [0, 0] width 0 height 0
click at [731, 119] on link "Autres infos" at bounding box center [749, 108] width 111 height 23
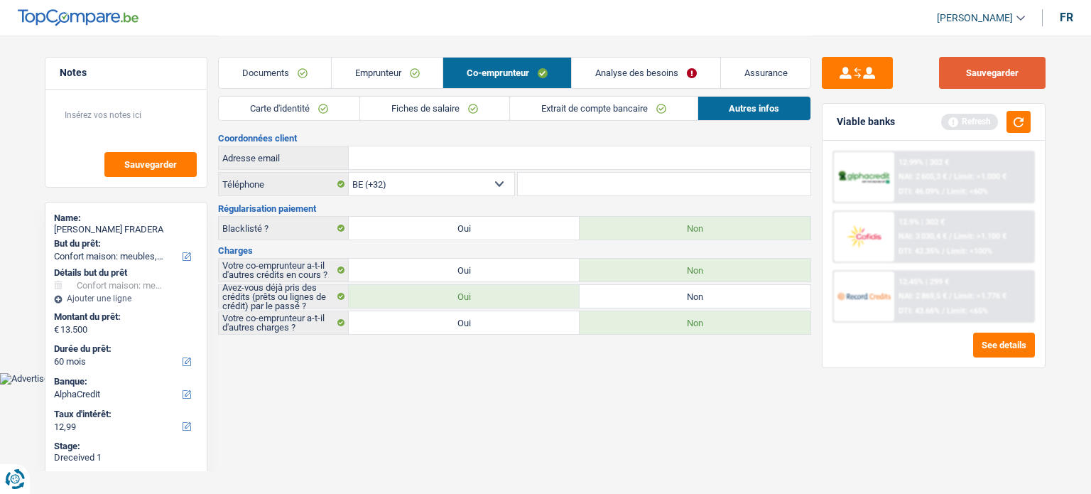
click at [999, 76] on button "Sauvegarder" at bounding box center [992, 73] width 107 height 32
click at [1014, 127] on button "button" at bounding box center [1018, 122] width 24 height 22
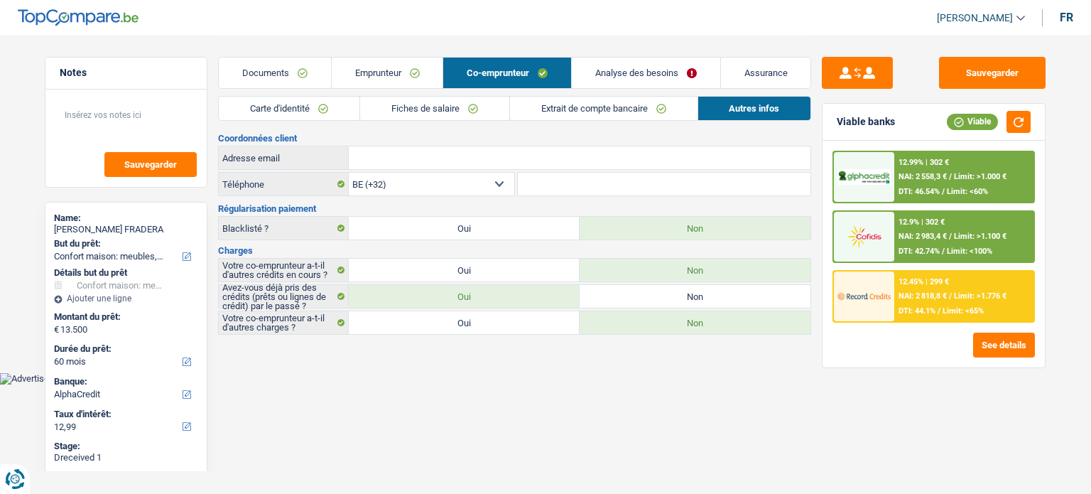
click at [661, 61] on link "Analyse des besoins" at bounding box center [646, 73] width 148 height 31
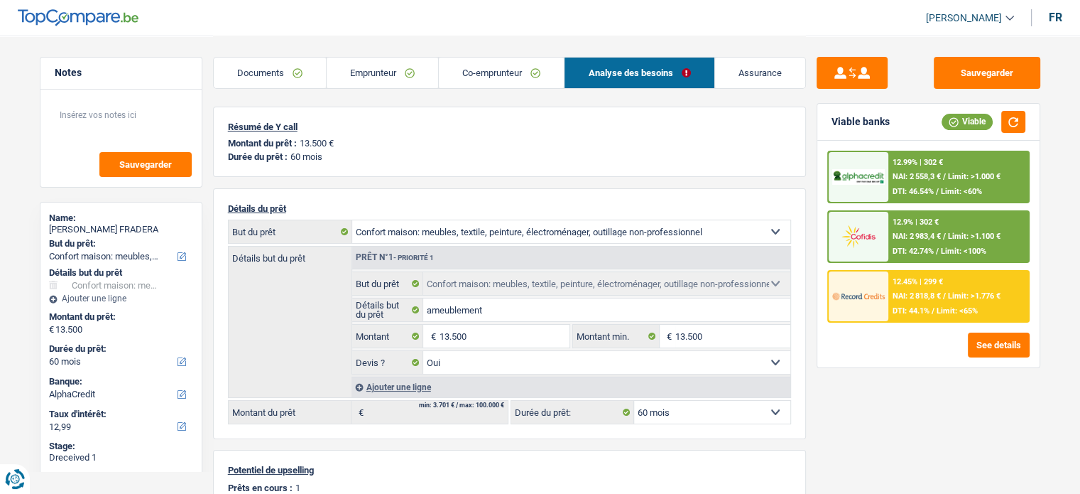
click at [388, 75] on link "Emprunteur" at bounding box center [382, 73] width 111 height 31
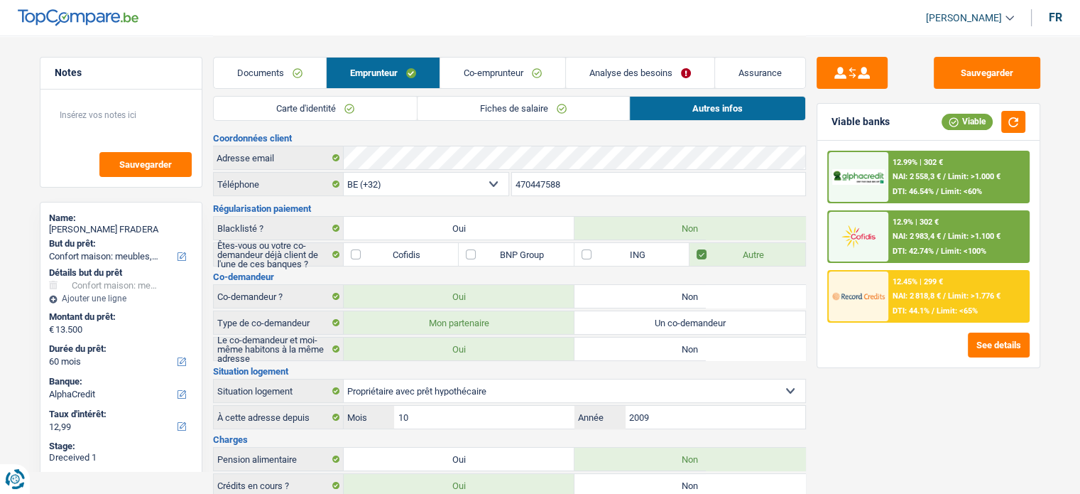
click at [964, 178] on span "Limit: >1.000 €" at bounding box center [974, 176] width 53 height 9
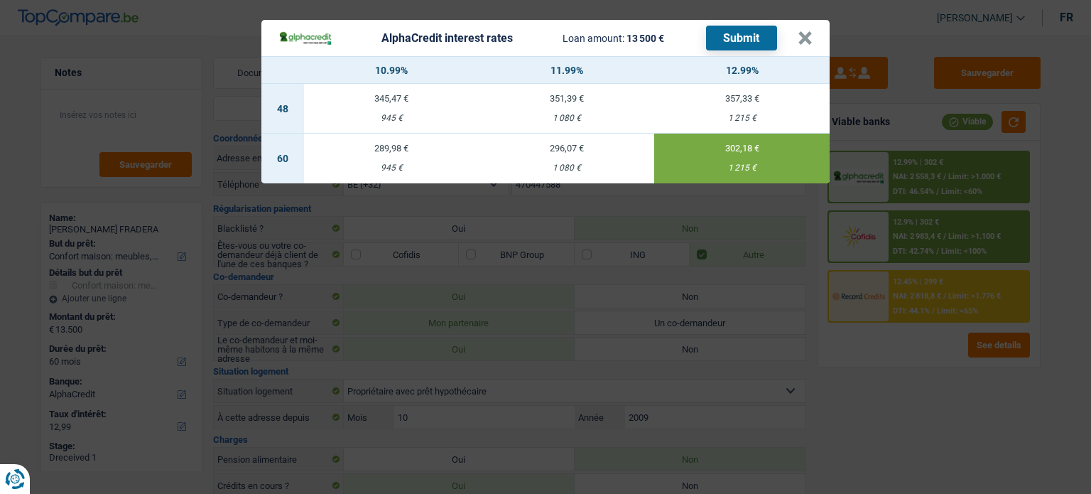
click at [747, 49] on button "Submit" at bounding box center [741, 38] width 71 height 25
click at [792, 37] on div "AlphaCredit interest rates Loan amount: 13 500 € Submit" at bounding box center [537, 38] width 519 height 25
click at [801, 39] on button "×" at bounding box center [804, 38] width 15 height 14
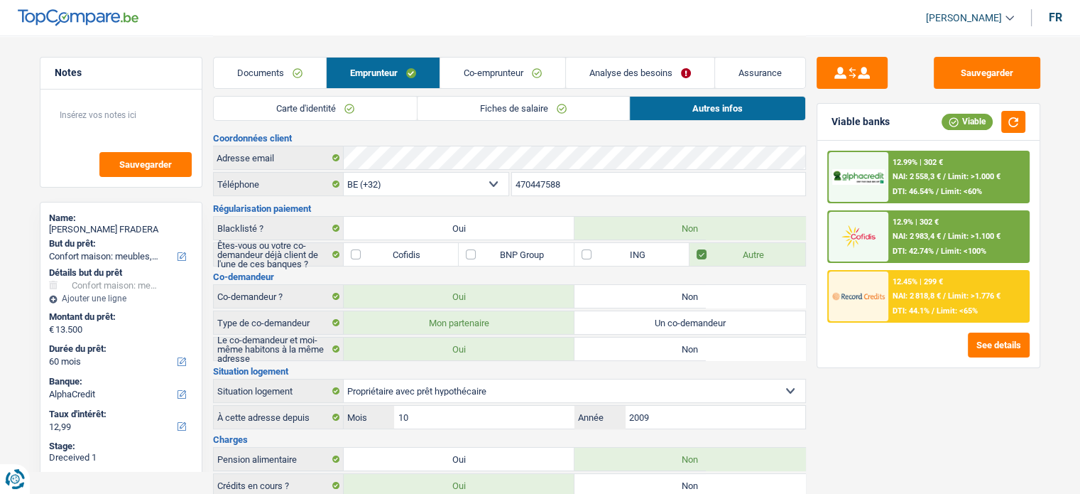
click at [926, 285] on div "12.45% | 299 € NAI: 2 818,8 € / Limit: >1.776 € DTI: 44.1% / Limit: <65%" at bounding box center [958, 296] width 140 height 50
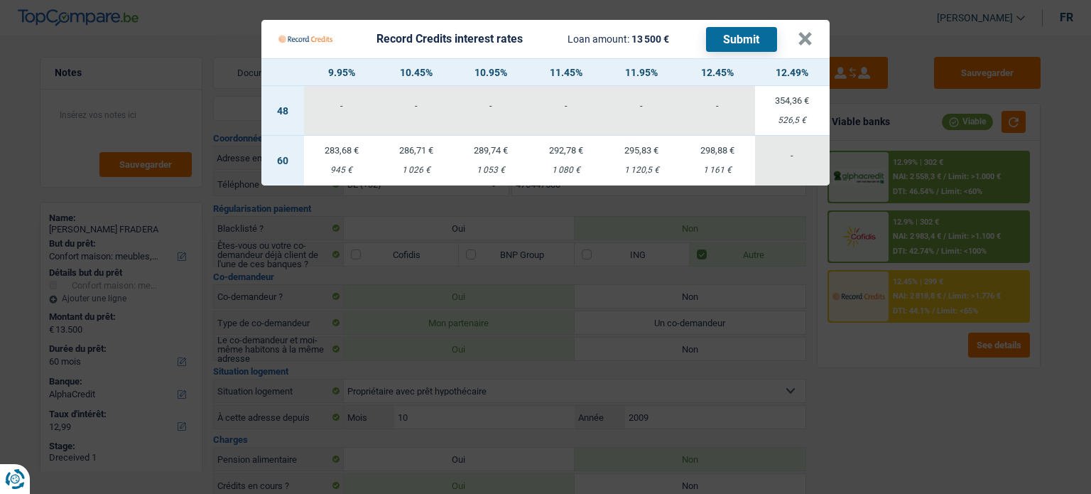
click at [734, 153] on div "298,88 €" at bounding box center [717, 150] width 75 height 9
select select "record credits"
type input "12,45"
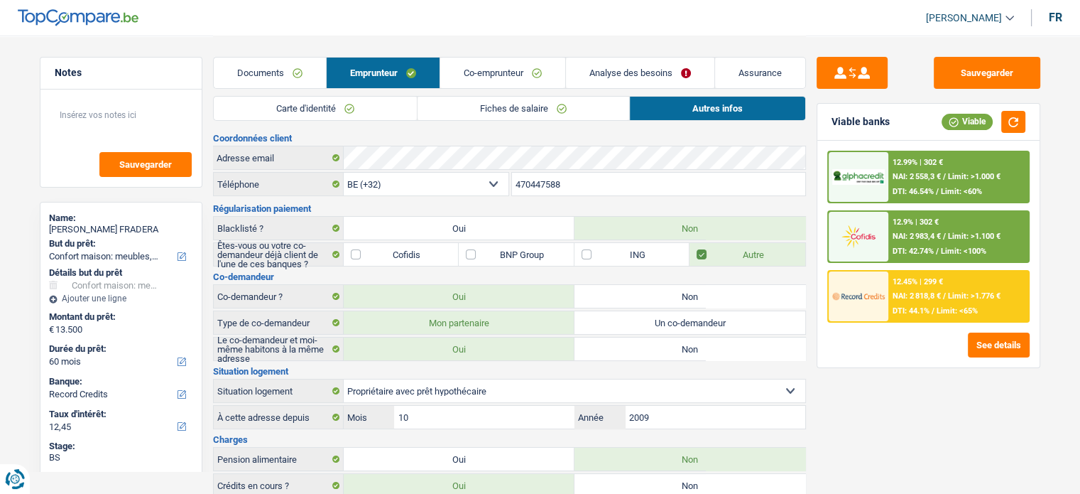
click at [927, 285] on div "12.45% | 299 € NAI: 2 818,8 € / Limit: >1.776 € DTI: 44.1% / Limit: <65%" at bounding box center [958, 296] width 140 height 50
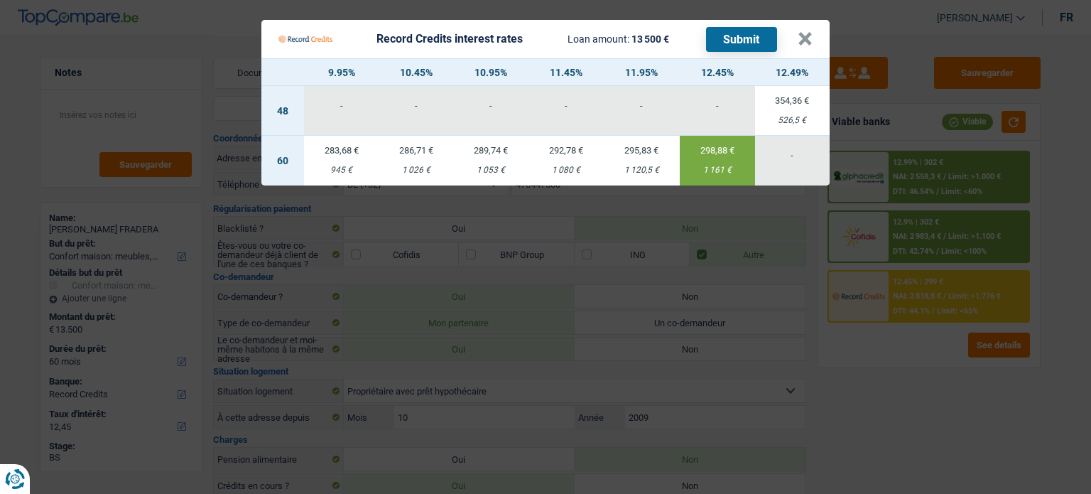
click at [745, 45] on button "Submit" at bounding box center [741, 39] width 71 height 25
click at [810, 32] on button "×" at bounding box center [804, 39] width 15 height 14
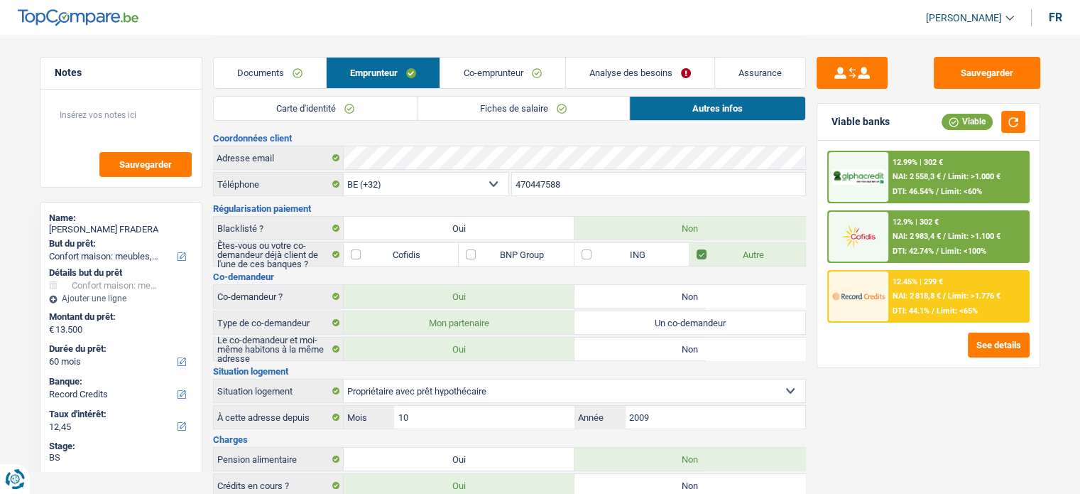
click at [920, 218] on div "12.9% | 302 €" at bounding box center [916, 221] width 46 height 9
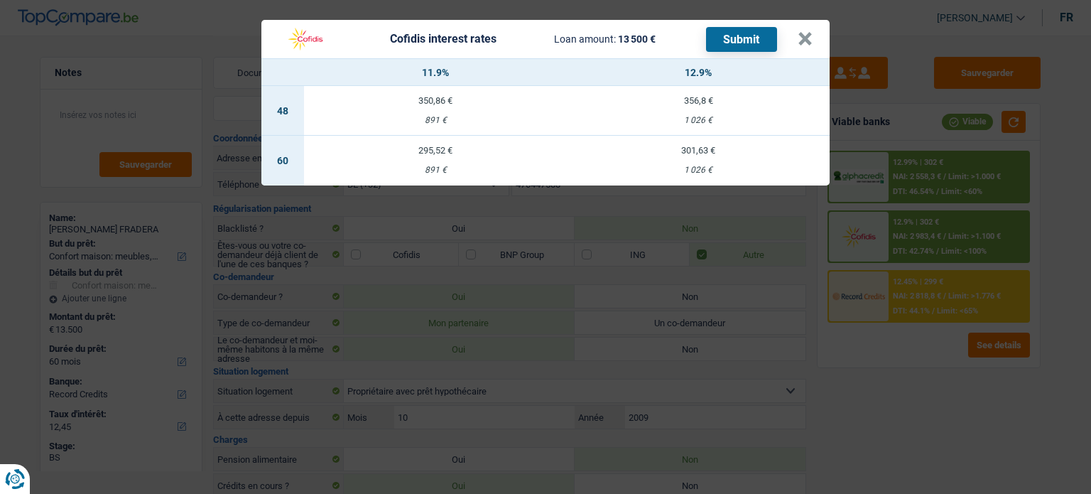
click at [687, 147] on div "301,63 €" at bounding box center [698, 150] width 263 height 9
select select "cofidis"
type input "12,90"
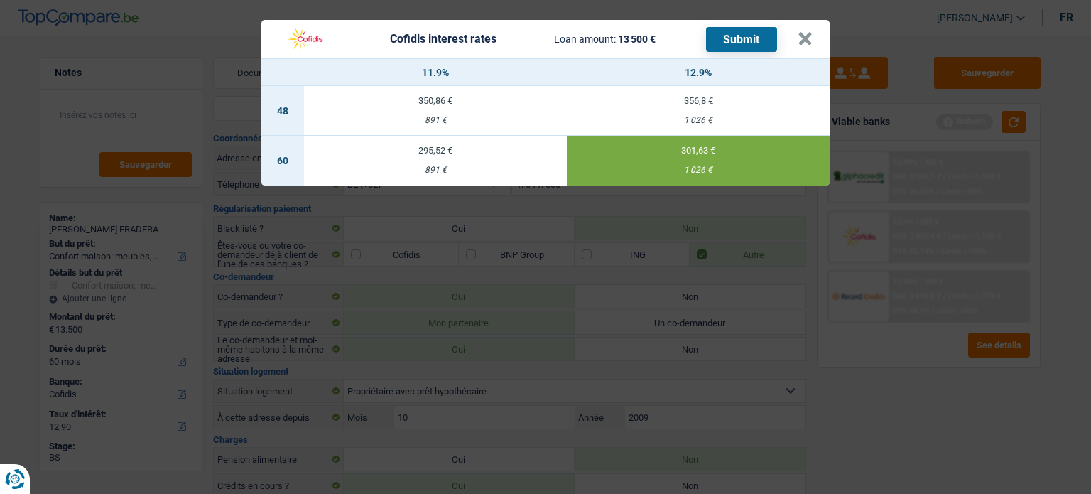
click at [747, 30] on button "Submit" at bounding box center [741, 39] width 71 height 25
drag, startPoint x: 807, startPoint y: 39, endPoint x: 750, endPoint y: 209, distance: 179.6
click at [806, 39] on button "×" at bounding box center [804, 39] width 15 height 14
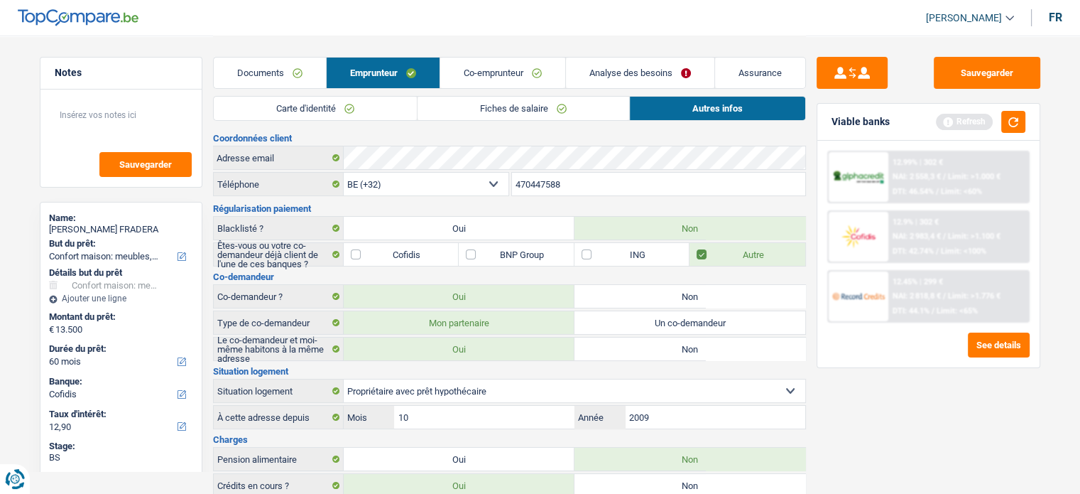
click at [298, 65] on link "Documents" at bounding box center [270, 73] width 112 height 31
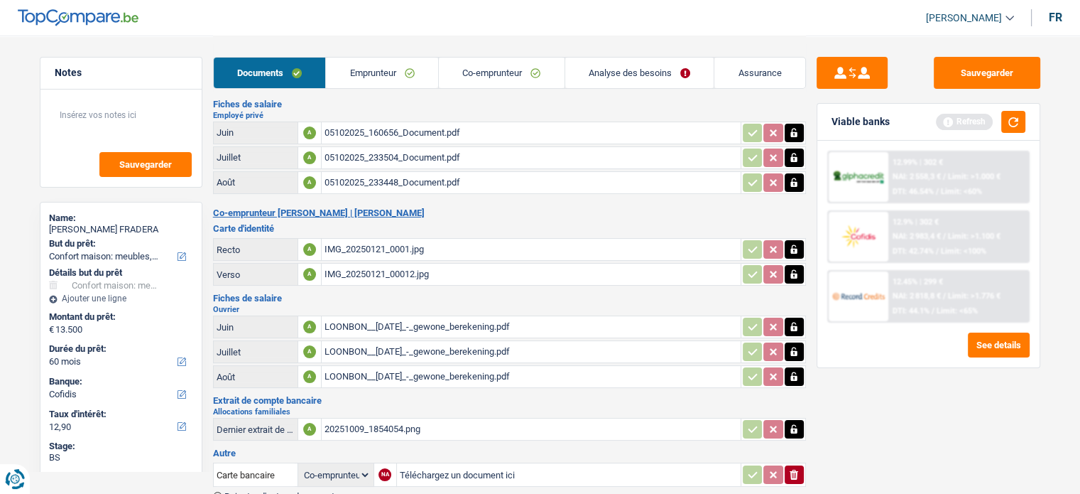
scroll to position [173, 0]
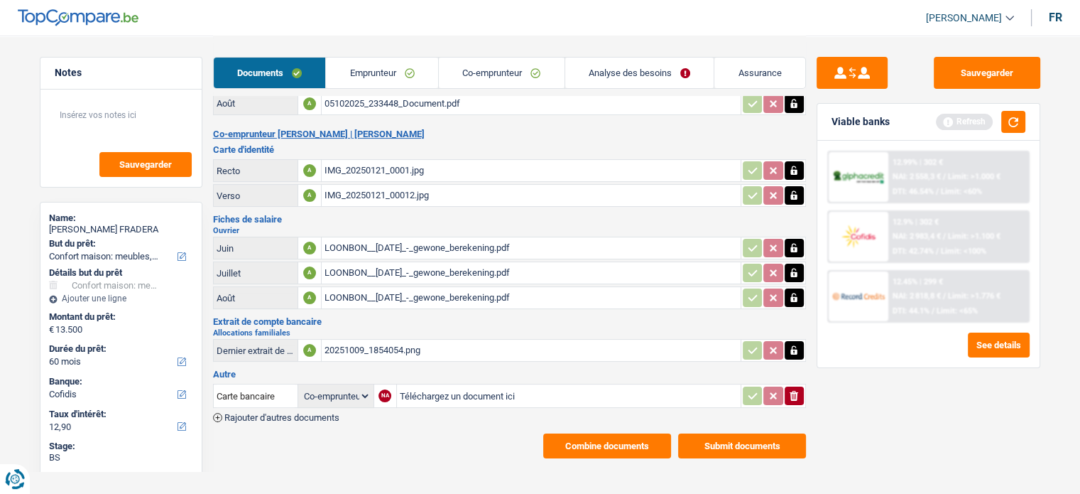
click at [713, 439] on button "Submit documents" at bounding box center [742, 445] width 128 height 25
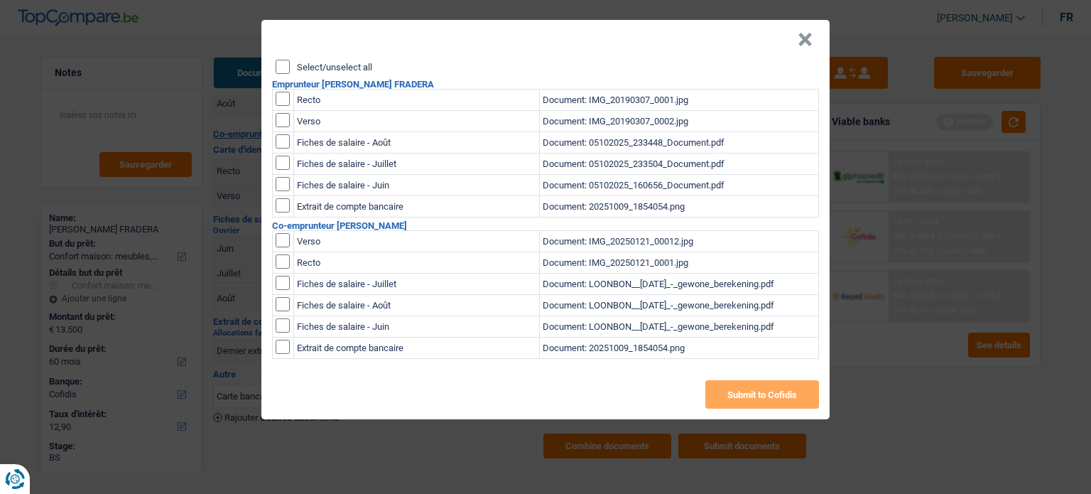
click at [277, 70] on input "Select/unselect all" at bounding box center [283, 67] width 14 height 14
checkbox input "true"
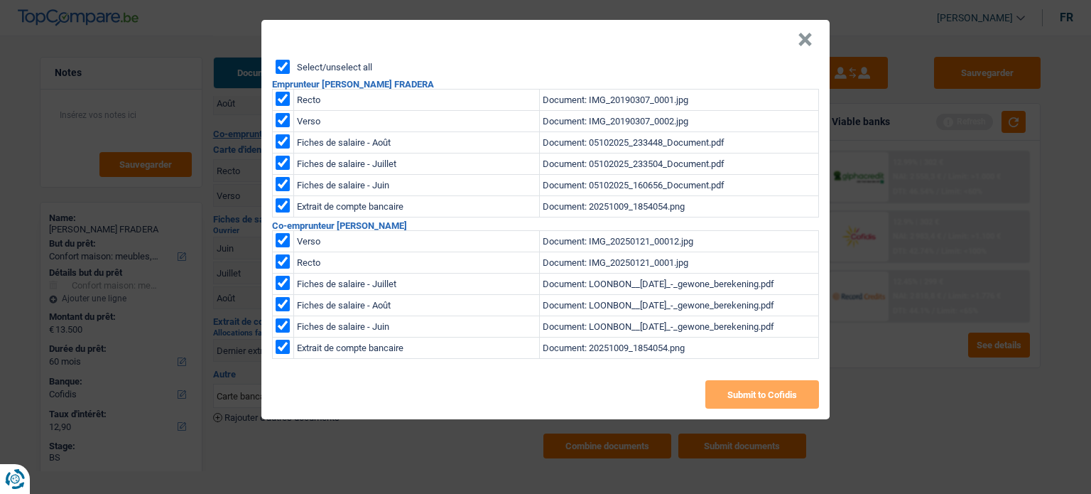
checkbox input "true"
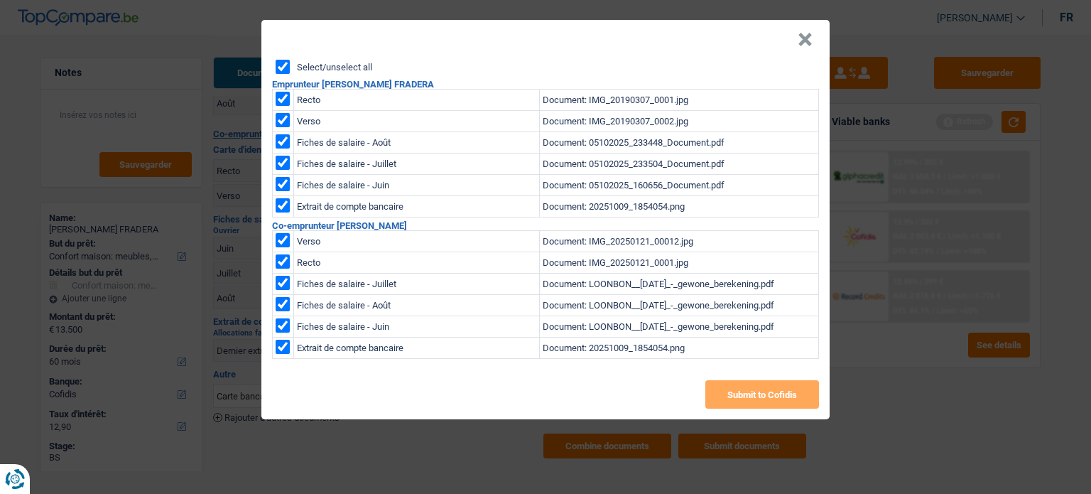
checkbox input "true"
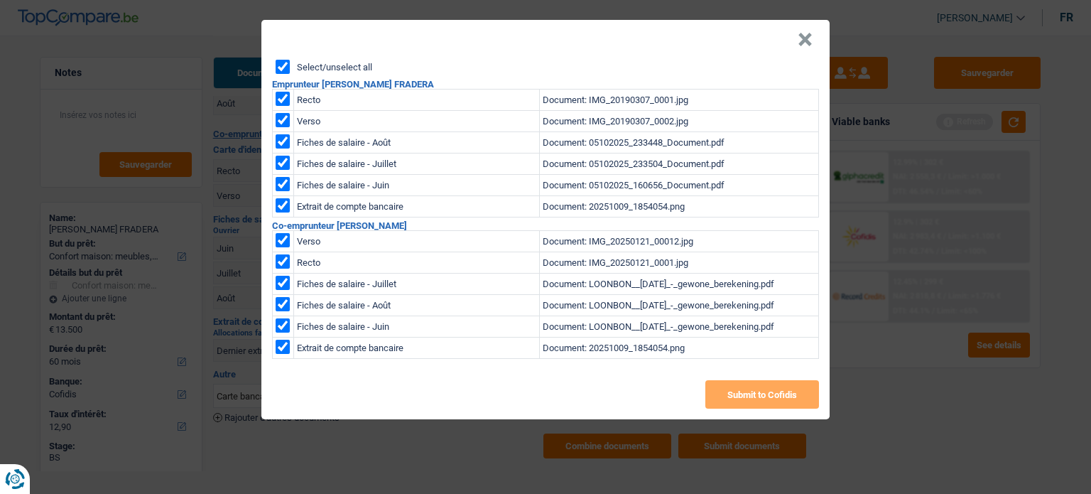
checkbox input "true"
click at [808, 38] on button "×" at bounding box center [804, 40] width 15 height 14
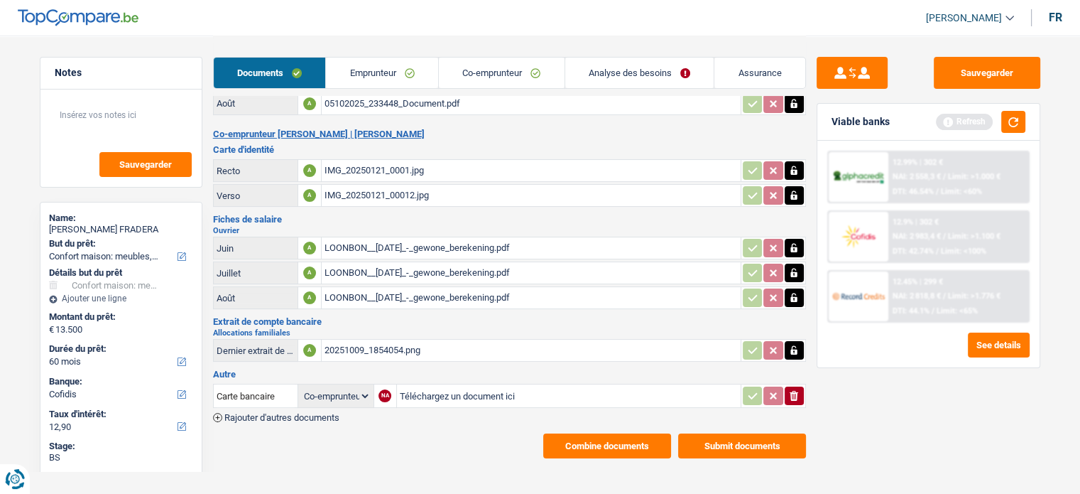
click at [773, 433] on button "Submit documents" at bounding box center [742, 445] width 128 height 25
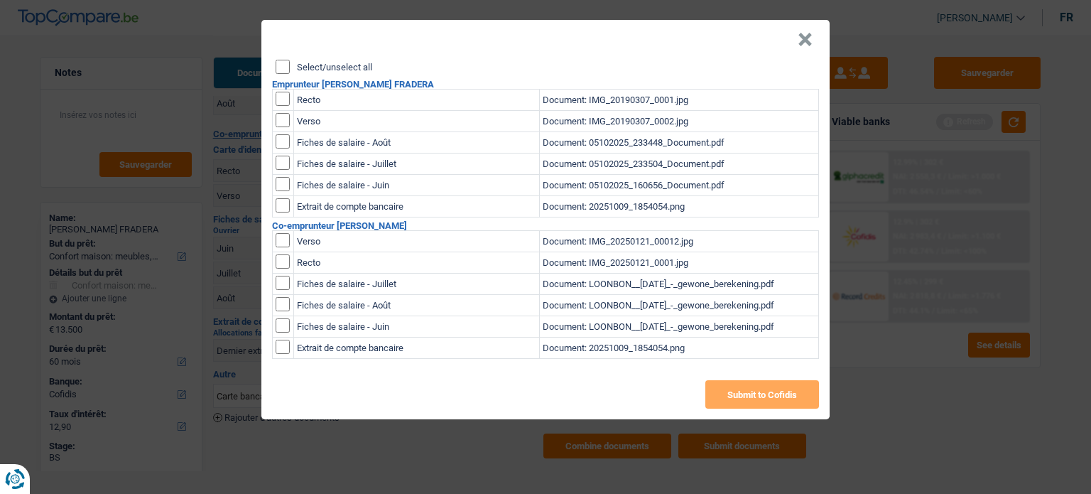
click at [274, 70] on div "Select/unselect all Emprunteur JOSE DAVID BOBADILLA FRADERA Recto Document: IMG…" at bounding box center [545, 239] width 568 height 359
click at [276, 67] on input "Select/unselect all" at bounding box center [283, 67] width 14 height 14
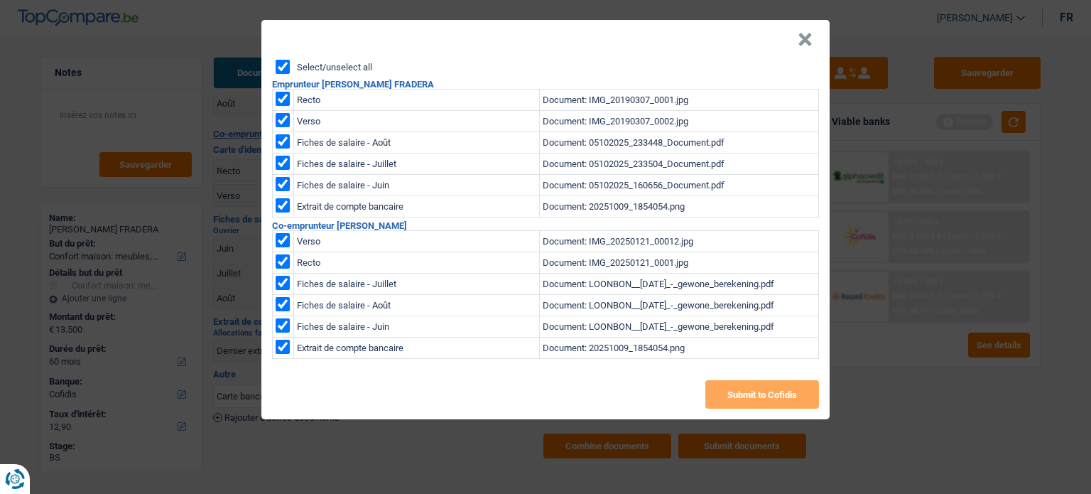
checkbox input "true"
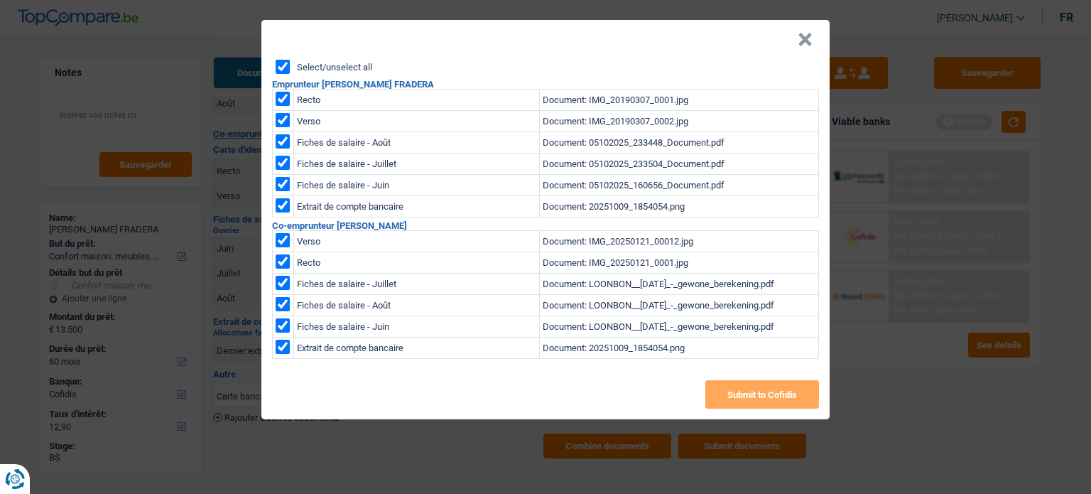
checkbox input "true"
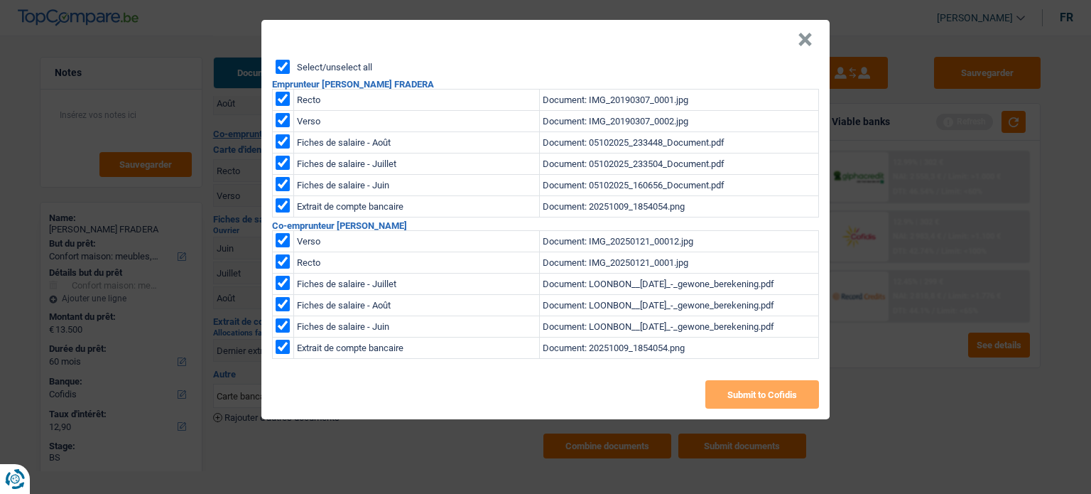
checkbox input "true"
click at [789, 393] on button "Submit to Cofidis" at bounding box center [762, 394] width 114 height 28
click at [809, 38] on button "×" at bounding box center [804, 40] width 15 height 14
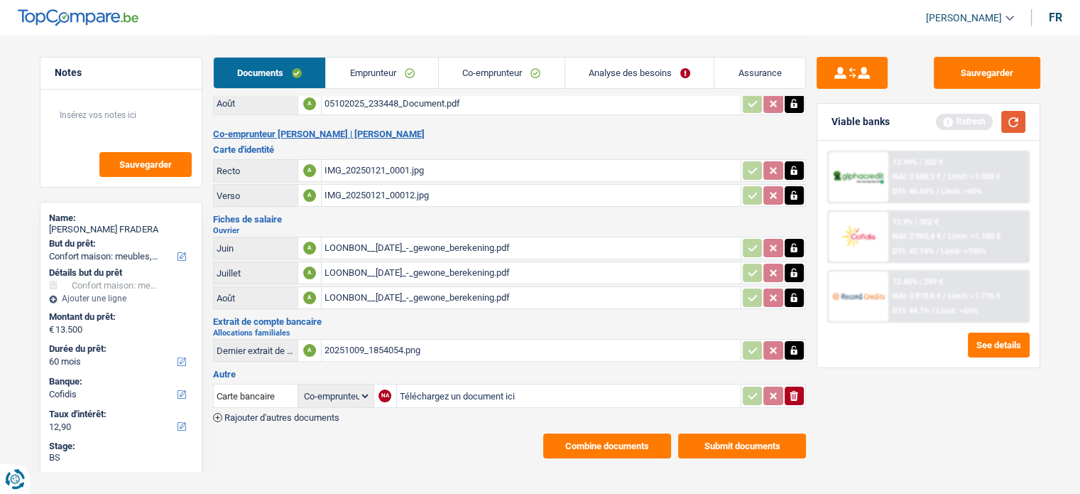
click at [1015, 116] on button "button" at bounding box center [1013, 122] width 24 height 22
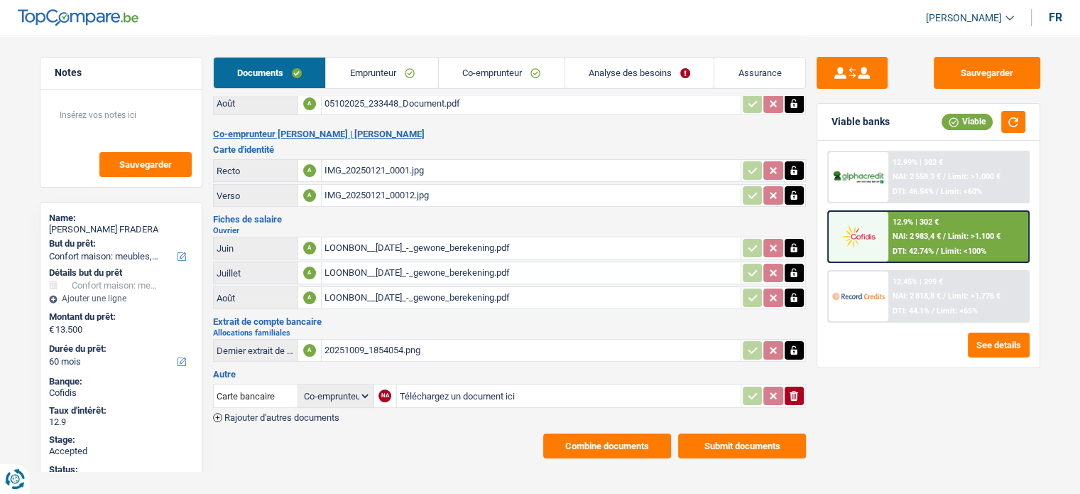
click at [939, 295] on span "NAI: 2 818,8 €" at bounding box center [917, 295] width 48 height 9
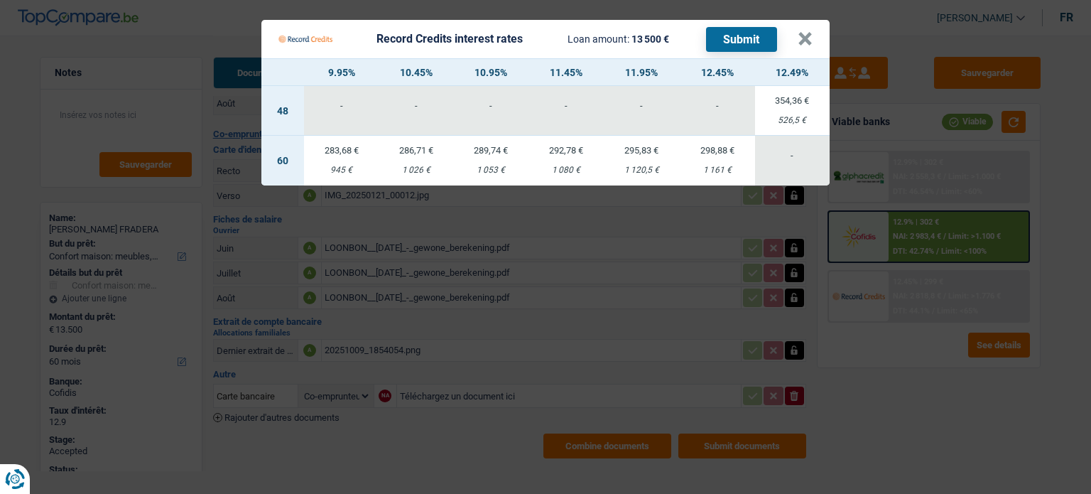
click at [898, 389] on Credits "Record Credits interest rates Loan amount: 13 500 € Submit × 9.95% 10.45% 10.95…" at bounding box center [545, 247] width 1091 height 494
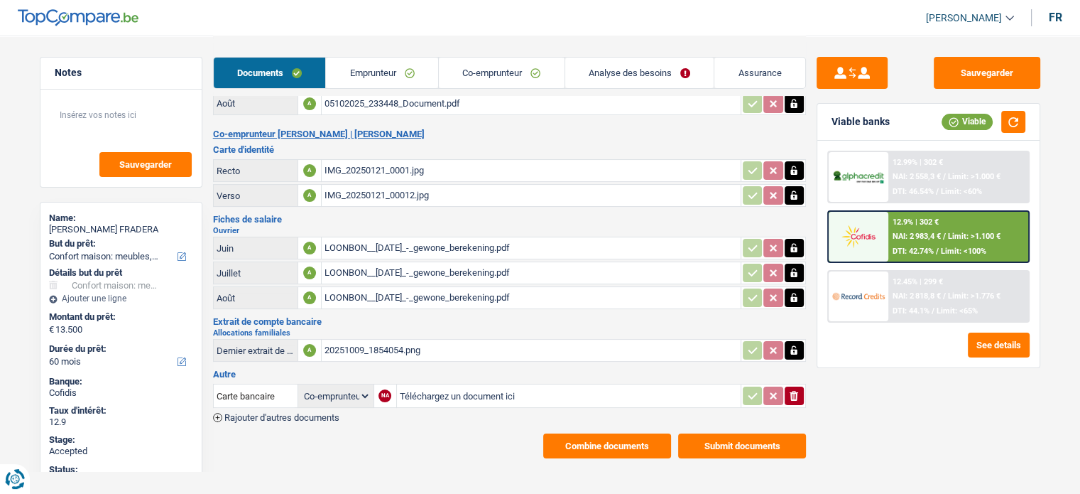
click at [979, 165] on div "12.99% | 302 € NAI: 2 558,3 € / Limit: >1.000 € DTI: 46.54% / Limit: <60%" at bounding box center [958, 177] width 140 height 50
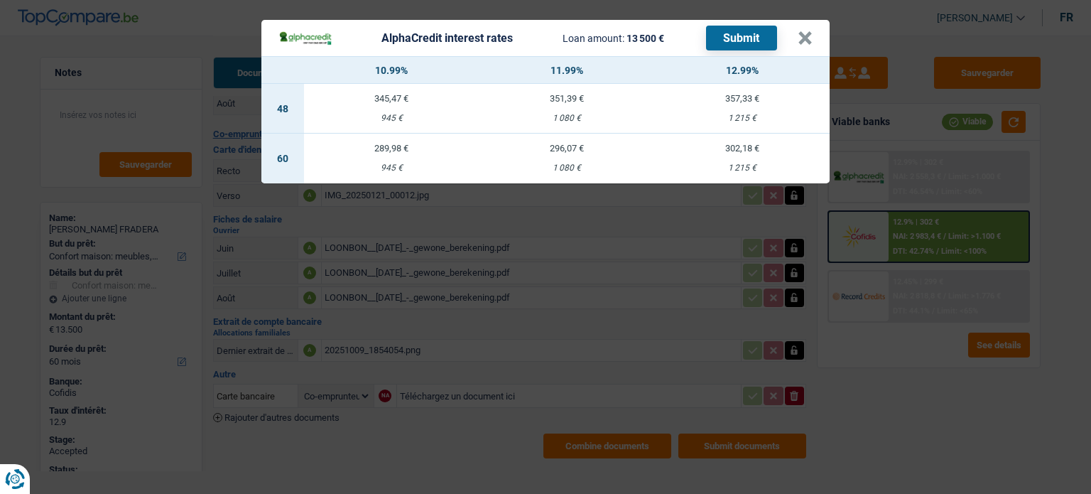
click at [889, 380] on div "AlphaCredit interest rates Loan amount: 13 500 € Submit × 10.99% 11.99% 12.99% …" at bounding box center [545, 247] width 1091 height 494
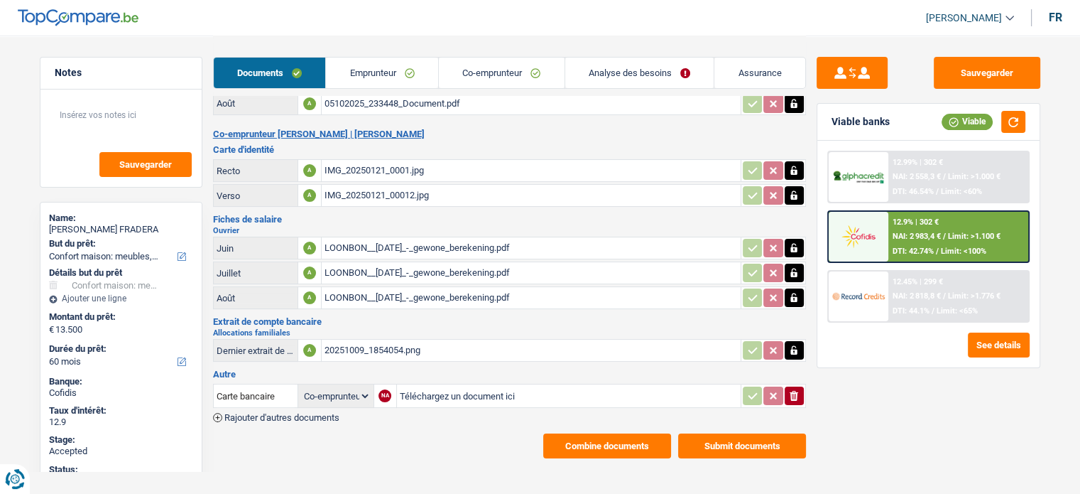
click at [937, 227] on div "12.9% | 302 € NAI: 2 983,4 € / Limit: >1.100 € DTI: 42.74% / Limit: <100%" at bounding box center [958, 237] width 140 height 50
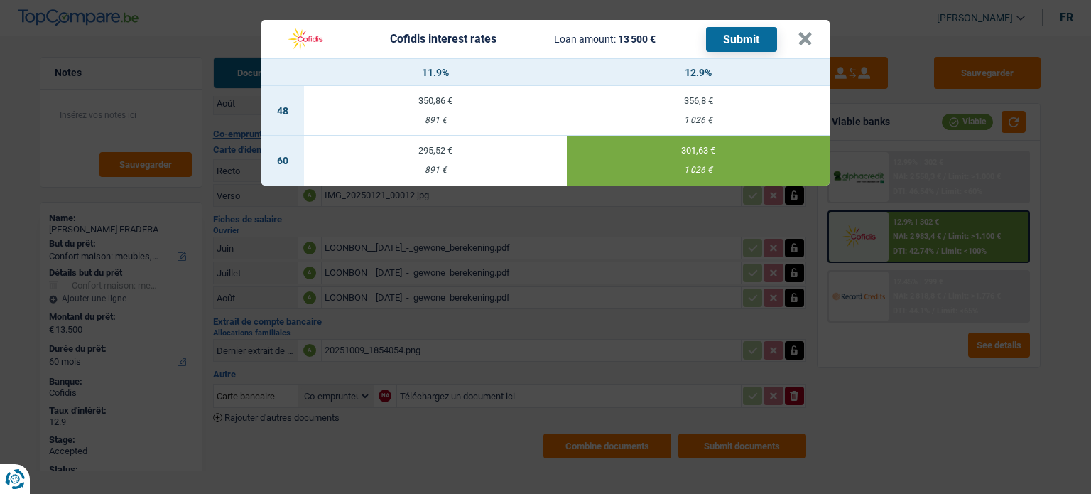
click at [920, 375] on div "Cofidis interest rates Loan amount: 13 500 € Submit × 11.9% 12.9% 48 350,86 € 8…" at bounding box center [545, 247] width 1091 height 494
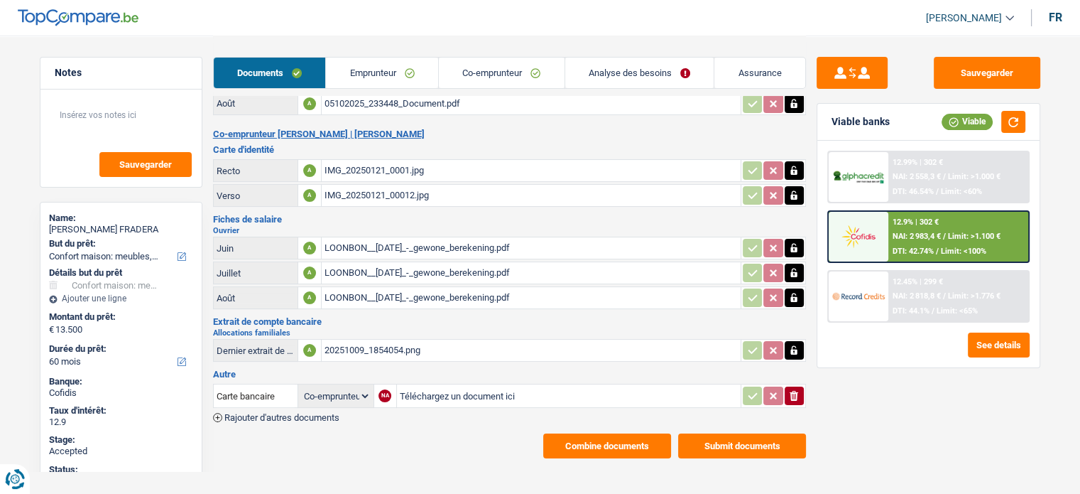
click at [919, 291] on span "NAI: 2 818,8 €" at bounding box center [917, 295] width 48 height 9
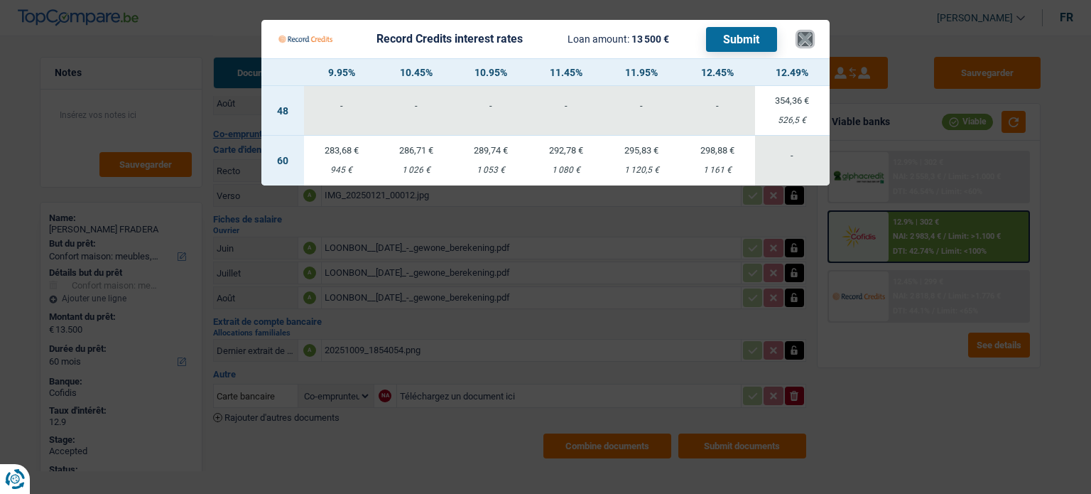
click at [798, 41] on button "×" at bounding box center [804, 39] width 15 height 14
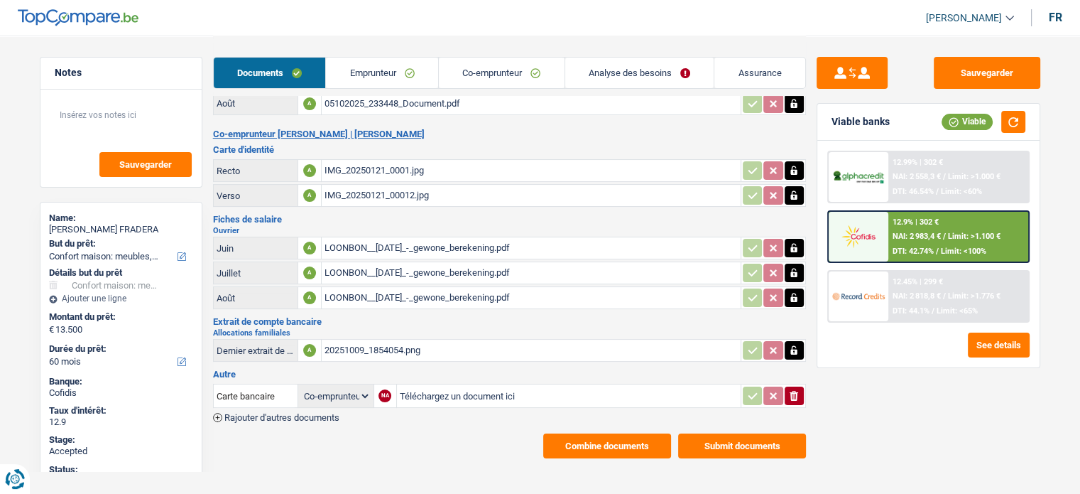
click at [253, 85] on link "Documents" at bounding box center [270, 73] width 112 height 31
click at [654, 434] on button "Combine documents" at bounding box center [607, 445] width 128 height 25
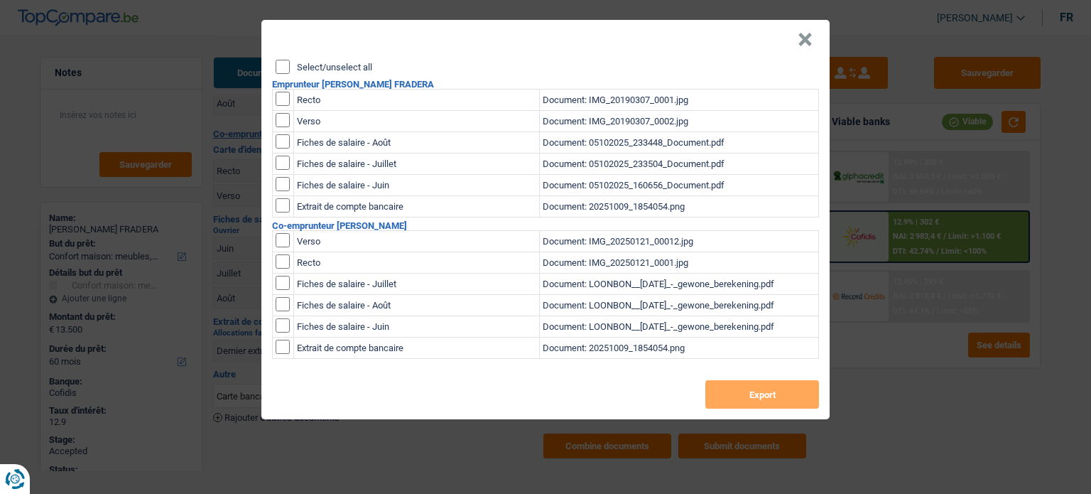
click at [282, 69] on input "Select/unselect all" at bounding box center [283, 67] width 14 height 14
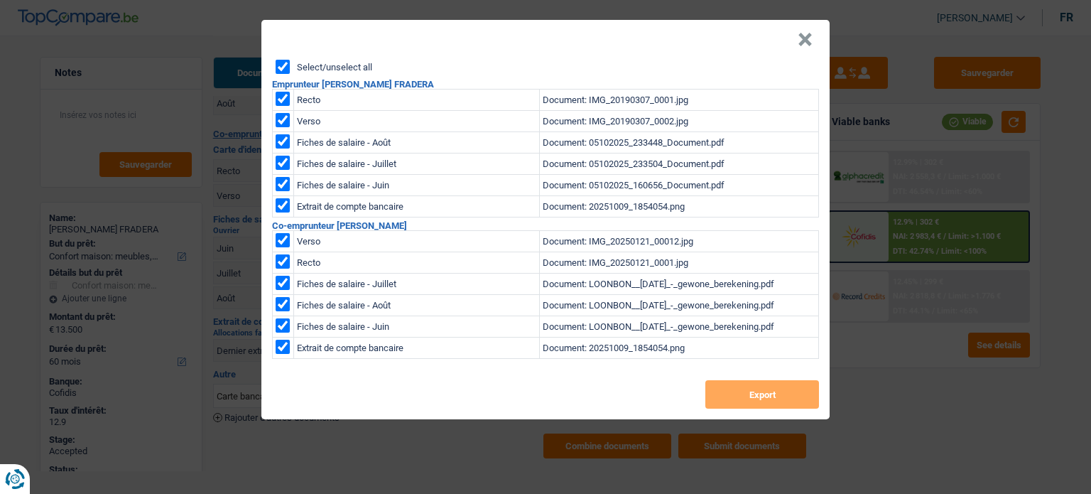
checkbox input "true"
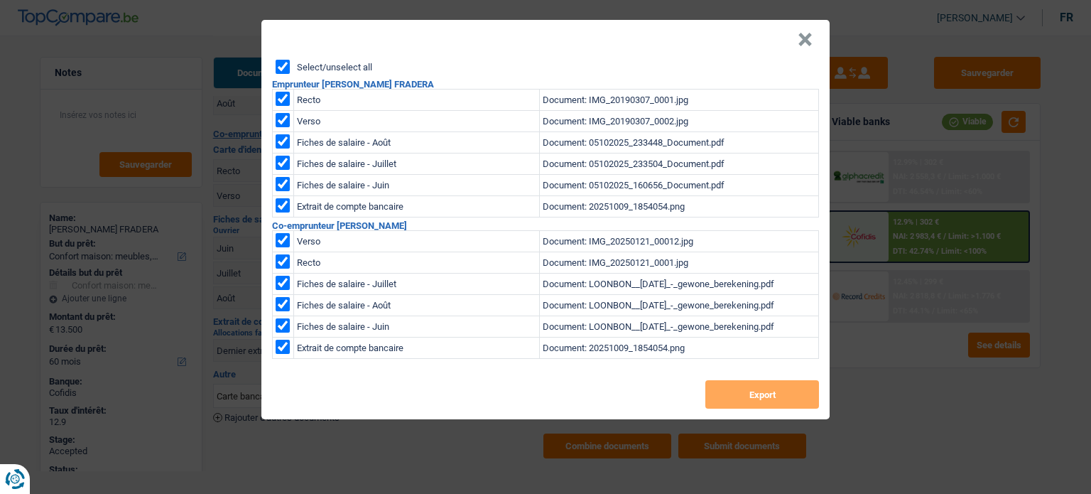
checkbox input "true"
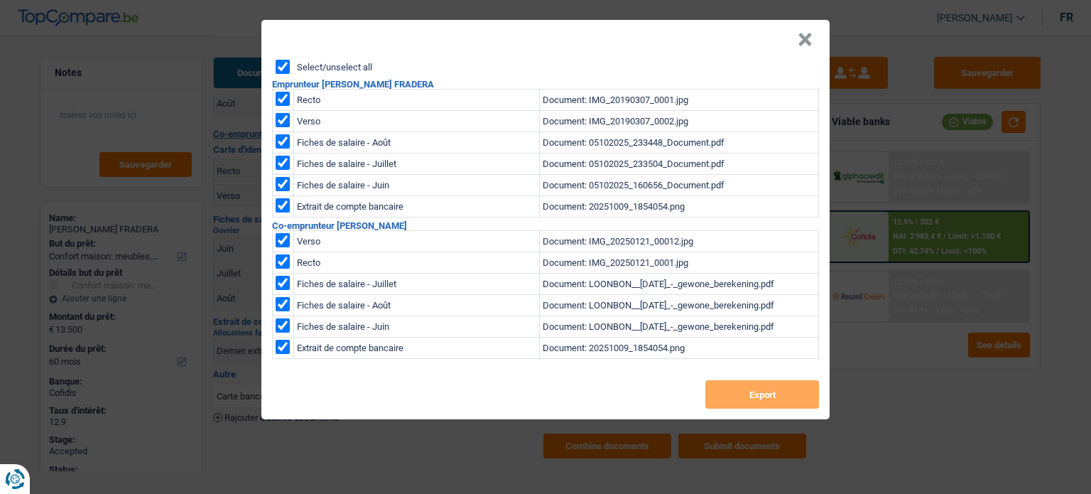
checkbox input "true"
click at [781, 410] on div "Select/unselect all Emprunteur JOSE DAVID BOBADILLA FRADERA Recto Document: IMG…" at bounding box center [545, 239] width 568 height 359
click at [781, 393] on button "Export" at bounding box center [762, 394] width 114 height 28
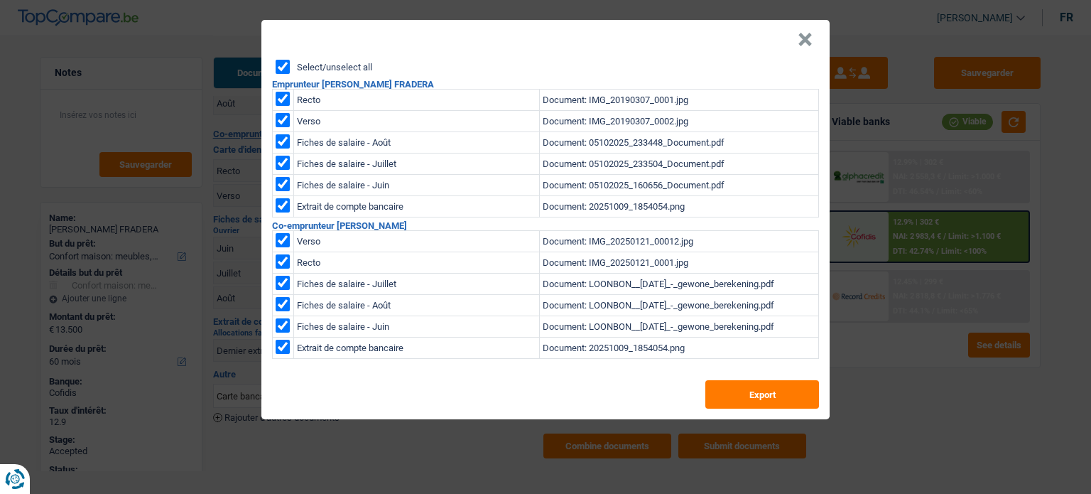
click at [806, 40] on button "×" at bounding box center [804, 40] width 15 height 14
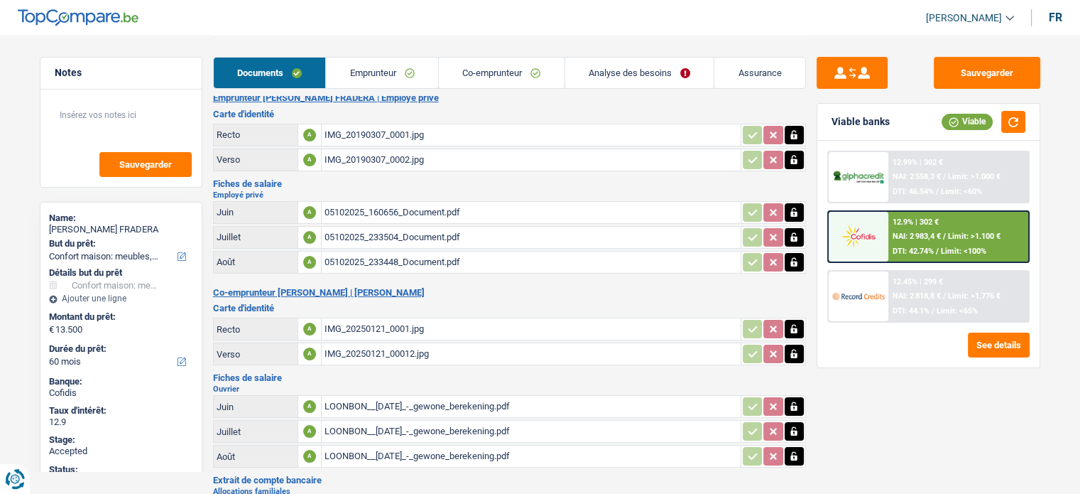
scroll to position [0, 0]
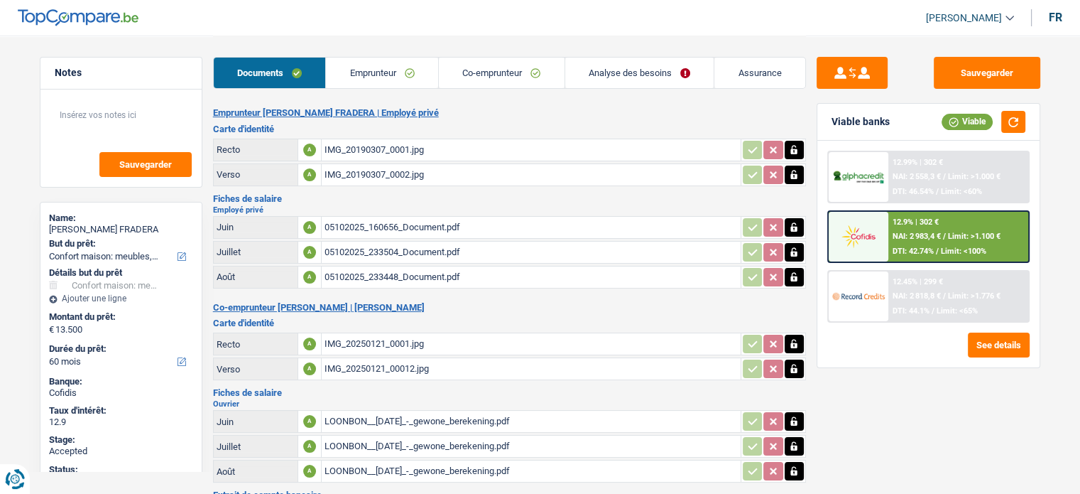
click at [386, 139] on div "IMG_20190307_0001.jpg" at bounding box center [531, 149] width 413 height 21
click at [410, 337] on div "IMG_20250121_0001.jpg" at bounding box center [531, 343] width 413 height 21
click at [920, 296] on span "NAI: 2 818,8 €" at bounding box center [917, 295] width 48 height 9
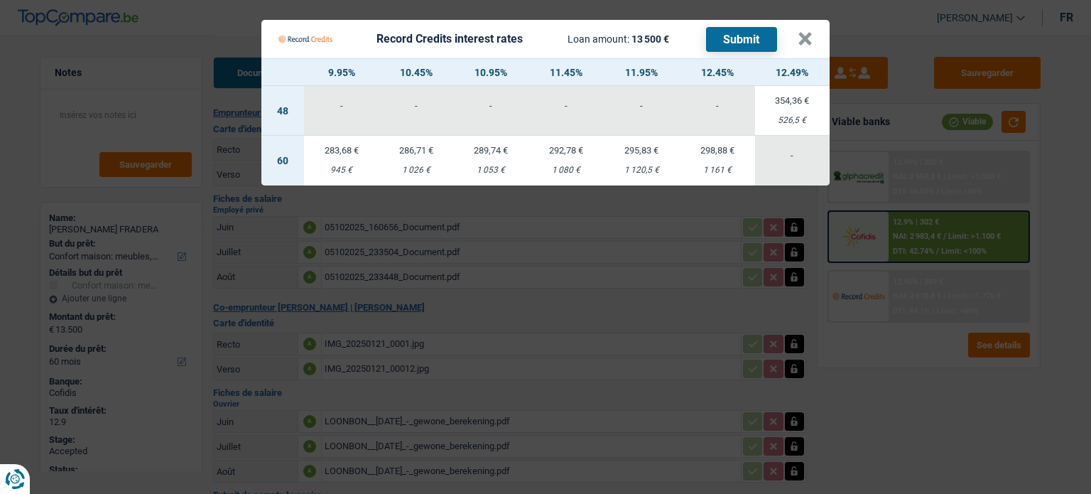
click at [983, 227] on Credits "Record Credits interest rates Loan amount: 13 500 € Submit × 9.95% 10.45% 10.95…" at bounding box center [545, 247] width 1091 height 494
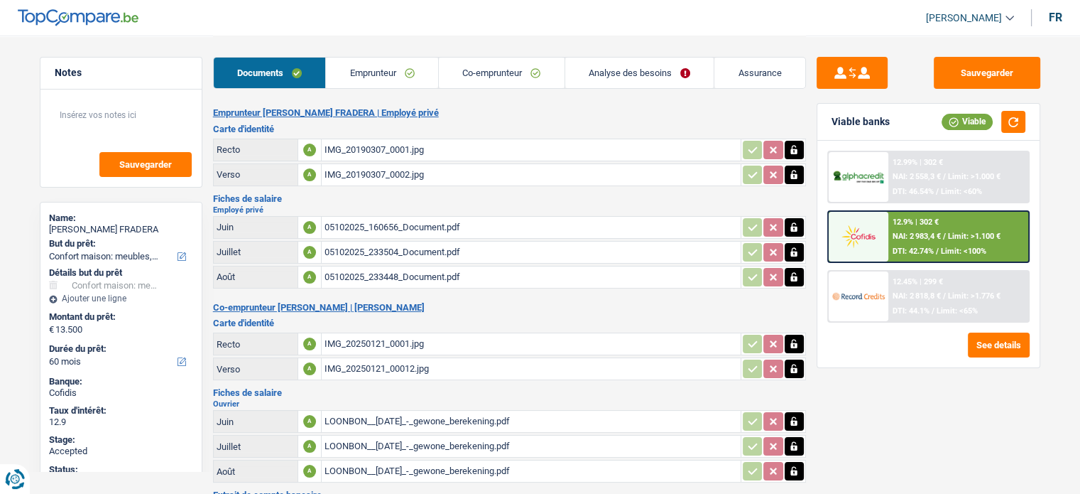
click at [955, 193] on span "Limit: <60%" at bounding box center [961, 191] width 41 height 9
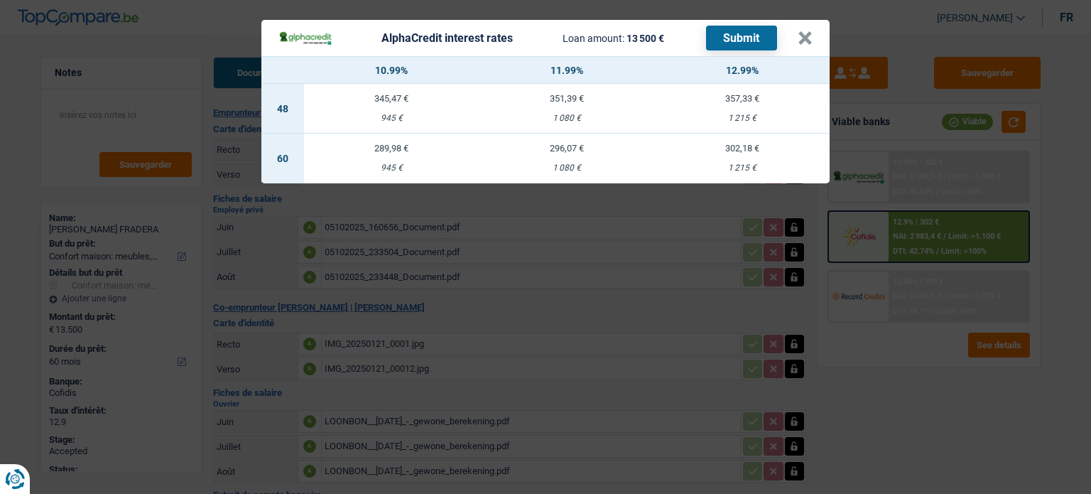
click at [863, 289] on div "AlphaCredit interest rates Loan amount: 13 500 € Submit × 10.99% 11.99% 12.99% …" at bounding box center [545, 247] width 1091 height 494
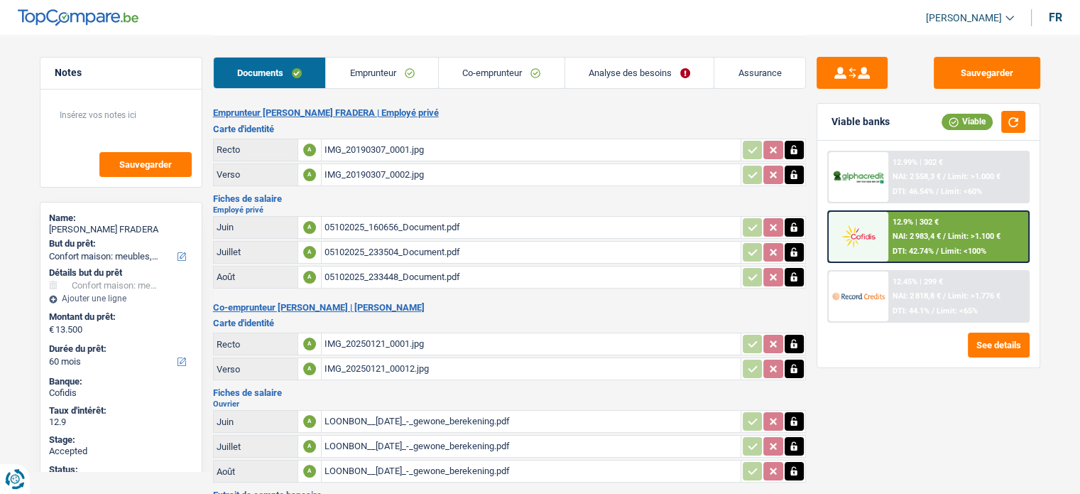
click at [903, 309] on span "DTI: 44.1%" at bounding box center [911, 310] width 37 height 9
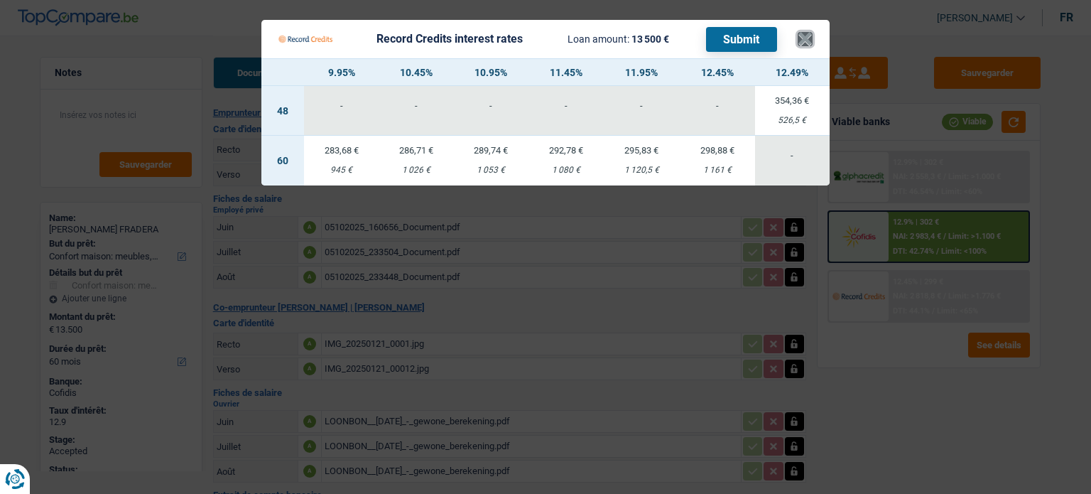
click at [809, 33] on button "×" at bounding box center [804, 39] width 15 height 14
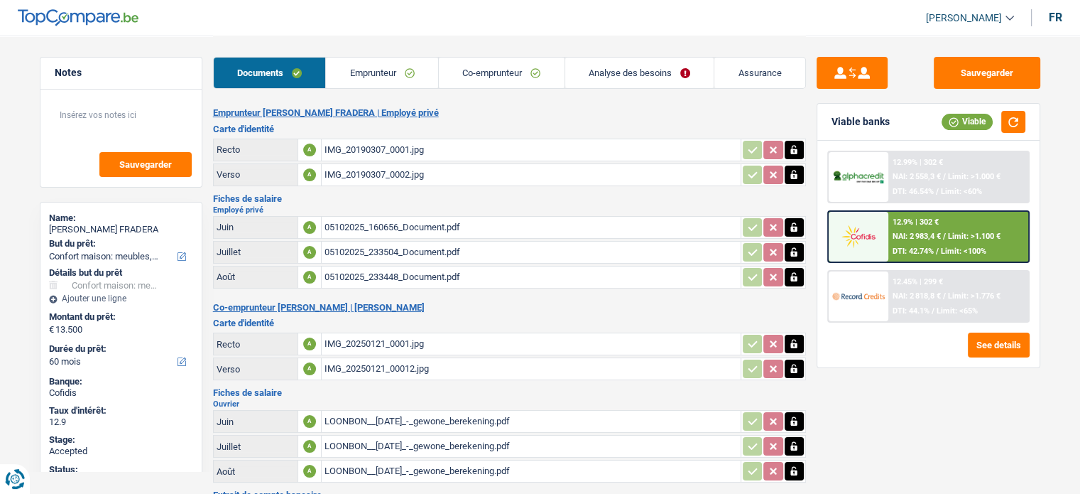
click at [622, 77] on link "Analyse des besoins" at bounding box center [639, 73] width 149 height 31
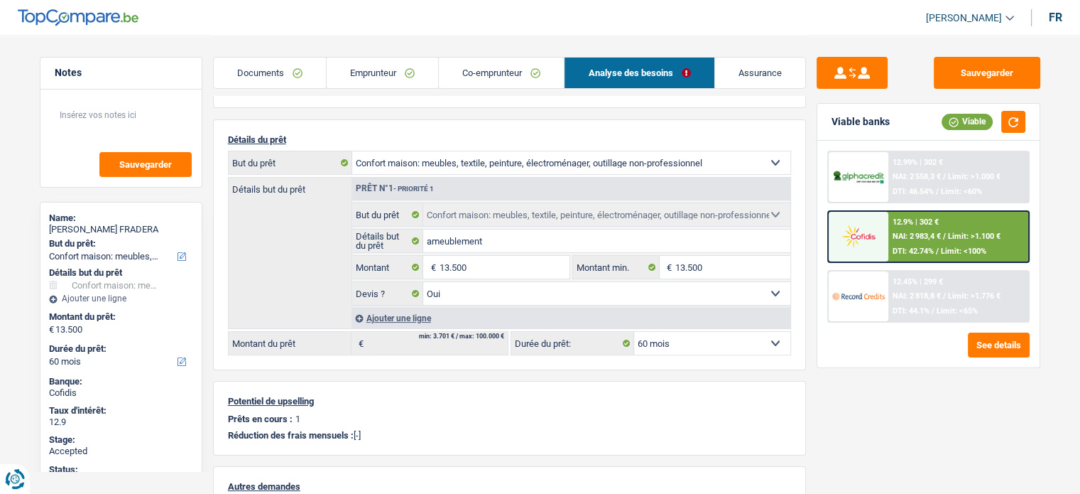
scroll to position [142, 0]
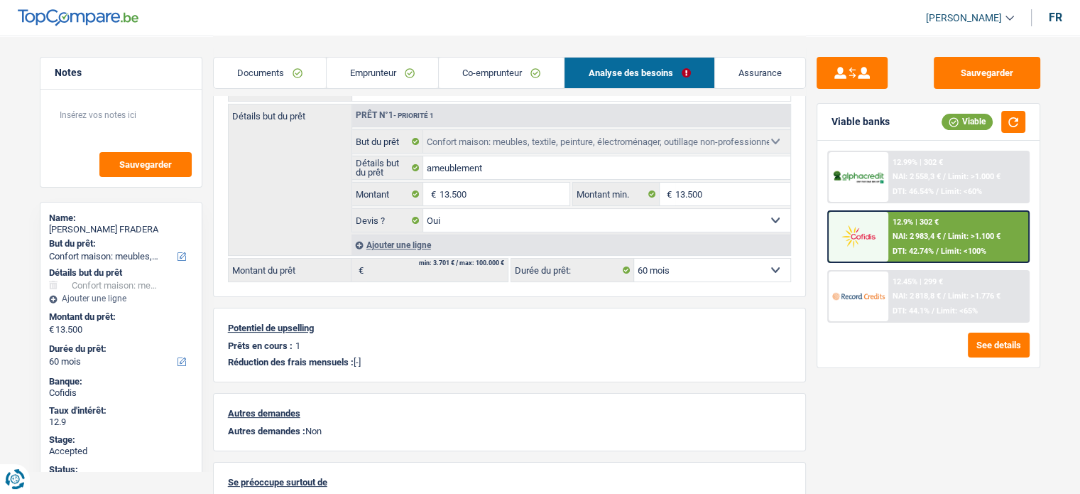
click at [506, 70] on link "Co-emprunteur" at bounding box center [501, 73] width 125 height 31
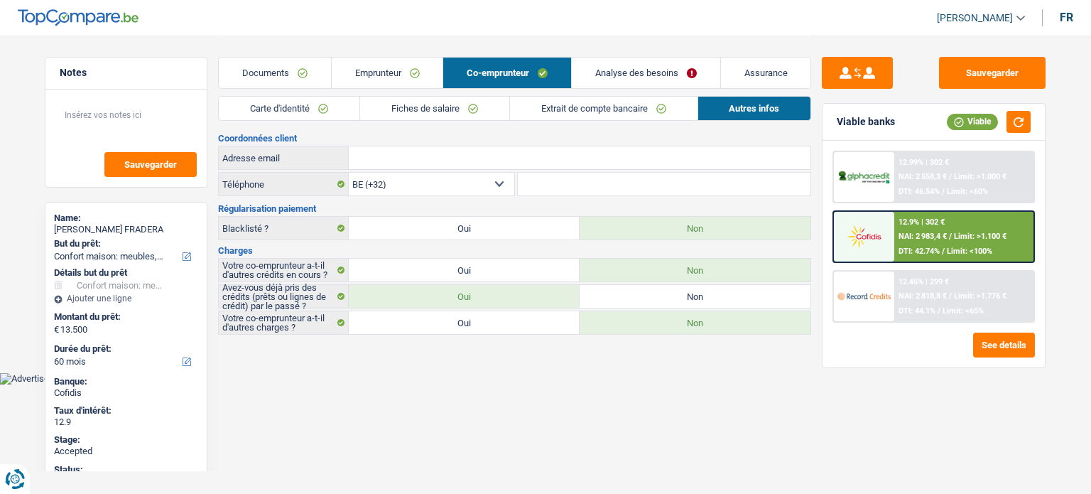
click at [400, 82] on link "Emprunteur" at bounding box center [387, 73] width 111 height 31
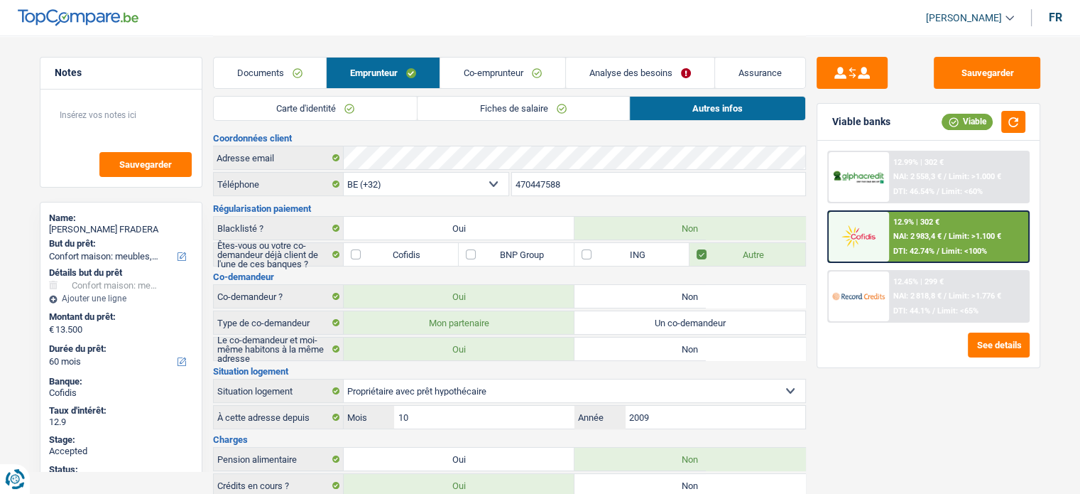
click at [307, 111] on link "Carte d'identité" at bounding box center [315, 108] width 203 height 23
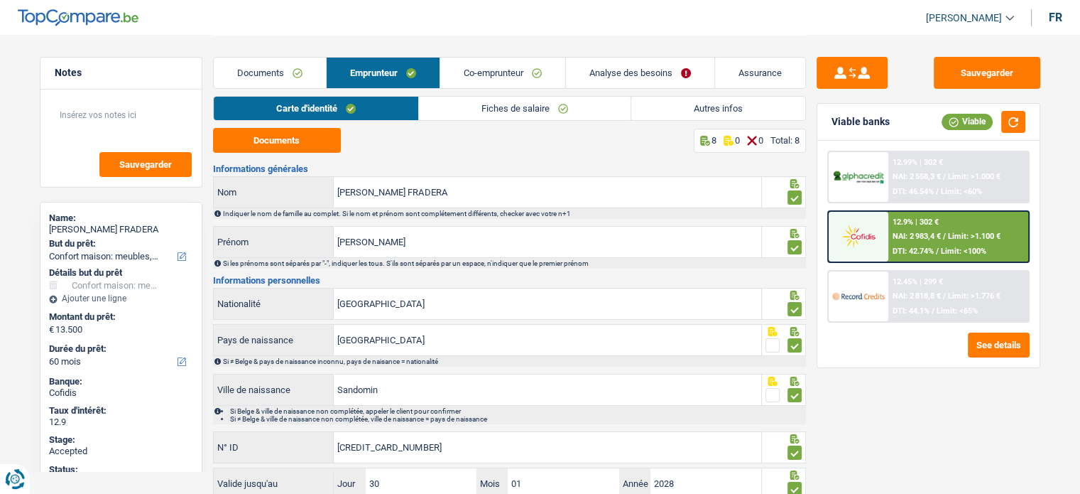
click at [539, 64] on link "Co-emprunteur" at bounding box center [502, 73] width 125 height 31
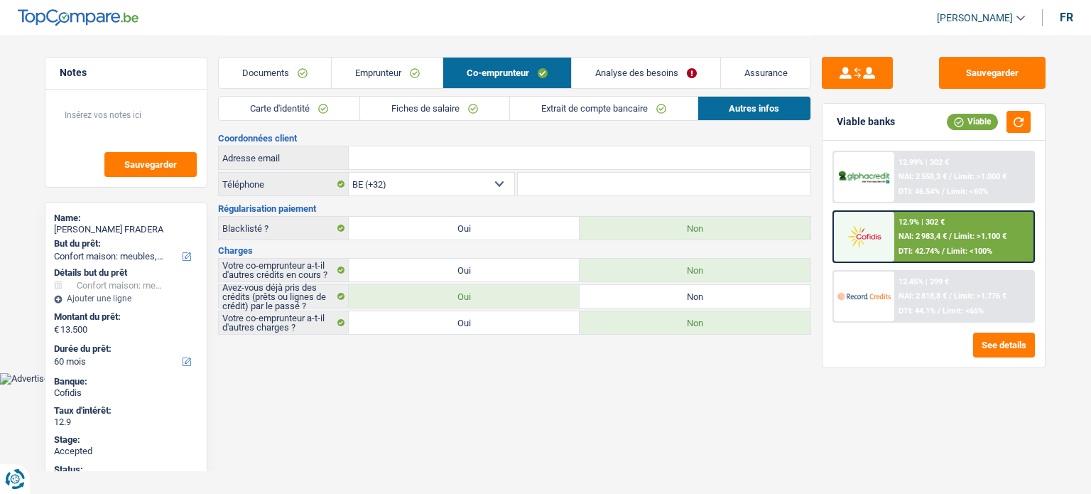
click at [360, 102] on link "Fiches de salaire" at bounding box center [434, 108] width 149 height 23
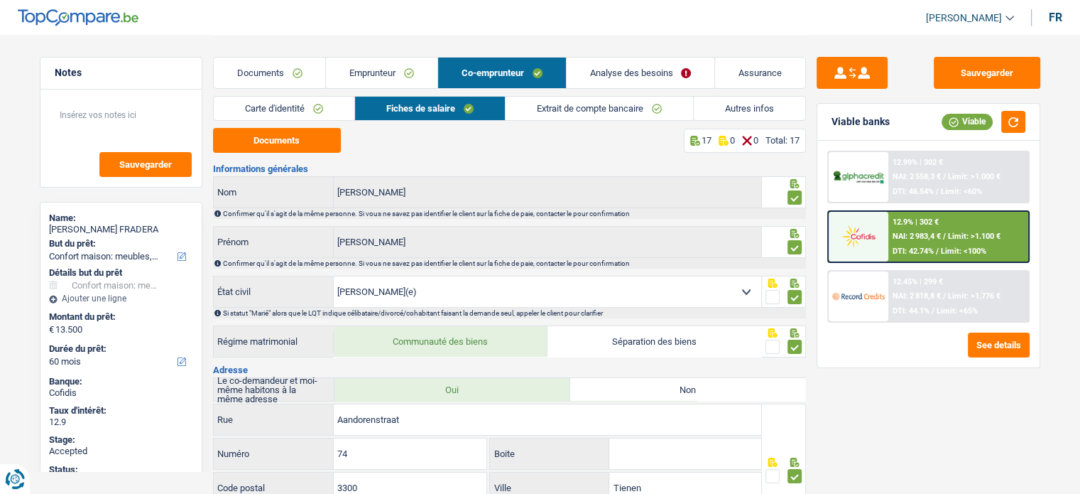
click at [257, 71] on link "Documents" at bounding box center [270, 73] width 112 height 31
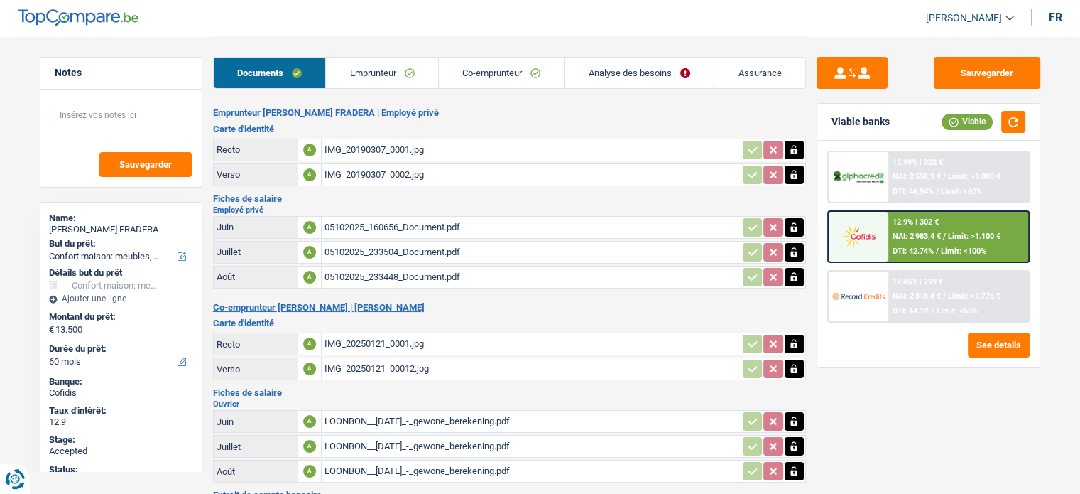
click at [381, 342] on div "IMG_20250121_0001.jpg" at bounding box center [531, 343] width 413 height 21
drag, startPoint x: 1002, startPoint y: 75, endPoint x: 963, endPoint y: 45, distance: 49.6
click at [1002, 75] on button "Sauvegarder" at bounding box center [987, 73] width 107 height 32
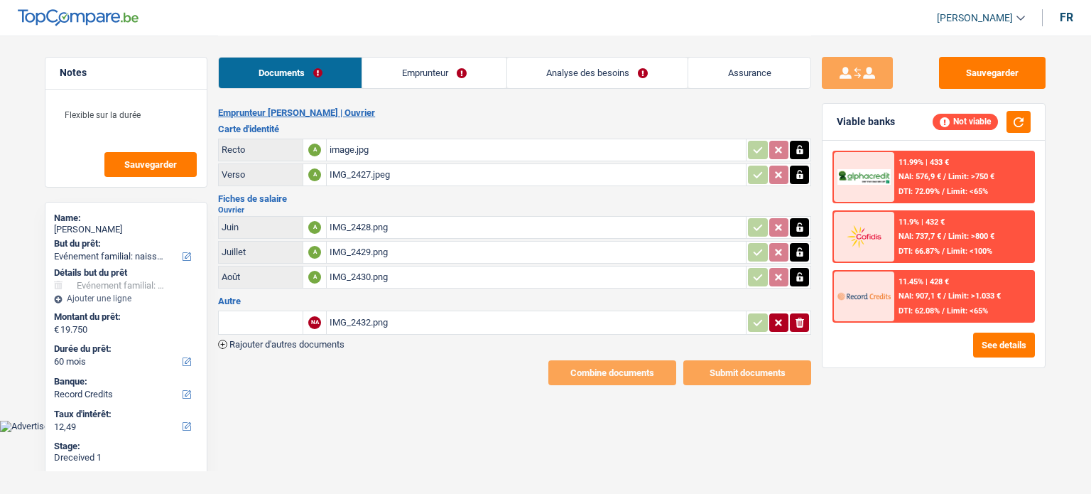
select select "familyEvent"
select select "60"
select select "record credits"
click at [447, 231] on div "IMG_2428.png" at bounding box center [535, 227] width 413 height 21
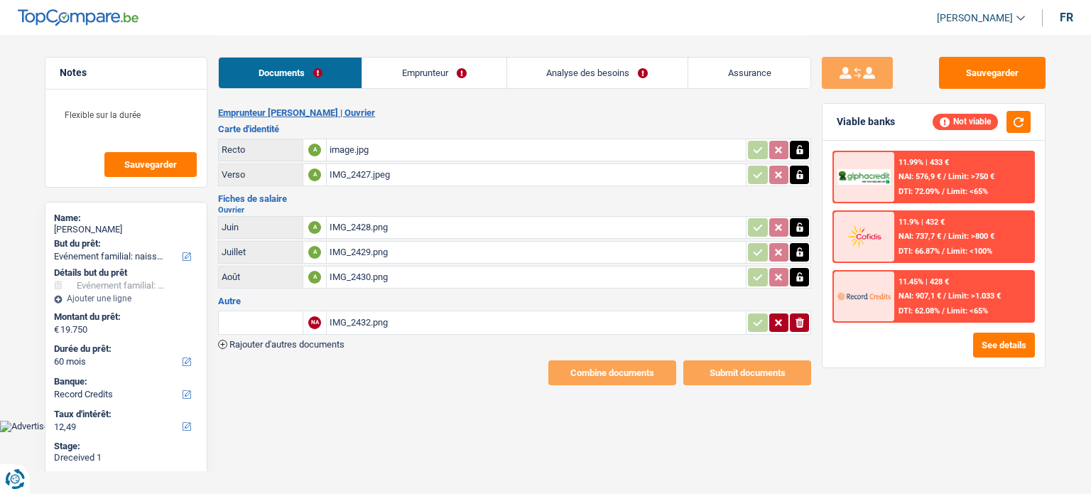
click at [396, 224] on div "IMG_2428.png" at bounding box center [535, 227] width 413 height 21
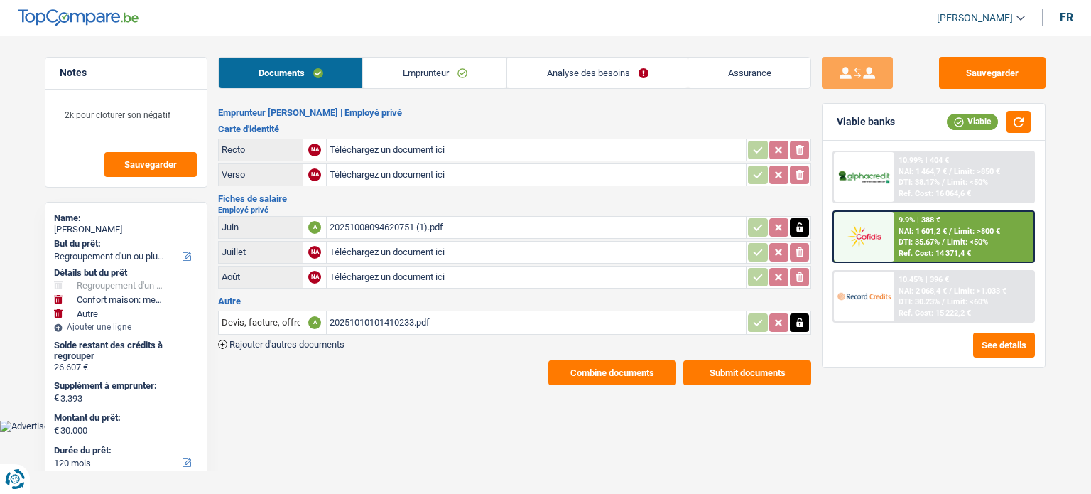
select select "refinancing"
select select "household"
select select "other"
select select "120"
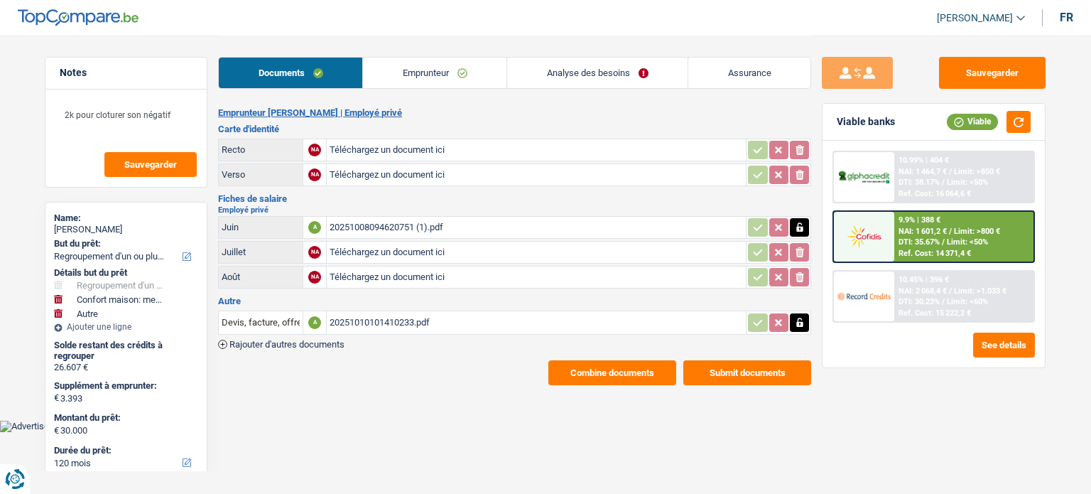
select select "refinancing"
select select "yes"
select select "household"
select select "false"
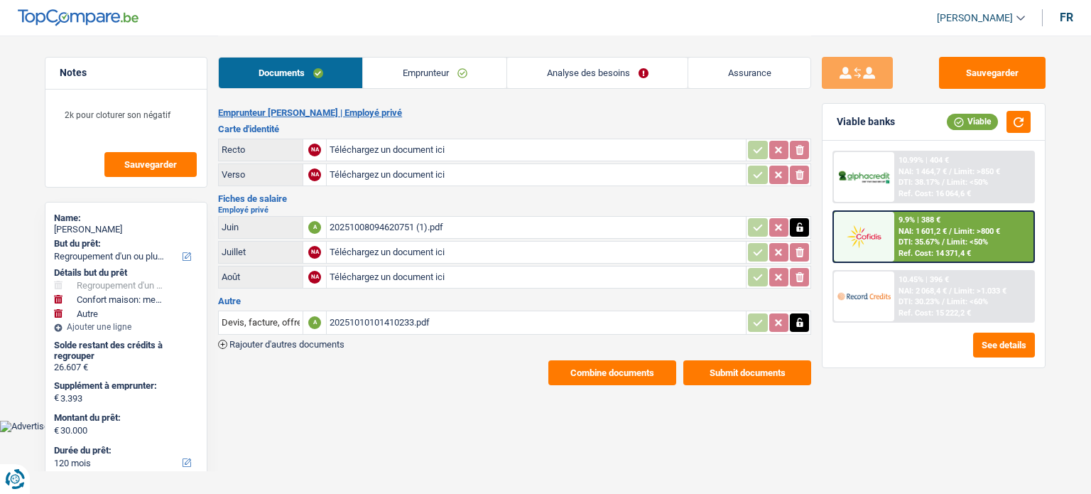
select select "other"
select select "120"
click at [557, 88] on li "Analyse des besoins" at bounding box center [596, 73] width 181 height 32
click at [559, 80] on link "Analyse des besoins" at bounding box center [597, 73] width 180 height 31
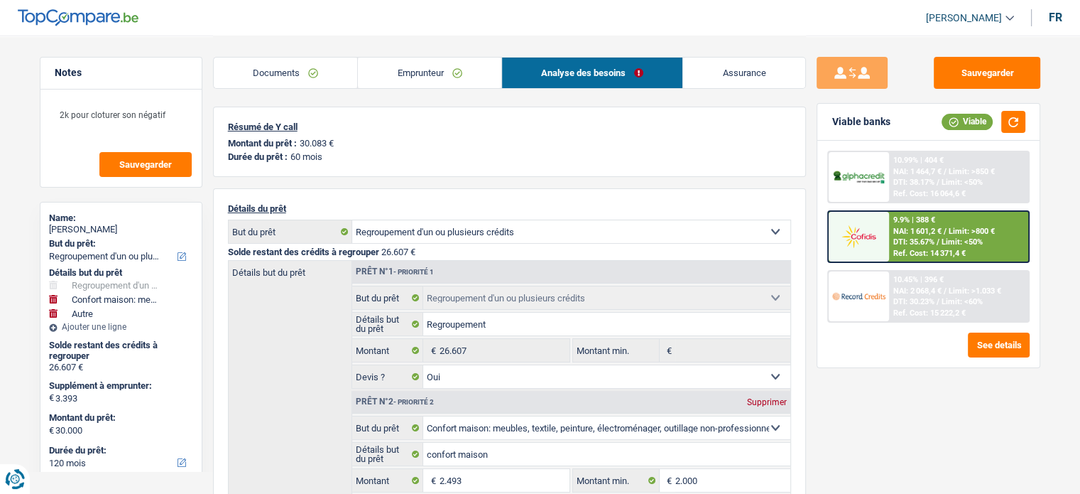
scroll to position [213, 0]
